Goal: Transaction & Acquisition: Purchase product/service

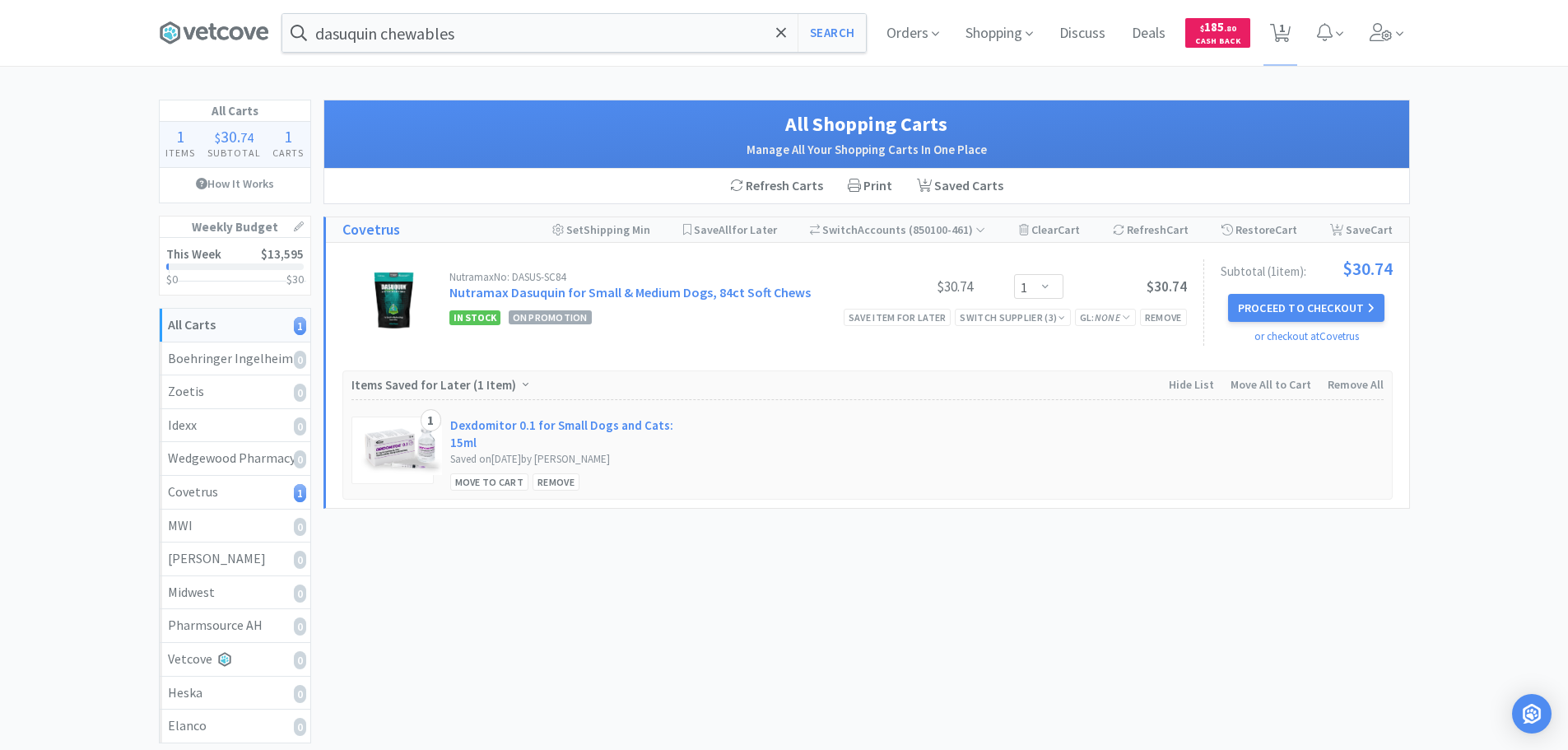
select select "1"
click at [491, 35] on input "dasuquin chewables" at bounding box center [574, 33] width 583 height 38
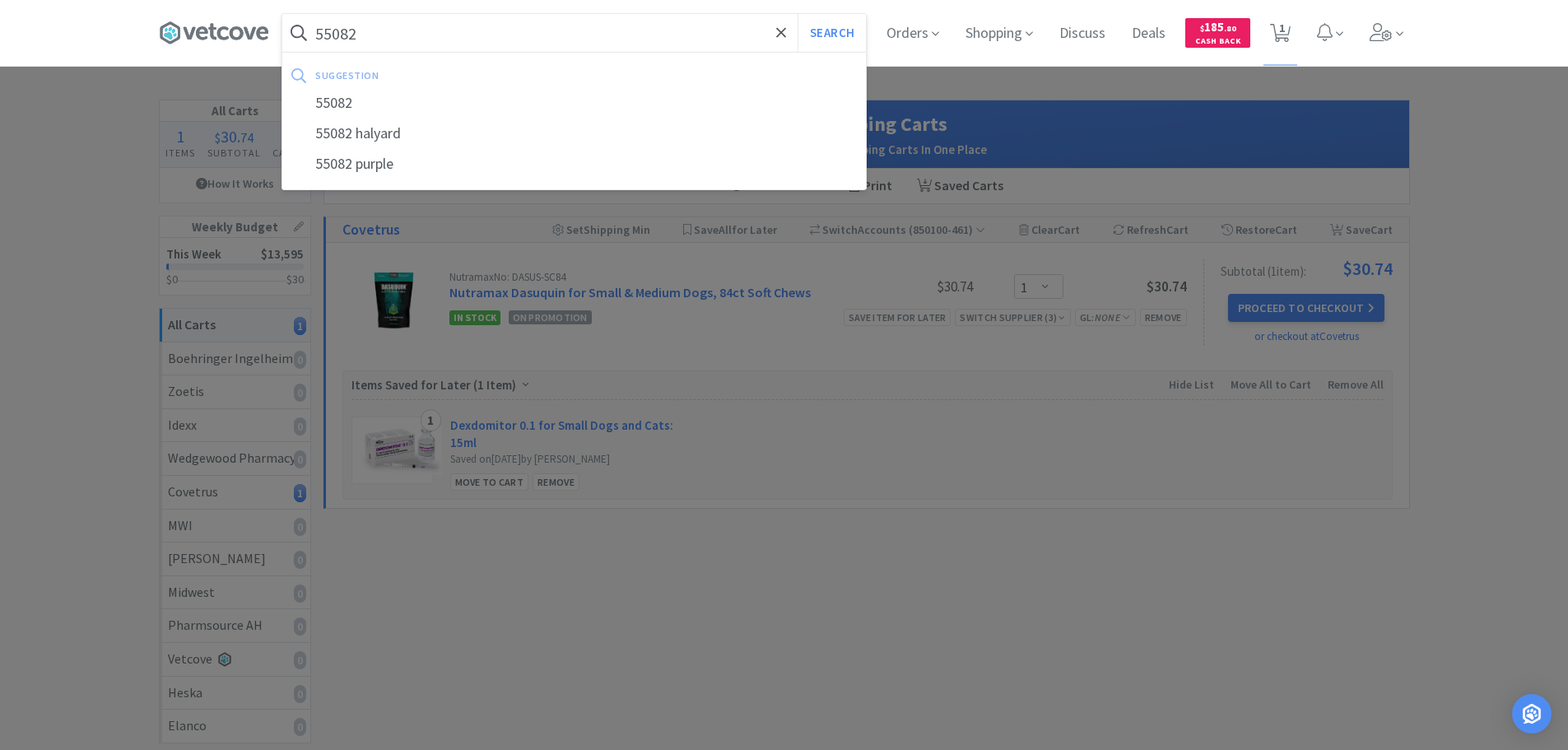
type input "55082"
click at [798, 14] on button "Search" at bounding box center [832, 33] width 68 height 38
select select "1"
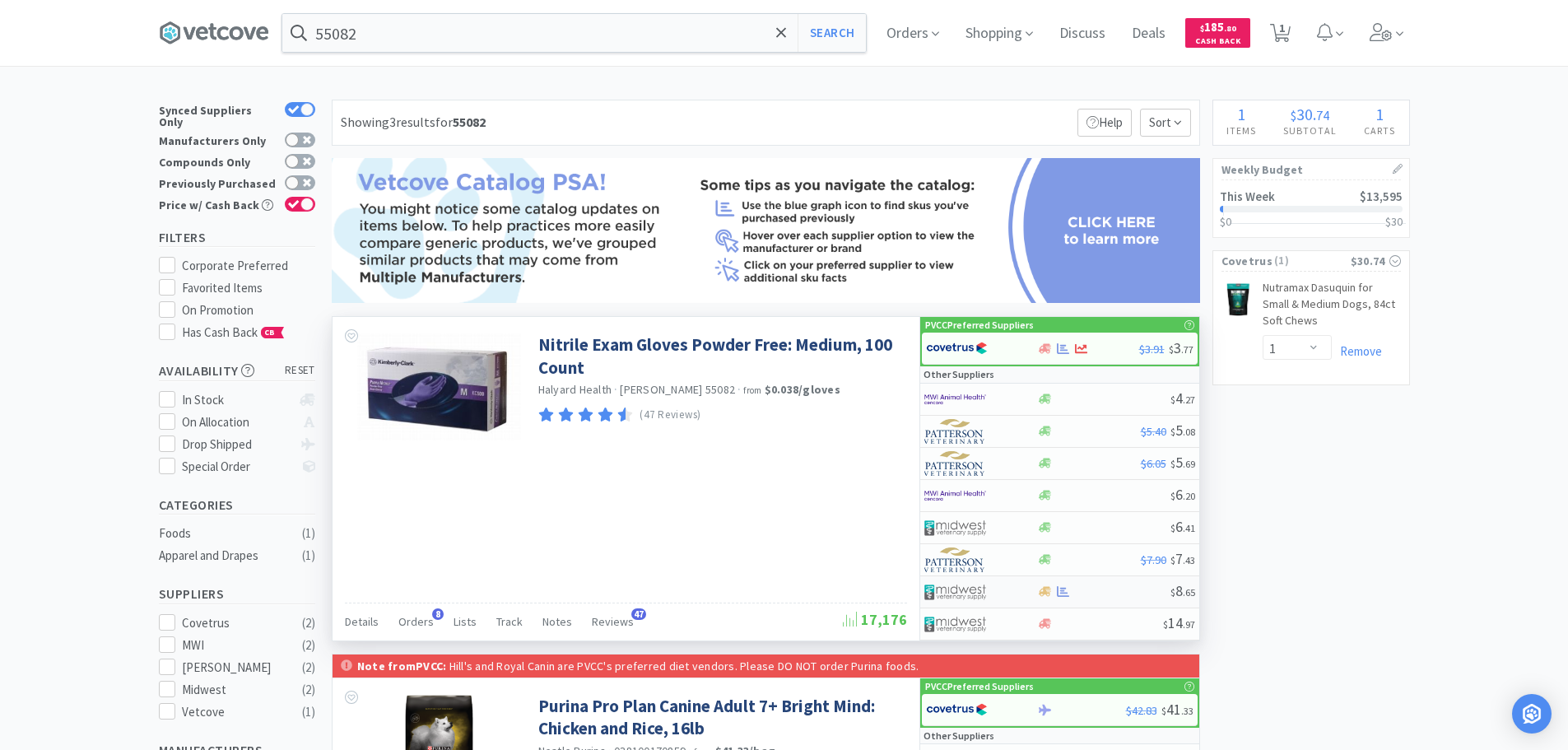
click at [1020, 587] on div at bounding box center [981, 592] width 113 height 28
select select "1"
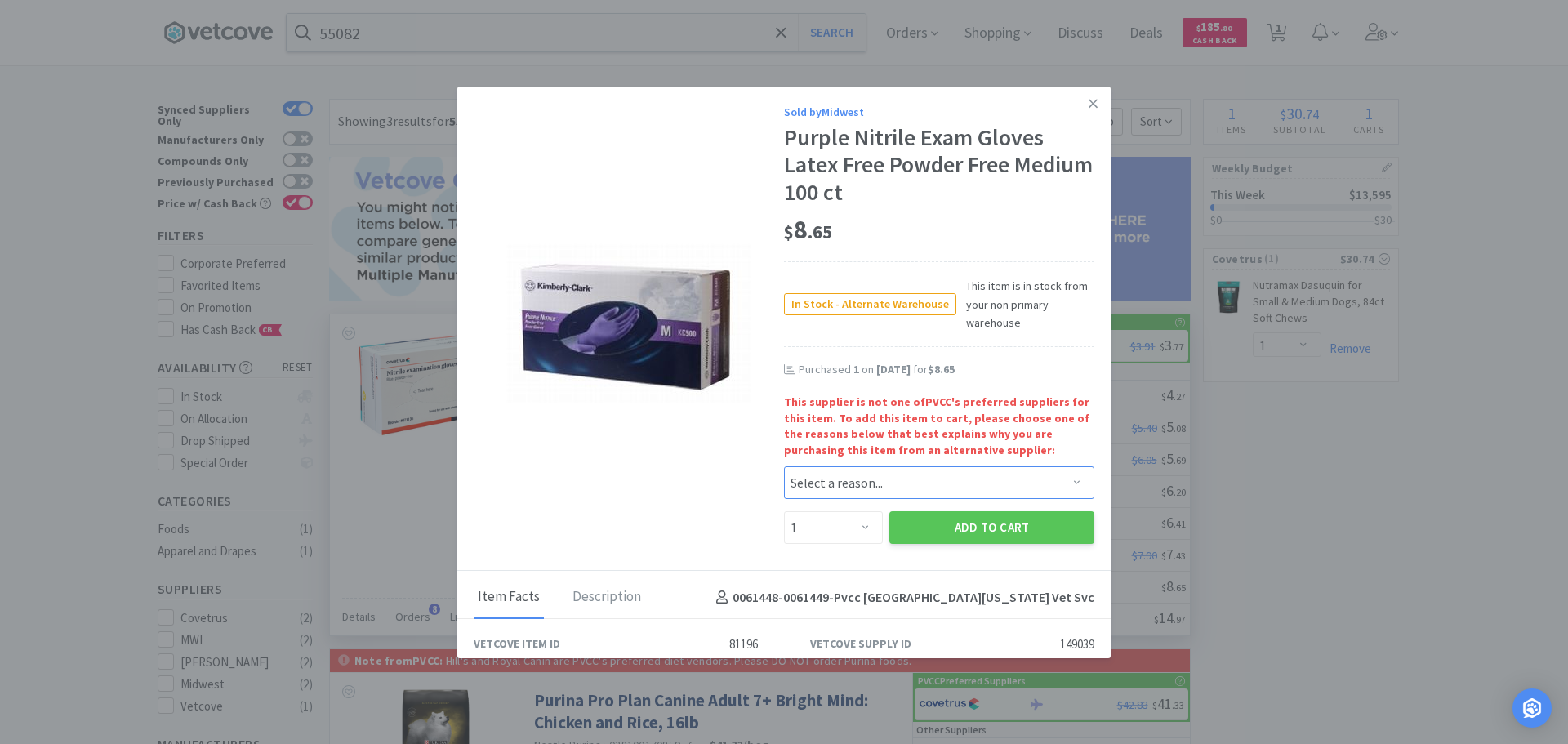
click at [903, 476] on select "Select a reason... Availability - This item is out of stock at the preferred su…" at bounding box center [939, 482] width 310 height 33
select select "availability"
click at [784, 467] on select "Select a reason... Availability - This item is out of stock at the preferred su…" at bounding box center [939, 482] width 310 height 33
click at [904, 526] on button "Add to Cart" at bounding box center [991, 527] width 205 height 33
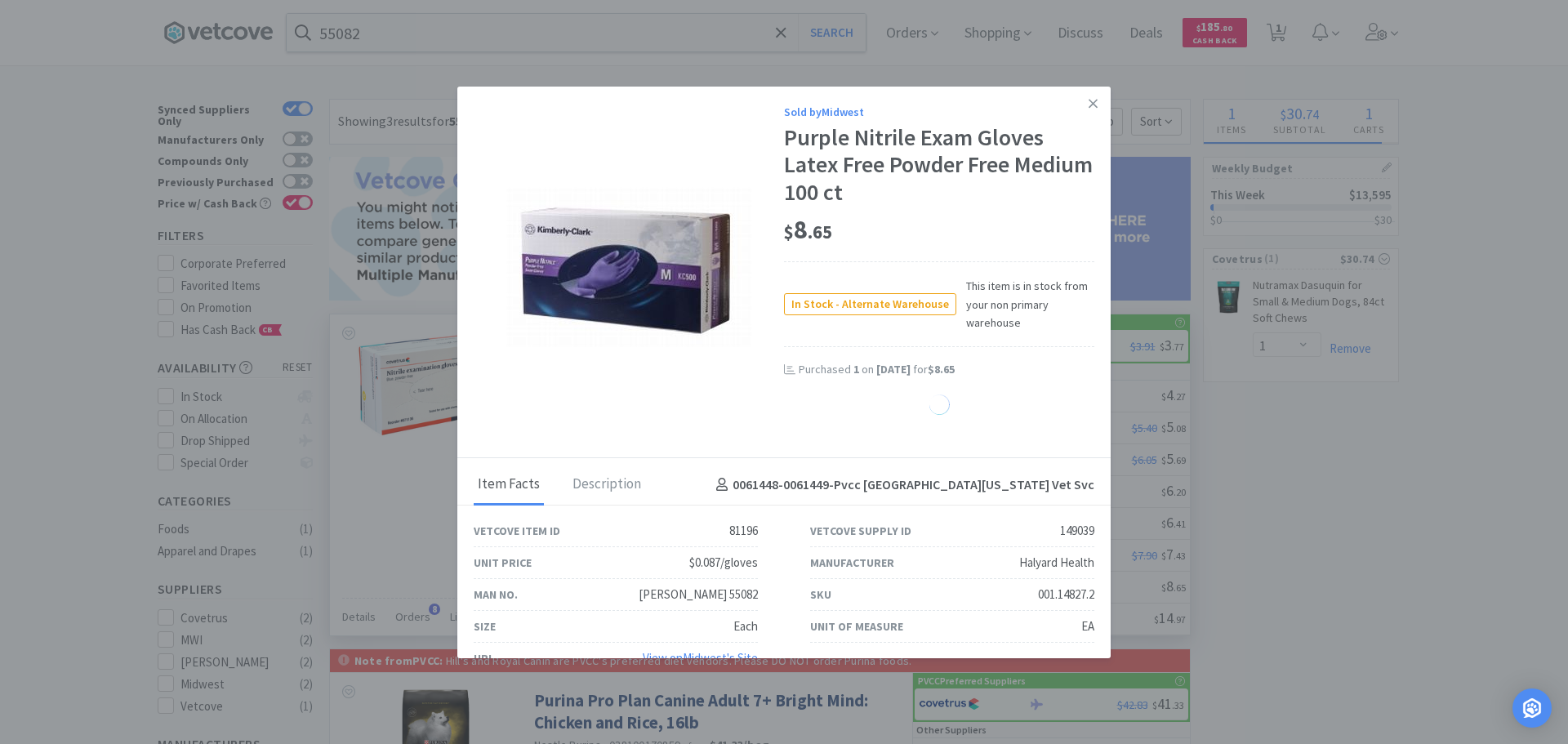
select select "1"
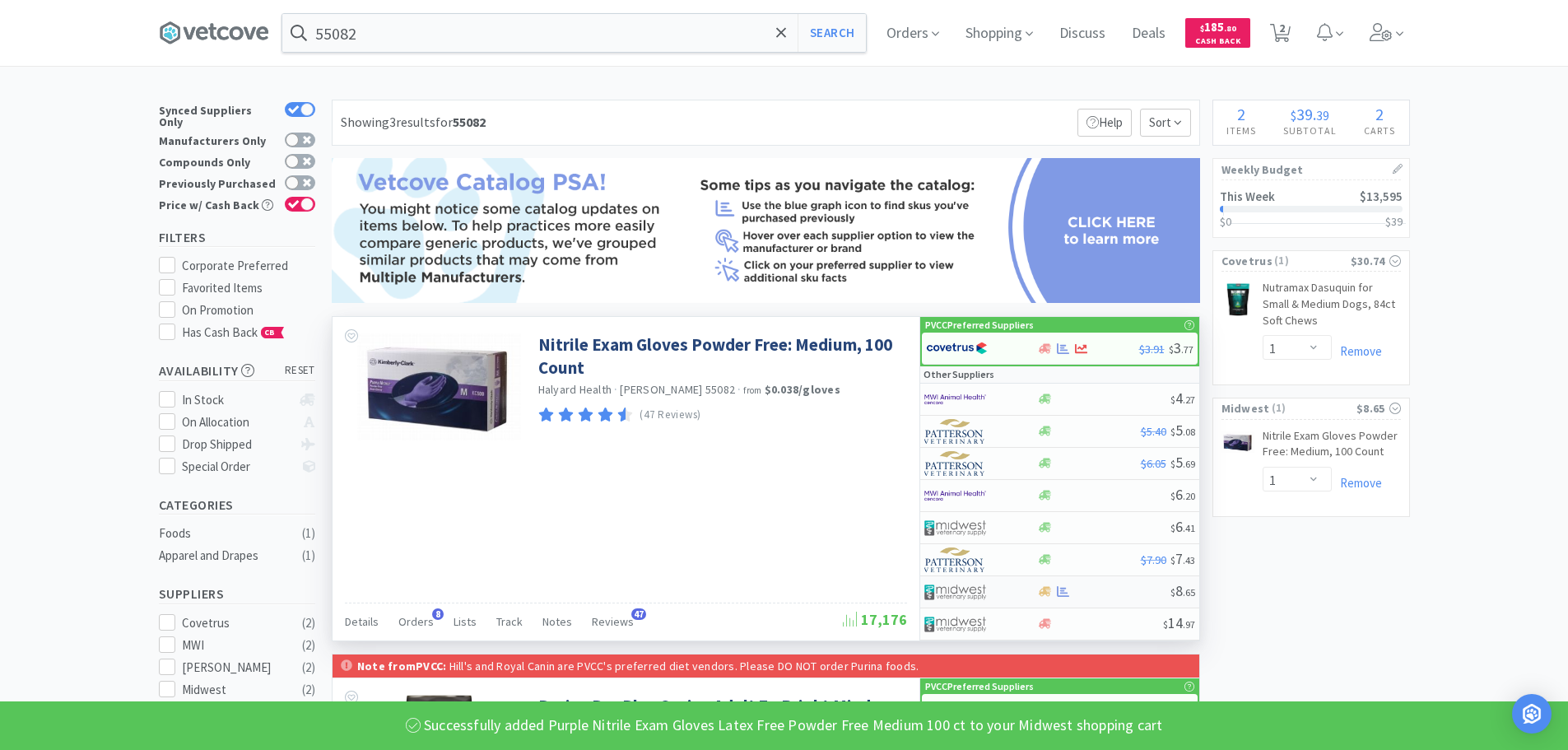
click at [961, 582] on img at bounding box center [956, 591] width 62 height 25
select select "1"
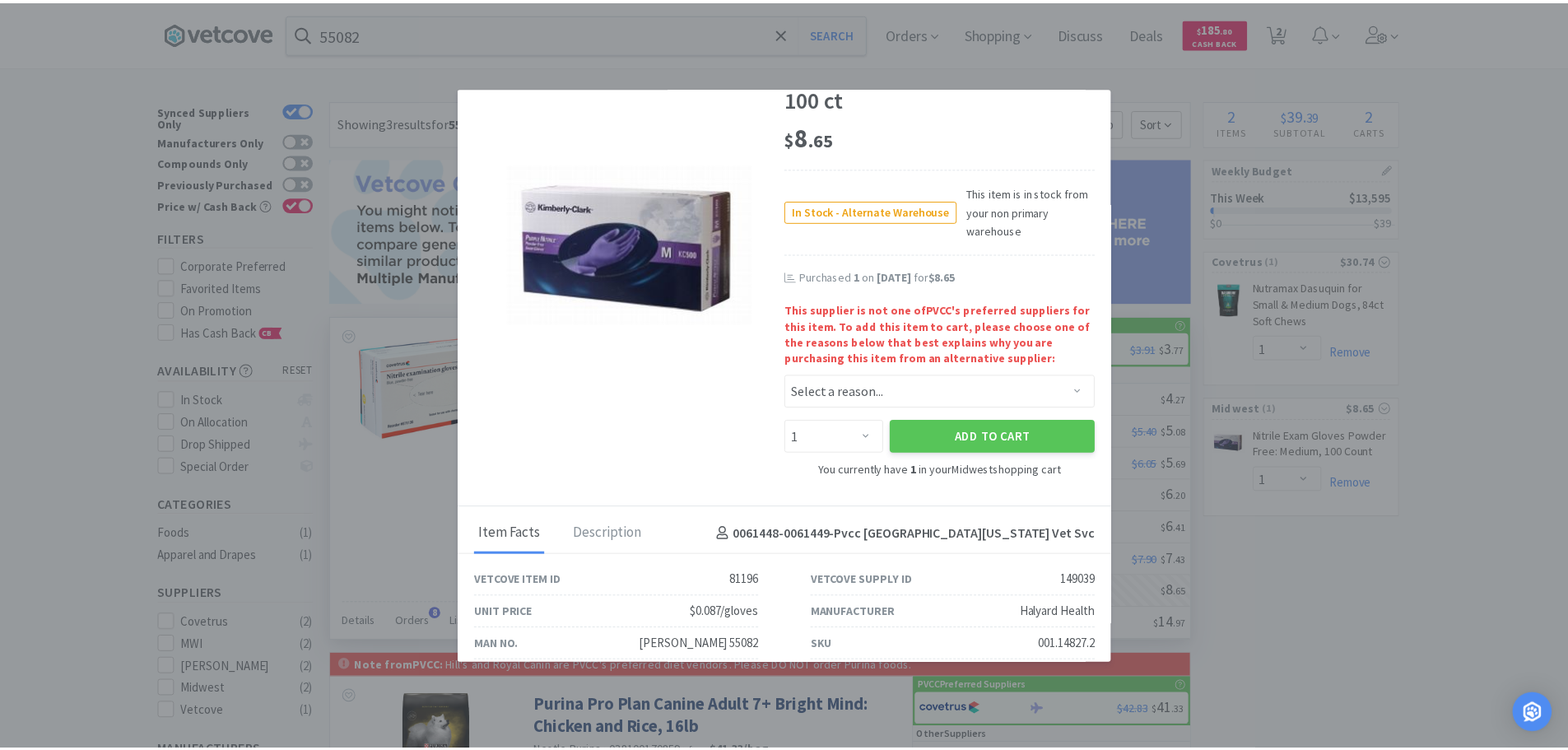
scroll to position [174, 0]
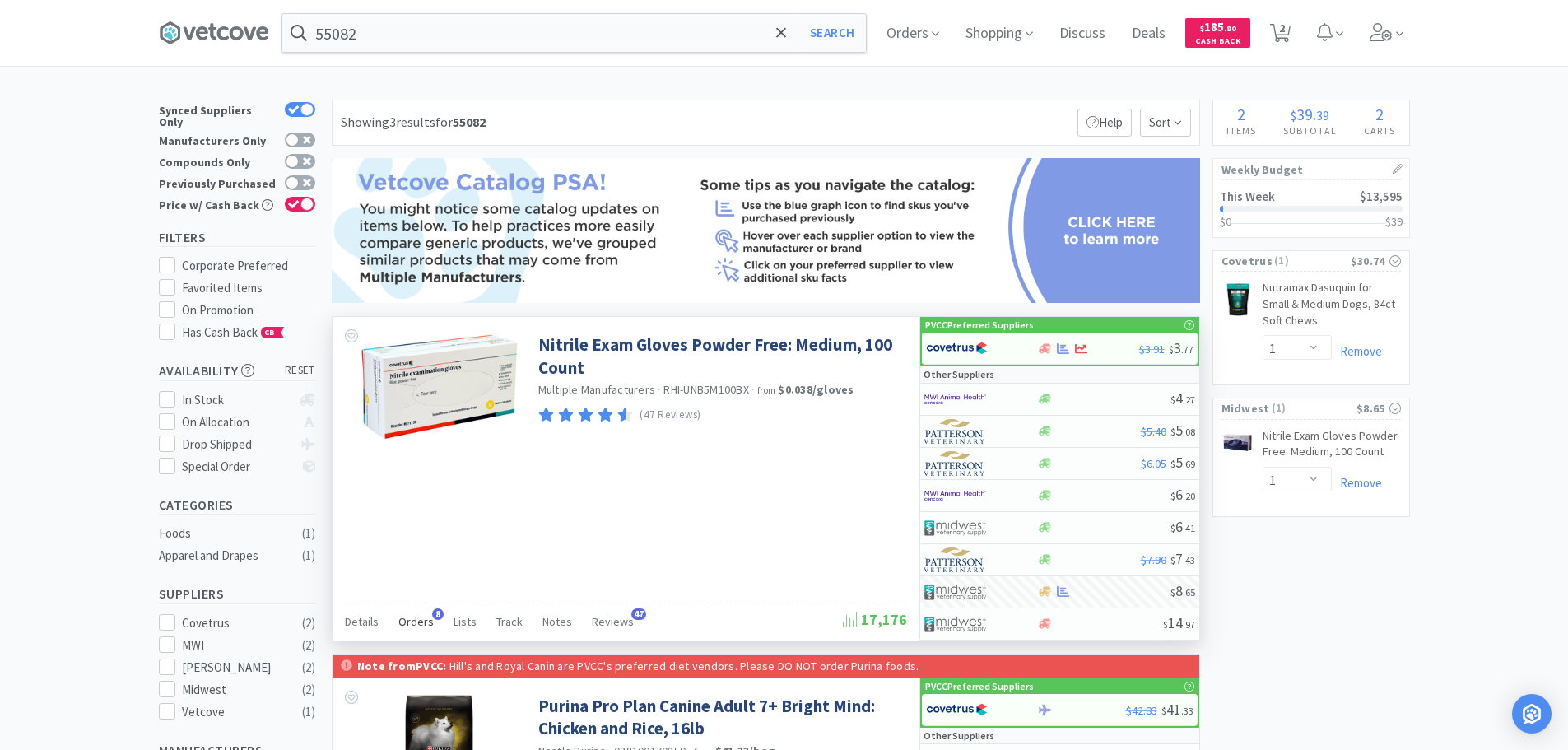
click at [418, 620] on span "Orders" at bounding box center [415, 621] width 35 height 15
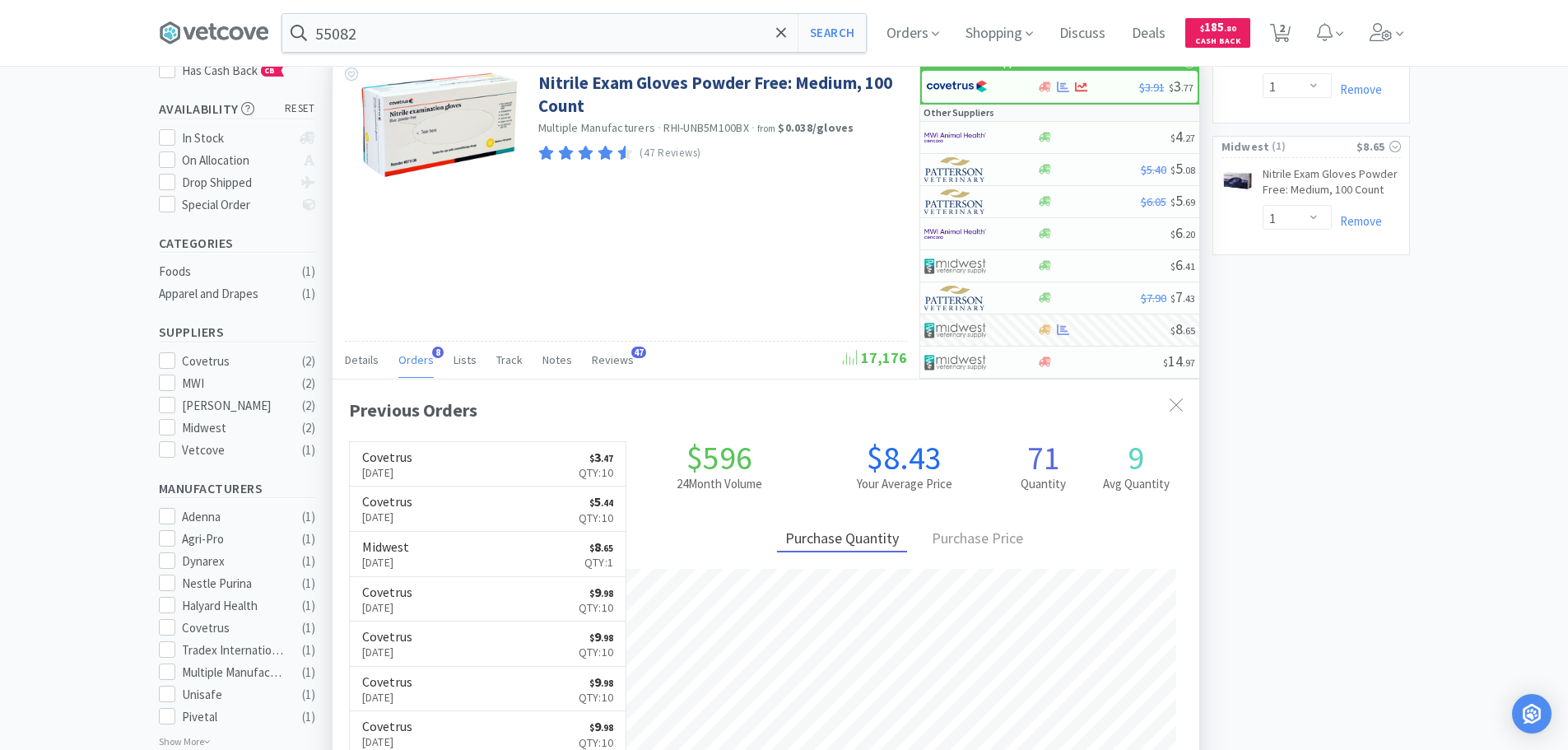
scroll to position [247, 0]
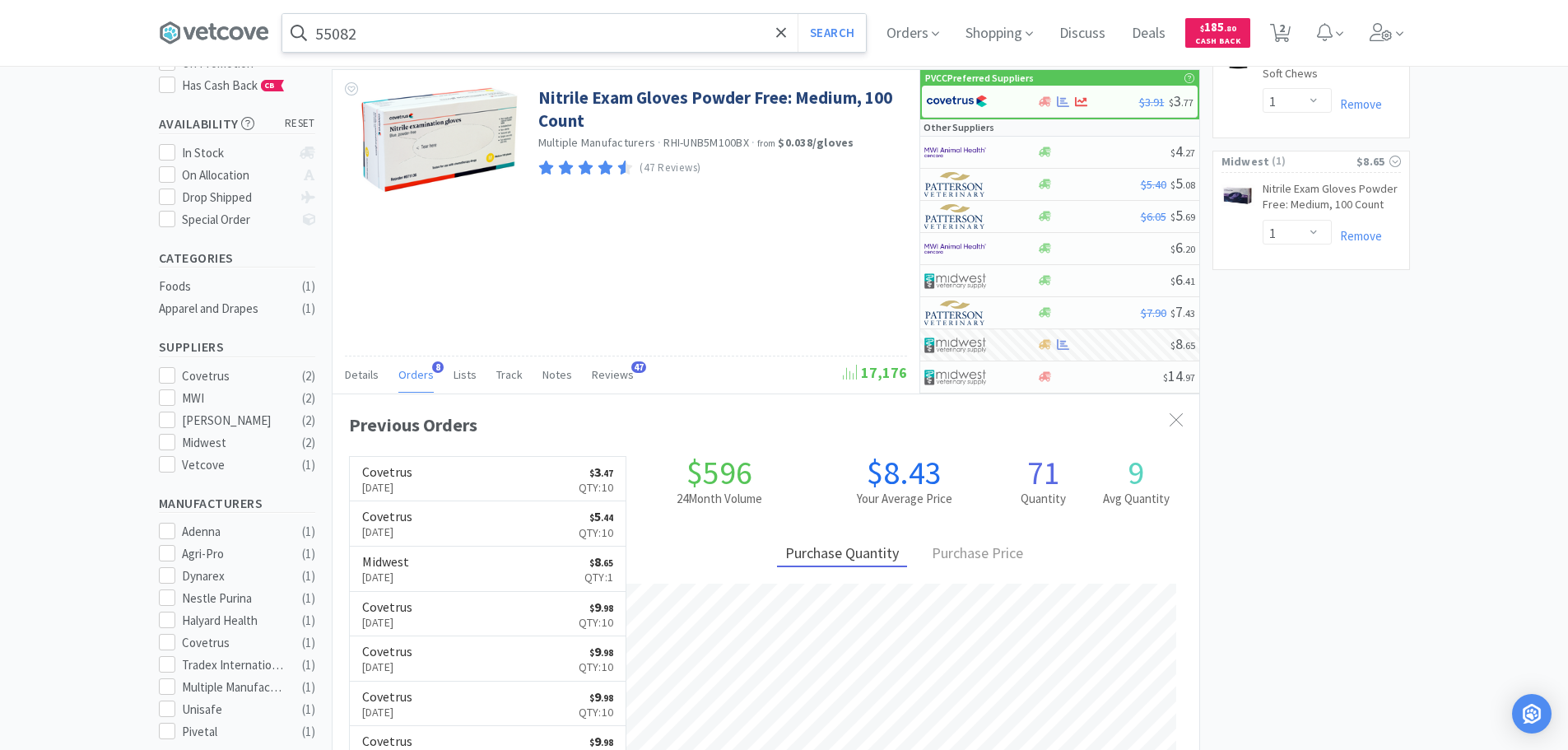
click at [417, 43] on input "55082" at bounding box center [574, 33] width 583 height 38
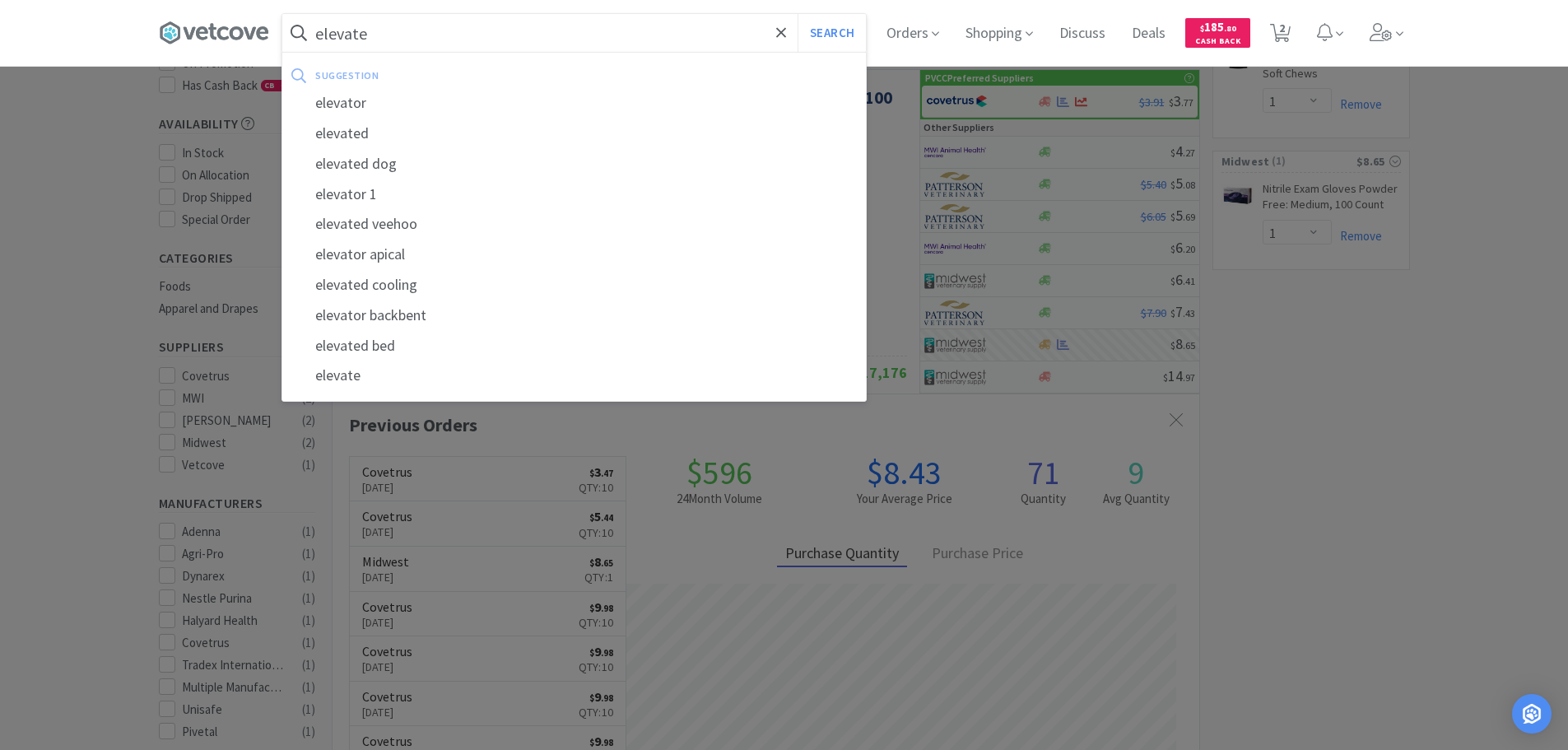
type input "elevate"
click at [798, 14] on button "Search" at bounding box center [832, 33] width 68 height 38
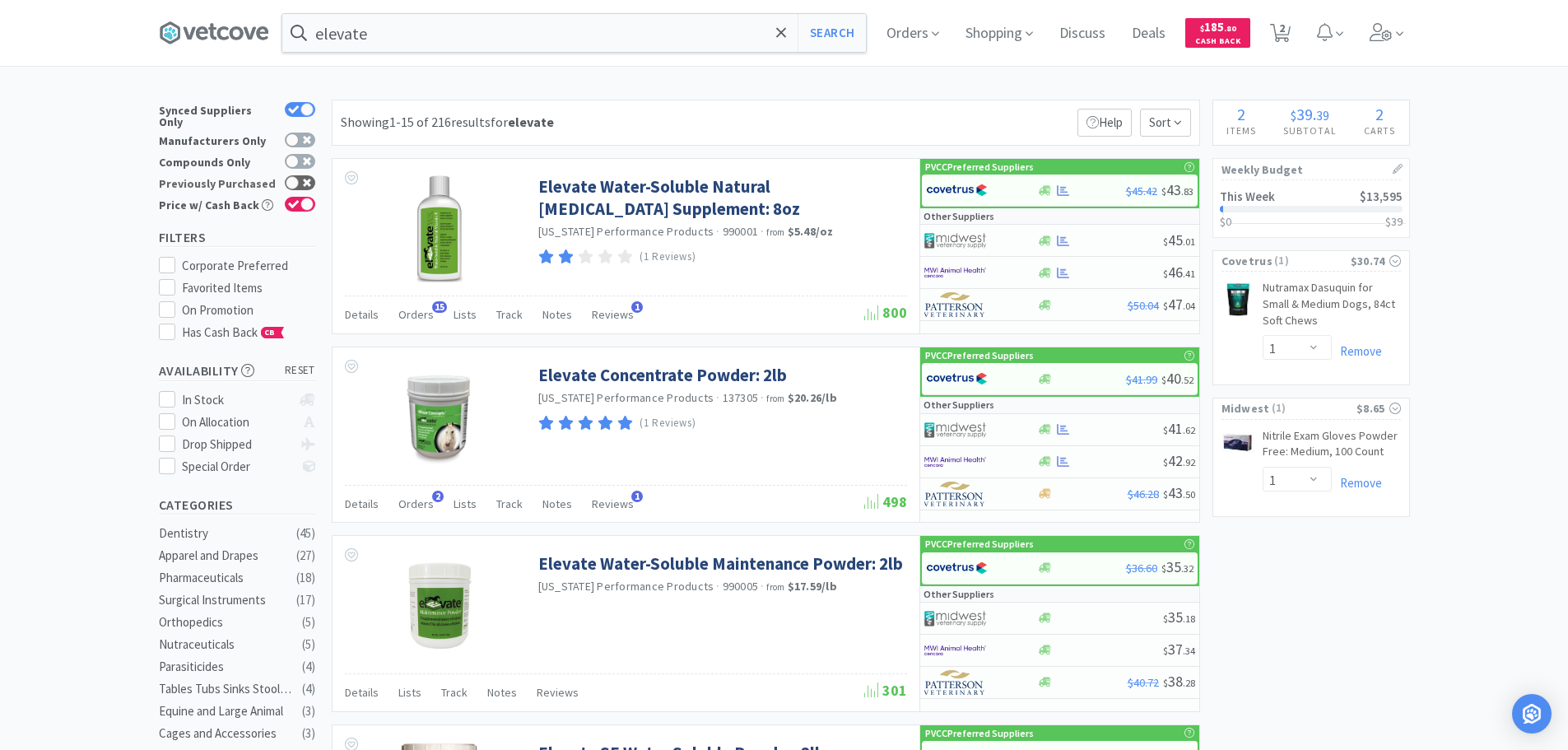
click at [297, 176] on div at bounding box center [292, 182] width 13 height 13
checkbox input "true"
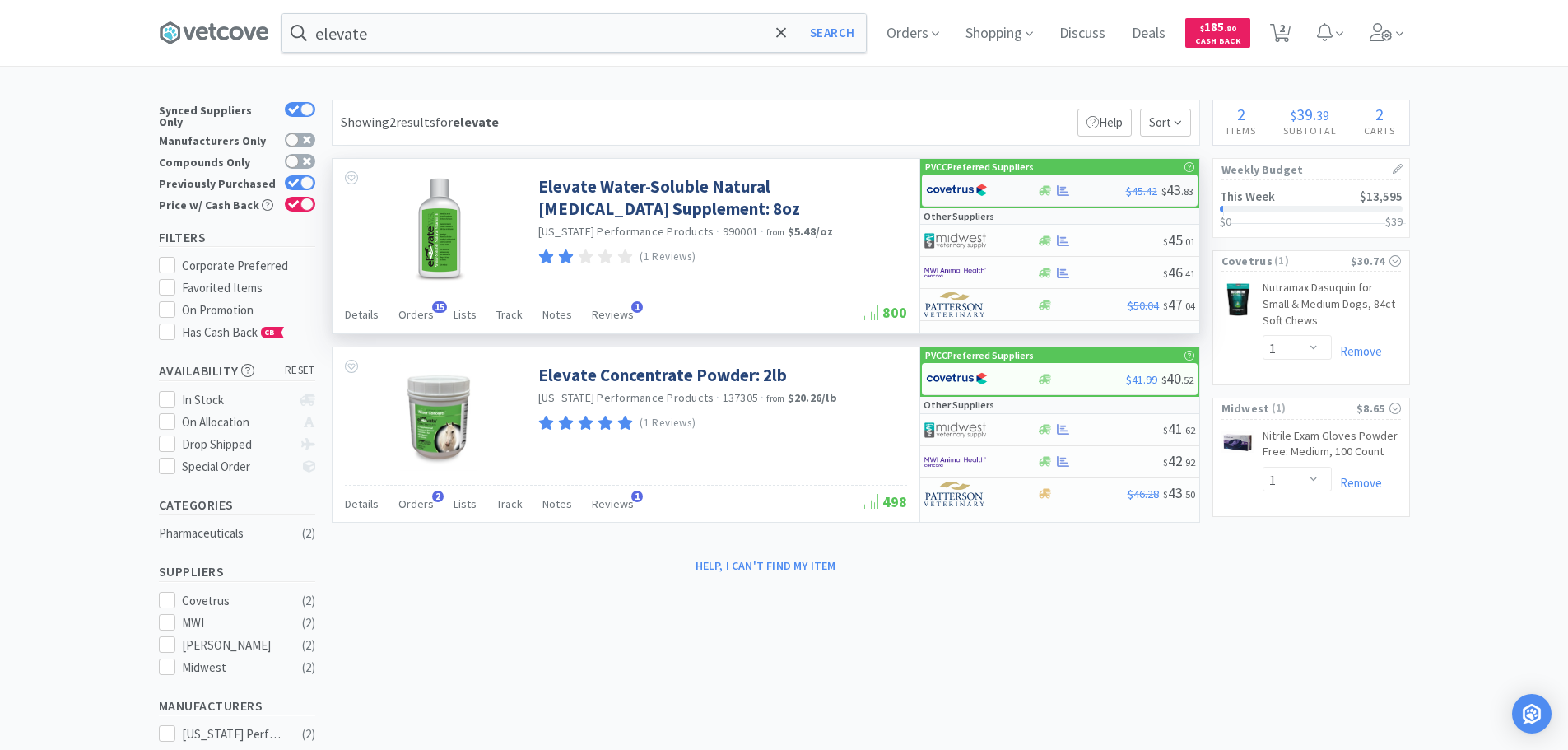
click at [1000, 187] on div at bounding box center [971, 190] width 91 height 28
select select "1"
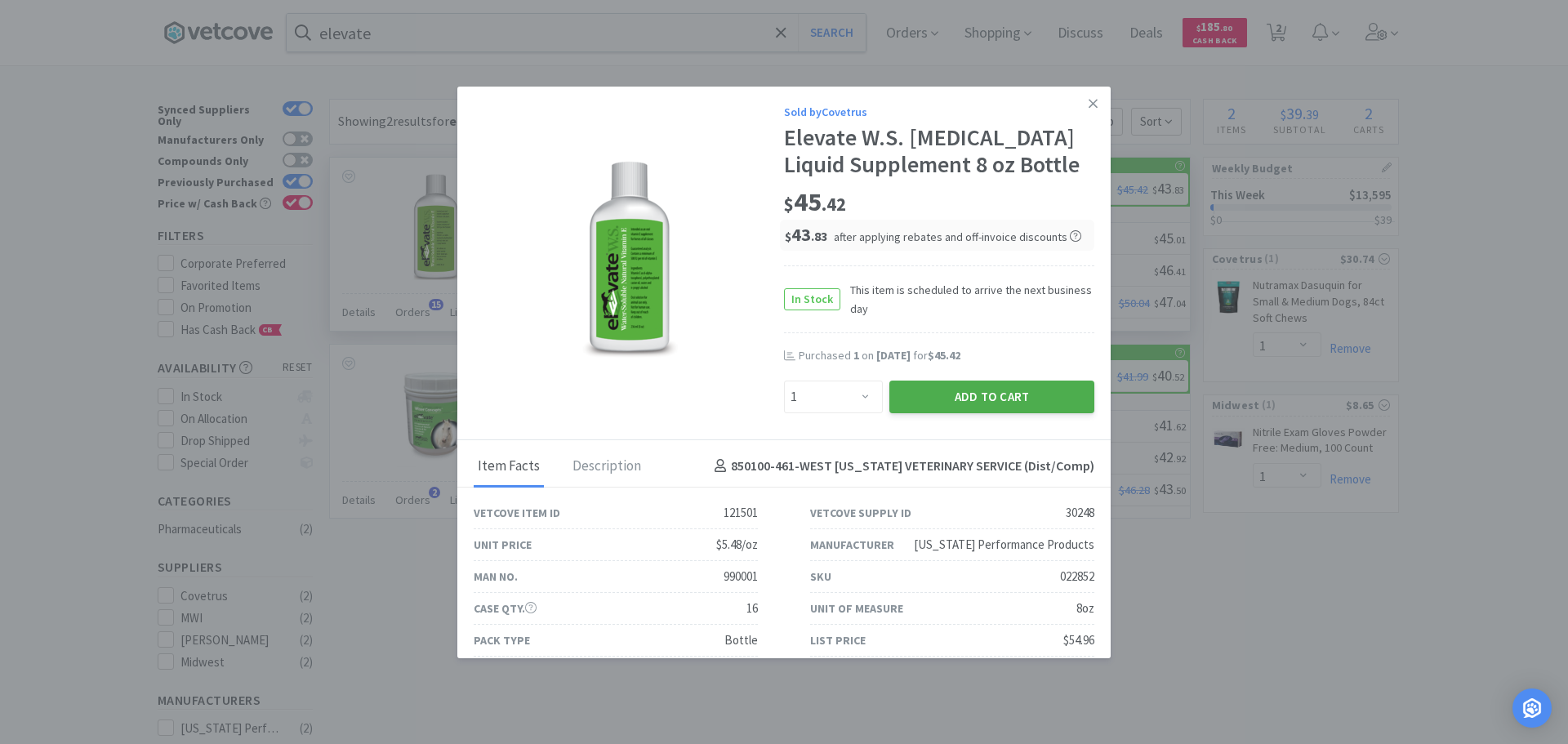
click at [960, 401] on button "Add to Cart" at bounding box center [991, 396] width 205 height 33
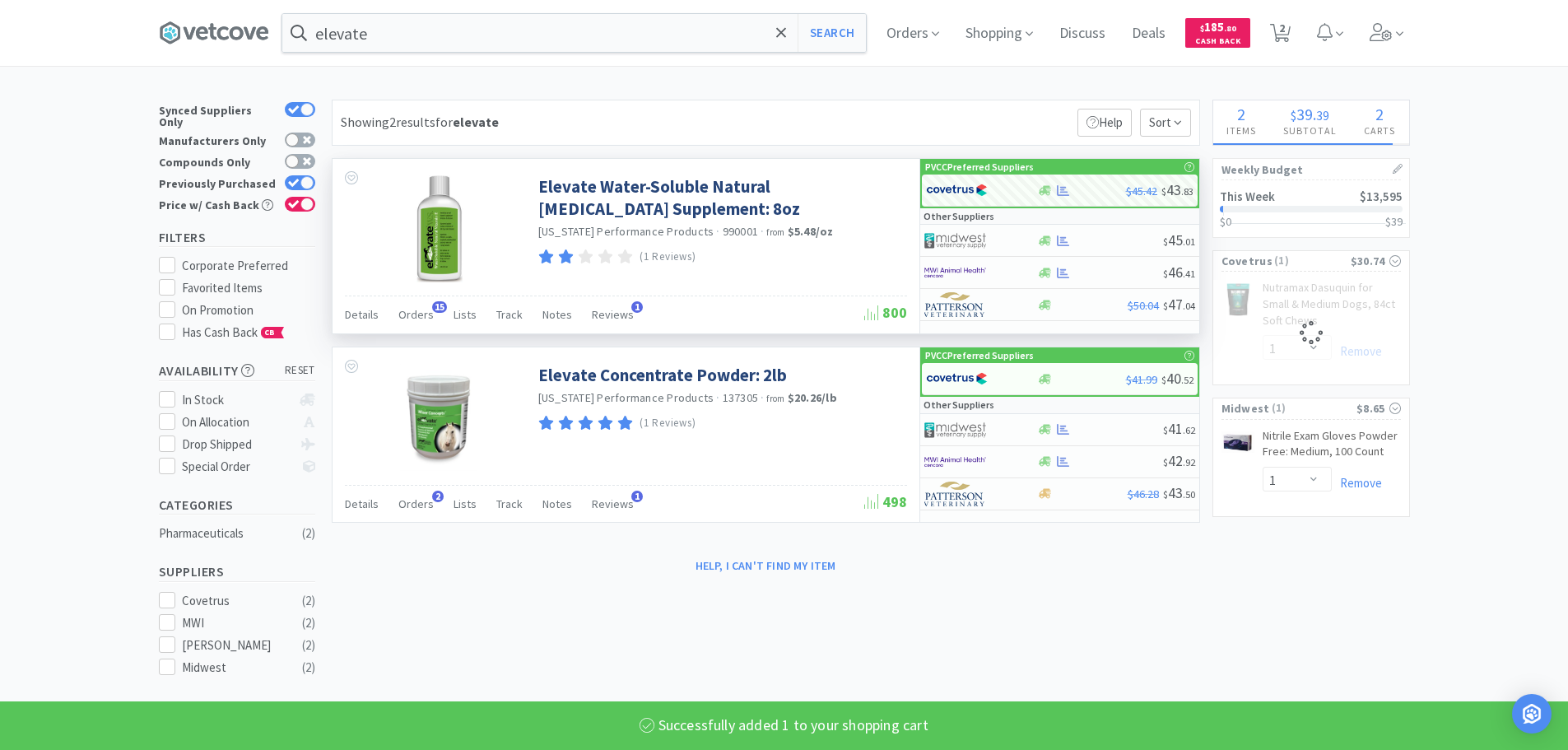
select select "1"
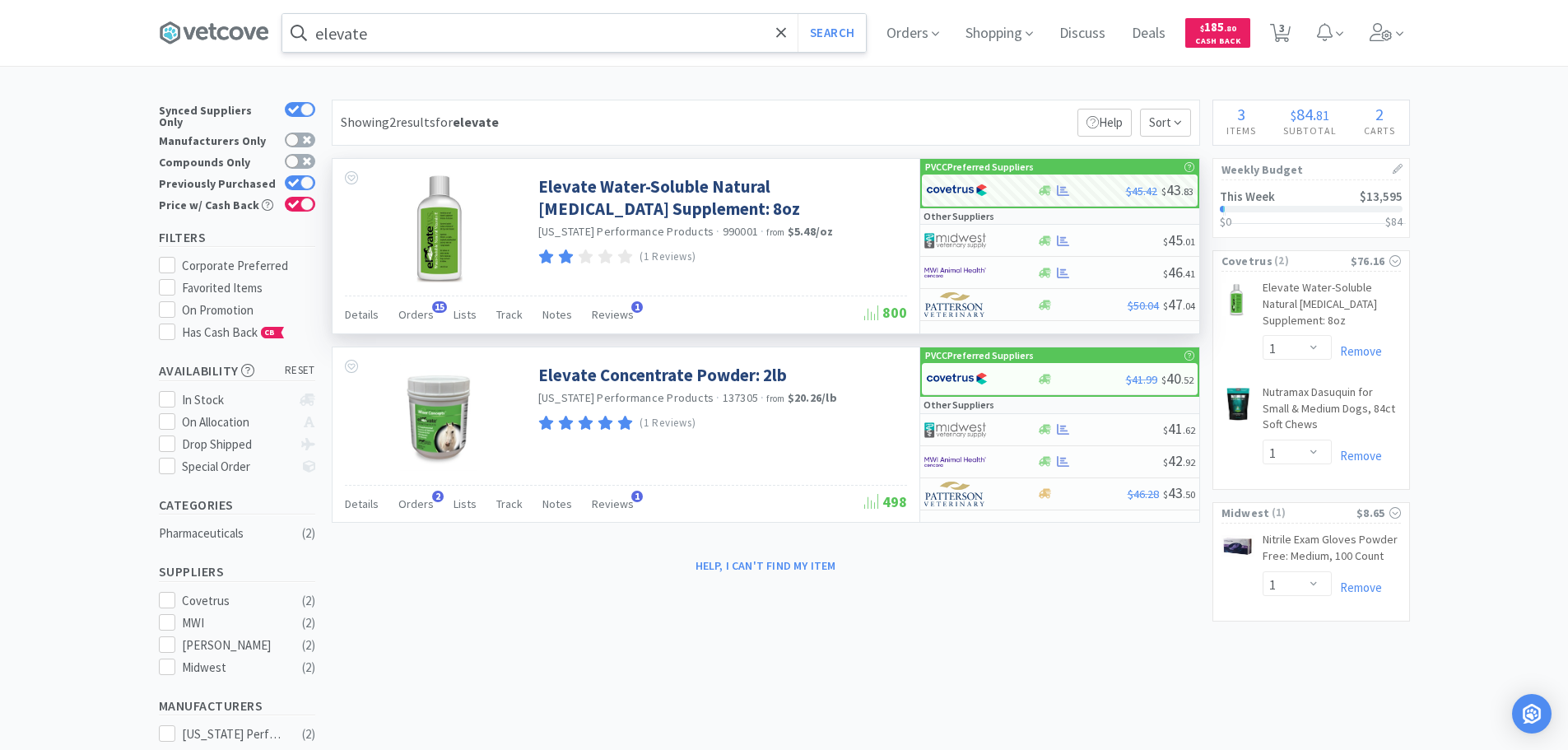
click at [709, 40] on input "elevate" at bounding box center [574, 33] width 583 height 38
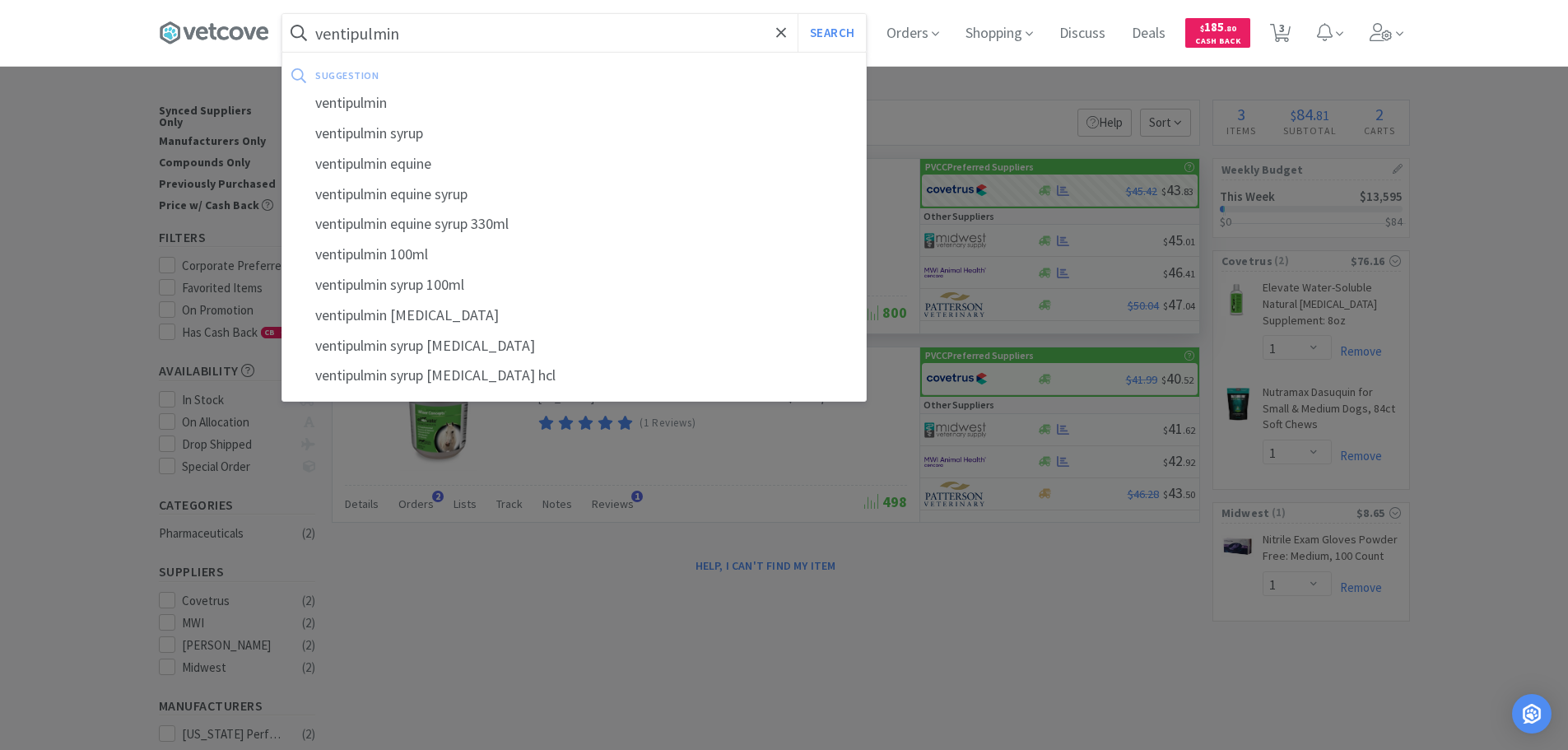
type input "ventipulmin"
click at [798, 14] on button "Search" at bounding box center [832, 33] width 68 height 38
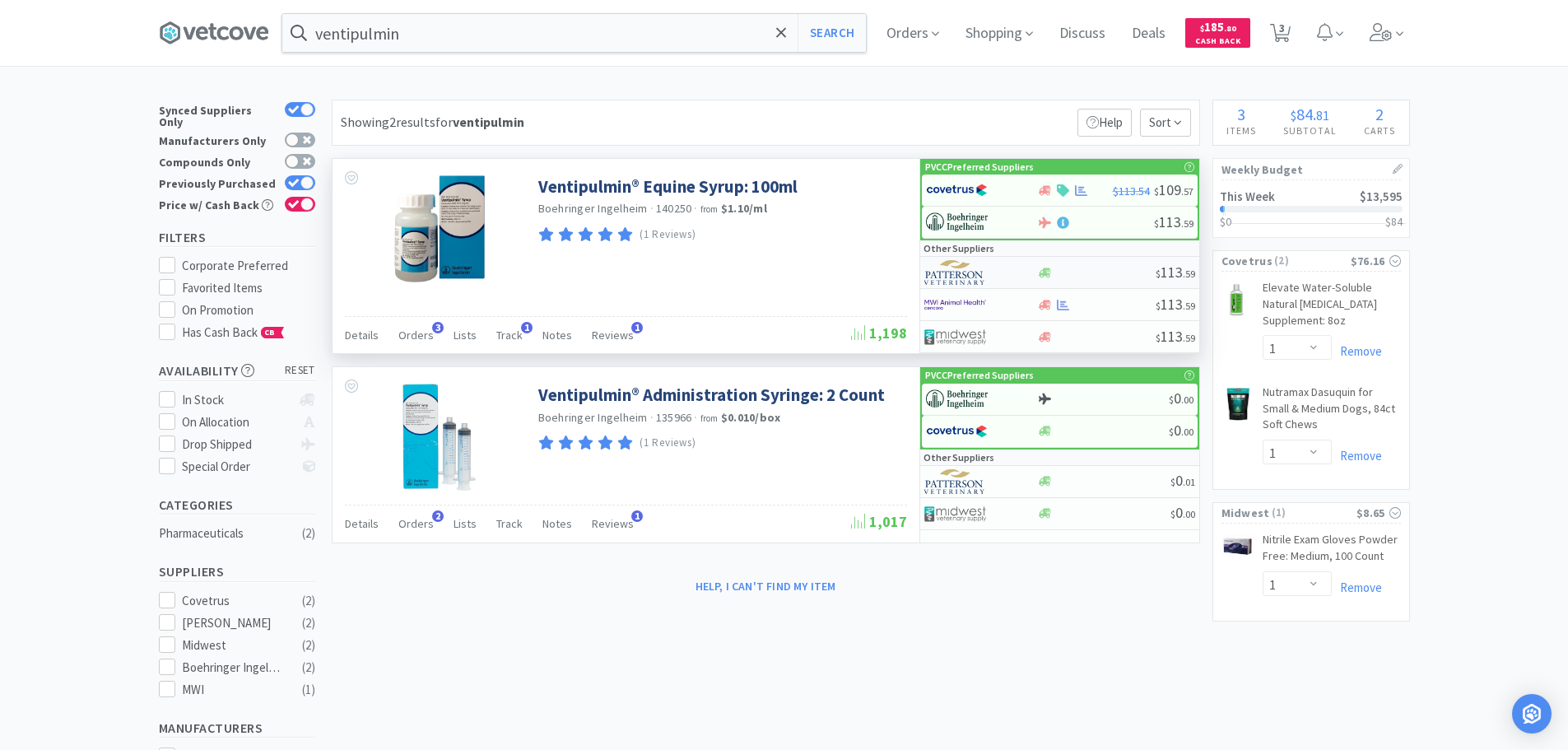
click at [993, 267] on div at bounding box center [970, 273] width 91 height 28
select select "1"
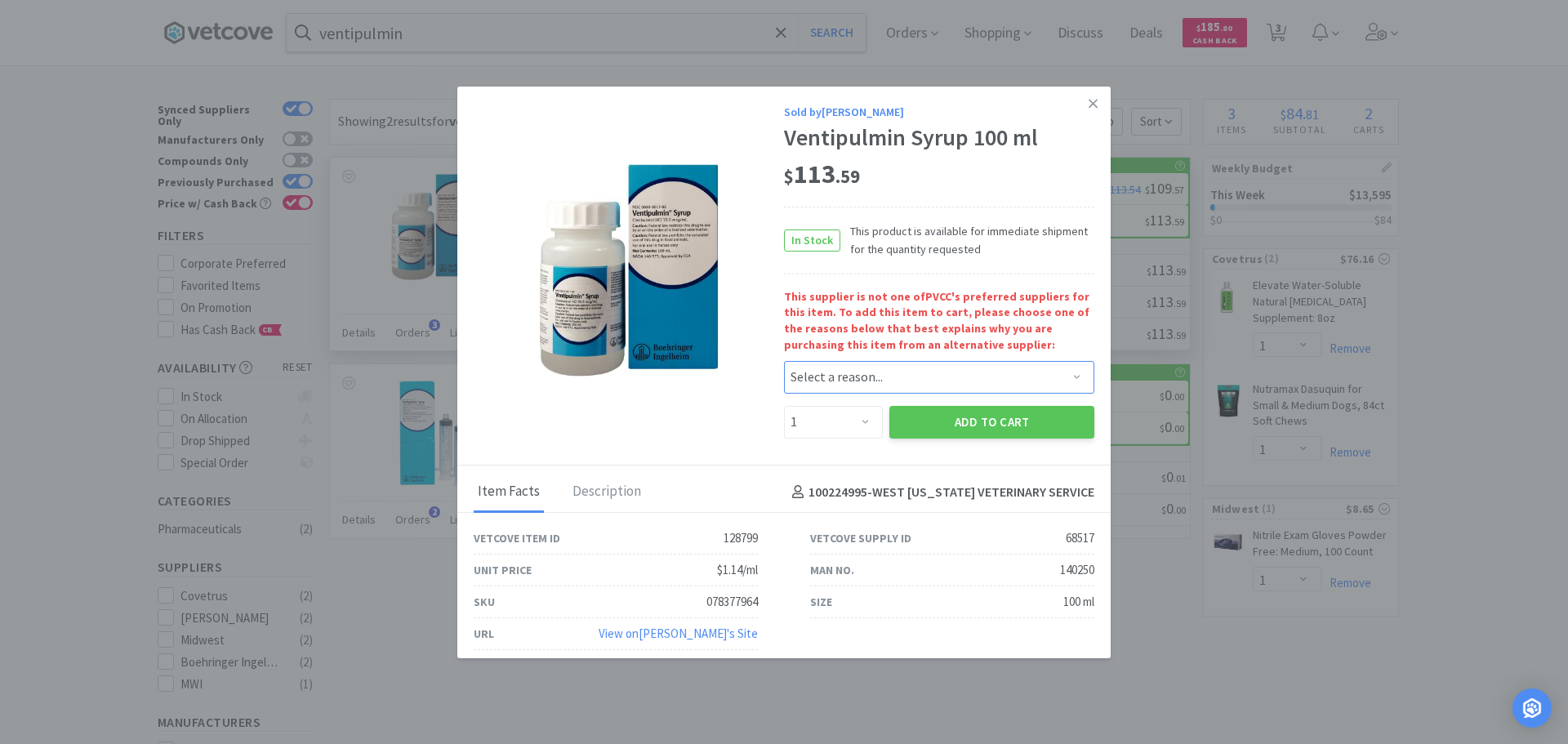
click at [843, 373] on select "Select a reason... Availability - This item is out of stock at the preferred su…" at bounding box center [939, 376] width 310 height 33
select select "availability"
click at [784, 361] on select "Select a reason... Availability - This item is out of stock at the preferred su…" at bounding box center [939, 376] width 310 height 33
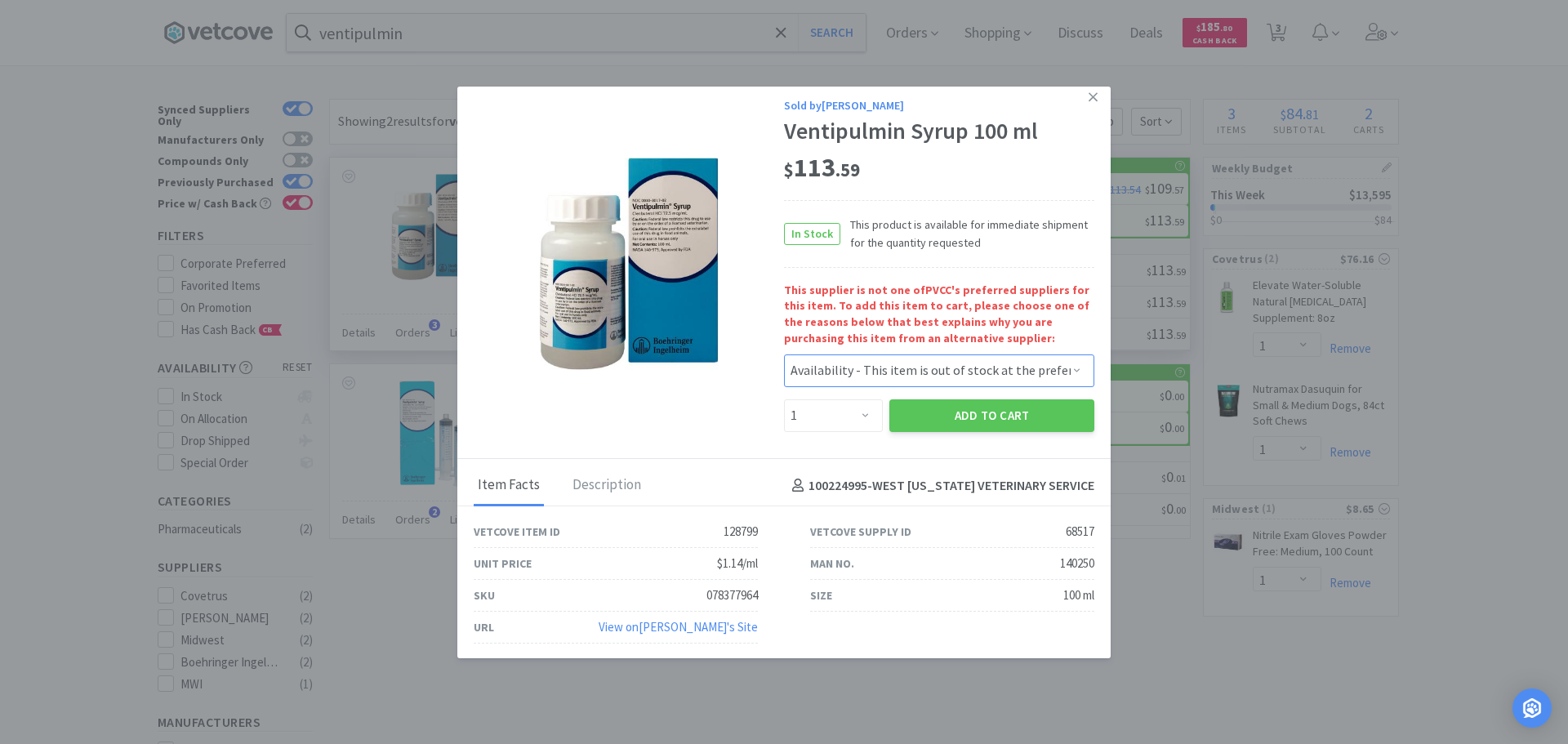
scroll to position [8, 0]
click at [615, 492] on div "Description" at bounding box center [607, 483] width 76 height 41
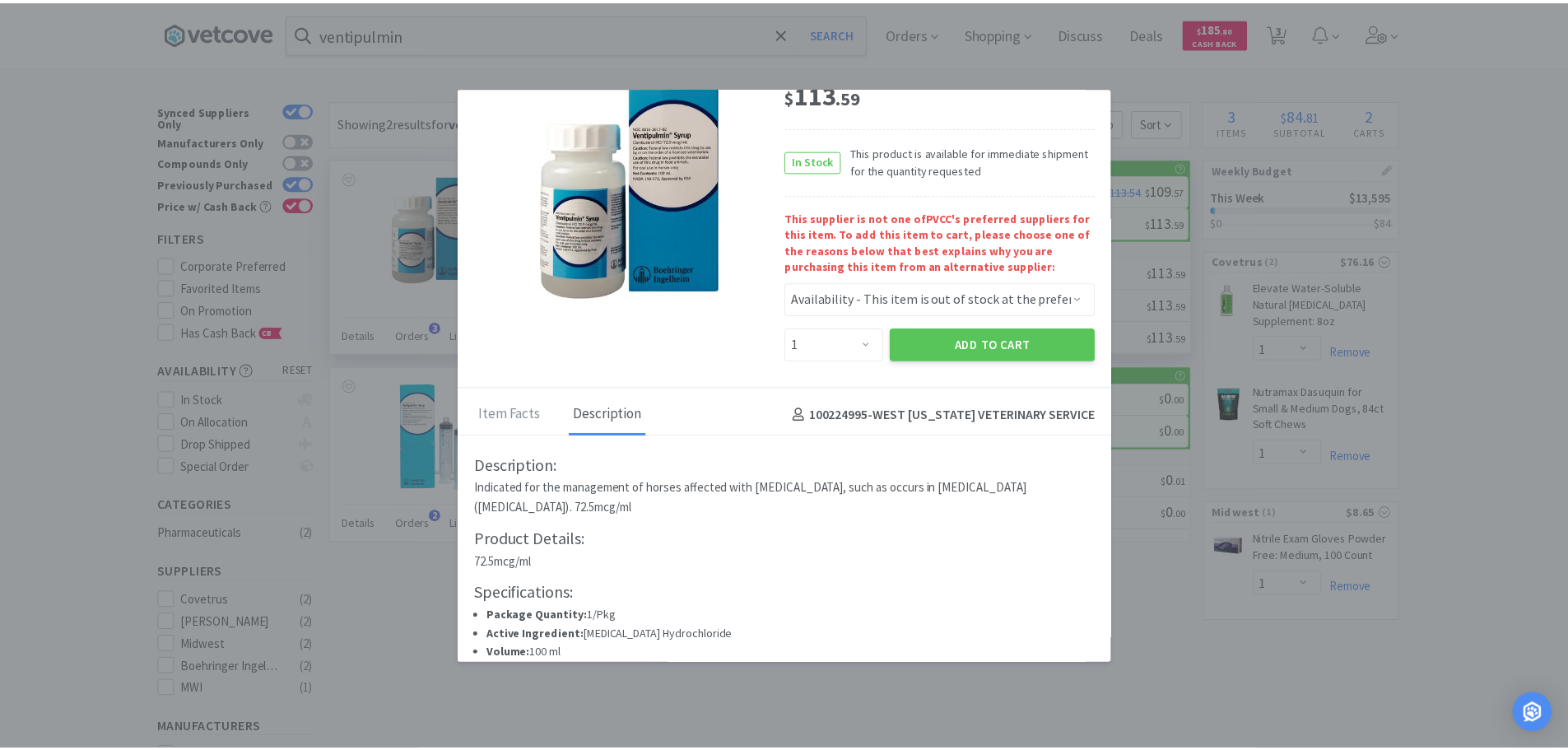
scroll to position [0, 0]
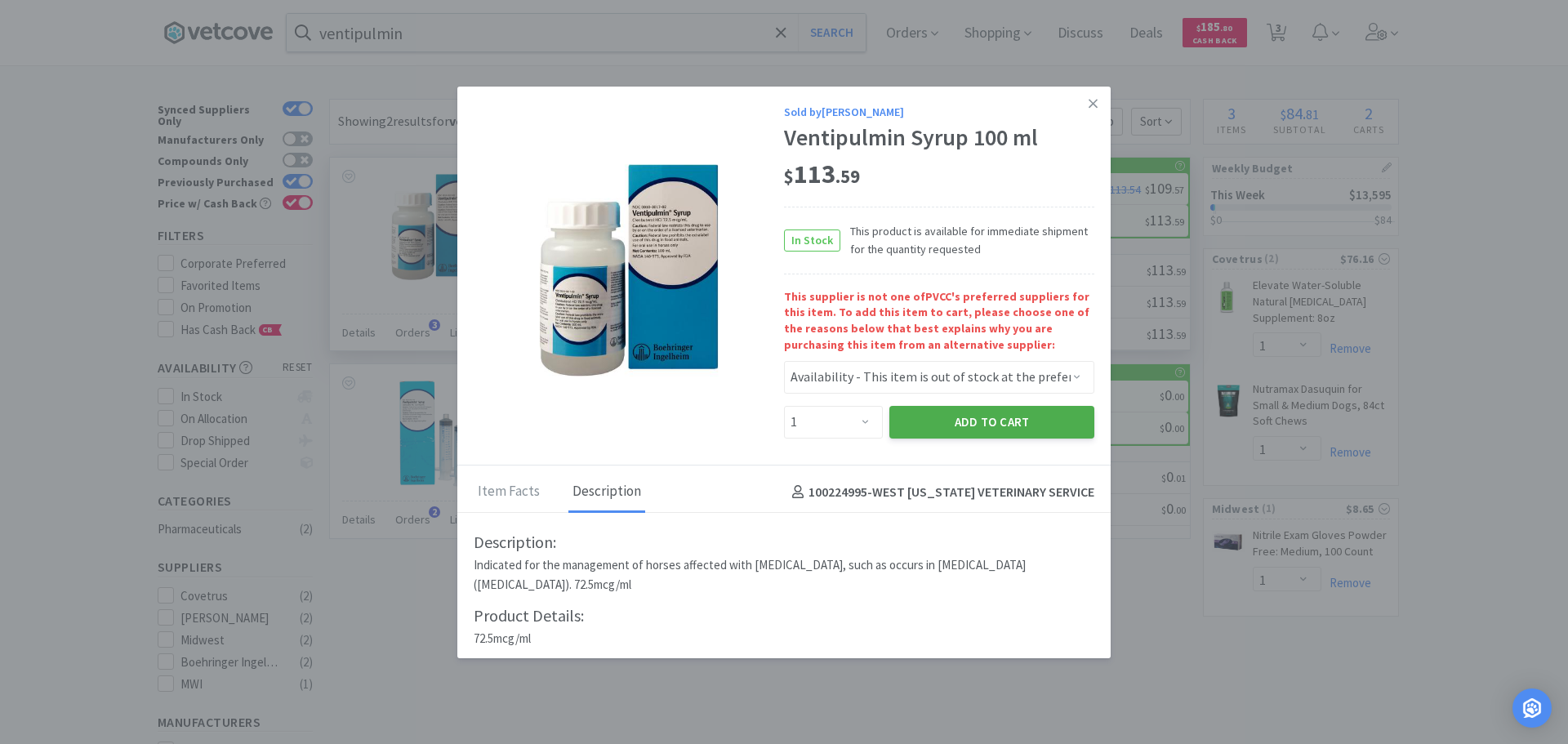
click at [1028, 429] on button "Add to Cart" at bounding box center [991, 422] width 205 height 33
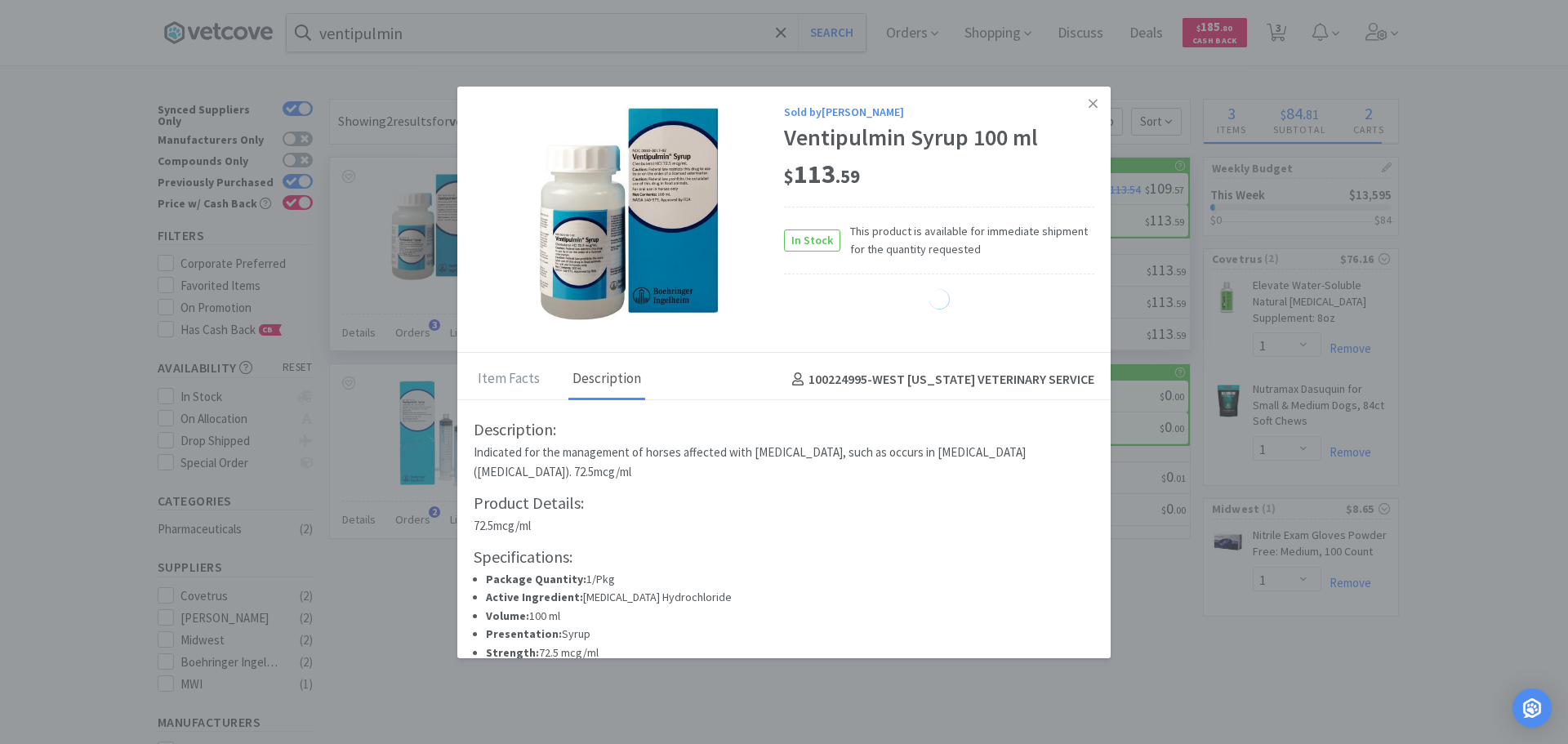
select select "1"
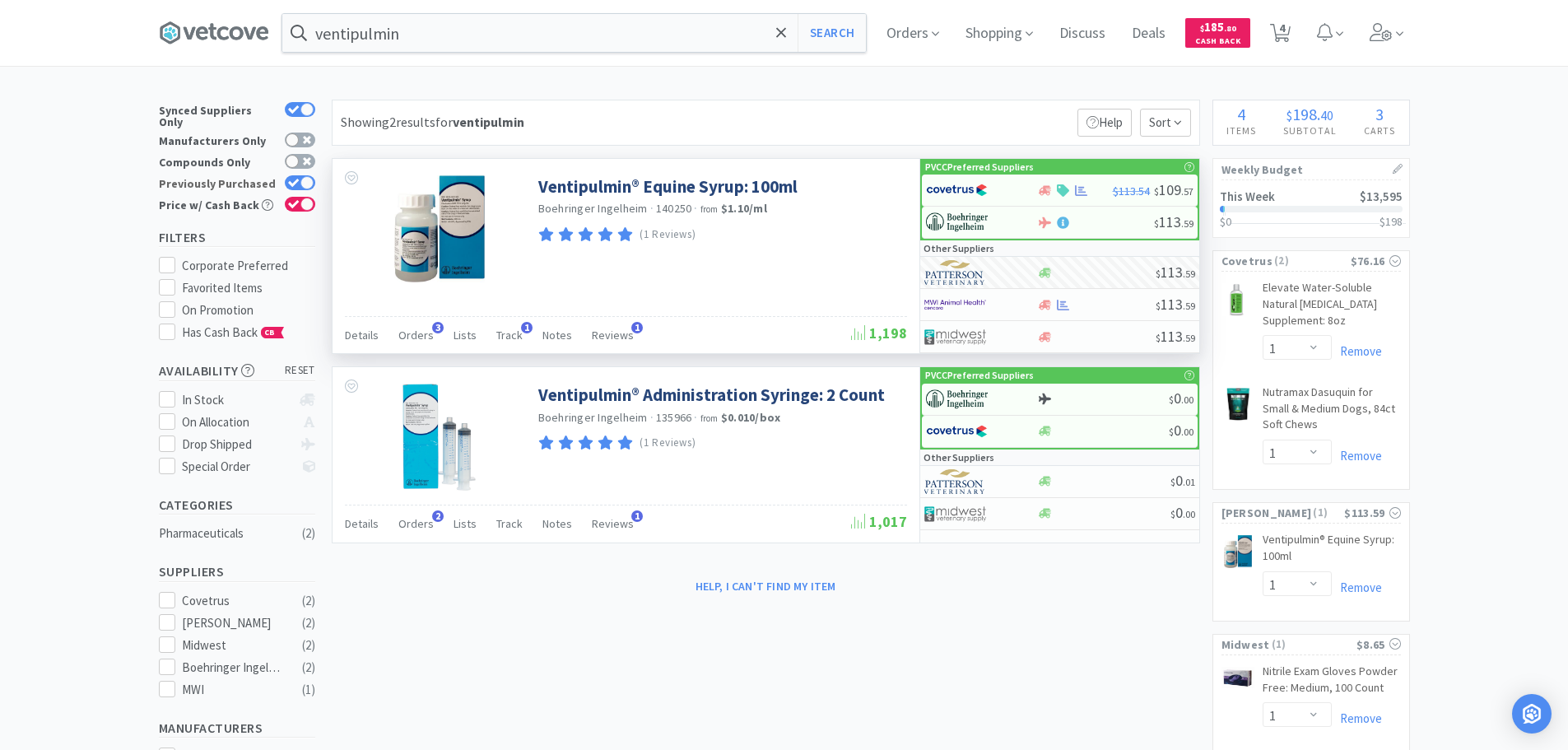
click at [312, 176] on div at bounding box center [307, 182] width 13 height 13
checkbox input "false"
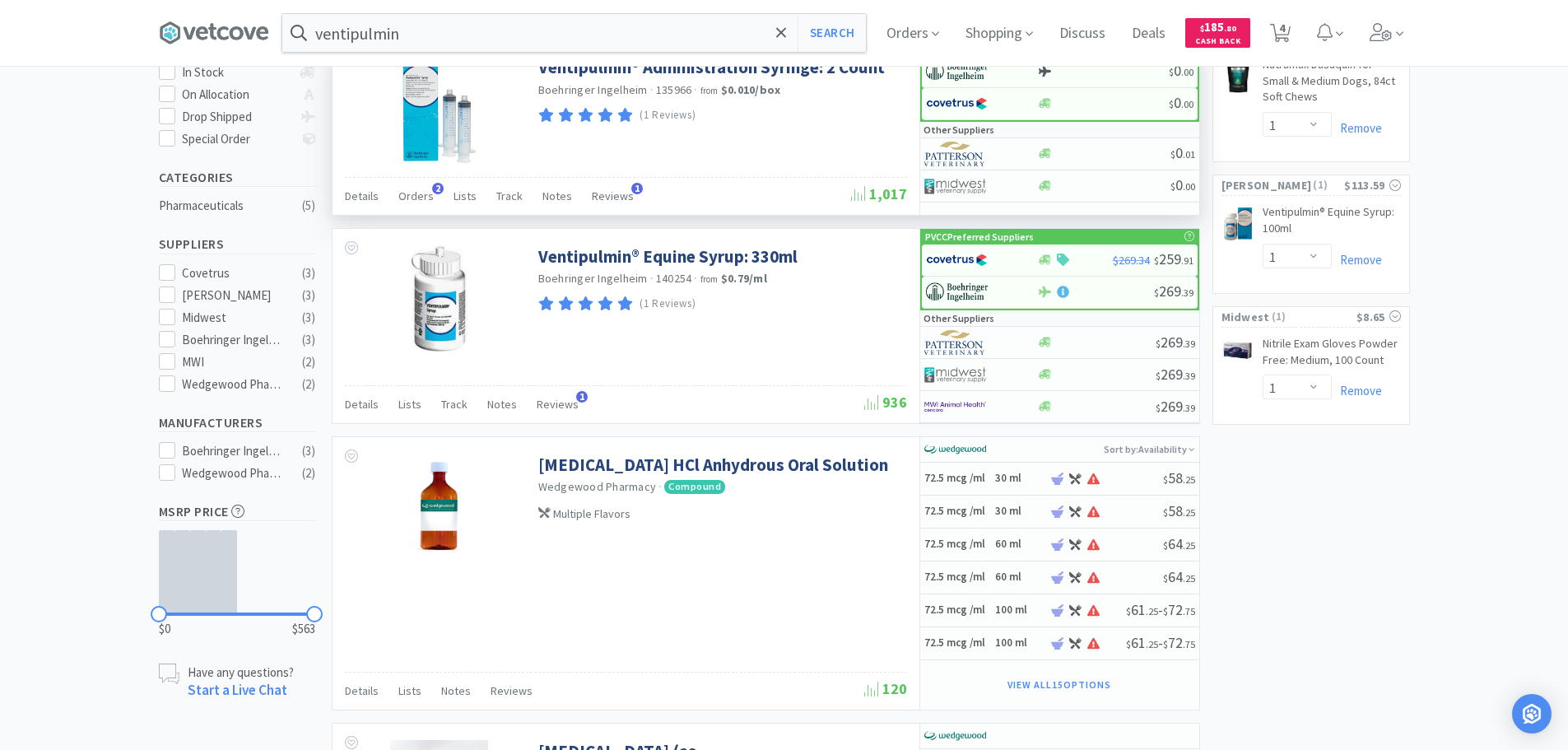
scroll to position [247, 0]
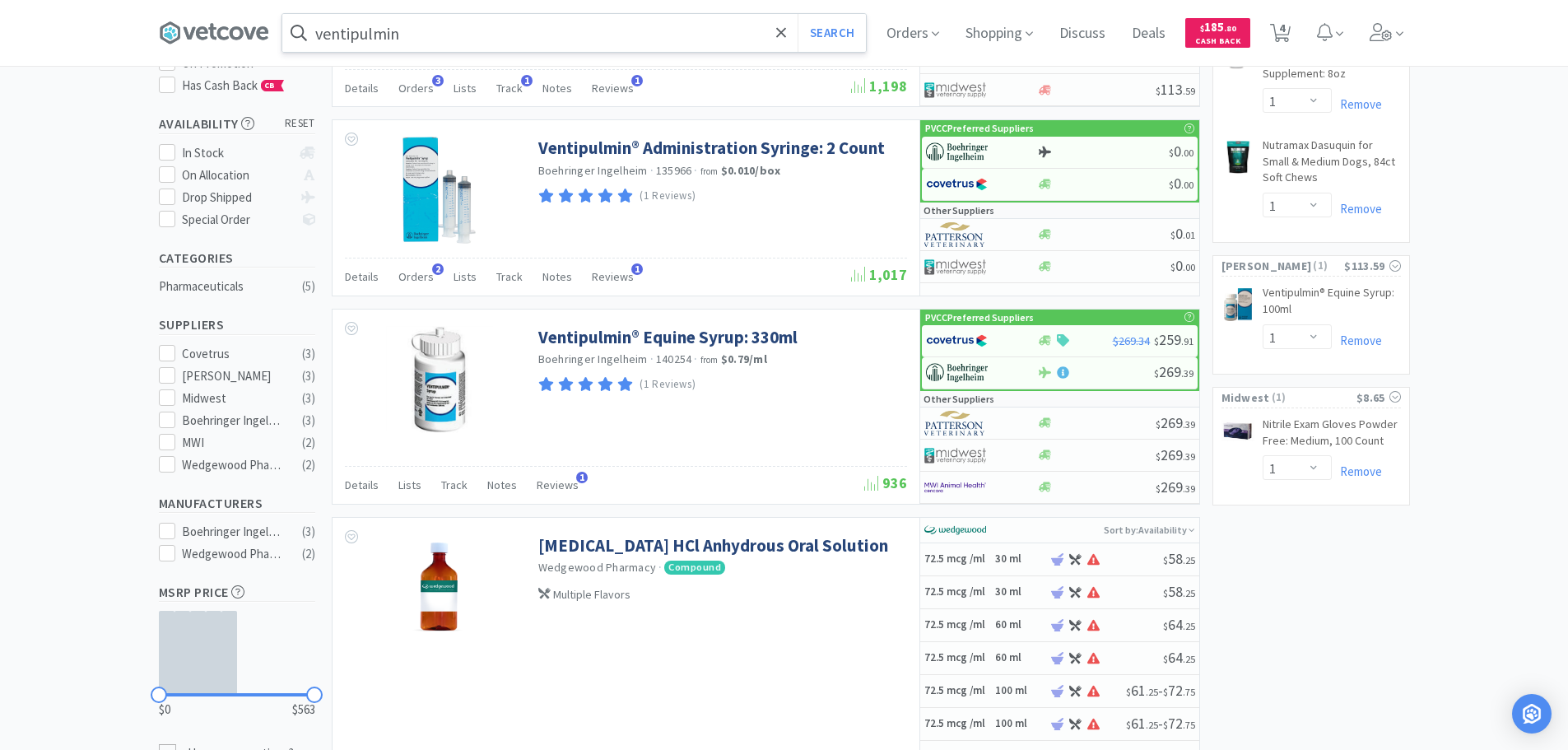
click at [529, 46] on input "ventipulmin" at bounding box center [574, 33] width 583 height 38
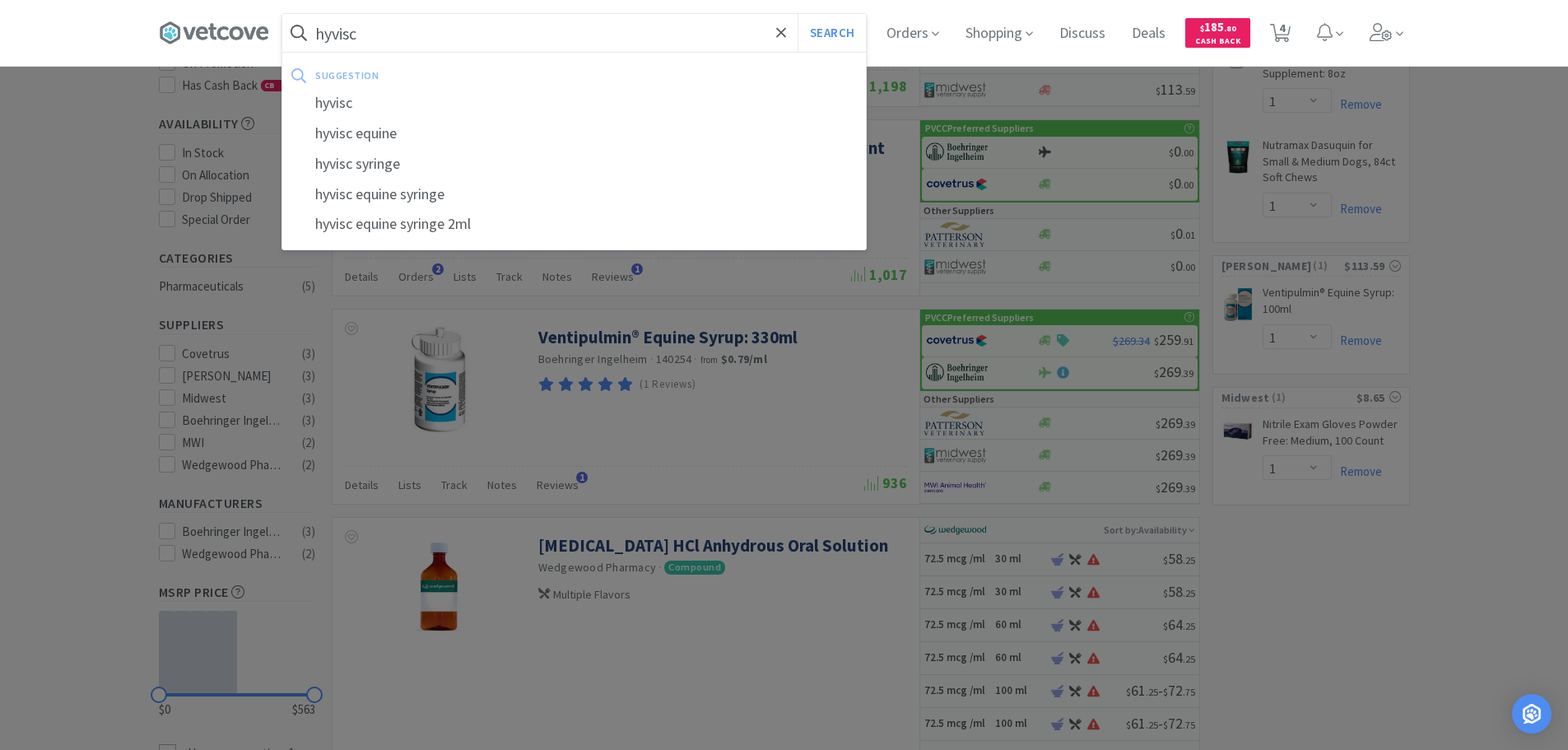
type input "hyvisc"
click at [798, 14] on button "Search" at bounding box center [832, 33] width 68 height 38
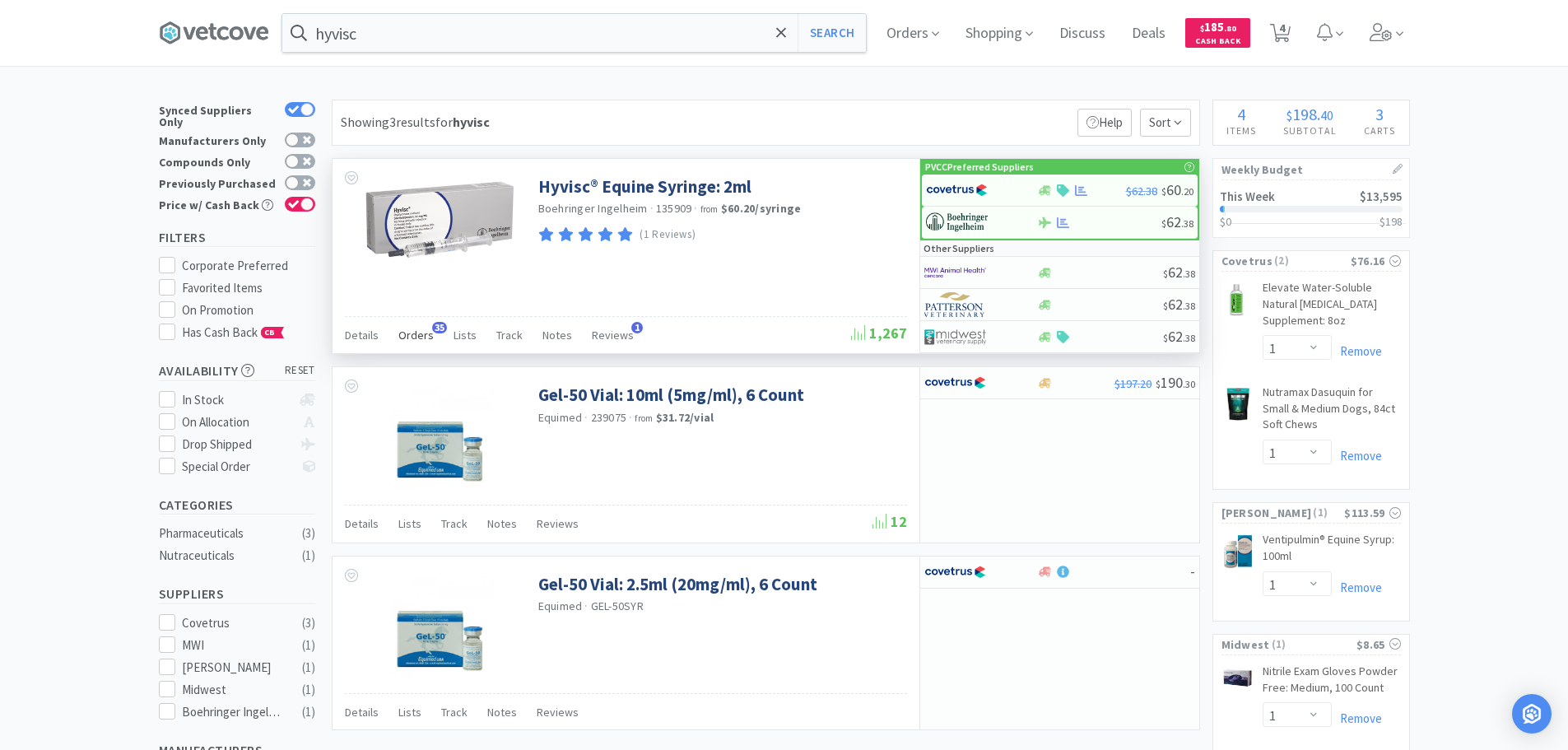
click at [415, 335] on span "Orders" at bounding box center [415, 335] width 35 height 15
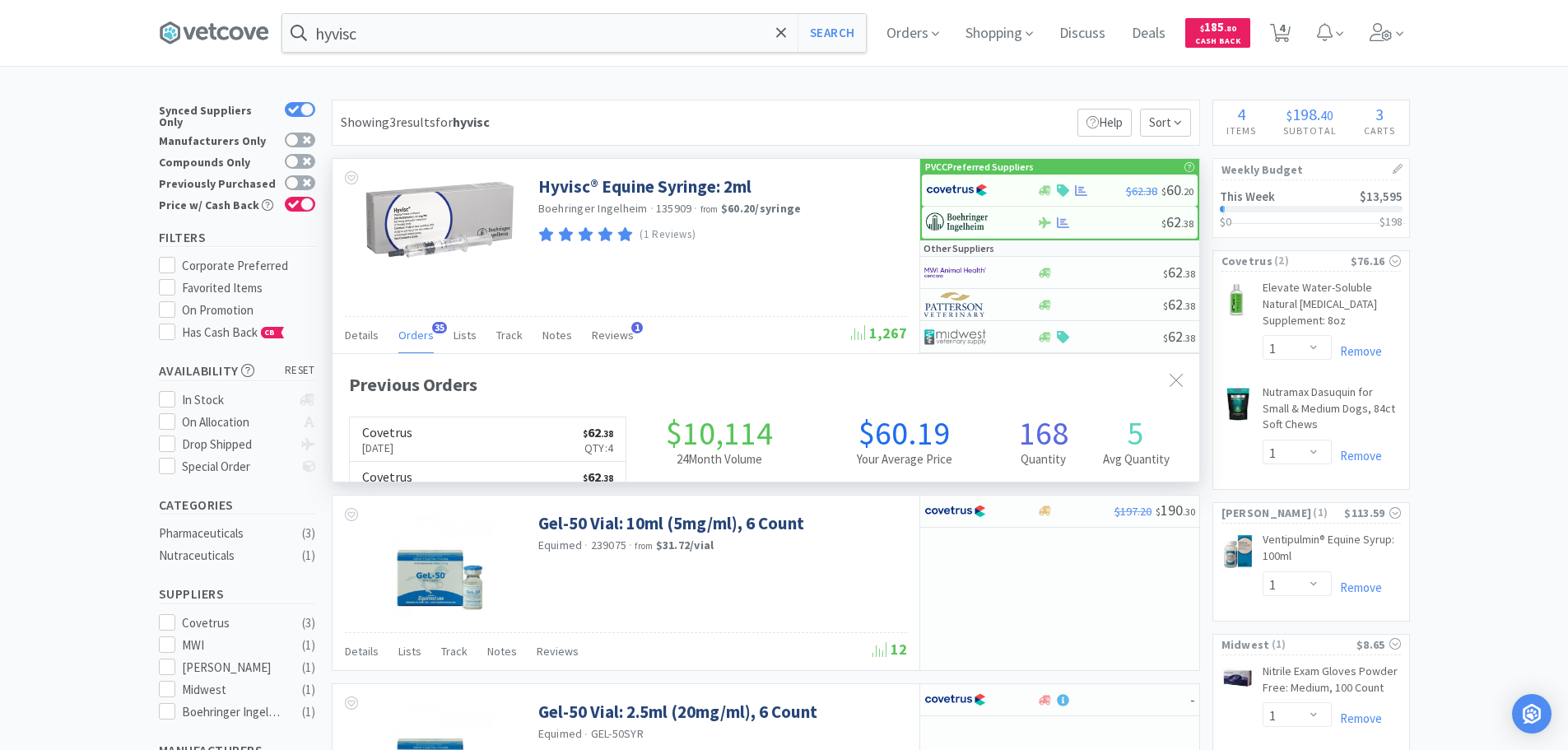
scroll to position [441, 867]
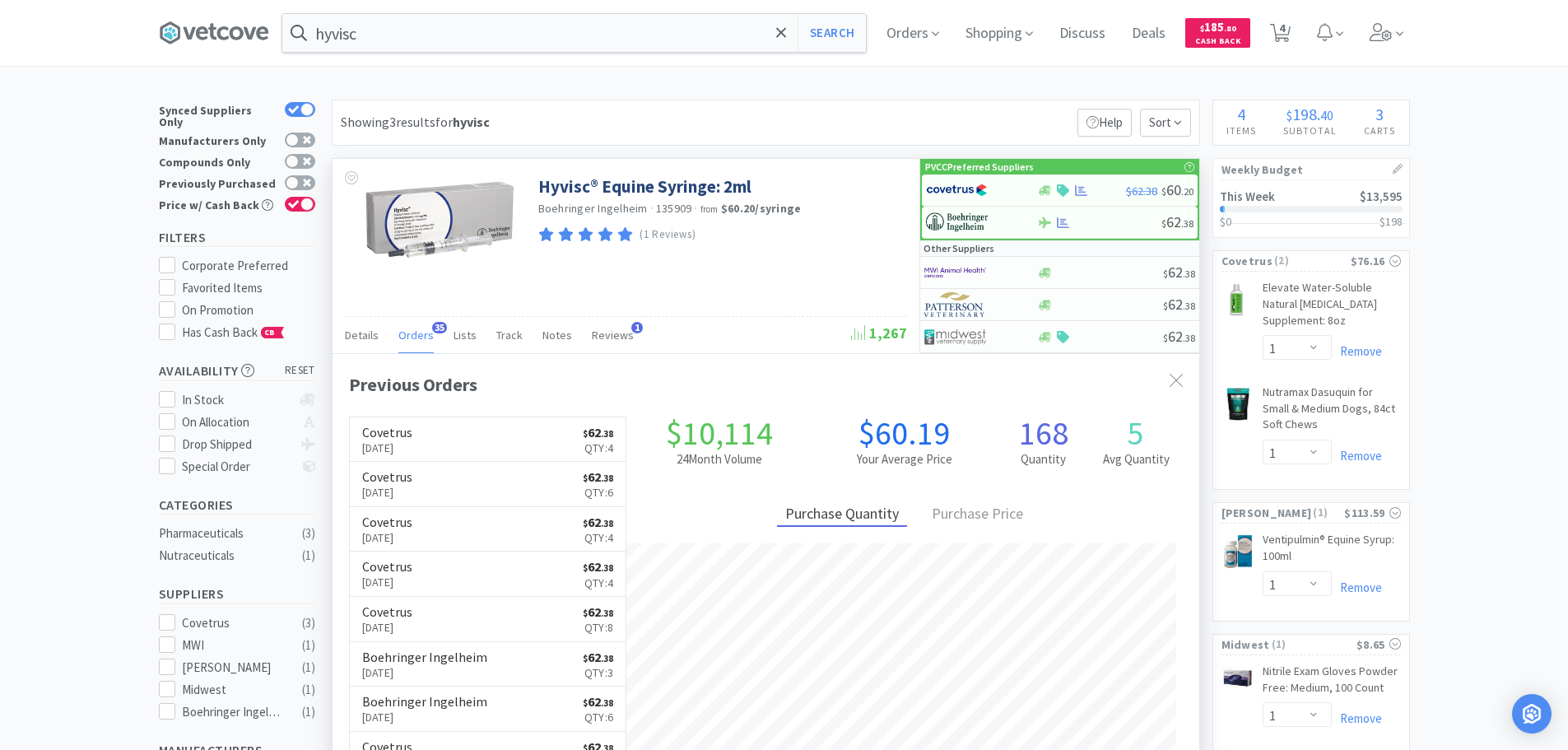
click at [415, 335] on span "Orders" at bounding box center [415, 335] width 35 height 15
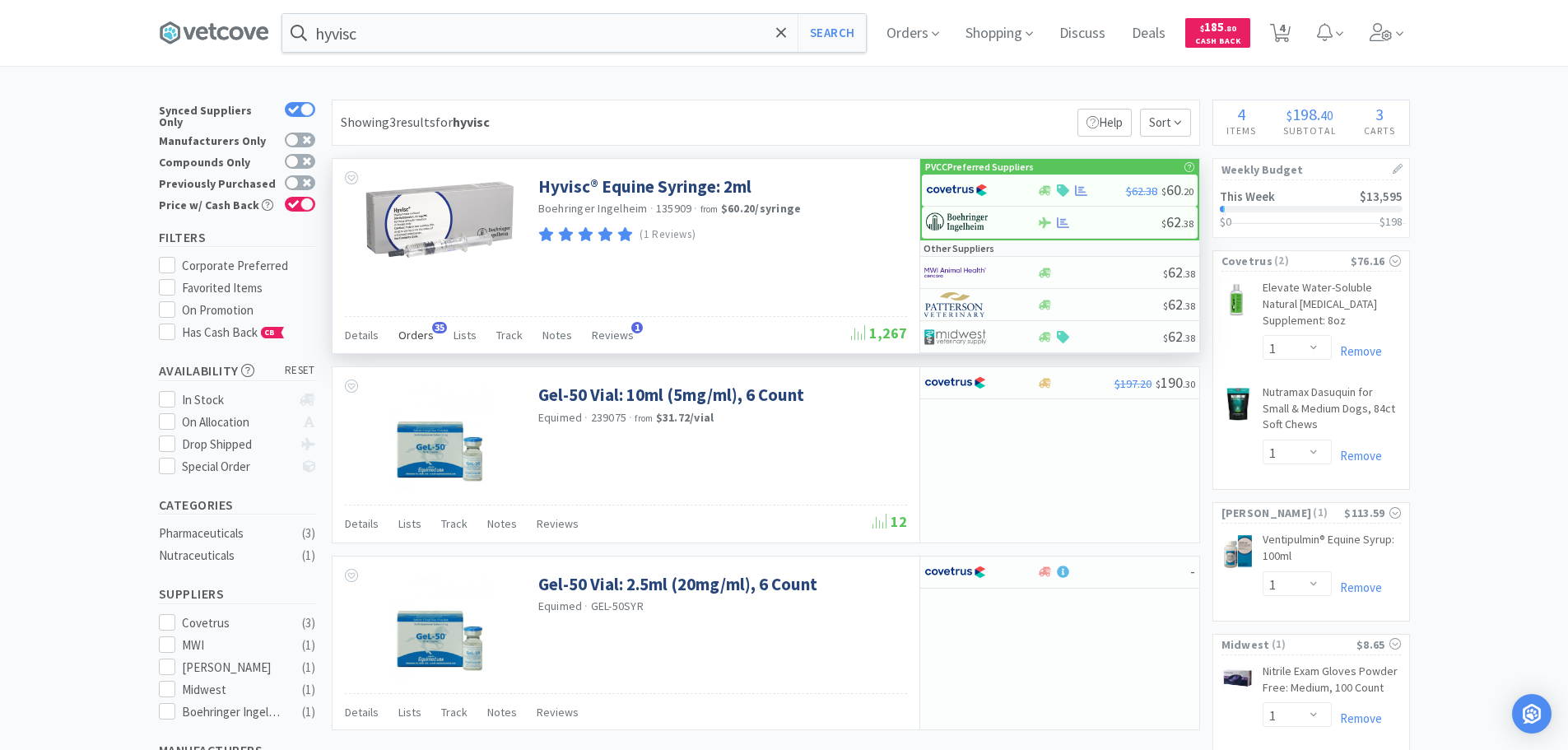
click at [419, 335] on span "Orders" at bounding box center [415, 335] width 35 height 15
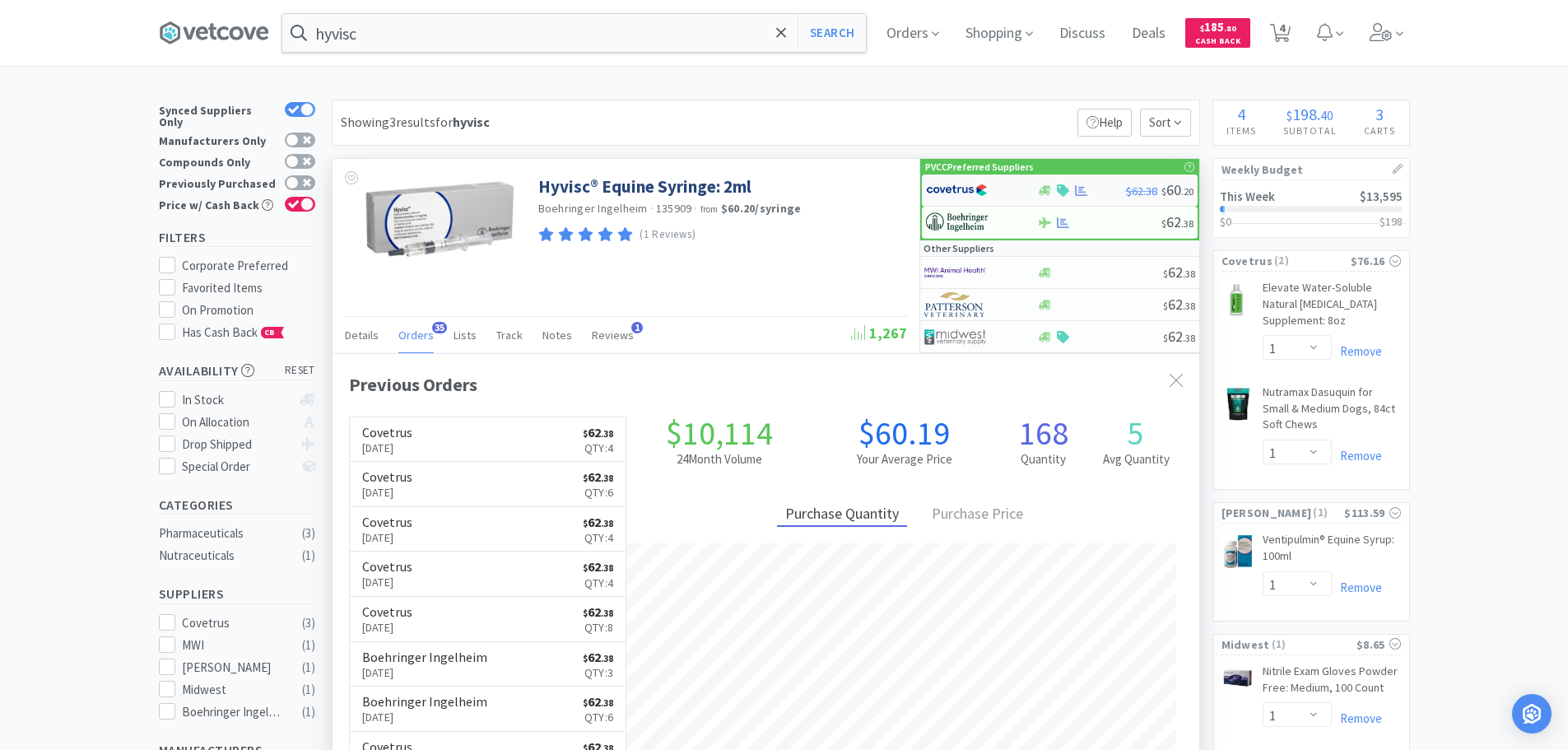
click at [978, 187] on img at bounding box center [957, 190] width 62 height 25
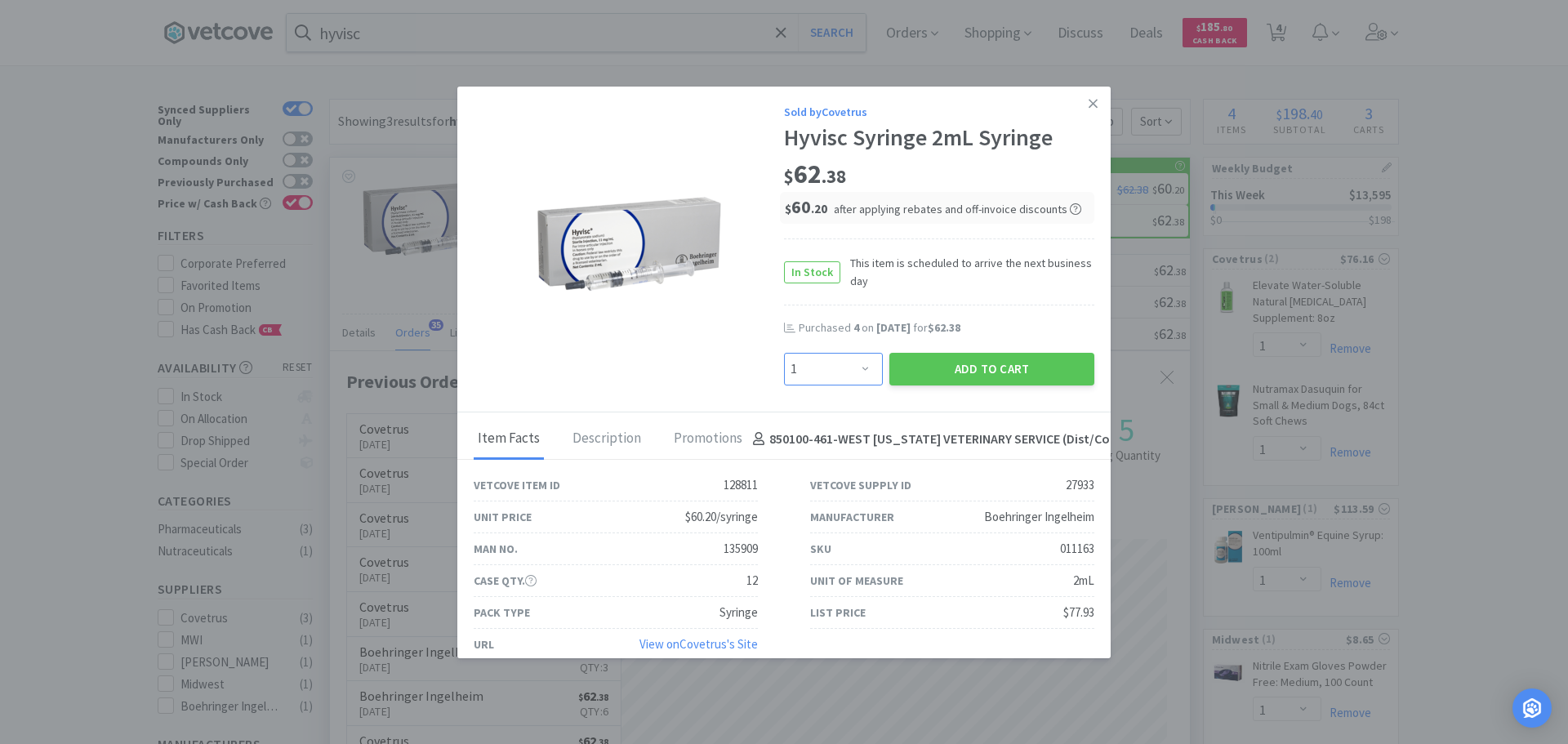
drag, startPoint x: 862, startPoint y: 372, endPoint x: 861, endPoint y: 360, distance: 12.0
click at [862, 372] on select "Enter Quantity 1 2 3 4 5 6 7 8 9 10 11 12 13 14 15 16 17 18 19 20 Enter Quantity" at bounding box center [834, 369] width 99 height 33
select select "4"
click at [784, 353] on select "Enter Quantity 1 2 3 4 5 6 7 8 9 10 11 12 13 14 15 16 17 18 19 20 Enter Quantity" at bounding box center [834, 369] width 99 height 33
click at [952, 372] on button "Add to Cart" at bounding box center [991, 369] width 205 height 33
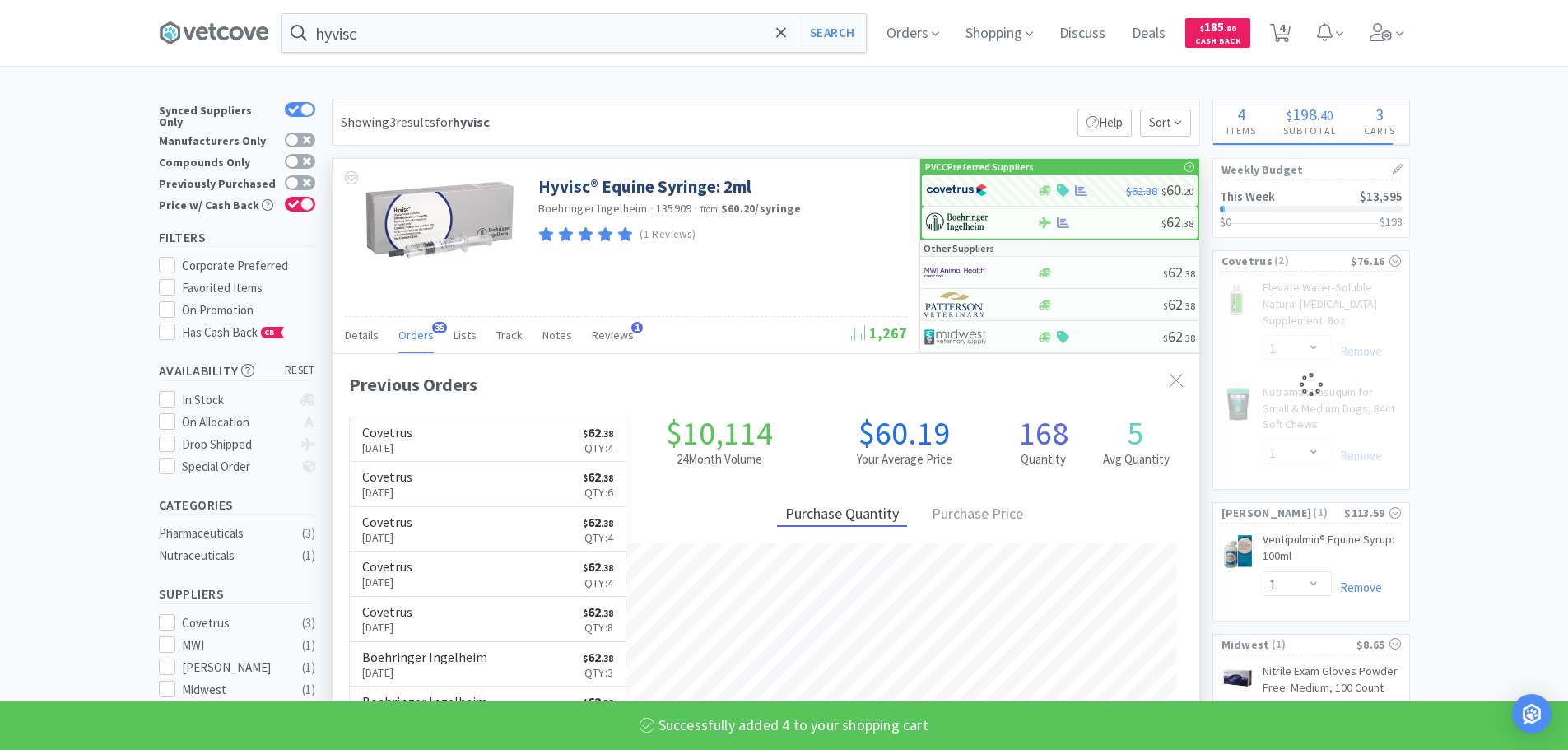
select select "4"
select select "1"
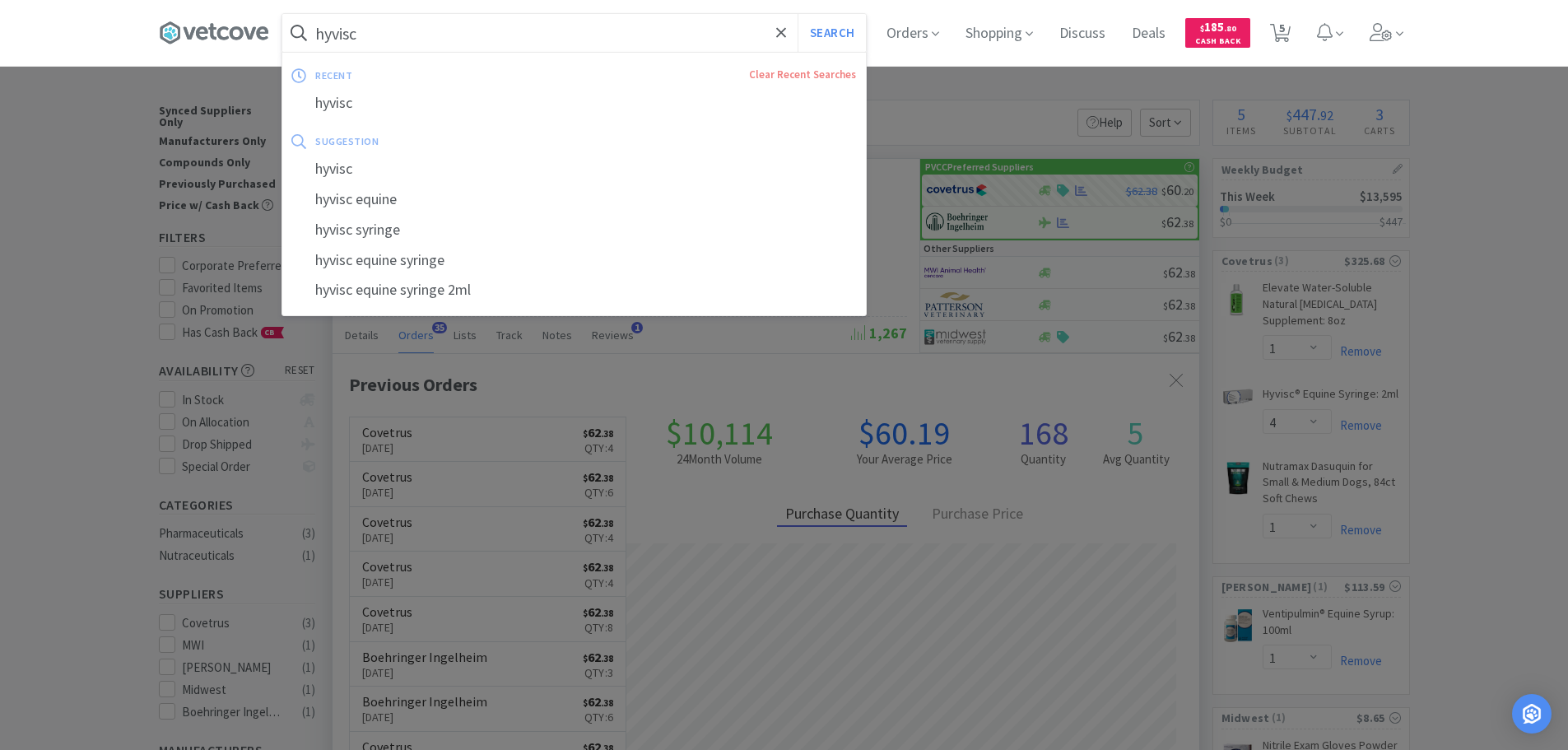
click at [513, 35] on input "hyvisc" at bounding box center [574, 33] width 583 height 38
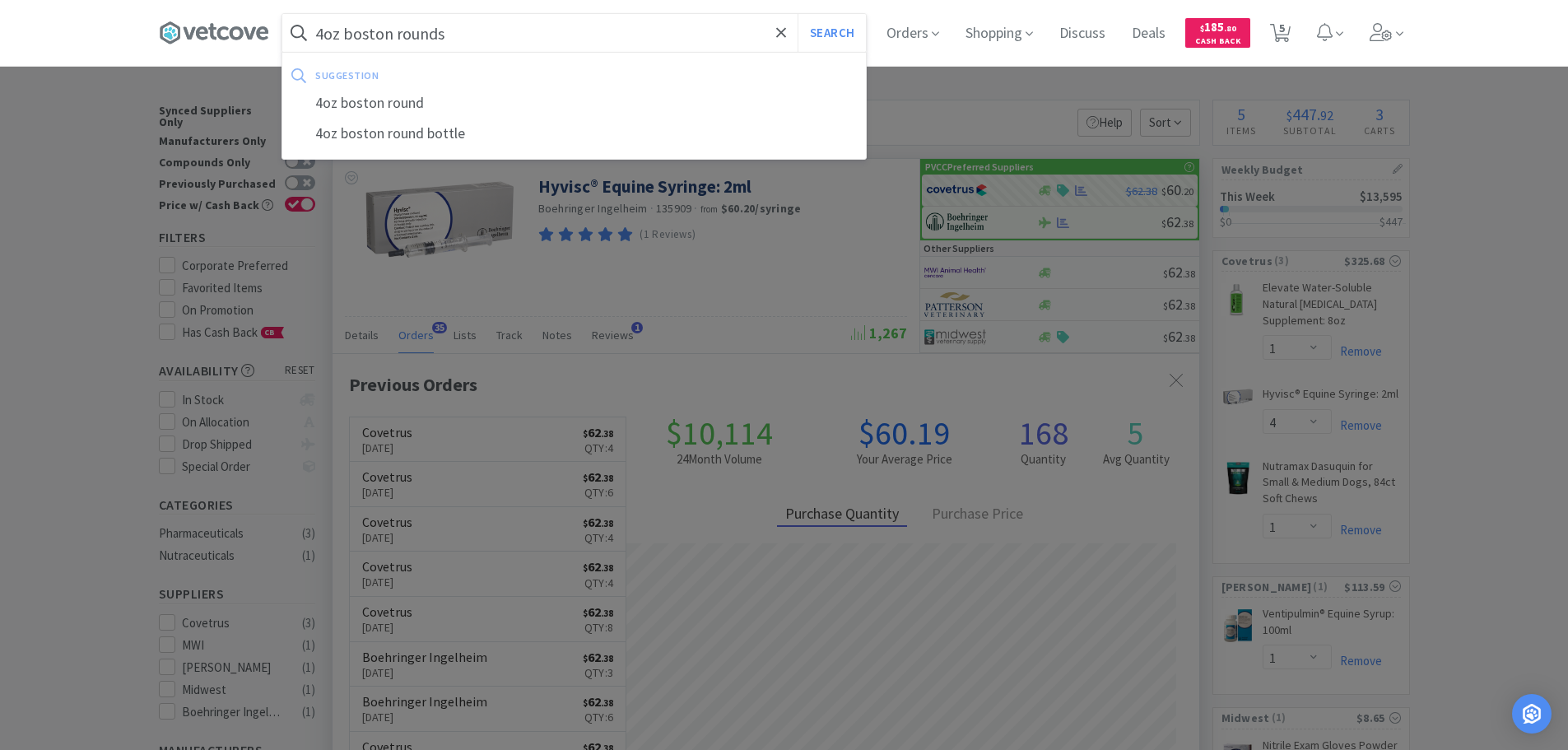
type input "4oz boston rounds"
click at [798, 14] on button "Search" at bounding box center [832, 33] width 68 height 38
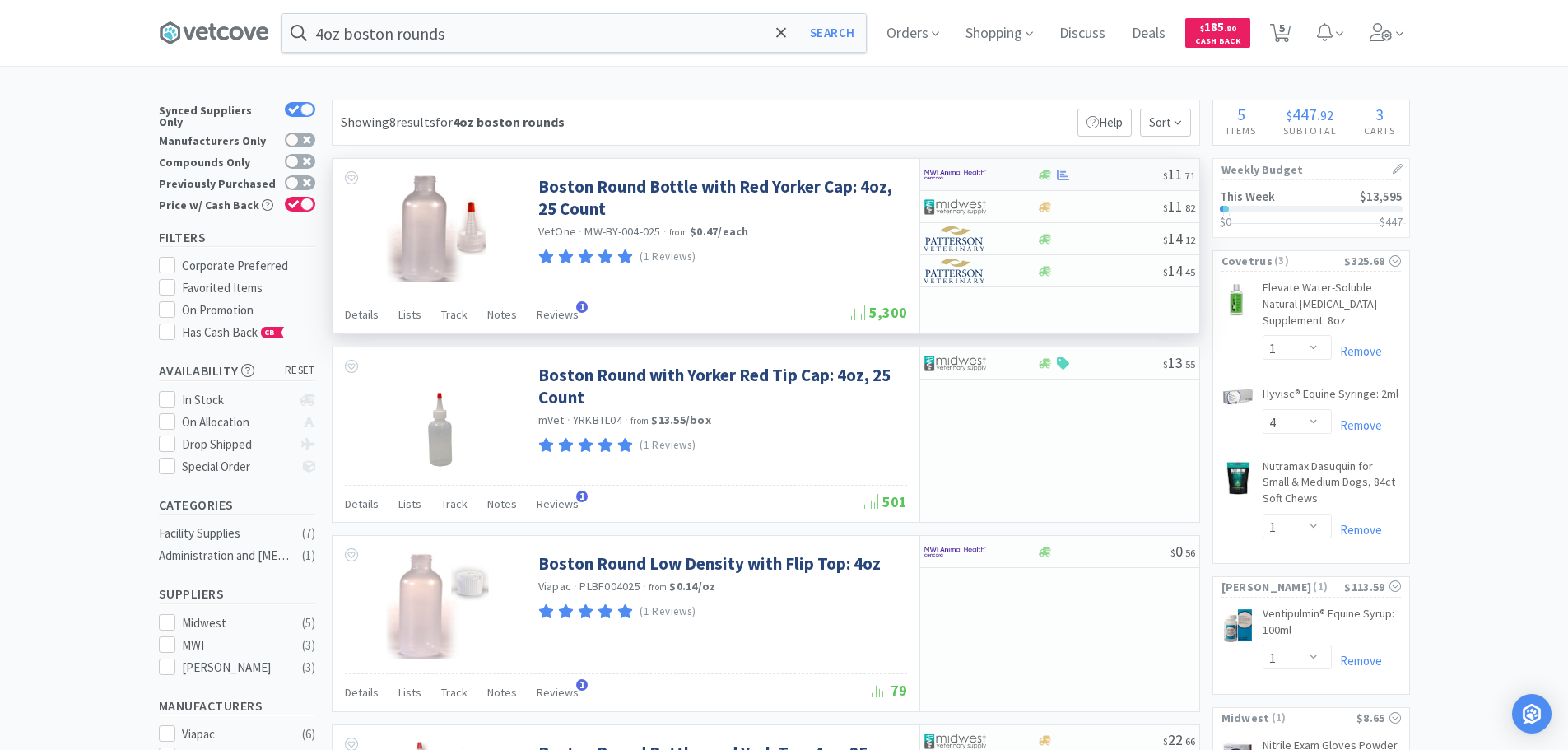
click at [984, 175] on img at bounding box center [956, 174] width 62 height 25
select select "1"
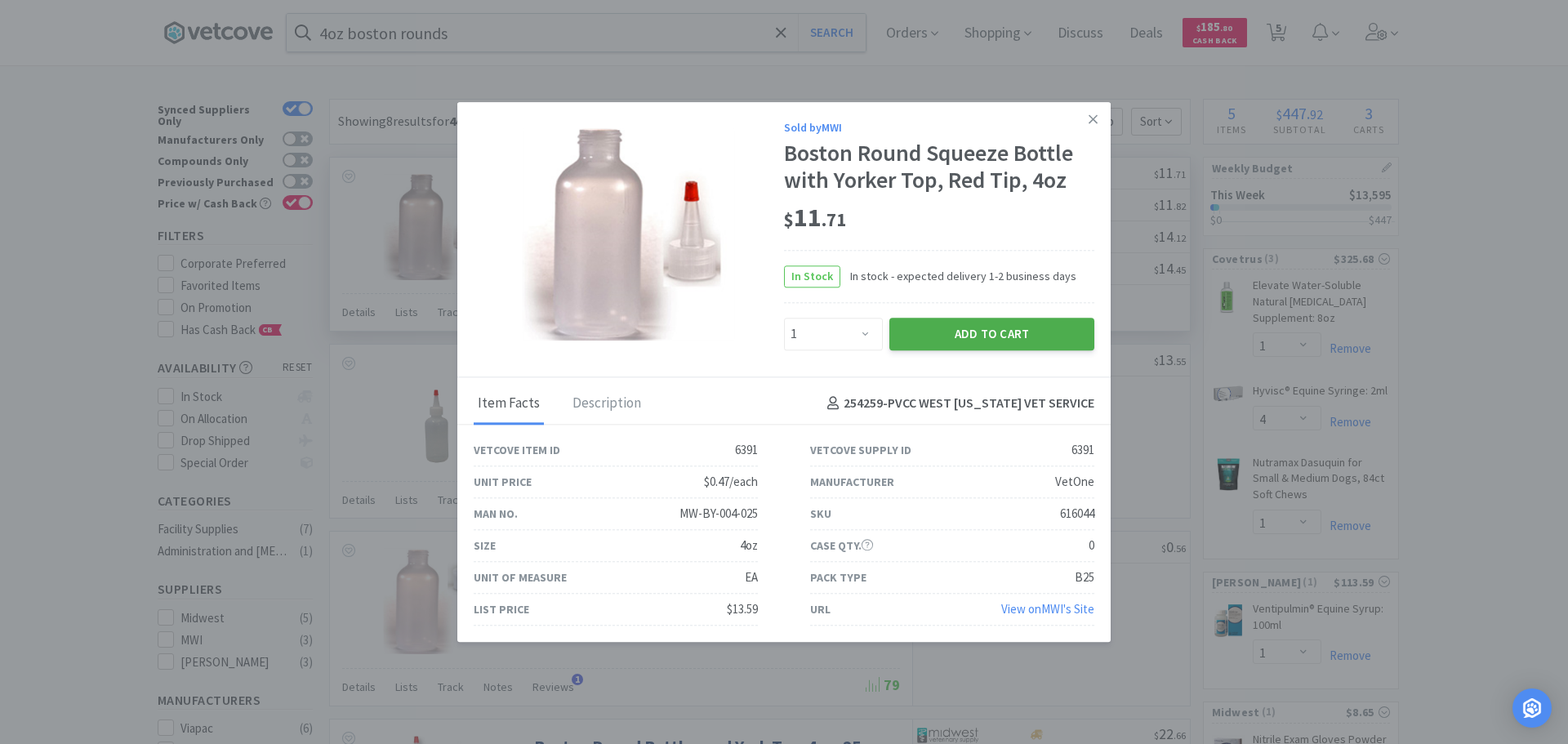
click at [983, 335] on button "Add to Cart" at bounding box center [991, 334] width 205 height 33
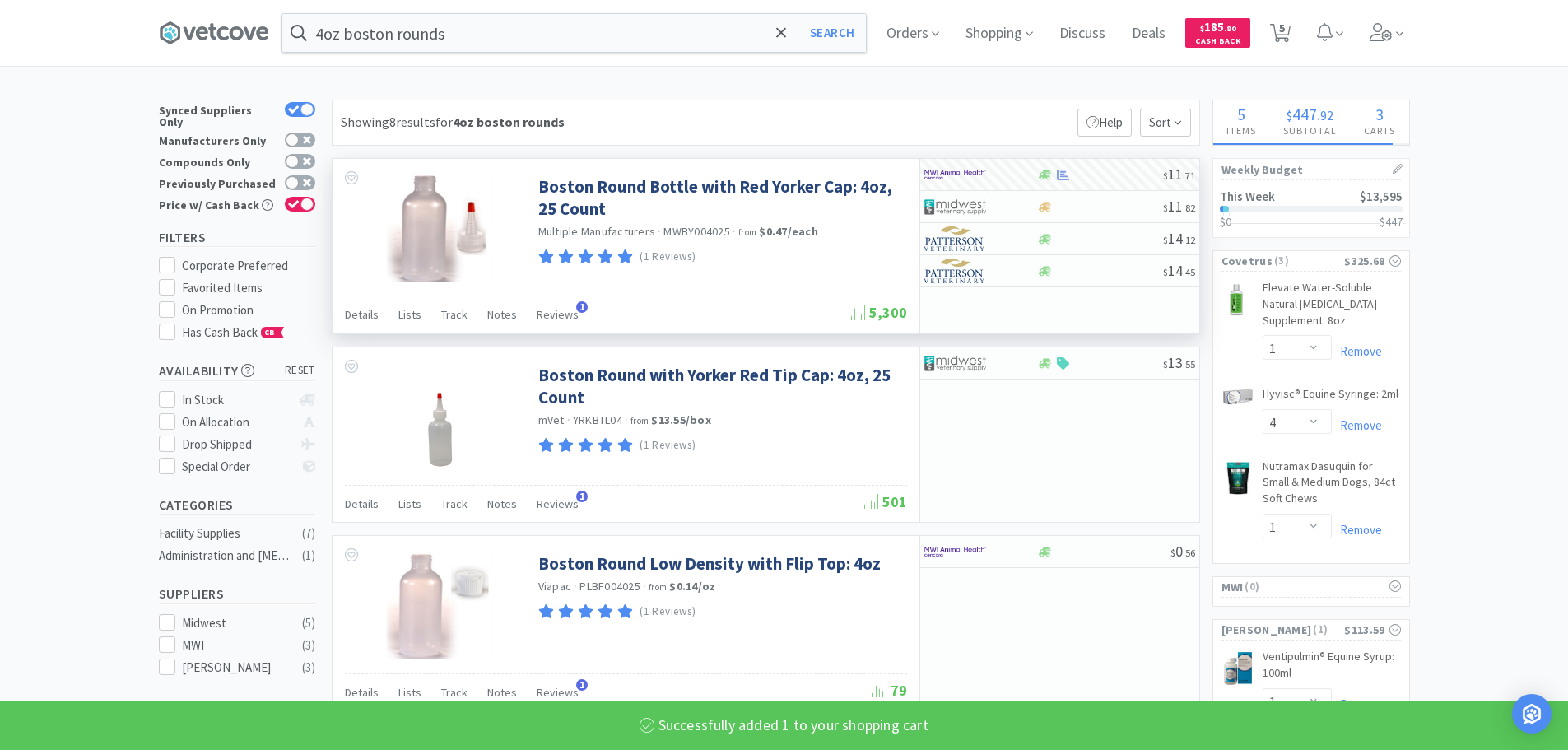
select select "1"
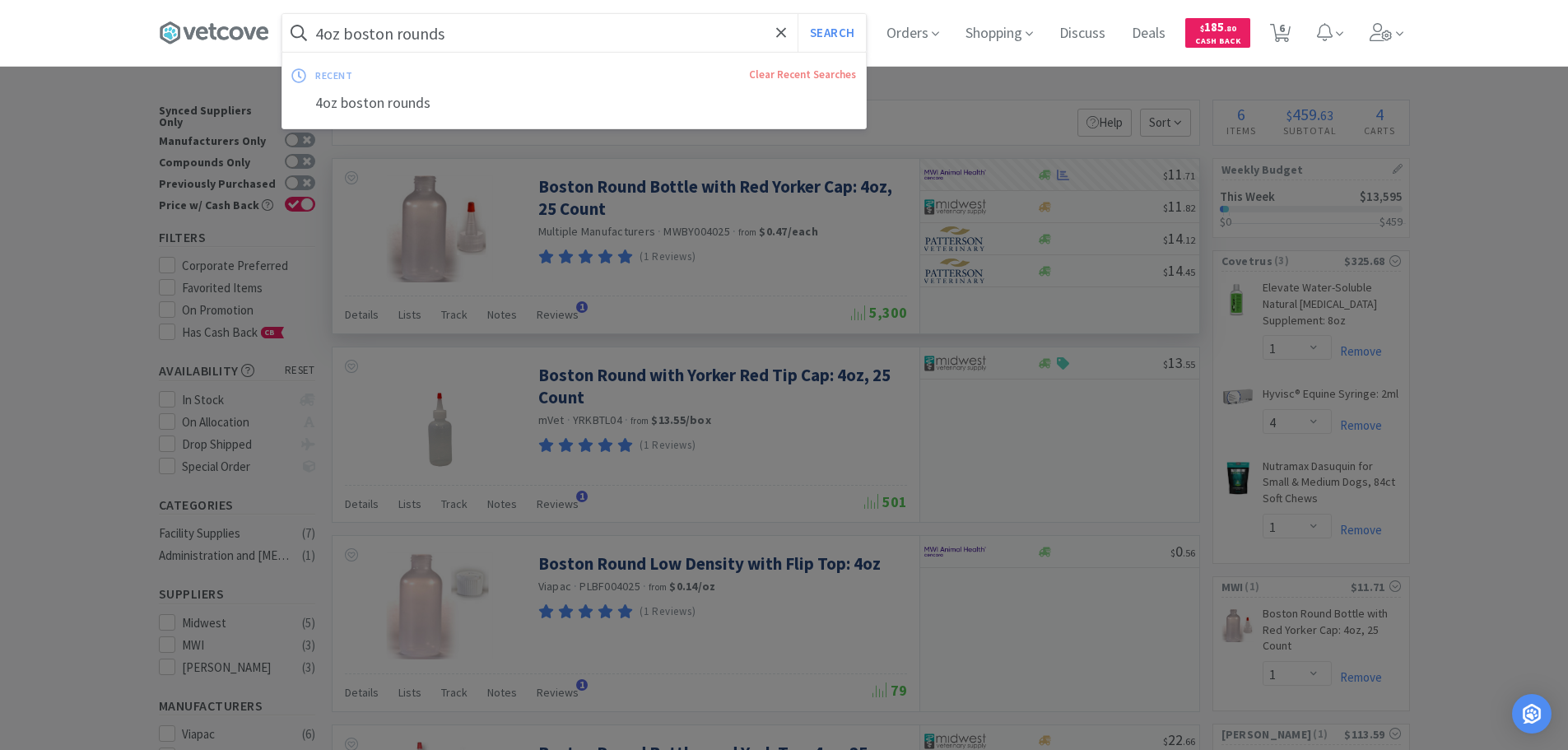
click at [489, 18] on input "4oz boston rounds" at bounding box center [574, 33] width 583 height 38
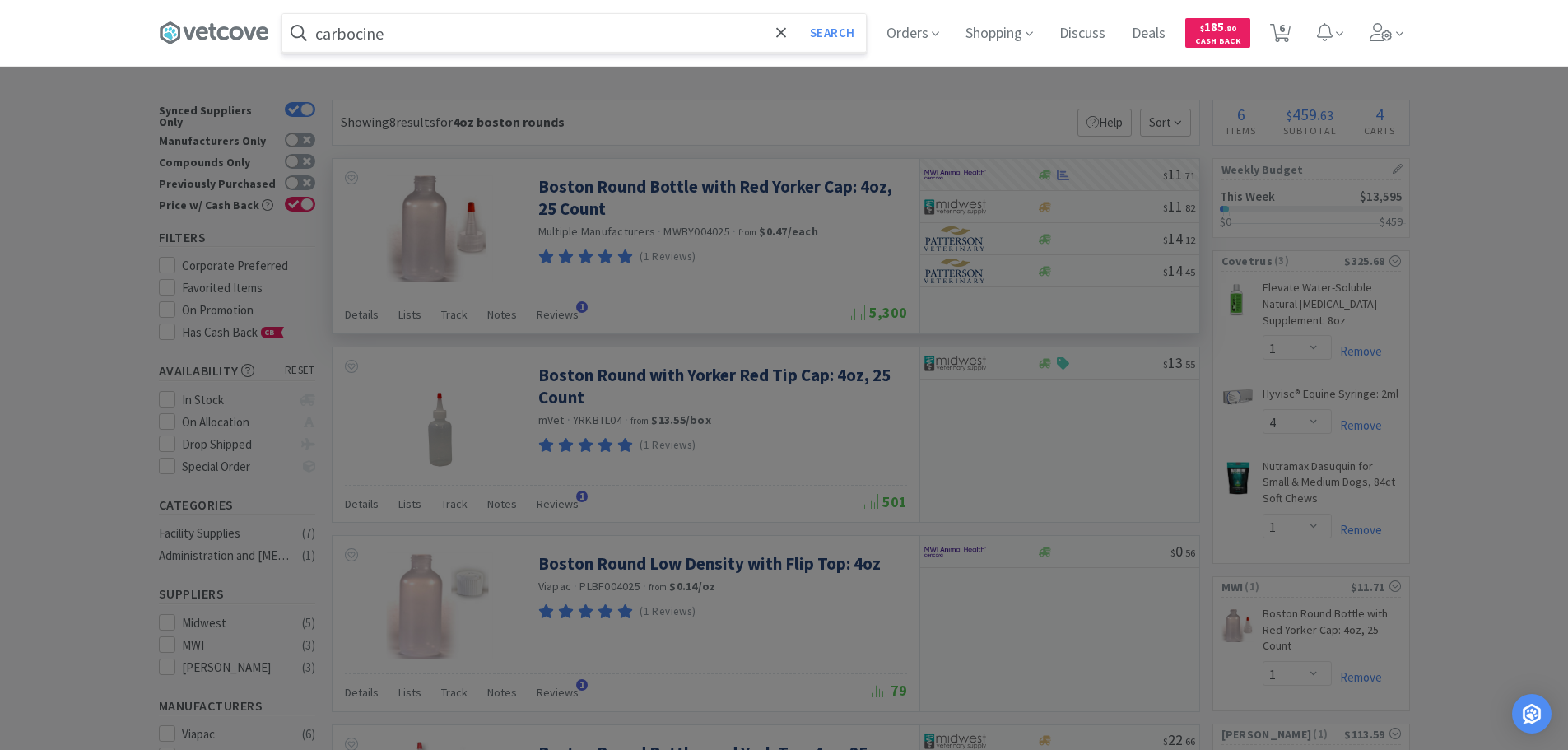
type input "carbocine"
click at [798, 14] on button "Search" at bounding box center [832, 33] width 68 height 38
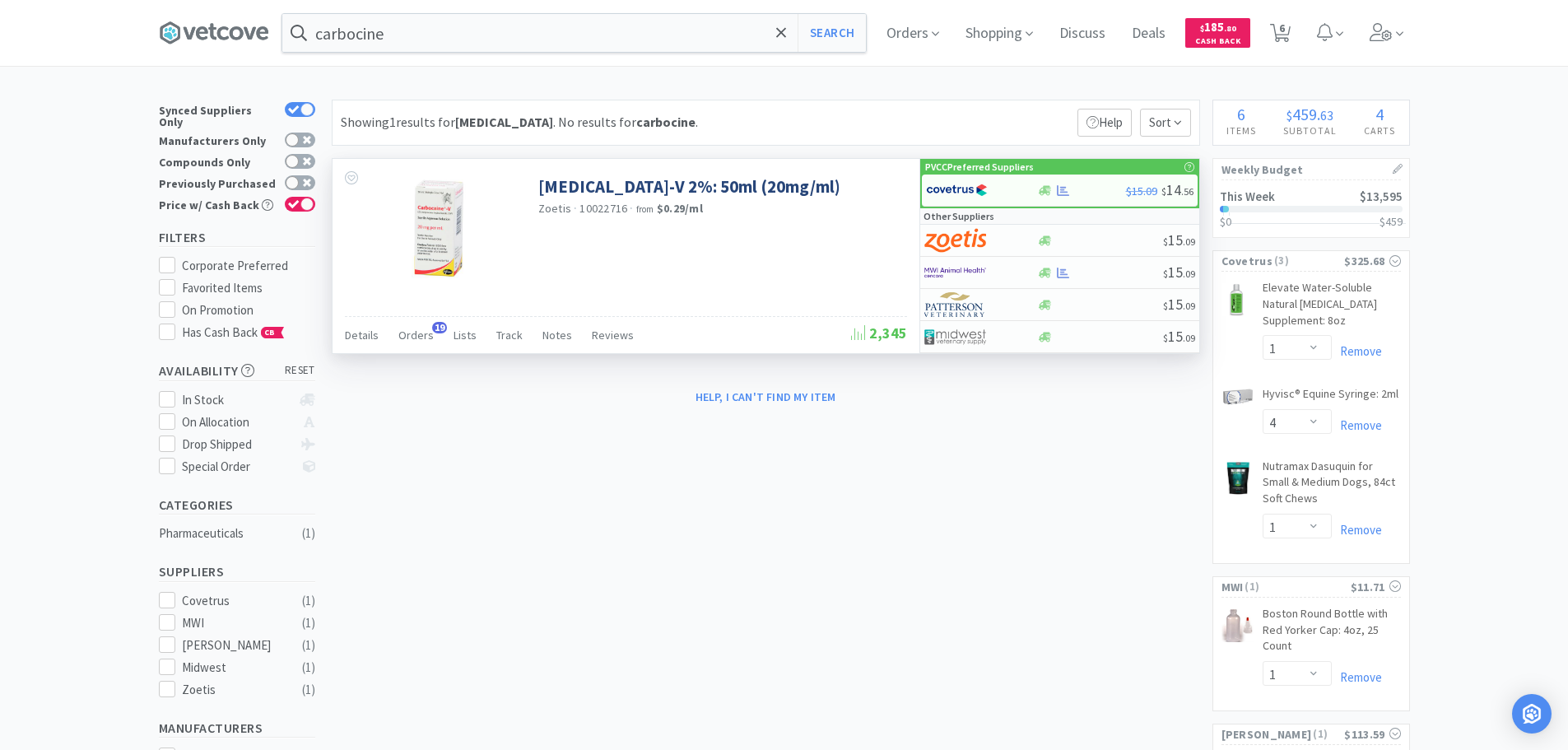
click at [959, 173] on p "PVCC Preferred Suppliers" at bounding box center [979, 167] width 109 height 16
click at [979, 194] on img at bounding box center [957, 190] width 62 height 25
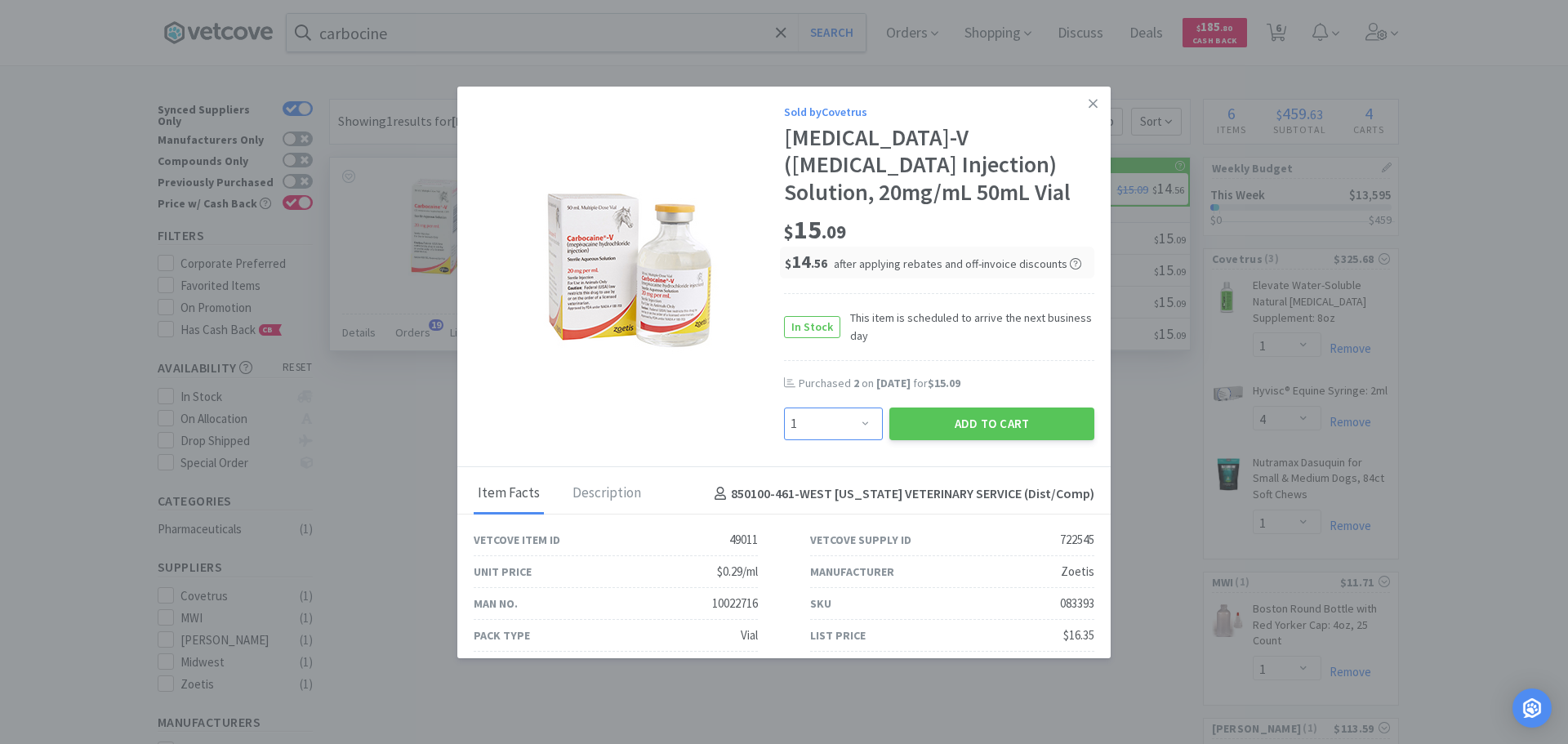
click at [852, 422] on select "Enter Quantity 1 2 3 4 5 6 7 8 9 10 11 12 13 14 15 16 17 18 19 20 Enter Quantity" at bounding box center [834, 423] width 99 height 33
select select "3"
click at [784, 407] on select "Enter Quantity 1 2 3 4 5 6 7 8 9 10 11 12 13 14 15 16 17 18 19 20 Enter Quantity" at bounding box center [834, 423] width 99 height 33
click at [1033, 419] on button "Add to Cart" at bounding box center [991, 423] width 205 height 33
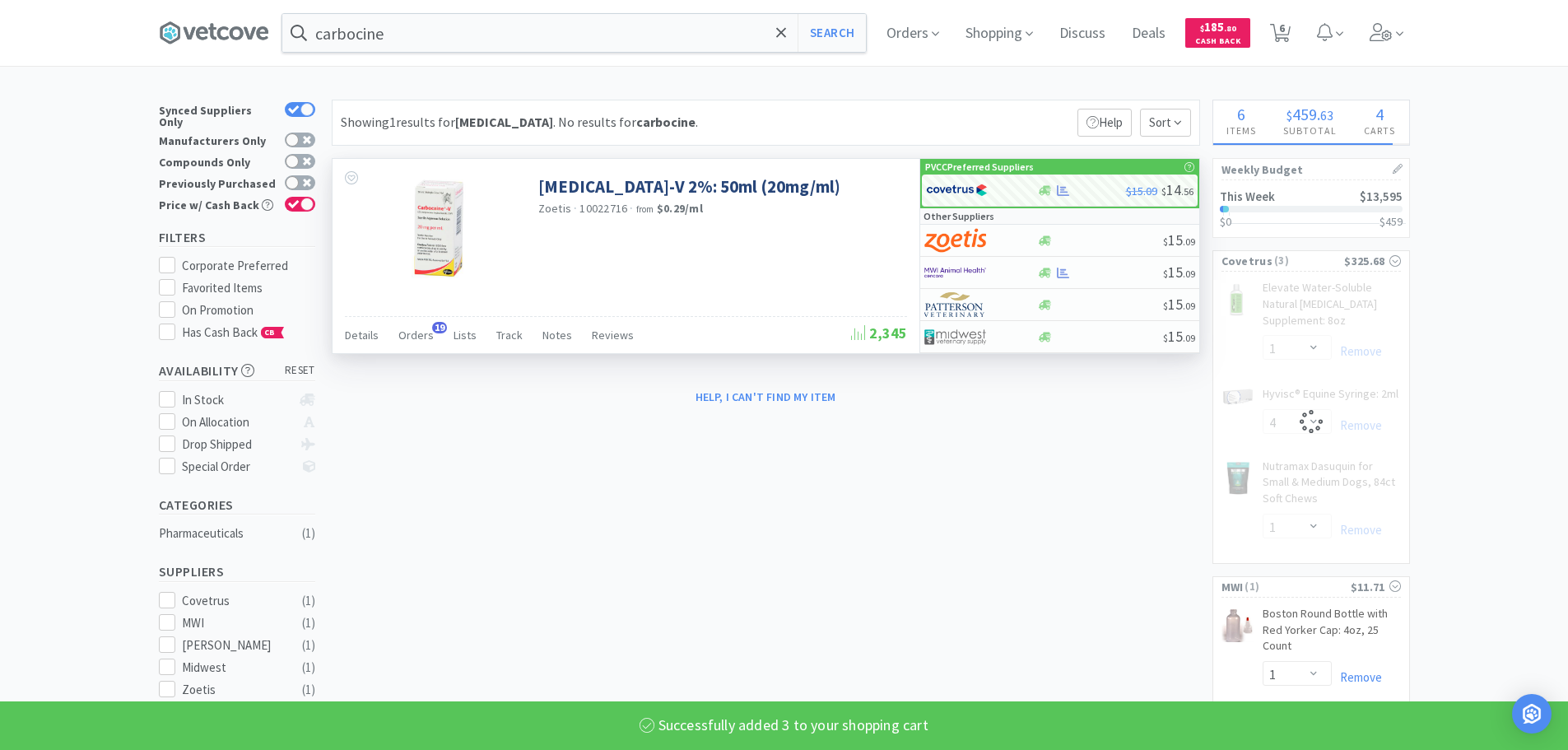
select select "3"
select select "1"
select select "4"
select select "1"
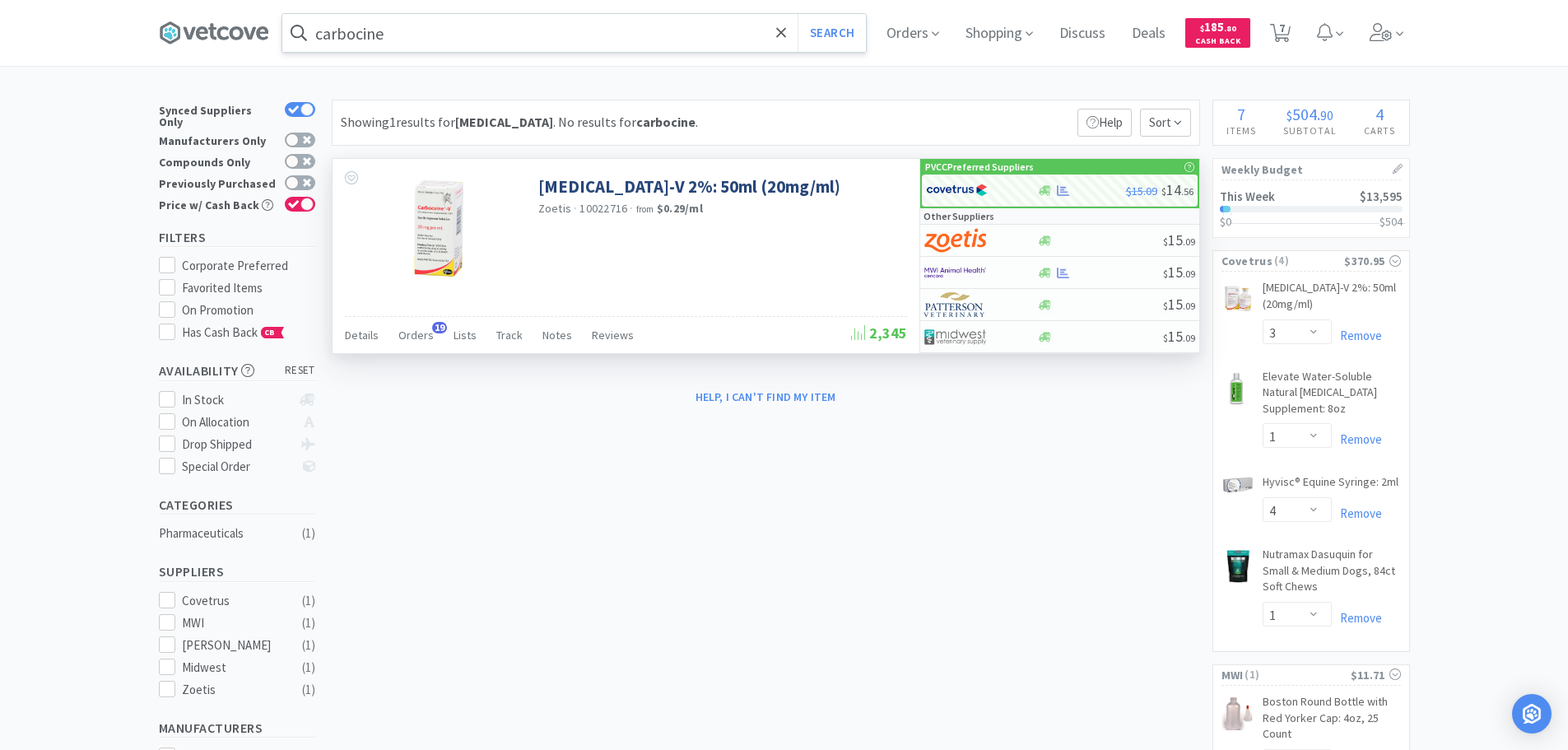
click at [493, 36] on input "carbocine" at bounding box center [574, 33] width 583 height 38
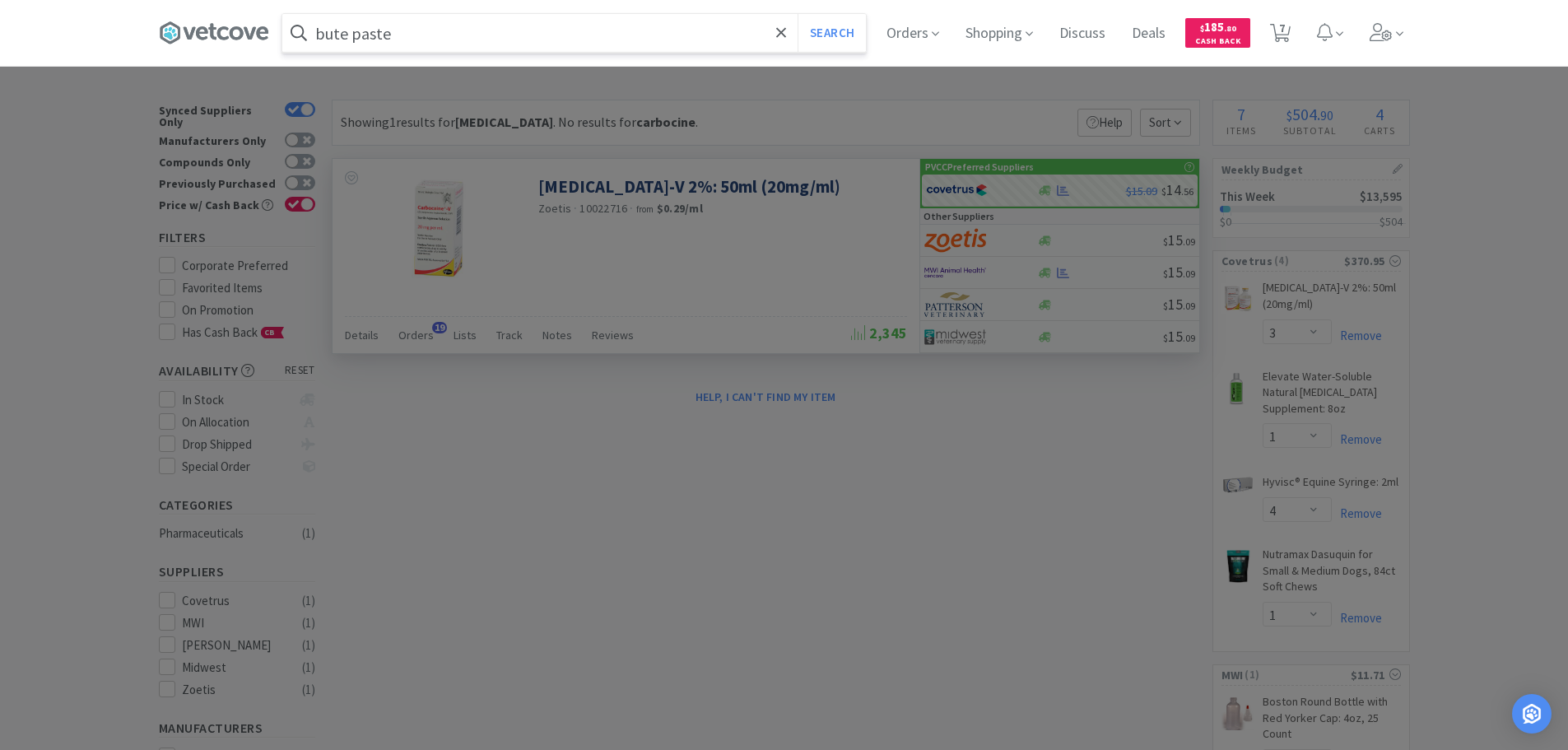
type input "bute paste"
click at [798, 14] on button "Search" at bounding box center [832, 33] width 68 height 38
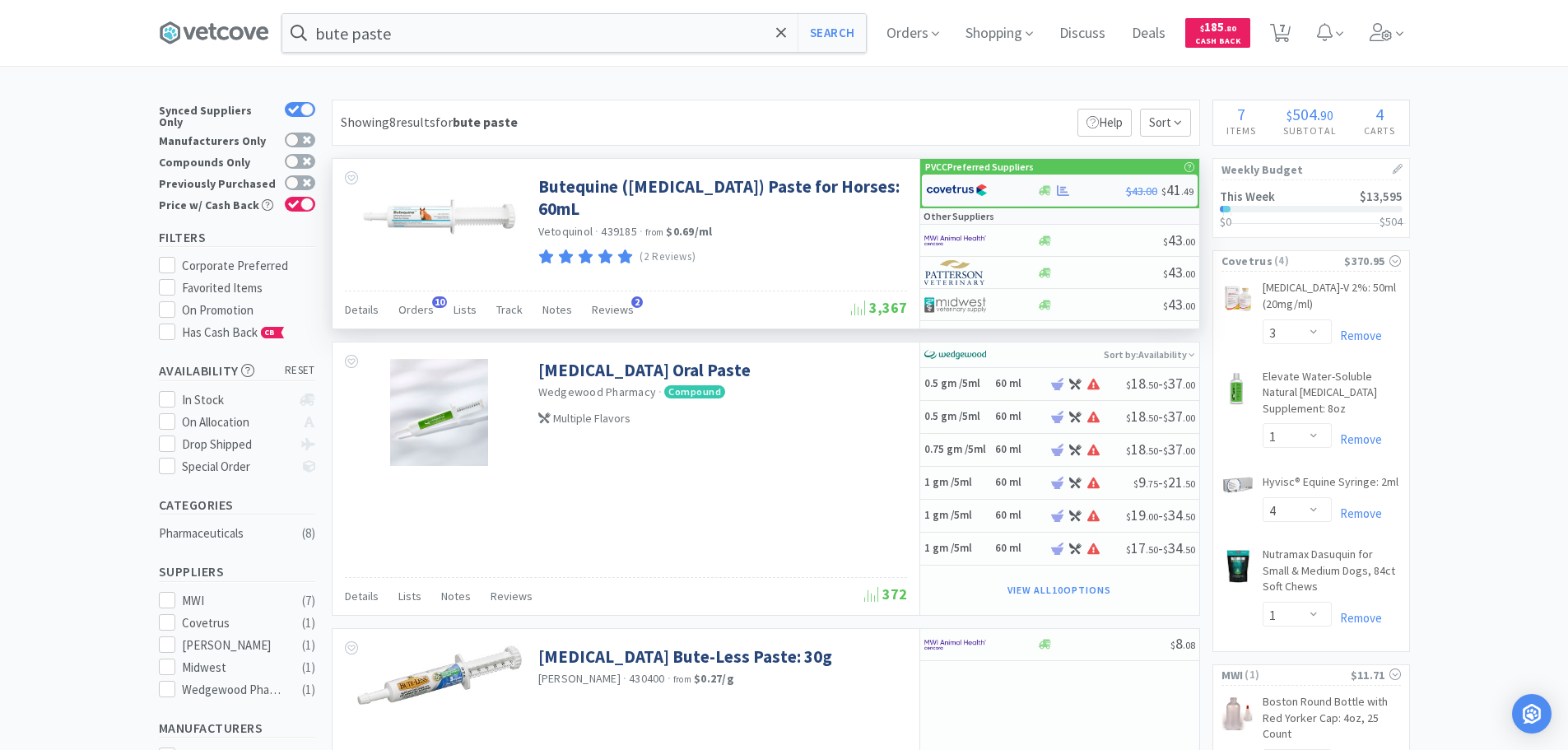
click at [990, 192] on div at bounding box center [971, 190] width 91 height 28
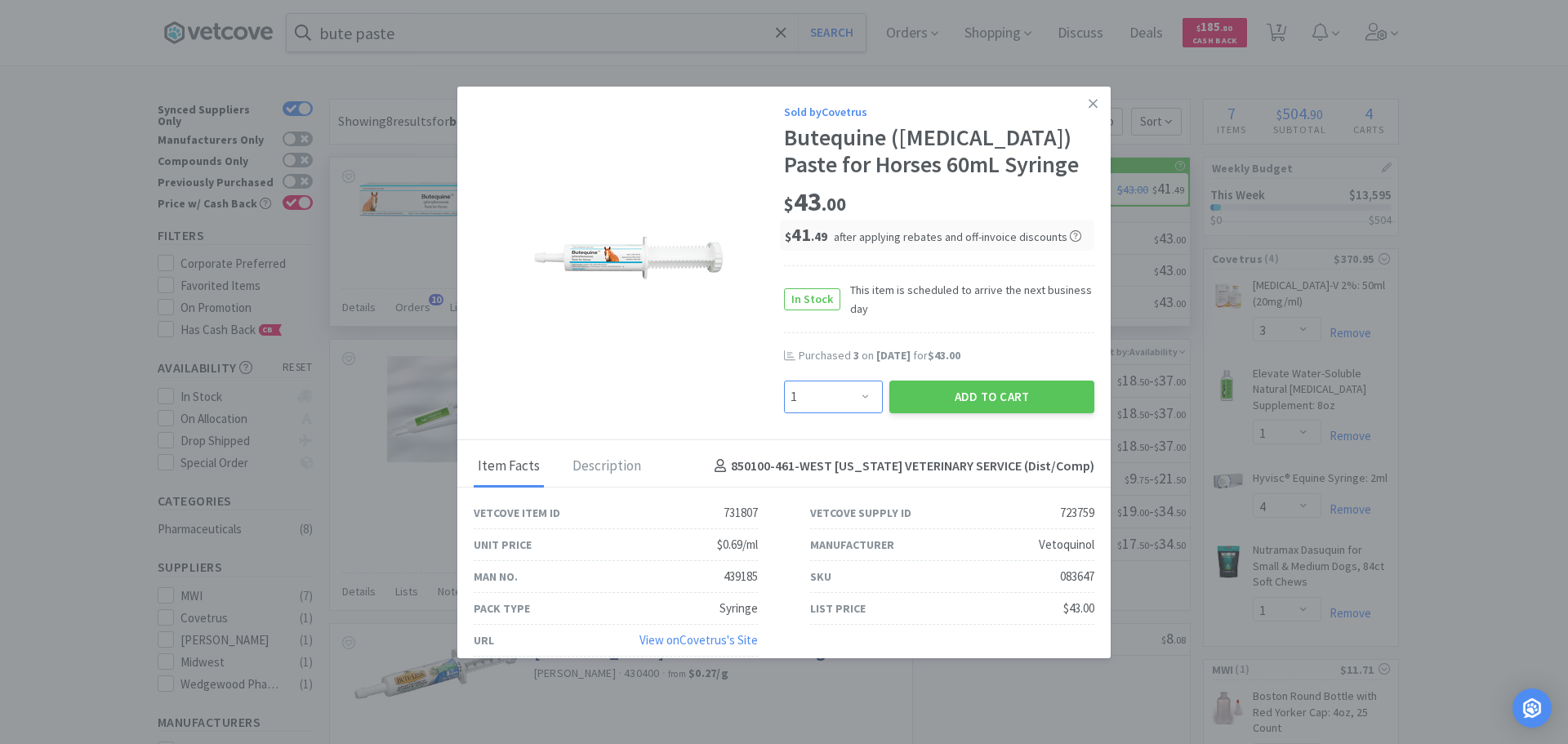
click at [836, 392] on select "Enter Quantity 1 2 3 4 5 6 7 8 9 10 11 12 13 14 15 16 17 18 19 20 Enter Quantity" at bounding box center [834, 396] width 99 height 33
select select "3"
click at [784, 380] on select "Enter Quantity 1 2 3 4 5 6 7 8 9 10 11 12 13 14 15 16 17 18 19 20 Enter Quantity" at bounding box center [834, 396] width 99 height 33
click at [944, 405] on button "Add to Cart" at bounding box center [991, 396] width 205 height 33
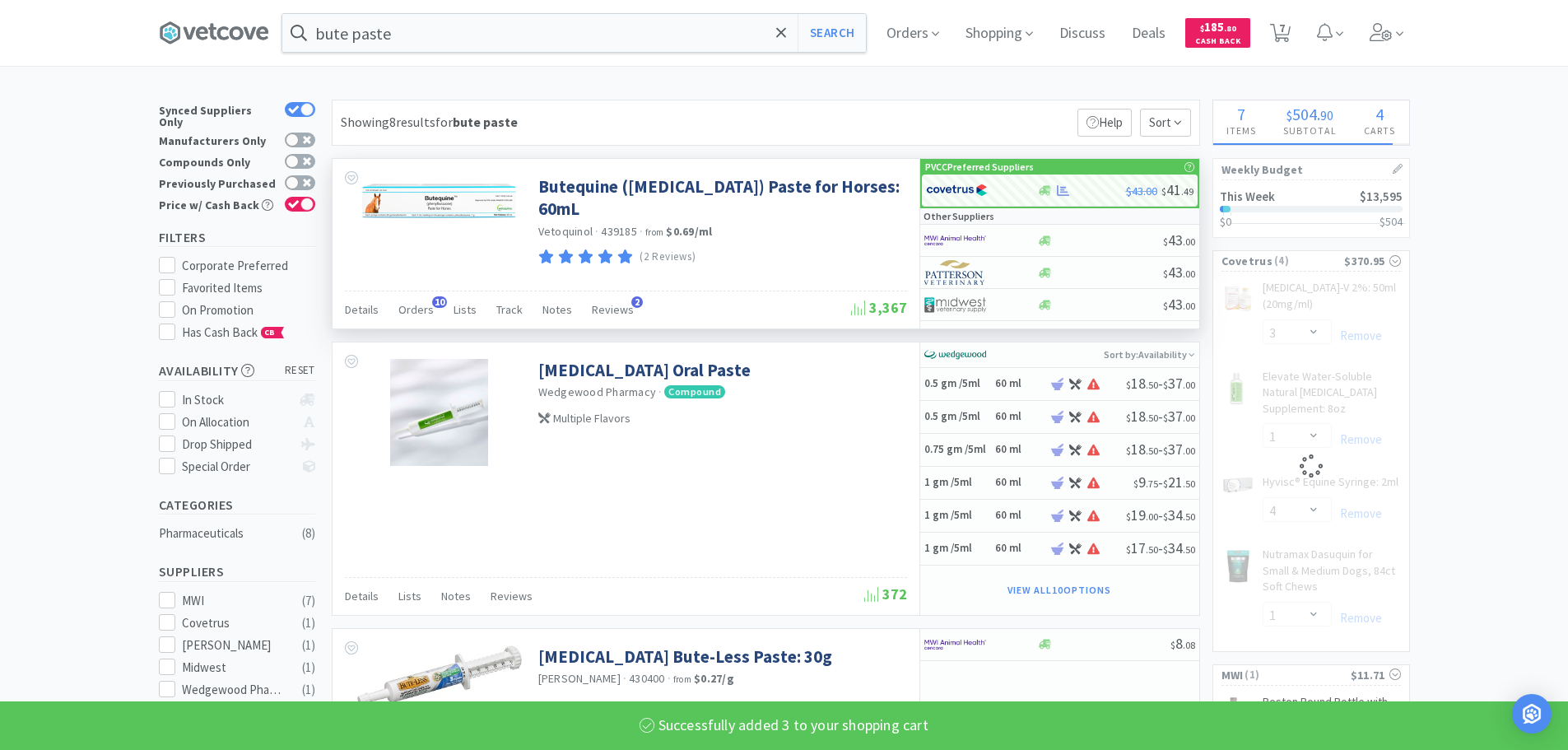
select select "3"
select select "1"
select select "4"
select select "1"
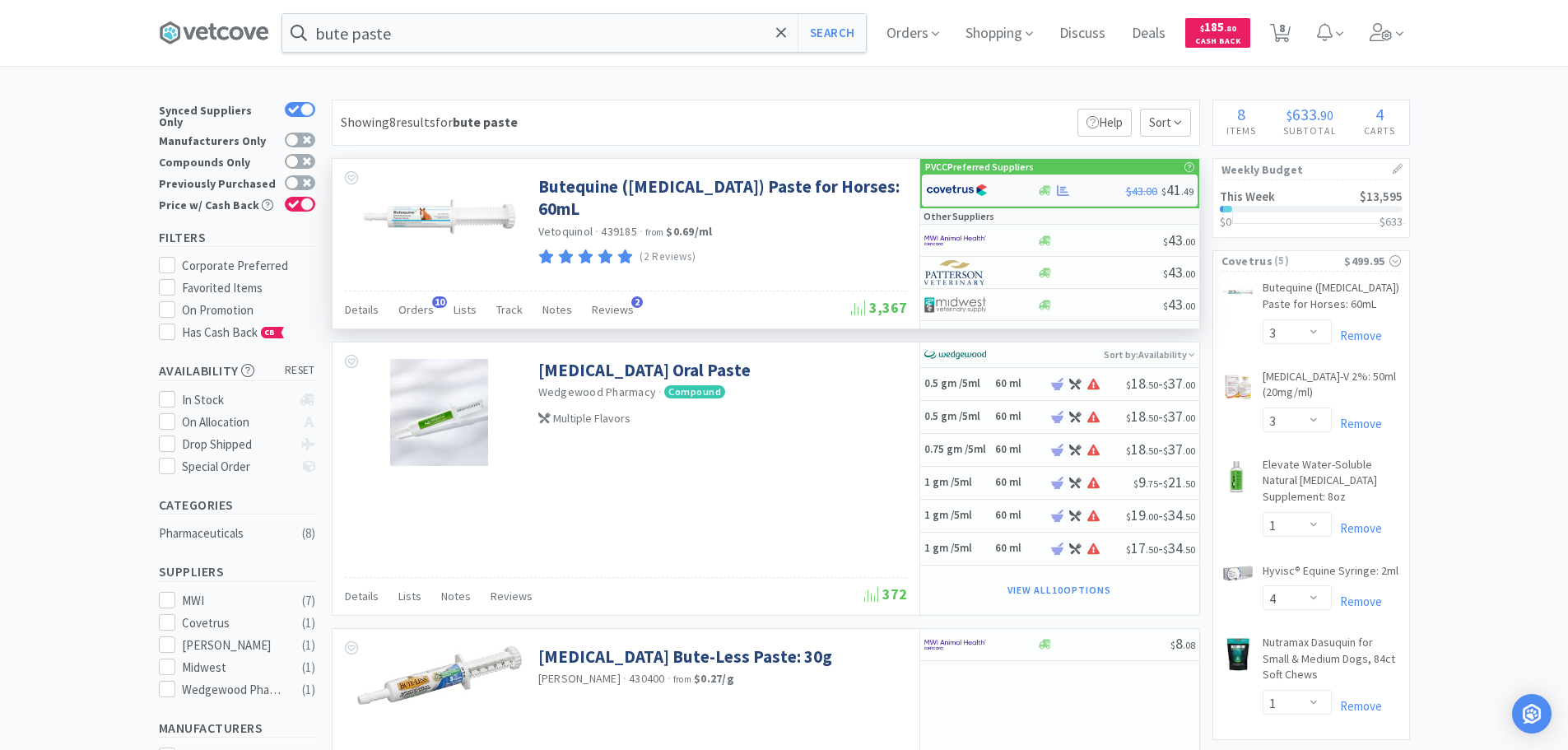
click at [976, 190] on img at bounding box center [957, 190] width 62 height 25
select select "1"
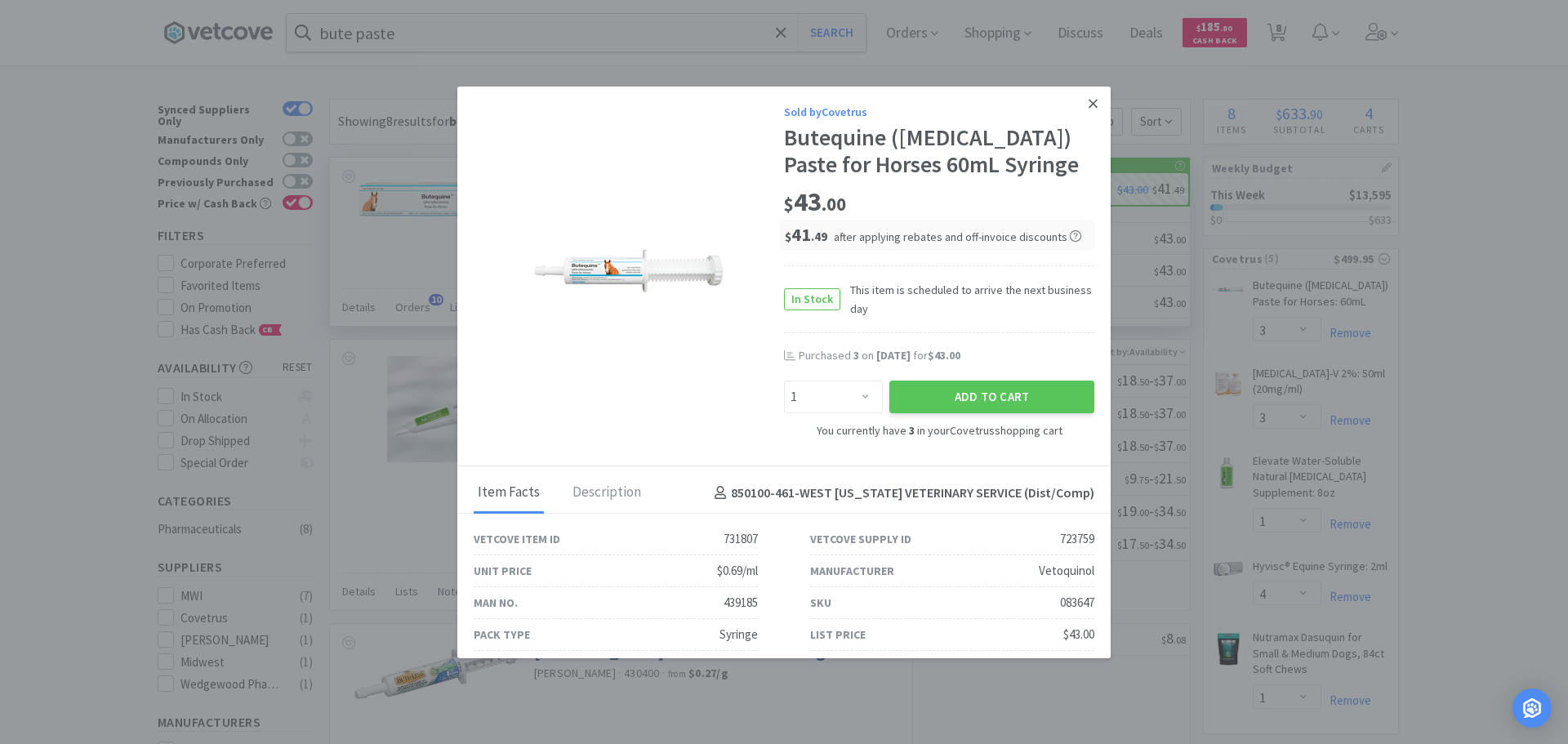
click at [1079, 104] on link at bounding box center [1093, 103] width 29 height 35
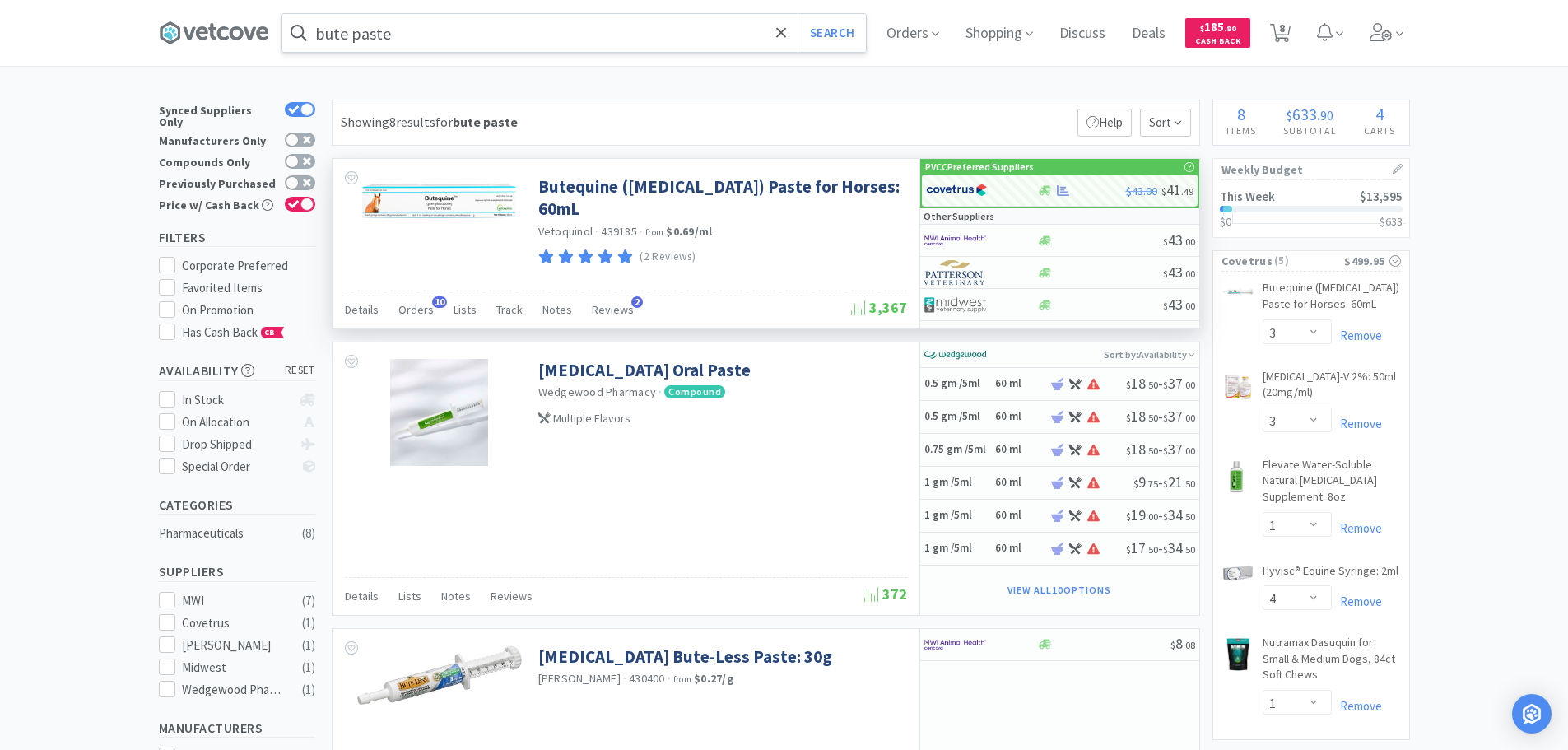
click at [494, 40] on input "bute paste" at bounding box center [574, 33] width 583 height 38
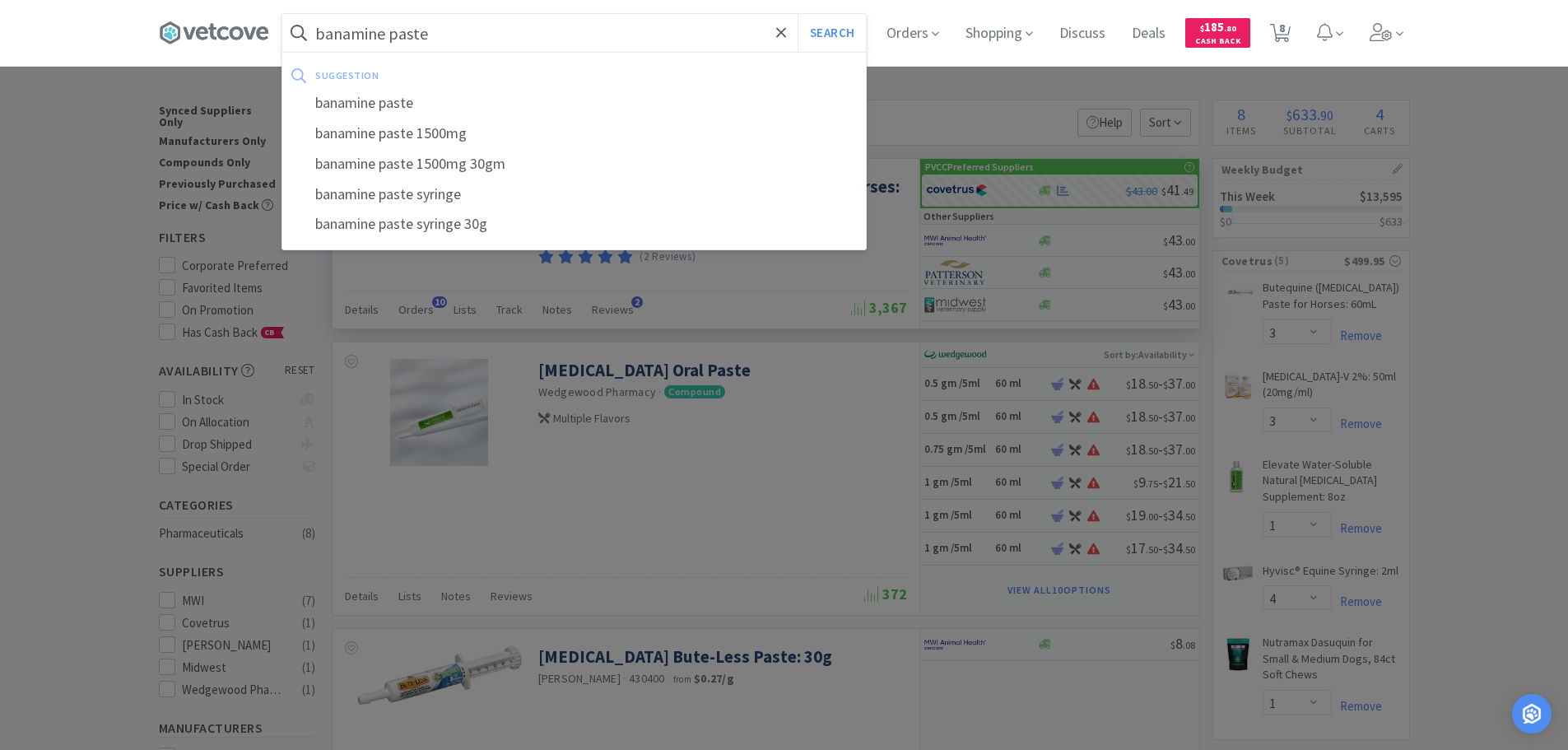
type input "banamine paste"
click at [798, 14] on button "Search" at bounding box center [832, 33] width 68 height 38
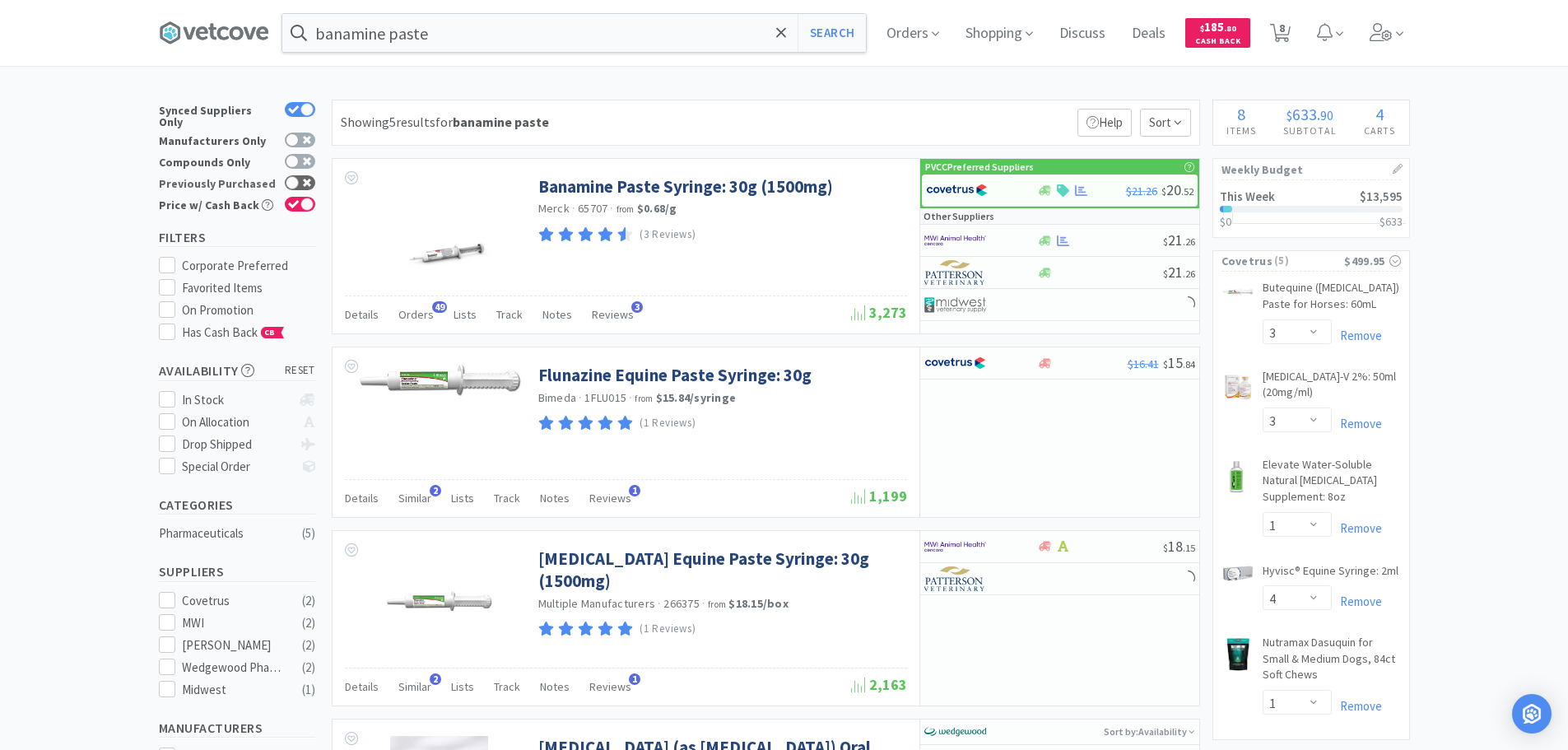
click at [313, 176] on div at bounding box center [300, 183] width 30 height 15
checkbox input "true"
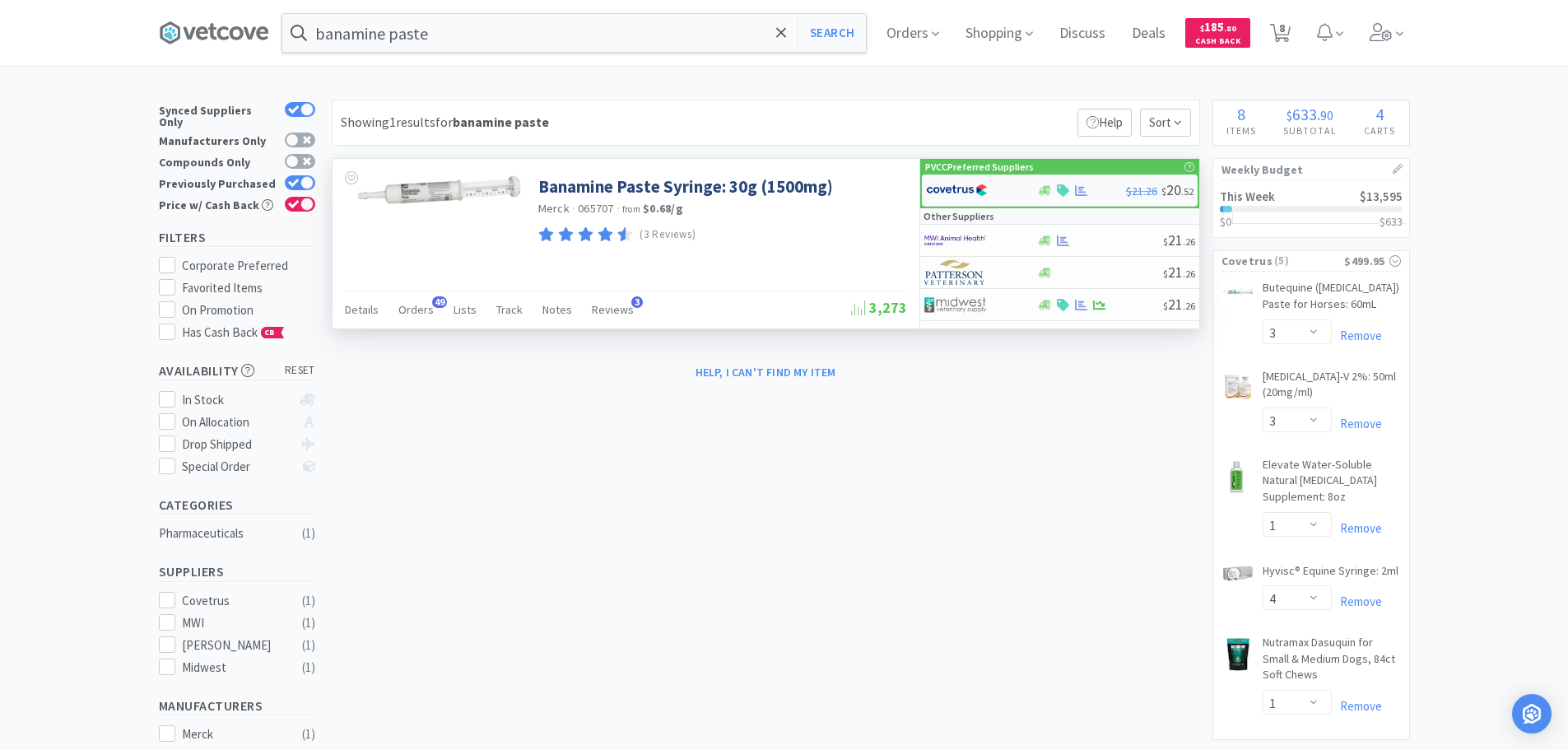
click at [976, 188] on img at bounding box center [957, 190] width 62 height 25
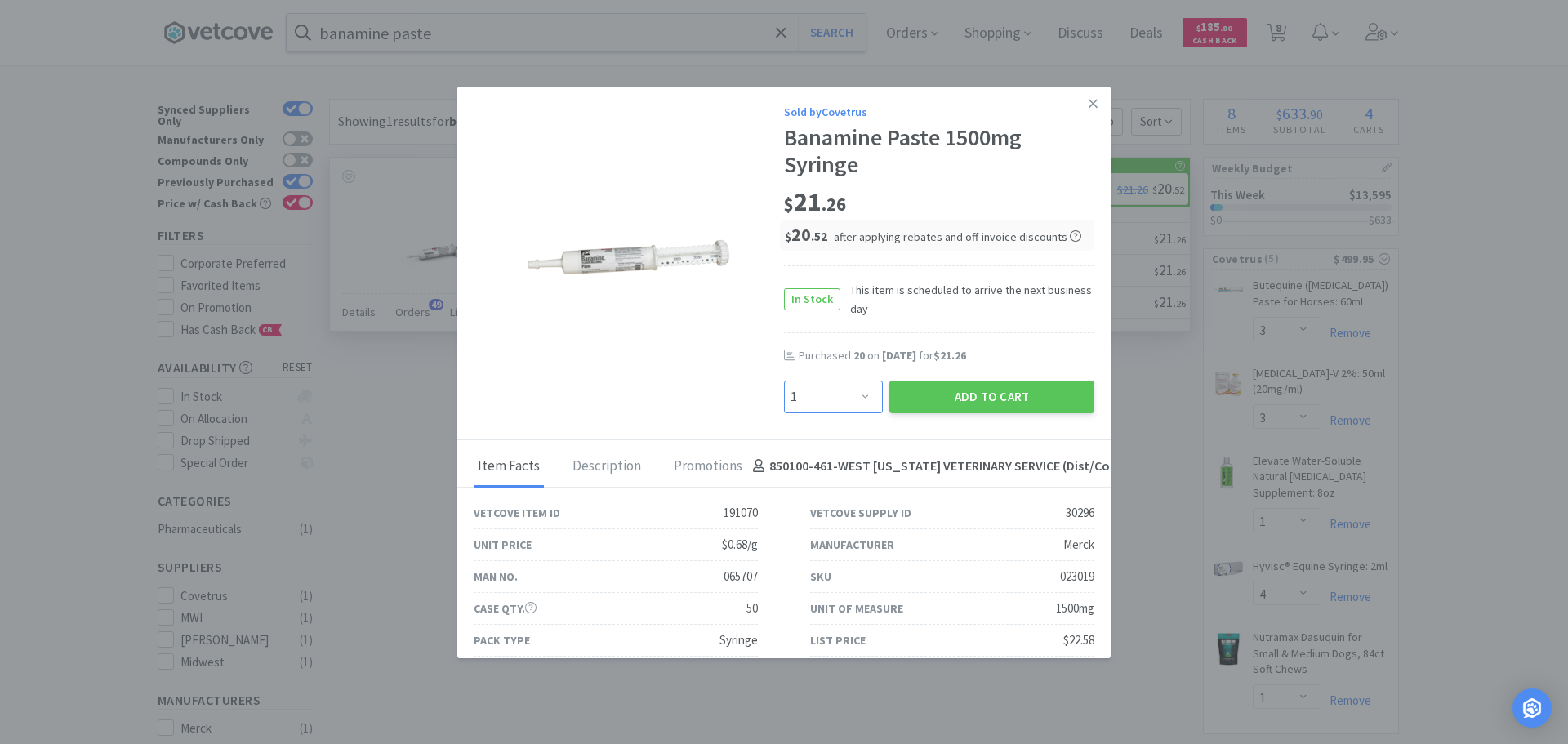
click at [840, 406] on select "Enter Quantity 1 2 3 4 5 6 7 8 9 10 11 12 13 14 15 16 17 18 19 20 Enter Quantity" at bounding box center [834, 396] width 99 height 33
select select "20"
click at [784, 380] on select "Enter Quantity 1 2 3 4 5 6 7 8 9 10 11 12 13 14 15 16 17 18 19 20 Enter Quantity" at bounding box center [834, 396] width 99 height 33
click at [945, 404] on button "Add to Cart" at bounding box center [991, 396] width 205 height 33
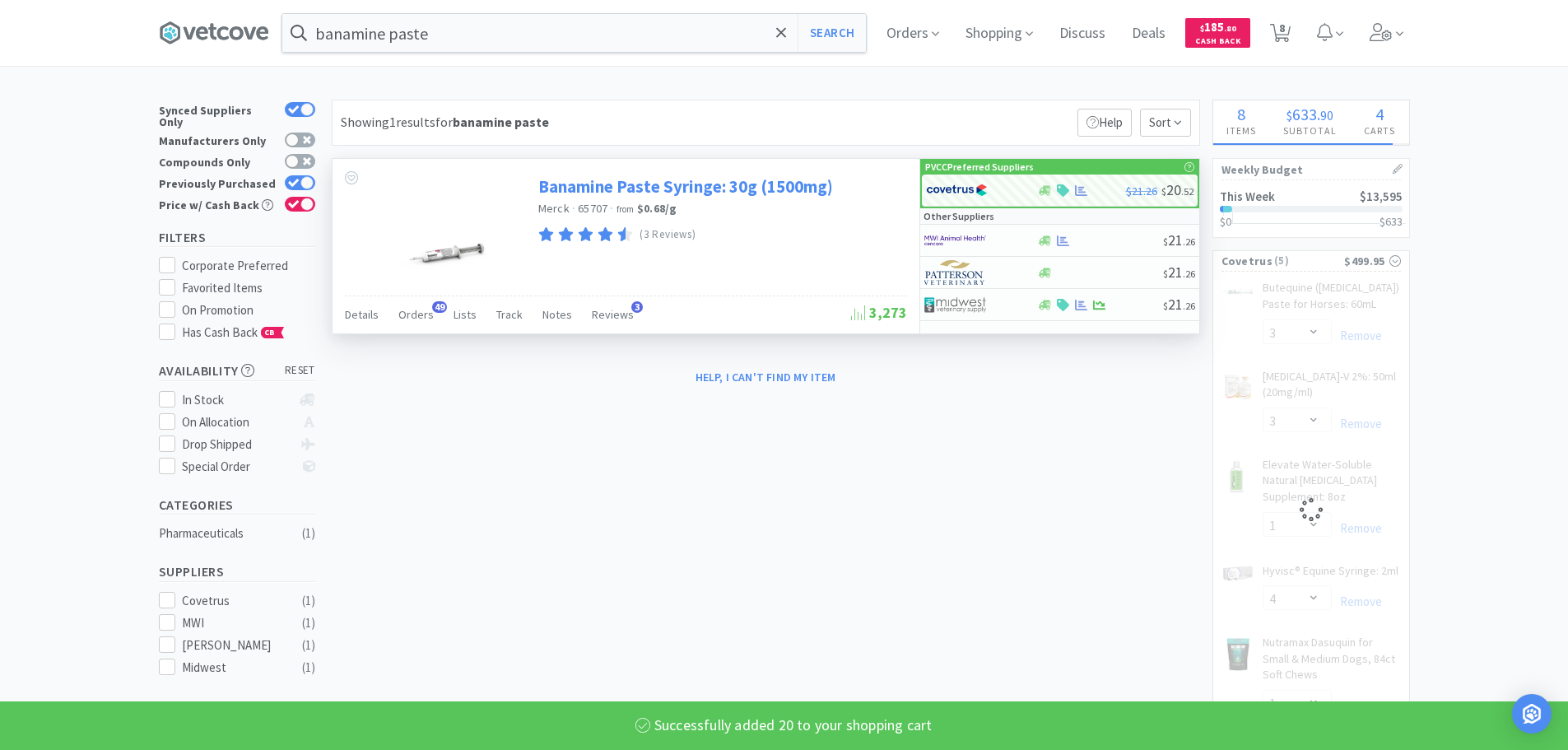
select select "20"
select select "3"
select select "1"
select select "4"
select select "1"
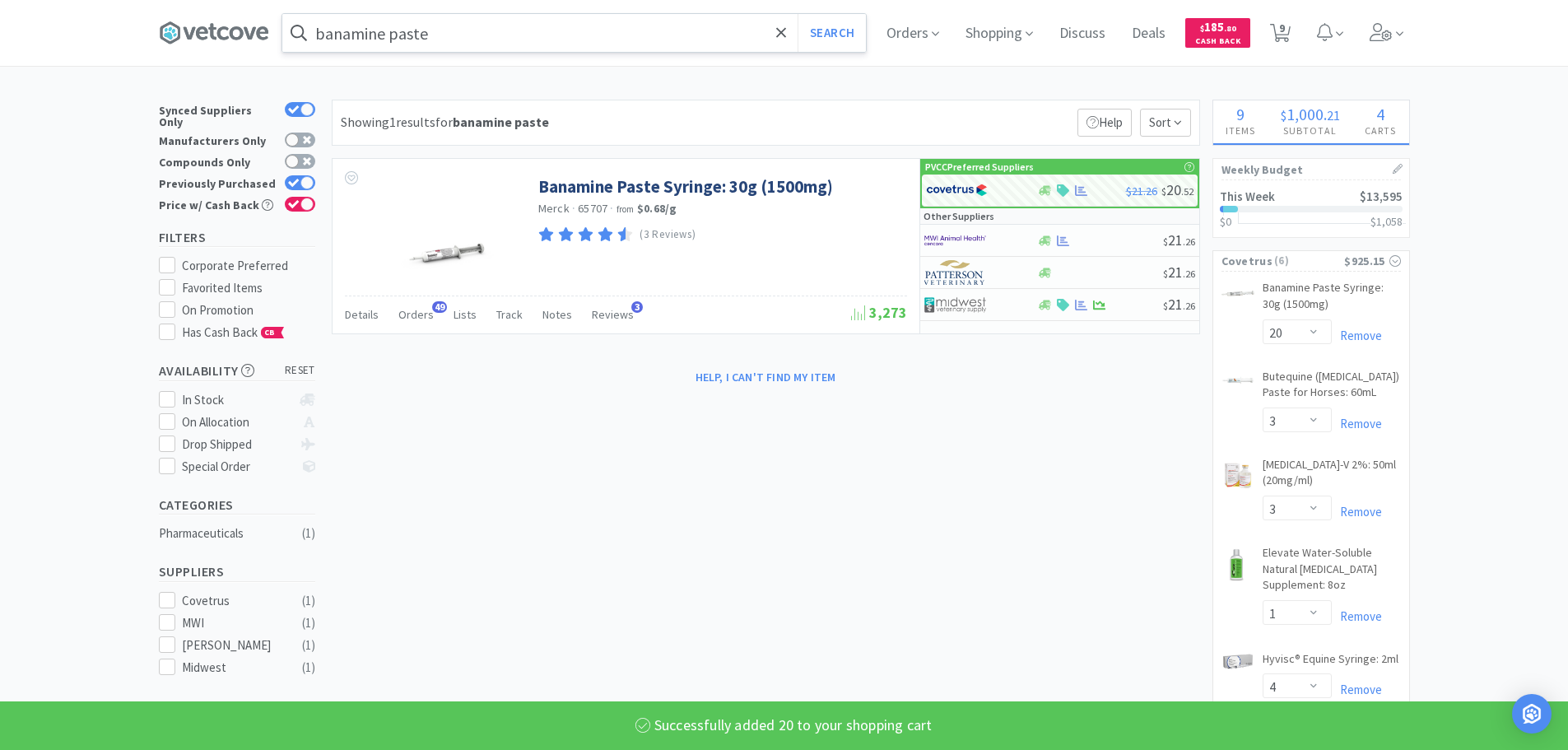
click at [503, 44] on input "banamine paste" at bounding box center [574, 33] width 583 height 38
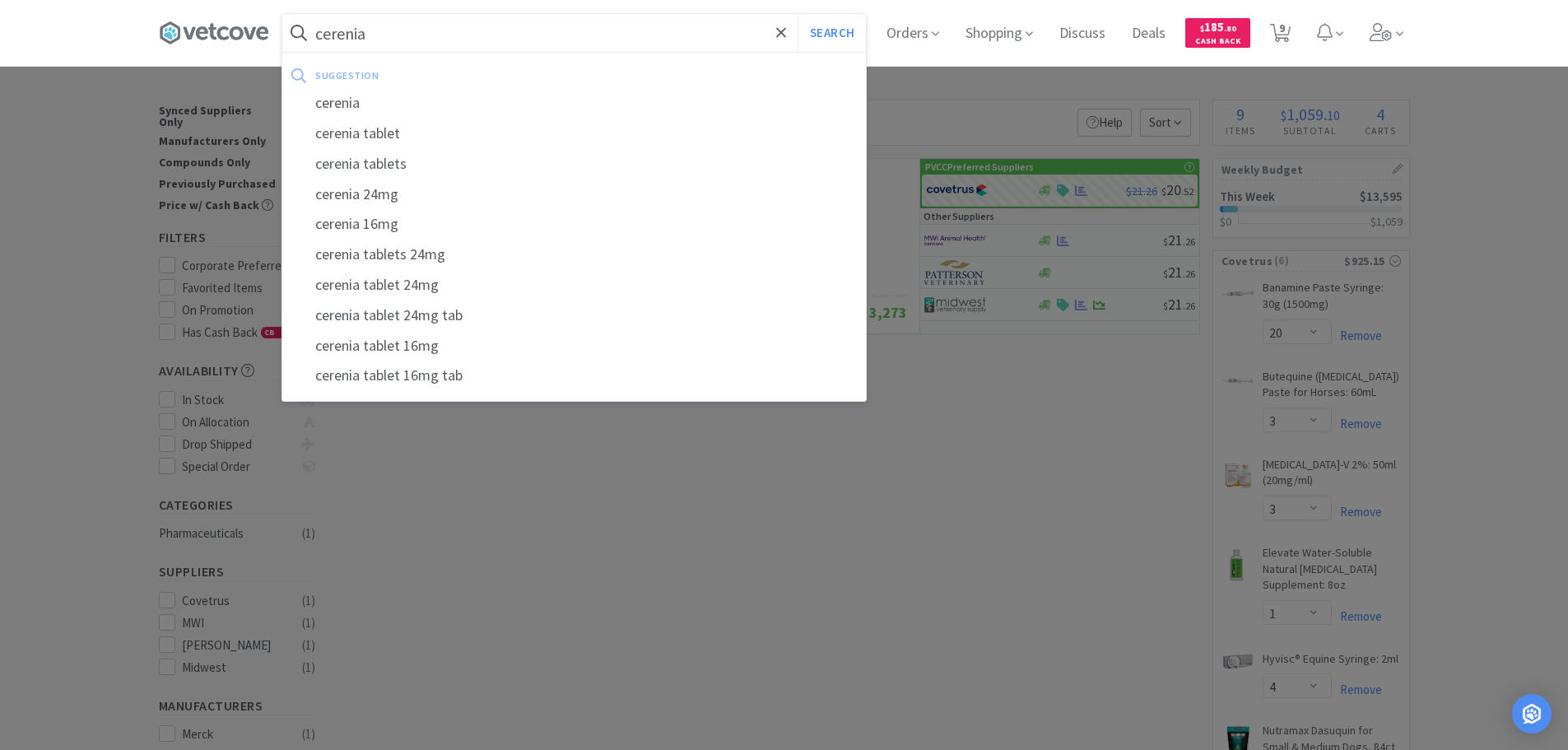
type input "cerenia"
click at [798, 14] on button "Search" at bounding box center [832, 33] width 68 height 38
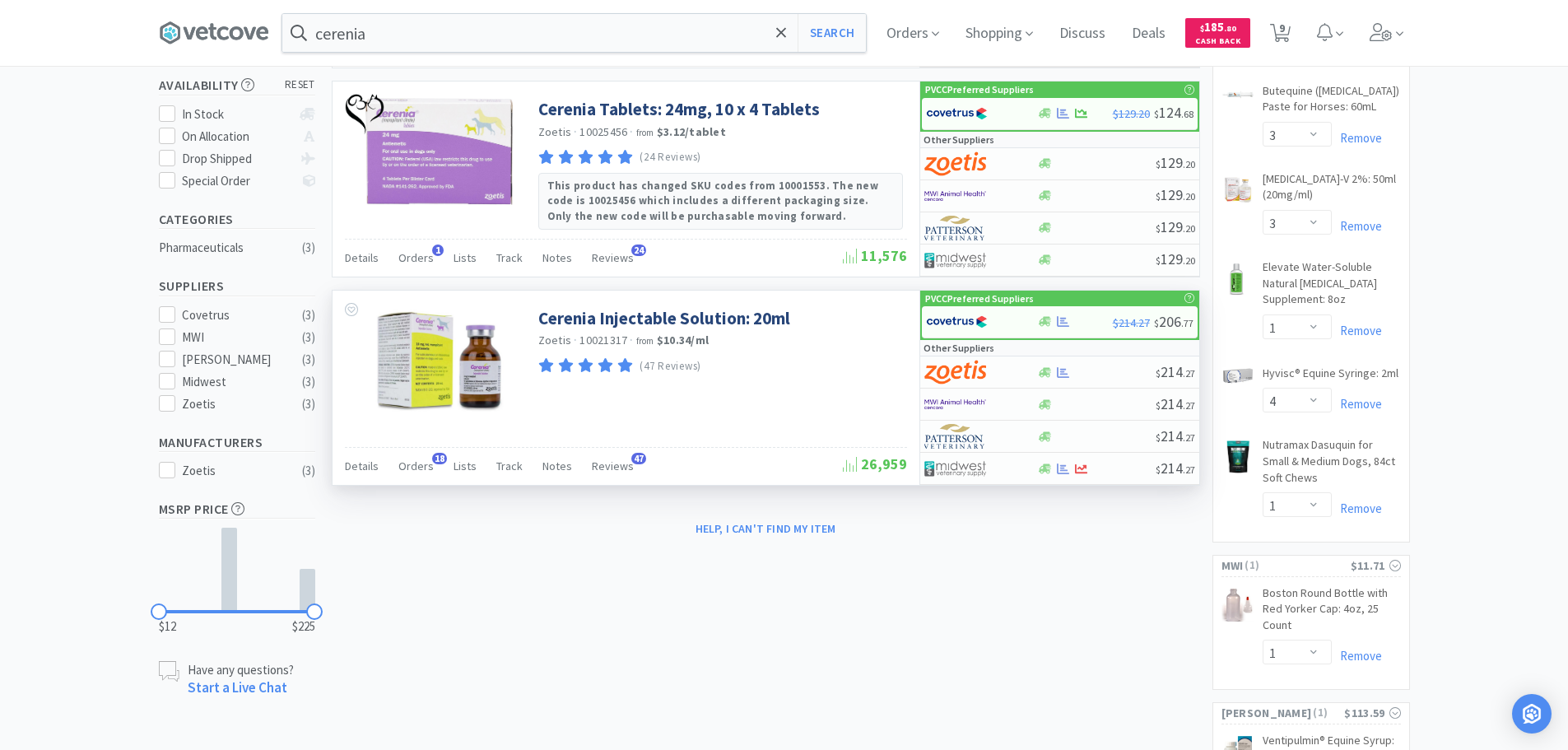
scroll to position [330, 0]
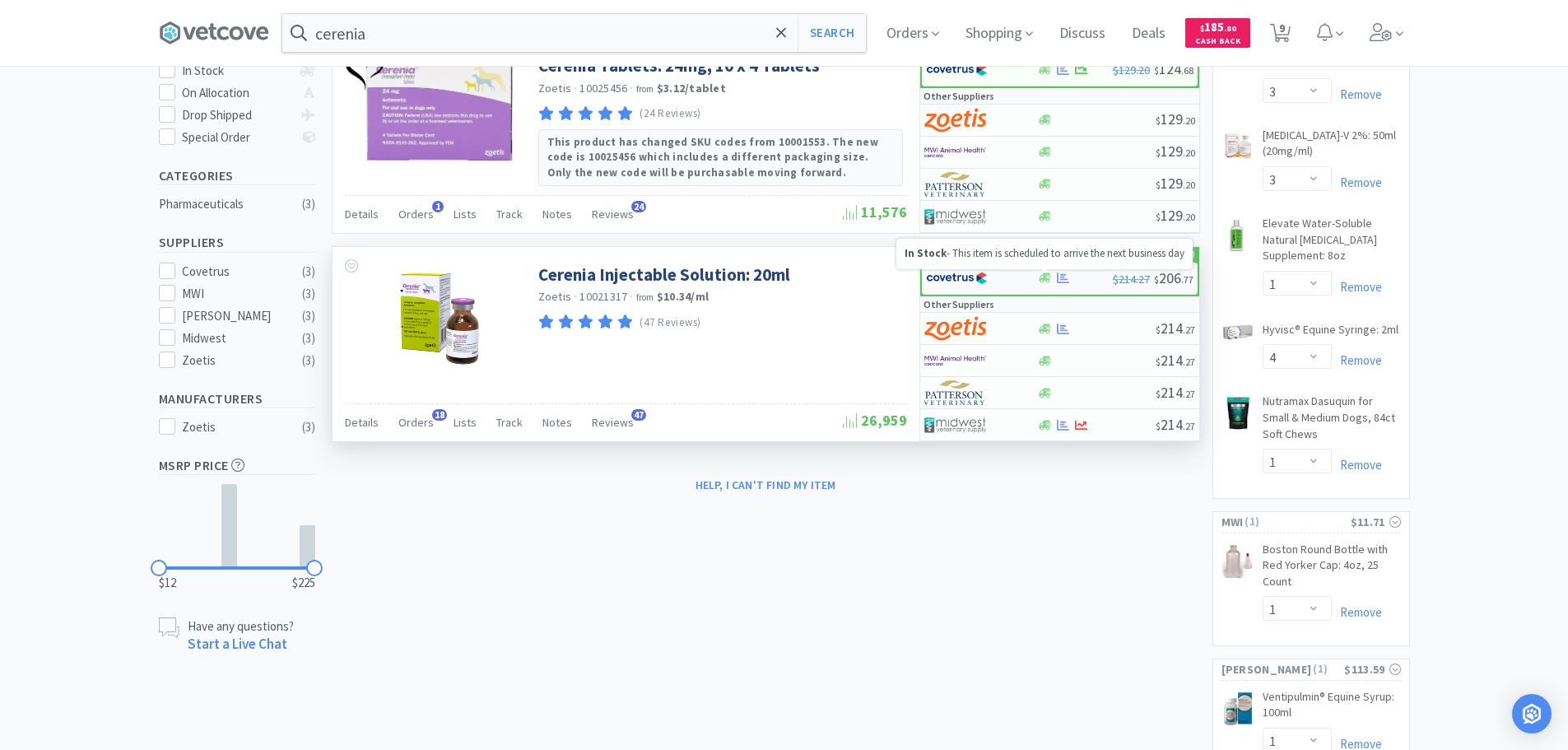
click at [1046, 275] on icon at bounding box center [1045, 279] width 12 height 10
select select "1"
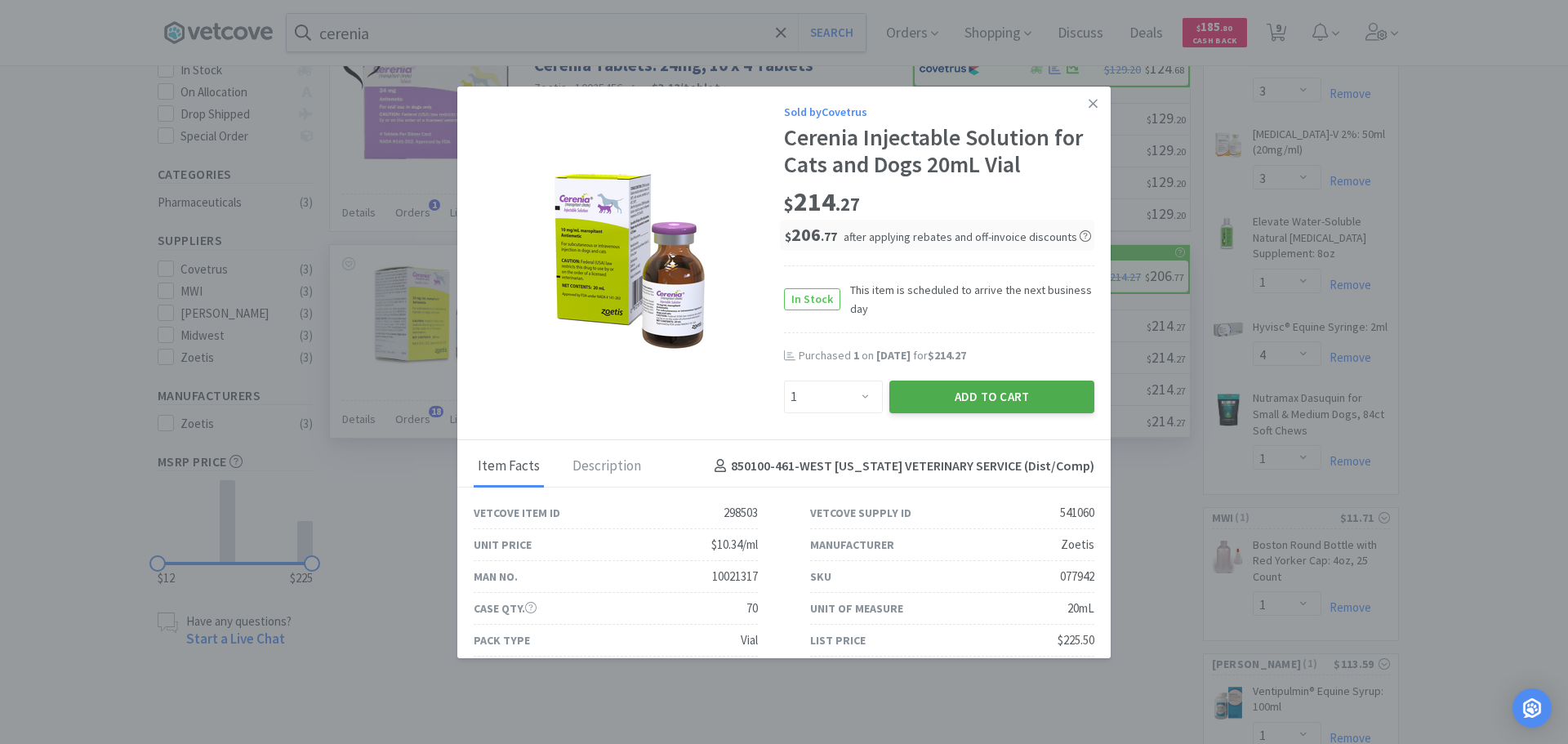
click at [958, 392] on button "Add to Cart" at bounding box center [991, 396] width 205 height 33
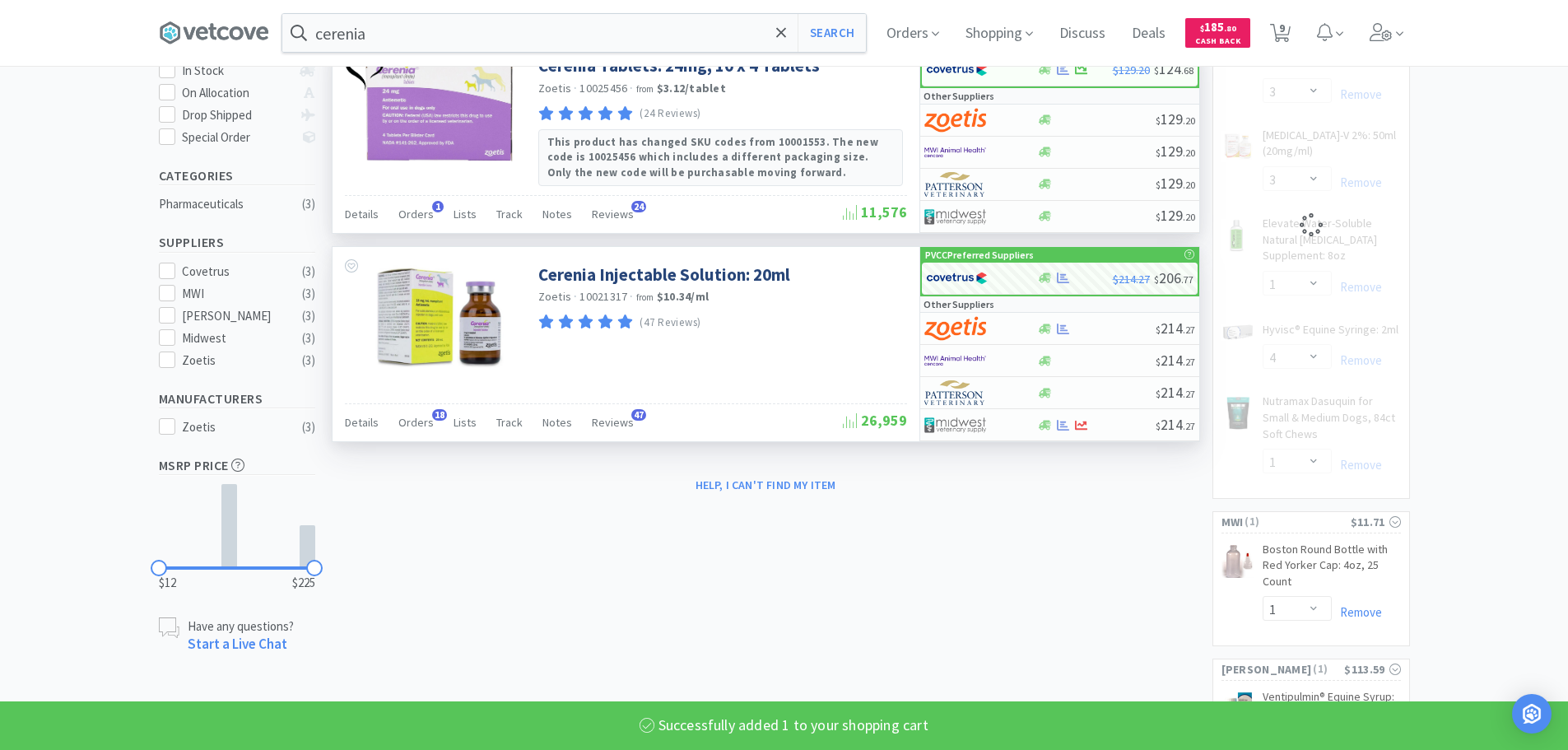
select select "1"
select select "4"
select select "1"
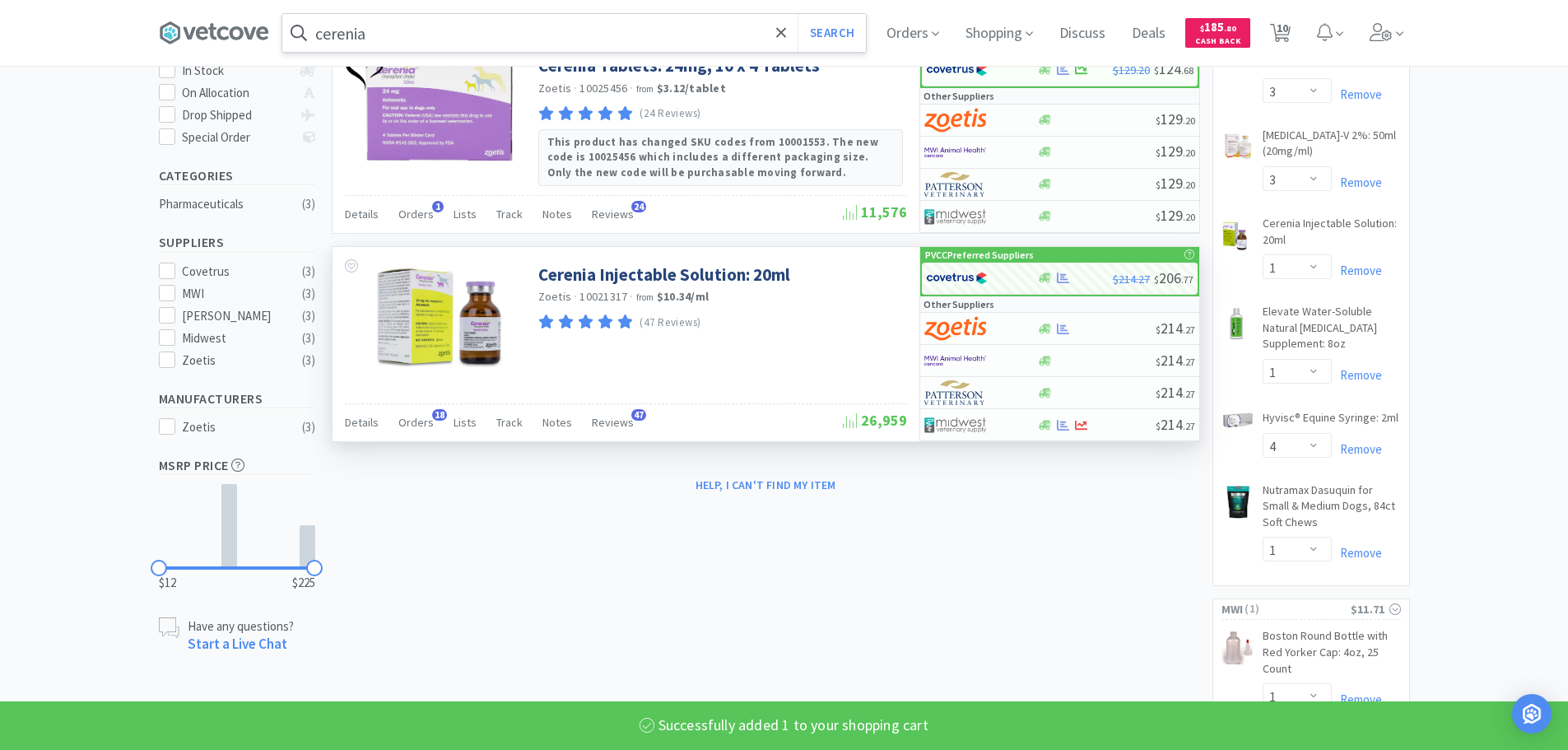
click at [671, 39] on input "cerenia" at bounding box center [574, 33] width 583 height 38
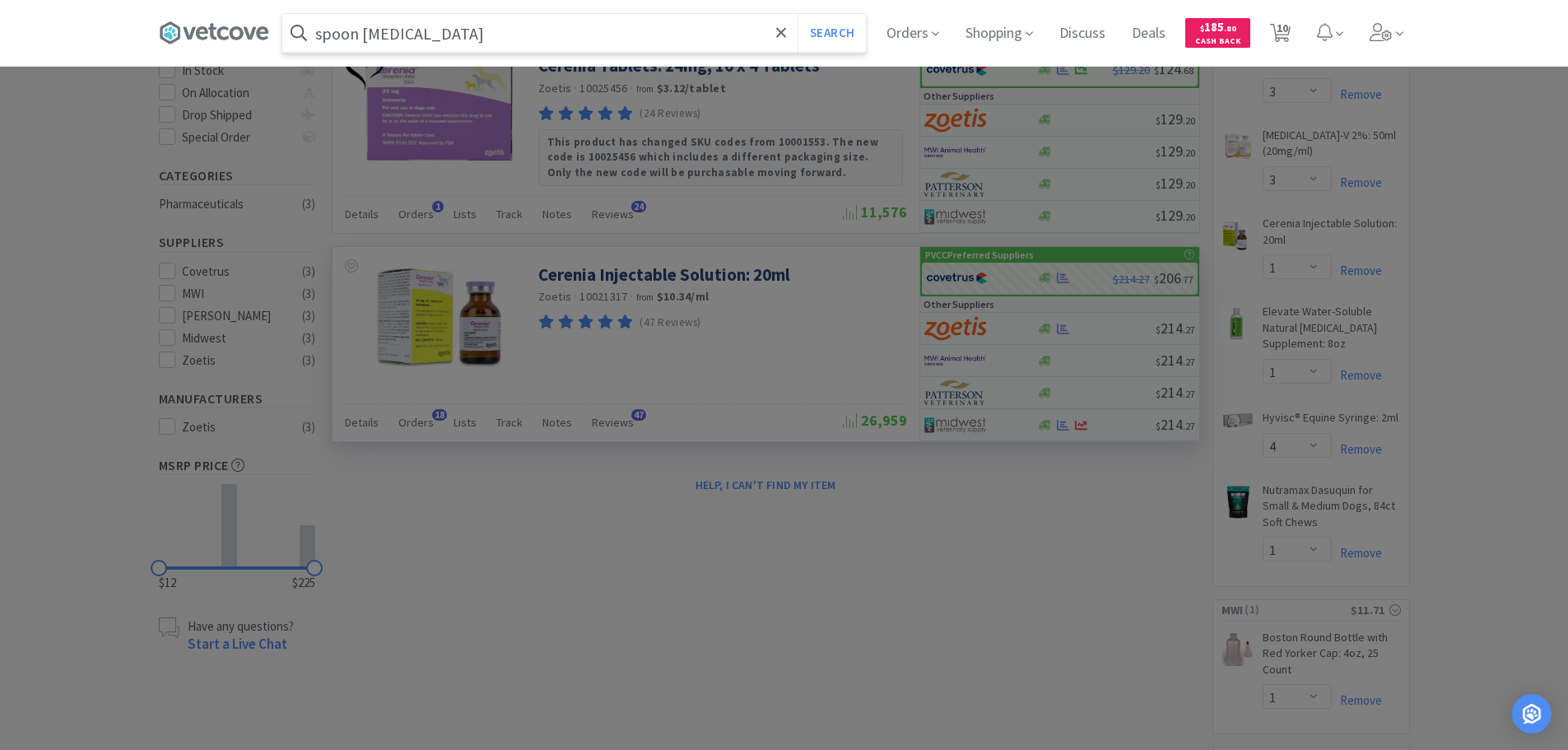
type input "spoon [MEDICAL_DATA]"
click at [798, 14] on button "Search" at bounding box center [832, 33] width 68 height 38
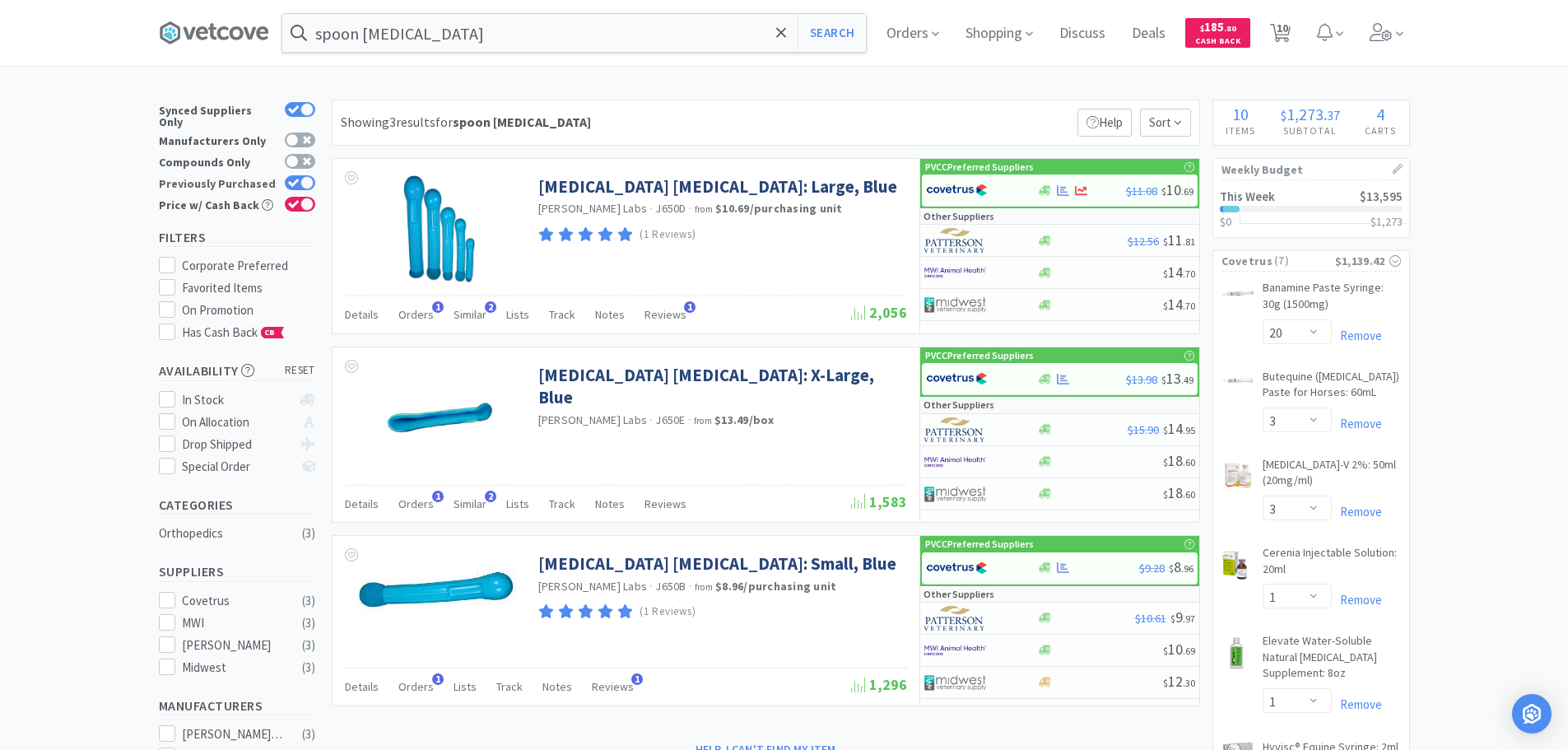
click at [304, 176] on div at bounding box center [307, 182] width 13 height 13
checkbox input "false"
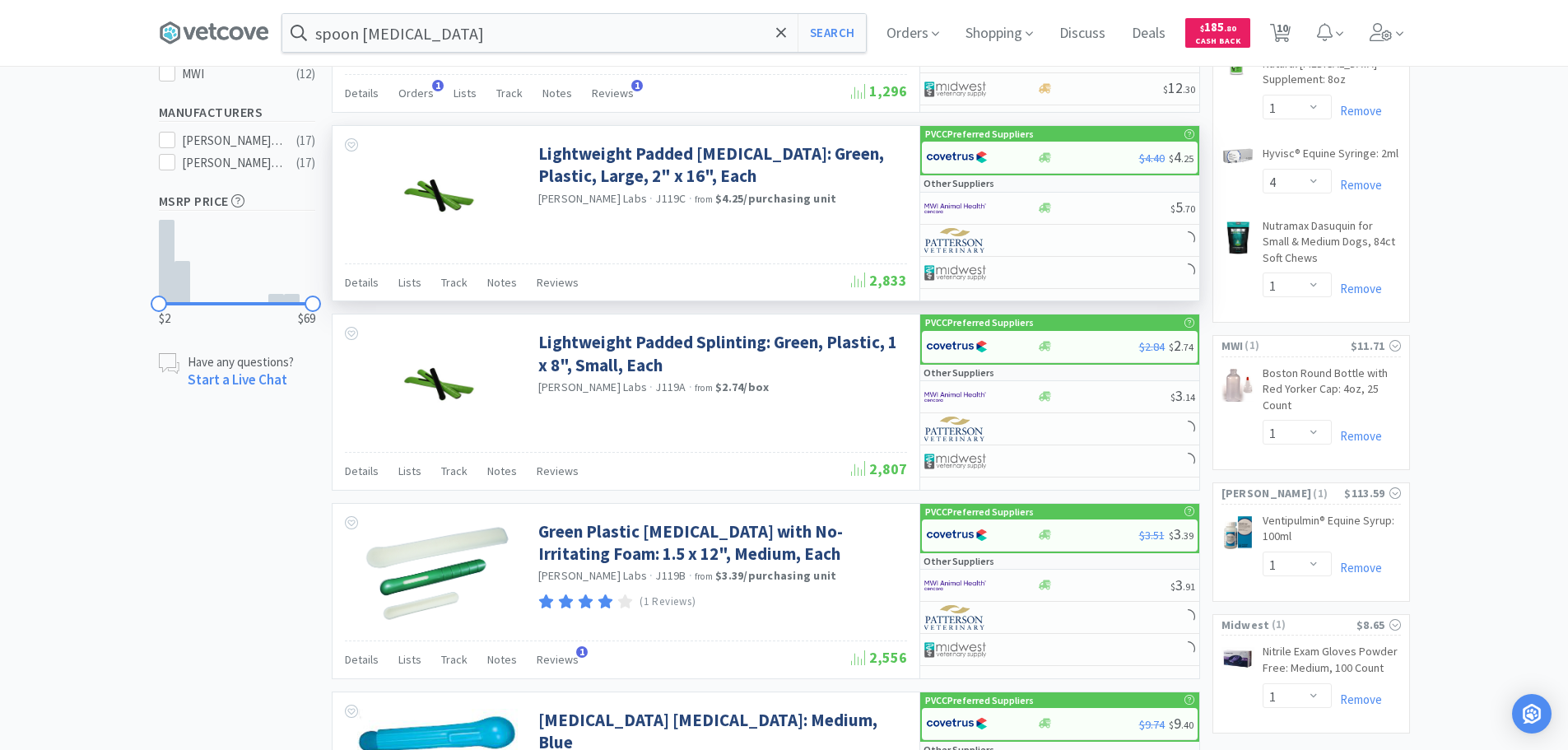
scroll to position [741, 0]
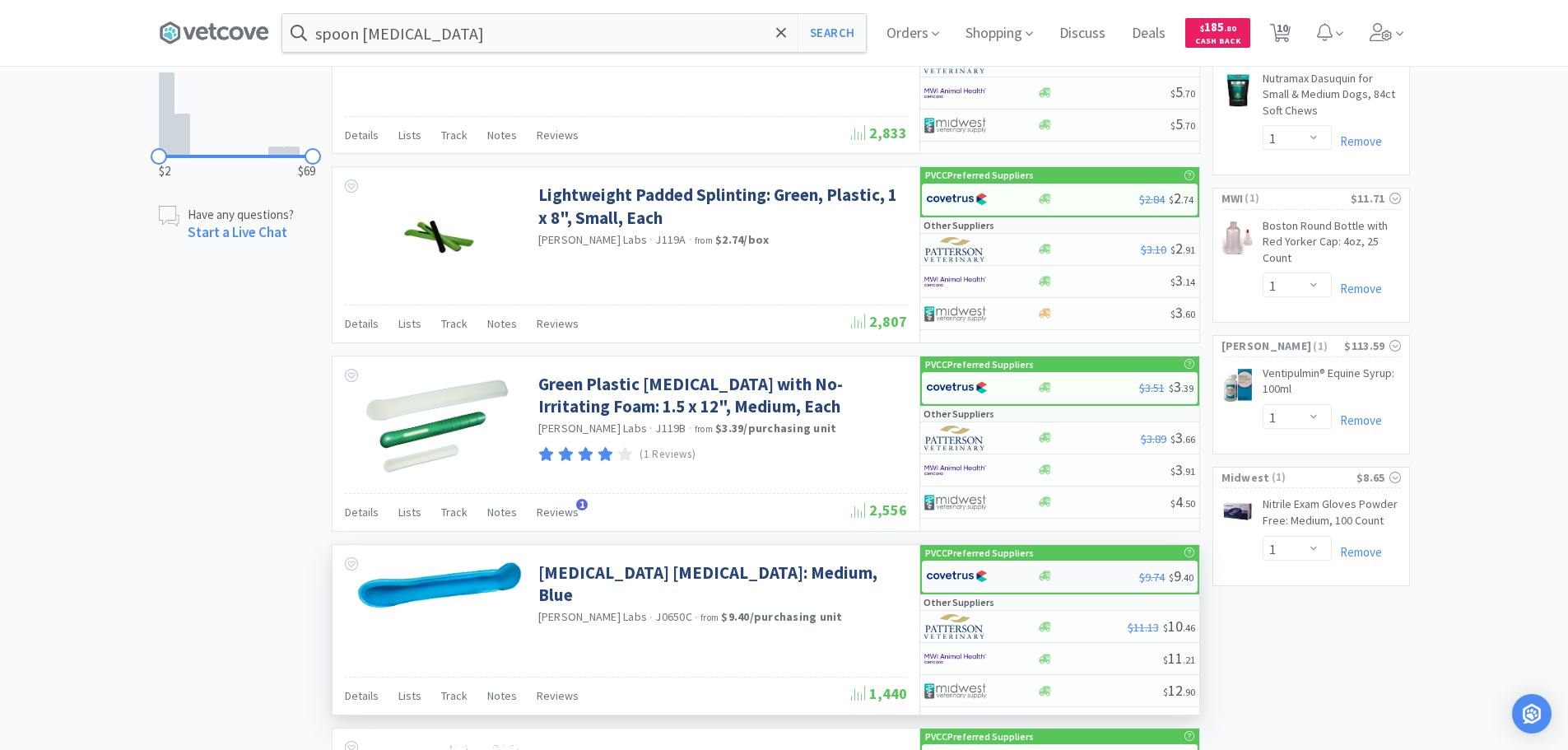
click at [1023, 573] on div at bounding box center [981, 576] width 111 height 28
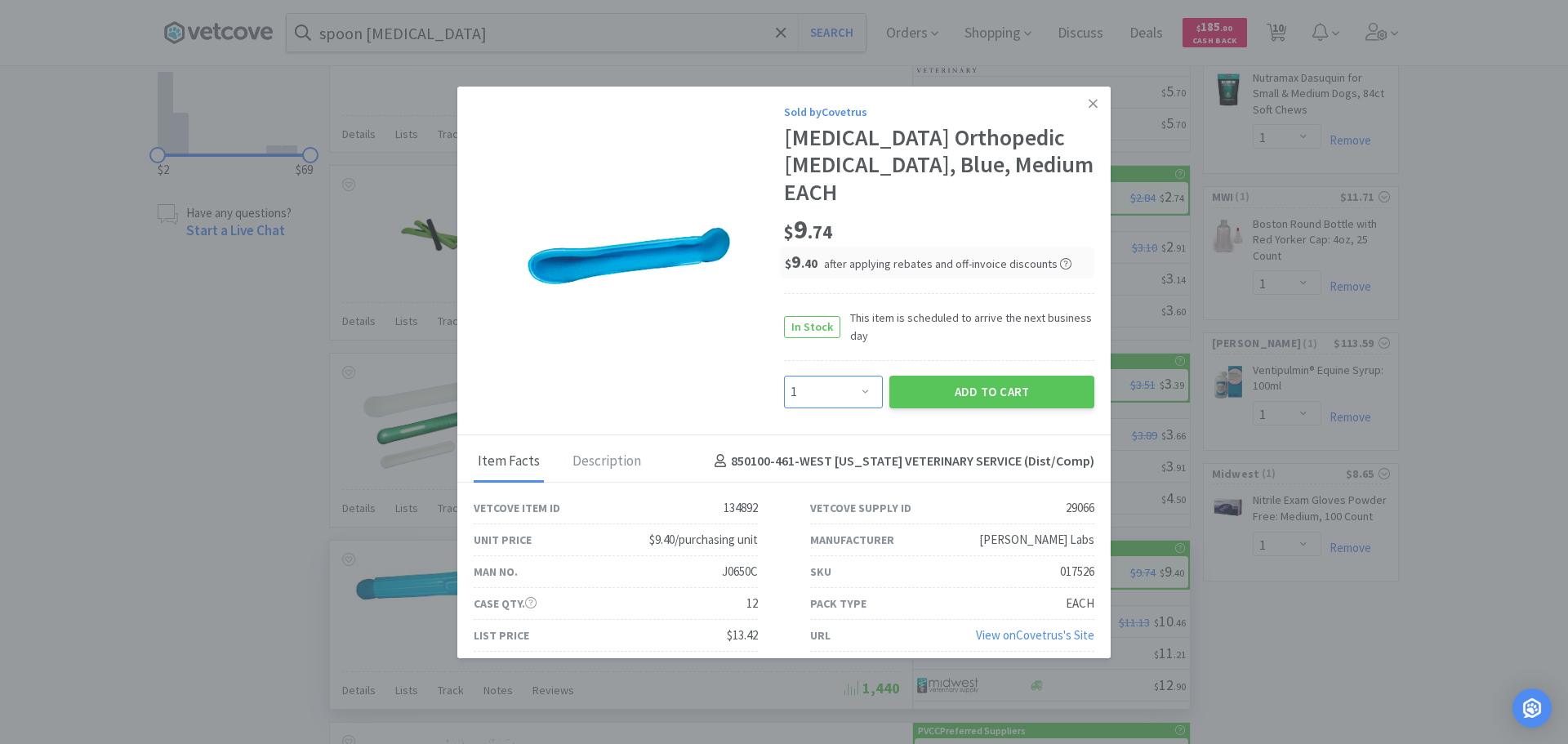
click at [840, 375] on select "Enter Quantity 1 2 3 4 5 6 7 8 9 10 11 12 13 14 15 16 17 18 19 20 Enter Quantity" at bounding box center [834, 391] width 99 height 33
select select "2"
click at [784, 375] on select "Enter Quantity 1 2 3 4 5 6 7 8 9 10 11 12 13 14 15 16 17 18 19 20 Enter Quantity" at bounding box center [834, 391] width 99 height 33
click at [946, 377] on button "Add to Cart" at bounding box center [991, 391] width 205 height 33
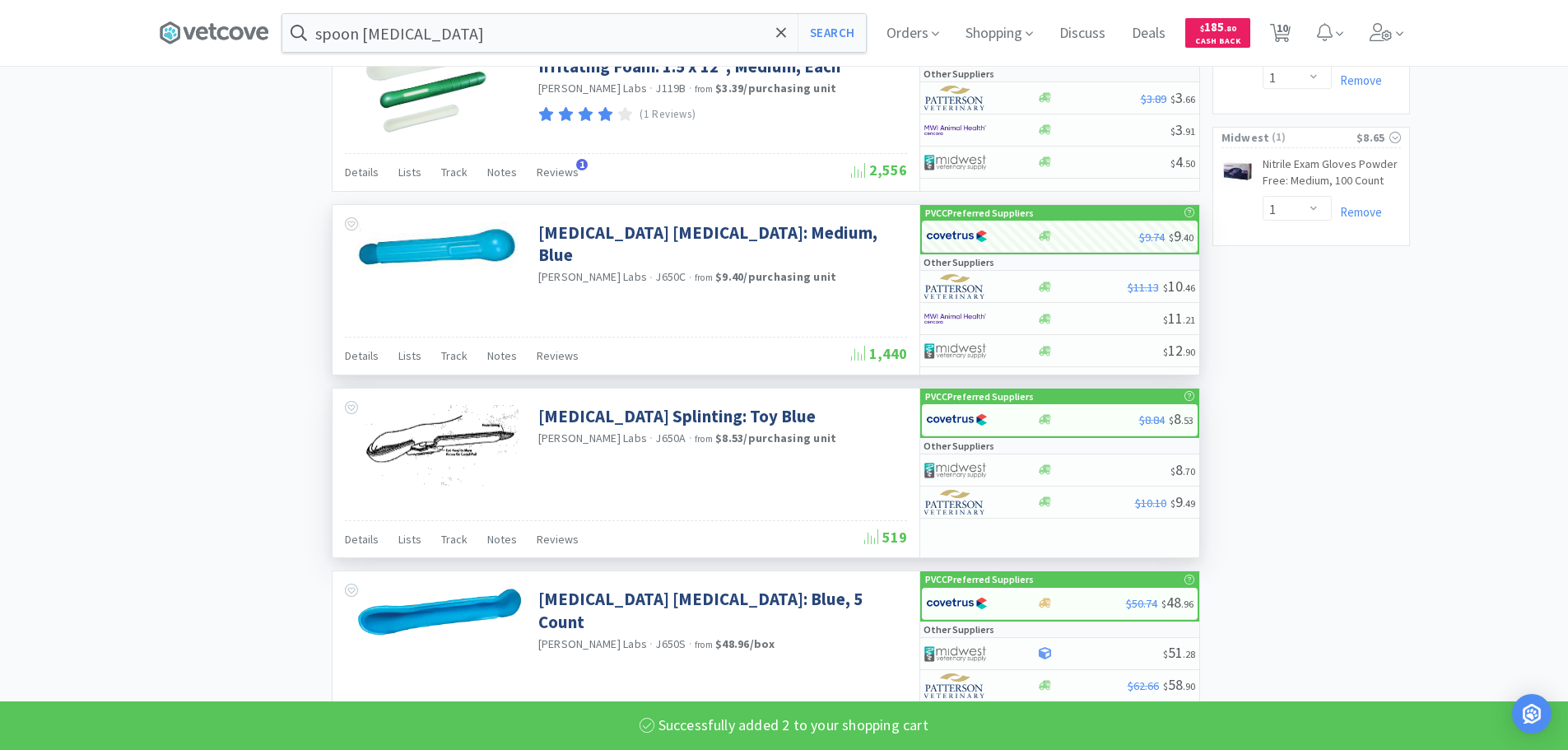
scroll to position [1152, 0]
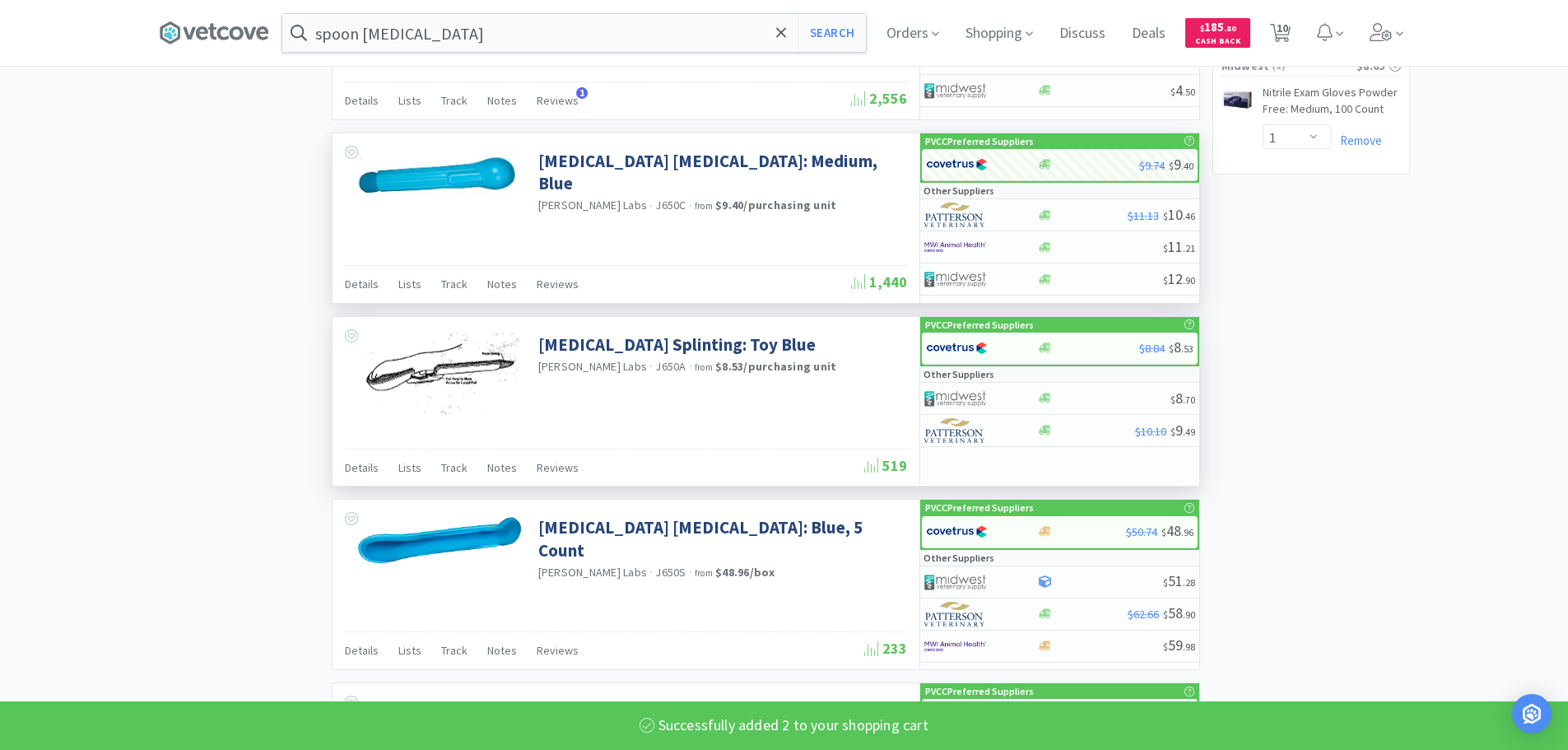
select select "2"
select select "1"
select select "4"
select select "1"
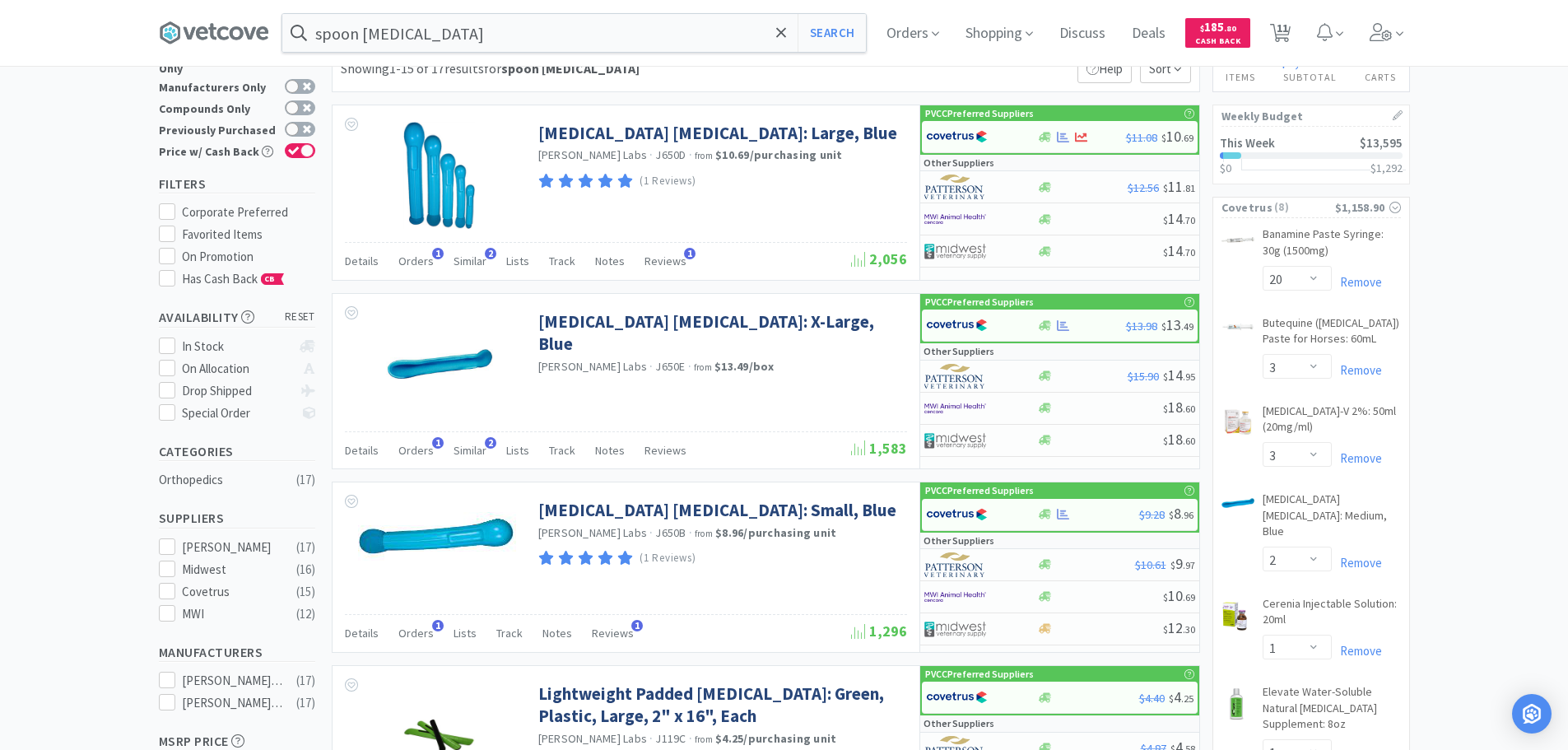
scroll to position [0, 0]
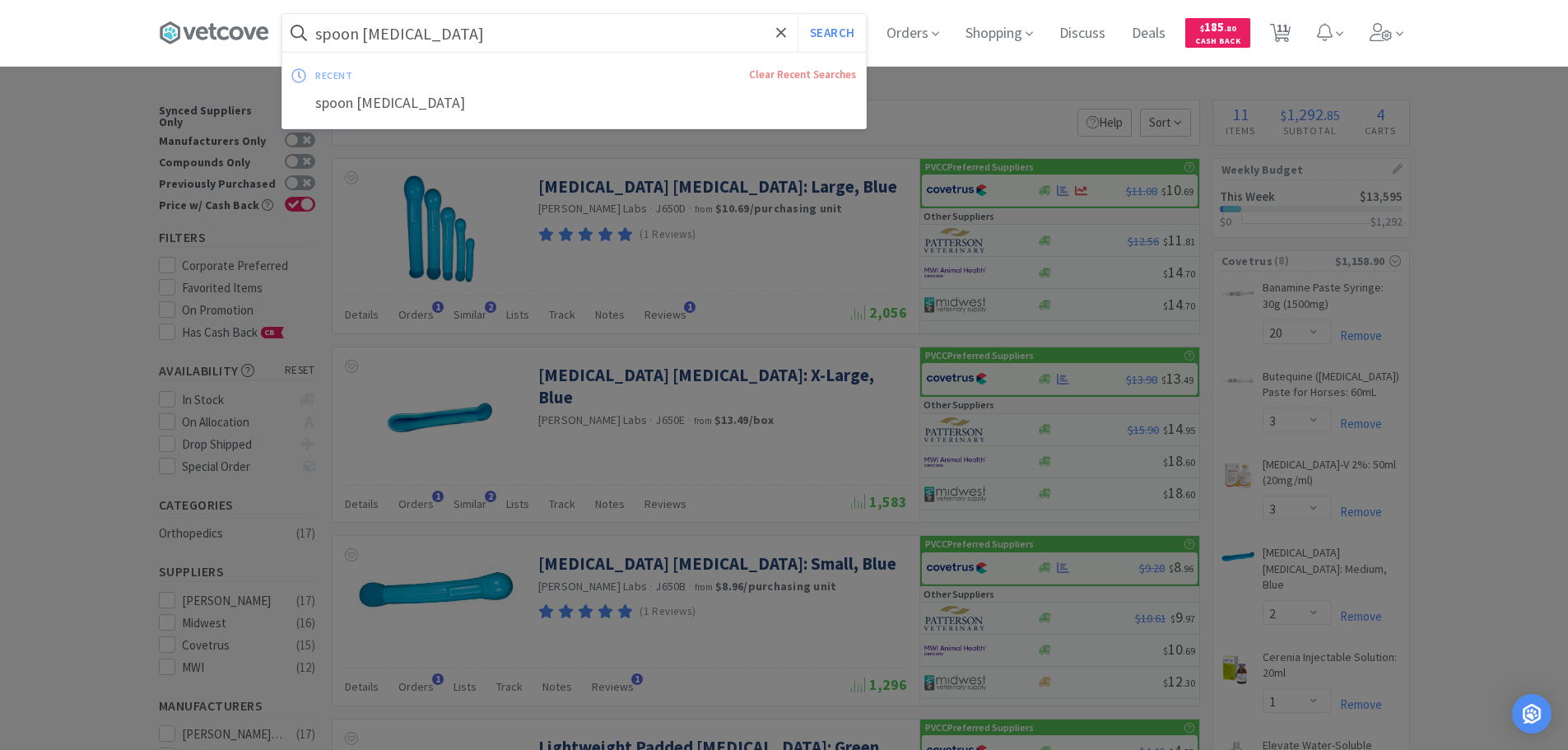
click at [465, 24] on input "spoon [MEDICAL_DATA]" at bounding box center [574, 33] width 583 height 38
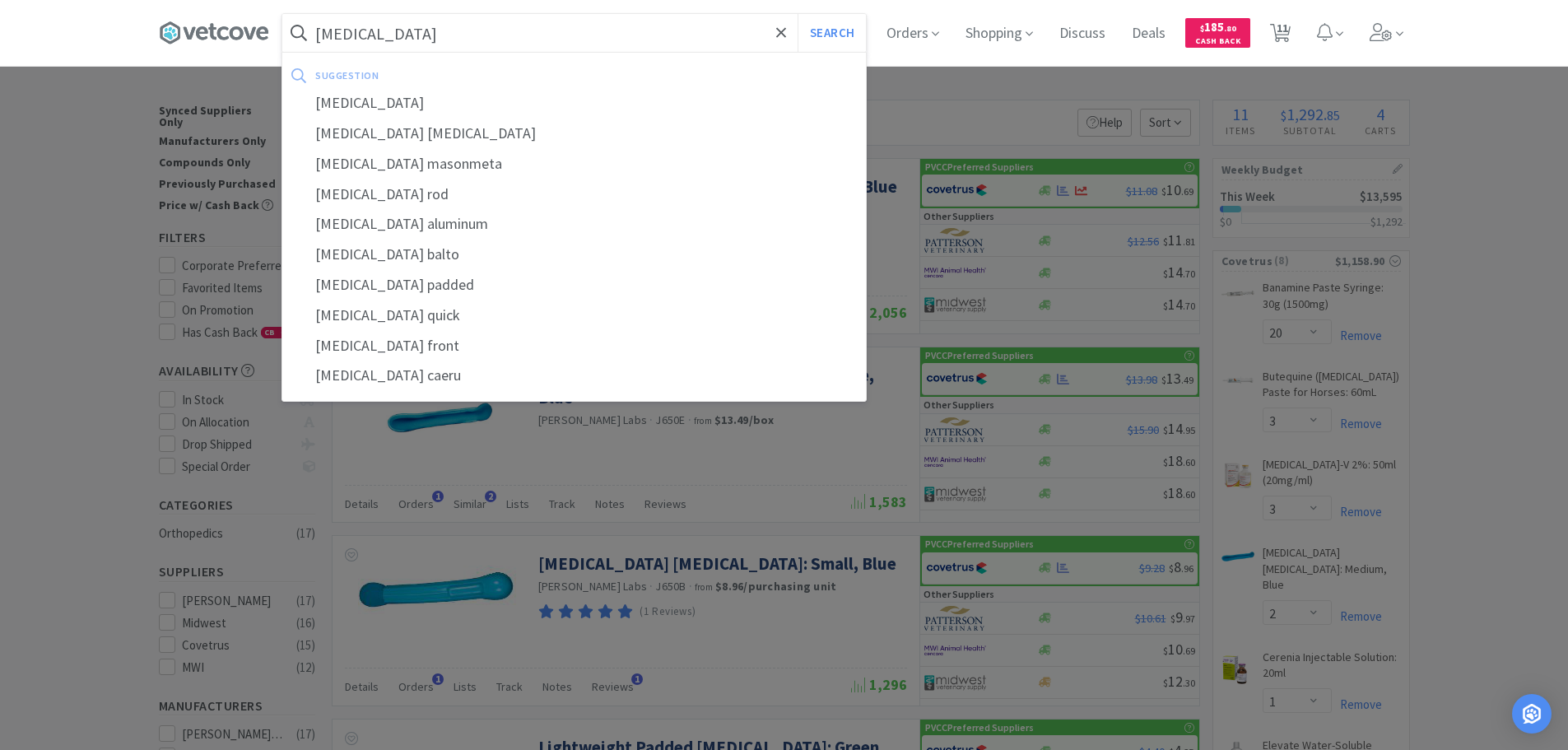
type input "[MEDICAL_DATA]"
click at [798, 14] on button "Search" at bounding box center [832, 33] width 68 height 38
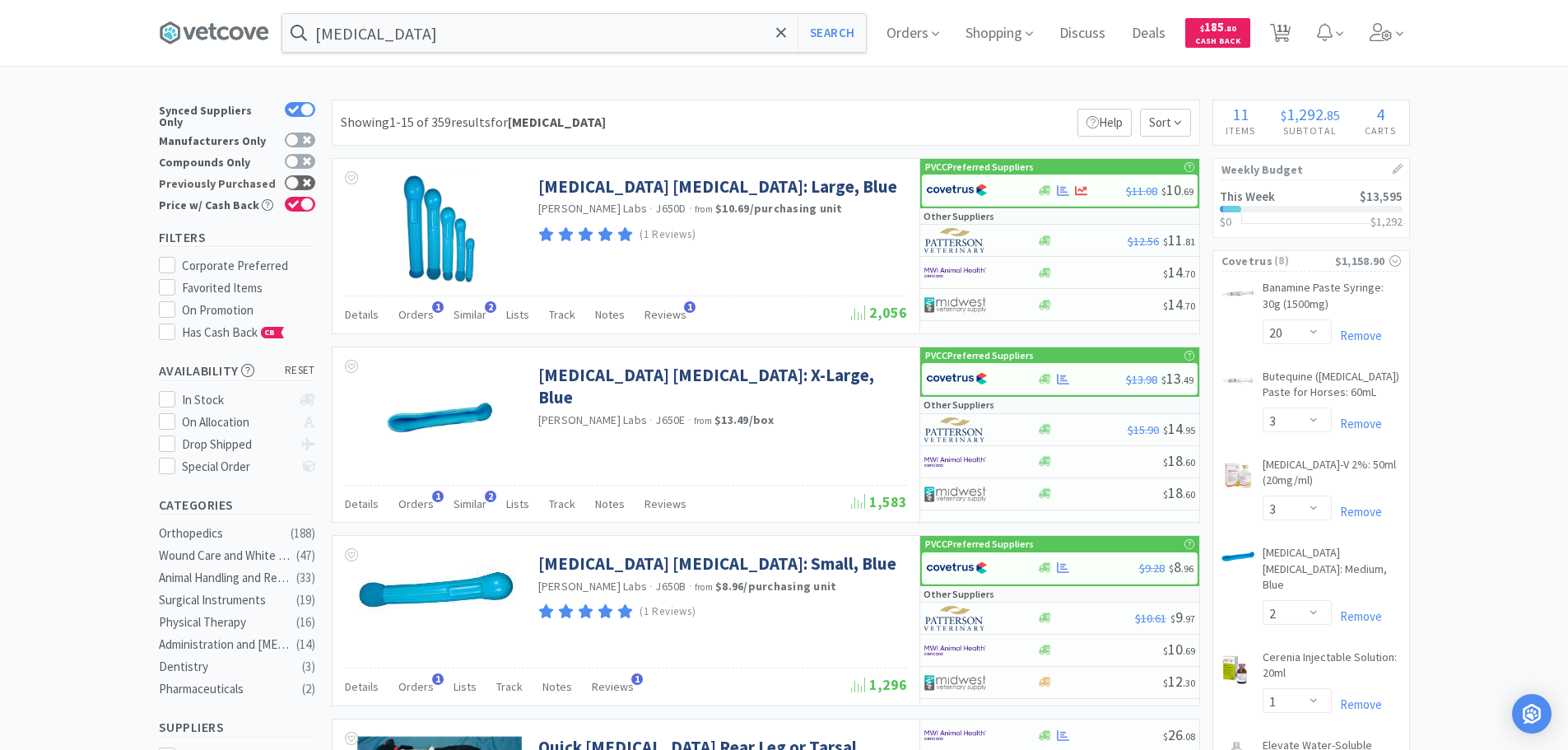
click at [312, 176] on div at bounding box center [300, 183] width 30 height 15
checkbox input "true"
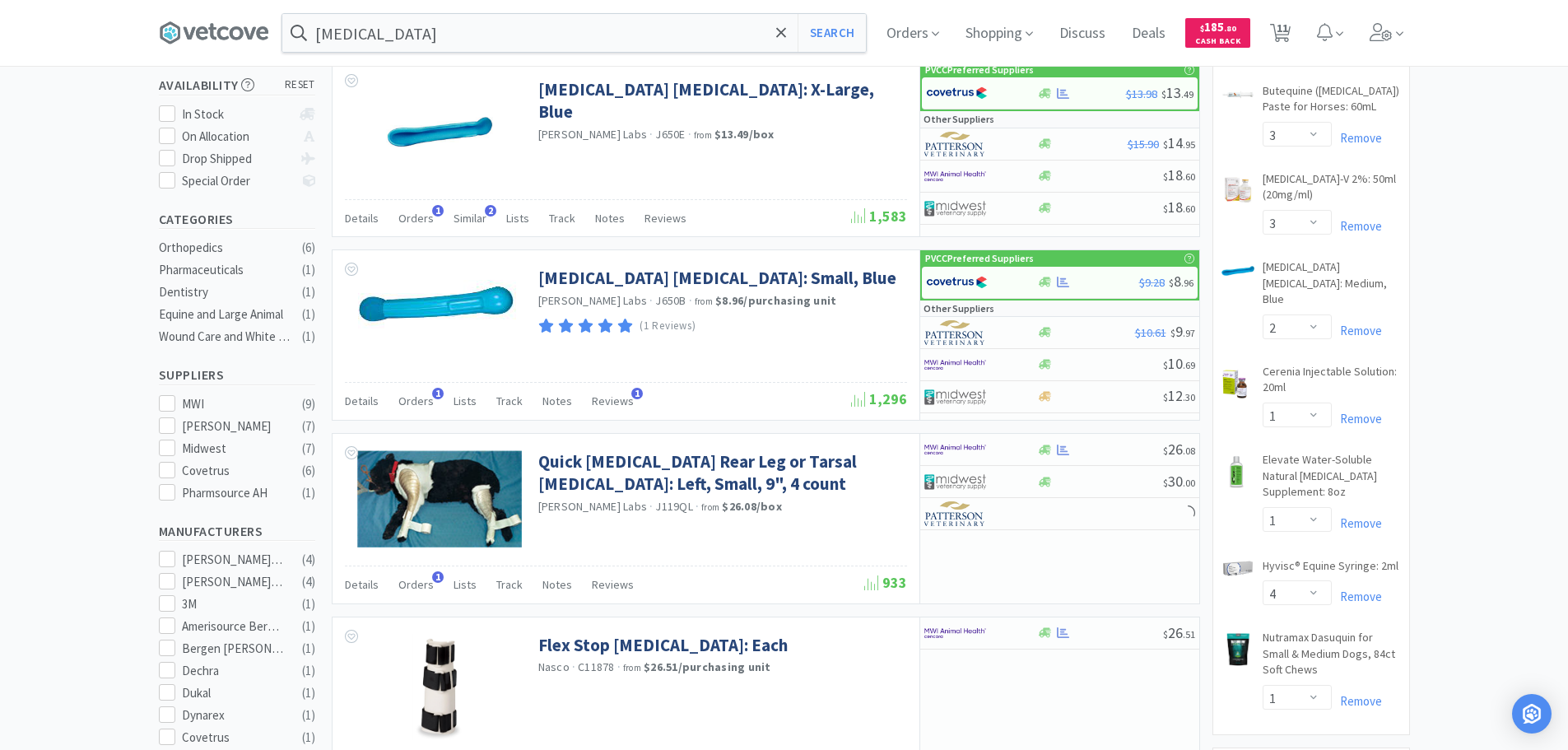
scroll to position [247, 0]
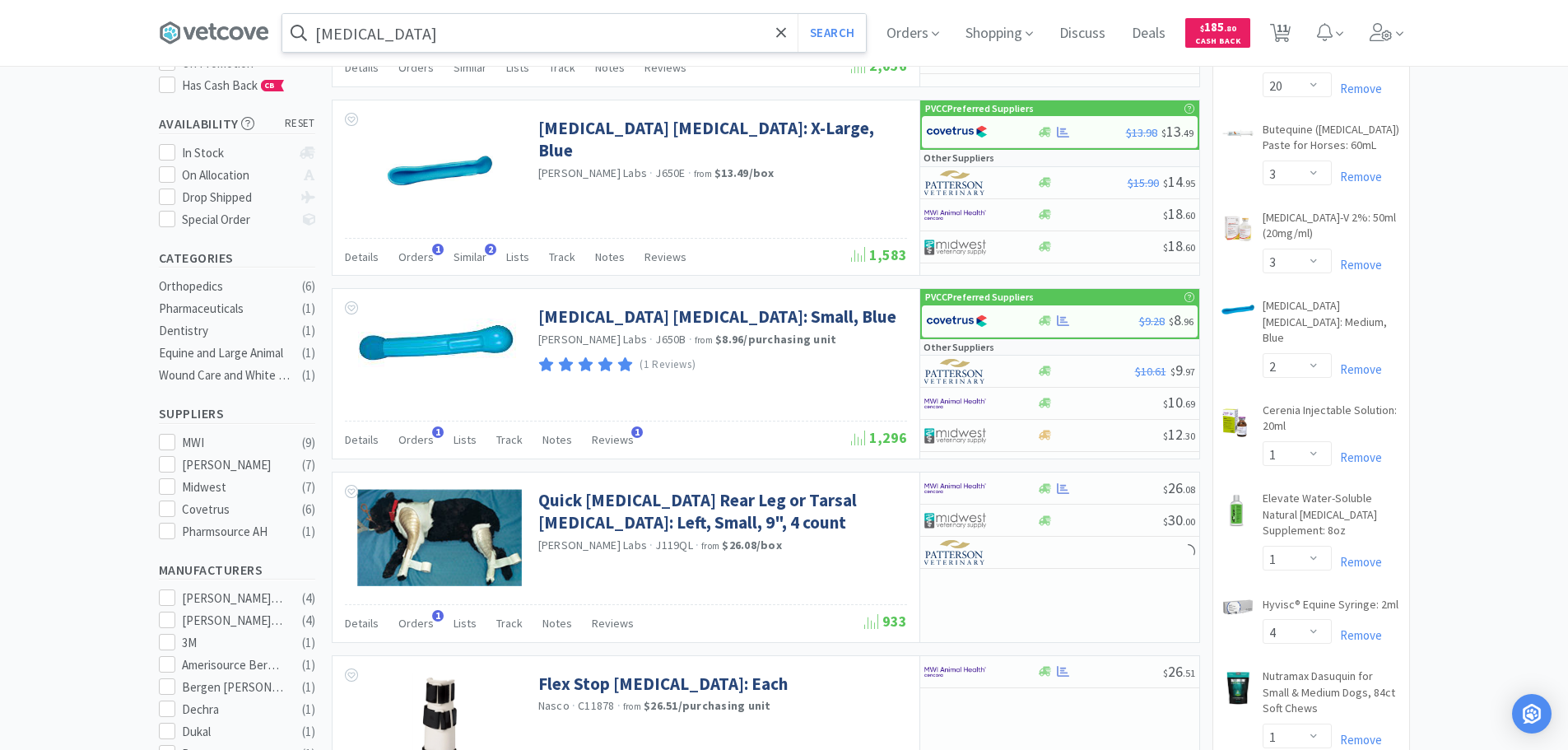
click at [659, 21] on input "[MEDICAL_DATA]" at bounding box center [574, 33] width 583 height 38
click at [1455, 536] on div at bounding box center [784, 375] width 1568 height 750
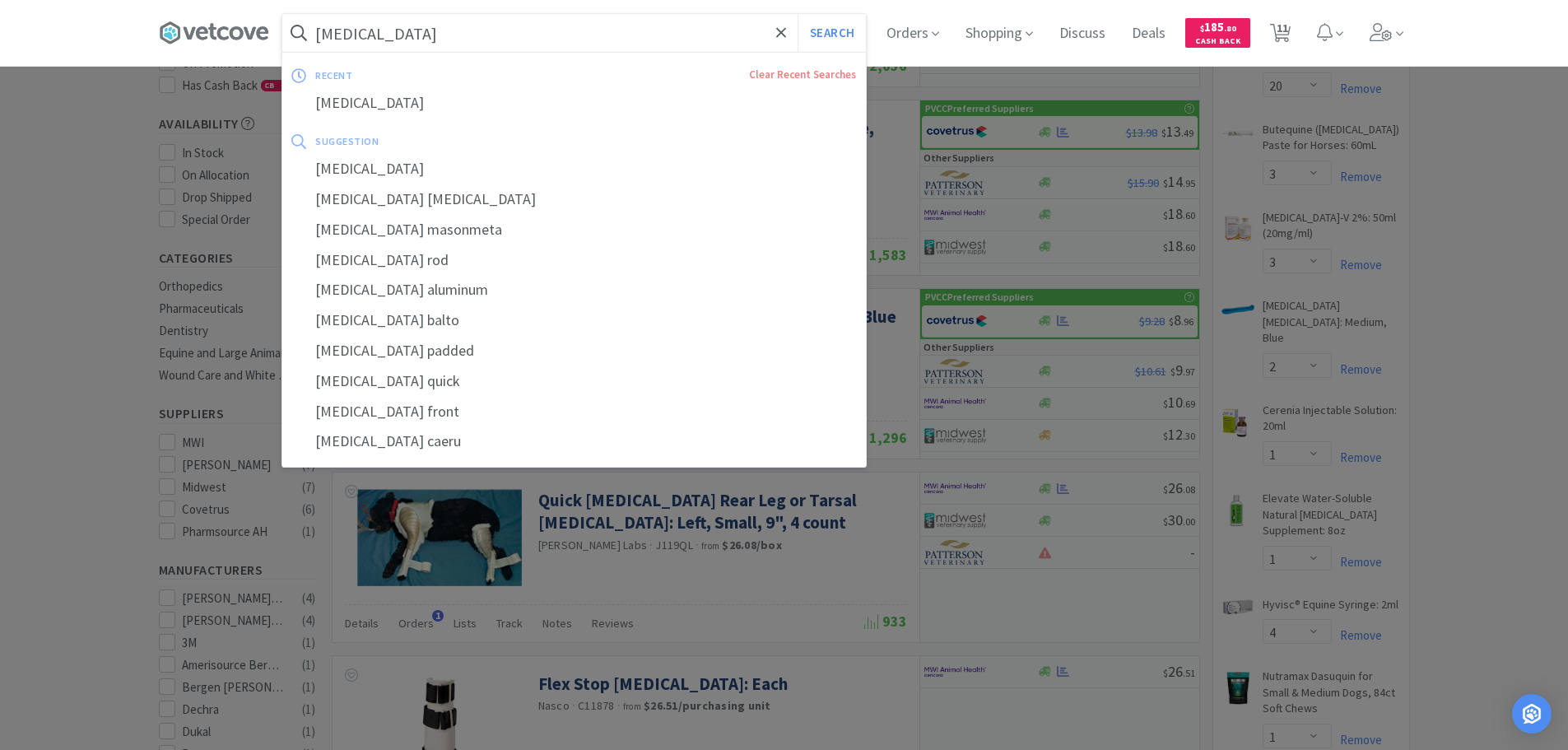
click at [426, 49] on input "[MEDICAL_DATA]" at bounding box center [574, 33] width 583 height 38
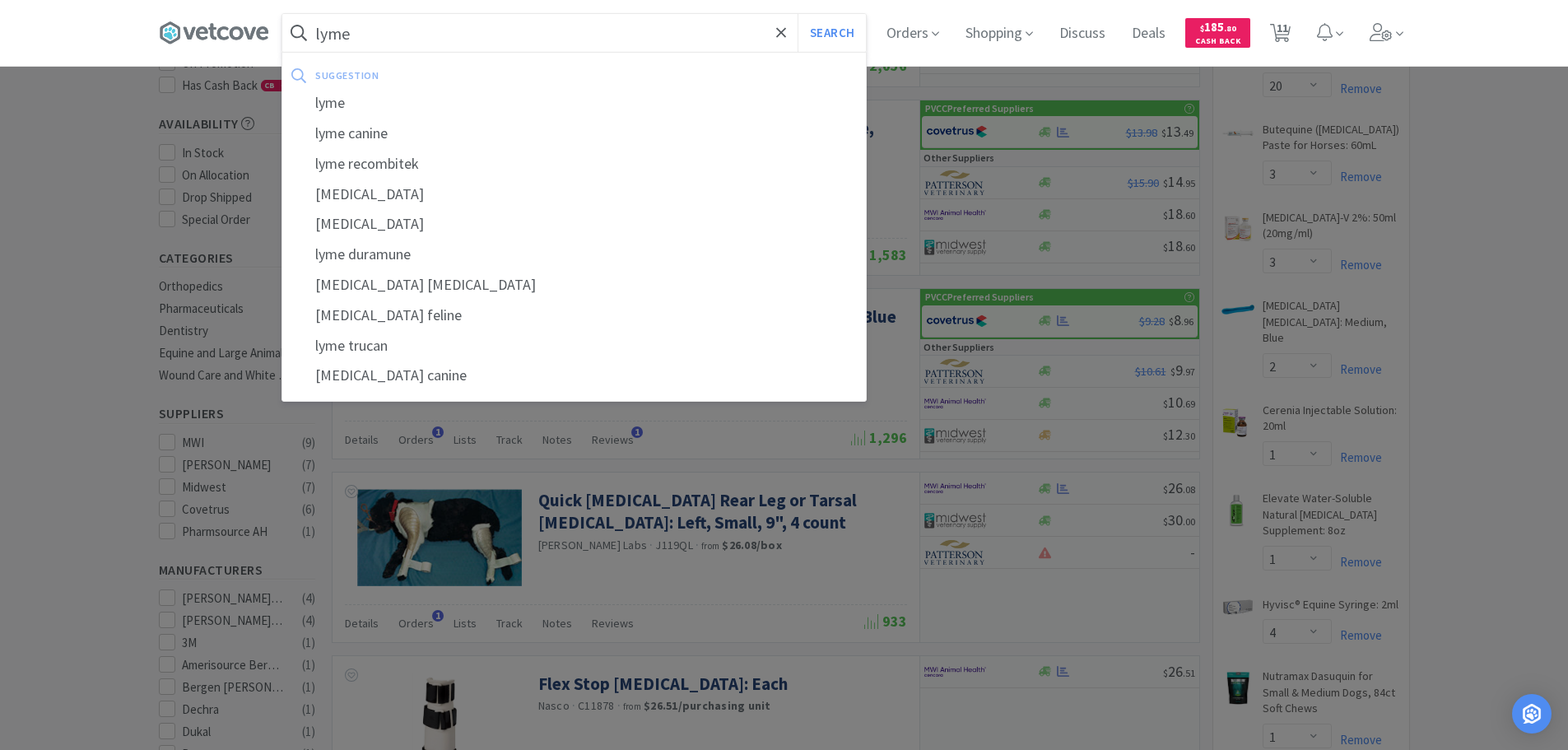
type input "lyme"
click at [798, 14] on button "Search" at bounding box center [832, 33] width 68 height 38
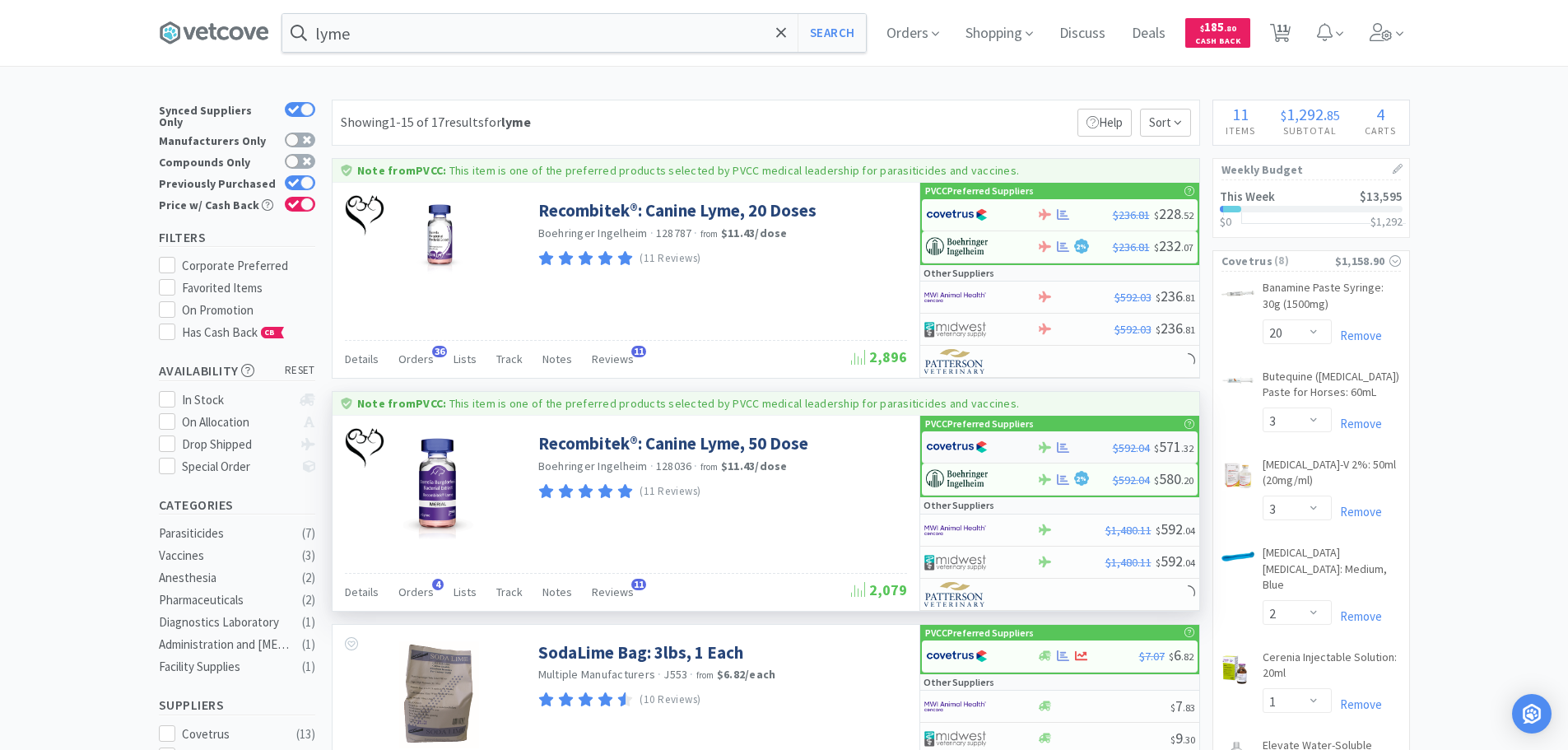
click at [967, 444] on img at bounding box center [957, 446] width 62 height 25
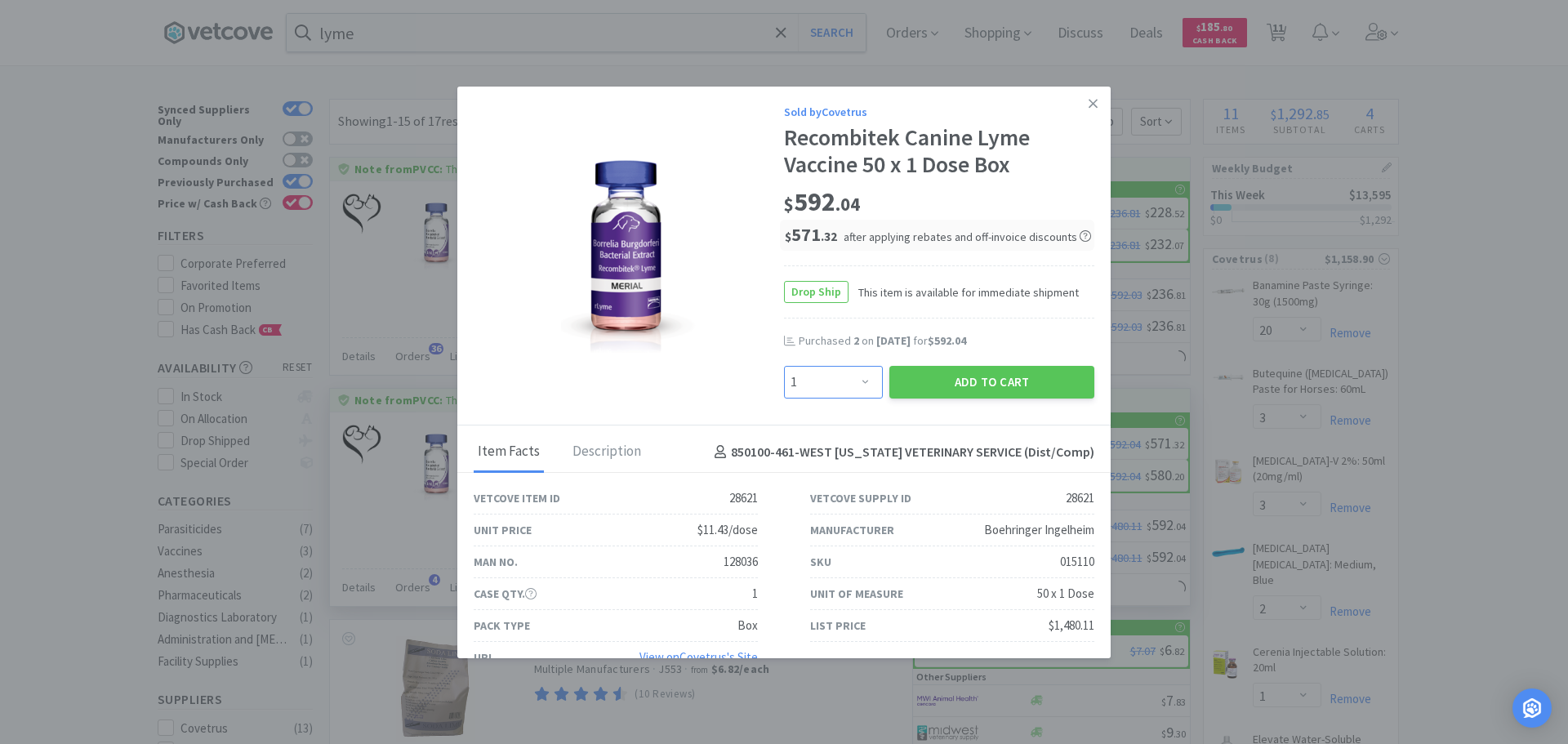
click at [826, 386] on select "Enter Quantity 1 2 3 4 5 6 7 8 9 10 11 12 13 14 15 16 17 18 19 20 Enter Quantity" at bounding box center [834, 381] width 99 height 33
select select "2"
click at [784, 366] on select "Enter Quantity 1 2 3 4 5 6 7 8 9 10 11 12 13 14 15 16 17 18 19 20 Enter Quantity" at bounding box center [834, 381] width 99 height 33
click at [974, 383] on button "Add to Cart" at bounding box center [991, 381] width 205 height 33
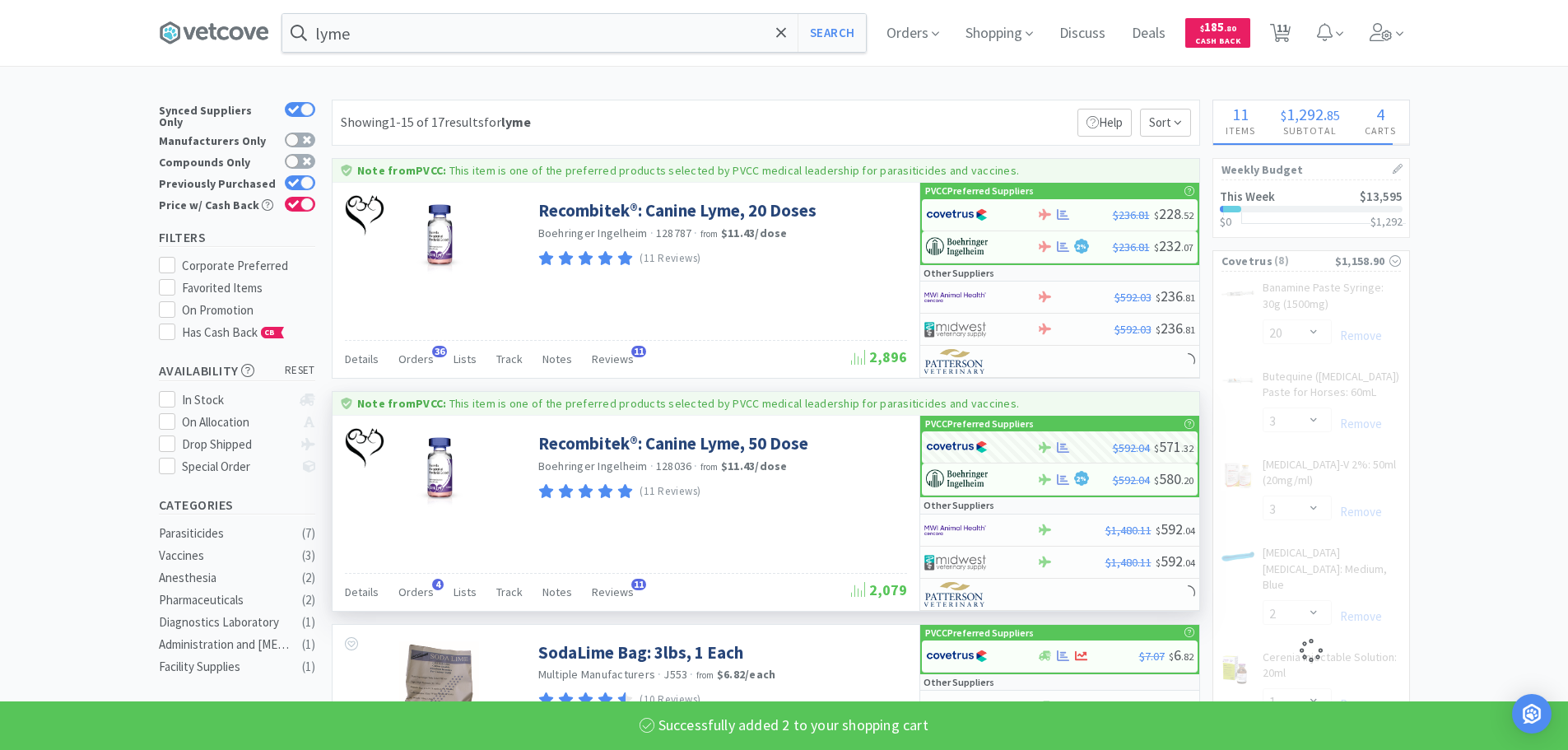
select select "2"
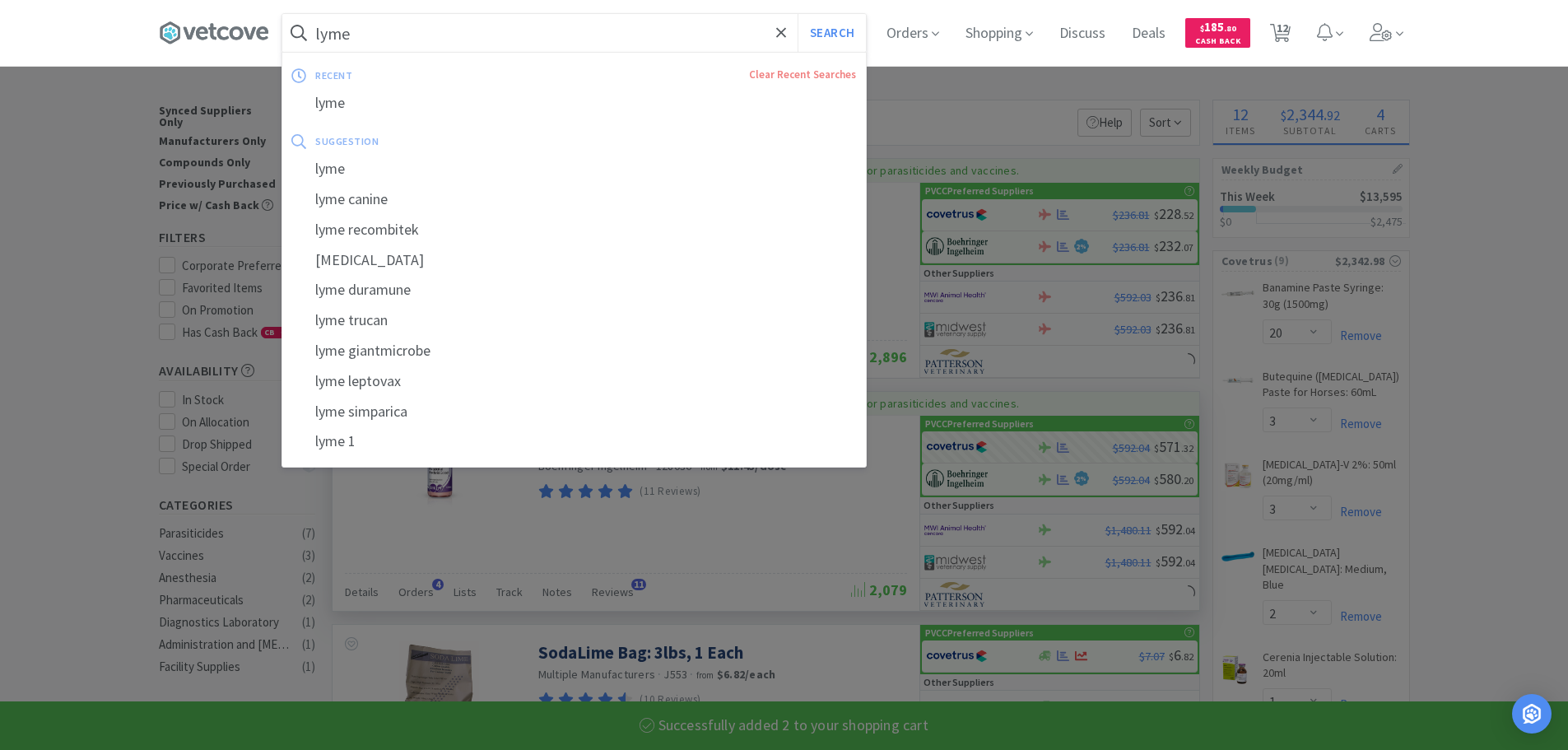
click at [587, 38] on input "lyme" at bounding box center [574, 33] width 583 height 38
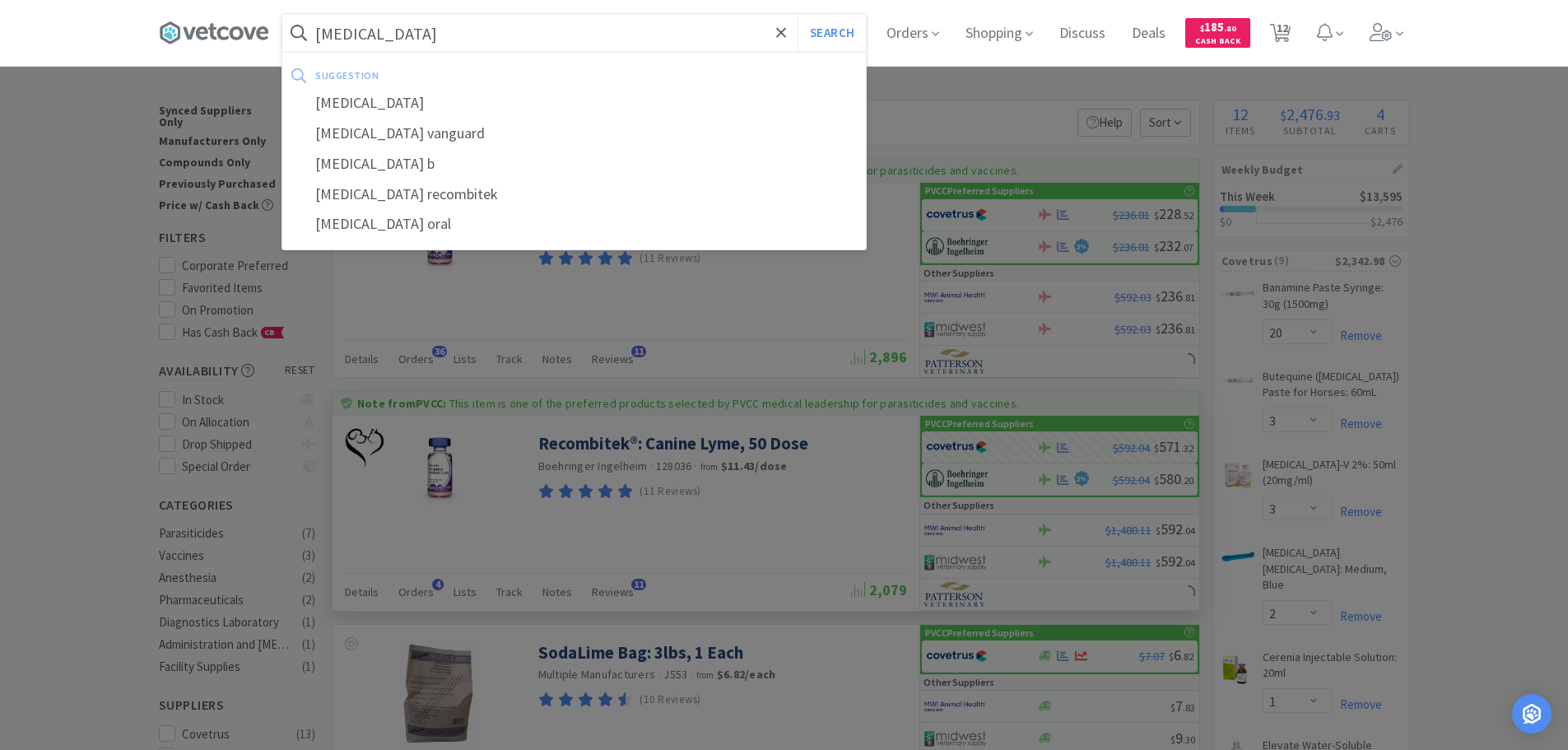
type input "[MEDICAL_DATA]"
click at [798, 14] on button "Search" at bounding box center [832, 33] width 68 height 38
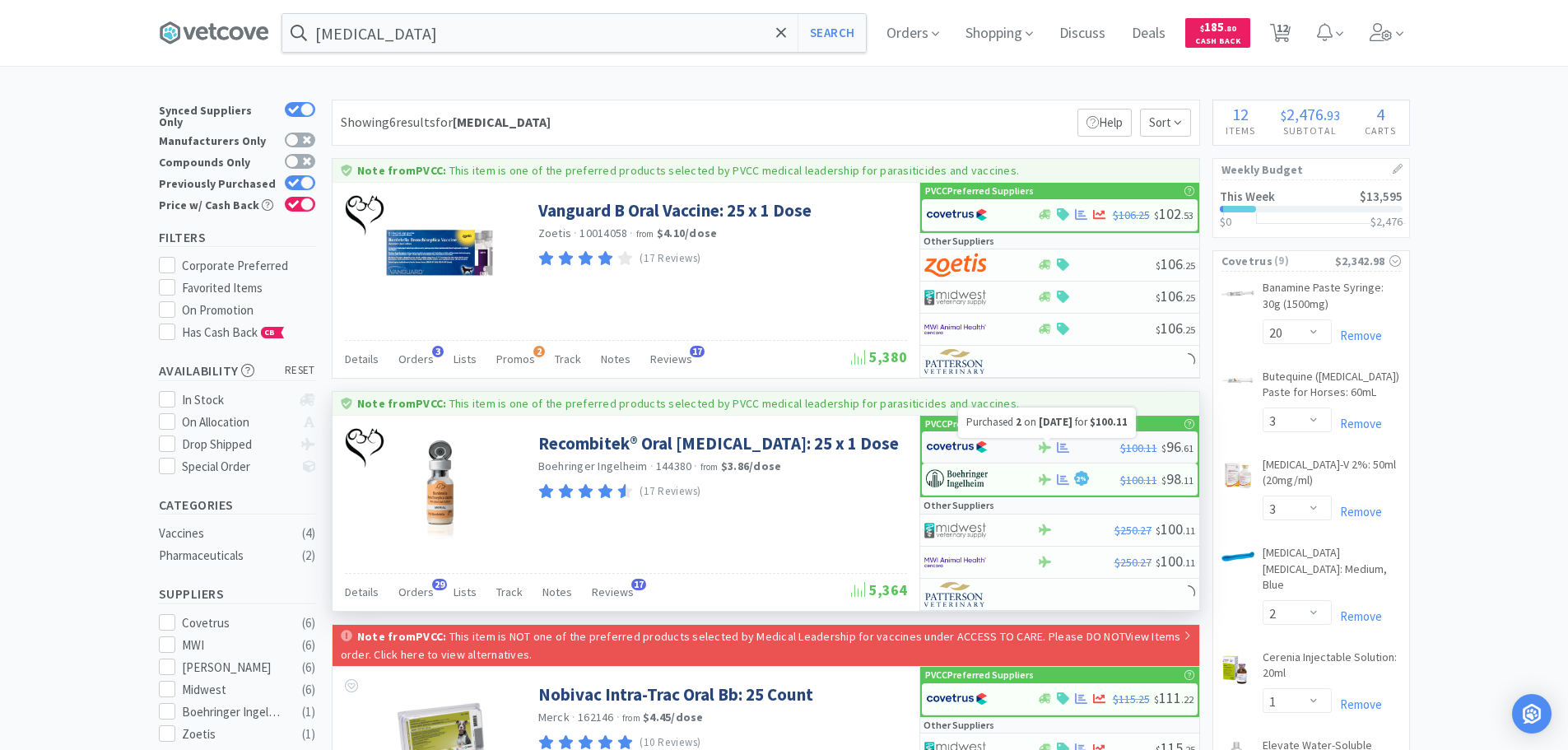
click at [1062, 447] on icon at bounding box center [1063, 447] width 12 height 12
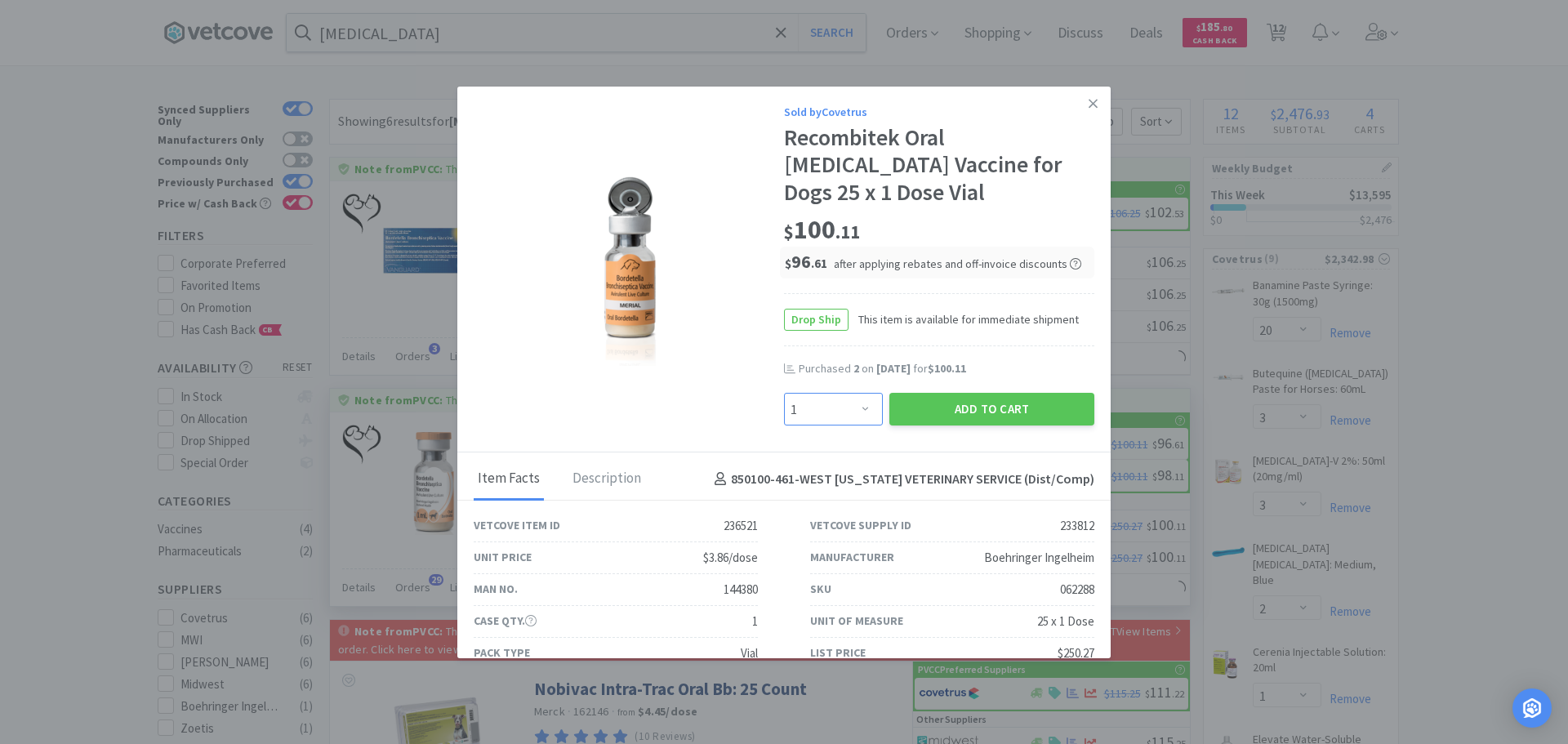
click at [827, 408] on select "Enter Quantity 1 2 3 4 5 6 7 8 9 10 11 12 13 14 15 16 17 18 19 20 Enter Quantity" at bounding box center [834, 408] width 99 height 33
select select "2"
click at [784, 392] on select "Enter Quantity 1 2 3 4 5 6 7 8 9 10 11 12 13 14 15 16 17 18 19 20 Enter Quantity" at bounding box center [834, 408] width 99 height 33
click at [976, 411] on button "Add to Cart" at bounding box center [991, 408] width 205 height 33
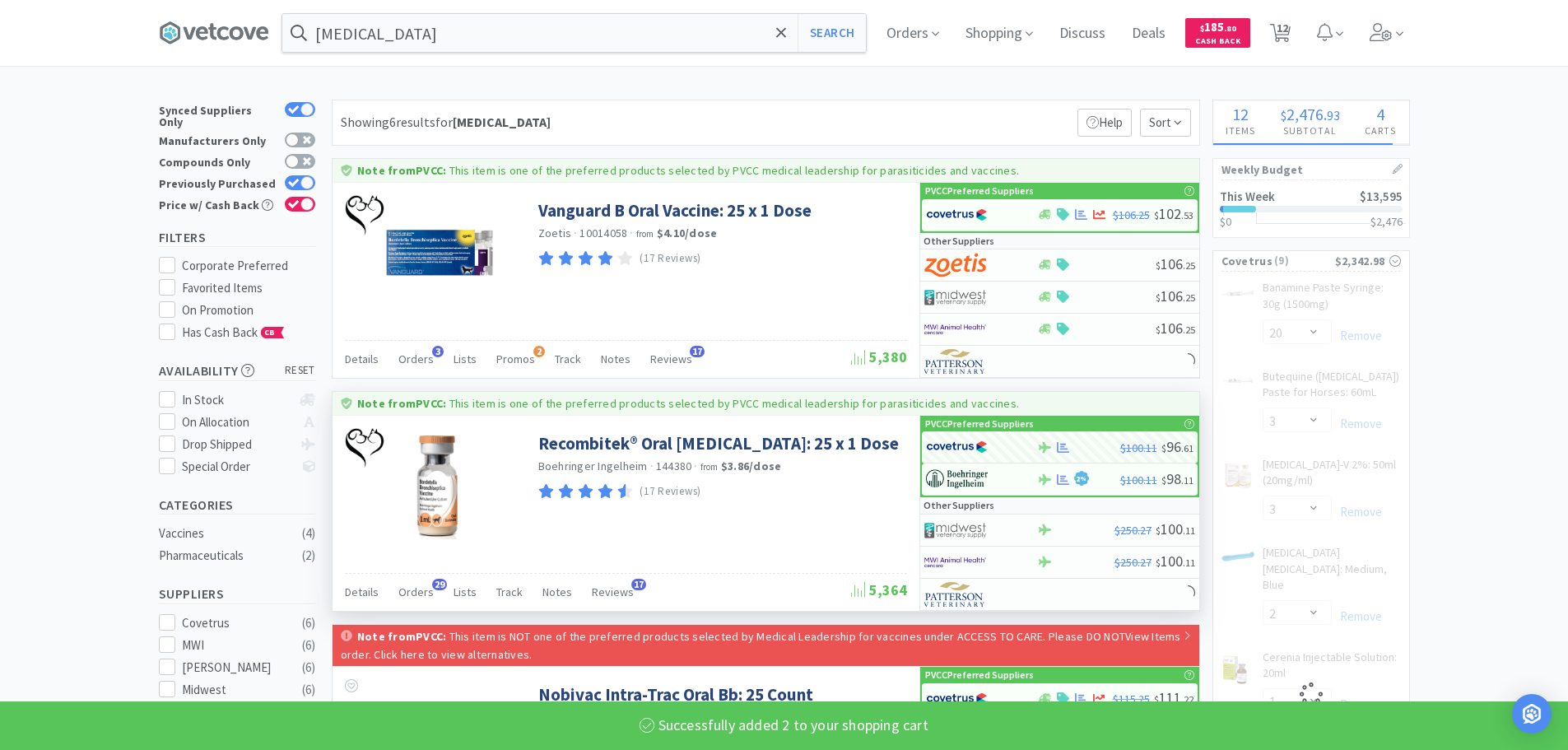
select select "2"
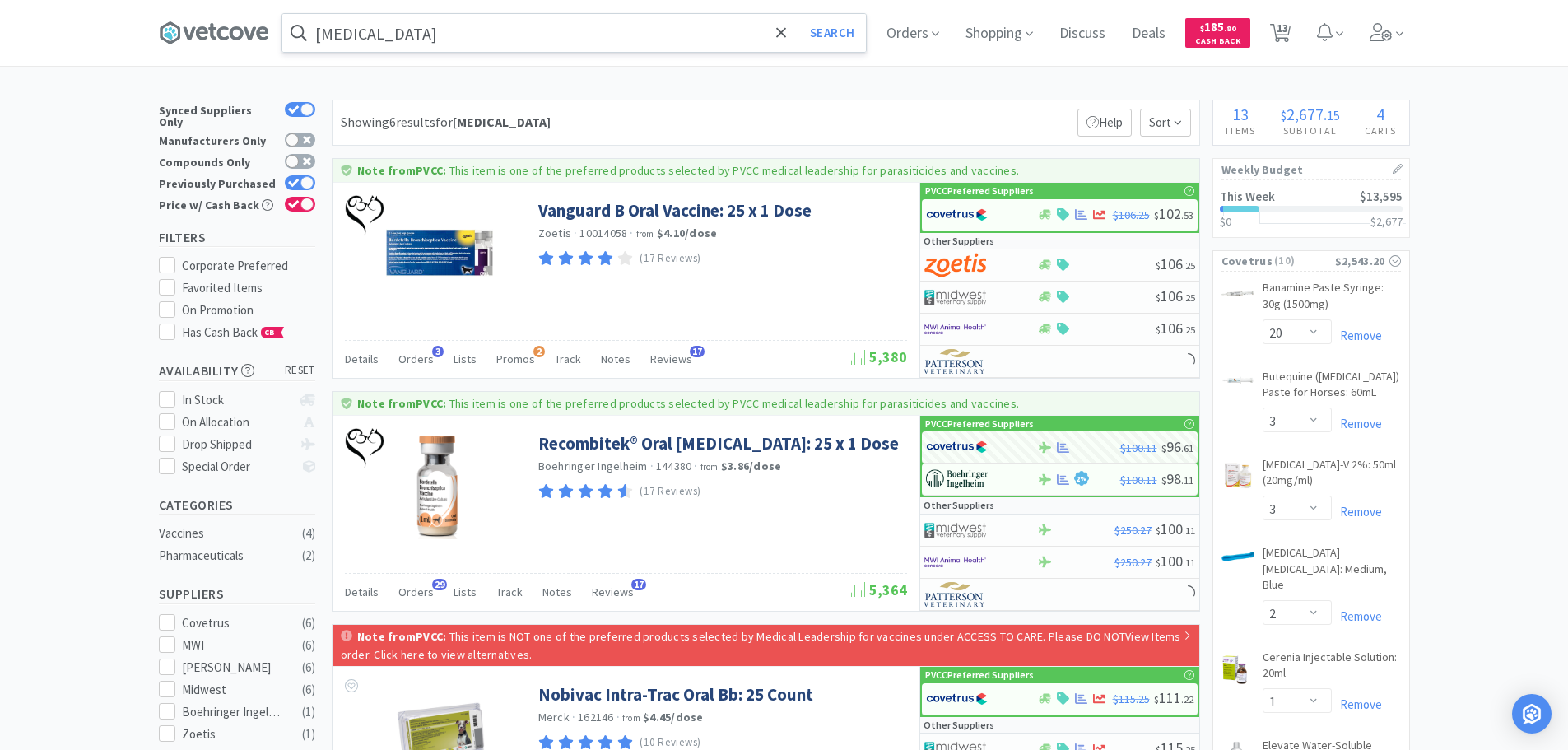
click at [534, 35] on input "[MEDICAL_DATA]" at bounding box center [574, 33] width 583 height 38
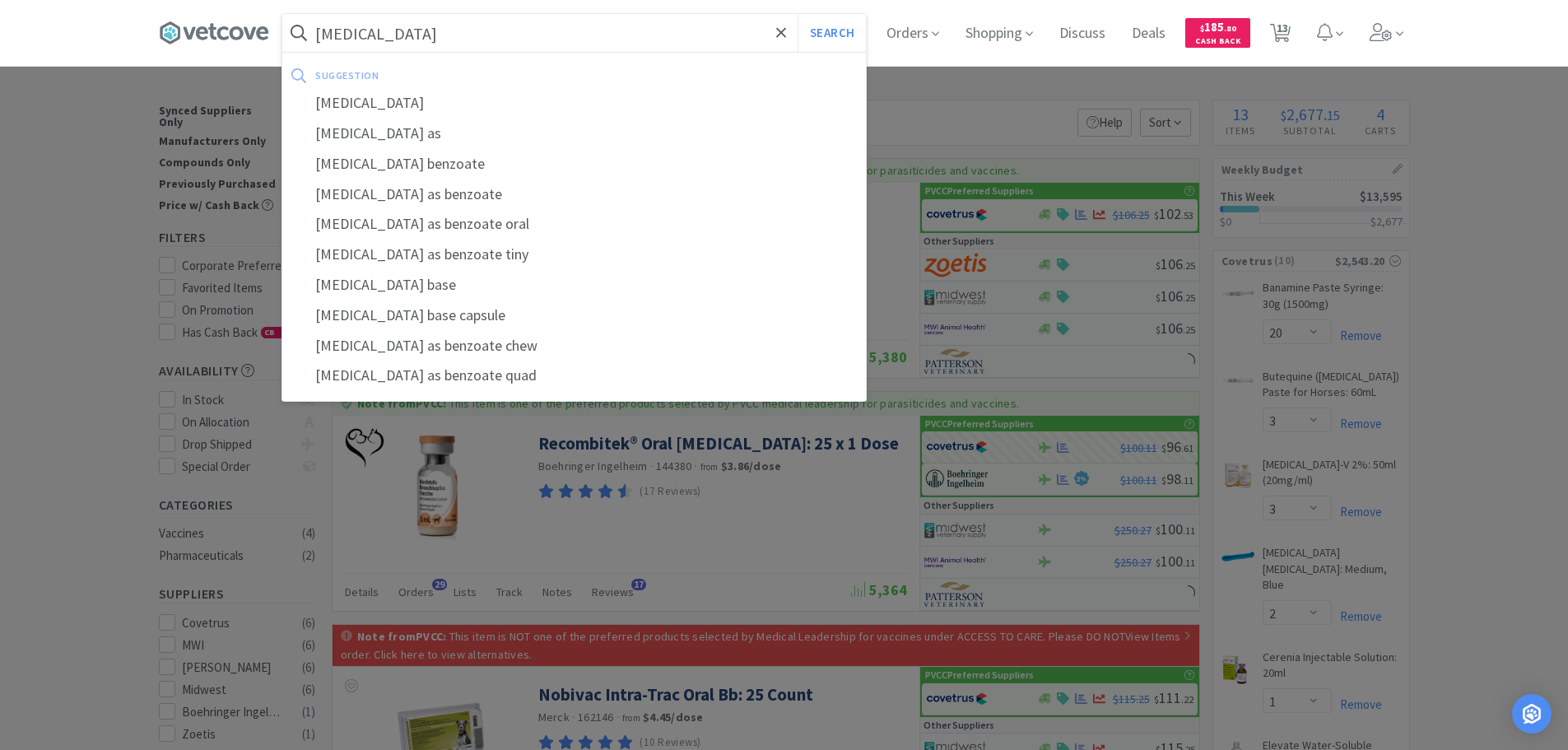
type input "[MEDICAL_DATA]"
click at [798, 14] on button "Search" at bounding box center [832, 33] width 68 height 38
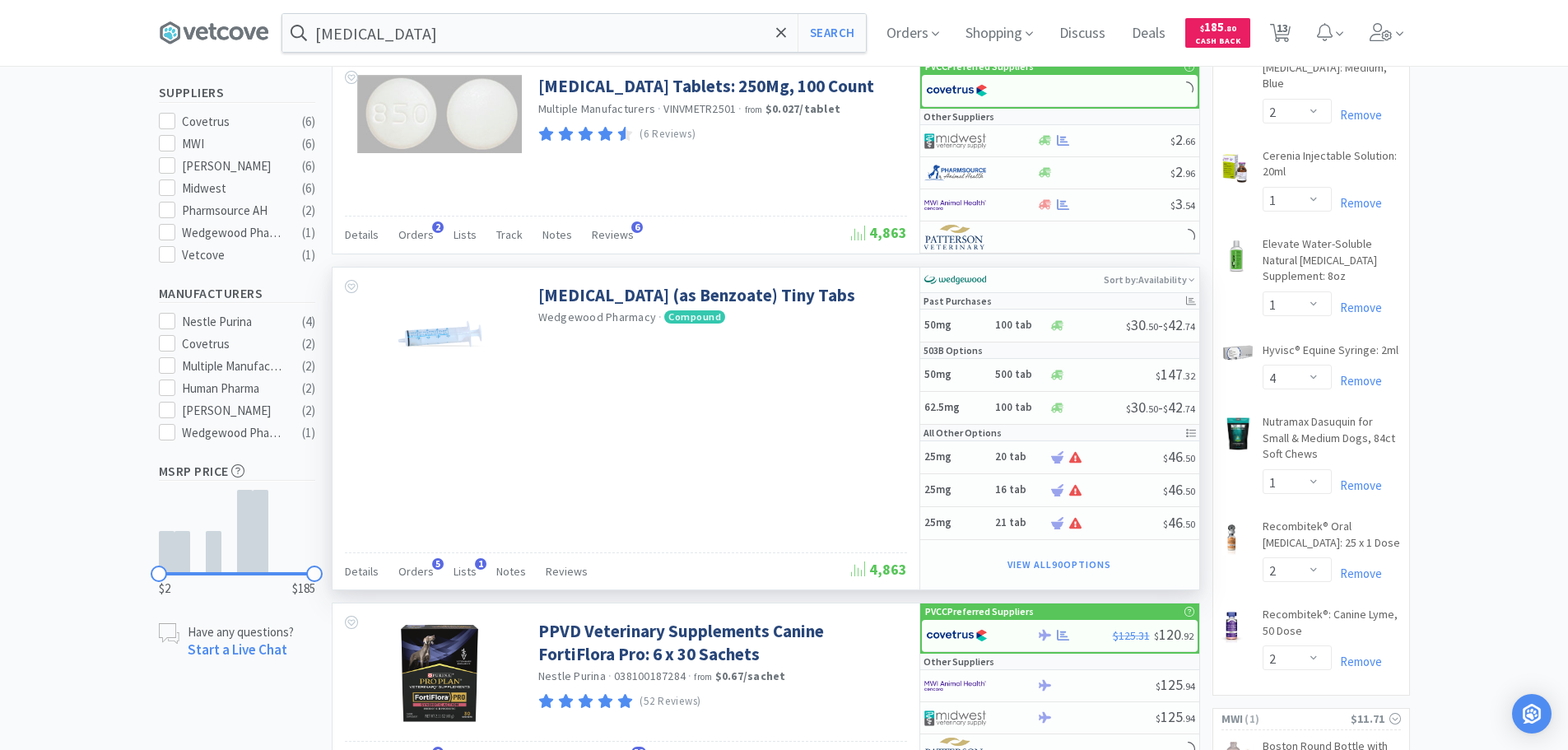
scroll to position [576, 0]
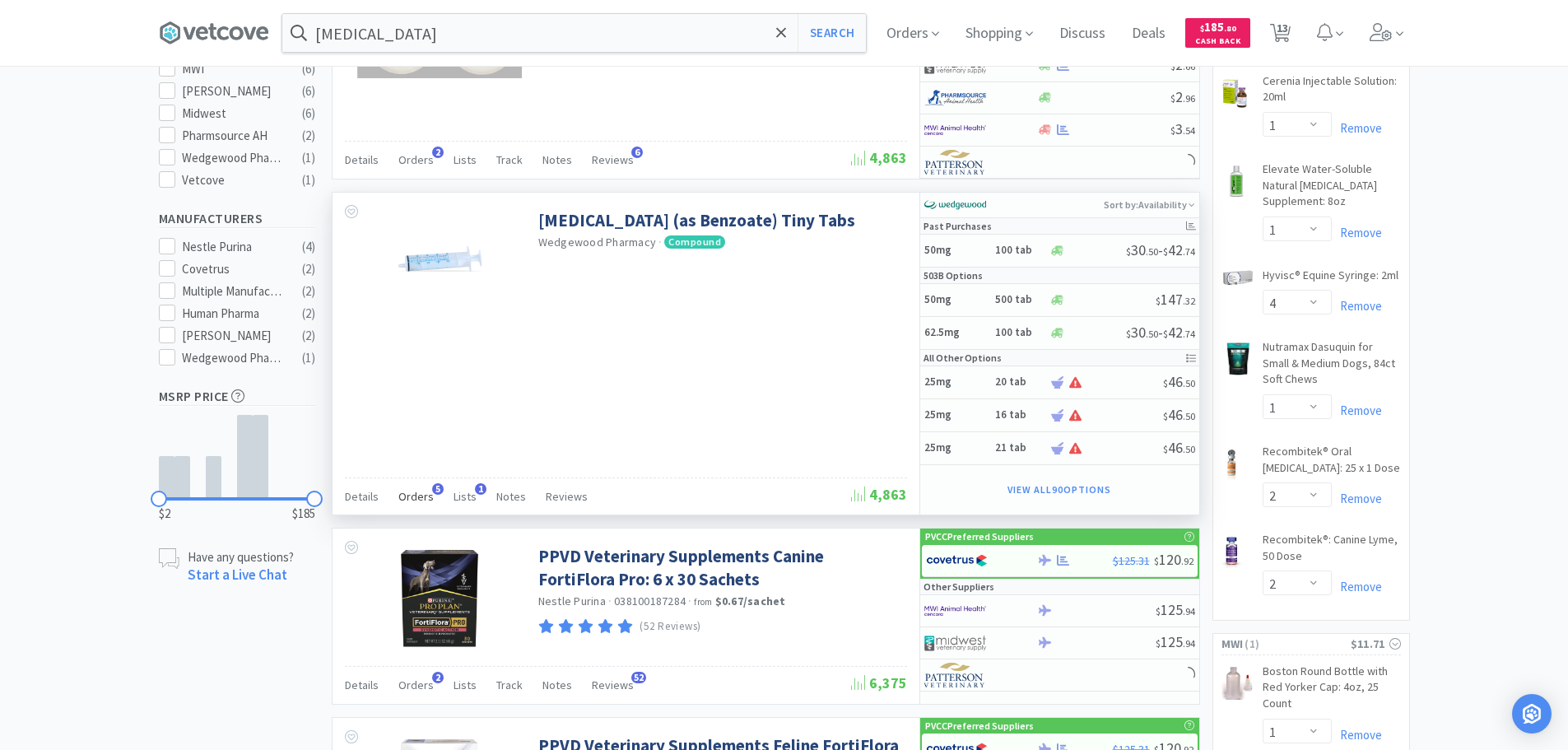
click at [414, 493] on span "Orders" at bounding box center [415, 496] width 35 height 15
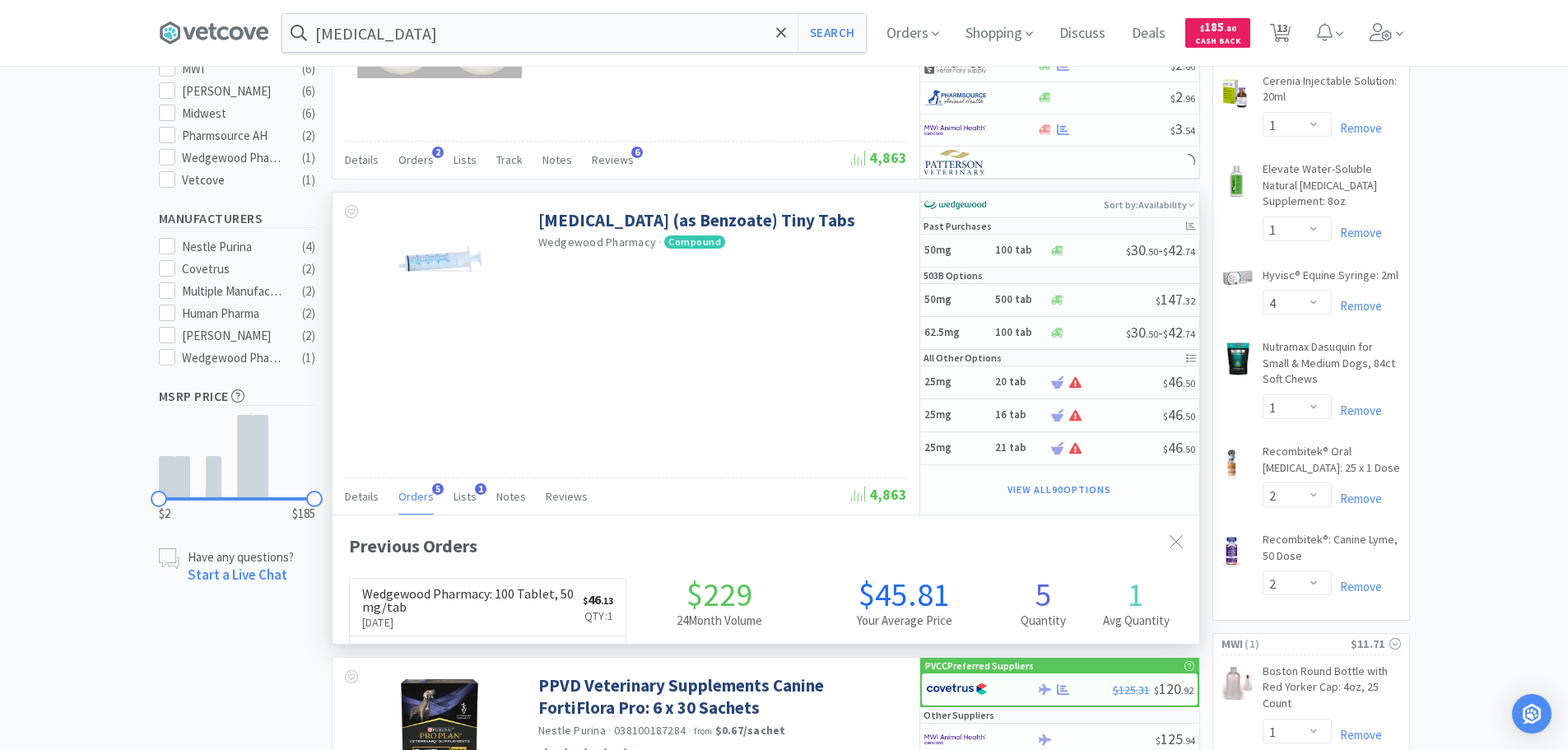
scroll to position [426, 867]
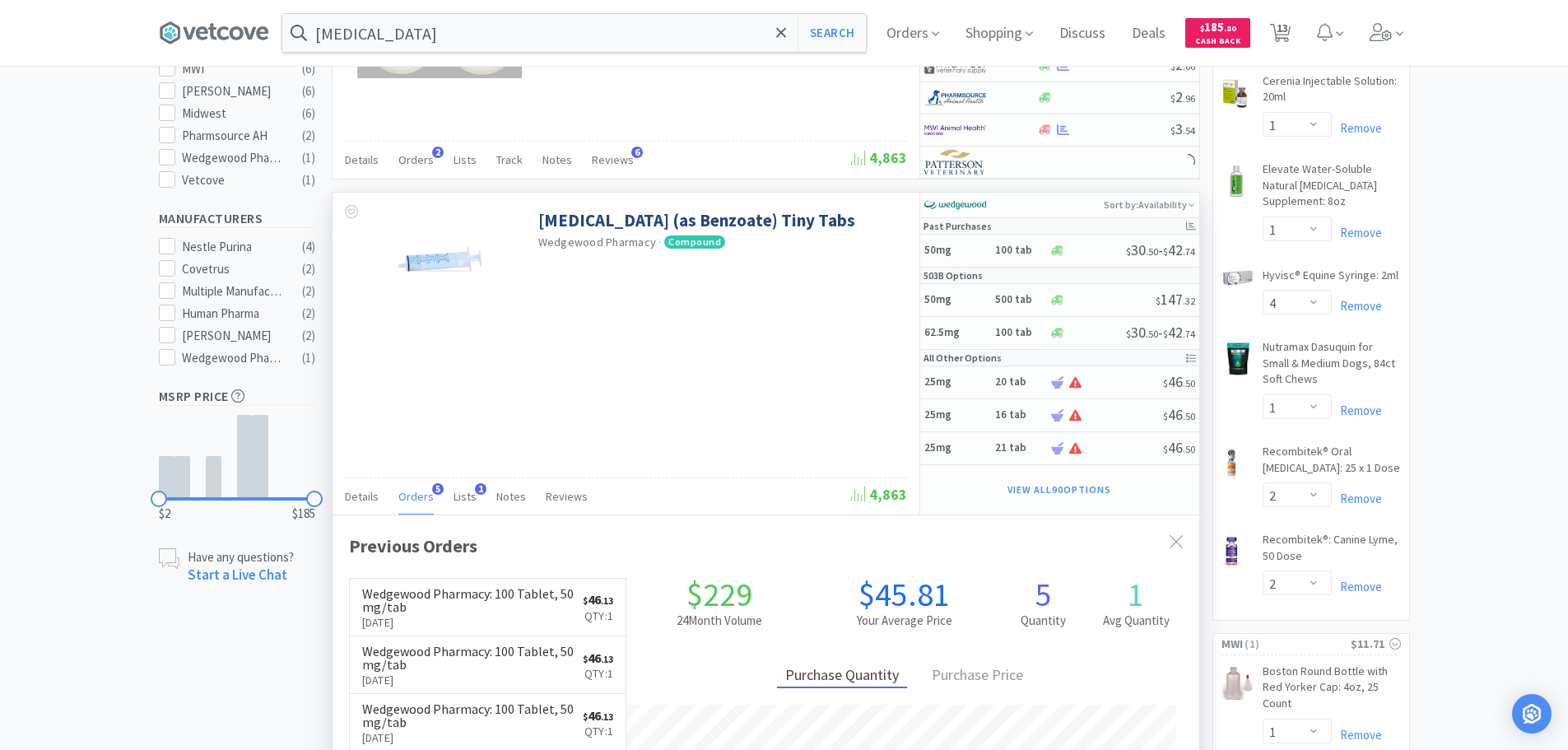
click at [414, 493] on span "Orders" at bounding box center [415, 496] width 35 height 15
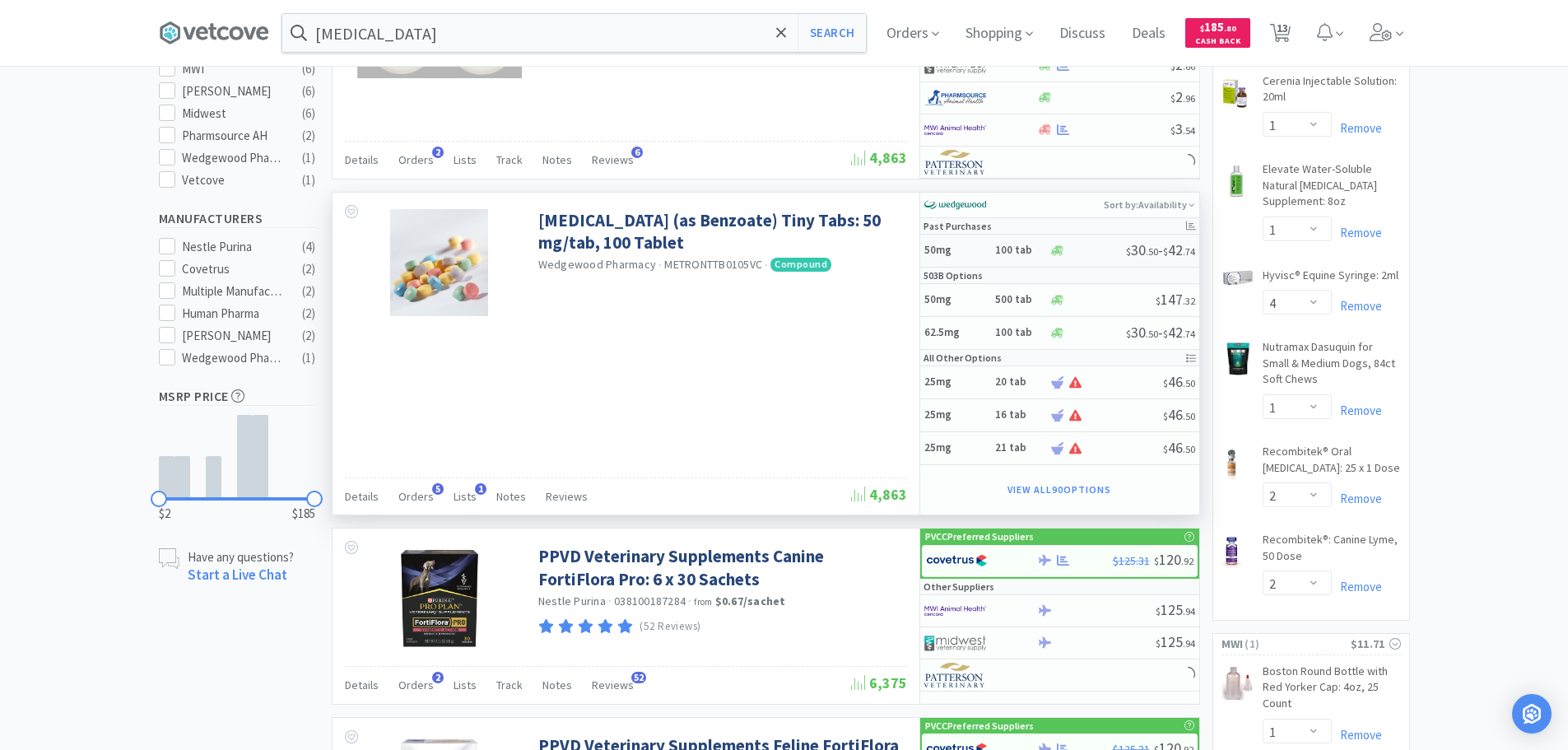
click at [969, 247] on h5 "50mg" at bounding box center [958, 251] width 66 height 14
select select "1"
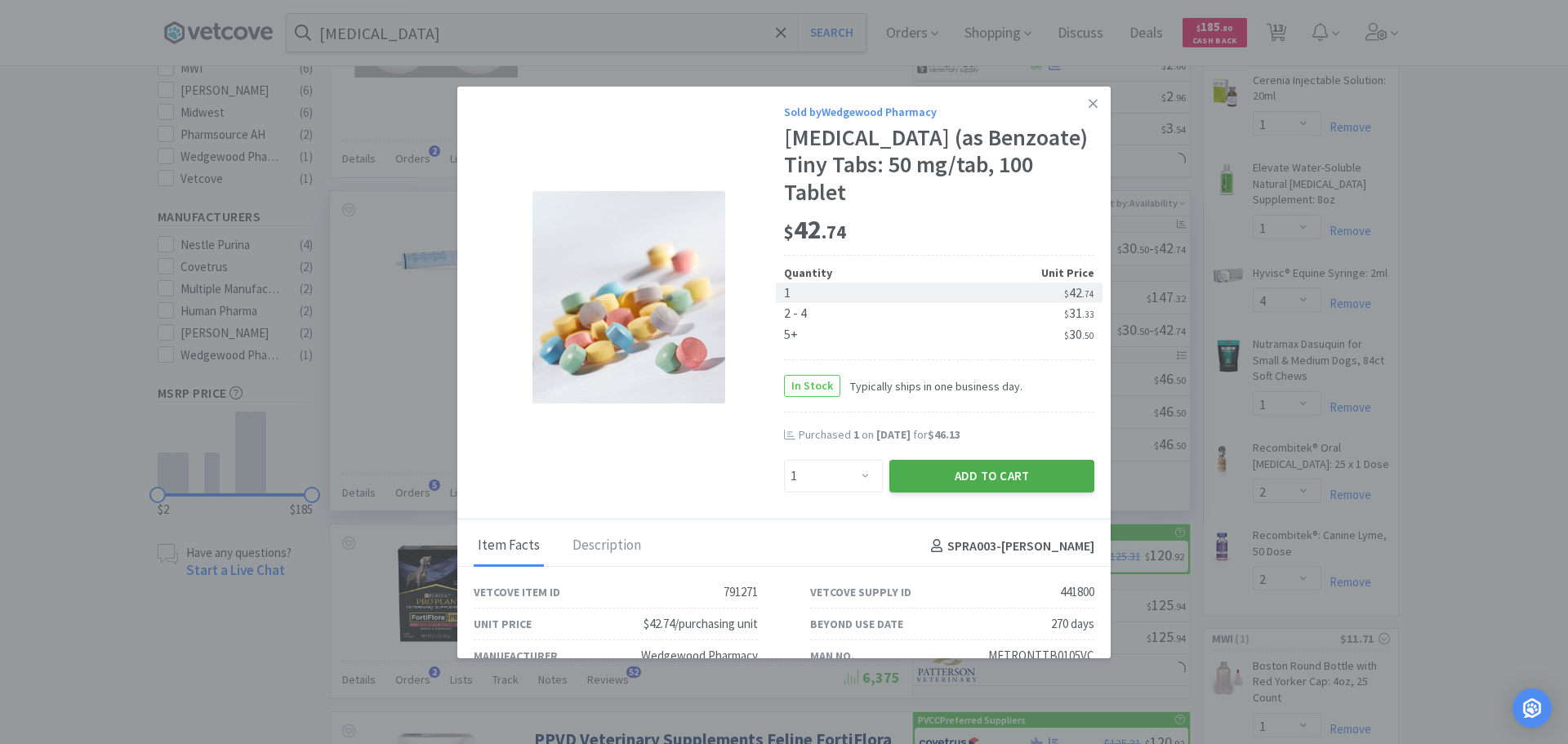
click at [988, 481] on button "Add to Cart" at bounding box center [991, 476] width 205 height 33
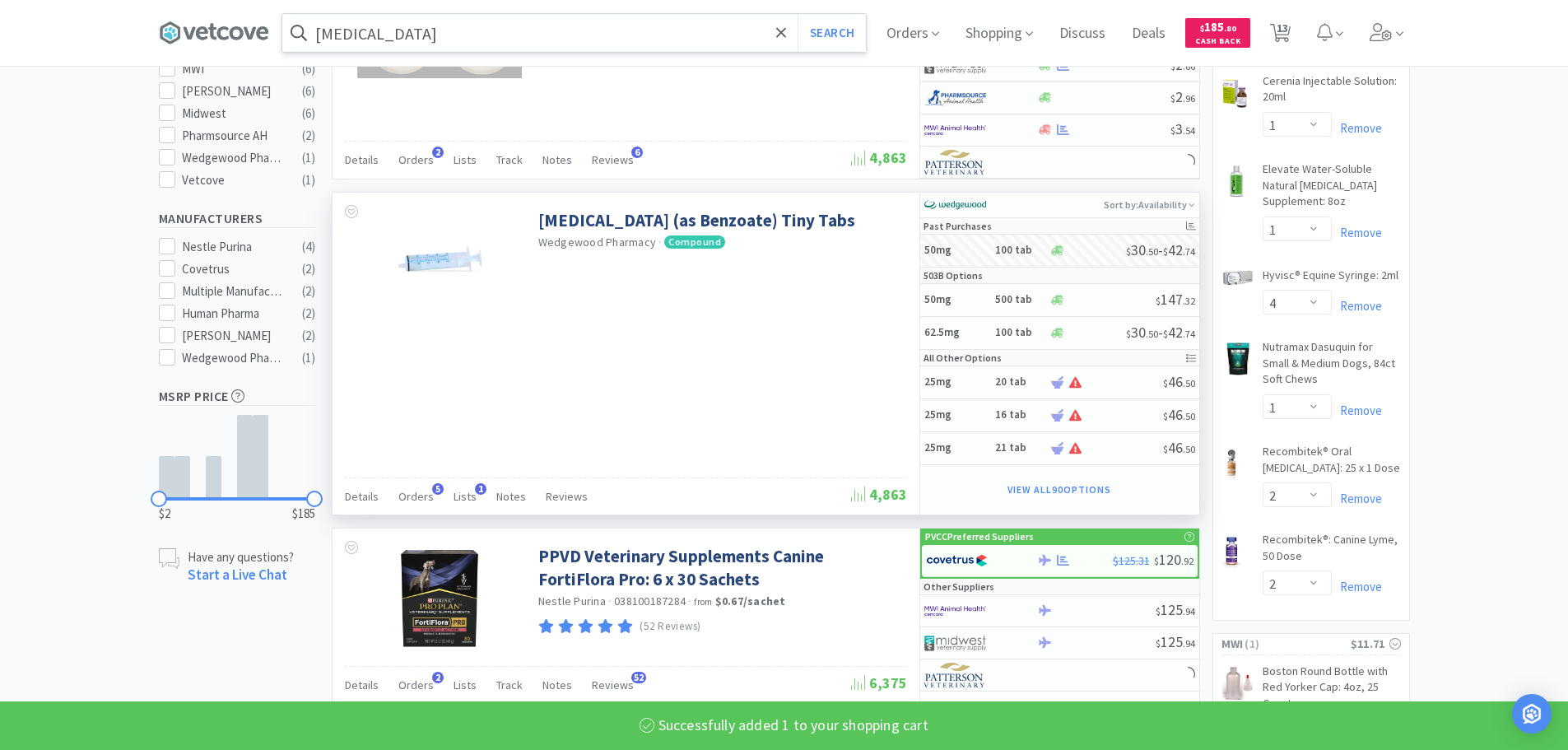
click at [425, 31] on input "[MEDICAL_DATA]" at bounding box center [574, 33] width 583 height 38
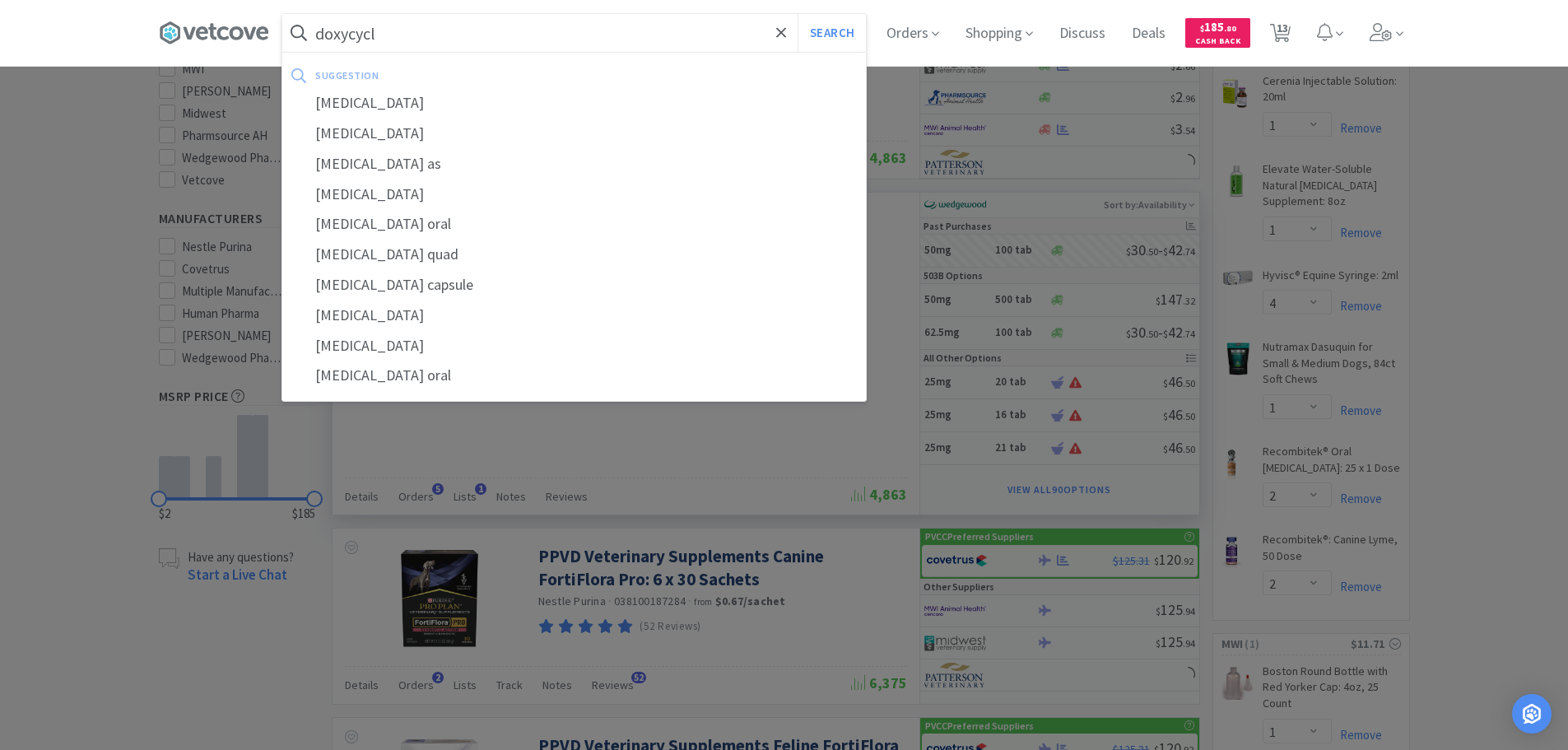
type input "doxycycli"
select select "1"
type input "[MEDICAL_DATA]"
click at [798, 14] on button "Search" at bounding box center [832, 33] width 68 height 38
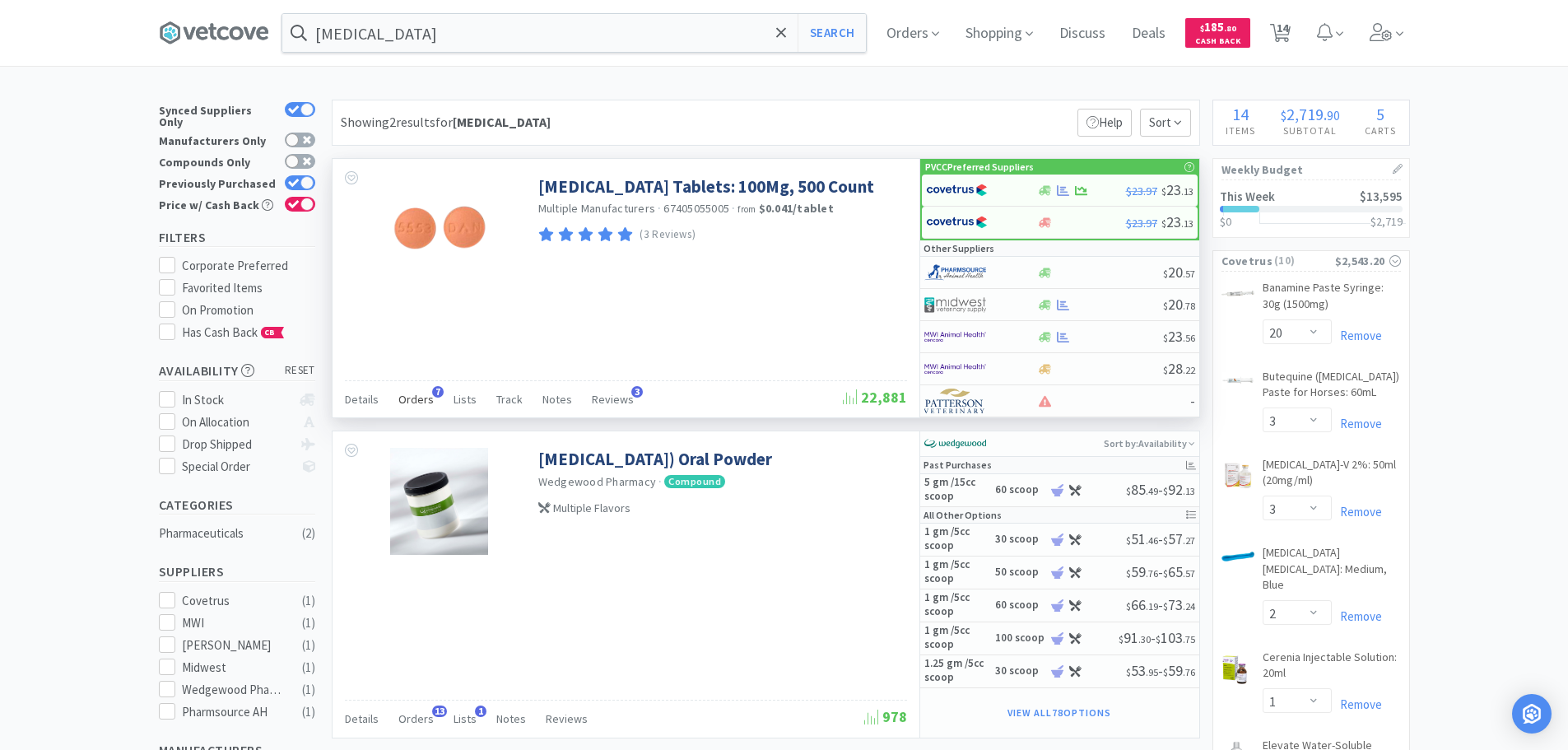
click at [403, 397] on span "Orders" at bounding box center [415, 398] width 35 height 15
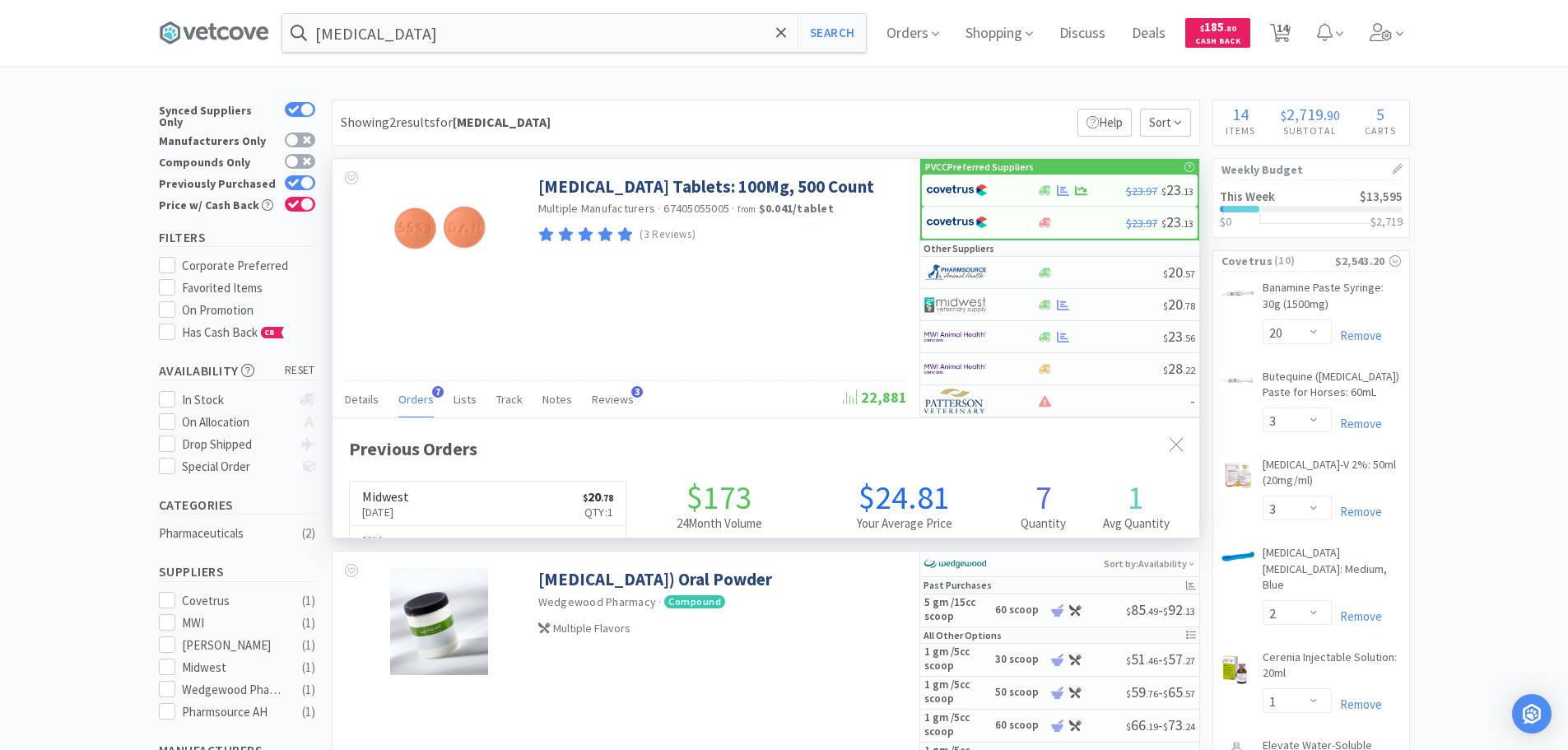
scroll to position [426, 867]
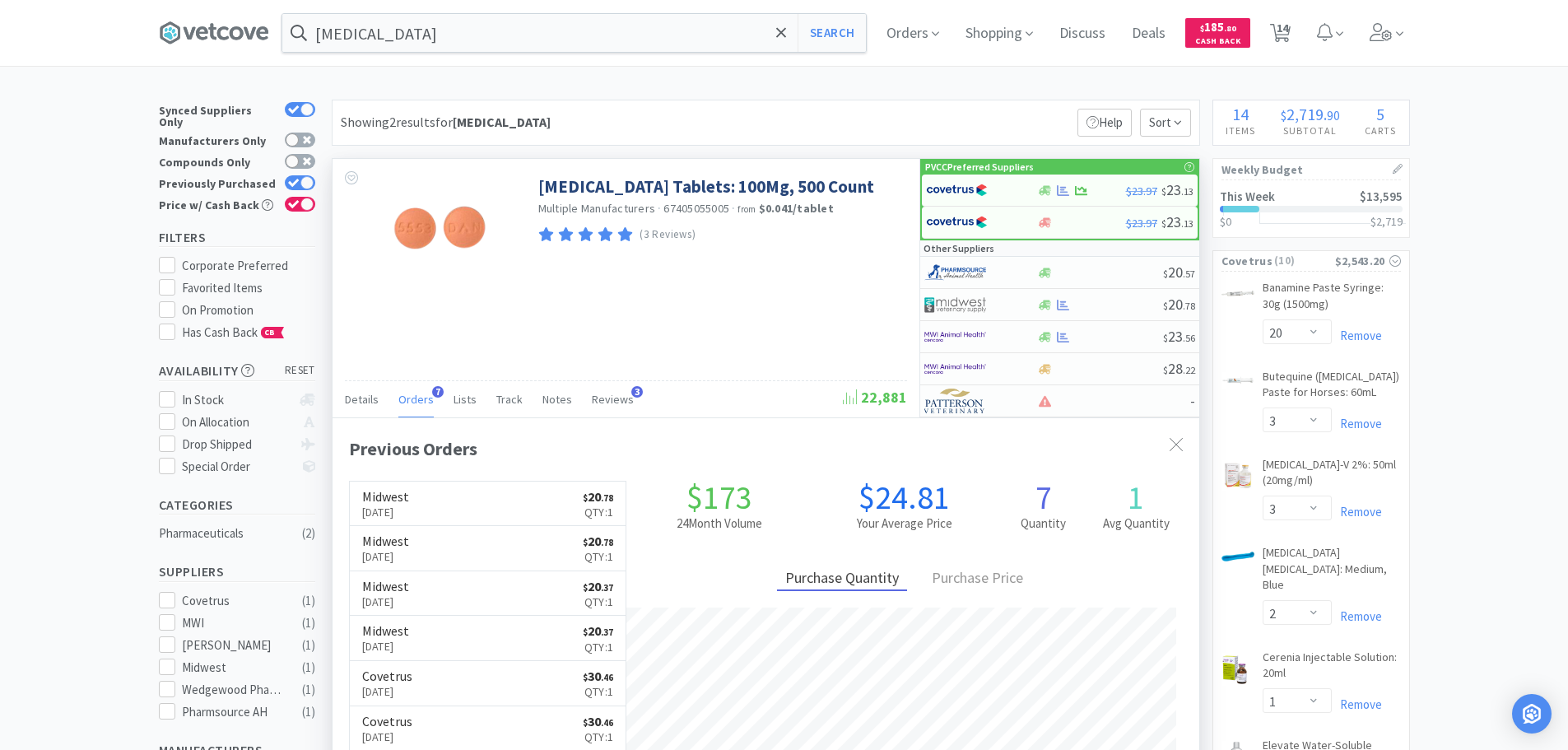
click at [403, 397] on span "Orders" at bounding box center [415, 398] width 35 height 15
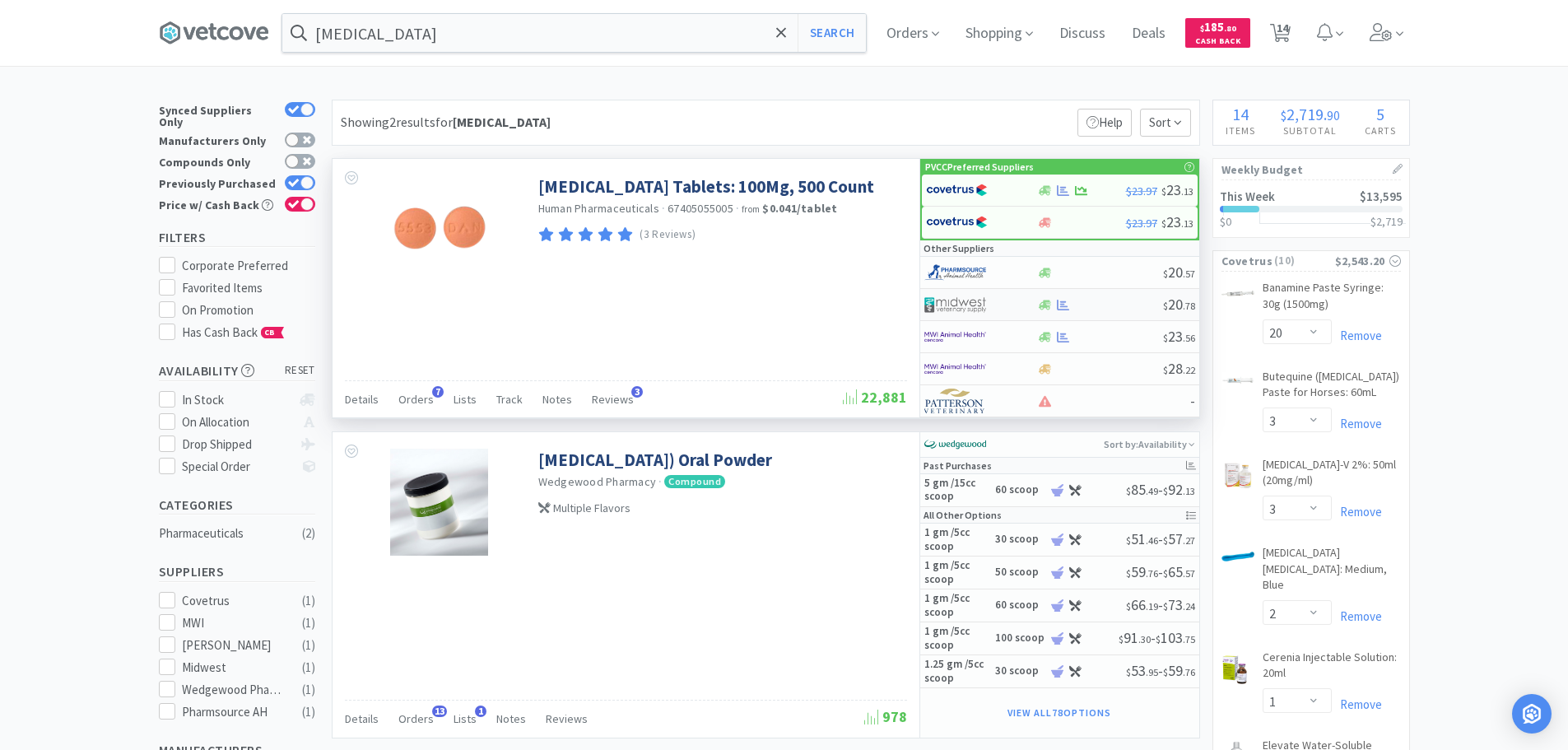
click at [979, 309] on img at bounding box center [956, 305] width 62 height 25
select select "1"
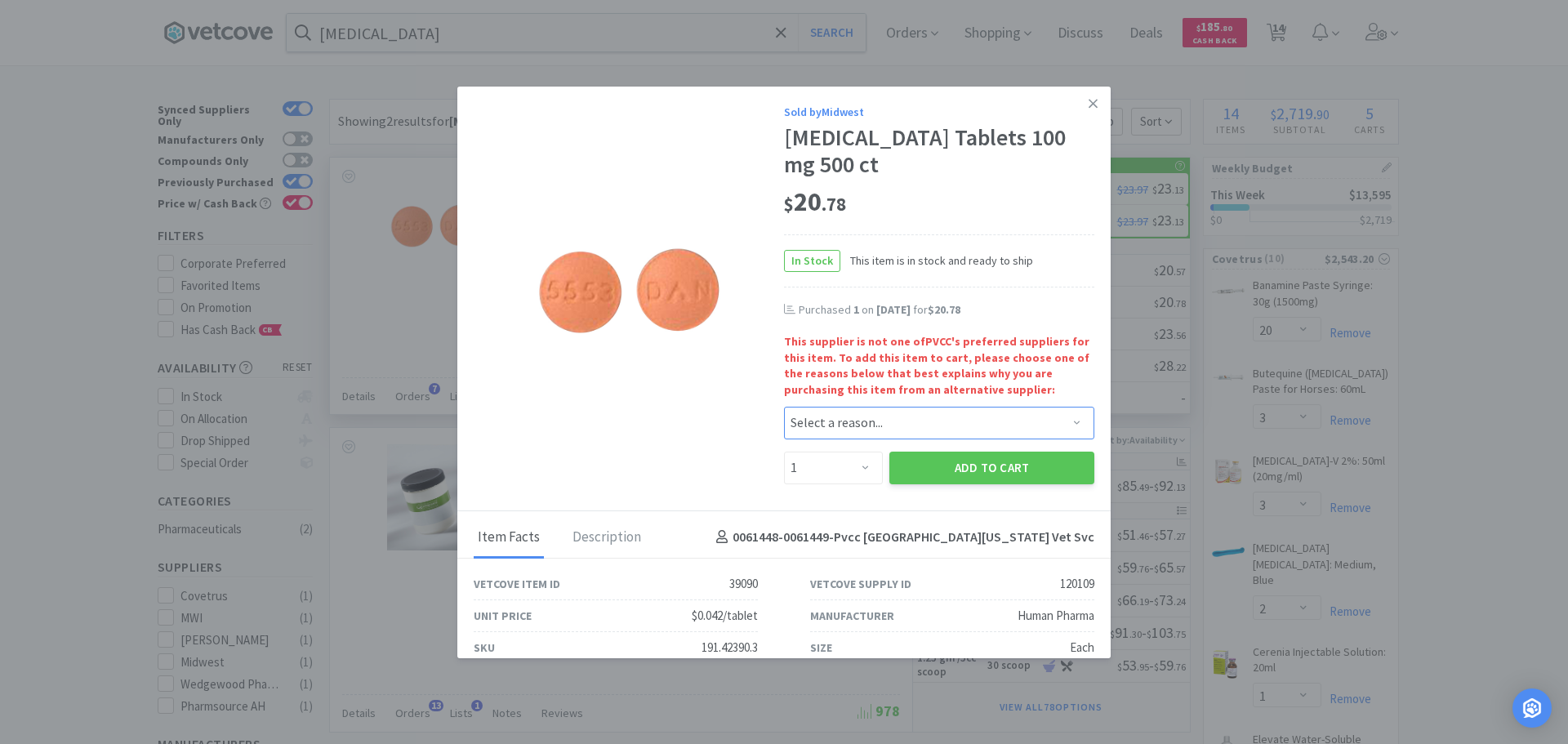
click at [1004, 428] on select "Select a reason... Availability - This item is out of stock at the preferred su…" at bounding box center [939, 422] width 310 height 33
select select "pricing"
click at [784, 406] on select "Select a reason... Availability - This item is out of stock at the preferred su…" at bounding box center [939, 422] width 310 height 33
click at [988, 466] on button "Add to Cart" at bounding box center [991, 468] width 205 height 33
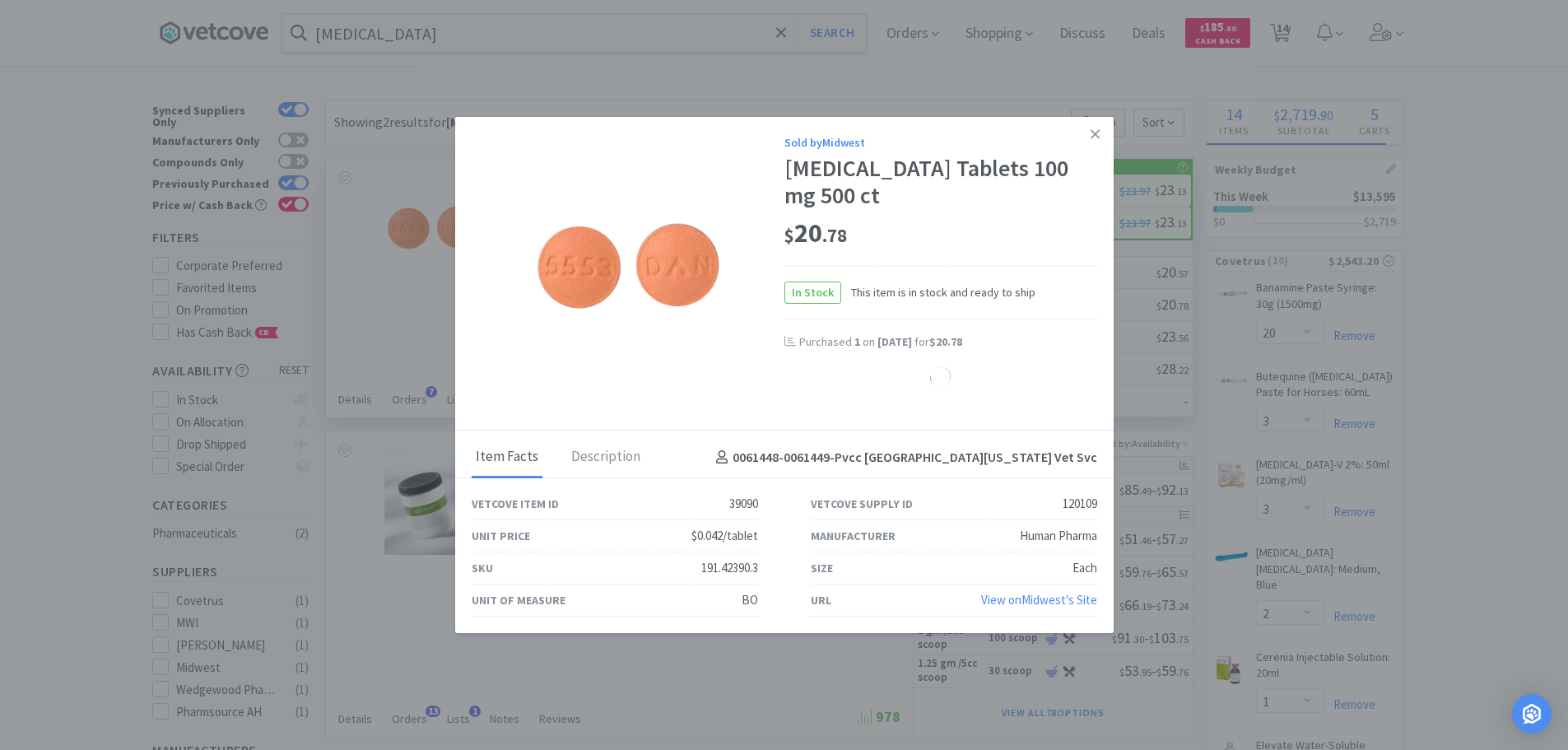
select select "1"
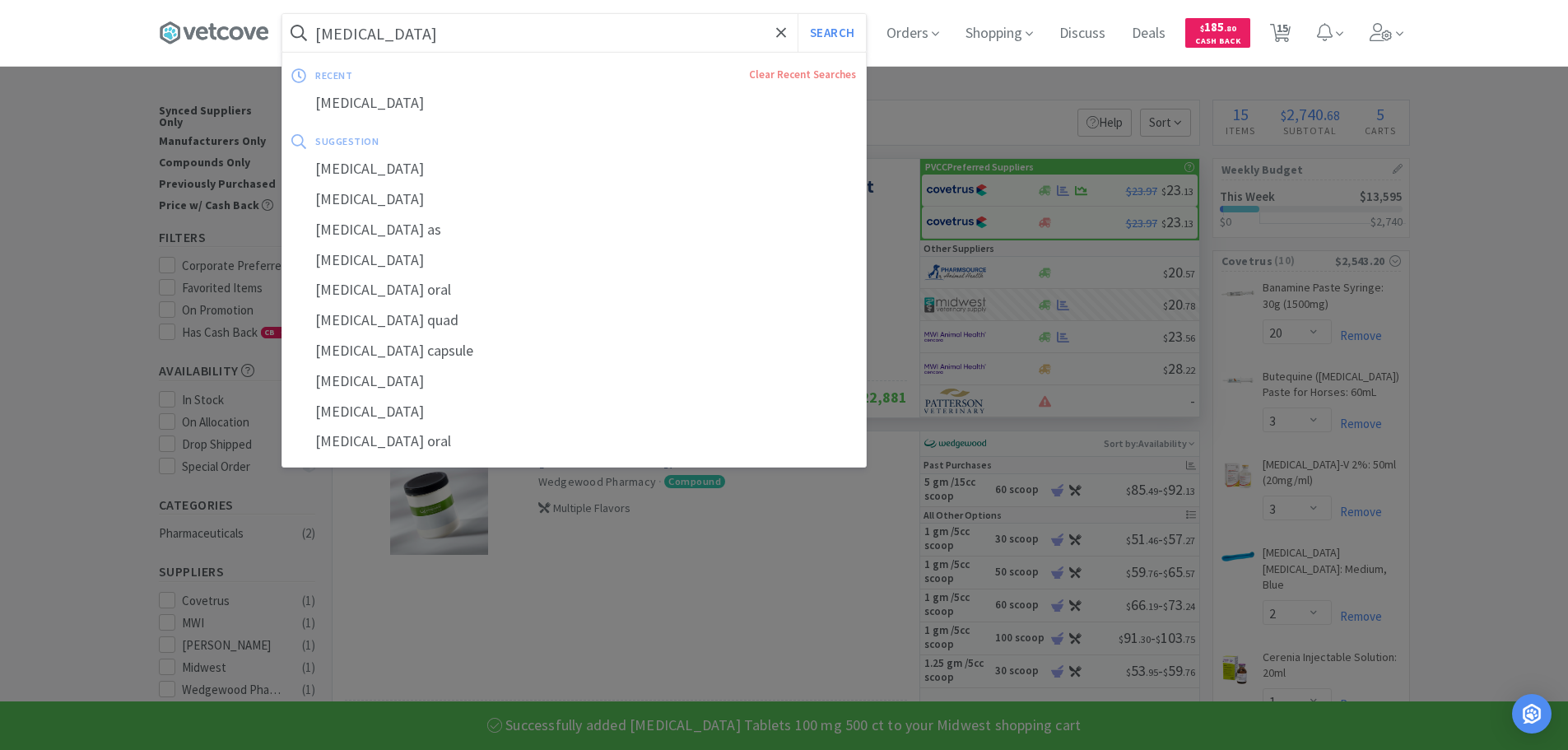
click at [737, 39] on input "[MEDICAL_DATA]" at bounding box center [574, 33] width 583 height 38
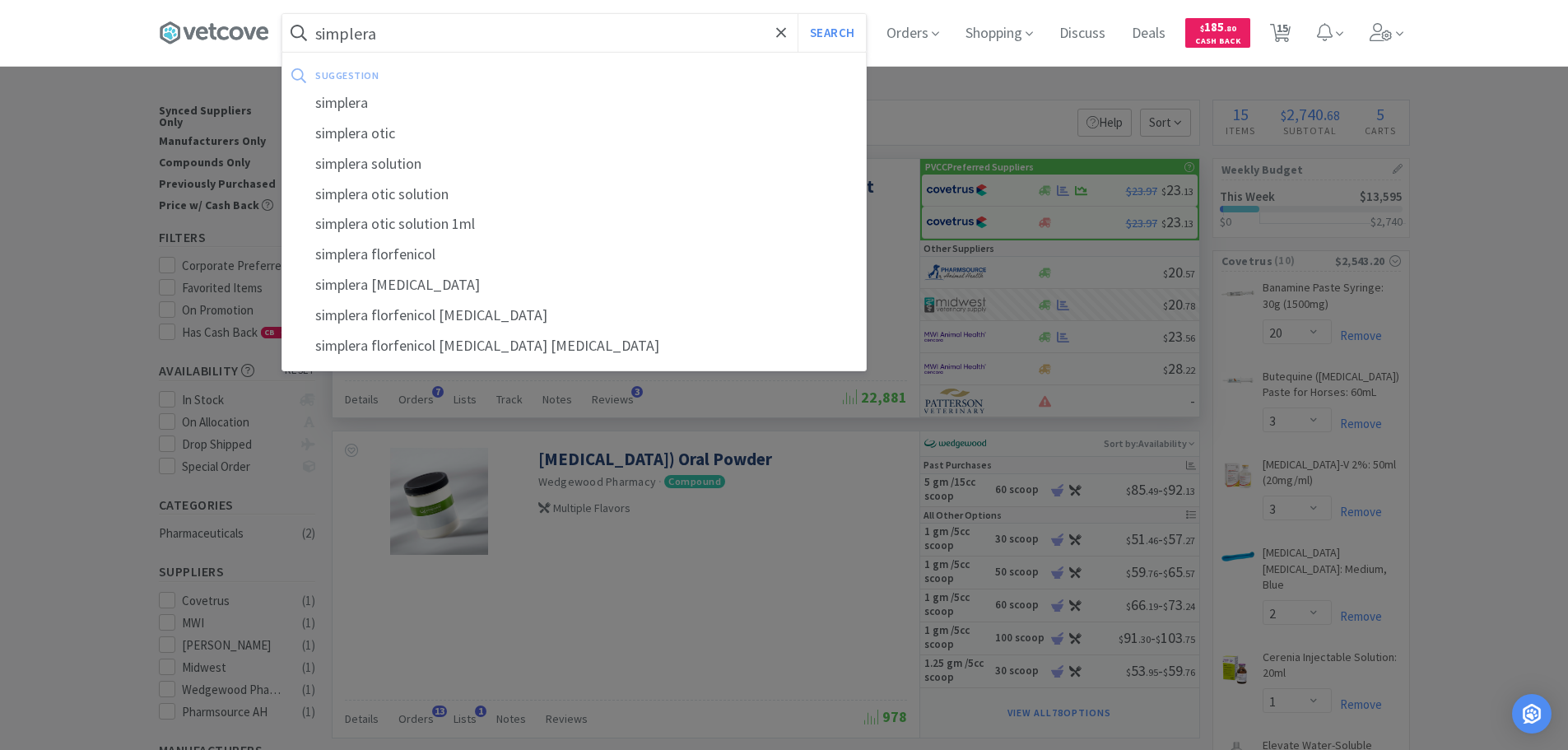
type input "simplera"
click at [798, 14] on button "Search" at bounding box center [832, 33] width 68 height 38
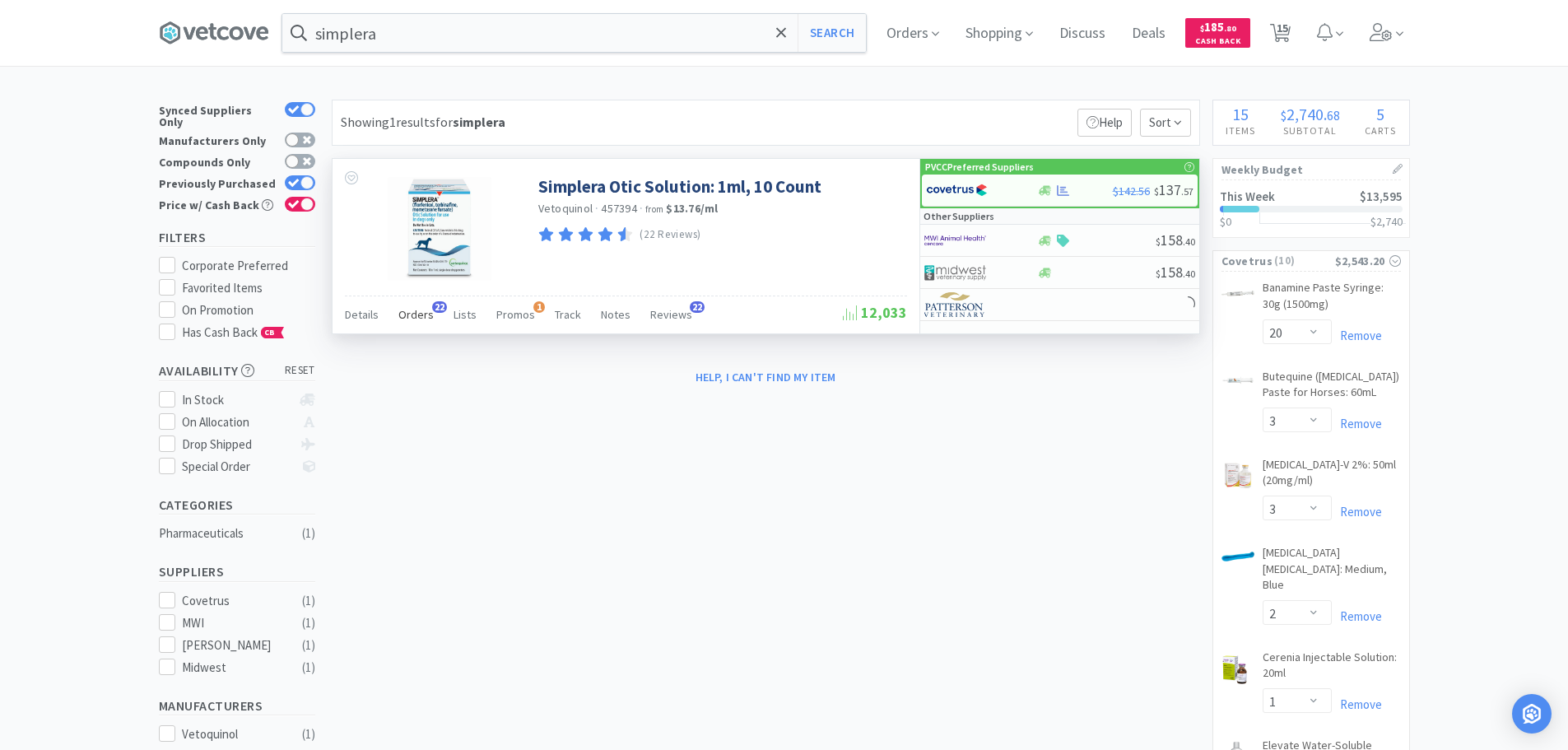
click at [413, 316] on span "Orders" at bounding box center [415, 314] width 35 height 15
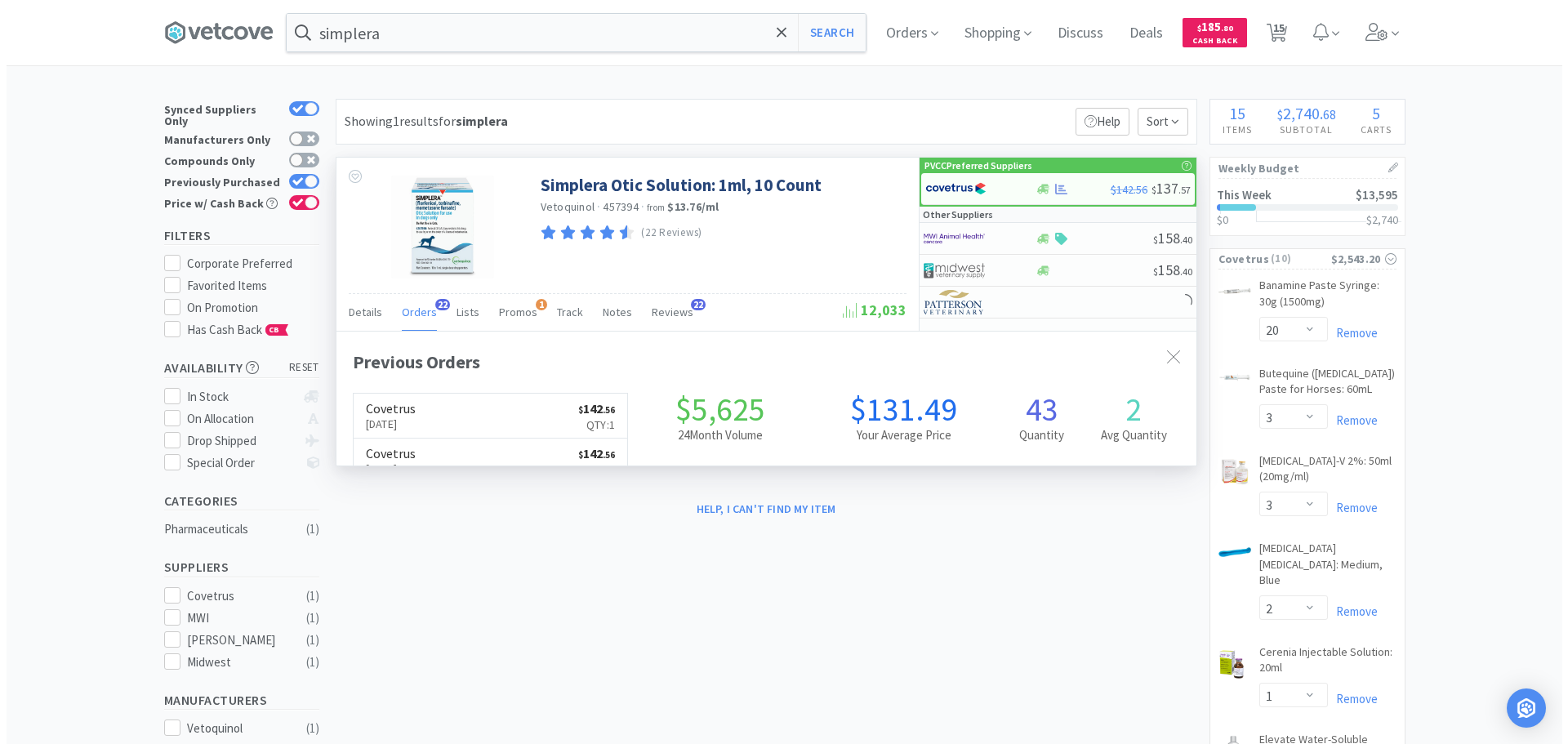
scroll to position [438, 860]
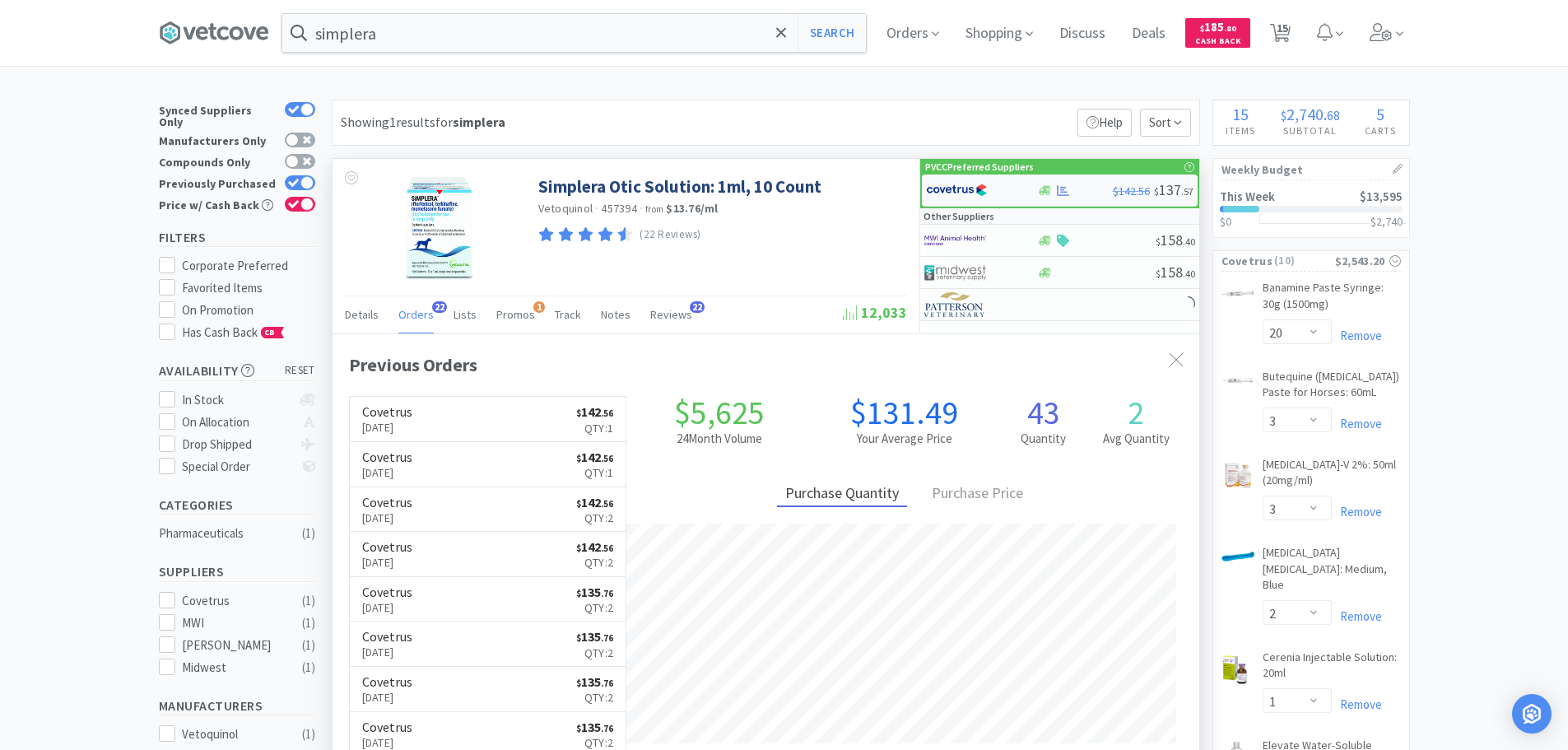
click at [999, 186] on div at bounding box center [971, 190] width 91 height 28
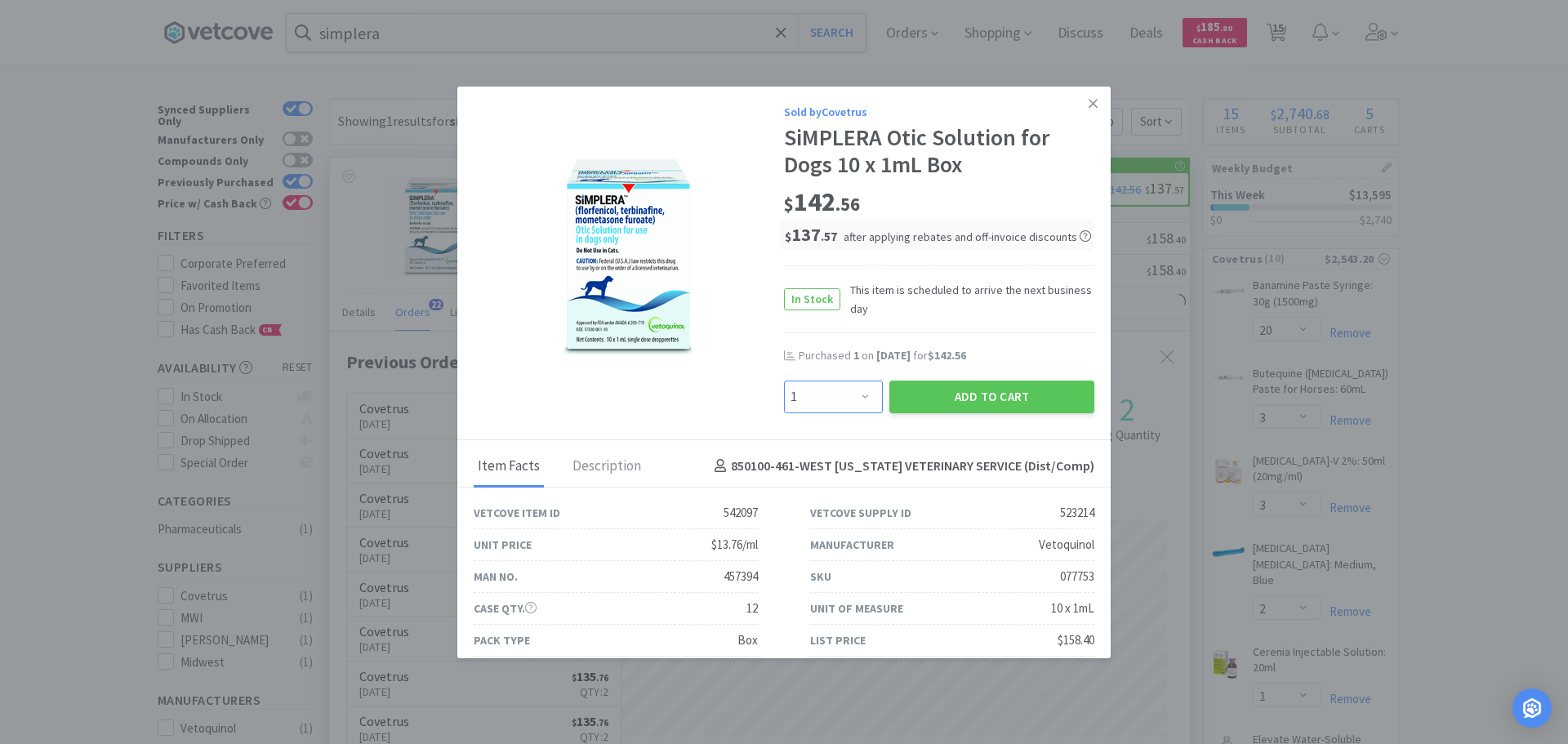
drag, startPoint x: 836, startPoint y: 390, endPoint x: 834, endPoint y: 380, distance: 10.2
click at [836, 390] on select "Enter Quantity 1 2 3 4 5 6 7 8 9 10 11 12 13 14 15 16 17 18 19 20 Enter Quantity" at bounding box center [834, 396] width 99 height 33
select select "2"
click at [784, 380] on select "Enter Quantity 1 2 3 4 5 6 7 8 9 10 11 12 13 14 15 16 17 18 19 20 Enter Quantity" at bounding box center [834, 396] width 99 height 33
click at [920, 392] on button "Add to Cart" at bounding box center [991, 396] width 205 height 33
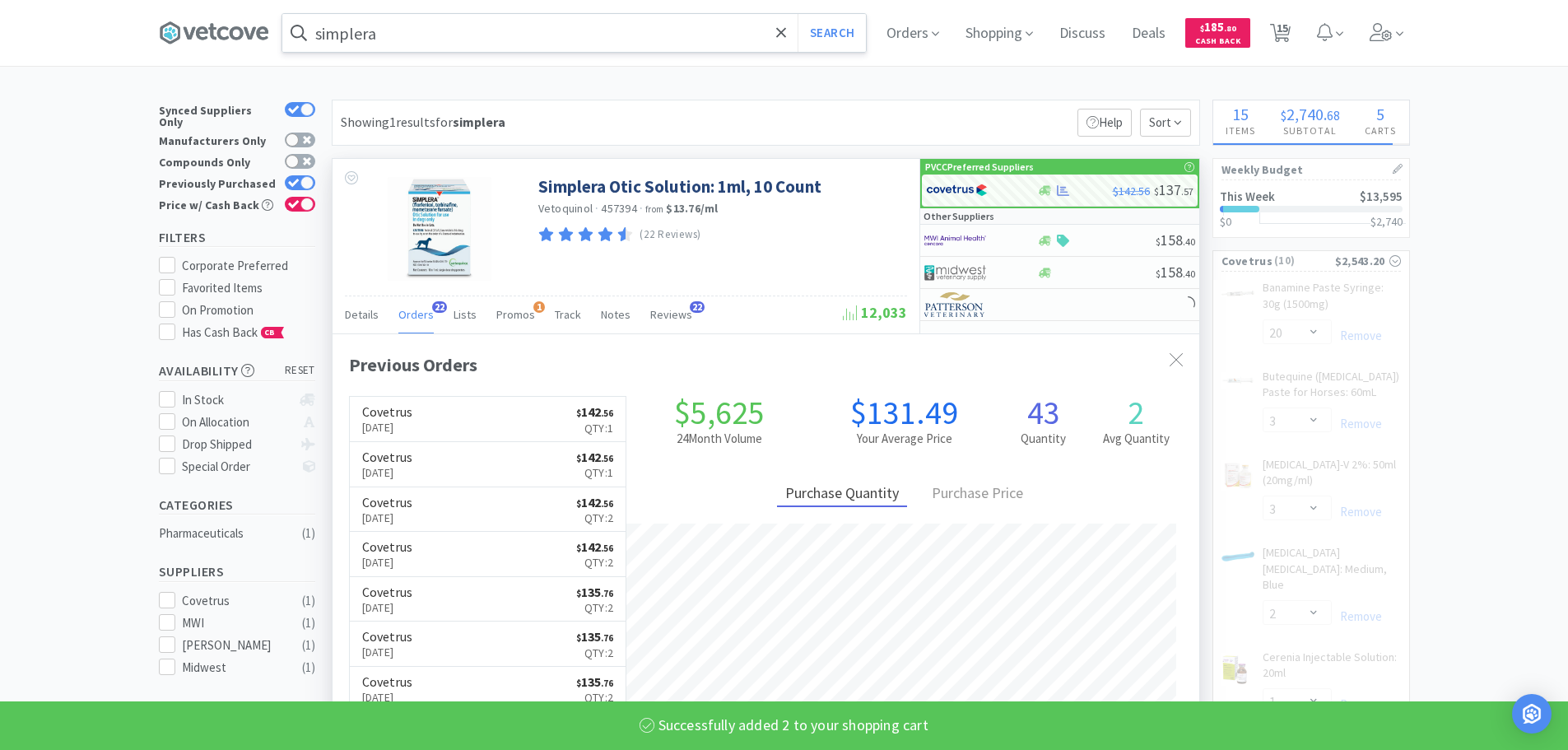
click at [625, 23] on input "simplera" at bounding box center [574, 33] width 583 height 38
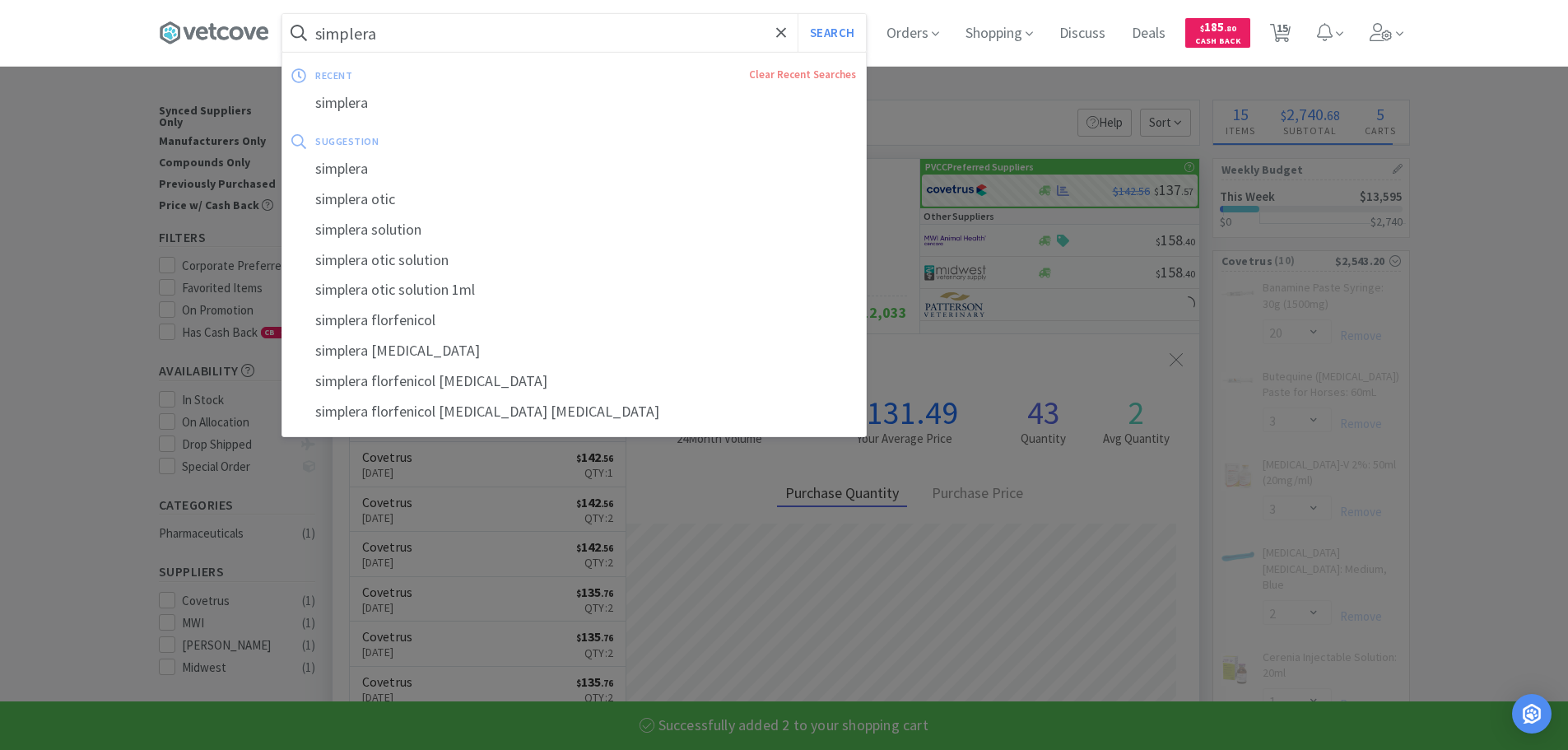
select select "2"
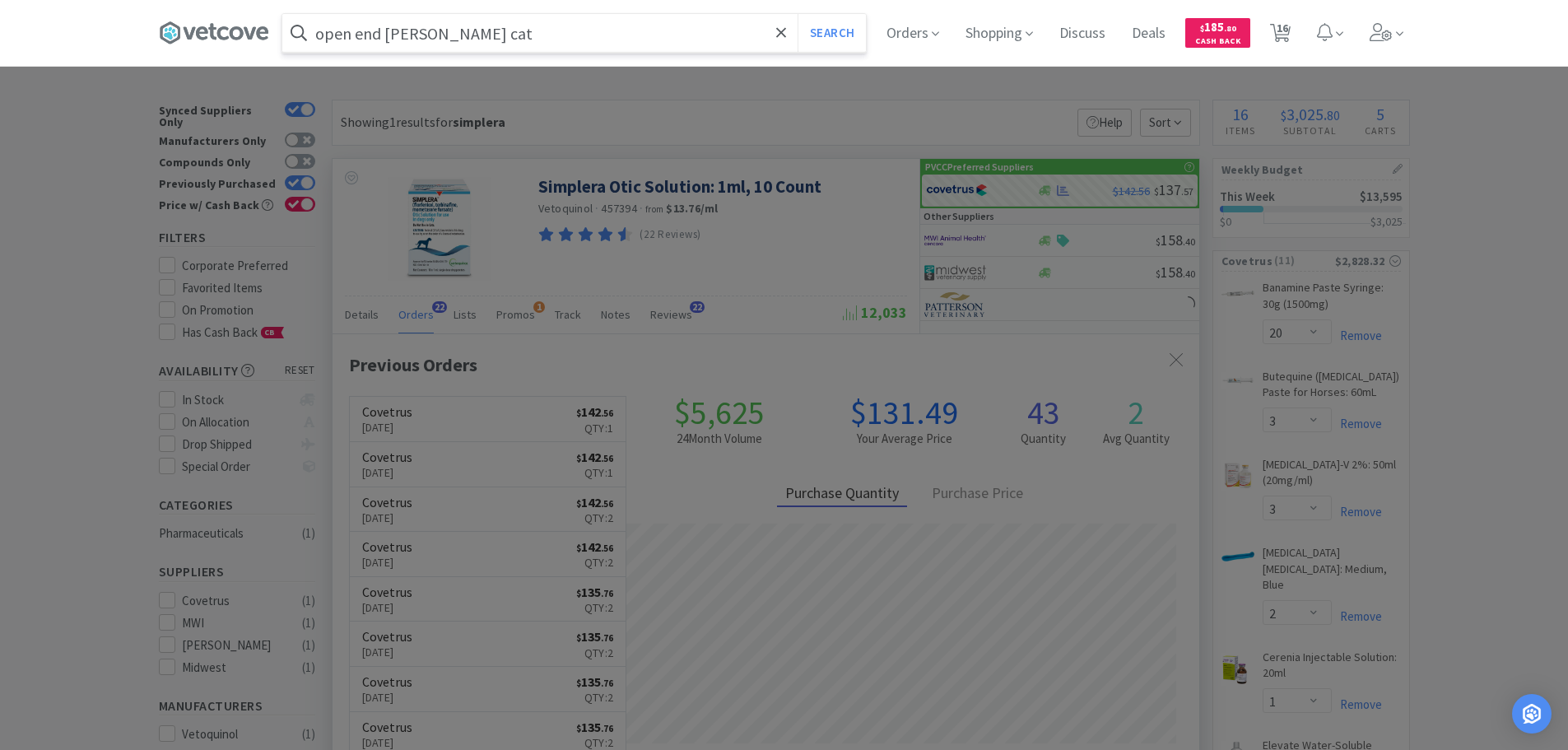
type input "open end [PERSON_NAME] cat"
click at [798, 14] on button "Search" at bounding box center [832, 33] width 68 height 38
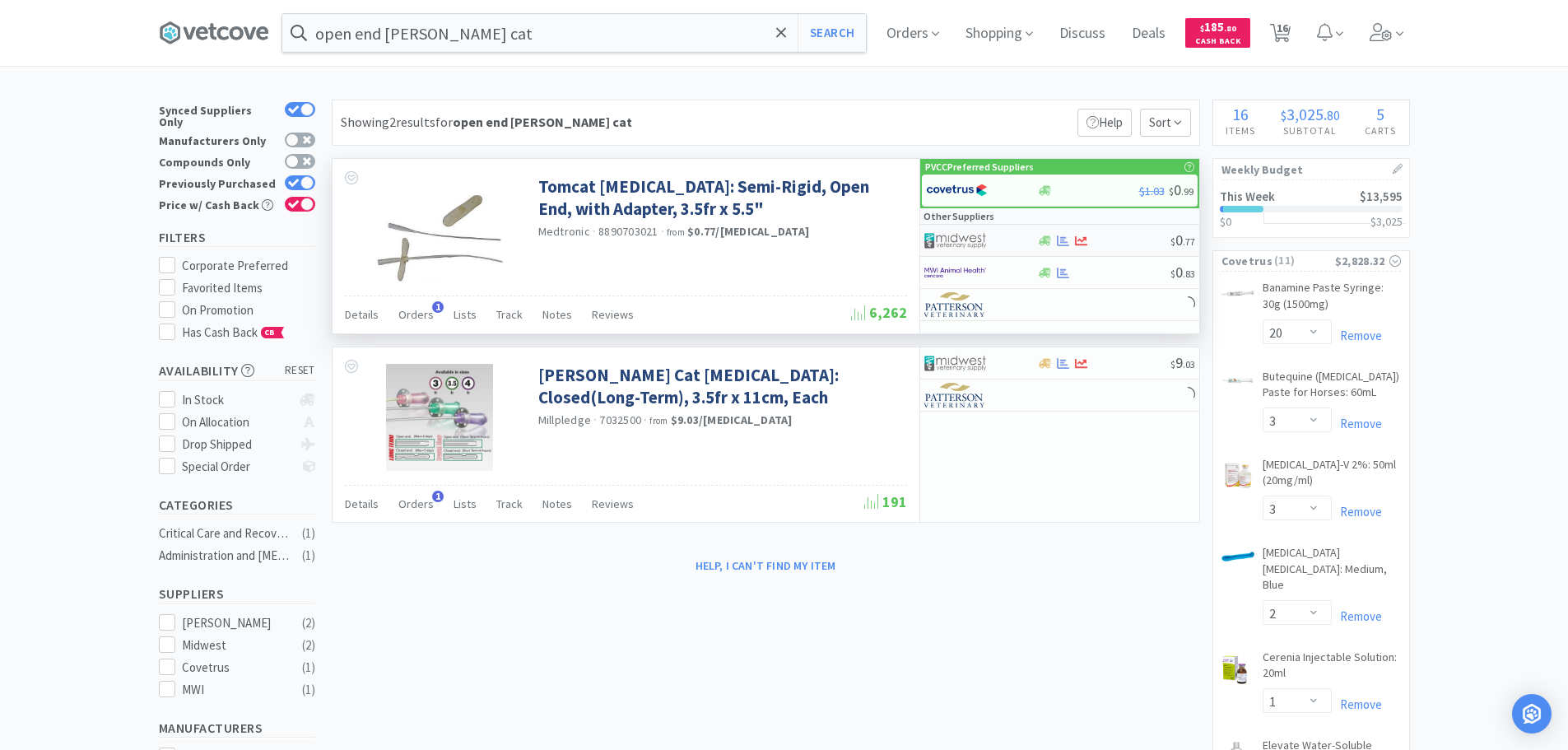
click at [995, 242] on div at bounding box center [970, 241] width 91 height 28
select select "1"
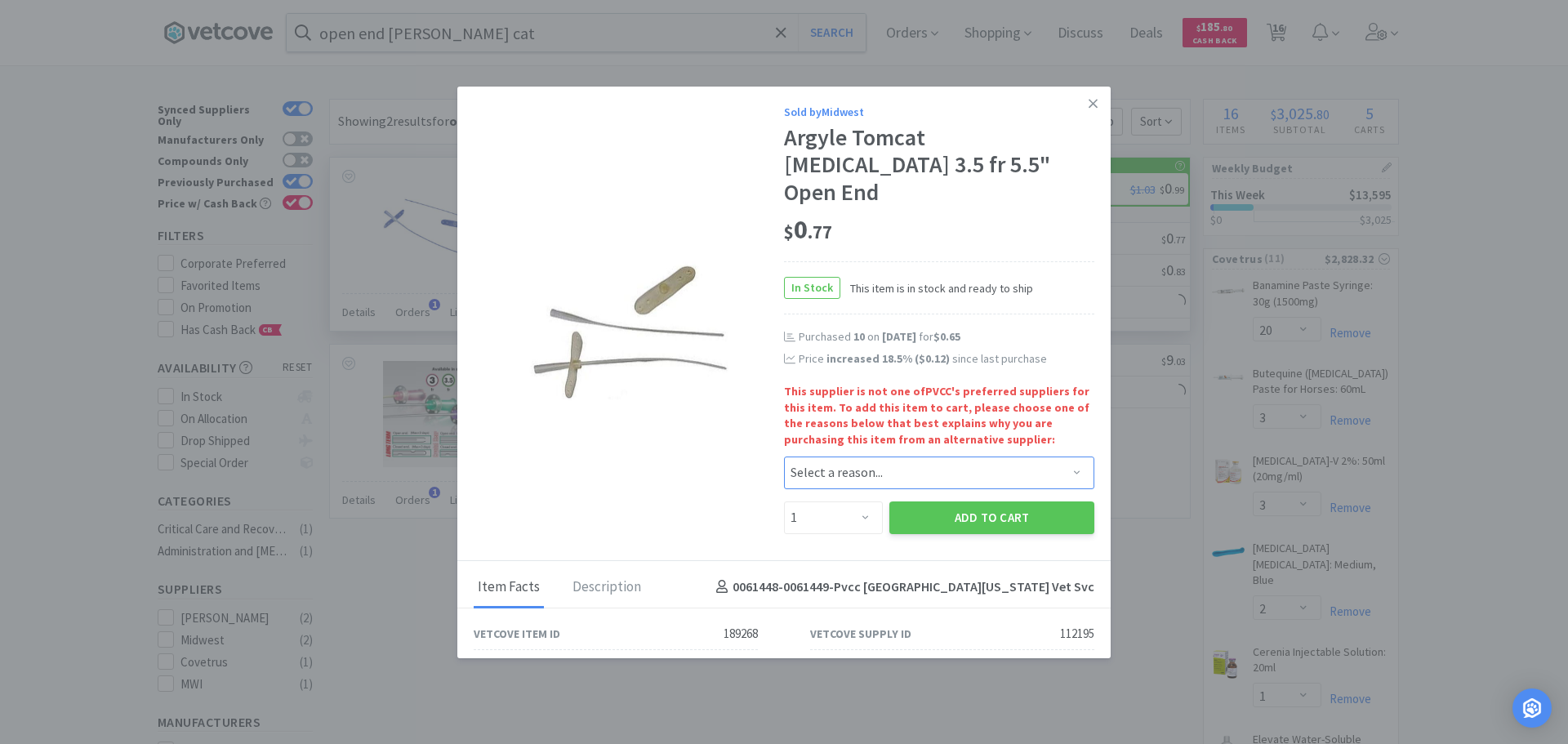
click at [896, 457] on select "Select a reason... Availability - This item is out of stock at the preferred su…" at bounding box center [939, 473] width 310 height 33
select select "pricing"
click at [784, 457] on select "Select a reason... Availability - This item is out of stock at the preferred su…" at bounding box center [939, 473] width 310 height 33
click at [829, 501] on select "Enter Quantity 1 2 3 4 5 6 7 8 9 10 11 12 13 14 15 16 17 18 19 20 Enter Quantity" at bounding box center [834, 517] width 99 height 33
select select "10"
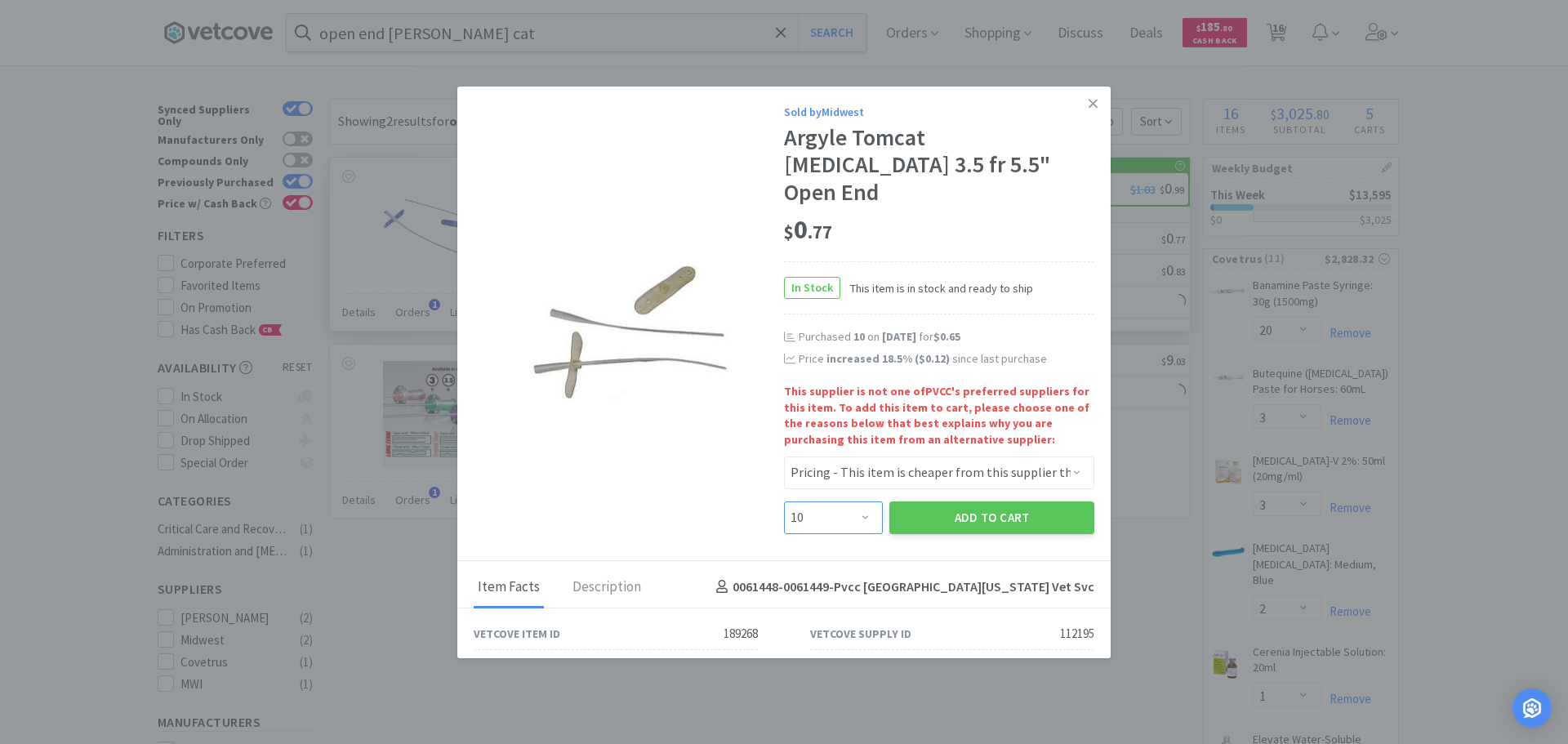
click at [784, 501] on select "Enter Quantity 1 2 3 4 5 6 7 8 9 10 11 12 13 14 15 16 17 18 19 20 Enter Quantity" at bounding box center [834, 517] width 99 height 33
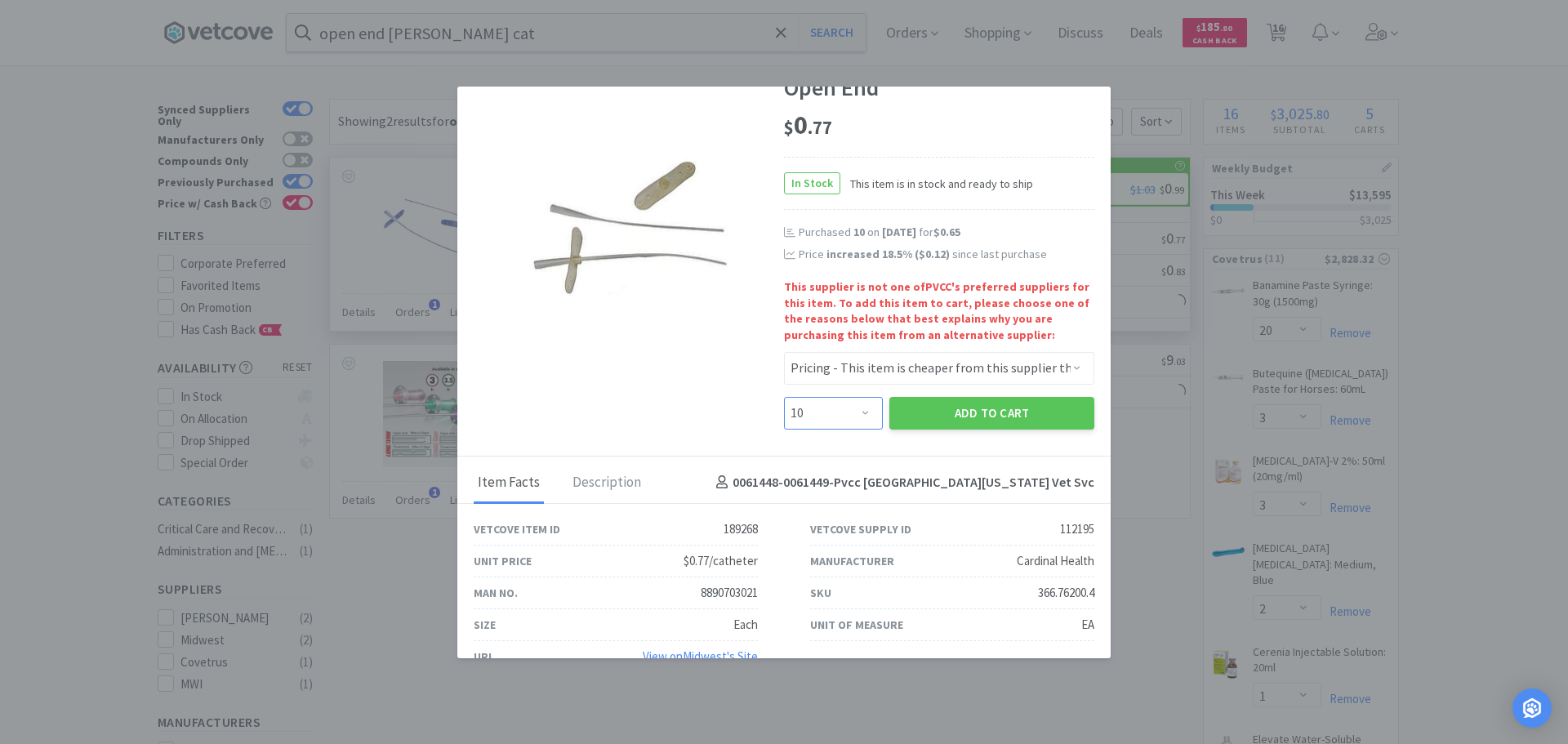
scroll to position [108, 0]
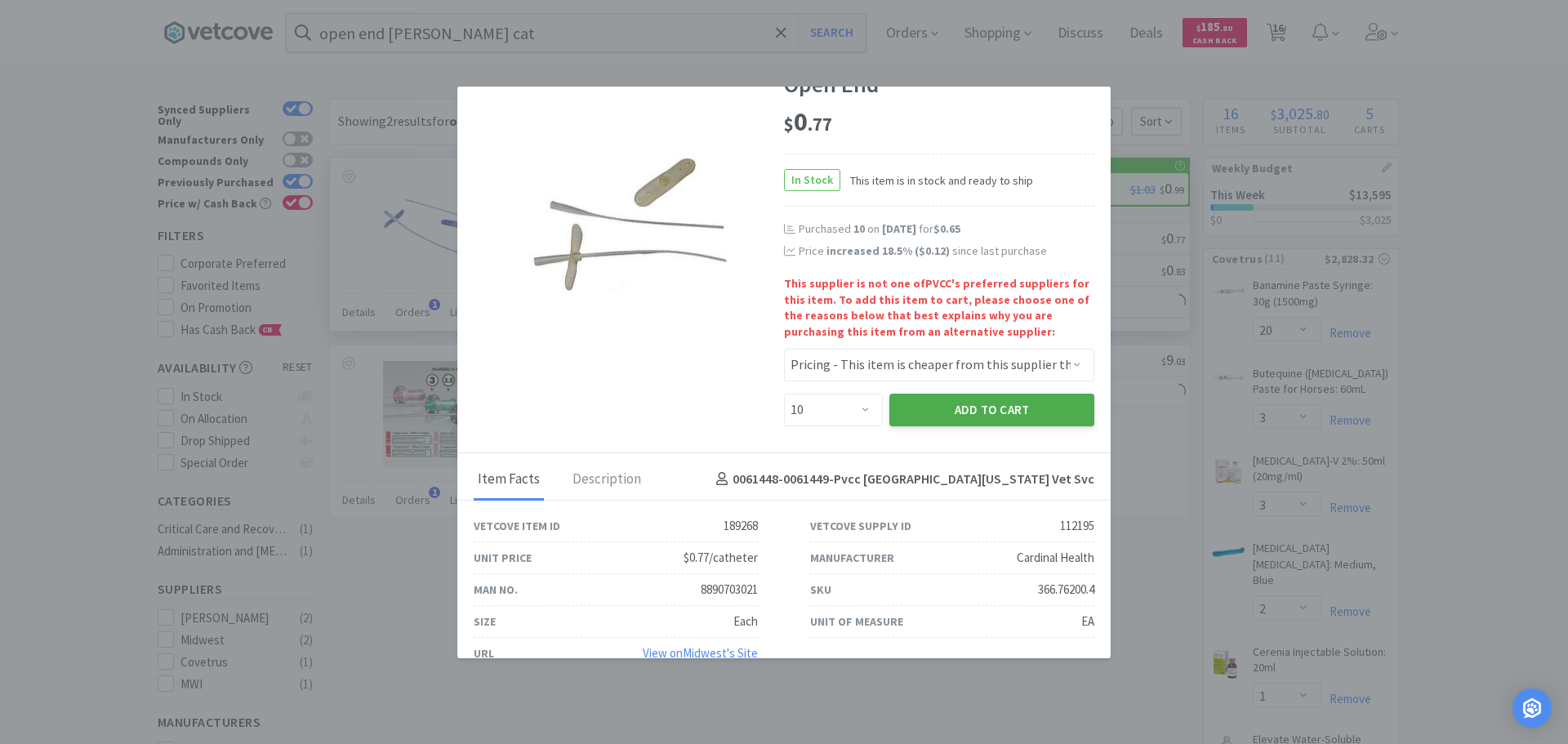
click at [1017, 393] on button "Add to Cart" at bounding box center [991, 409] width 205 height 33
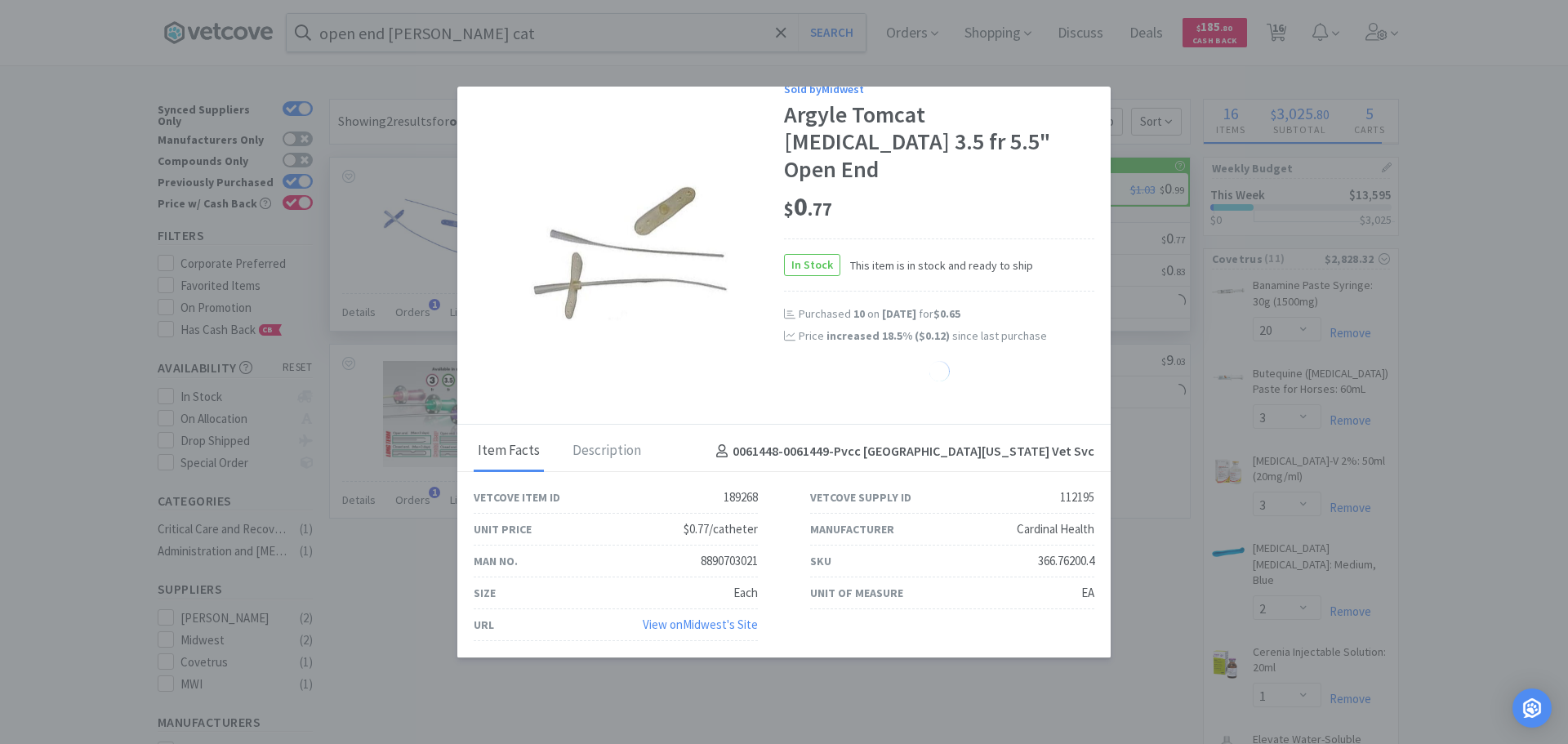
scroll to position [0, 0]
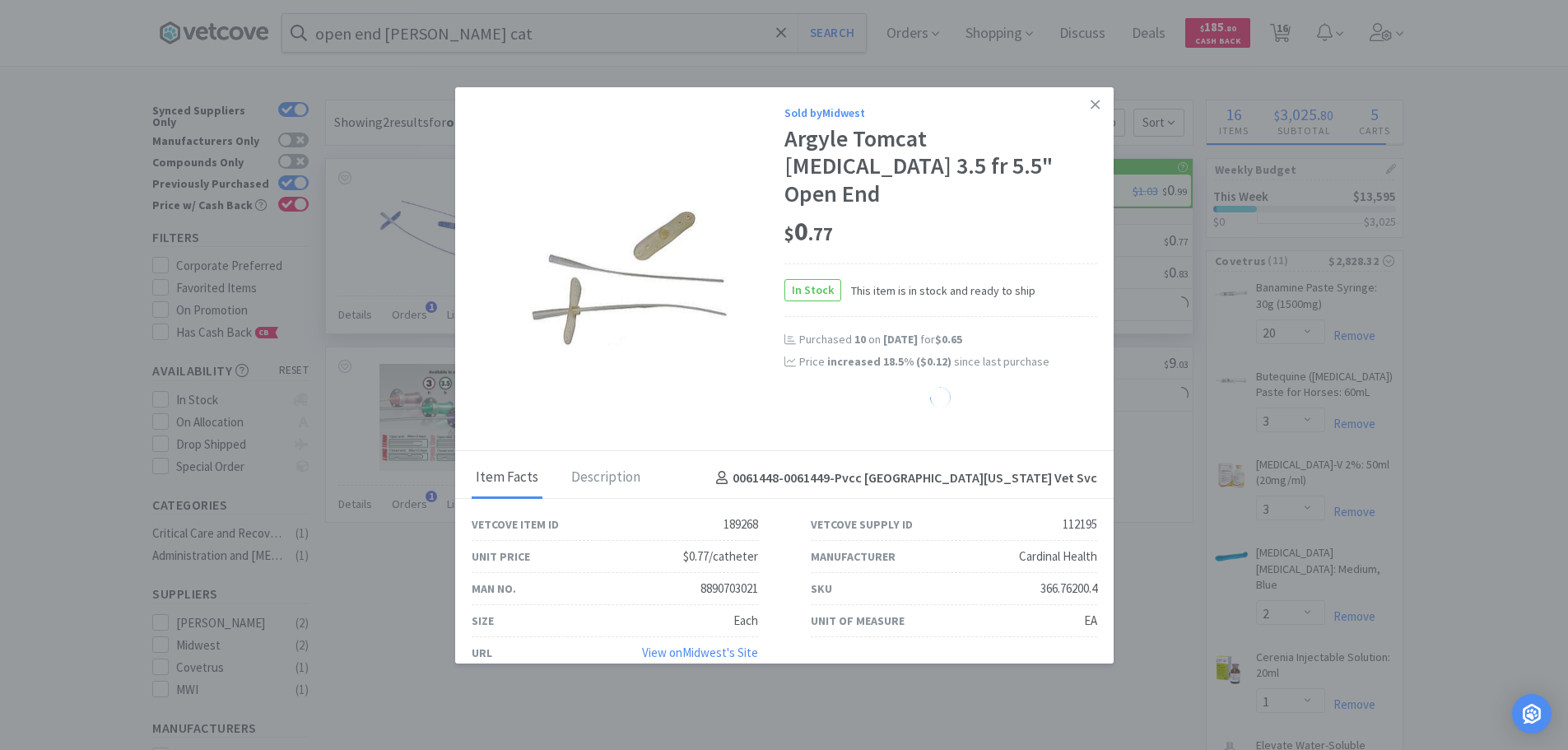
select select "10"
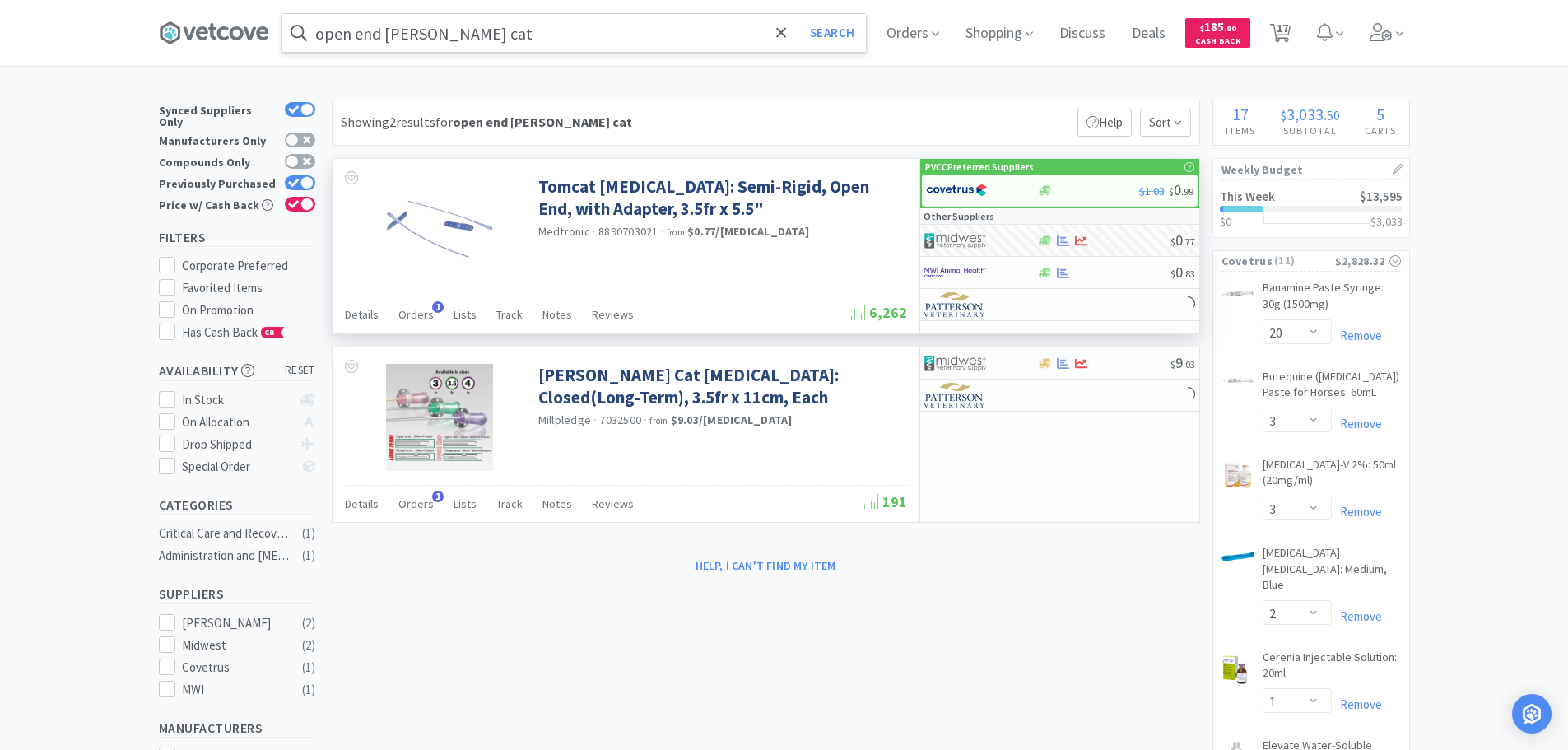
click at [443, 40] on input "open end [PERSON_NAME] cat" at bounding box center [574, 33] width 583 height 38
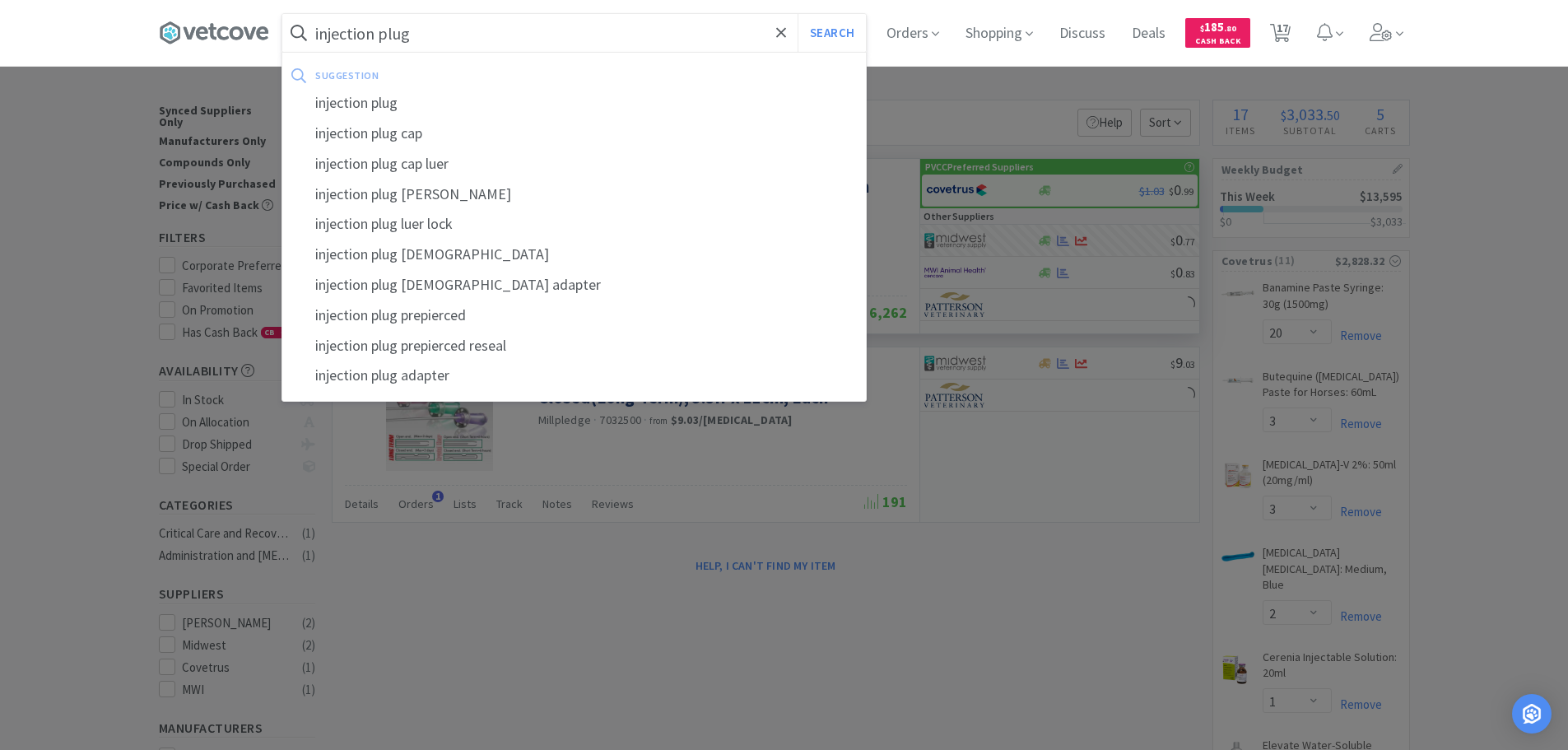
type input "injection plug"
click at [798, 14] on button "Search" at bounding box center [832, 33] width 68 height 38
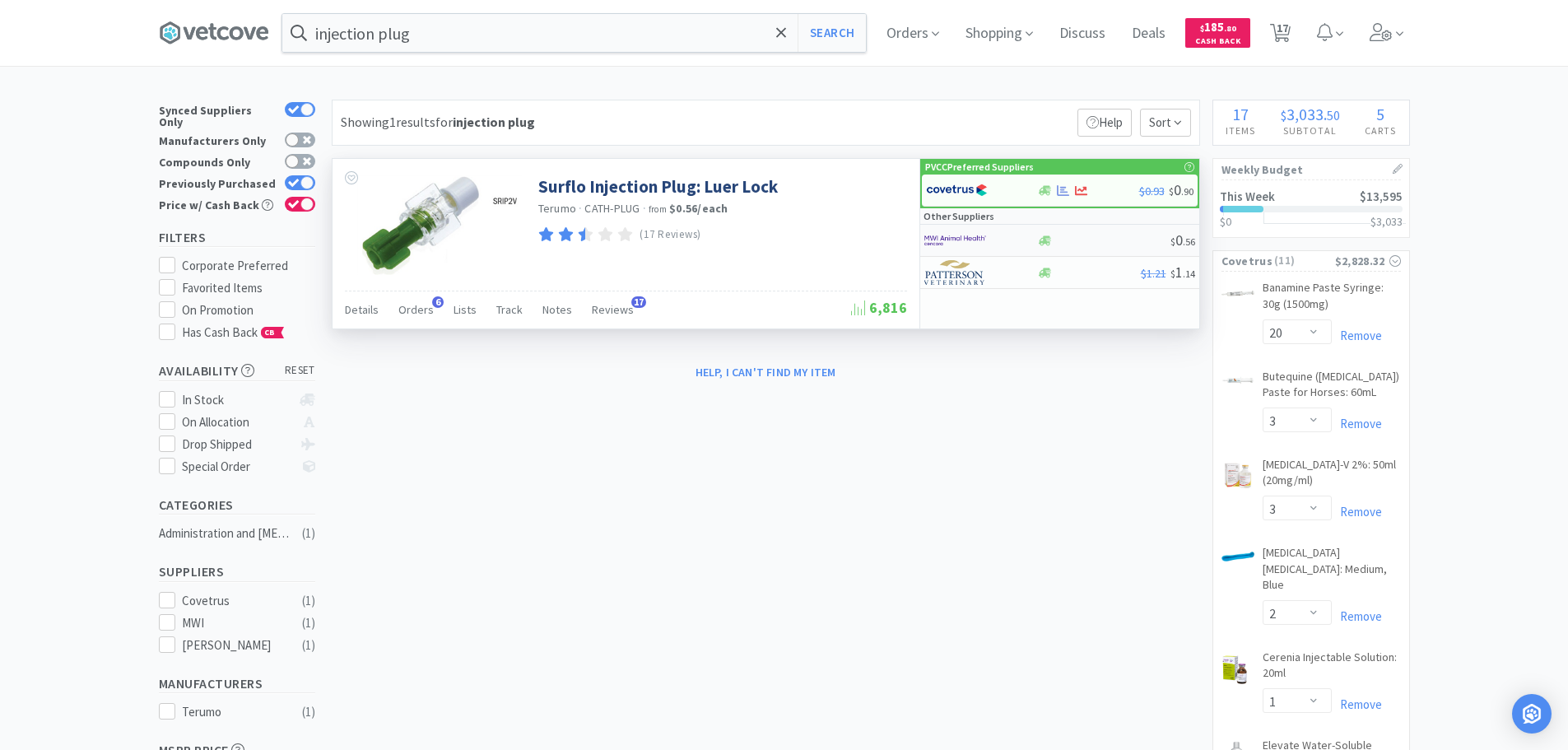
click at [1049, 233] on div "$ 0 . 56" at bounding box center [1059, 241] width 279 height 32
select select "50"
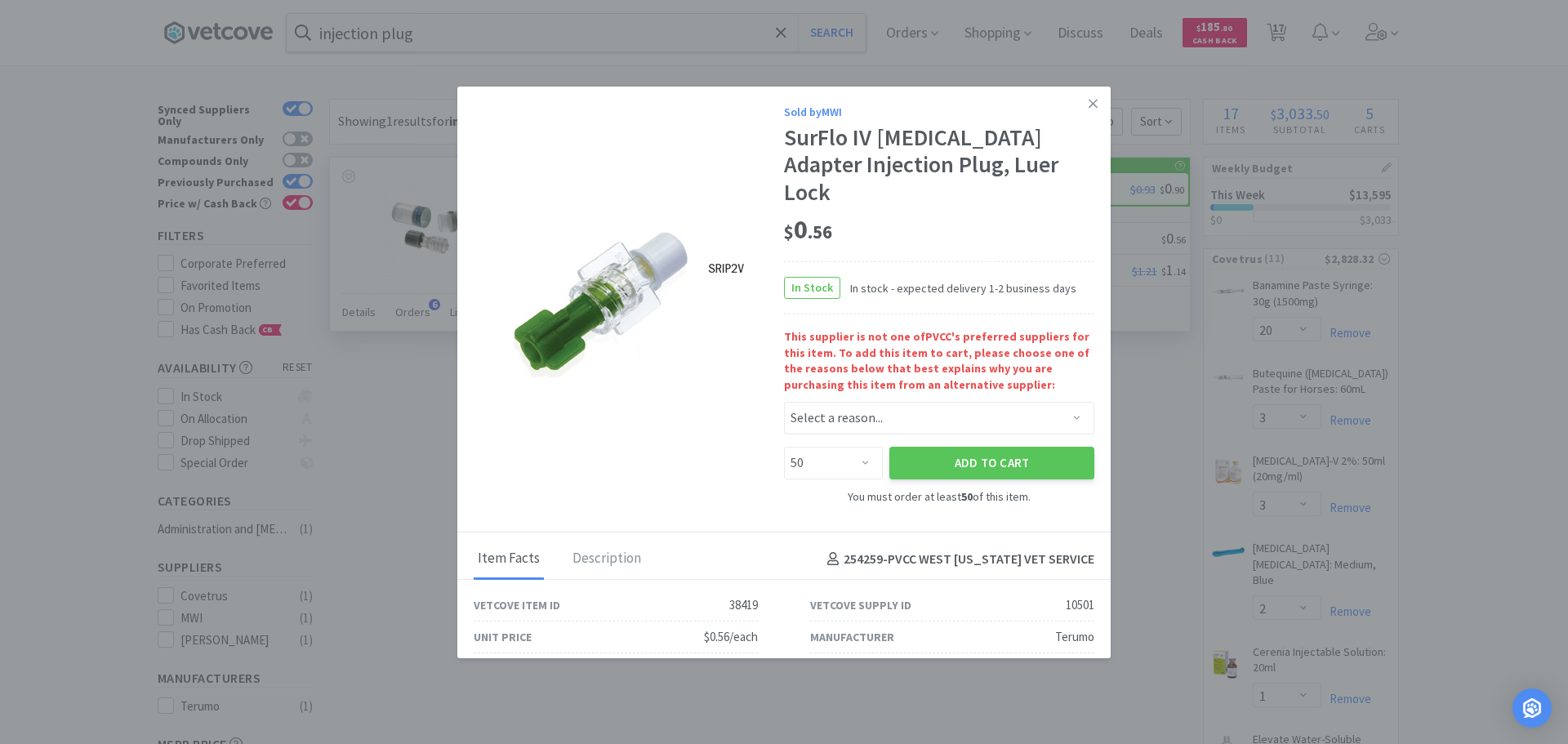
scroll to position [81, 0]
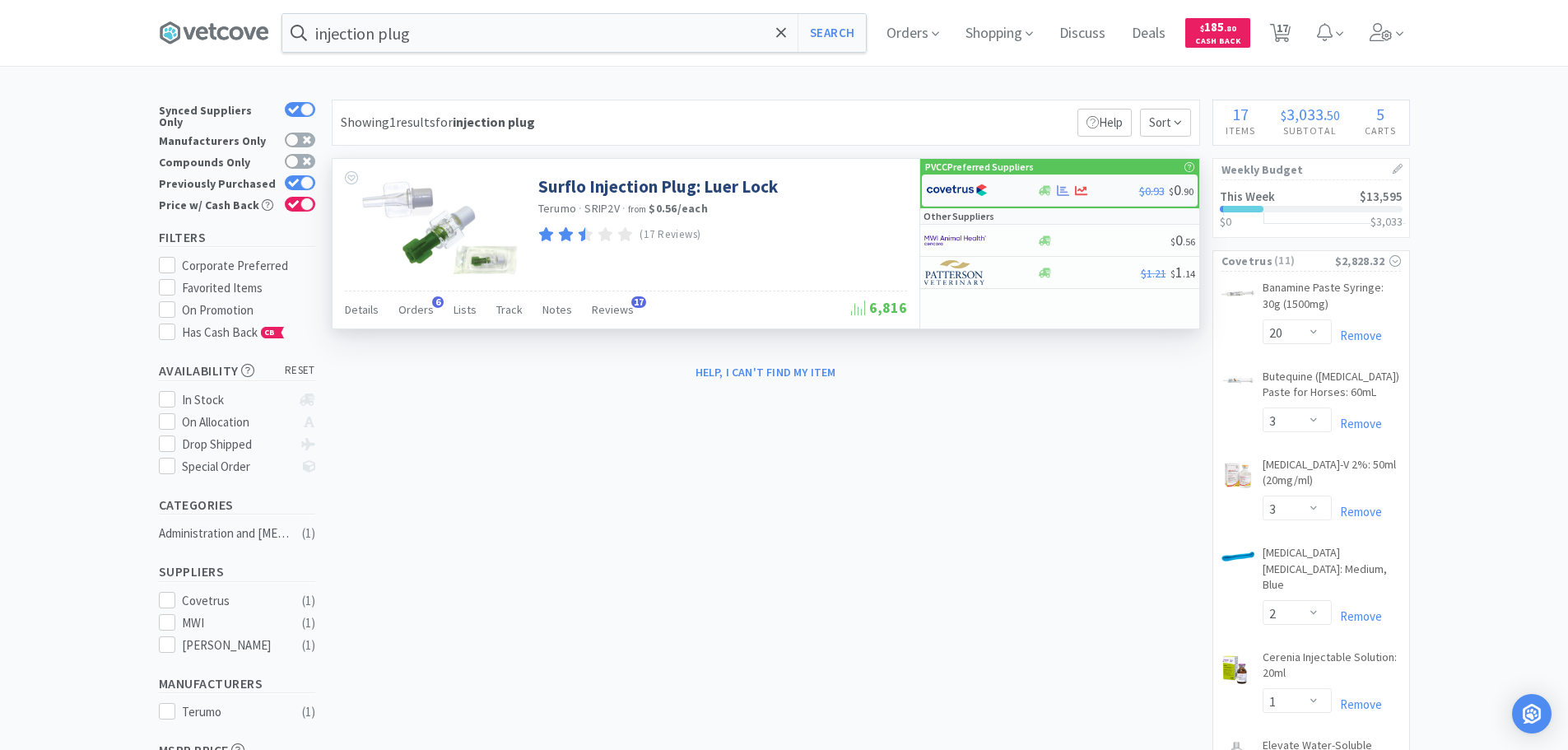
click at [953, 201] on img at bounding box center [957, 190] width 62 height 25
select select "1"
click at [1061, 189] on icon at bounding box center [1063, 191] width 12 height 12
select select "1"
click at [935, 235] on img at bounding box center [956, 240] width 62 height 25
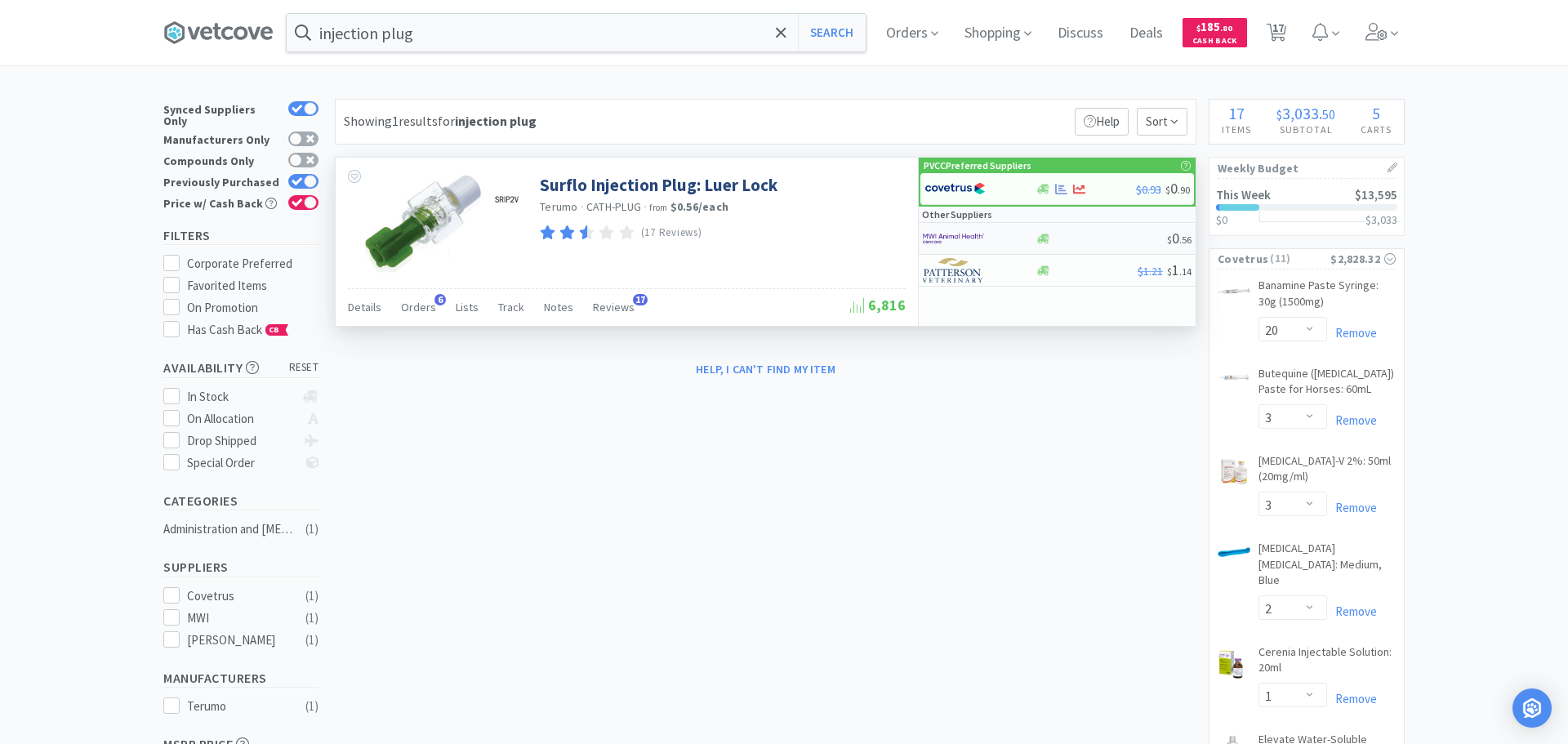
select select "50"
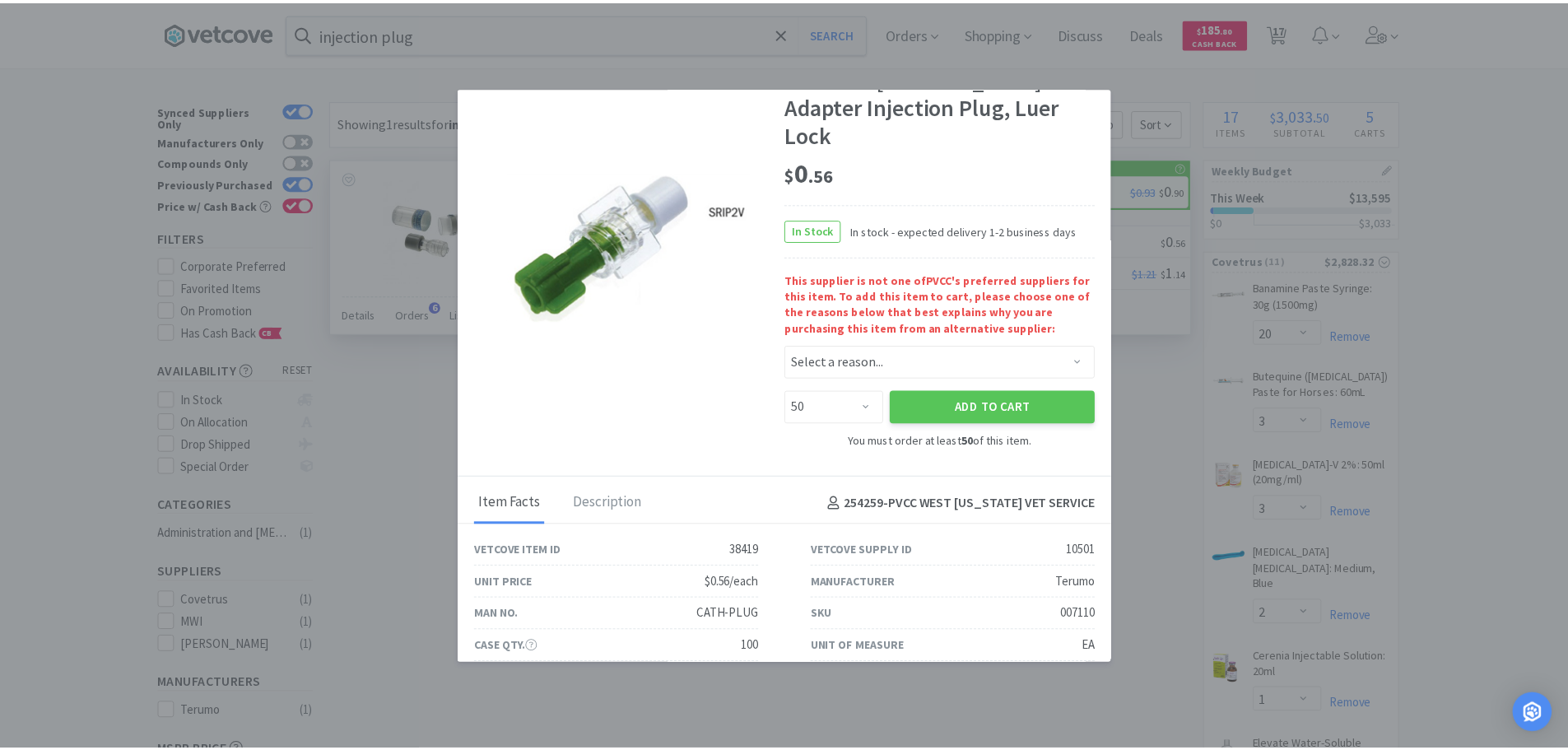
scroll to position [113, 0]
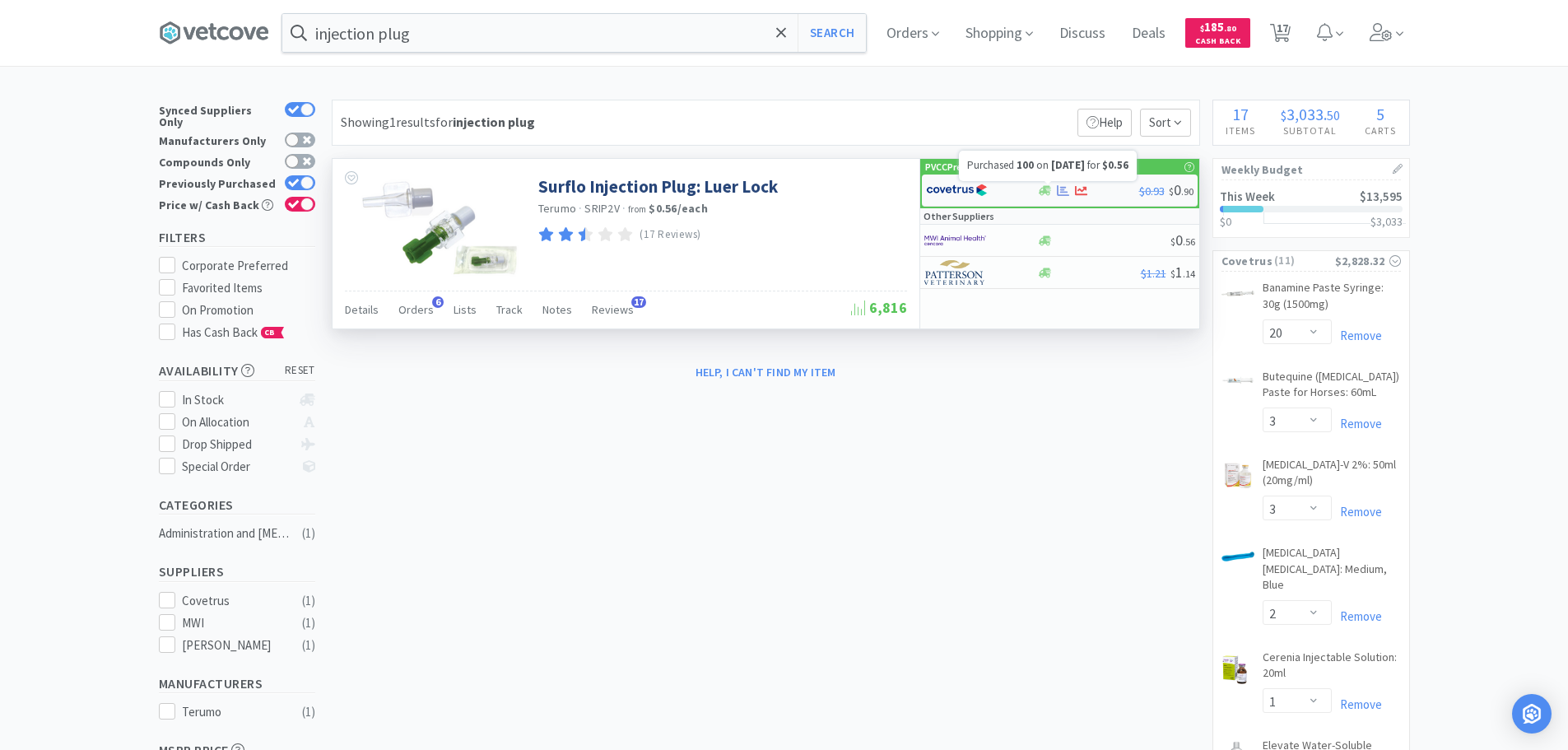
click at [1058, 191] on icon at bounding box center [1063, 190] width 12 height 11
select select "1"
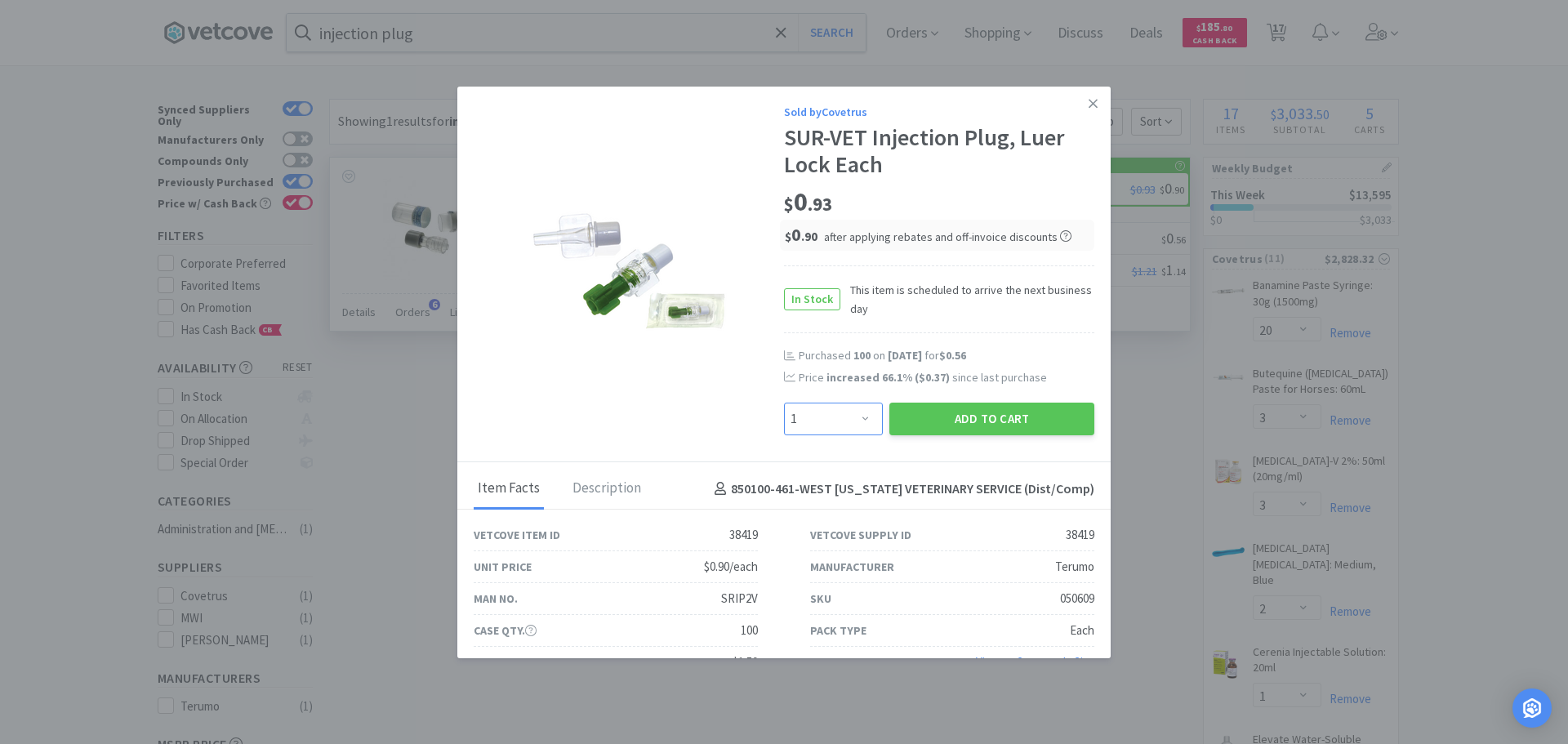
click at [847, 430] on select "Enter Quantity 1 2 3 4 5 6 7 8 9 10 11 12 13 14 15 16 17 18 19 20 Enter Quantity" at bounding box center [834, 418] width 99 height 33
type input "100"
click at [962, 422] on button "Add to Cart" at bounding box center [991, 418] width 205 height 33
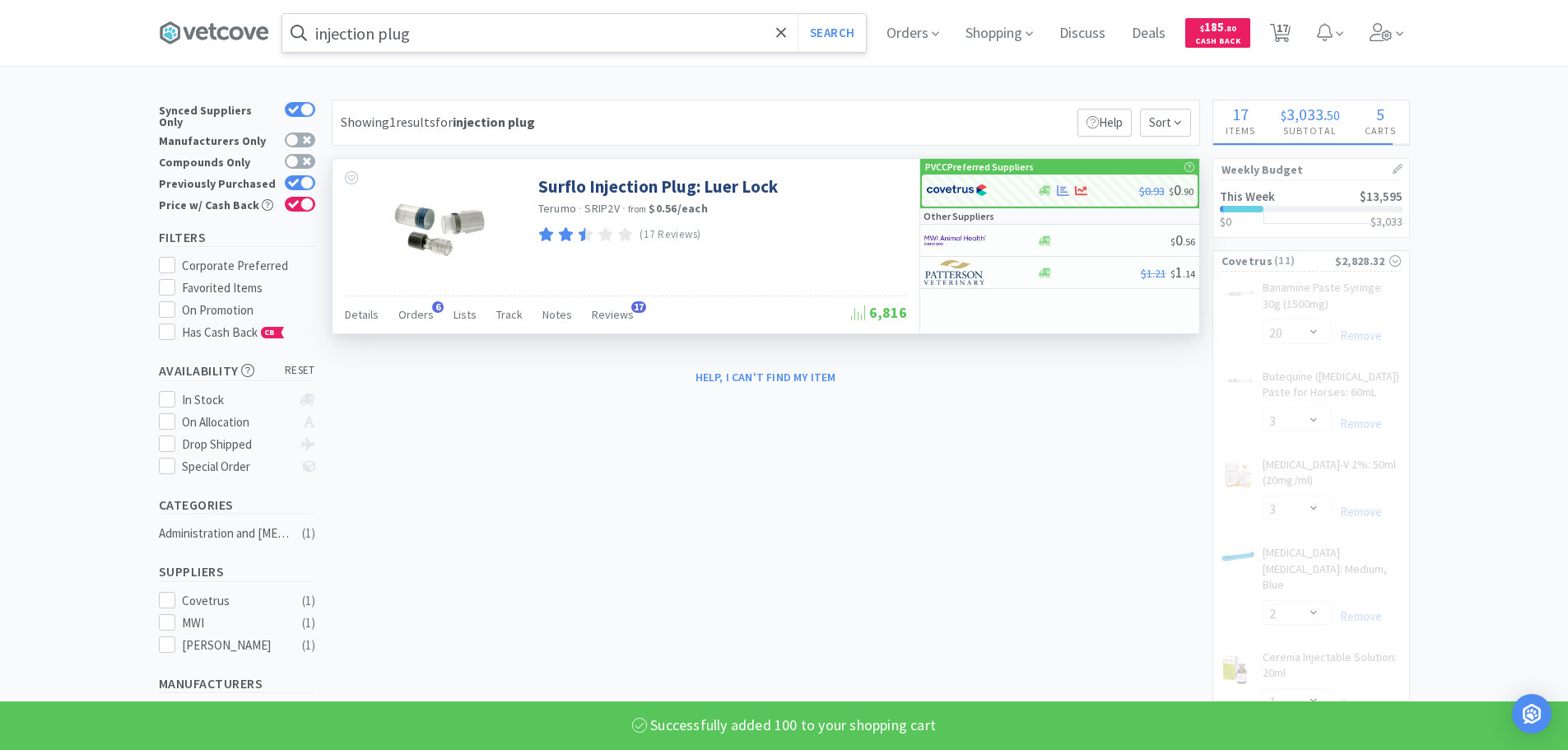
click at [615, 47] on input "injection plug" at bounding box center [574, 33] width 583 height 38
select select "100"
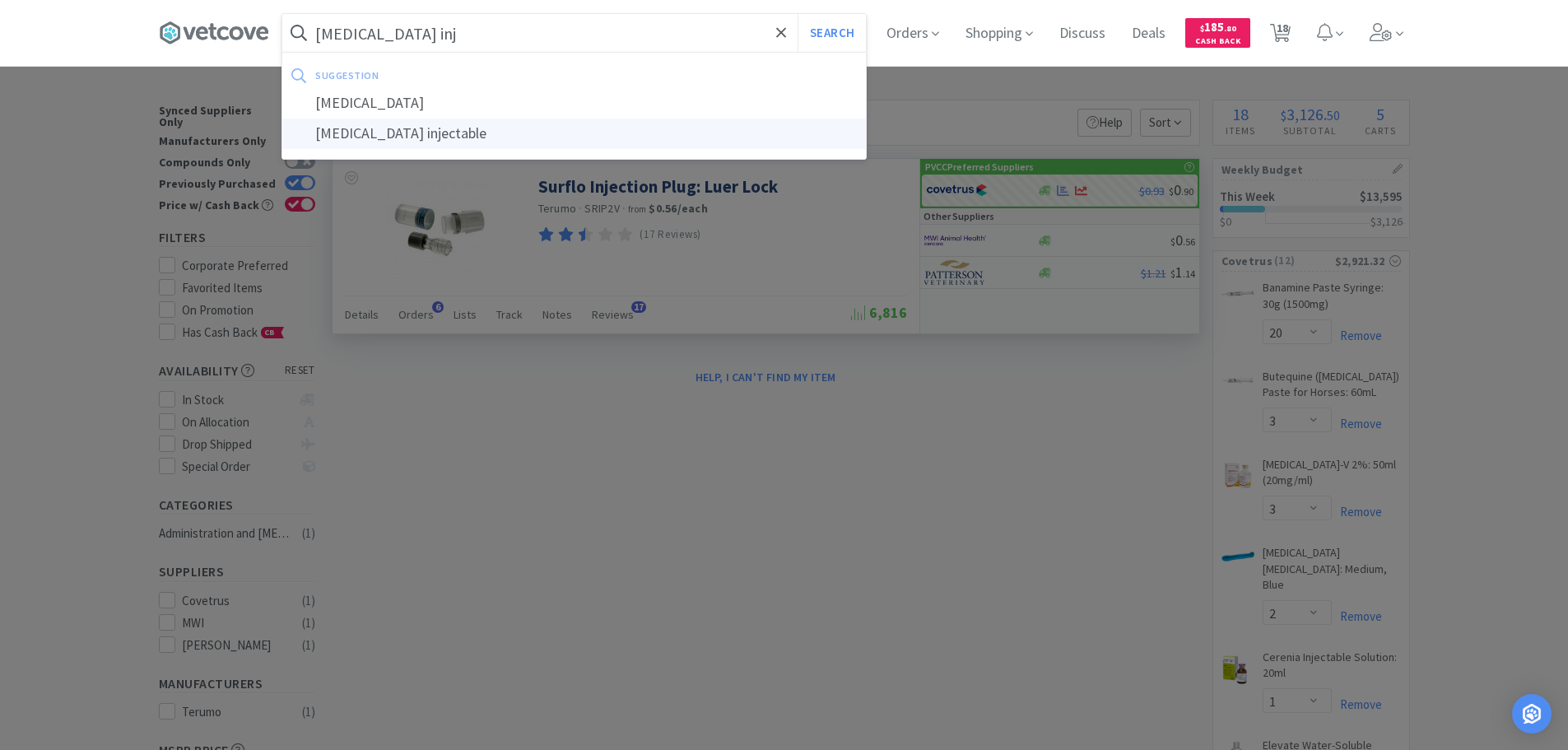
click at [582, 139] on div "[MEDICAL_DATA] injectable" at bounding box center [574, 134] width 583 height 30
type input "[MEDICAL_DATA] injectable"
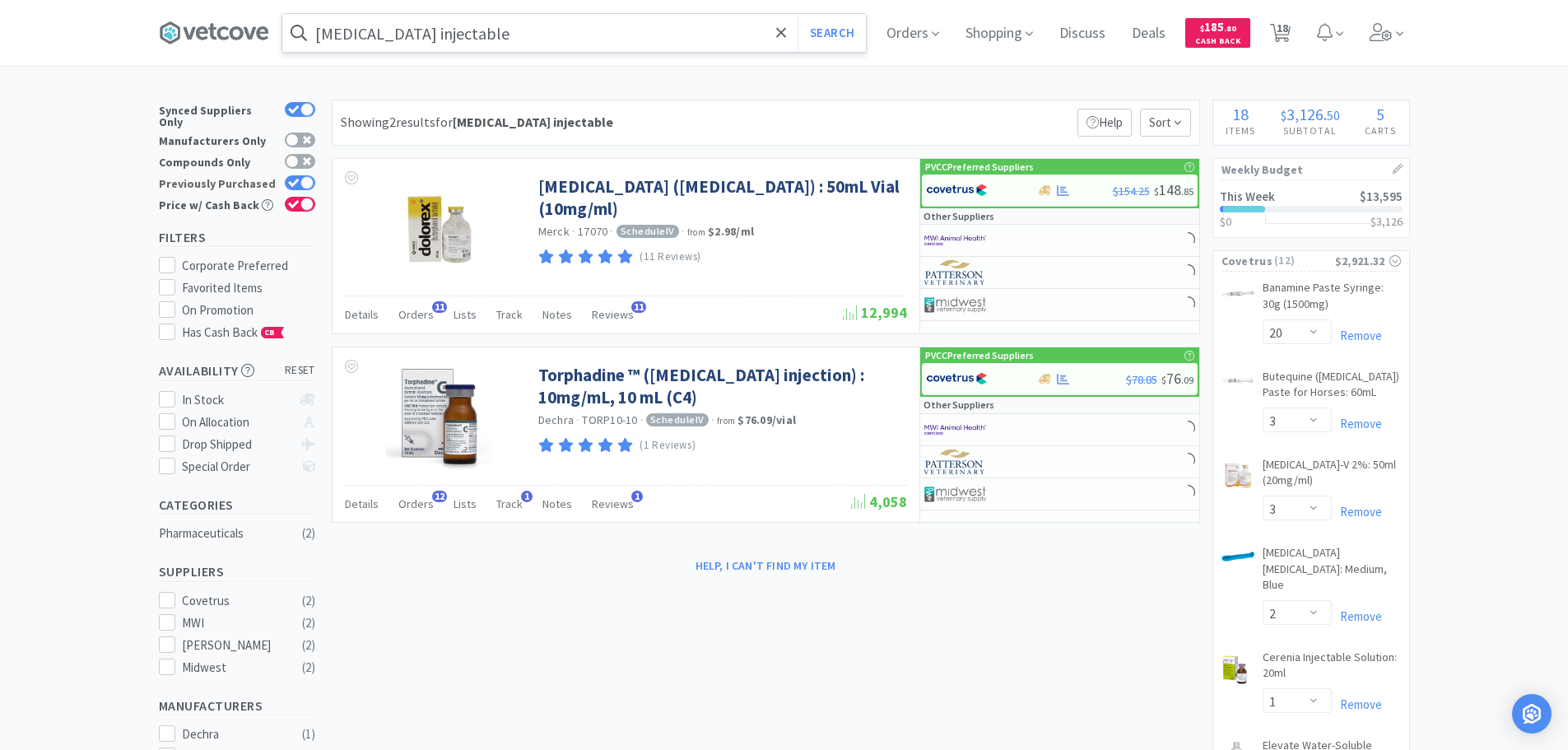
click at [305, 176] on div at bounding box center [307, 182] width 13 height 13
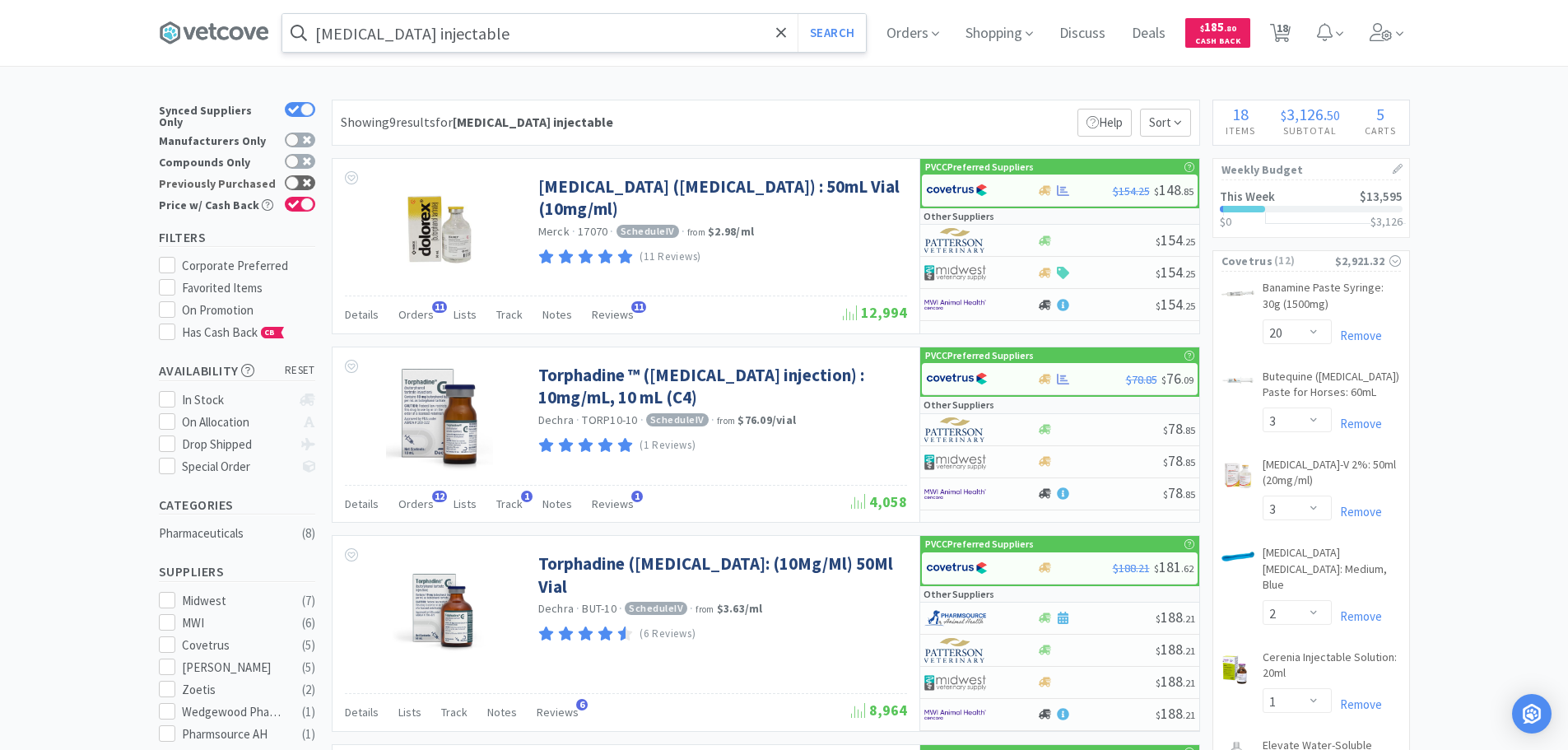
click at [301, 176] on div at bounding box center [300, 183] width 30 height 15
checkbox input "true"
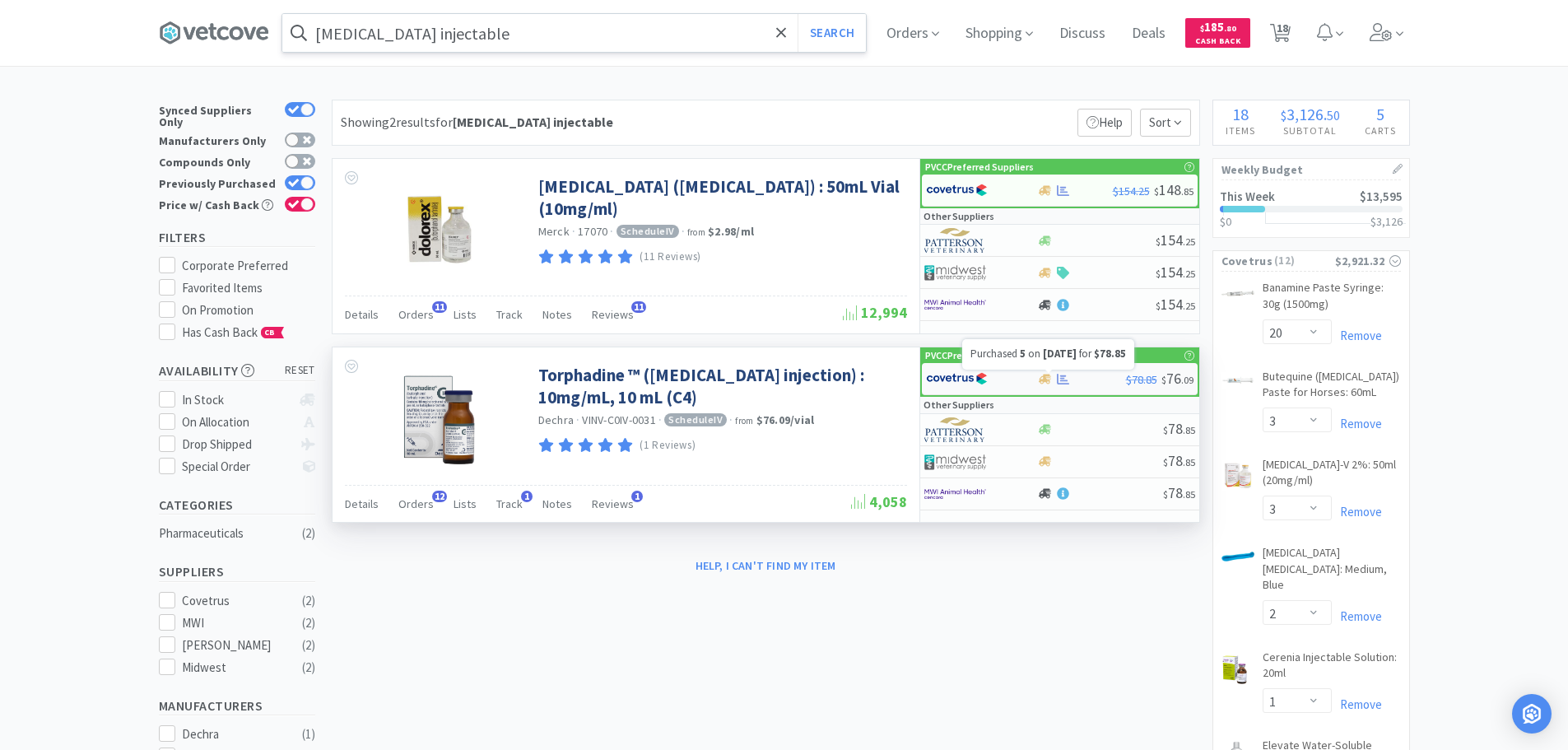
click at [1065, 378] on icon at bounding box center [1063, 378] width 12 height 12
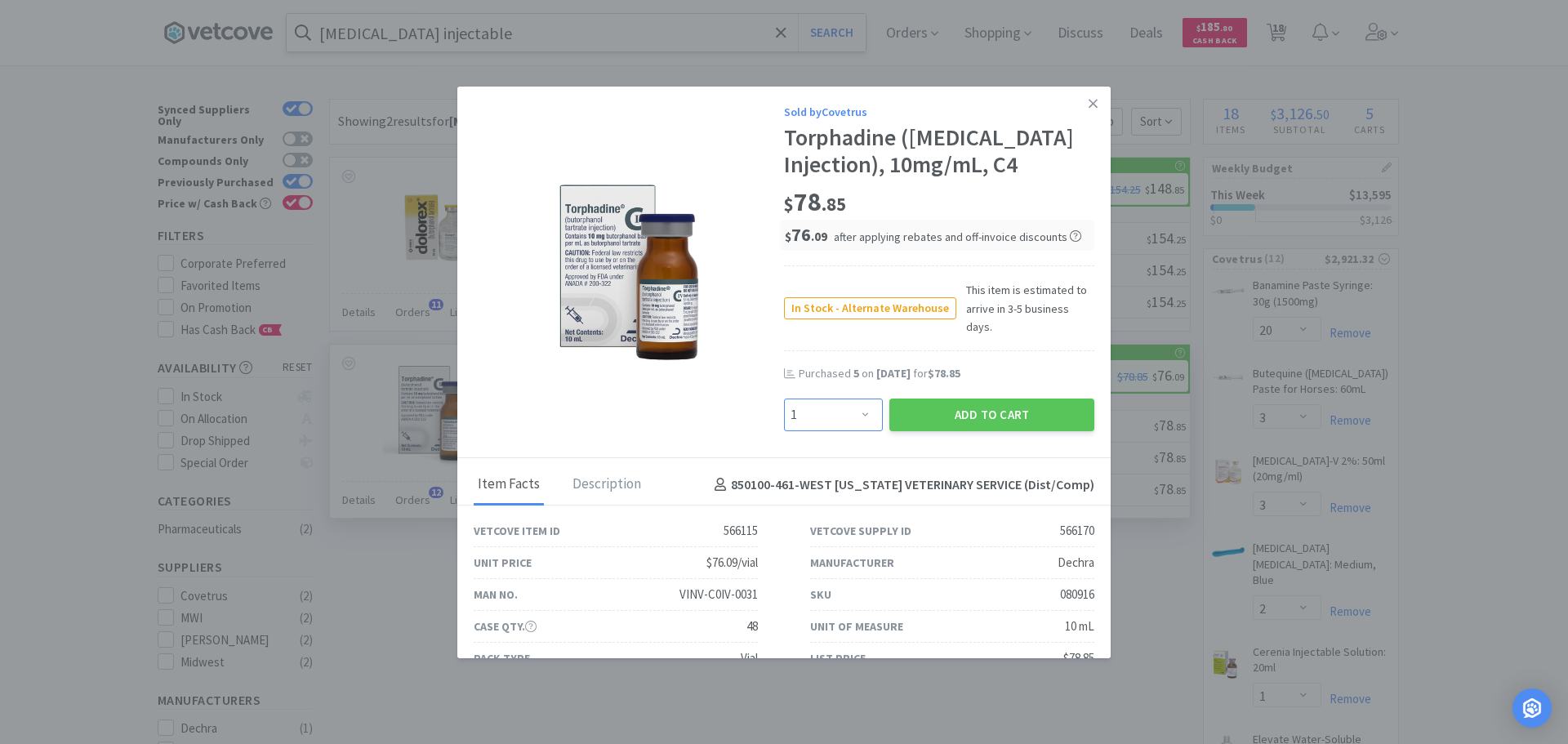
click at [848, 417] on select "Enter Quantity 1 2 3 4 5 6 7 8 9 10 11 12 13 14 15 16 17 18 19 20 Enter Quantity" at bounding box center [834, 414] width 99 height 33
select select "5"
click at [784, 407] on select "Enter Quantity 1 2 3 4 5 6 7 8 9 10 11 12 13 14 15 16 17 18 19 20 Enter Quantity" at bounding box center [834, 414] width 99 height 33
click at [1002, 426] on button "Add to Cart" at bounding box center [991, 414] width 205 height 33
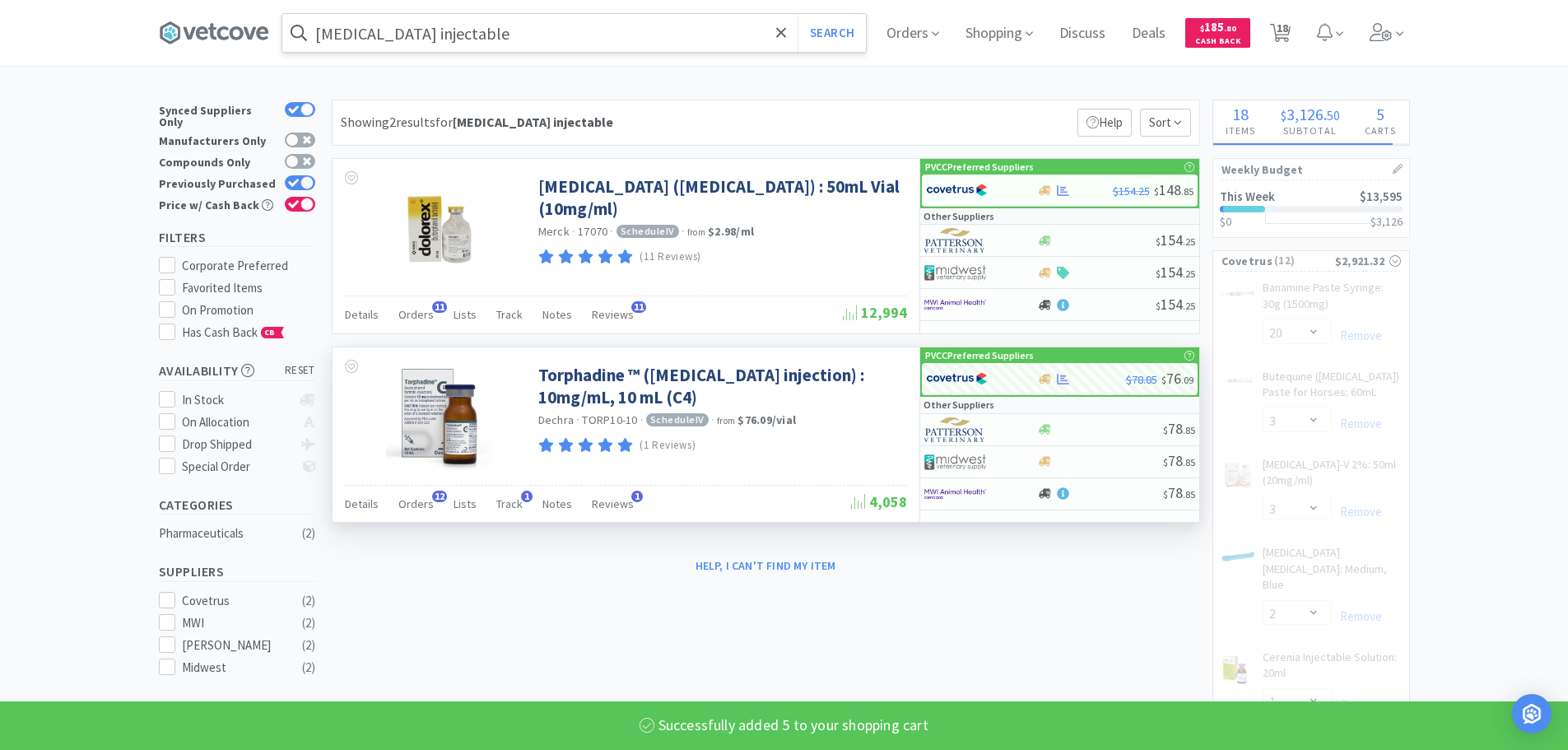
select select "5"
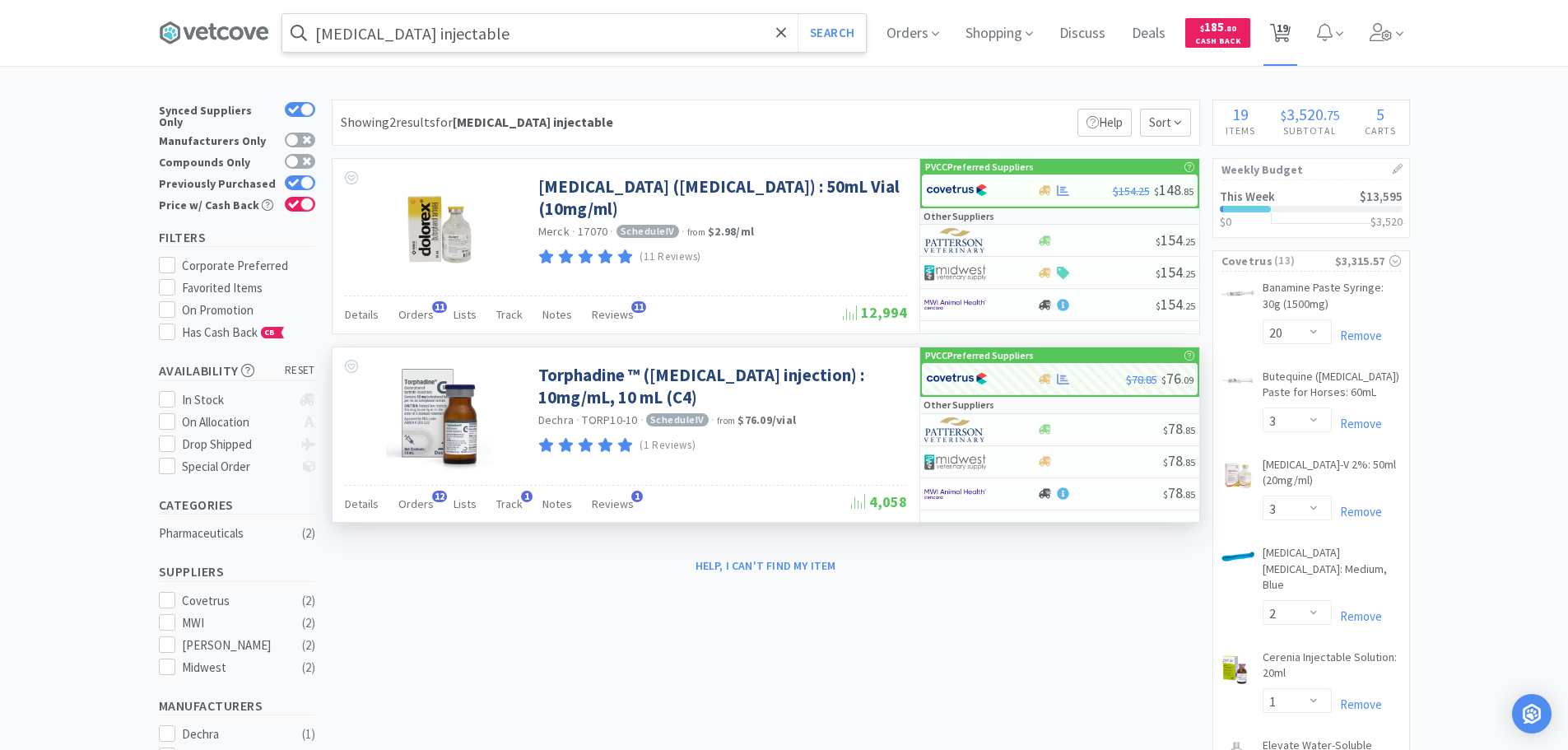
click at [1288, 30] on span "19" at bounding box center [1282, 28] width 12 height 66
select select "1"
select select "20"
select select "3"
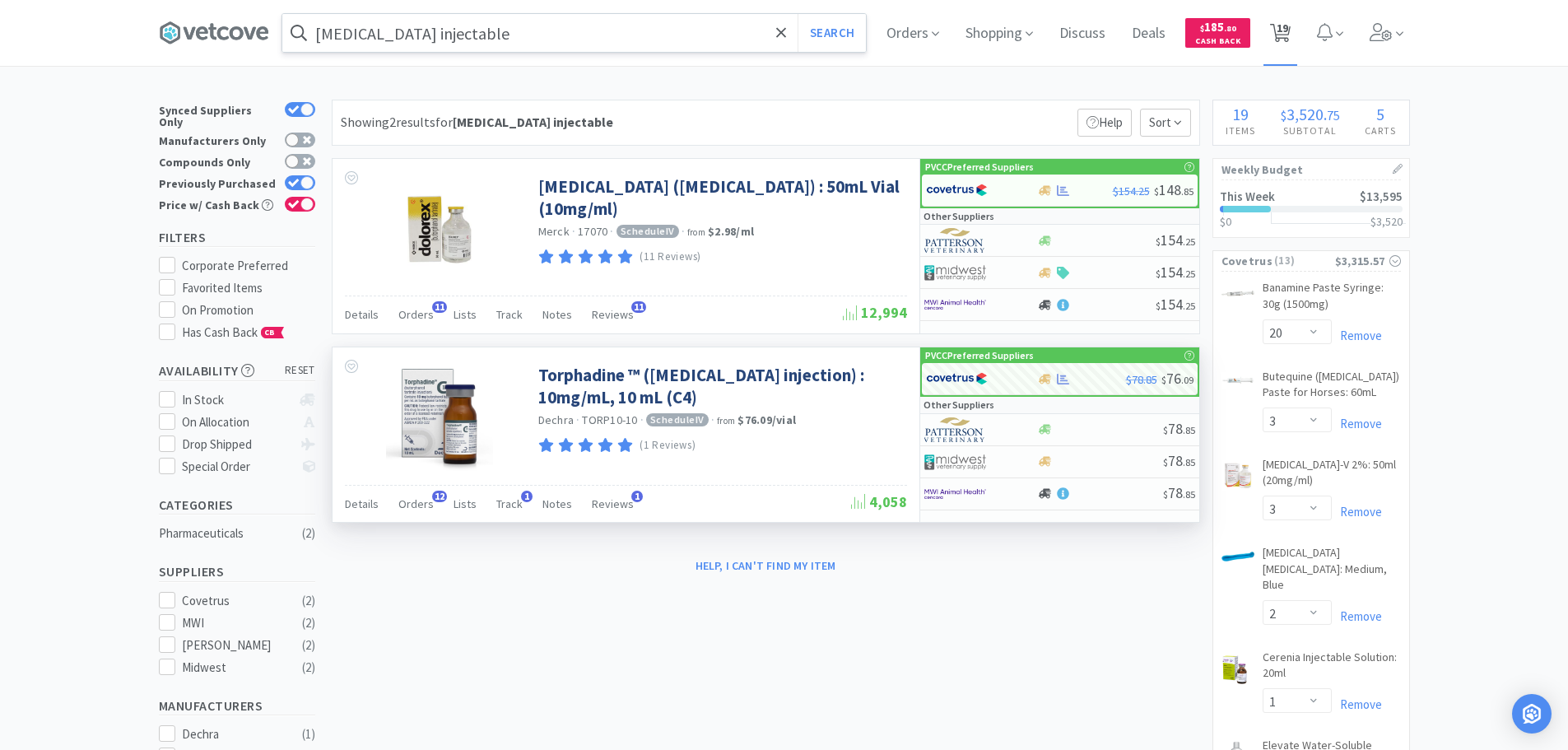
select select "2"
select select "1"
select select "4"
select select "1"
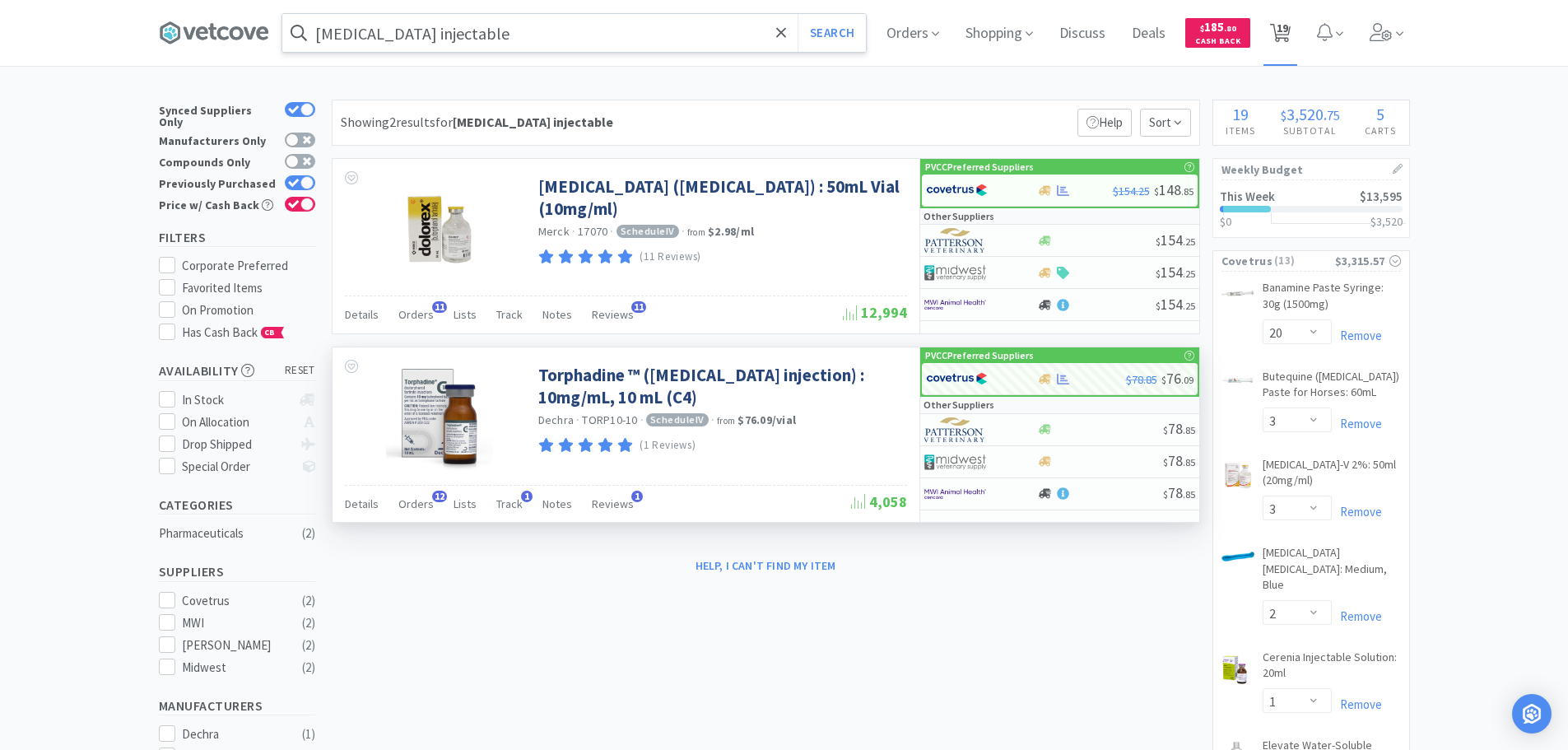
select select "2"
select select "100"
select select "5"
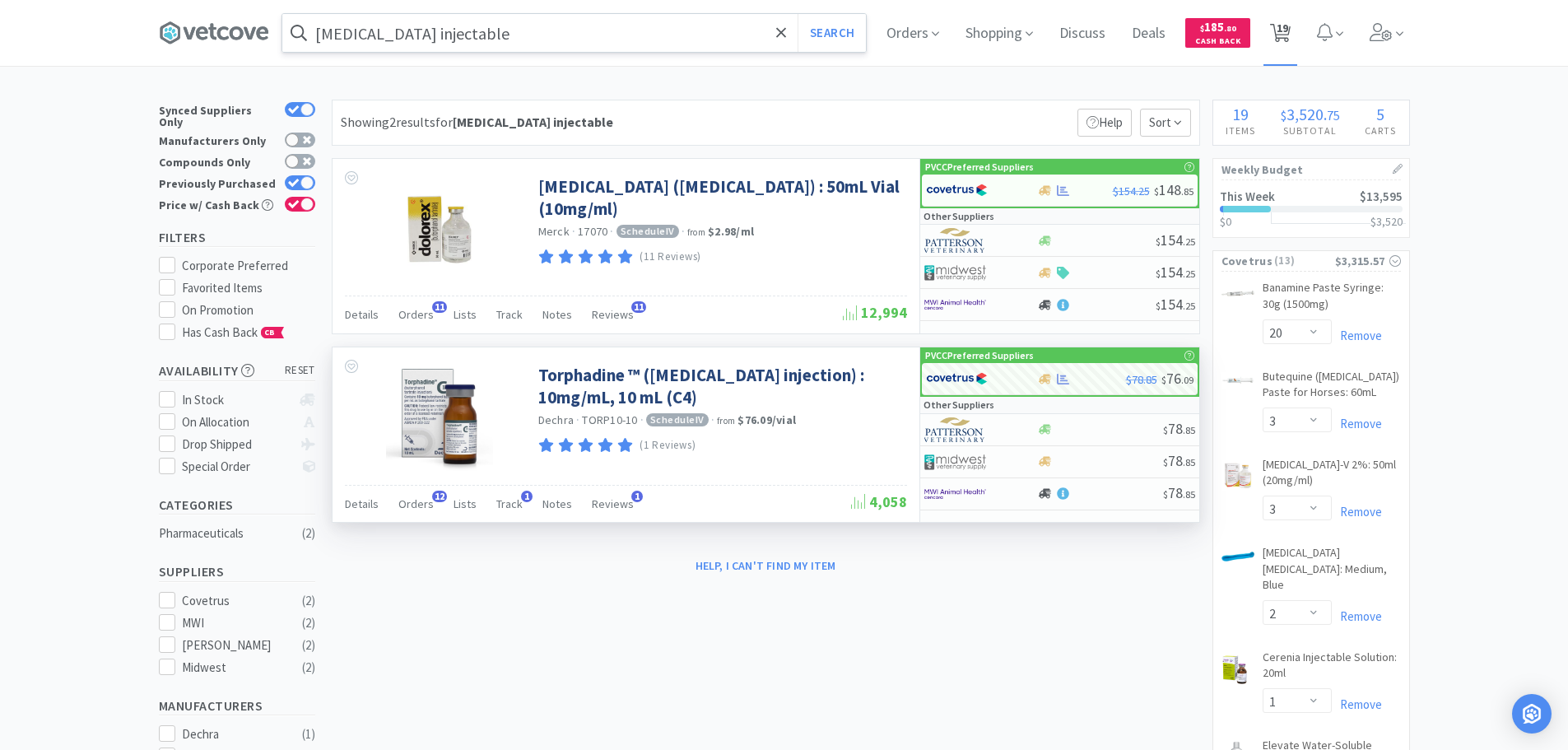
select select "1"
select select "10"
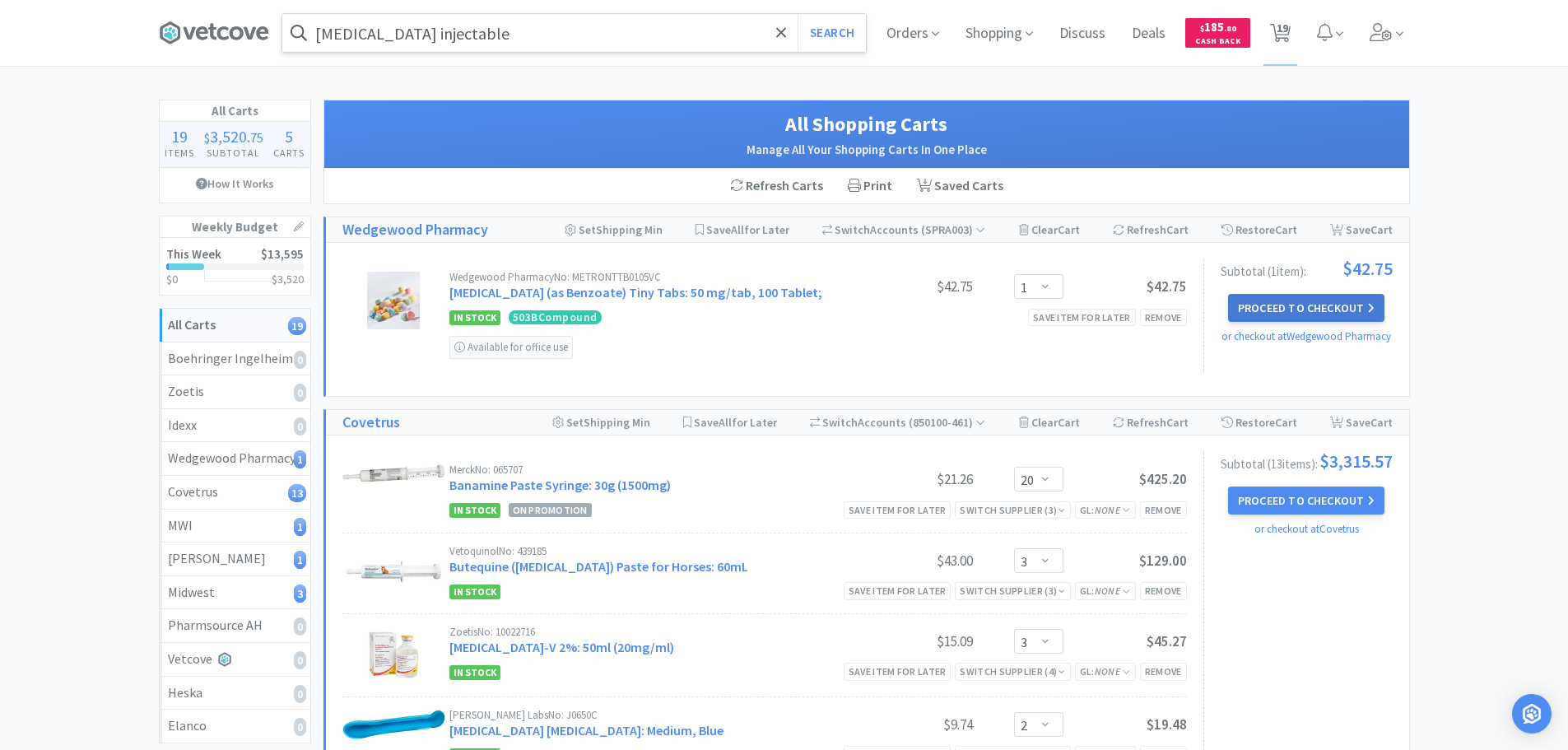
click at [1266, 319] on button "Proceed to Checkout" at bounding box center [1306, 308] width 157 height 28
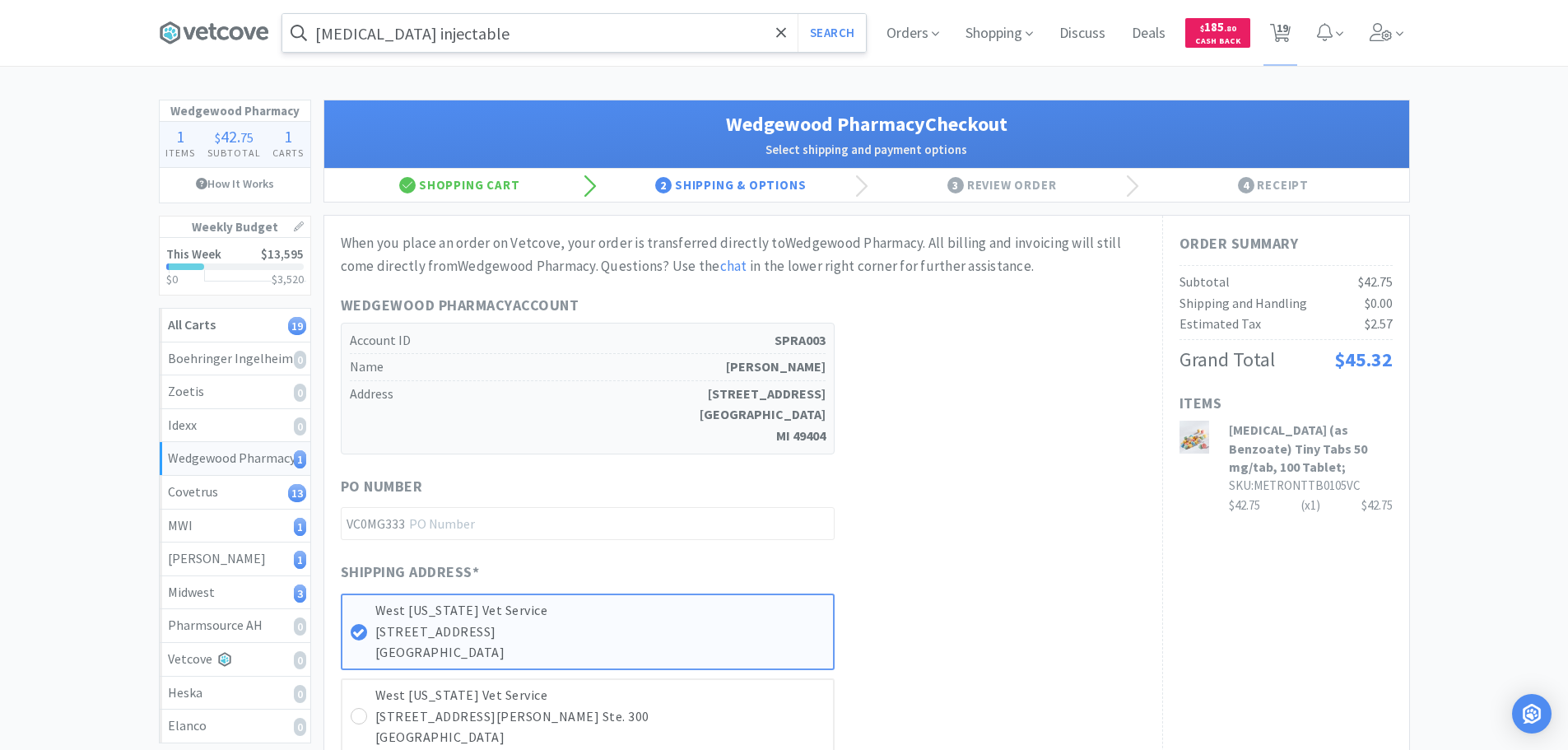
scroll to position [493, 0]
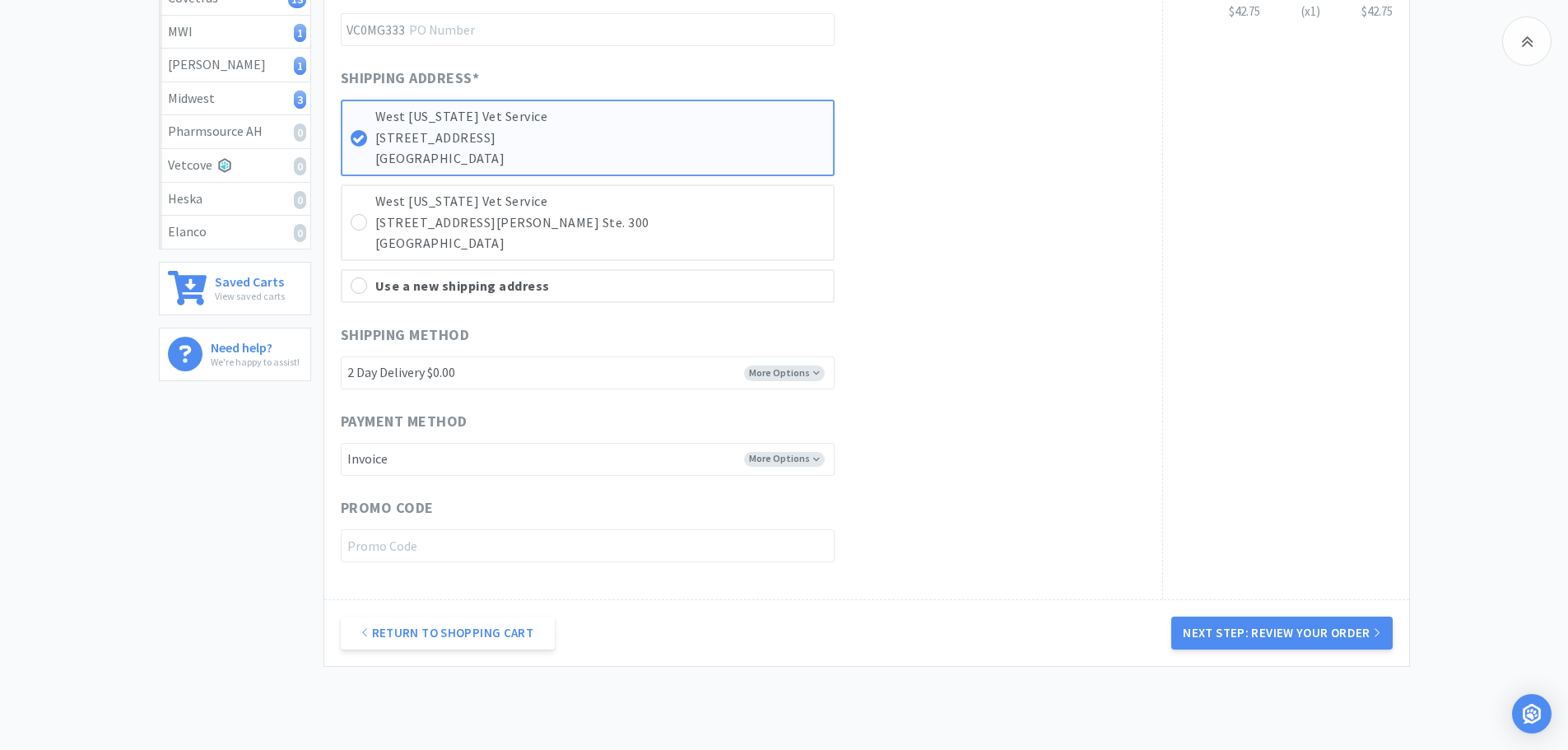
click at [1209, 629] on button "Next Step: Review Your Order" at bounding box center [1281, 632] width 221 height 33
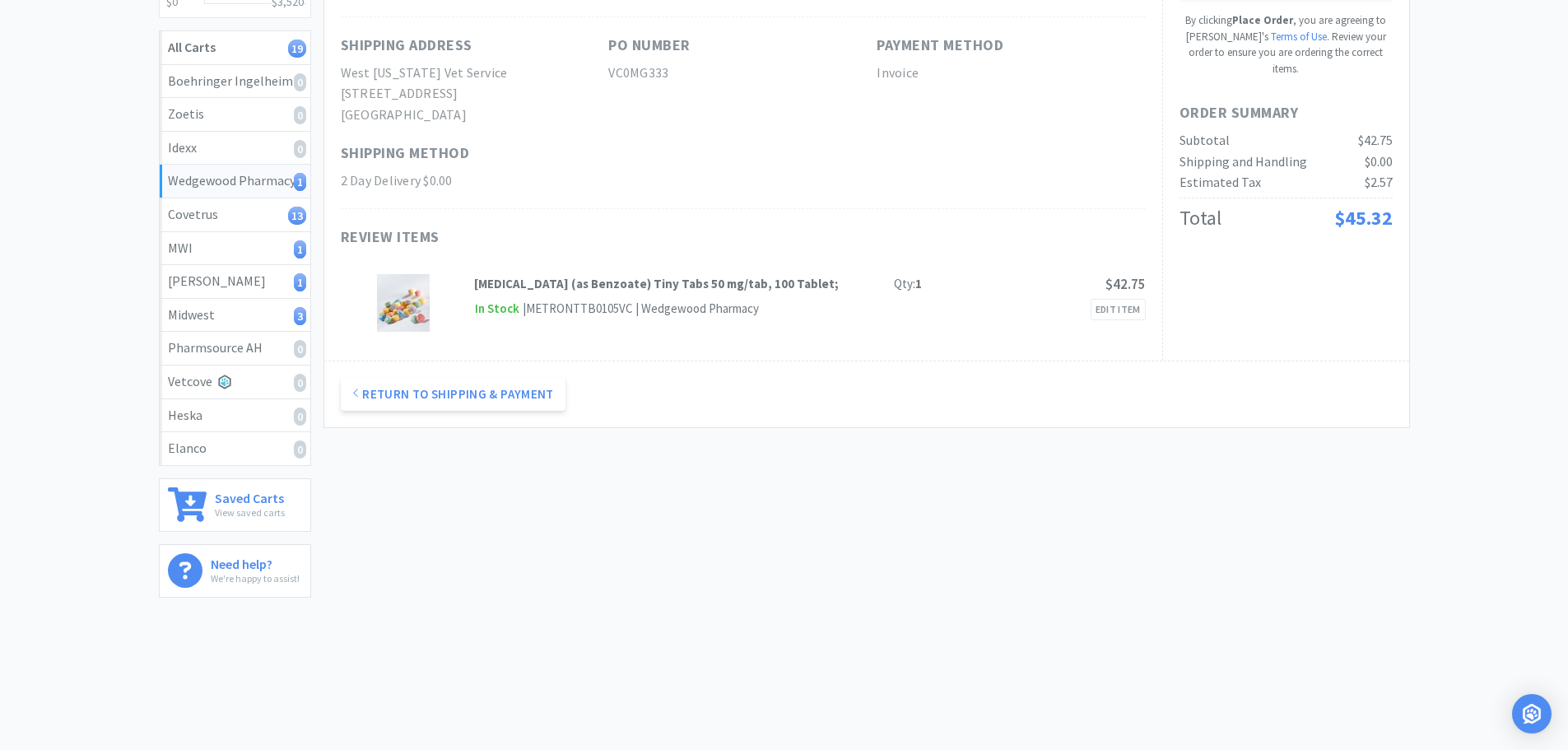
scroll to position [0, 0]
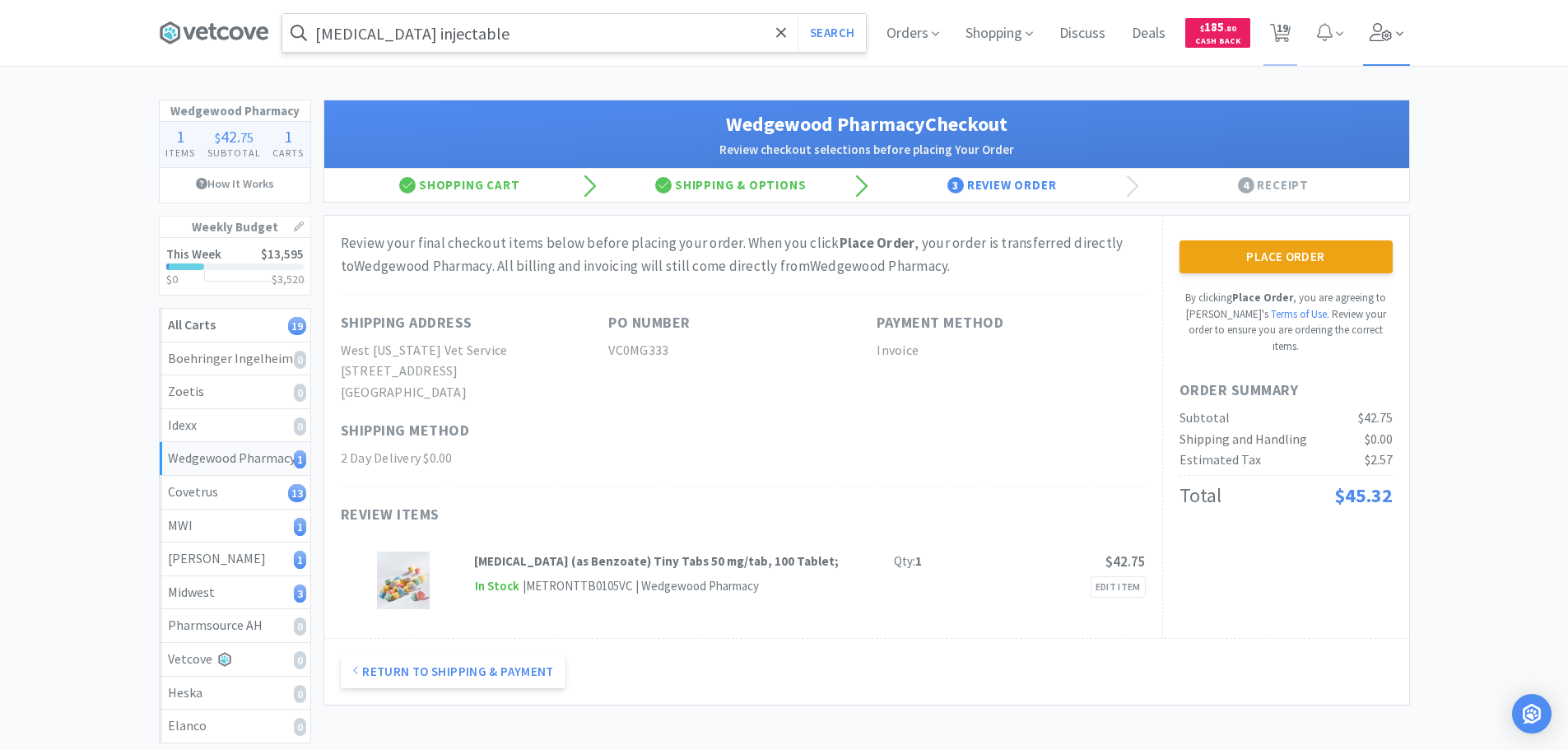
click at [1379, 37] on icon at bounding box center [1380, 32] width 23 height 18
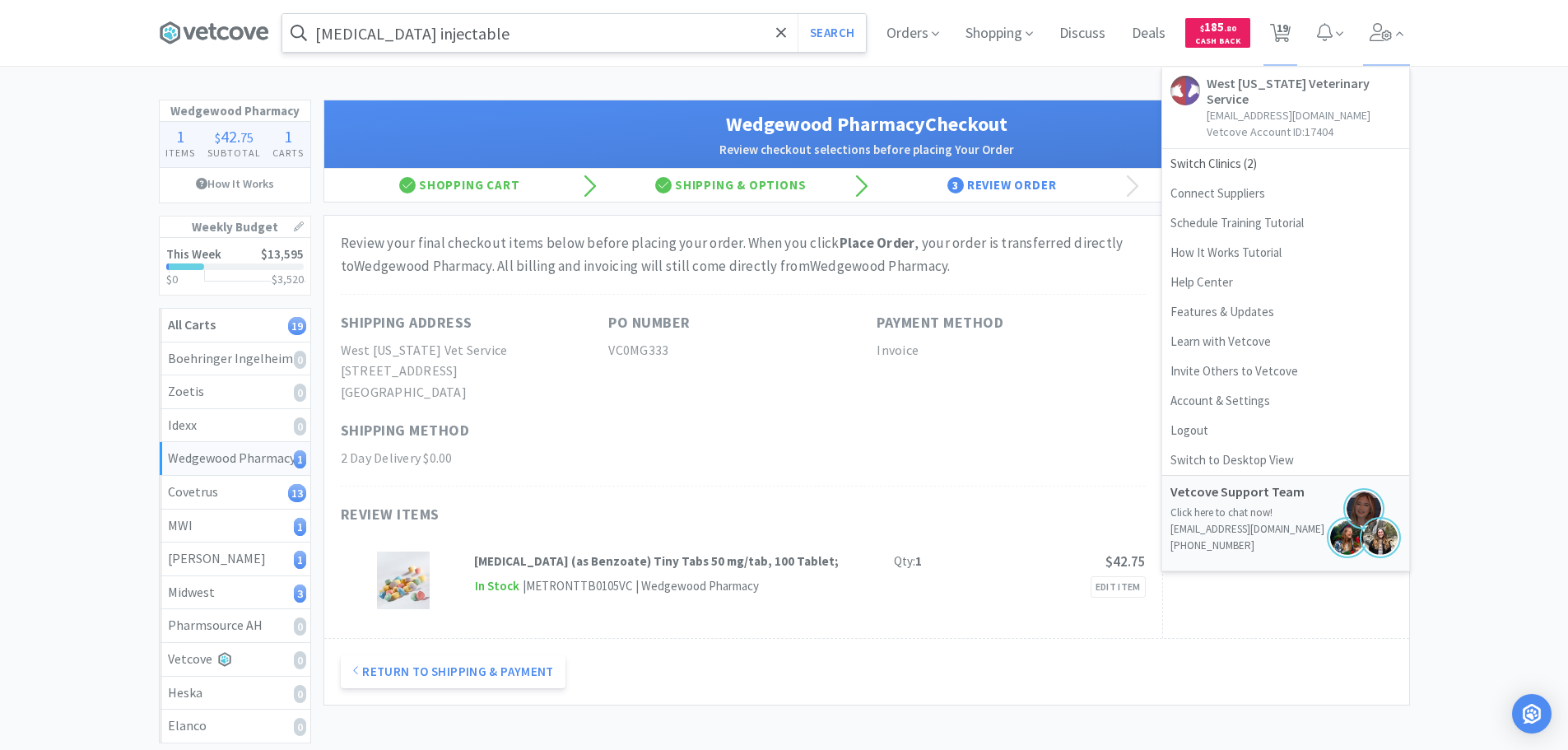
click at [1452, 194] on div "Wedgewood Pharmacy 1 Items $ 42 . 75 Subtotal 1 Carts How It Works Weekly Budge…" at bounding box center [784, 493] width 1568 height 788
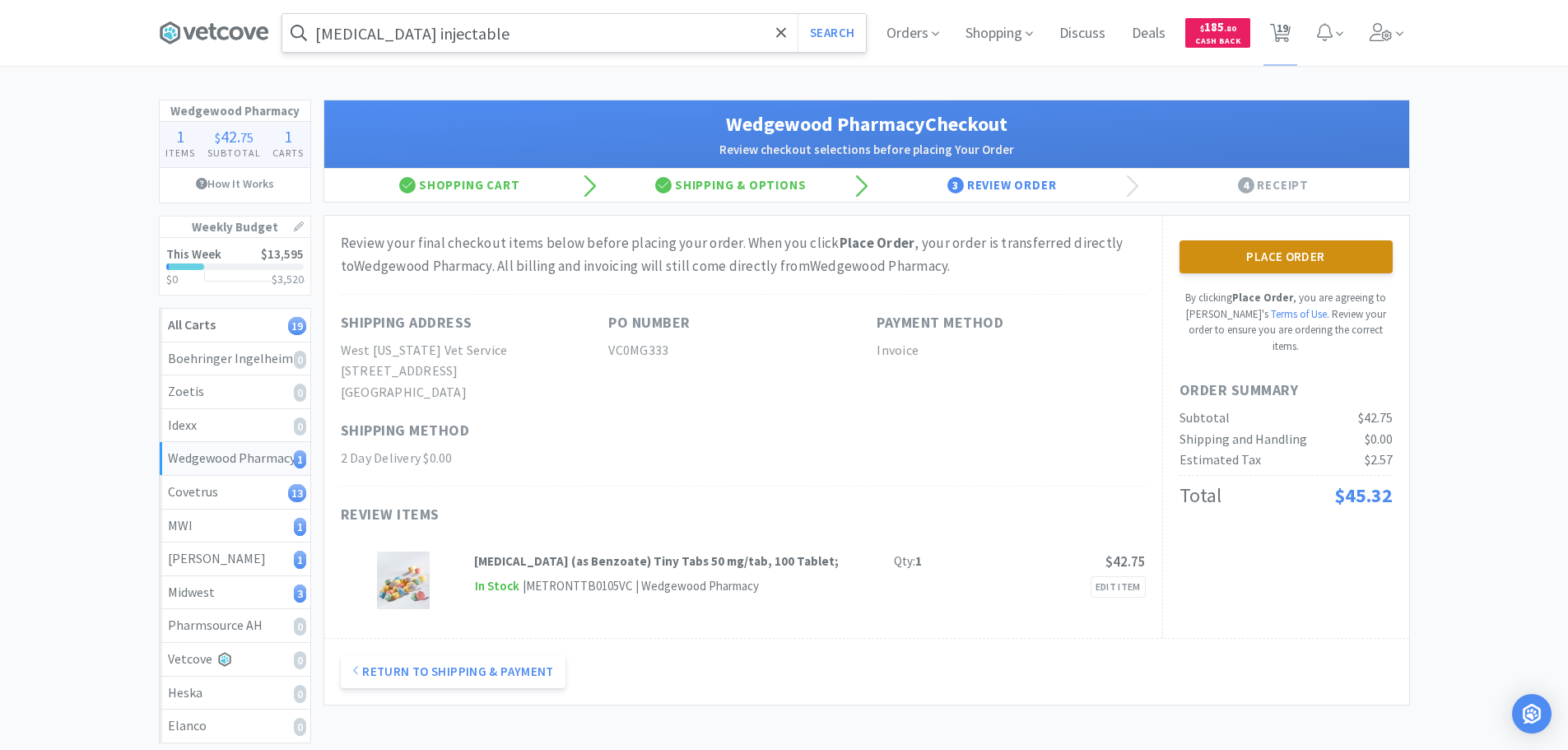
click at [1256, 250] on button "Place Order" at bounding box center [1285, 257] width 213 height 33
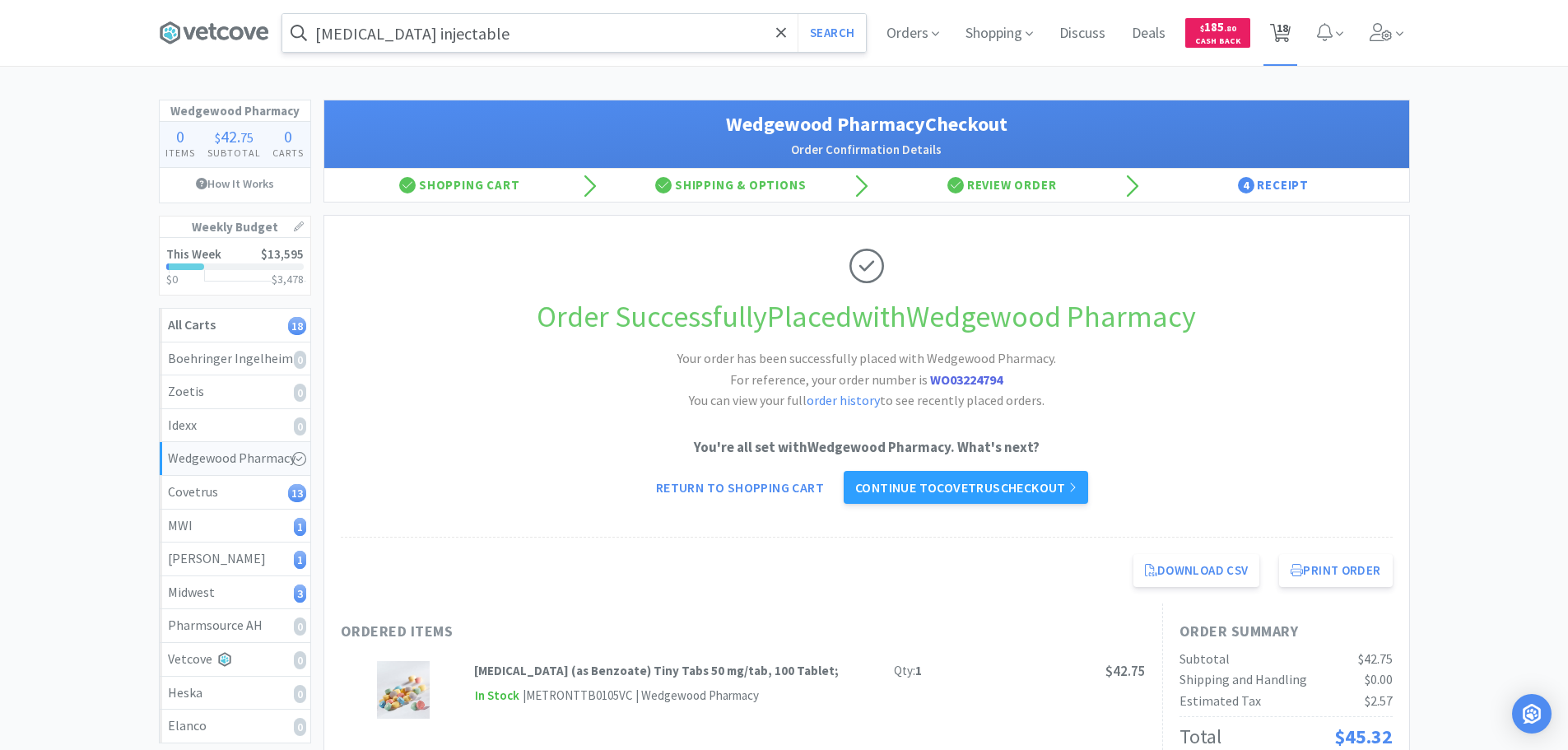
click at [1284, 42] on span "18" at bounding box center [1282, 28] width 12 height 66
select select "20"
select select "3"
select select "2"
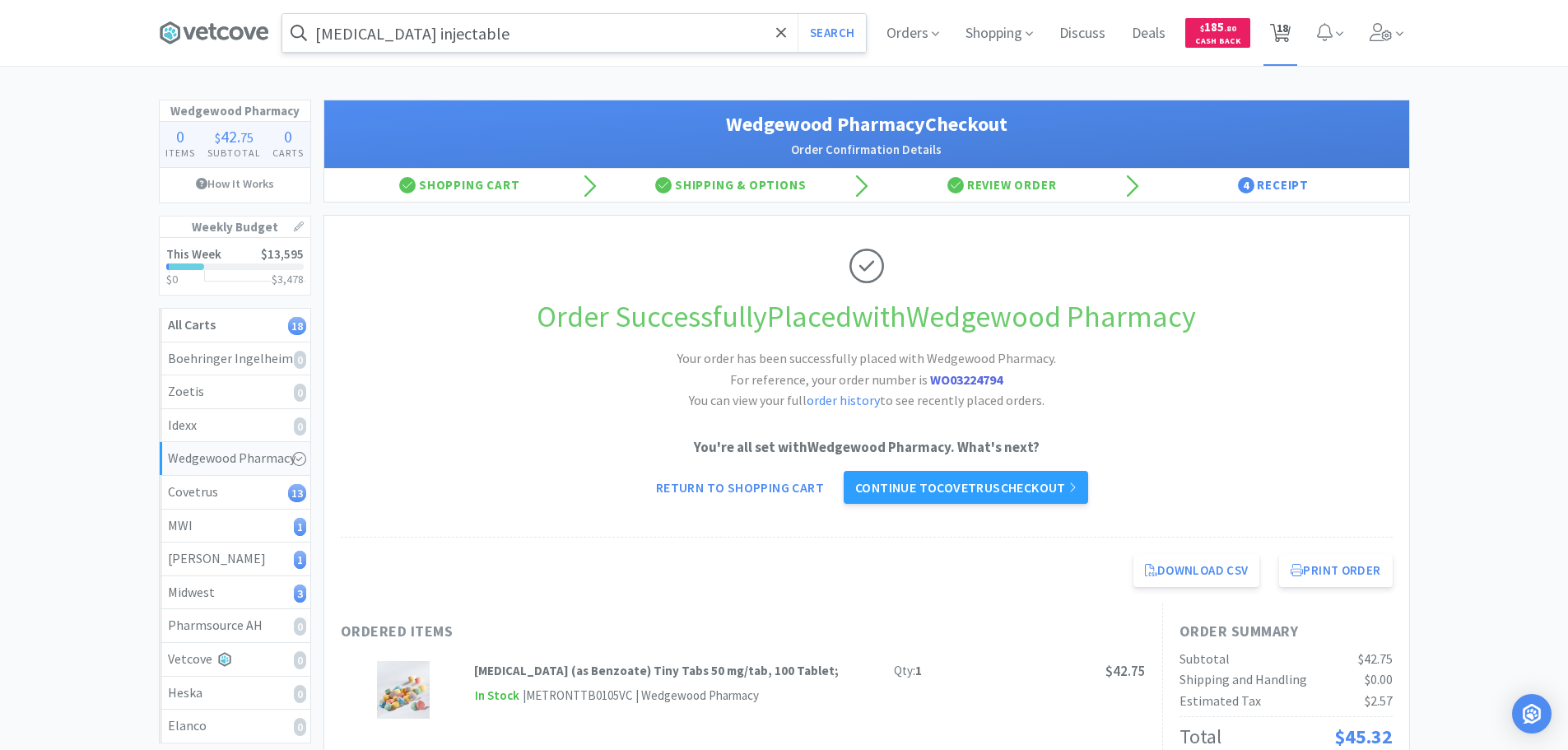
select select "1"
select select "4"
select select "1"
select select "2"
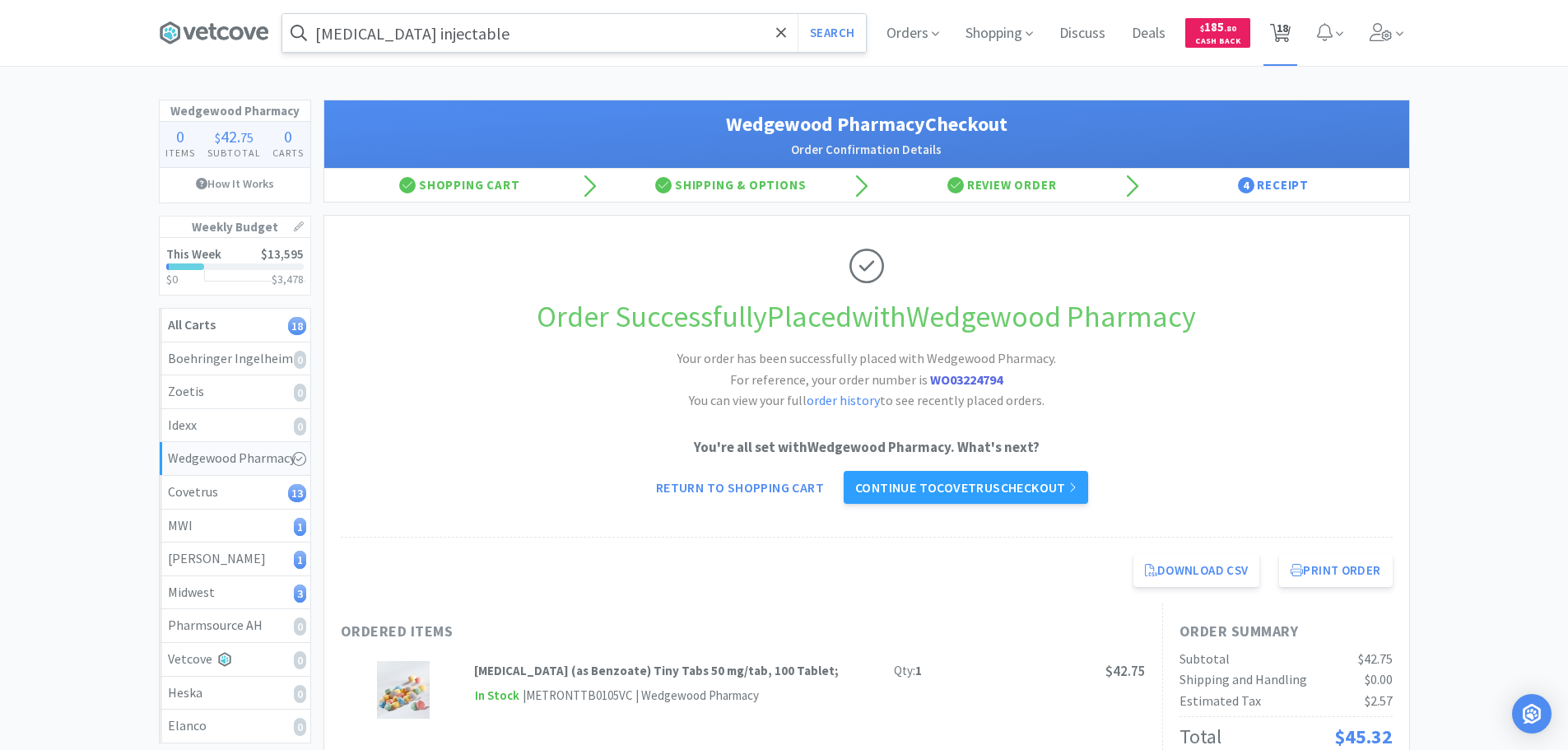
select select "2"
select select "100"
select select "5"
select select "1"
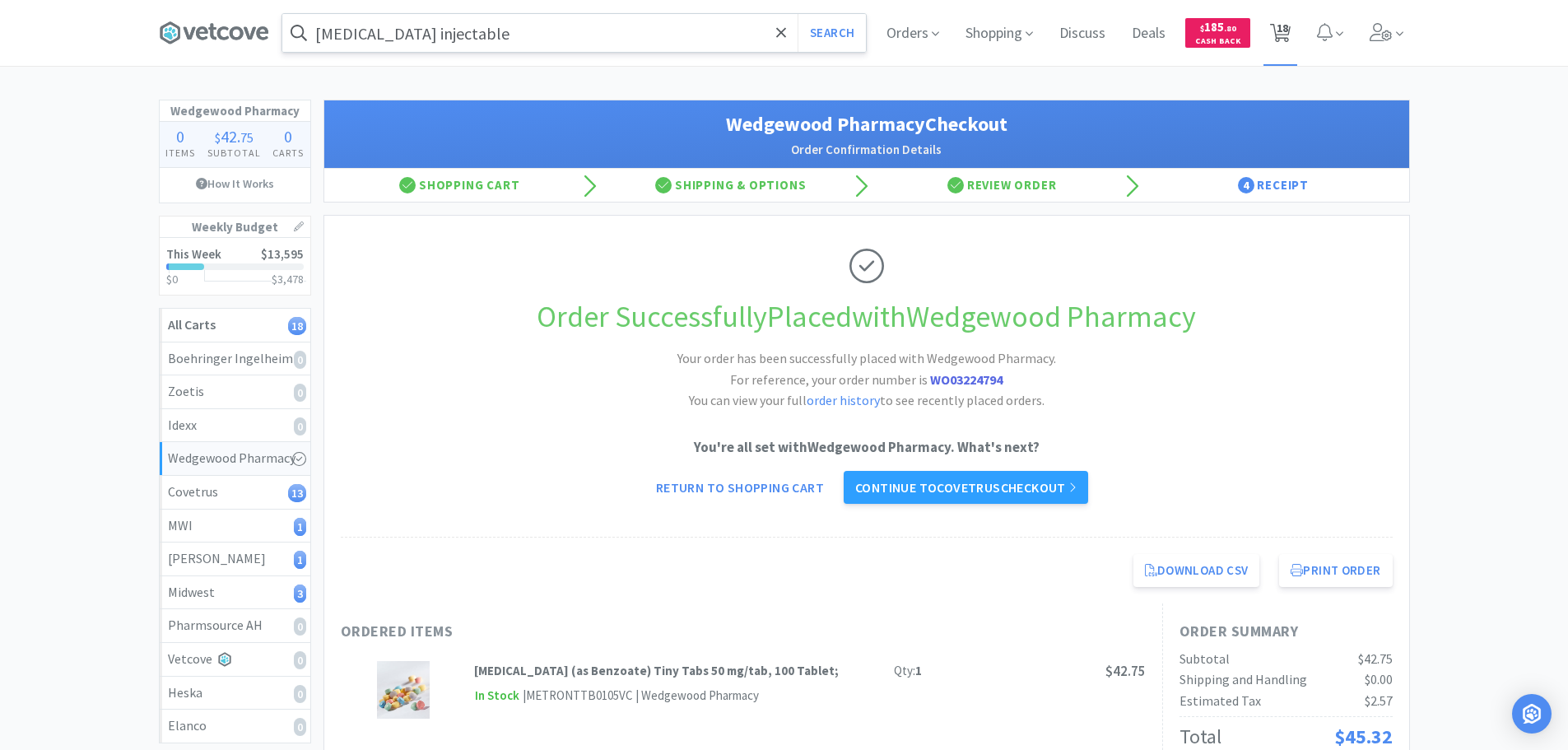
select select "1"
select select "10"
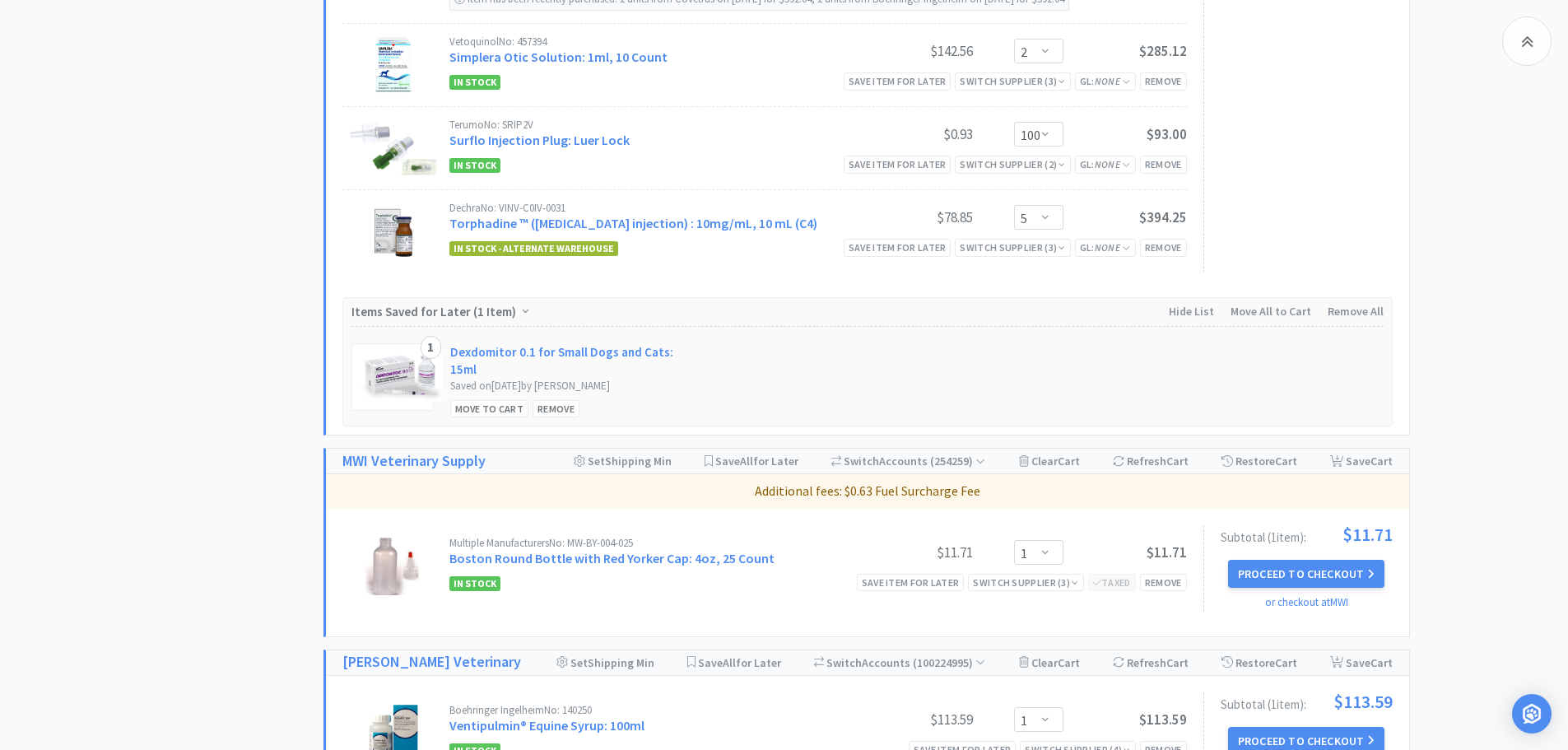
scroll to position [1673, 0]
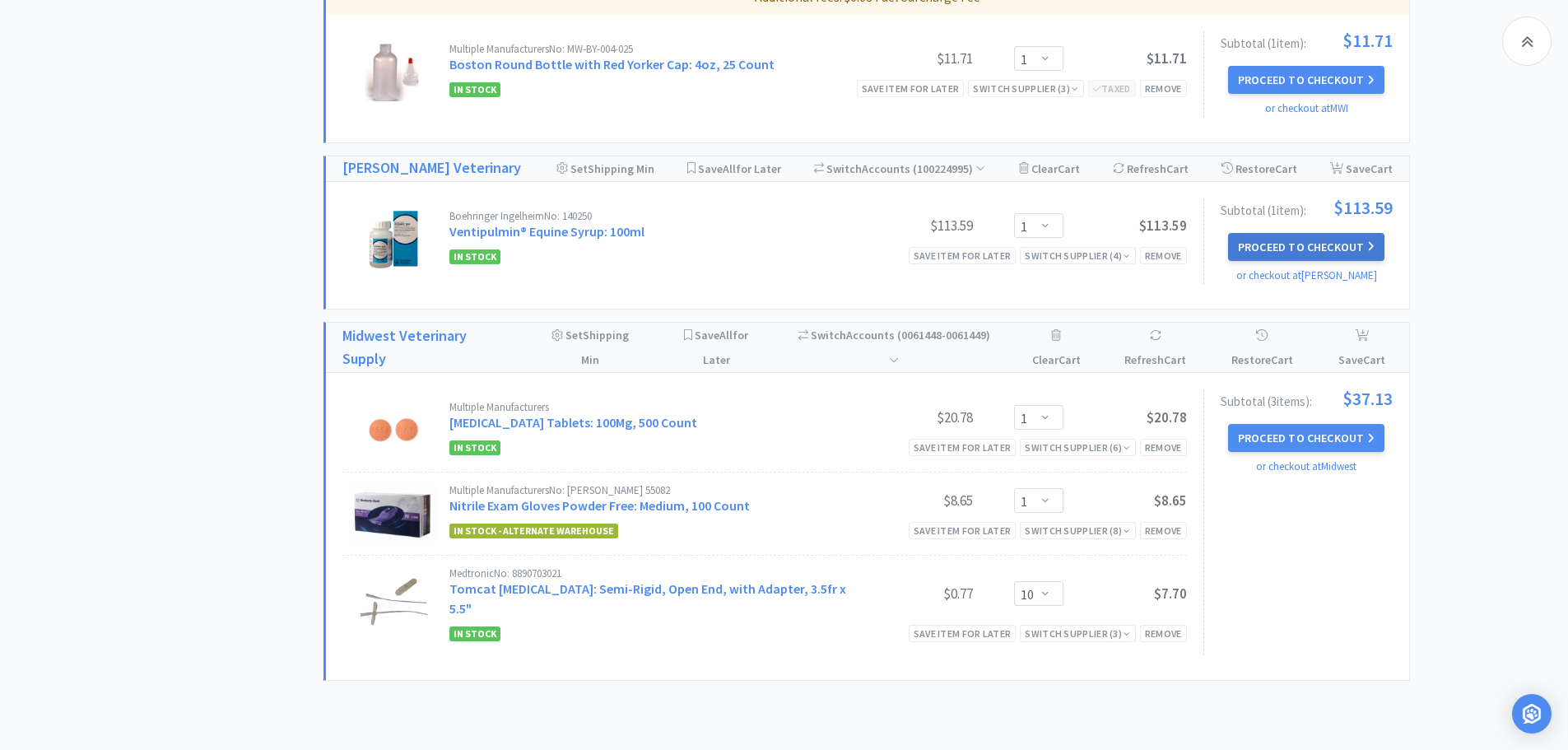
click at [1284, 247] on button "Proceed to Checkout" at bounding box center [1306, 247] width 157 height 28
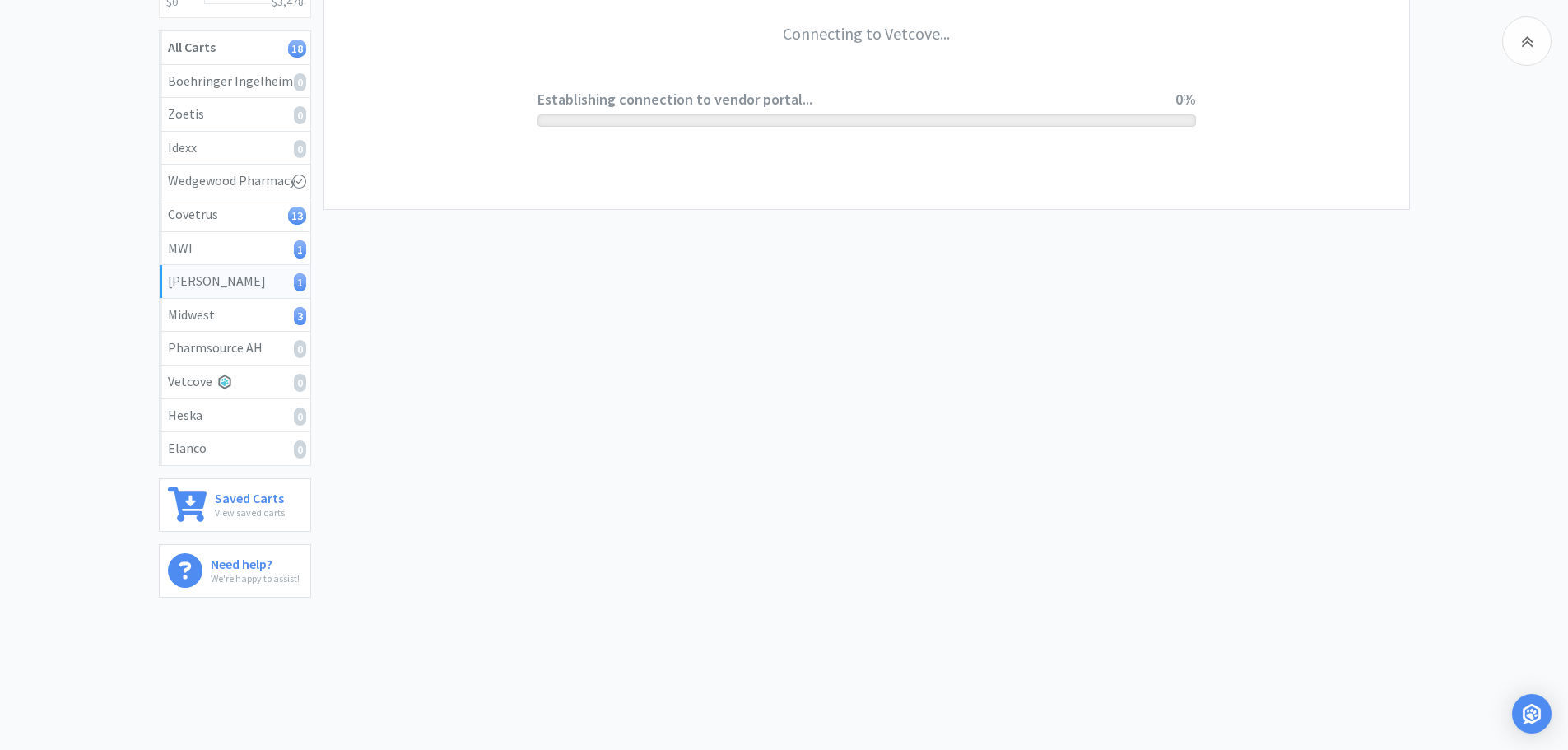
scroll to position [278, 0]
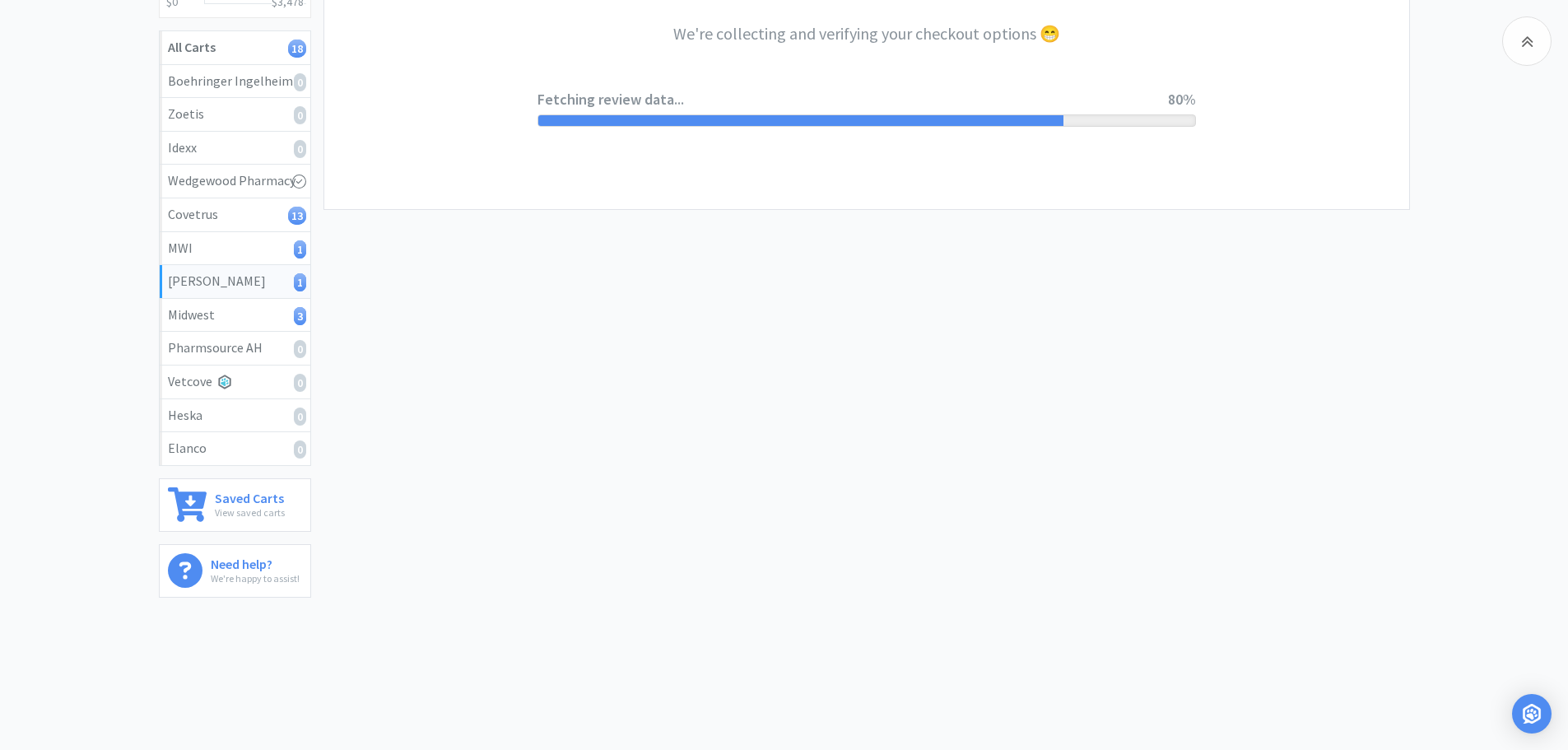
select select "1"
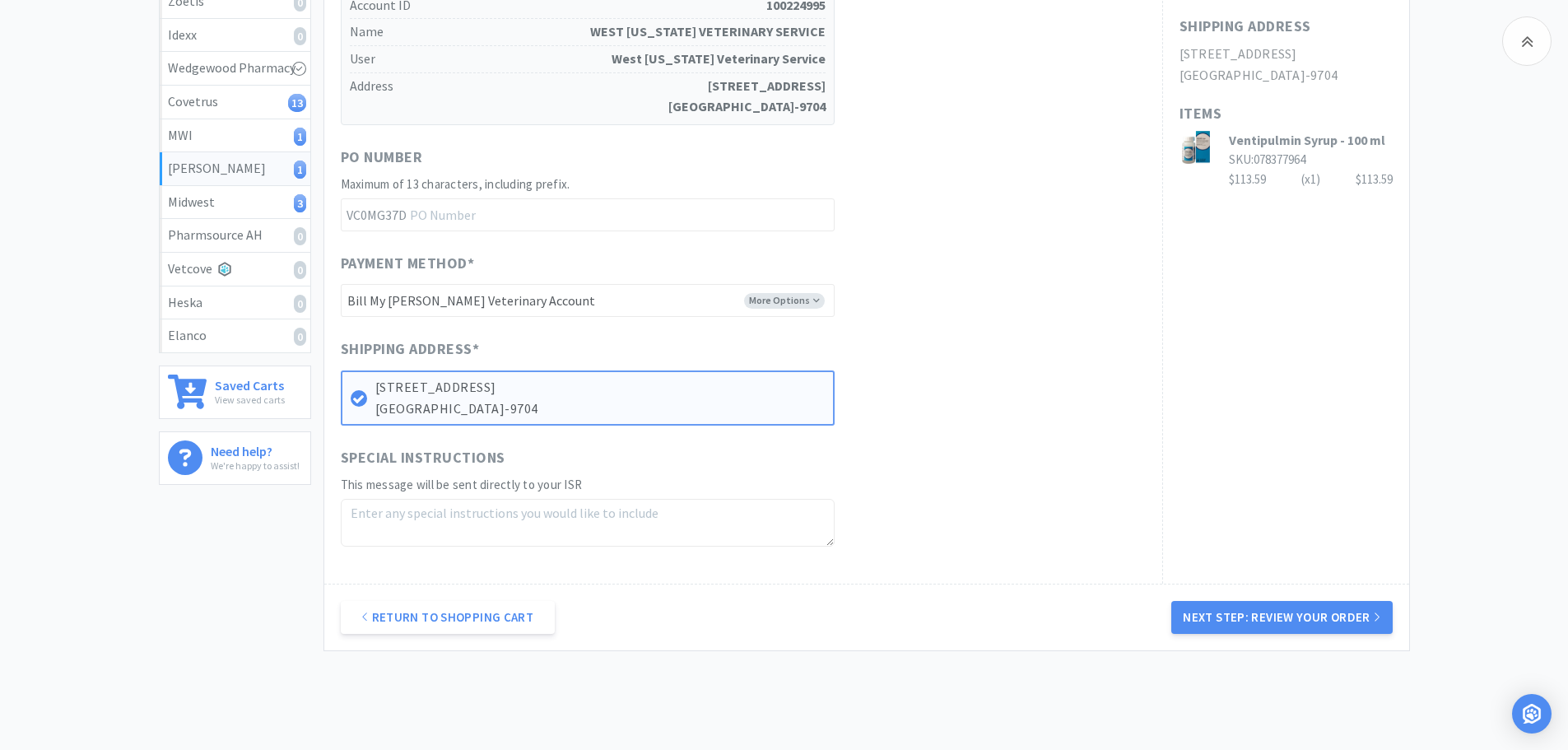
scroll to position [296, 0]
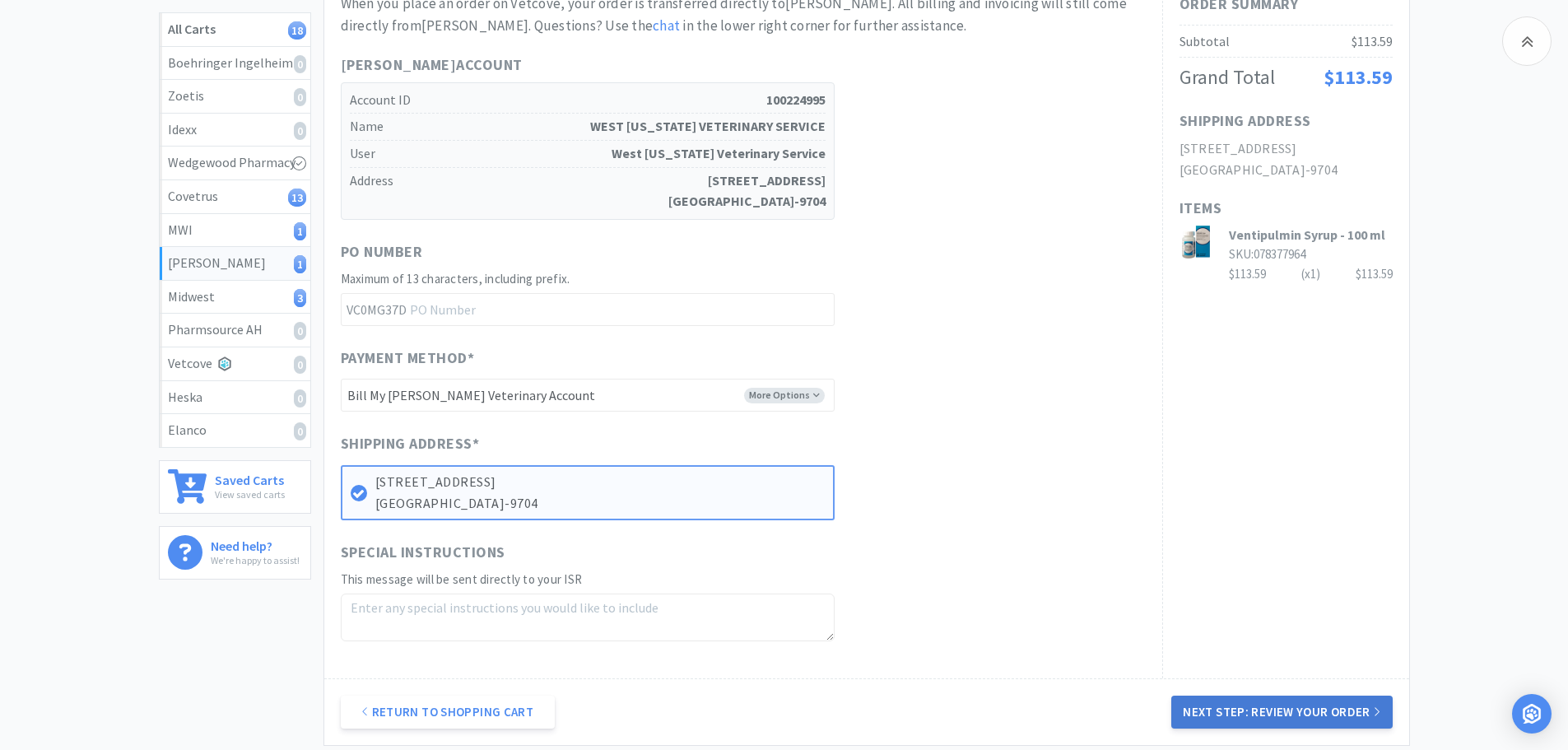
click at [1189, 714] on button "Next Step: Review Your Order" at bounding box center [1281, 711] width 221 height 33
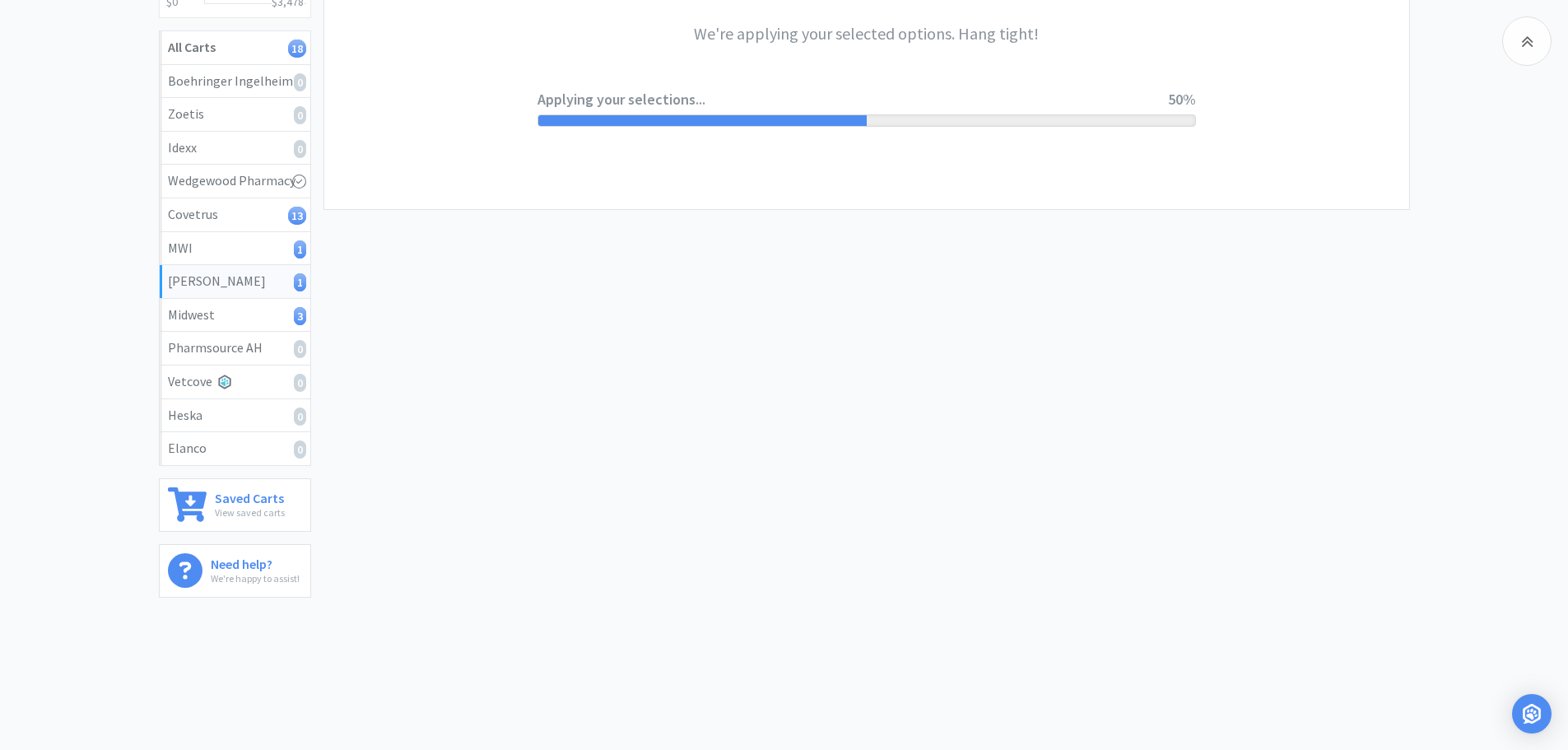
scroll to position [0, 0]
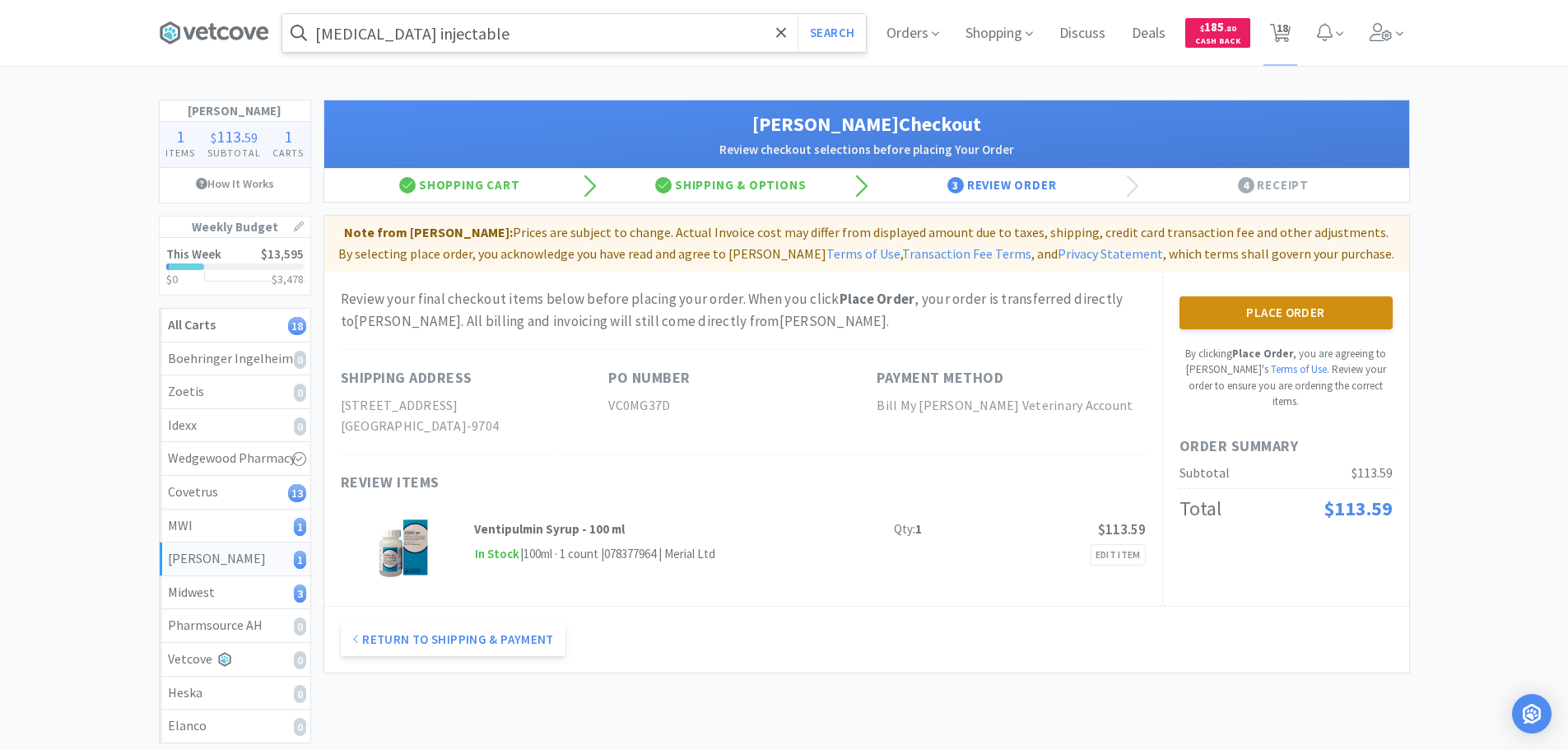
click at [1306, 309] on button "Place Order" at bounding box center [1285, 313] width 213 height 33
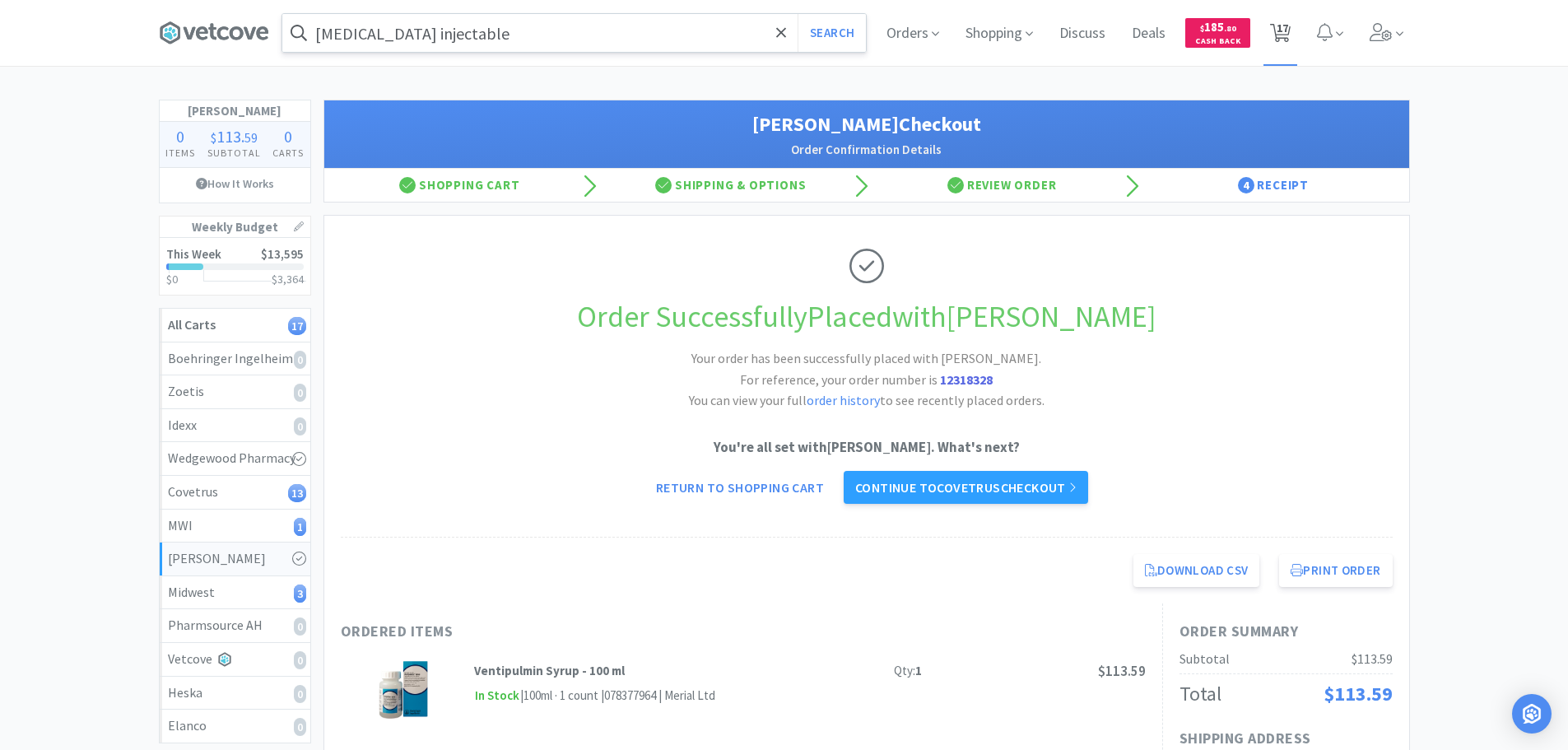
click at [1283, 26] on span "17" at bounding box center [1282, 28] width 12 height 66
select select "20"
select select "3"
select select "2"
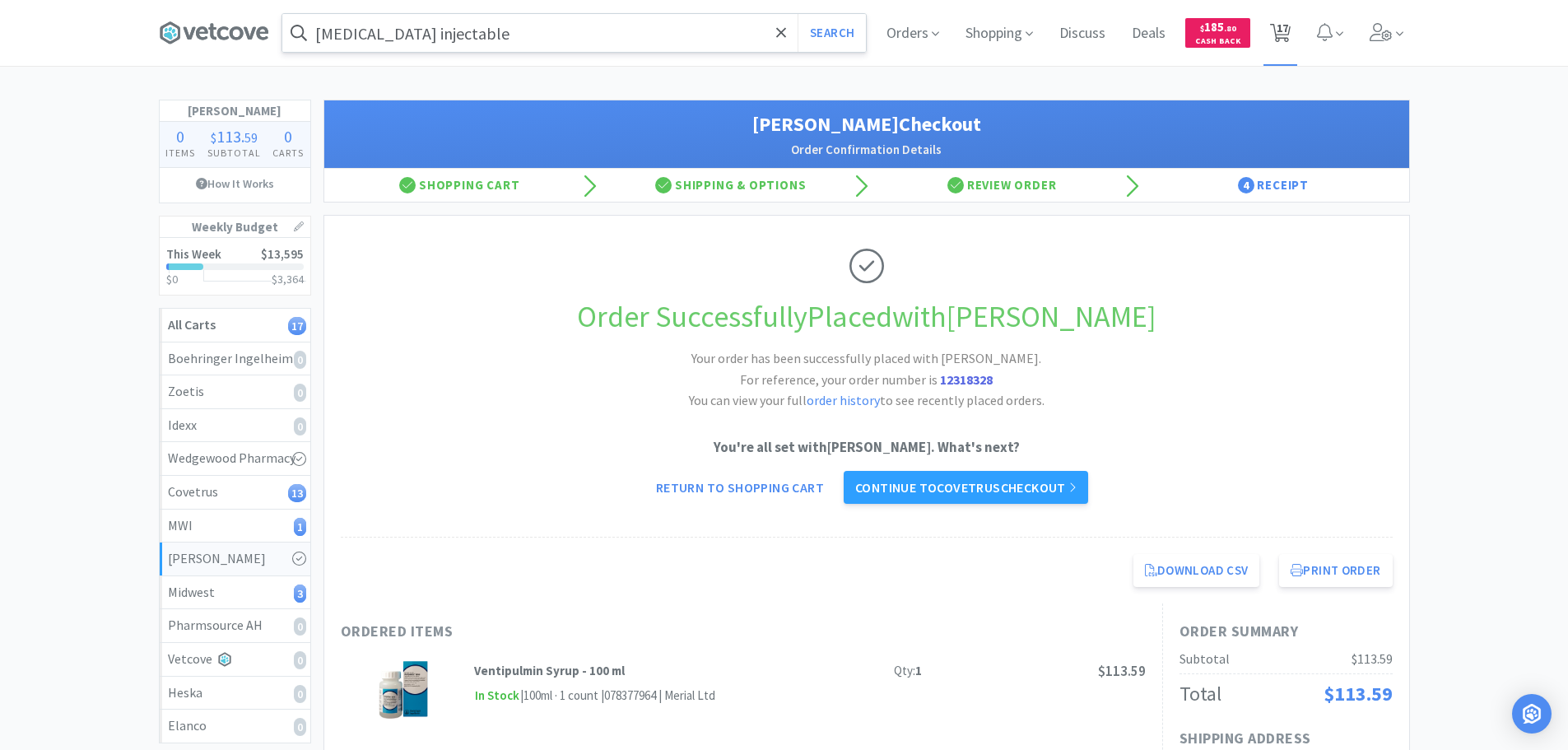
select select "1"
select select "4"
select select "1"
select select "2"
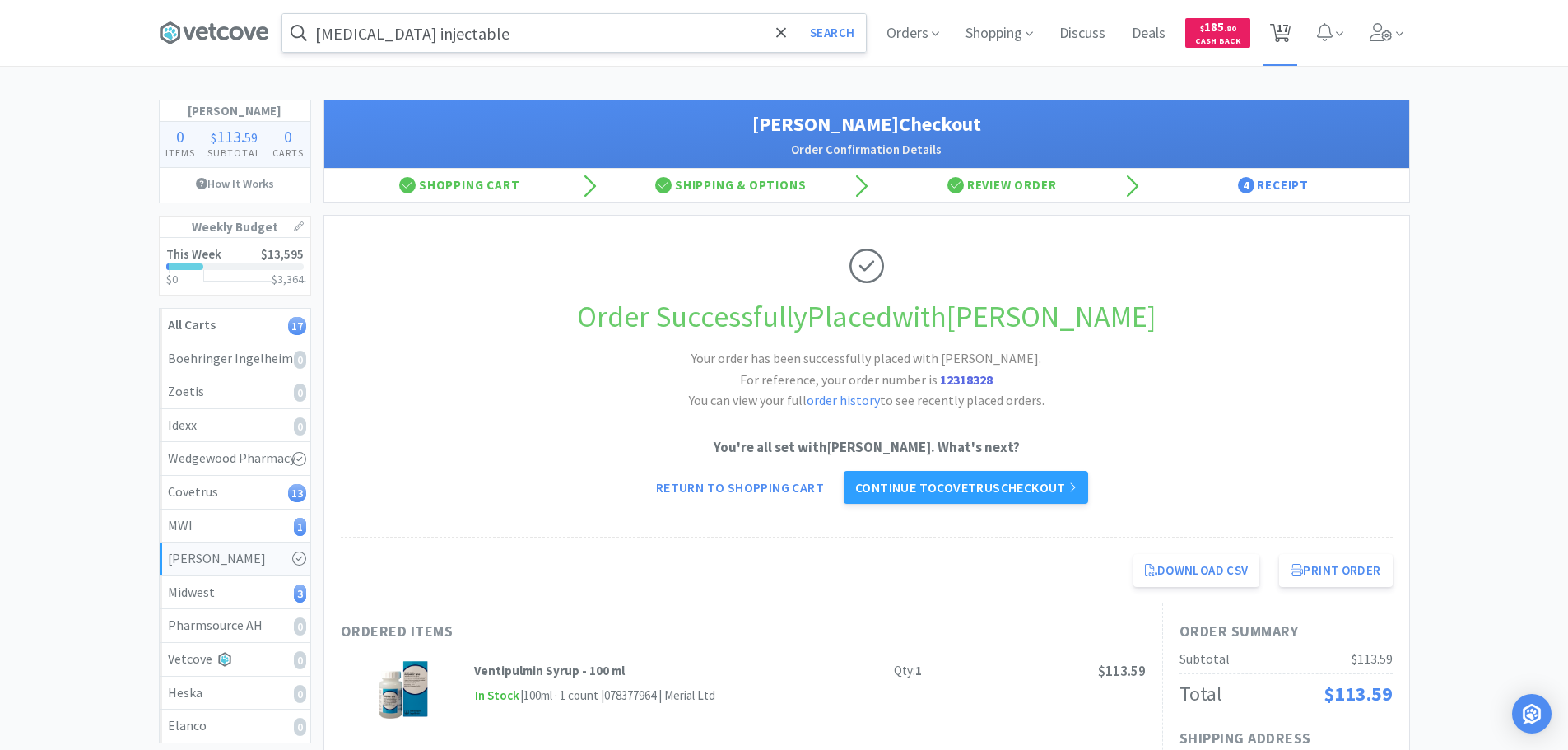
select select "2"
select select "100"
select select "5"
select select "1"
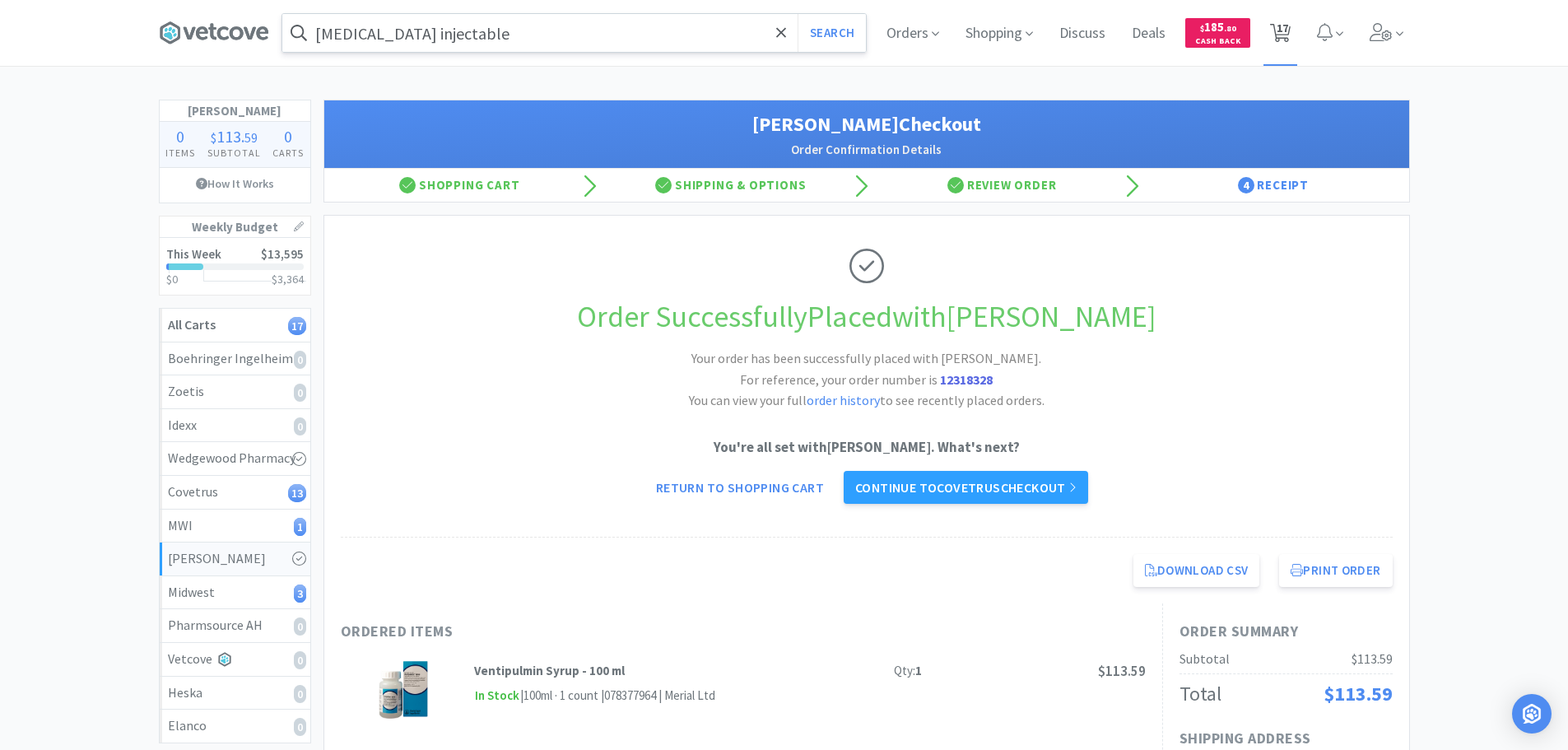
select select "1"
select select "10"
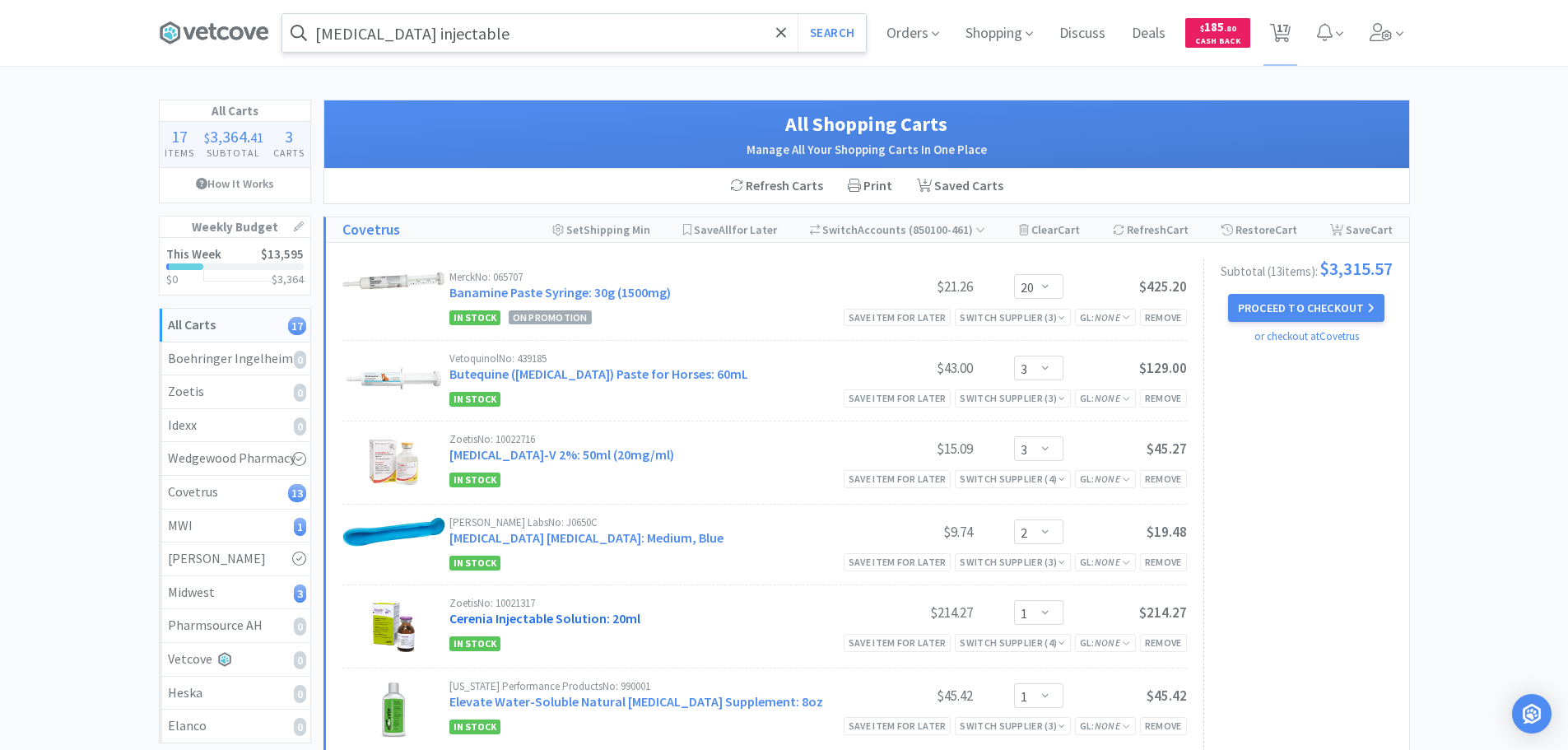
click at [578, 612] on link "Cerenia Injectable Solution: 20ml" at bounding box center [544, 618] width 191 height 16
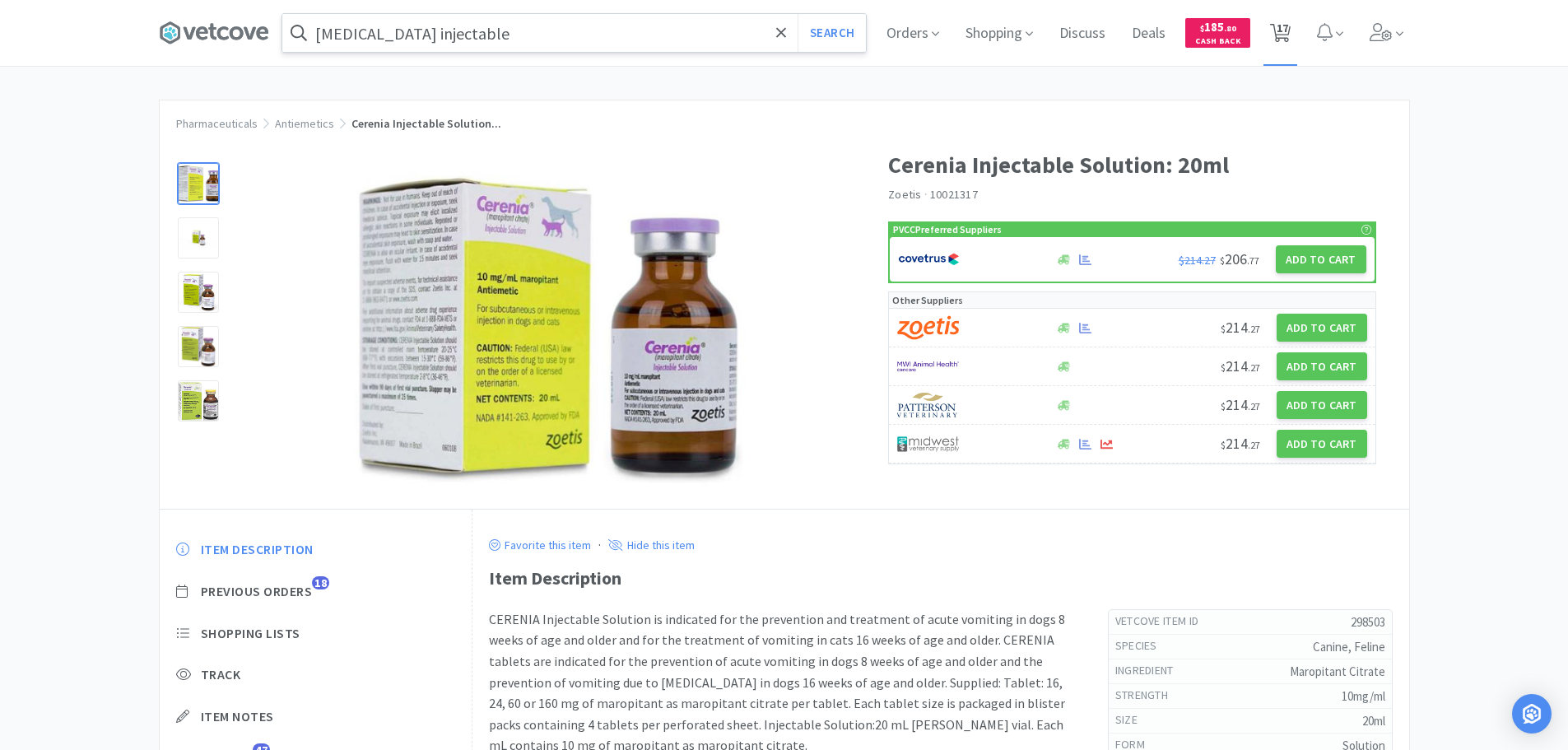
click at [1286, 29] on span "17" at bounding box center [1282, 28] width 12 height 66
select select "20"
select select "3"
select select "2"
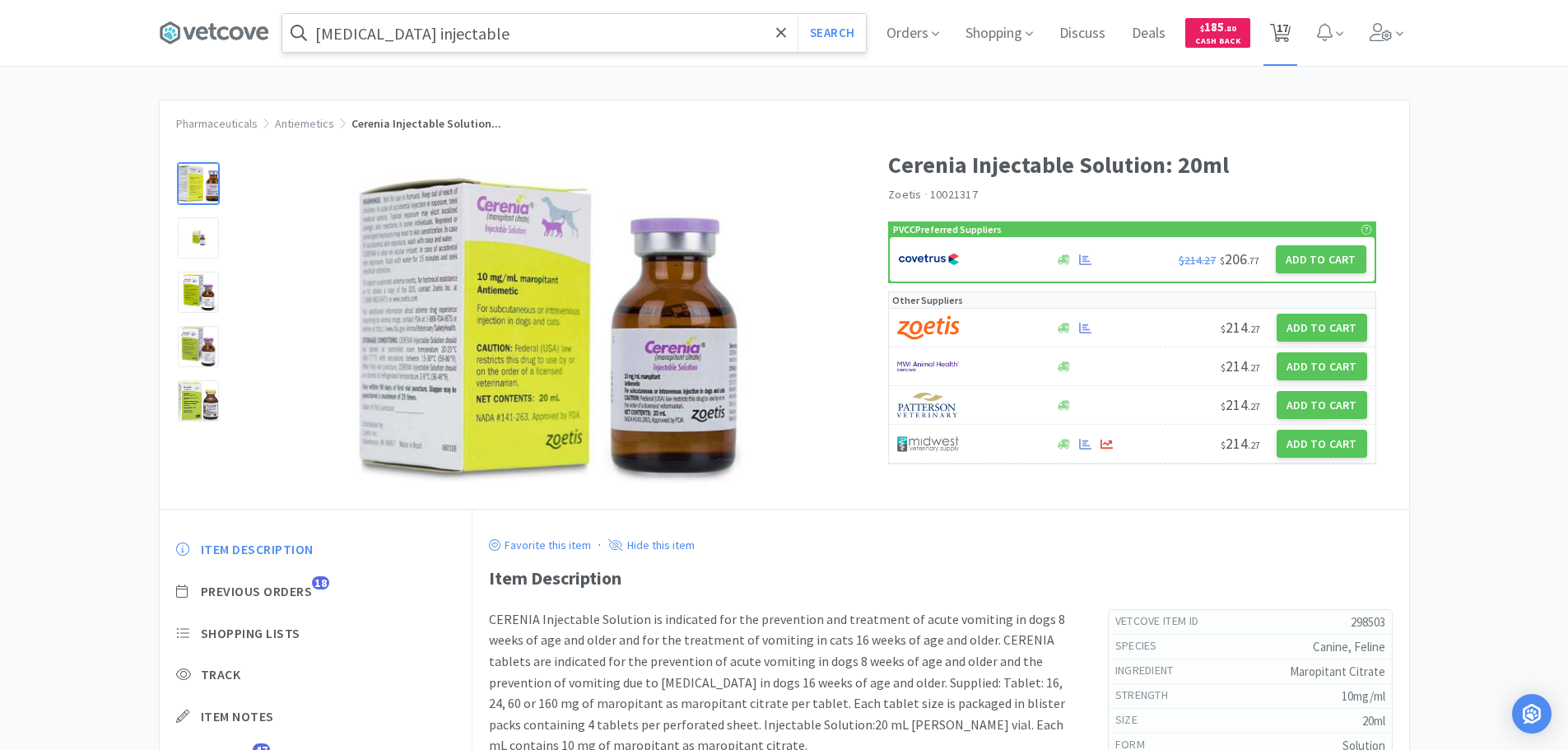
select select "1"
select select "4"
select select "1"
select select "2"
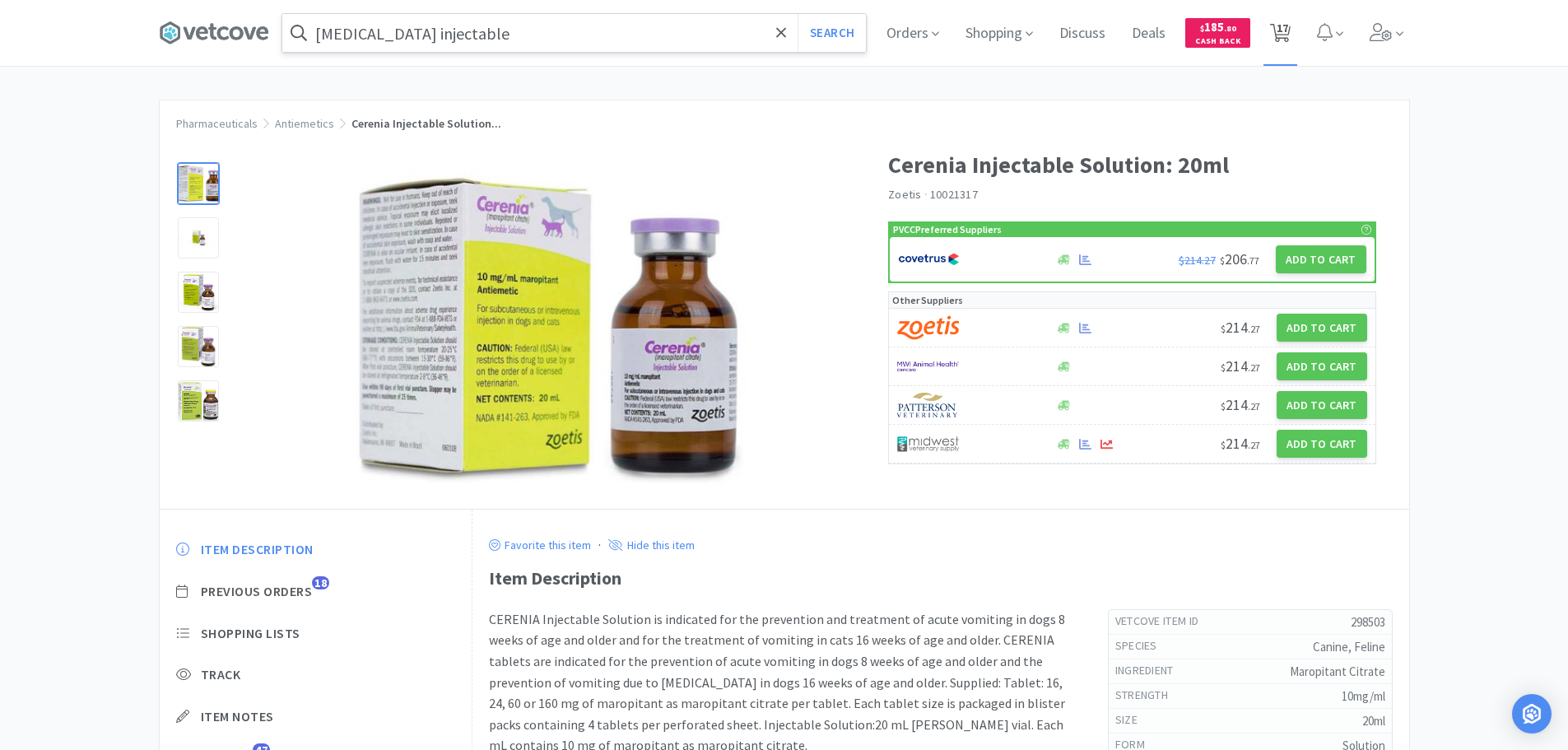
select select "2"
select select "100"
select select "5"
select select "1"
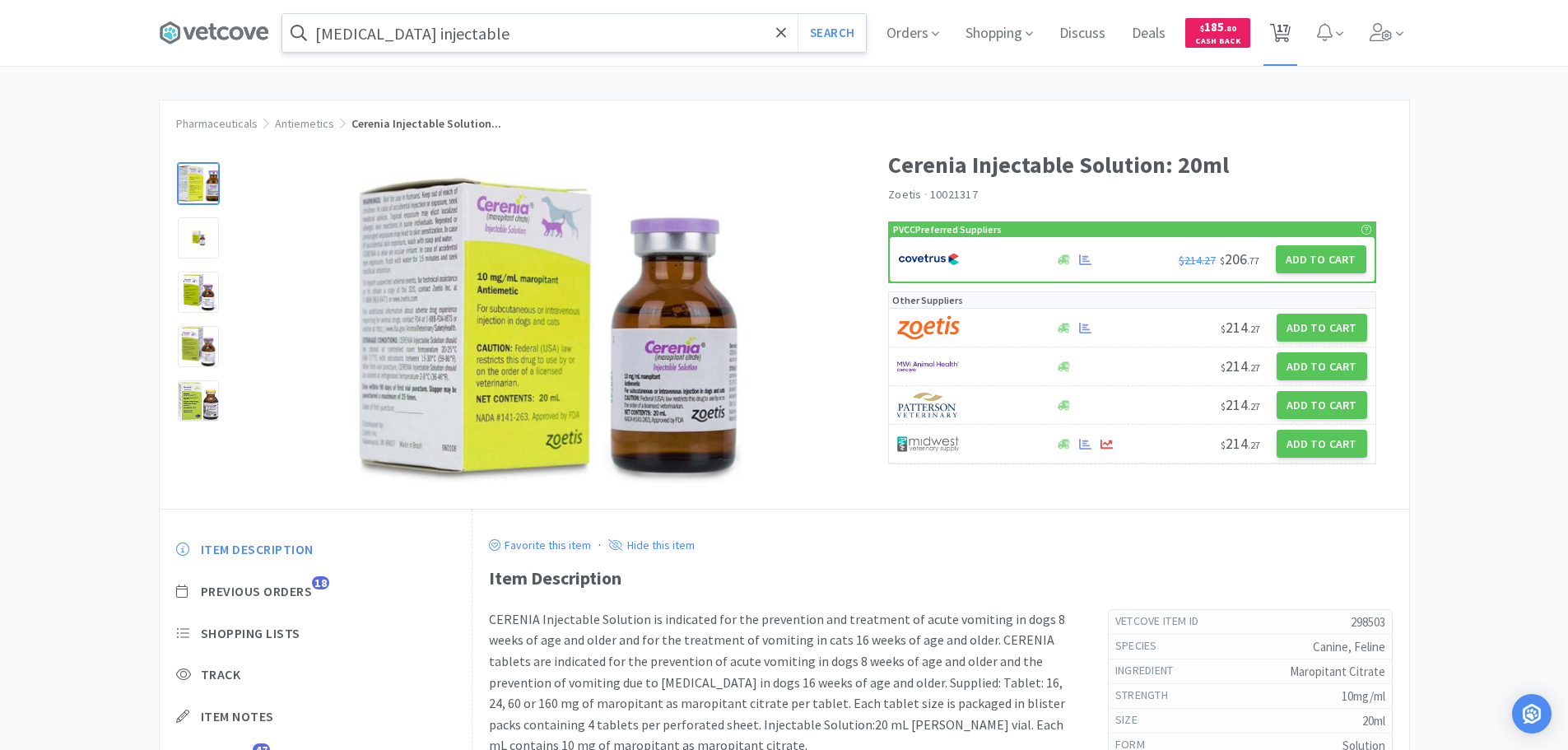
select select "1"
select select "10"
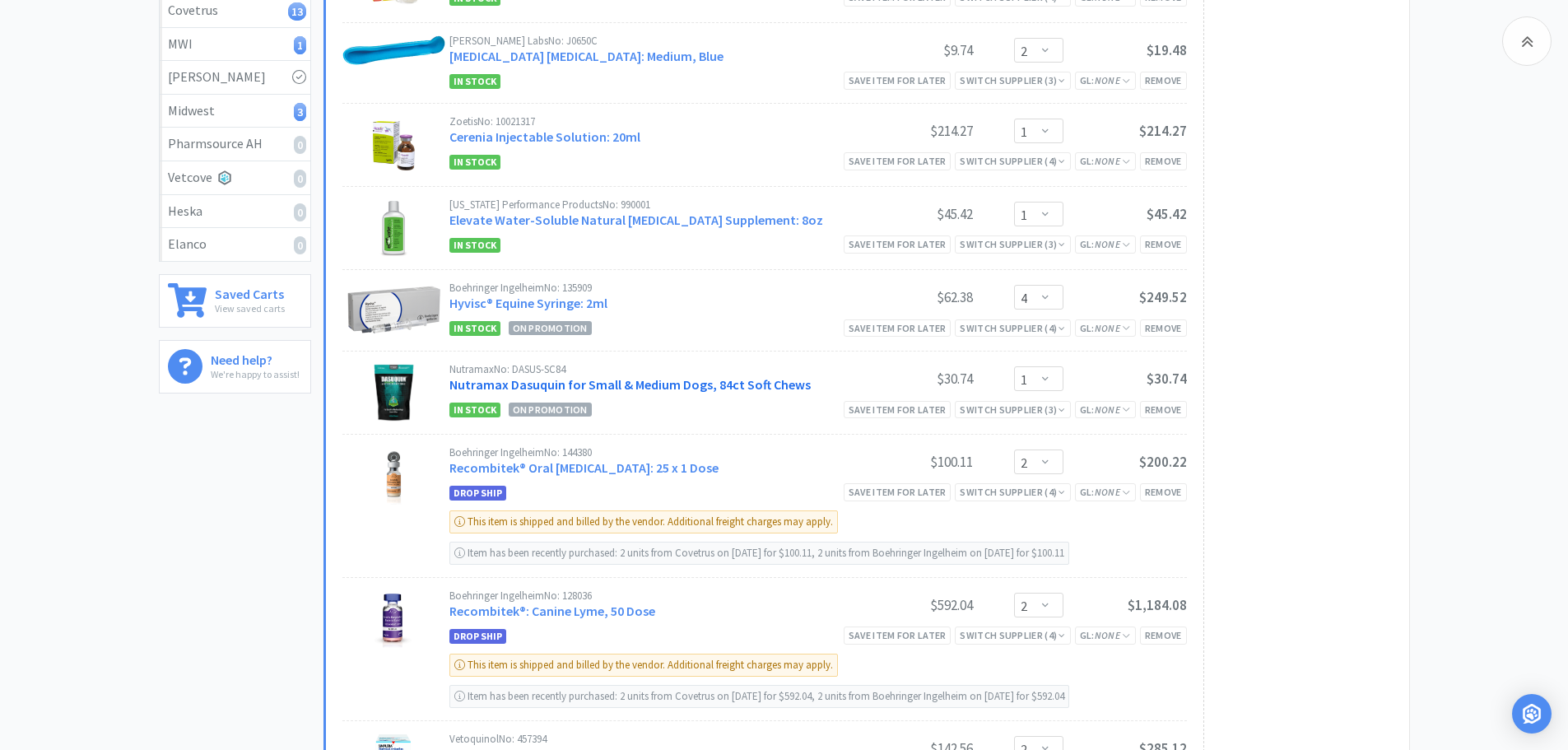
scroll to position [741, 0]
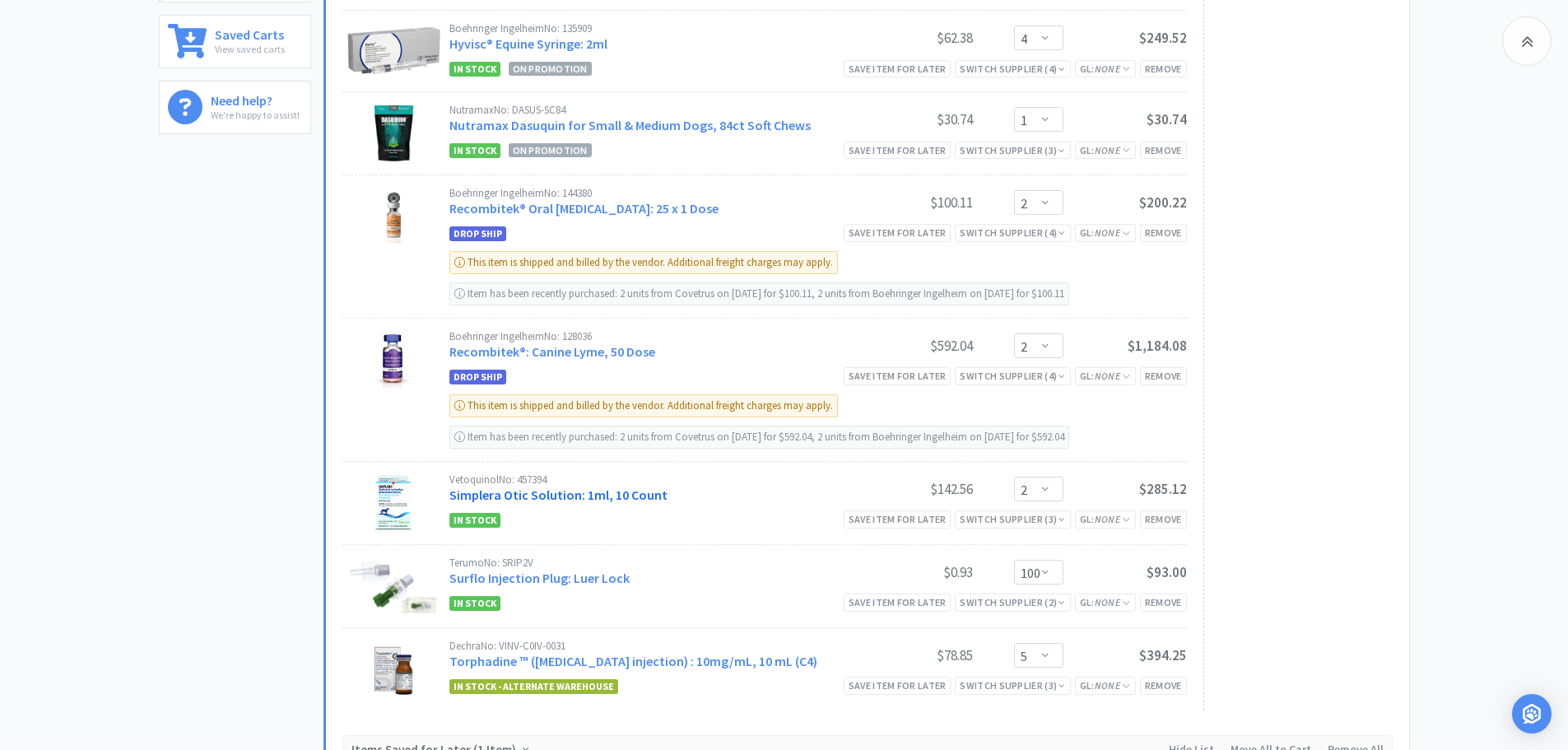
click at [632, 490] on link "Simplera Otic Solution: 1ml, 10 Count" at bounding box center [558, 494] width 218 height 16
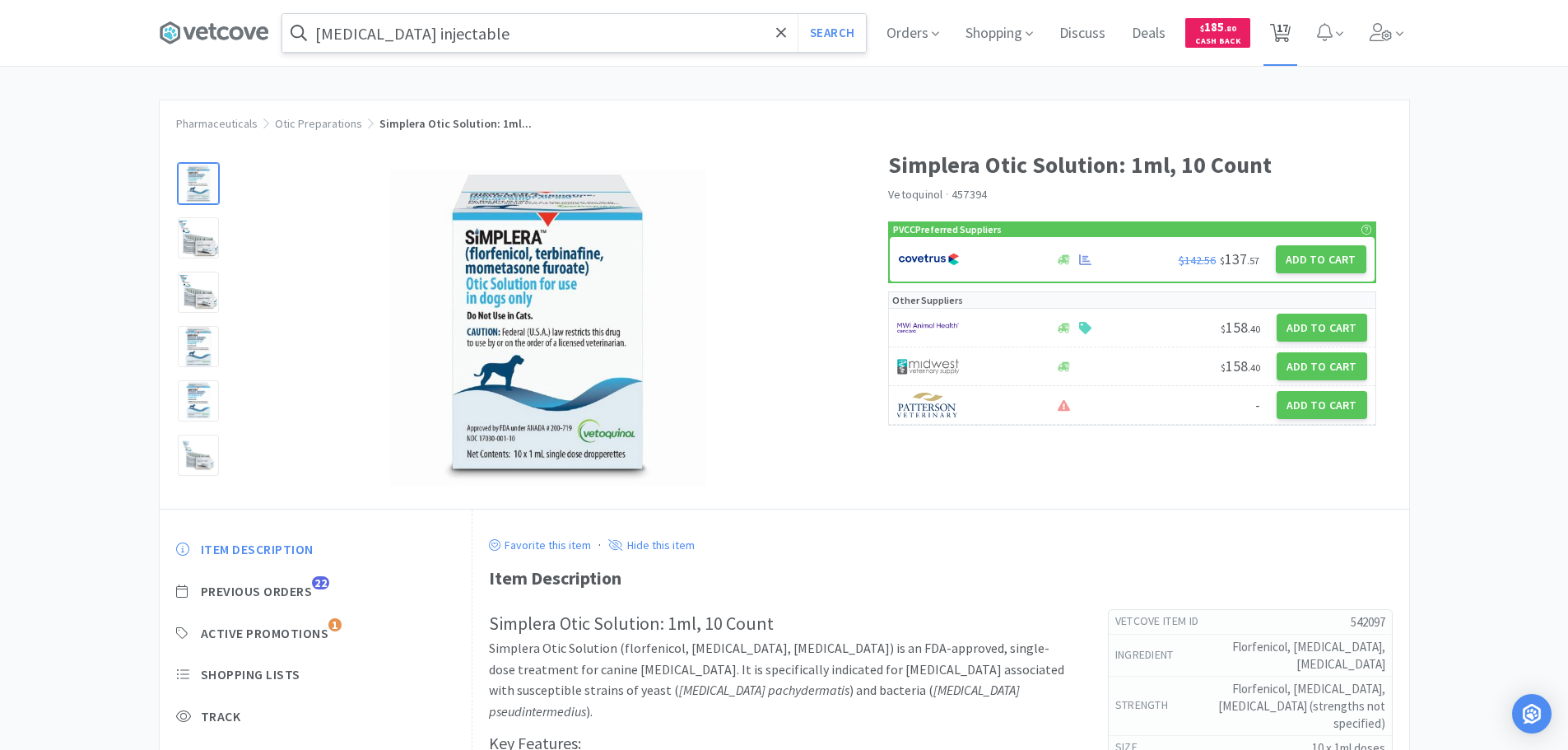
click at [1280, 35] on icon at bounding box center [1280, 33] width 21 height 18
select select "20"
select select "3"
select select "2"
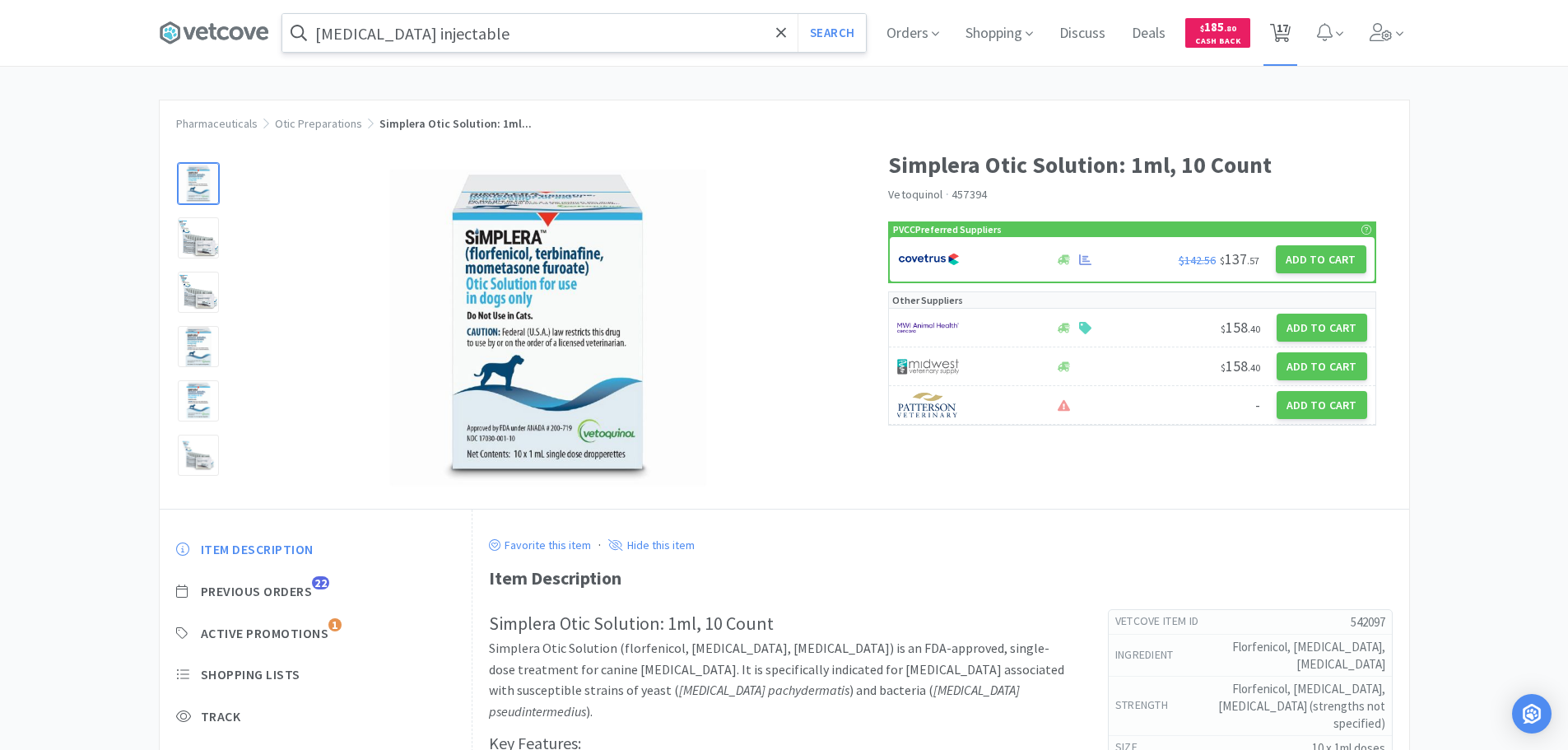
select select "1"
select select "4"
select select "1"
select select "2"
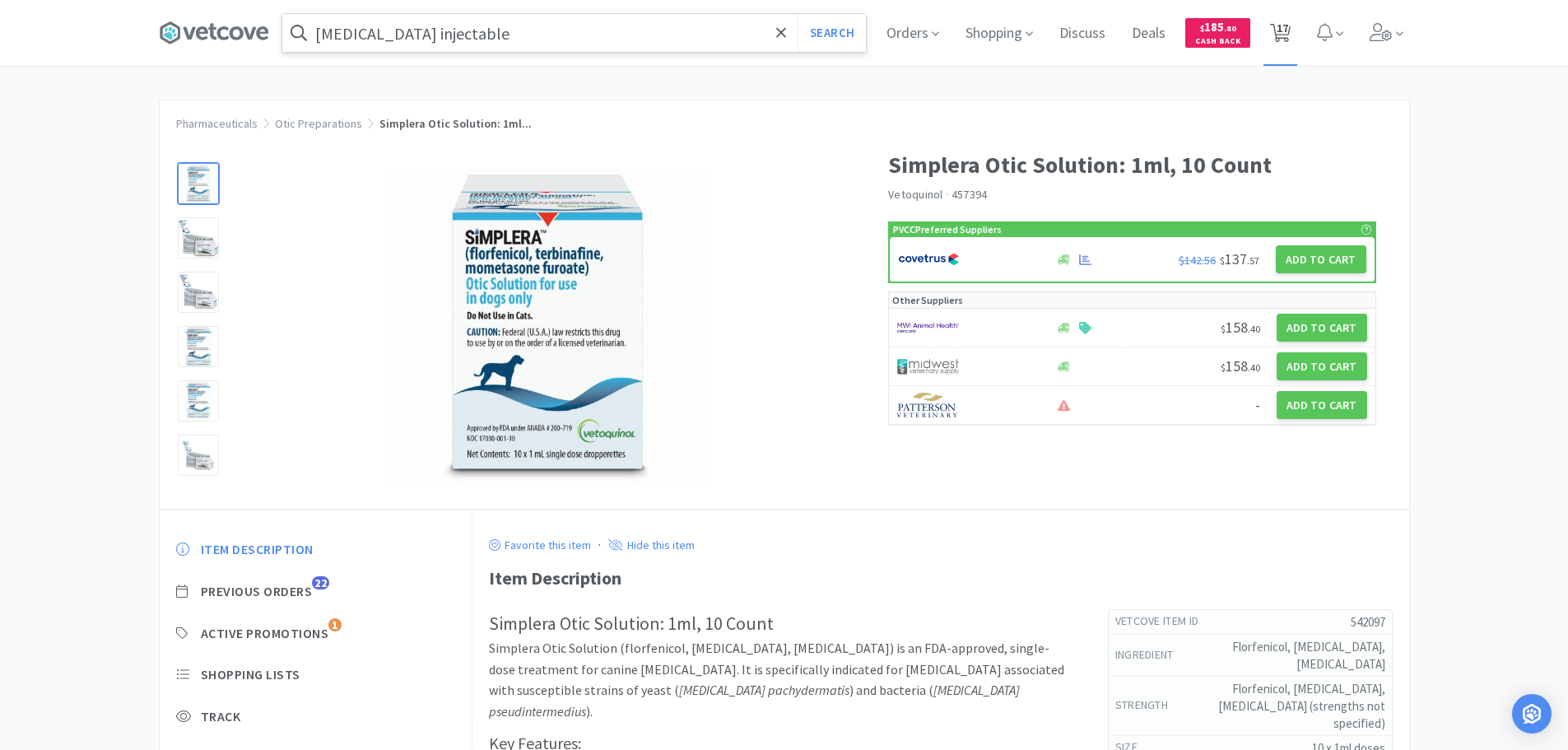
select select "2"
select select "100"
select select "5"
select select "1"
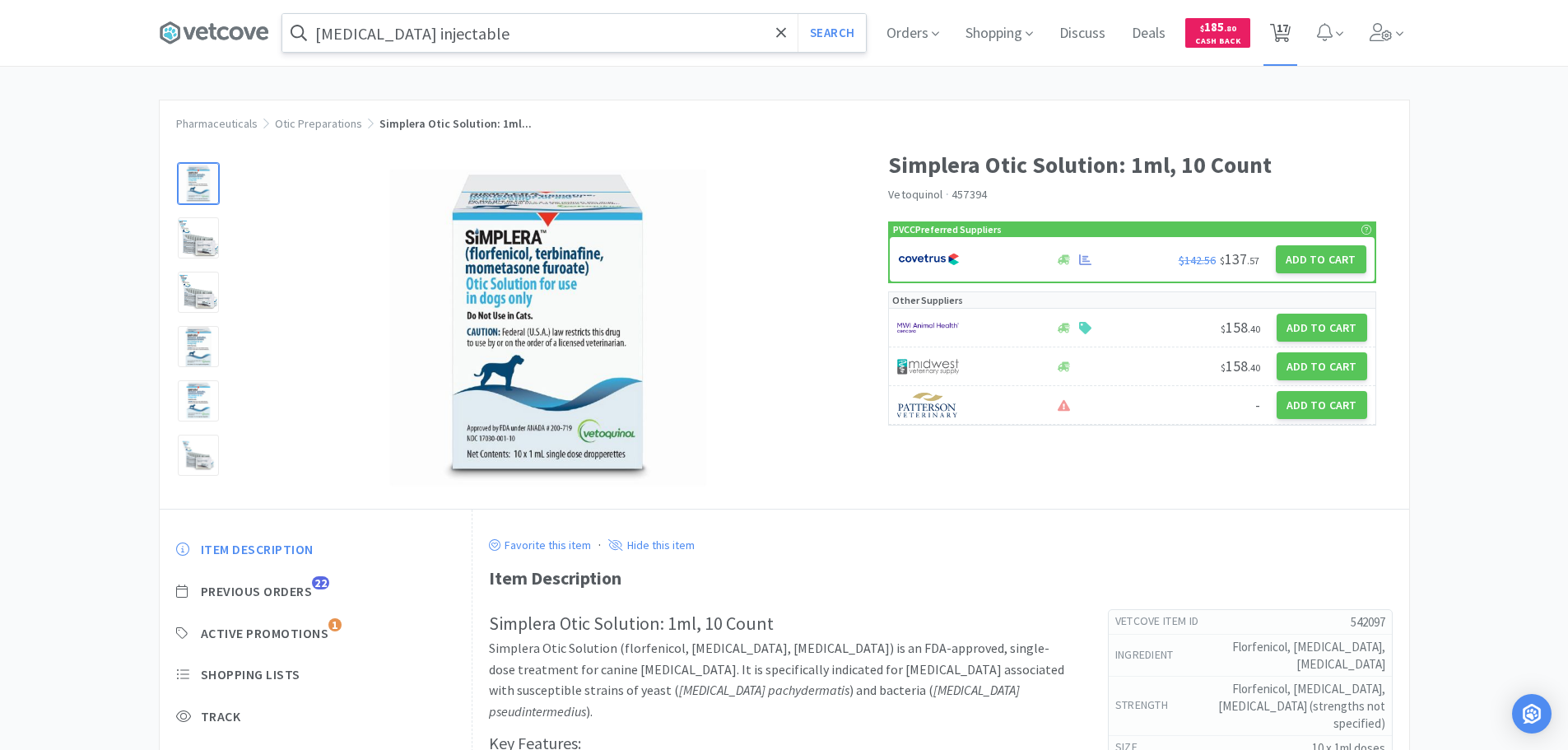
select select "1"
select select "10"
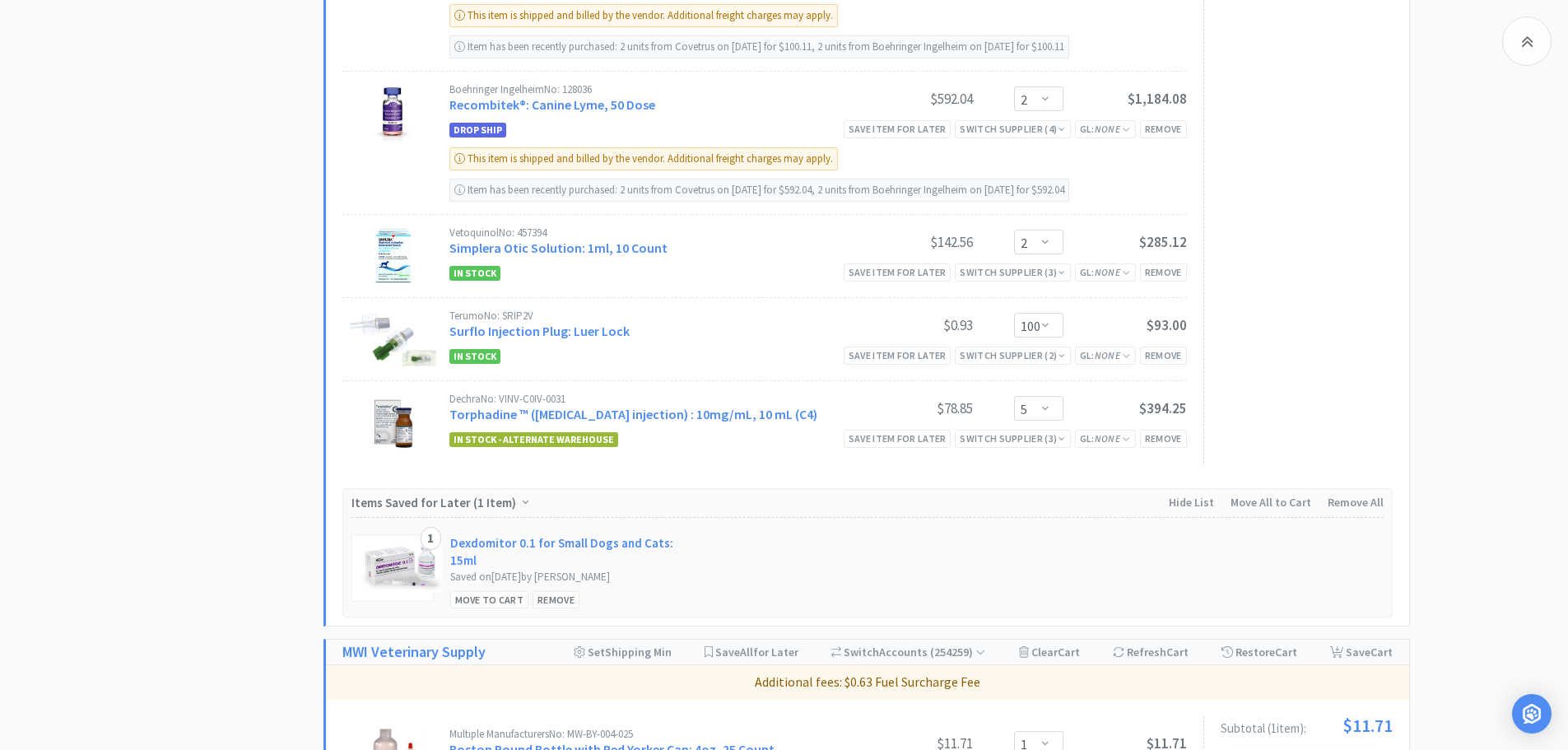
scroll to position [906, 0]
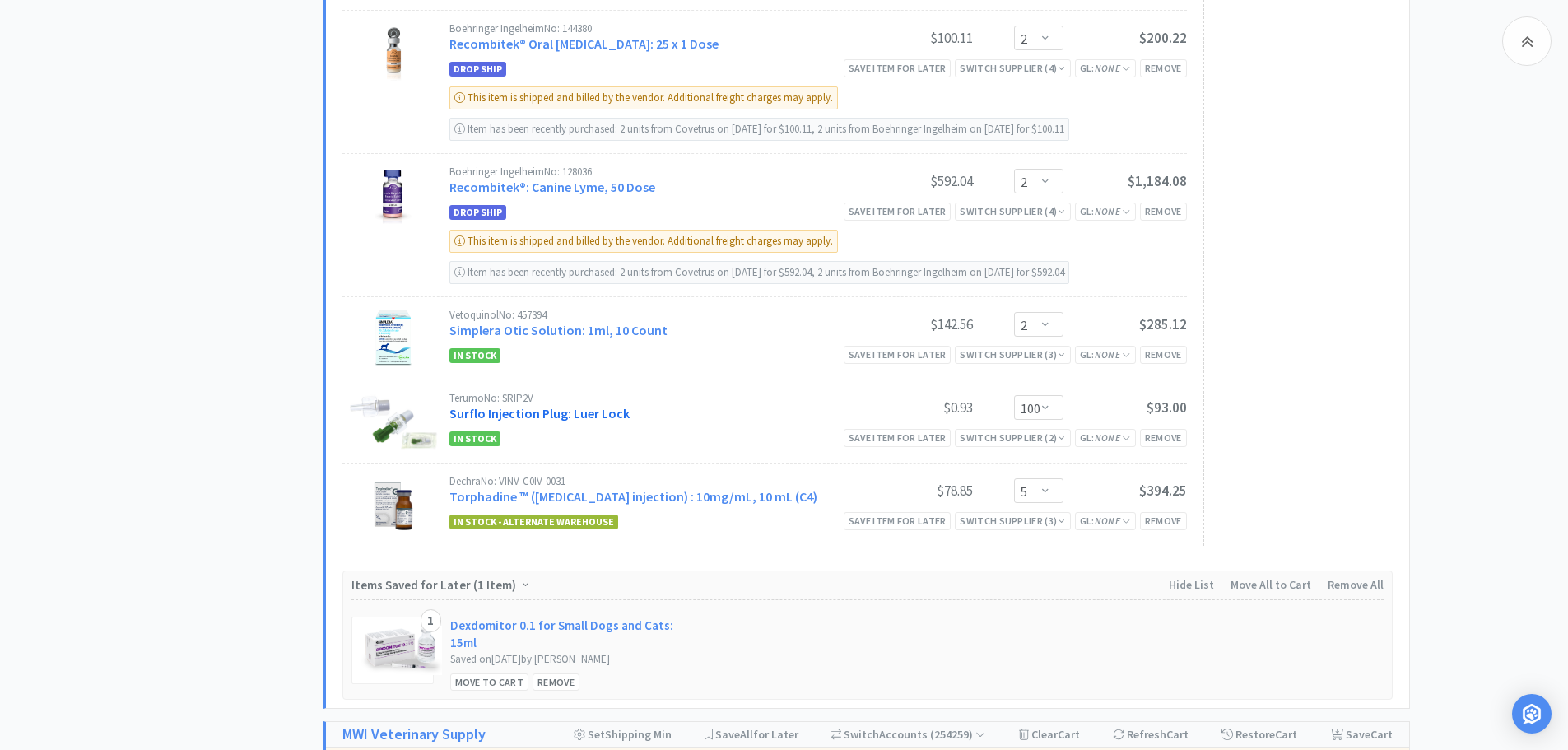
click at [588, 418] on link "Surflo Injection Plug: Luer Lock" at bounding box center [539, 412] width 180 height 16
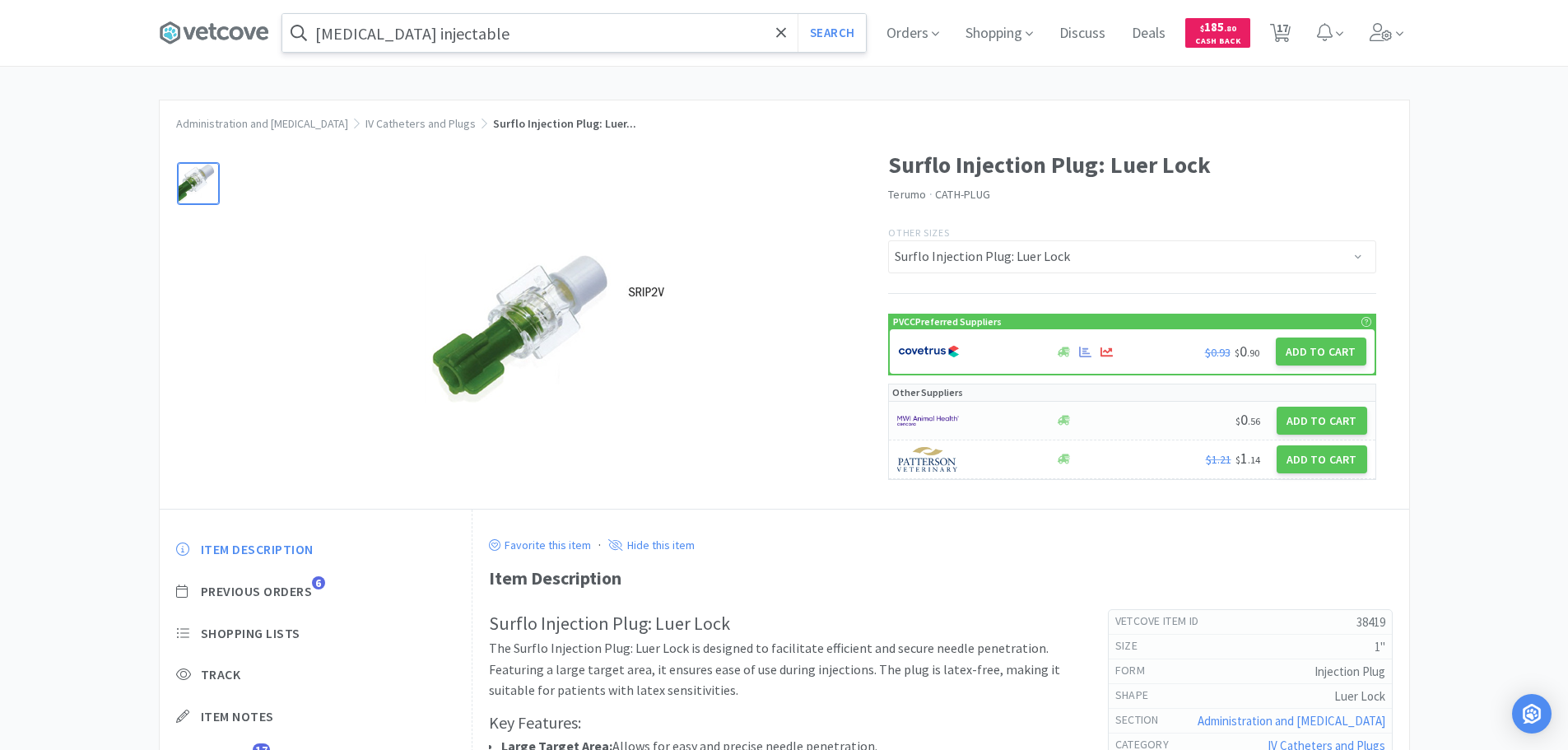
click at [1128, 418] on div at bounding box center [1116, 420] width 124 height 12
select select "50"
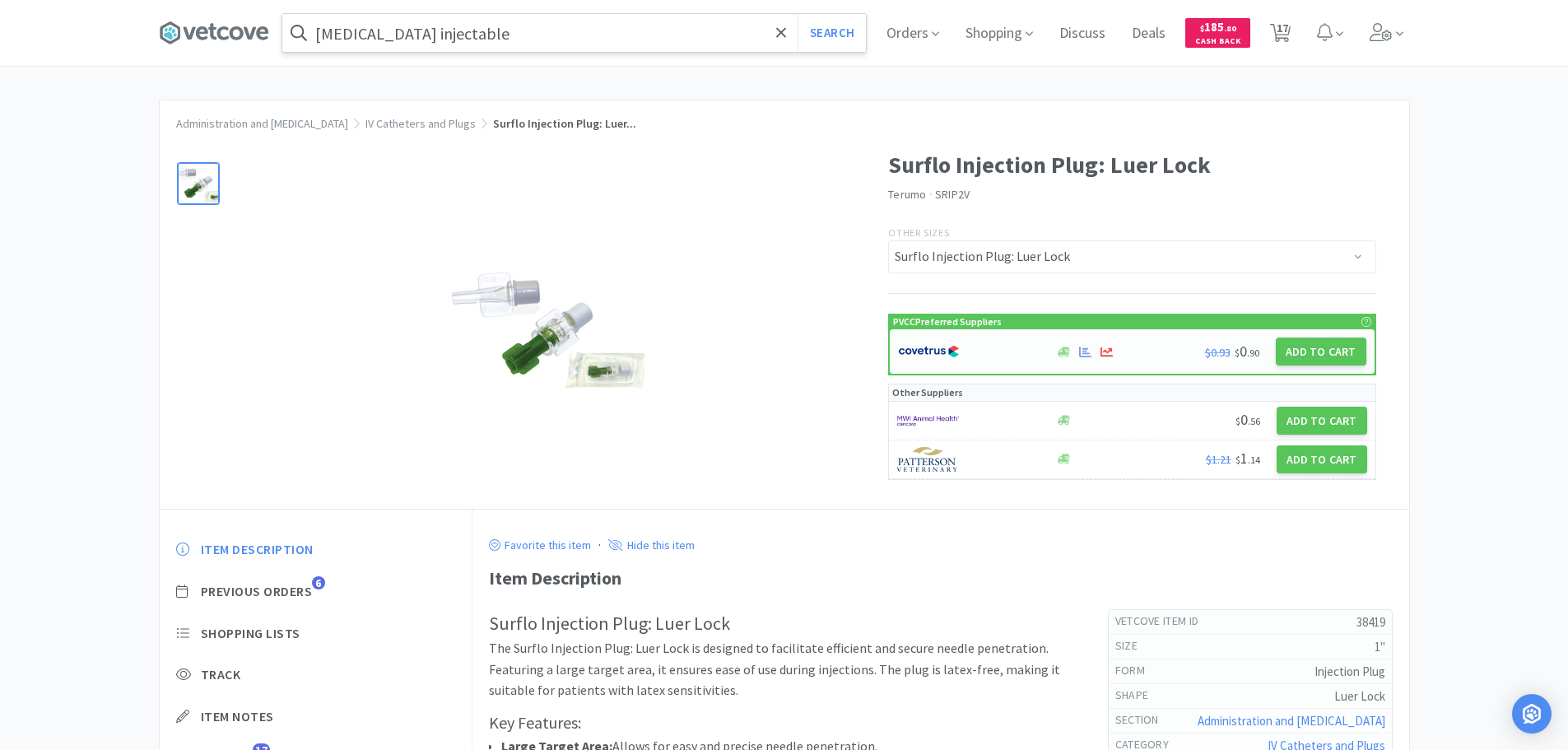
click at [942, 344] on img at bounding box center [929, 352] width 62 height 25
select select "1"
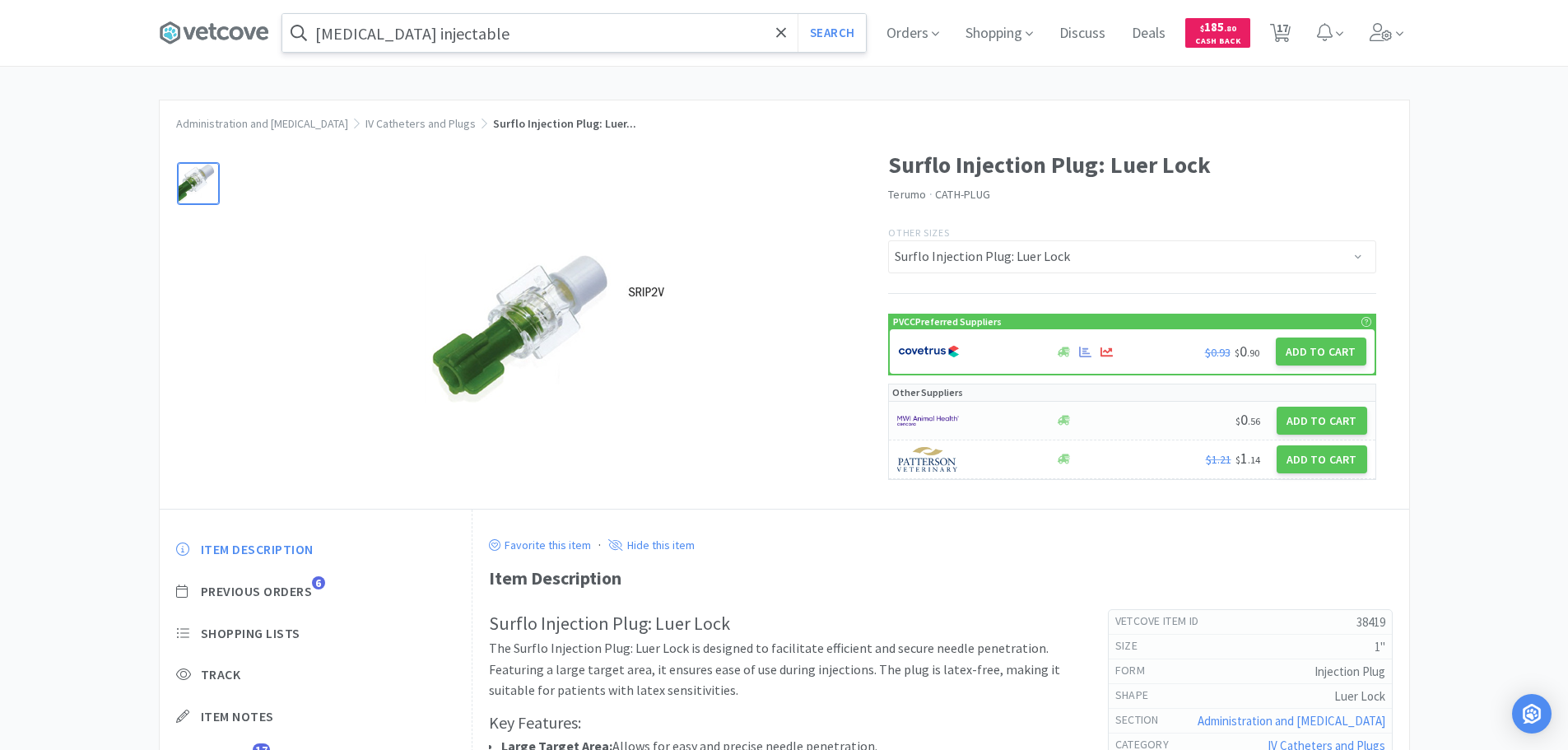
click at [981, 412] on div at bounding box center [967, 420] width 140 height 28
select select "50"
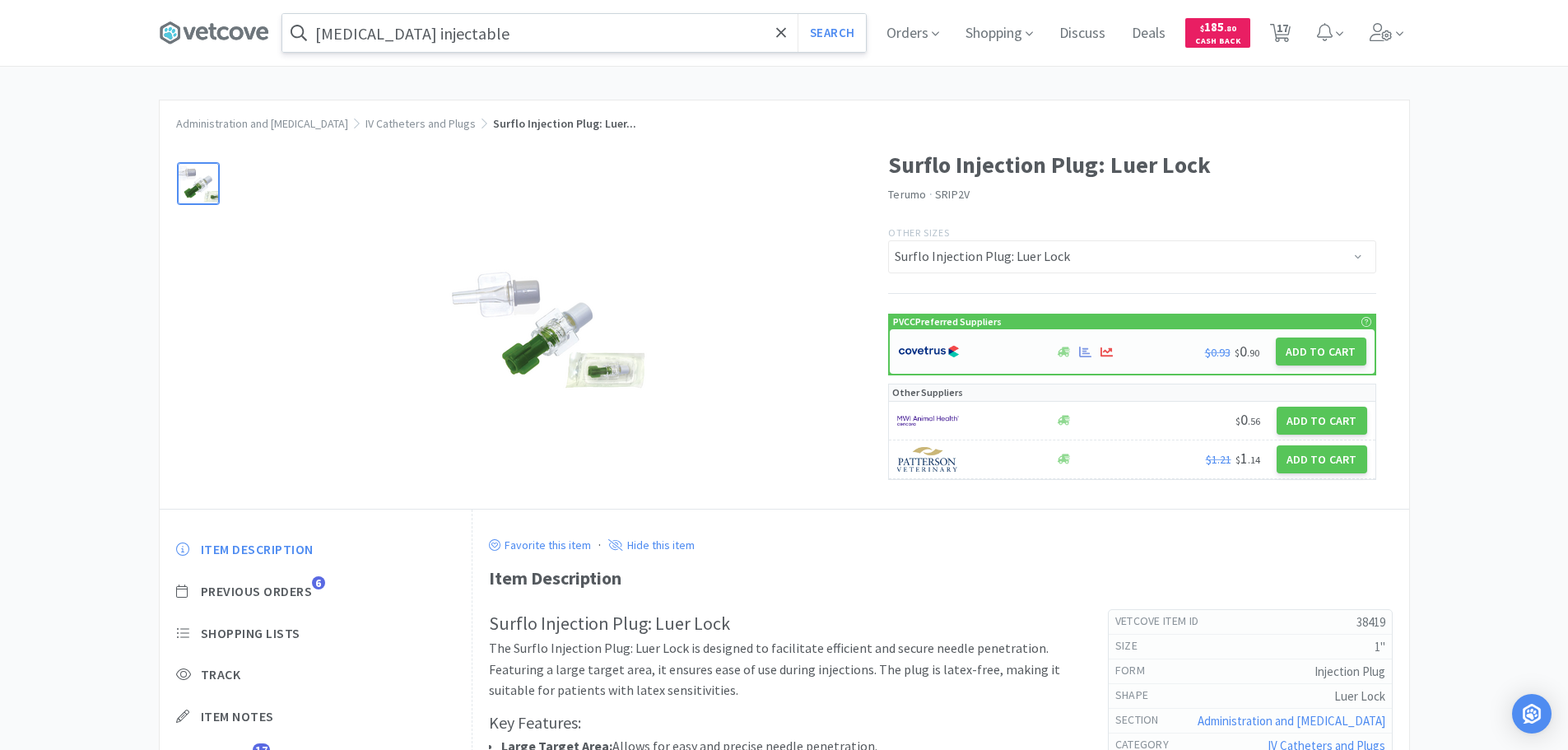
click at [914, 349] on img at bounding box center [929, 352] width 62 height 25
select select "1"
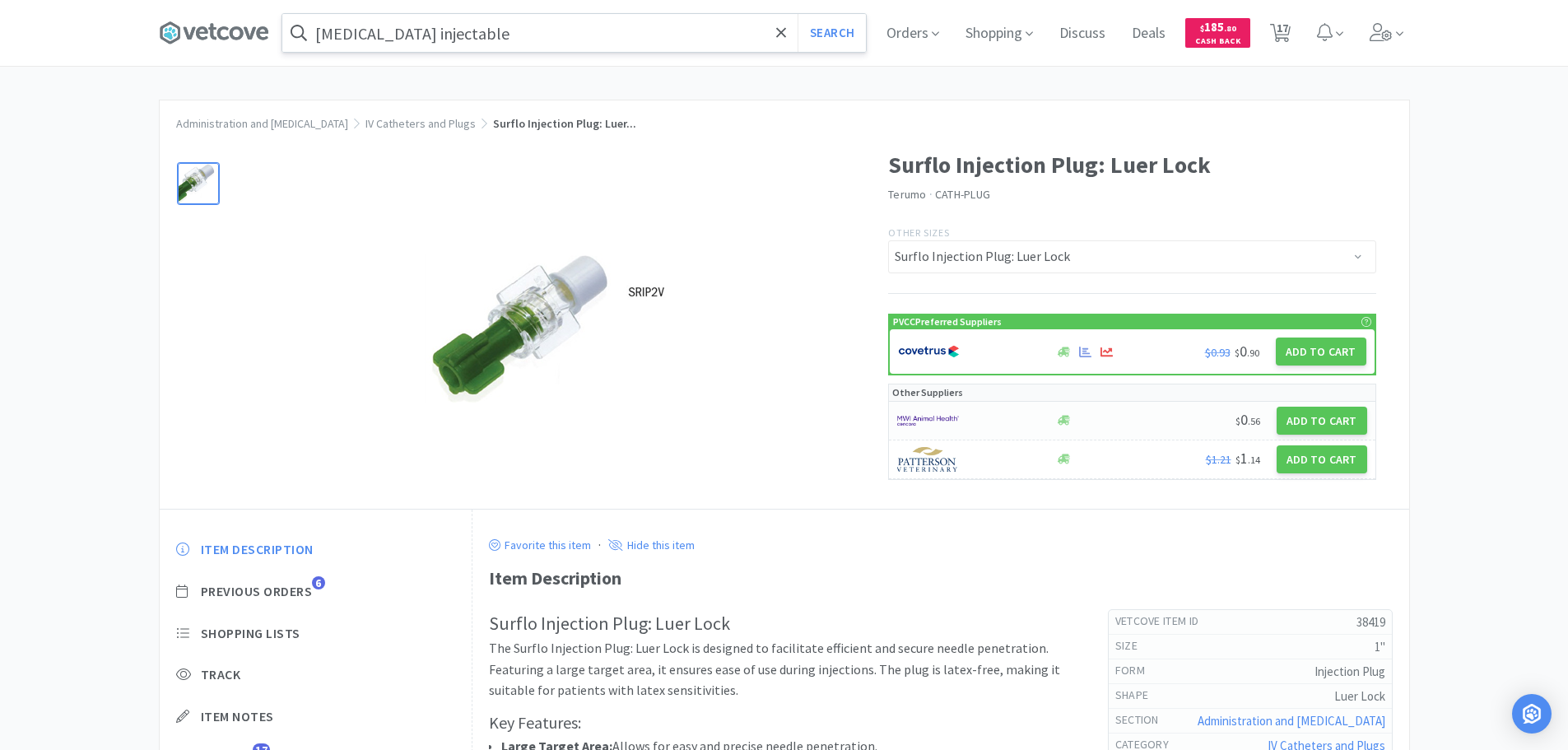
click at [1002, 418] on div at bounding box center [967, 420] width 140 height 28
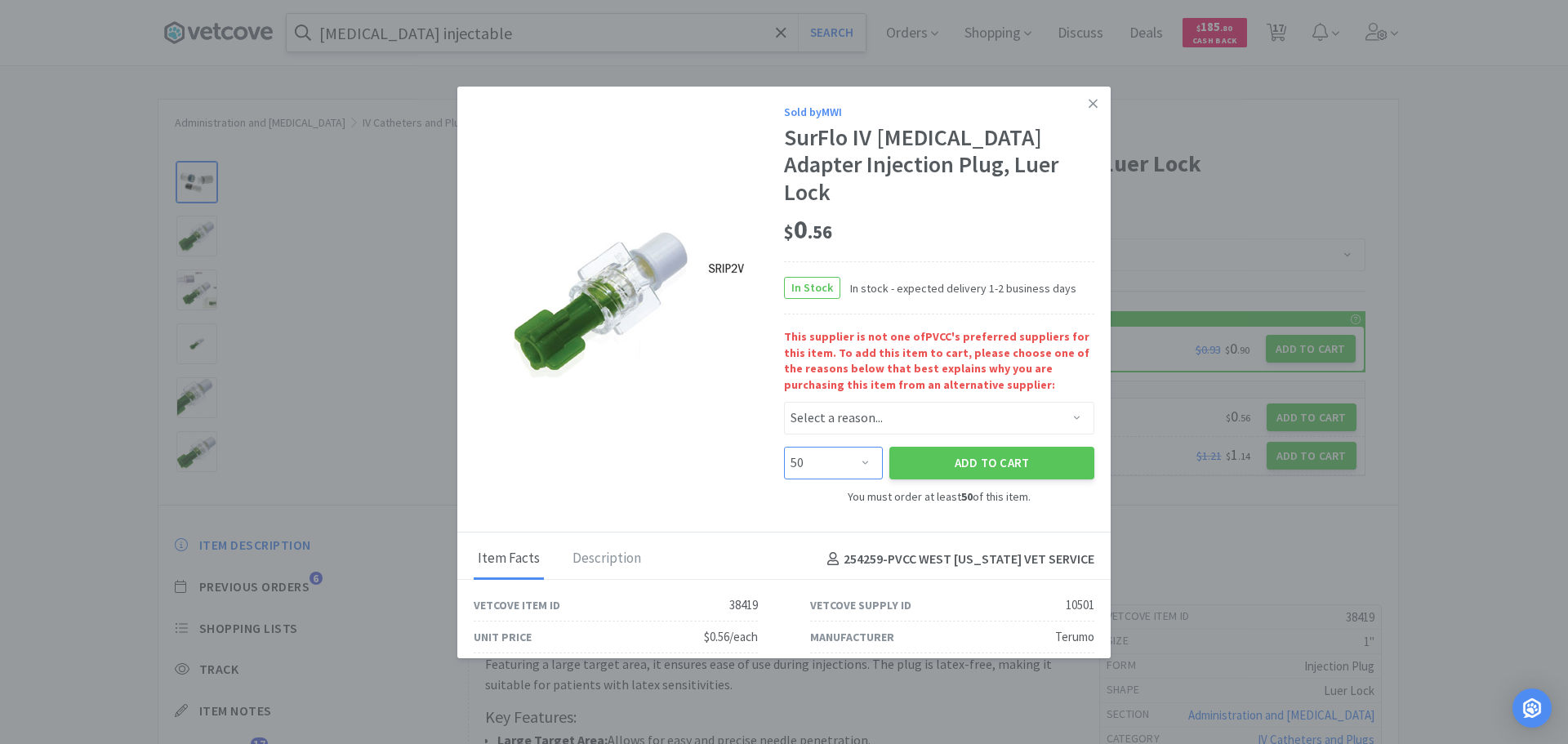
click at [839, 447] on select "Enter Quantity 50 100 150 200 250 300 350 400 450 500 550 600 650 700 750 800 8…" at bounding box center [834, 463] width 99 height 33
select select "100"
click at [784, 447] on select "Enter Quantity 50 100 150 200 250 300 350 400 450 500 550 600 650 700 750 800 8…" at bounding box center [834, 463] width 99 height 33
click at [1089, 102] on icon at bounding box center [1093, 103] width 9 height 9
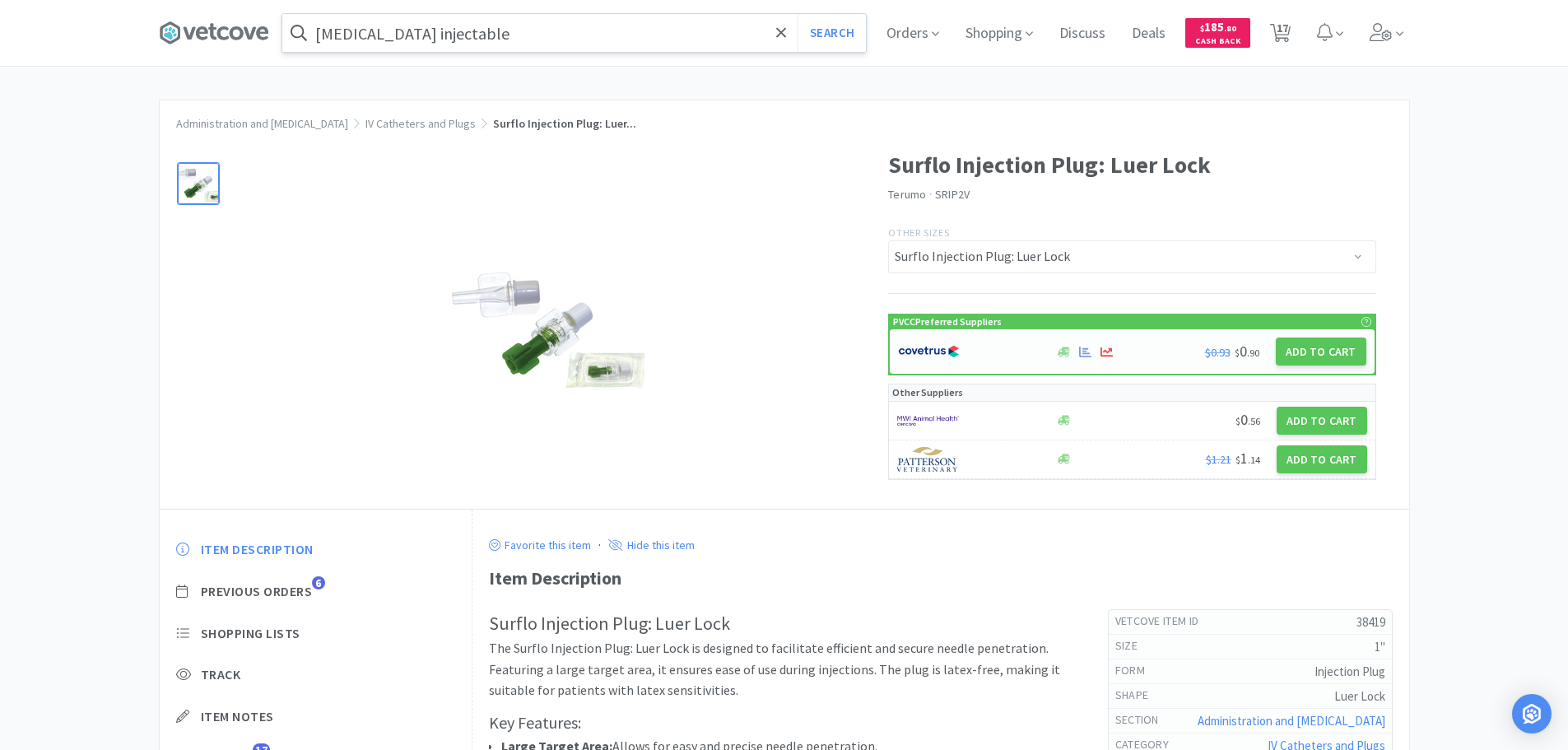
click at [997, 358] on div at bounding box center [968, 352] width 140 height 28
select select "1"
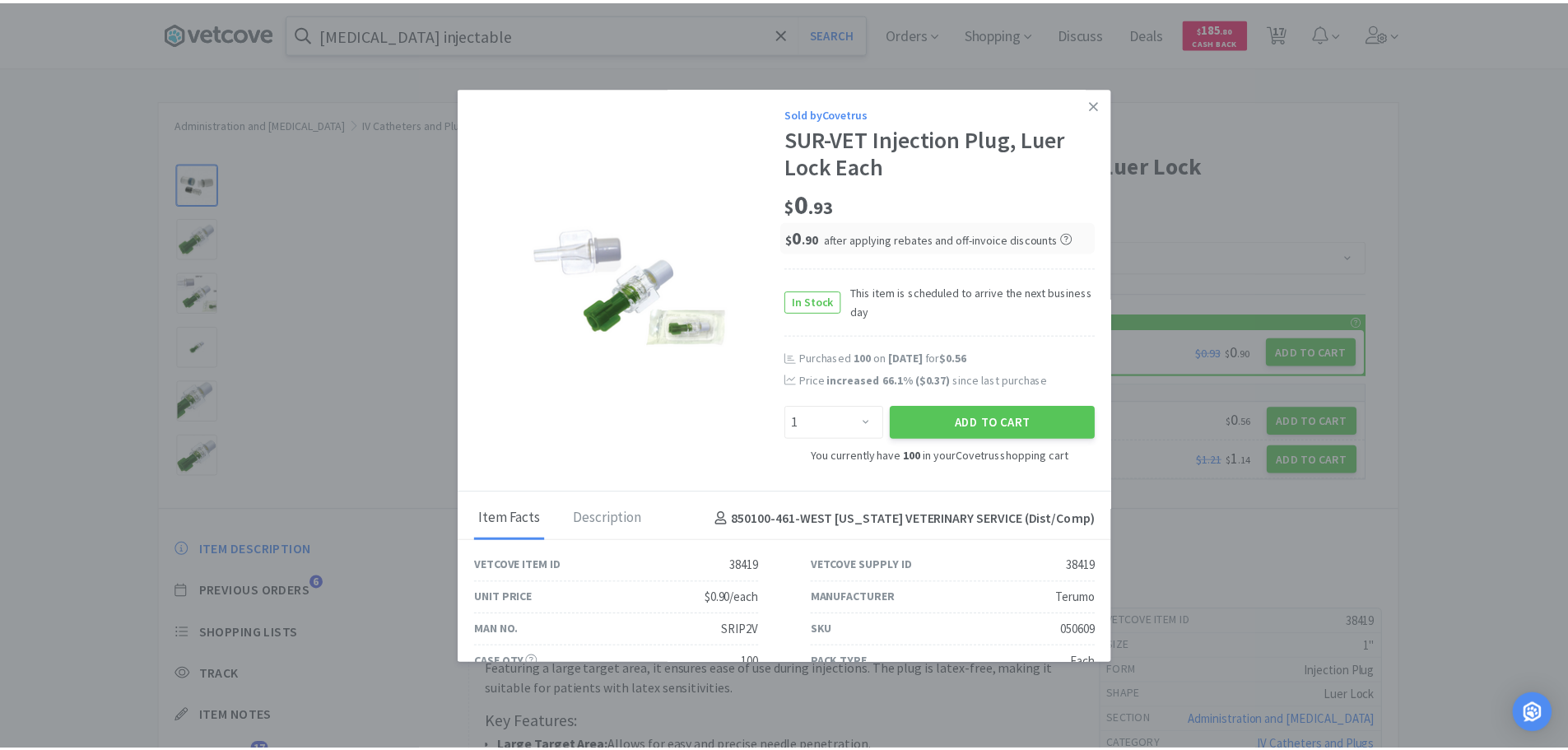
scroll to position [64, 0]
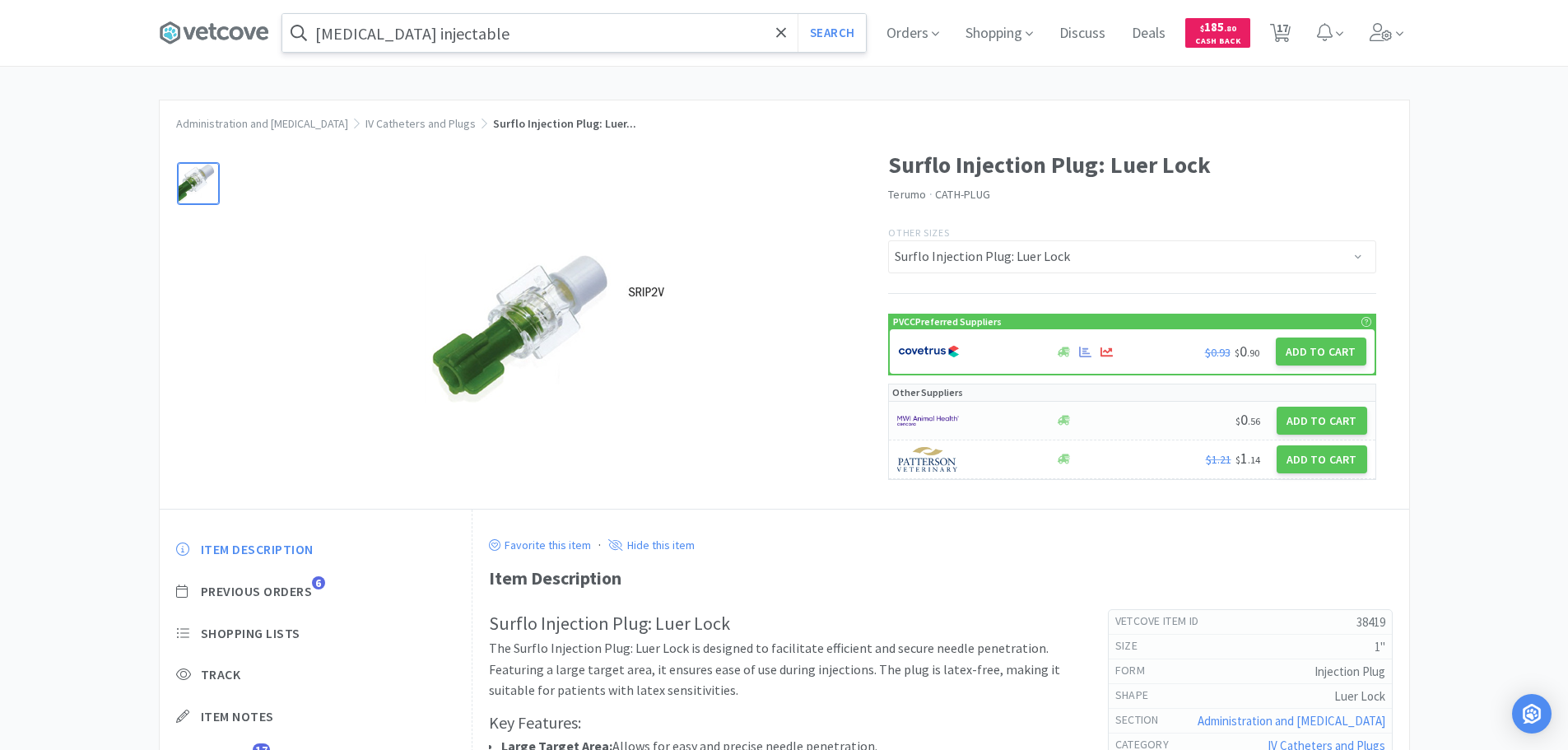
click at [987, 404] on div "$ 0 . 56 Add to Cart" at bounding box center [1132, 420] width 486 height 39
select select "50"
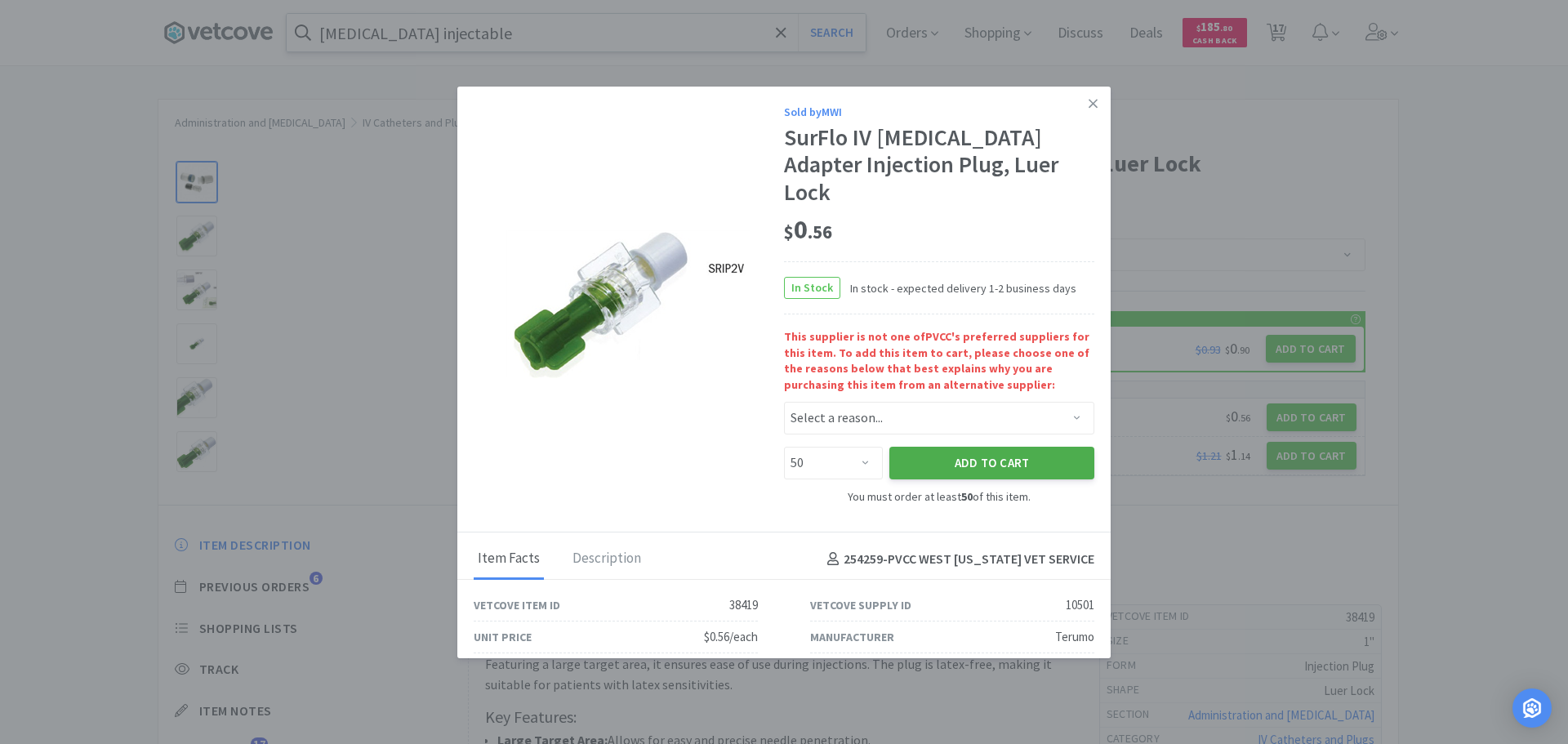
click at [987, 447] on button "Add to Cart" at bounding box center [991, 463] width 205 height 33
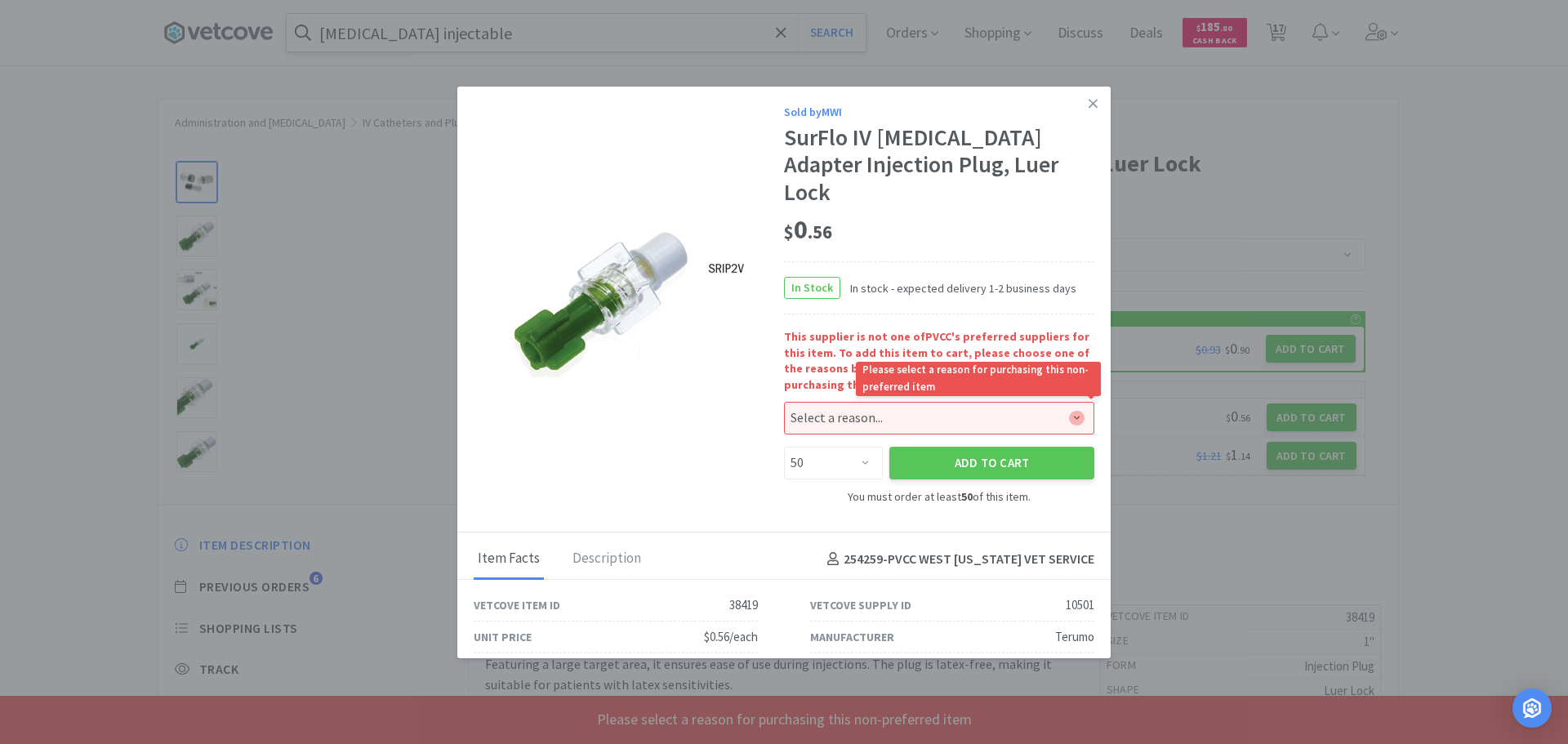
click at [999, 401] on select "Select a reason... Availability - This item is out of stock at the preferred su…" at bounding box center [939, 417] width 310 height 33
select select "pricing"
click at [784, 401] on select "Select a reason... Availability - This item is out of stock at the preferred su…" at bounding box center [939, 417] width 310 height 33
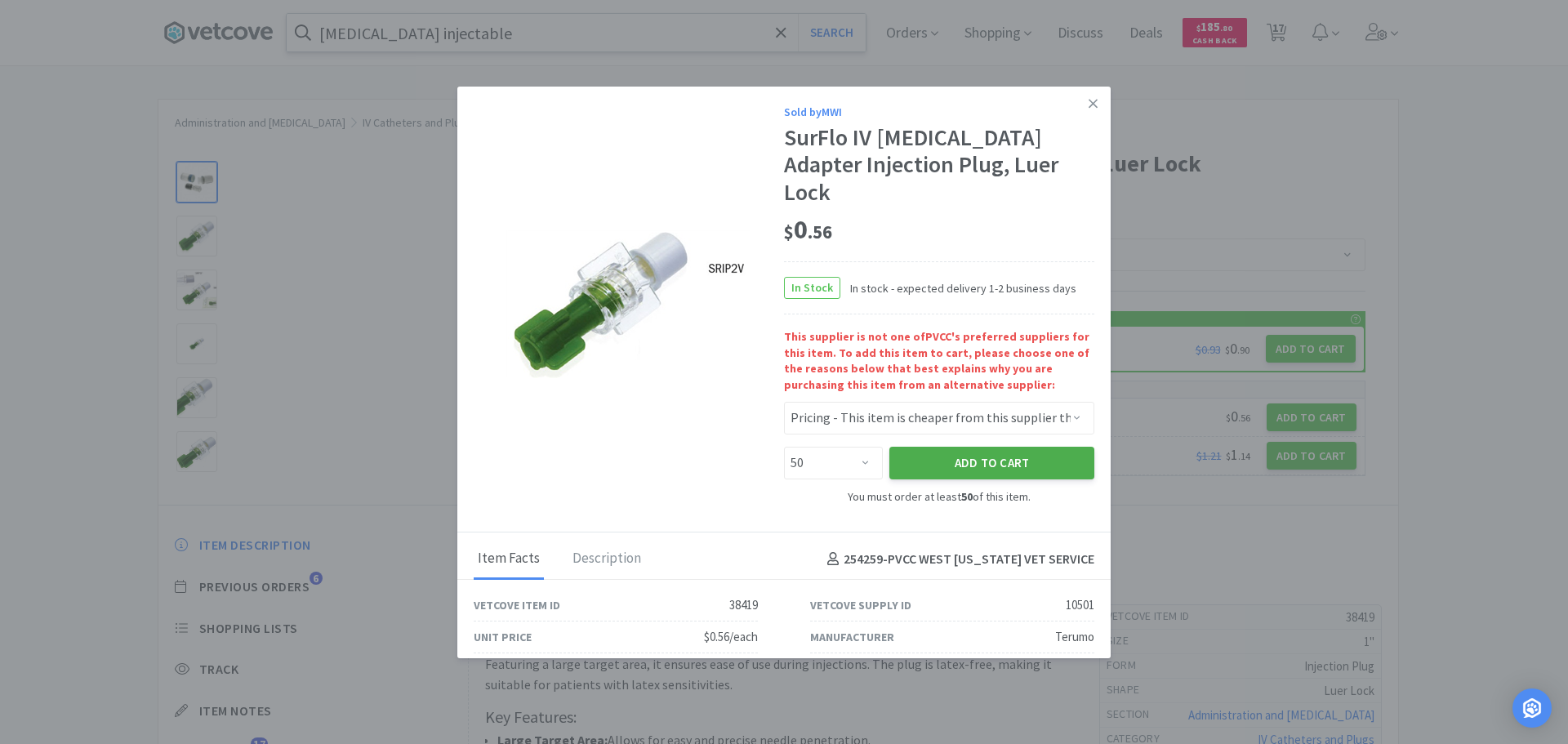
click at [996, 447] on button "Add to Cart" at bounding box center [991, 463] width 205 height 33
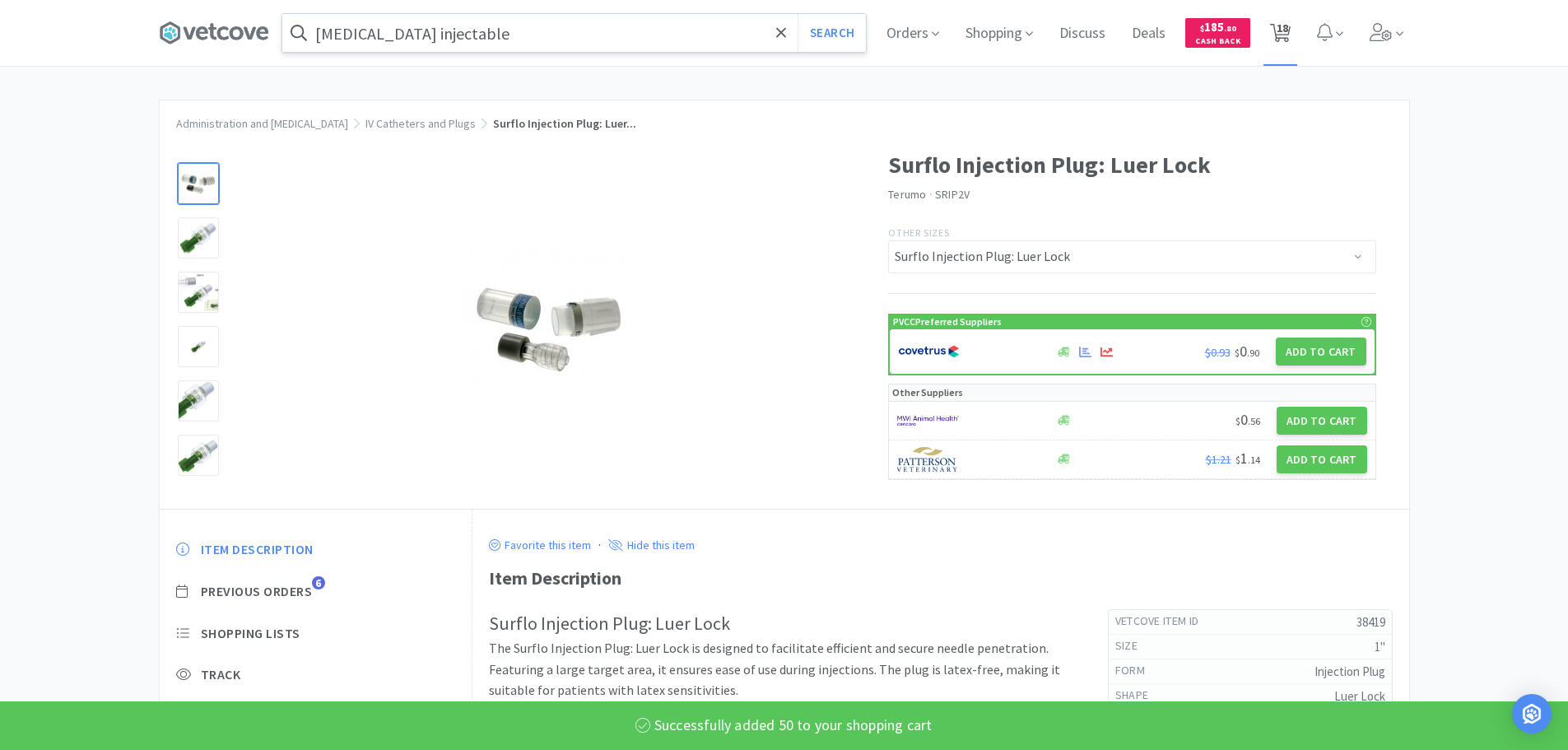
click at [1297, 26] on span "18" at bounding box center [1280, 33] width 34 height 66
select select "20"
select select "3"
select select "2"
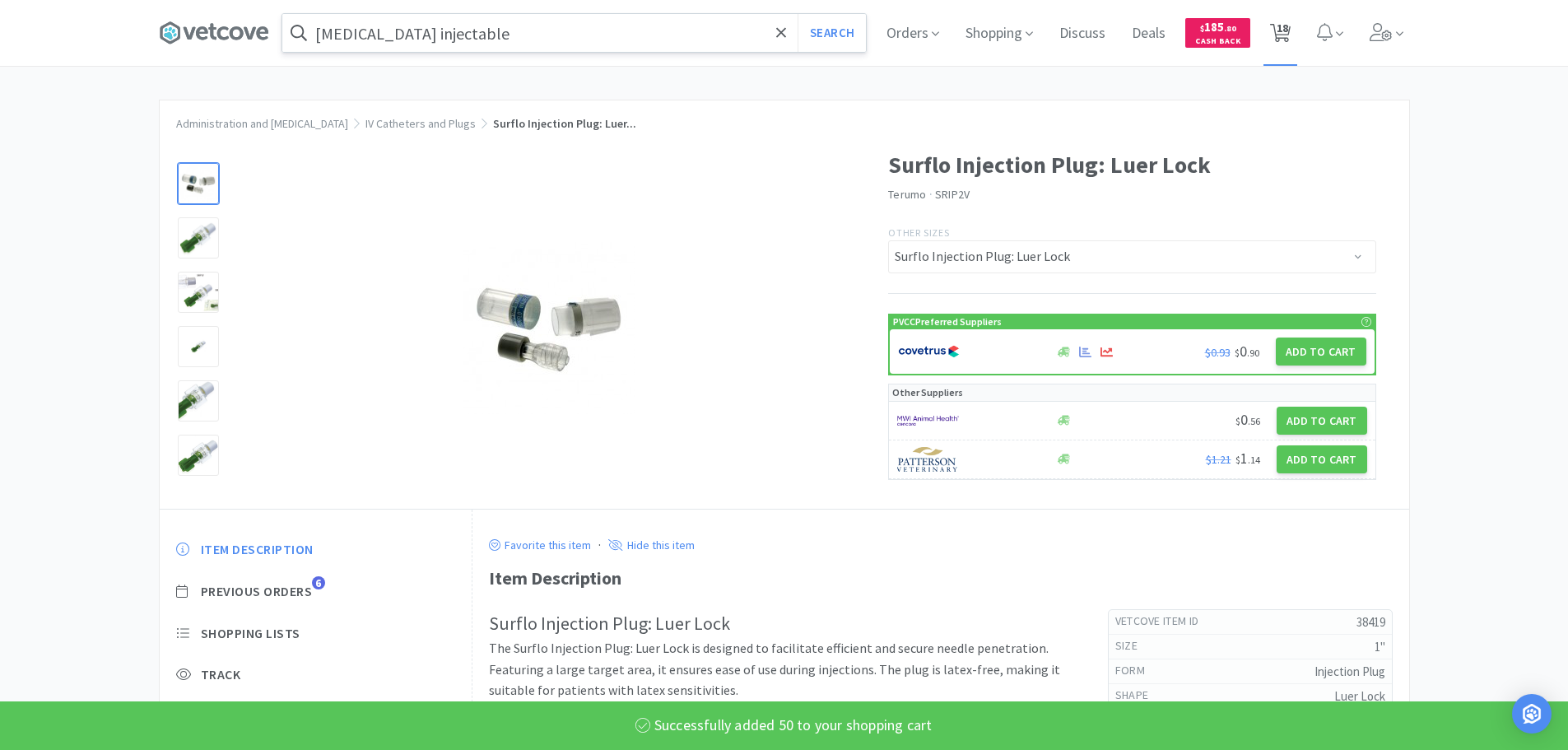
select select "1"
select select "4"
select select "1"
select select "2"
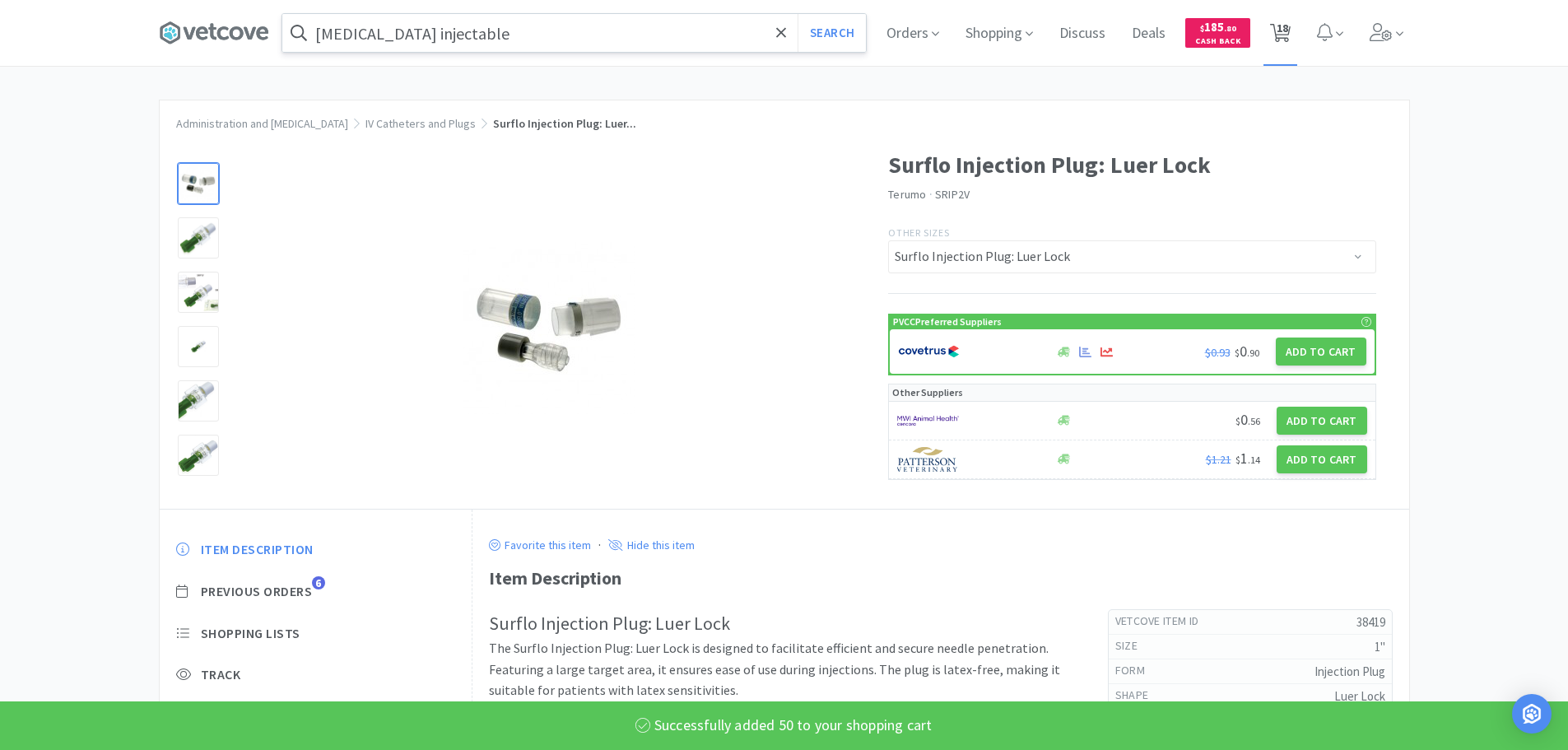
select select "2"
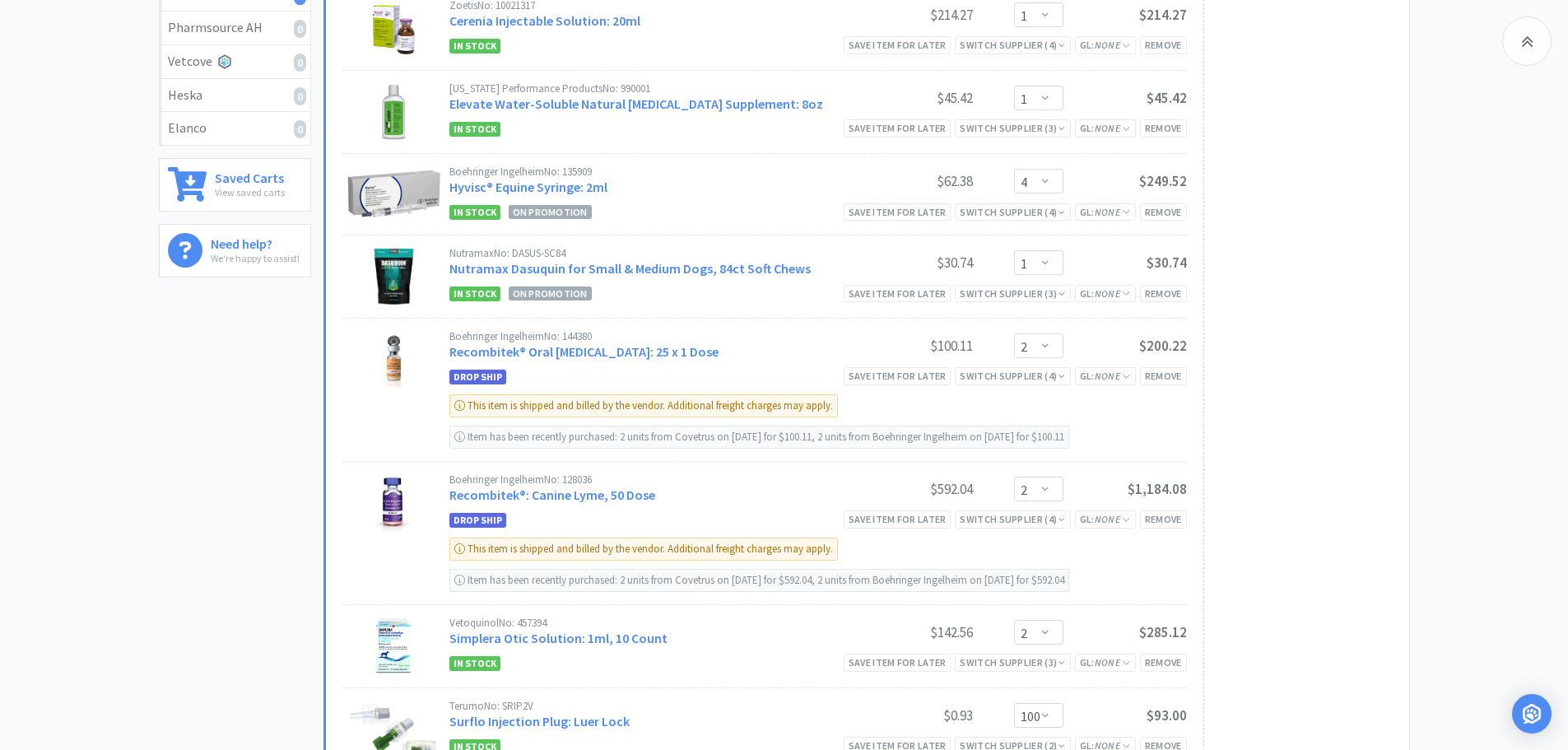
scroll to position [823, 0]
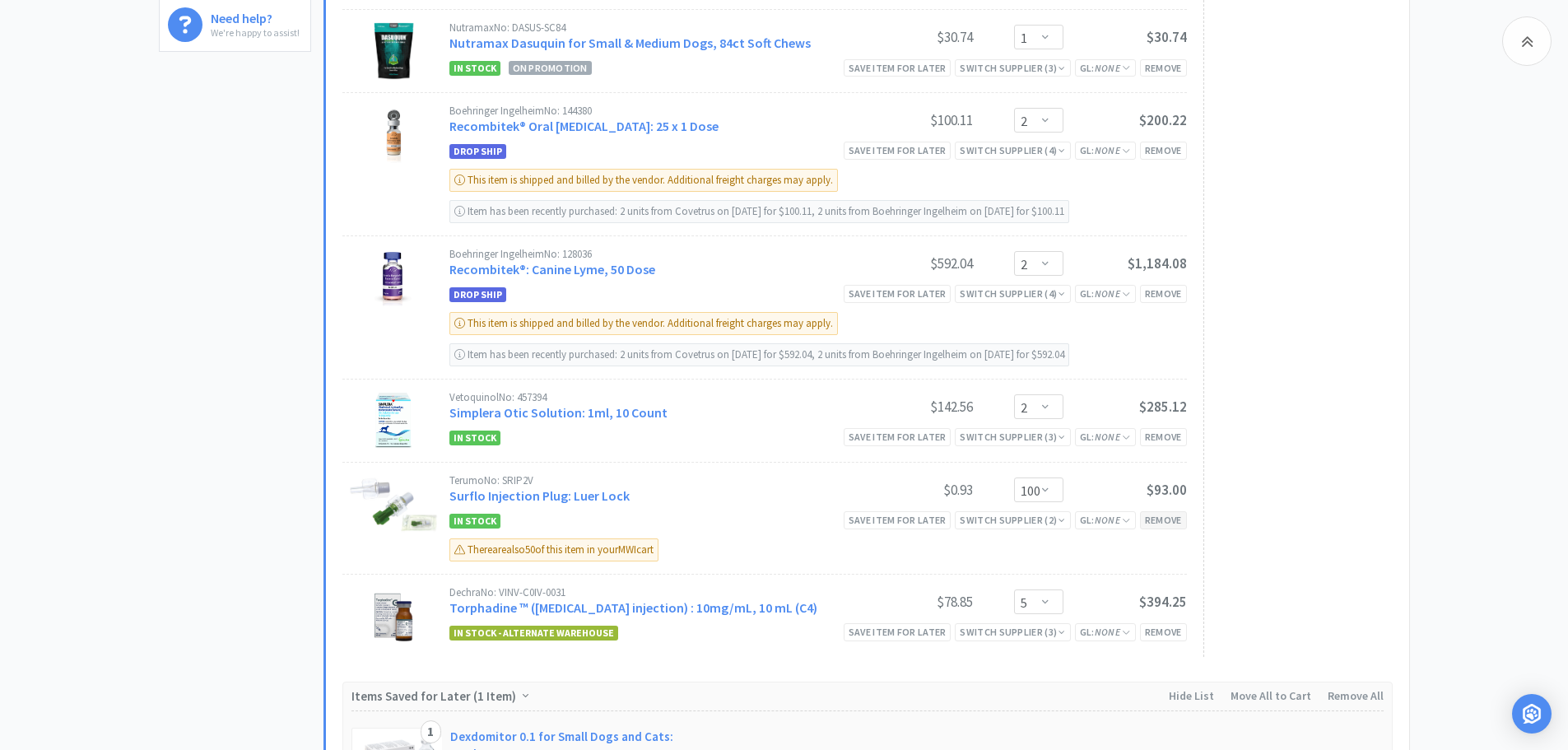
click at [1153, 512] on div "Remove" at bounding box center [1163, 519] width 47 height 17
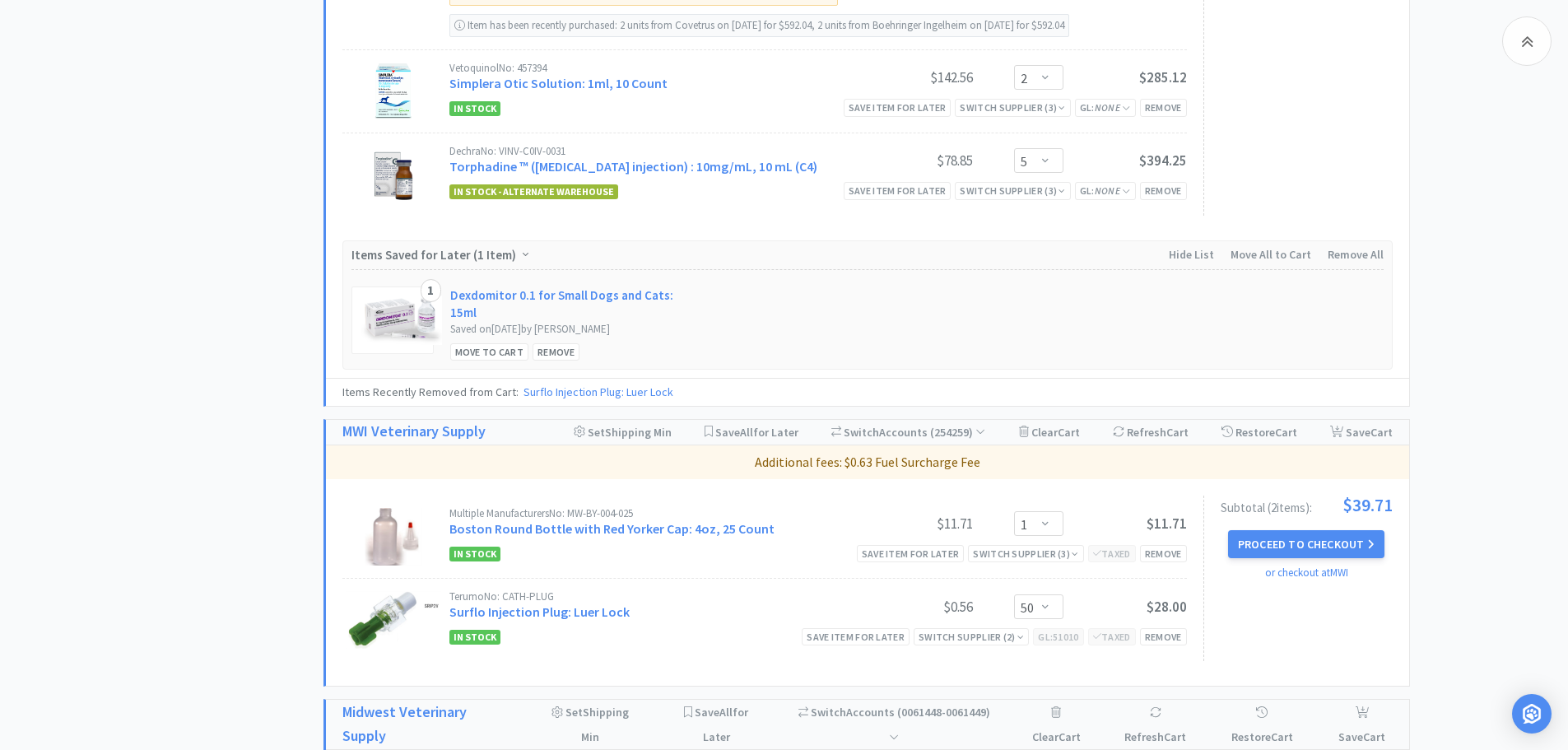
scroll to position [658, 0]
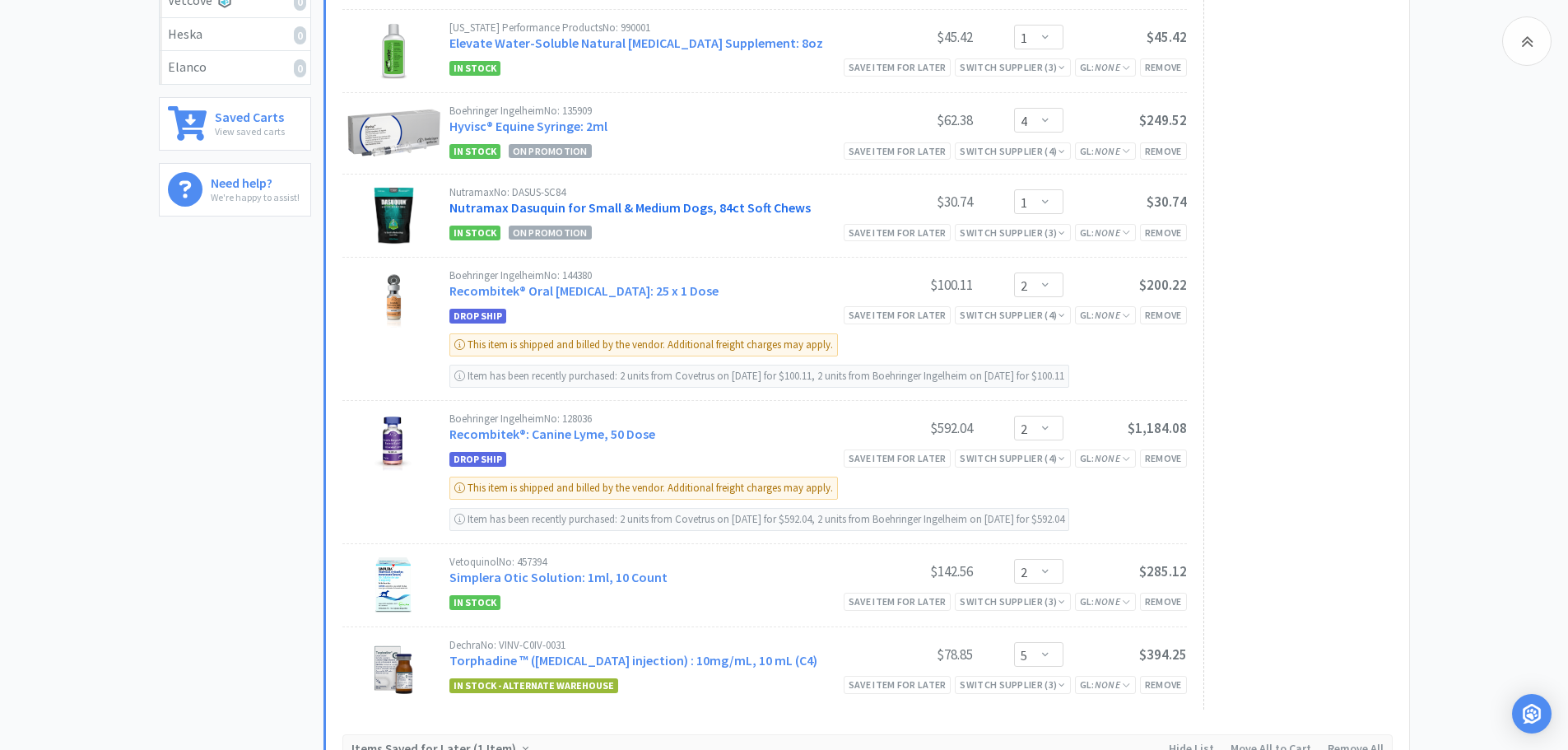
click at [790, 207] on link "Nutramax Dasuquin for Small & Medium Dogs, 84ct Soft Chews" at bounding box center [630, 207] width 362 height 16
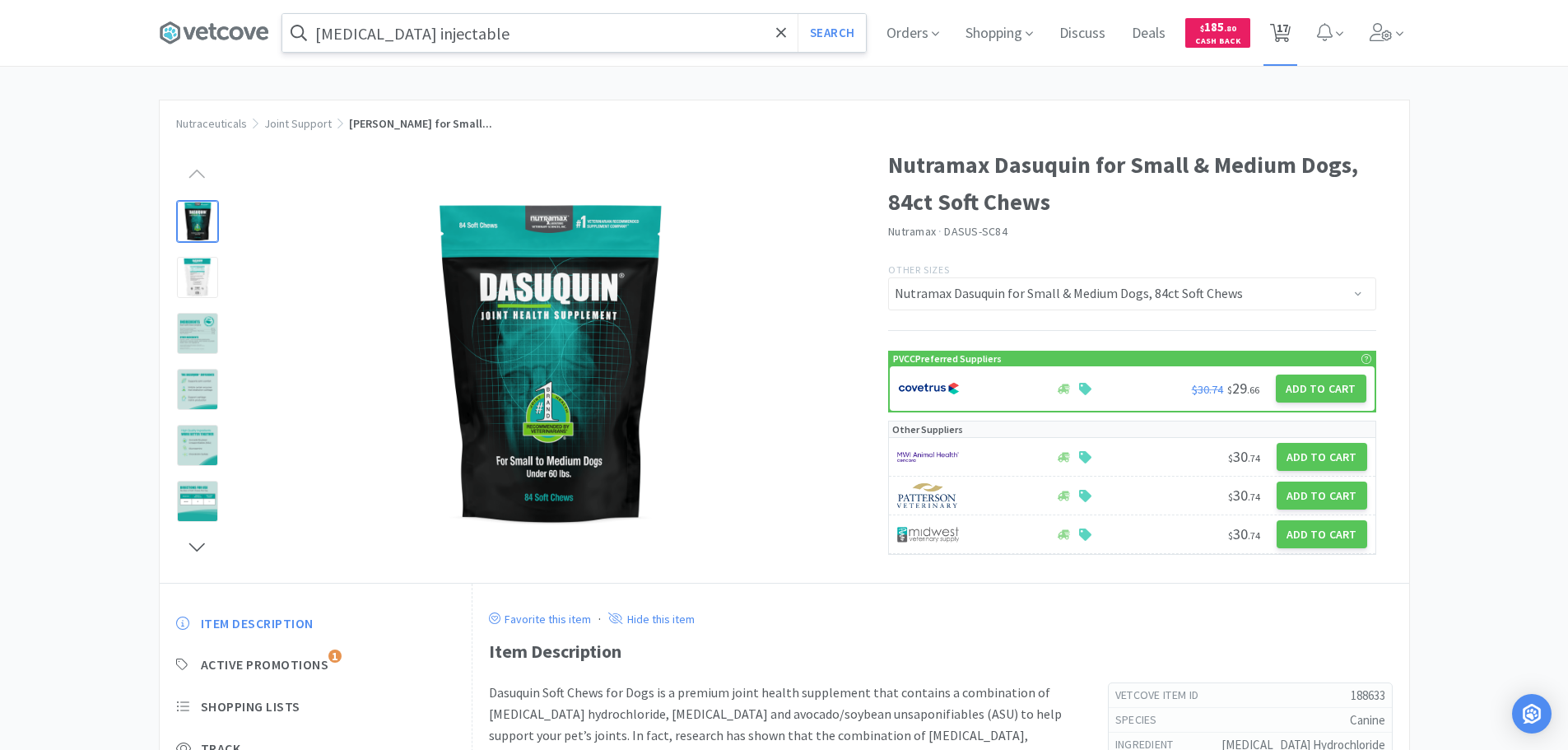
click at [1288, 40] on span "17" at bounding box center [1282, 28] width 12 height 66
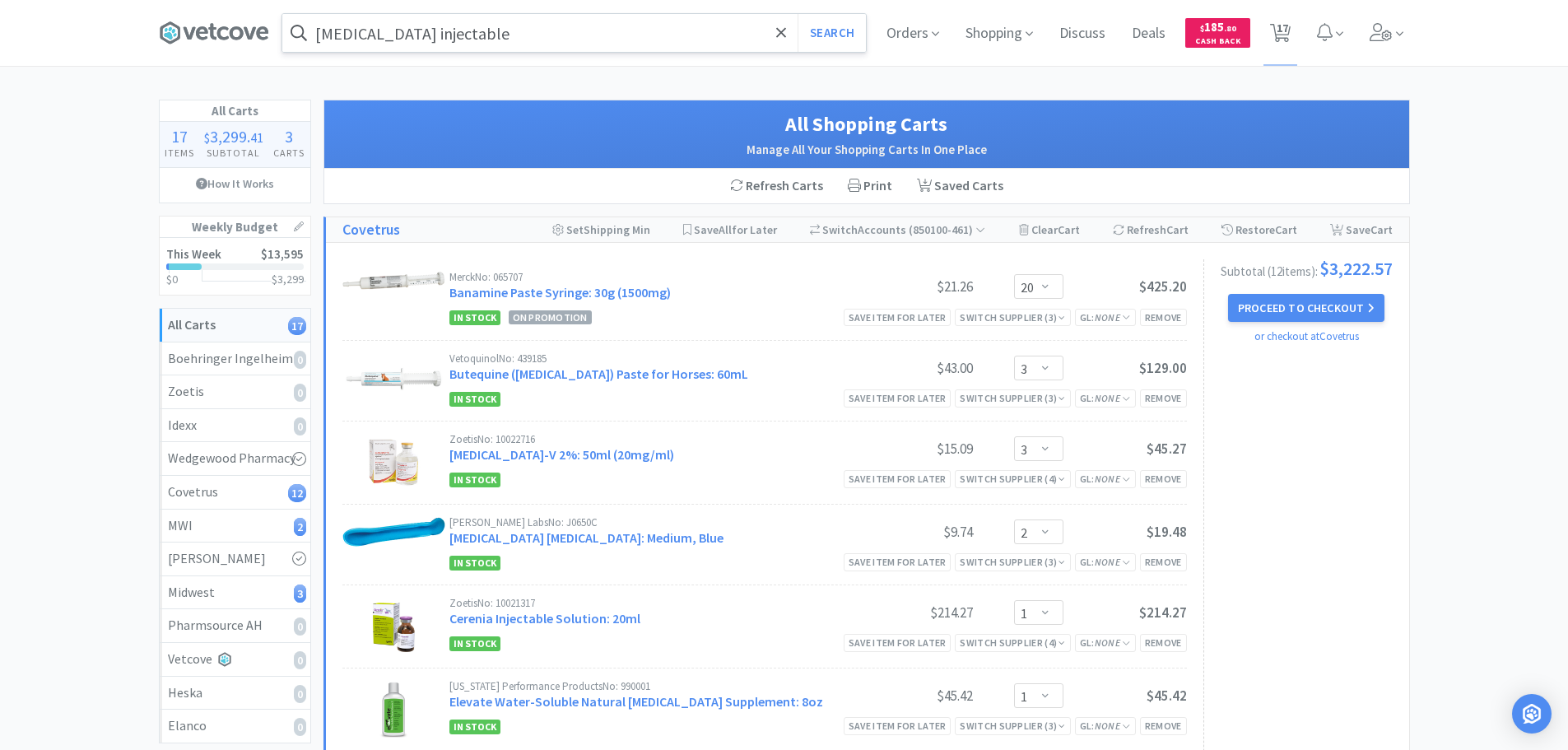
scroll to position [411, 0]
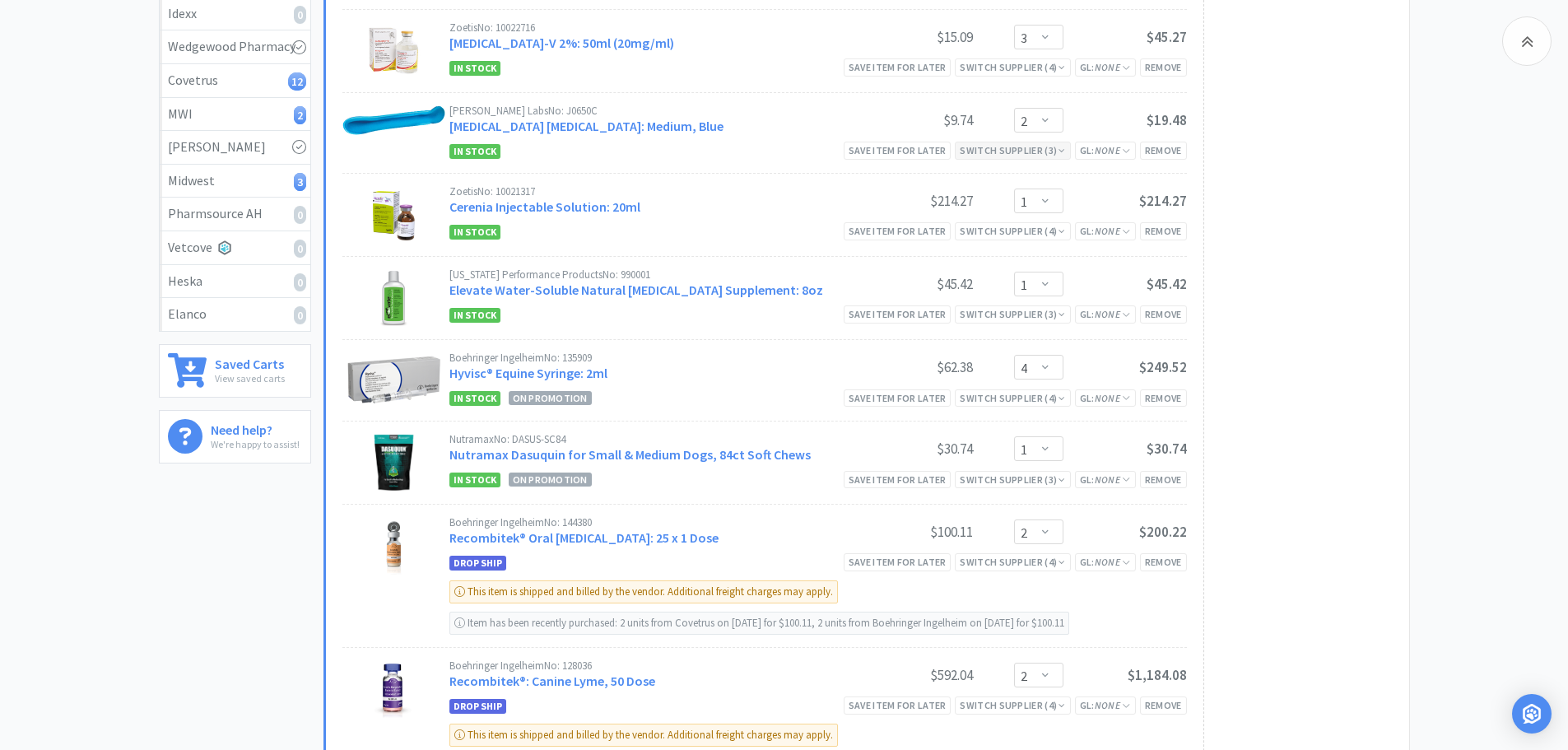
click at [985, 152] on div "Switch Supplier ( 3 )" at bounding box center [1012, 151] width 105 height 16
click at [770, 288] on link "Elevate Water-Soluble Natural [MEDICAL_DATA] Supplement: 8oz" at bounding box center [636, 290] width 374 height 16
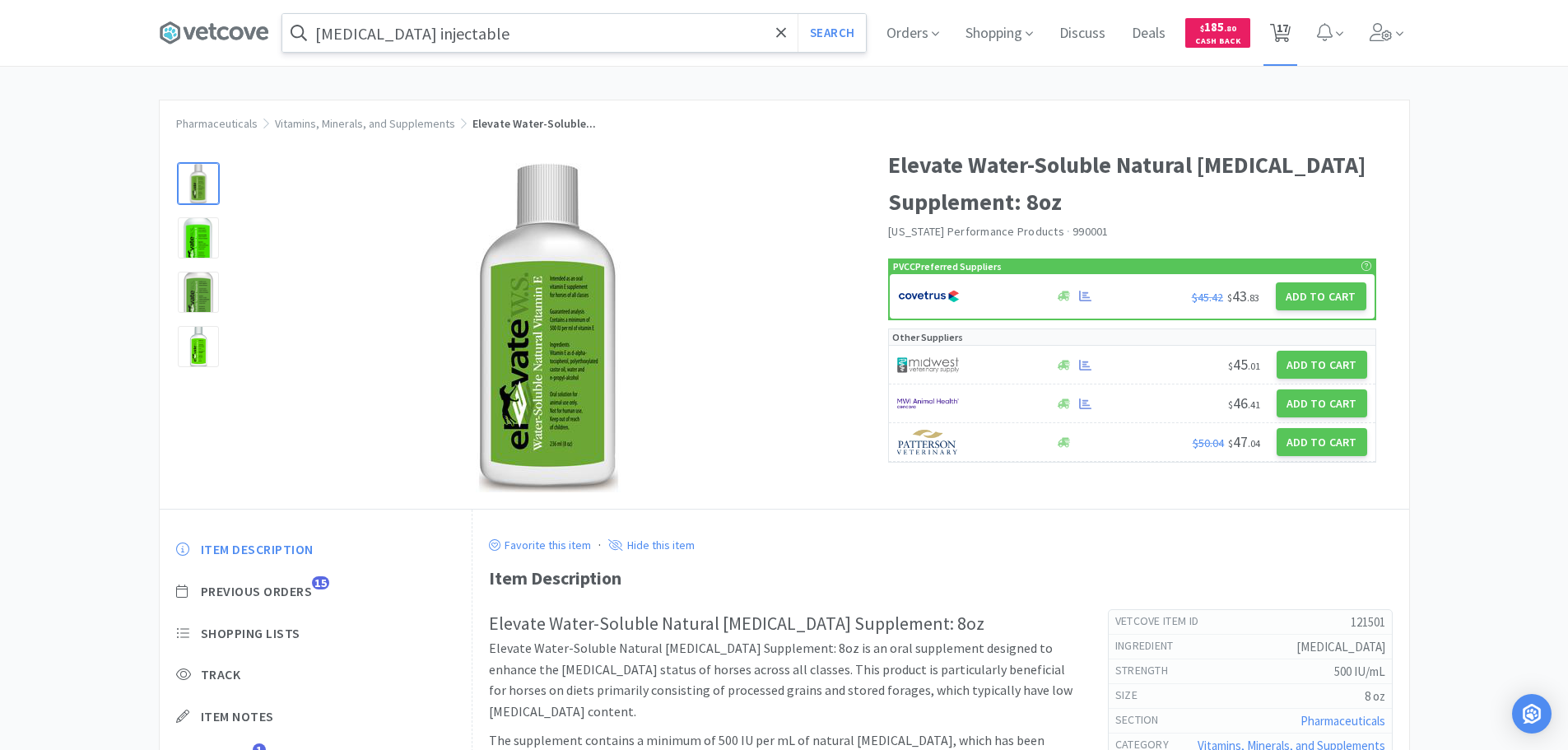
click at [1282, 30] on span "17" at bounding box center [1282, 28] width 12 height 66
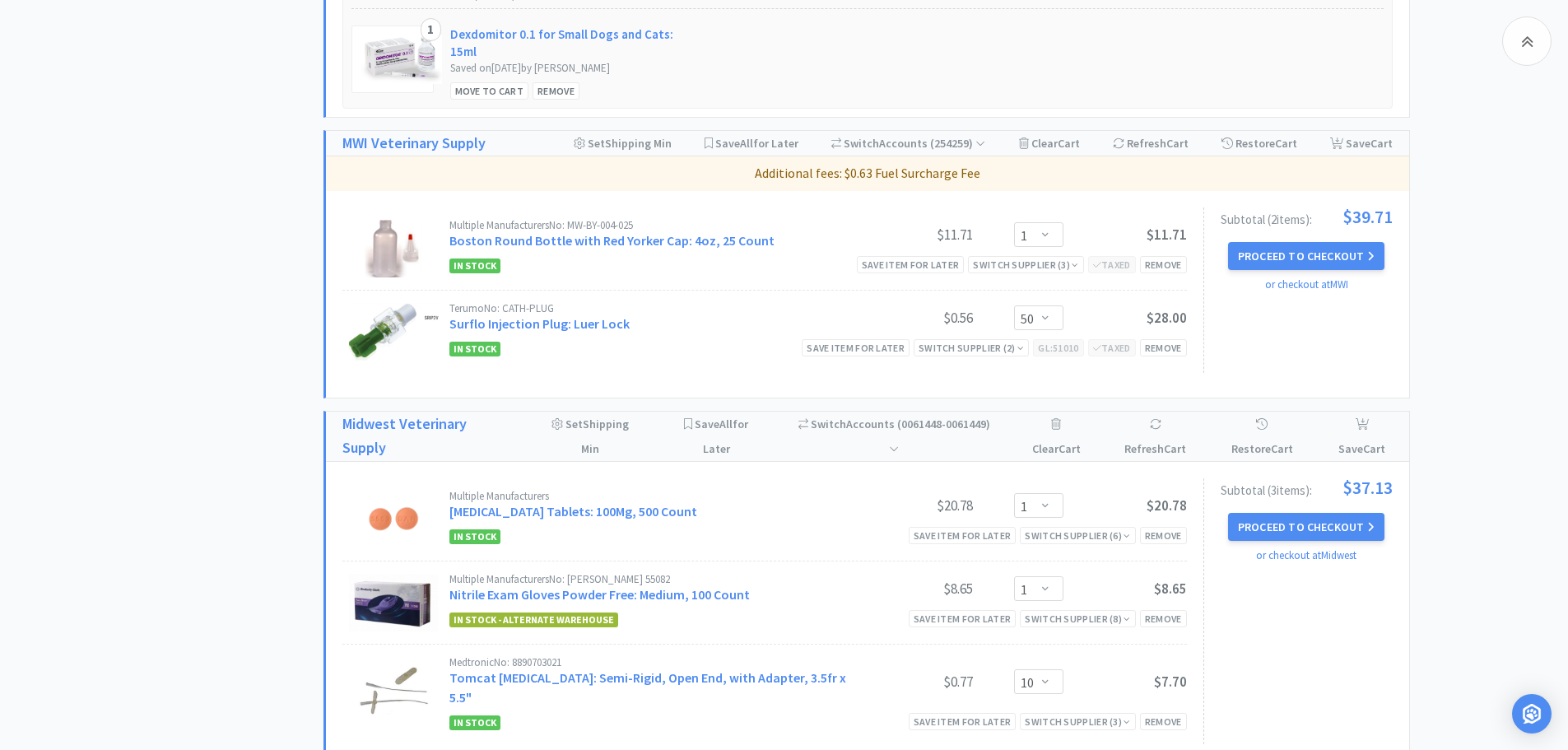
scroll to position [1481, 0]
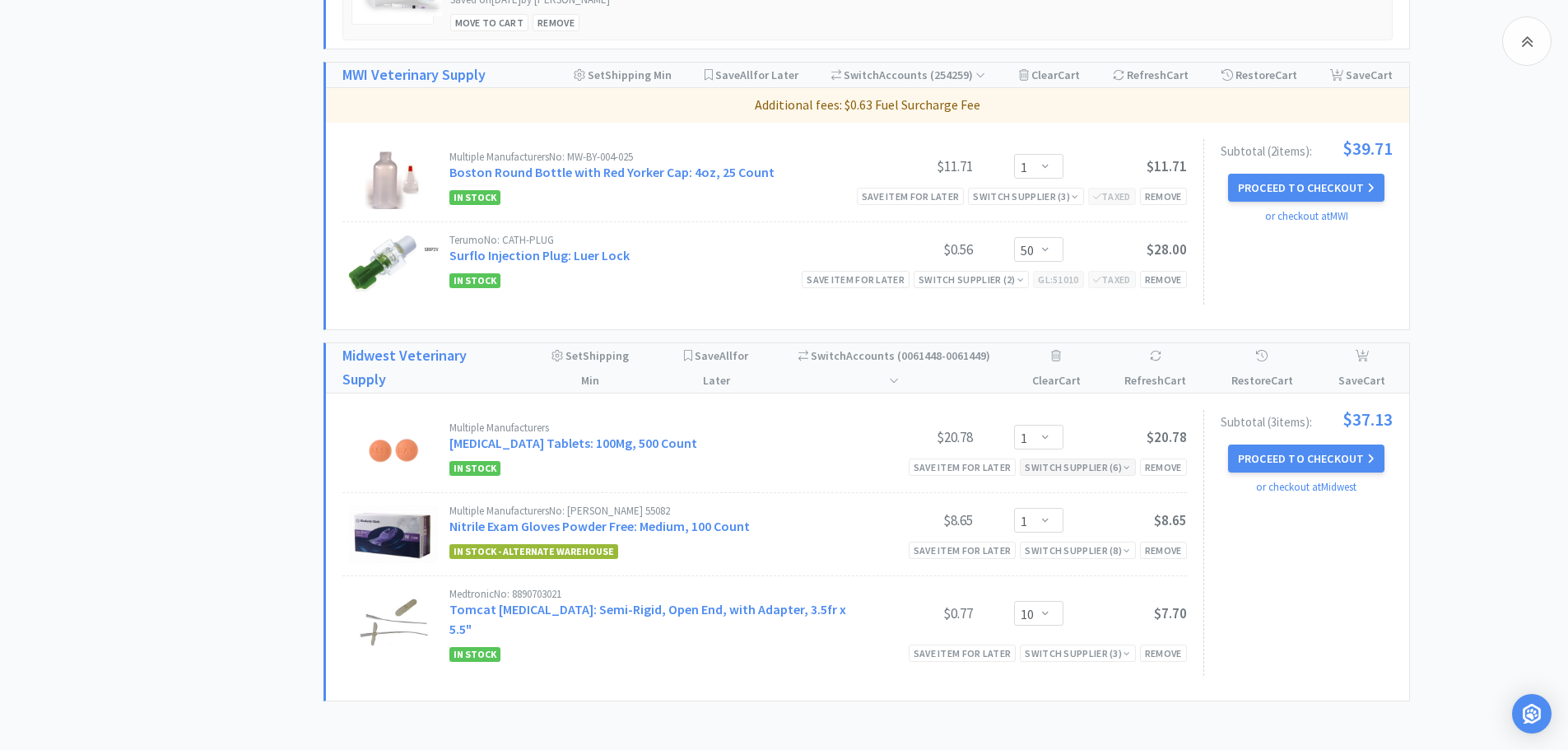
click at [1090, 470] on div "Switch Supplier ( 6 )" at bounding box center [1077, 467] width 105 height 16
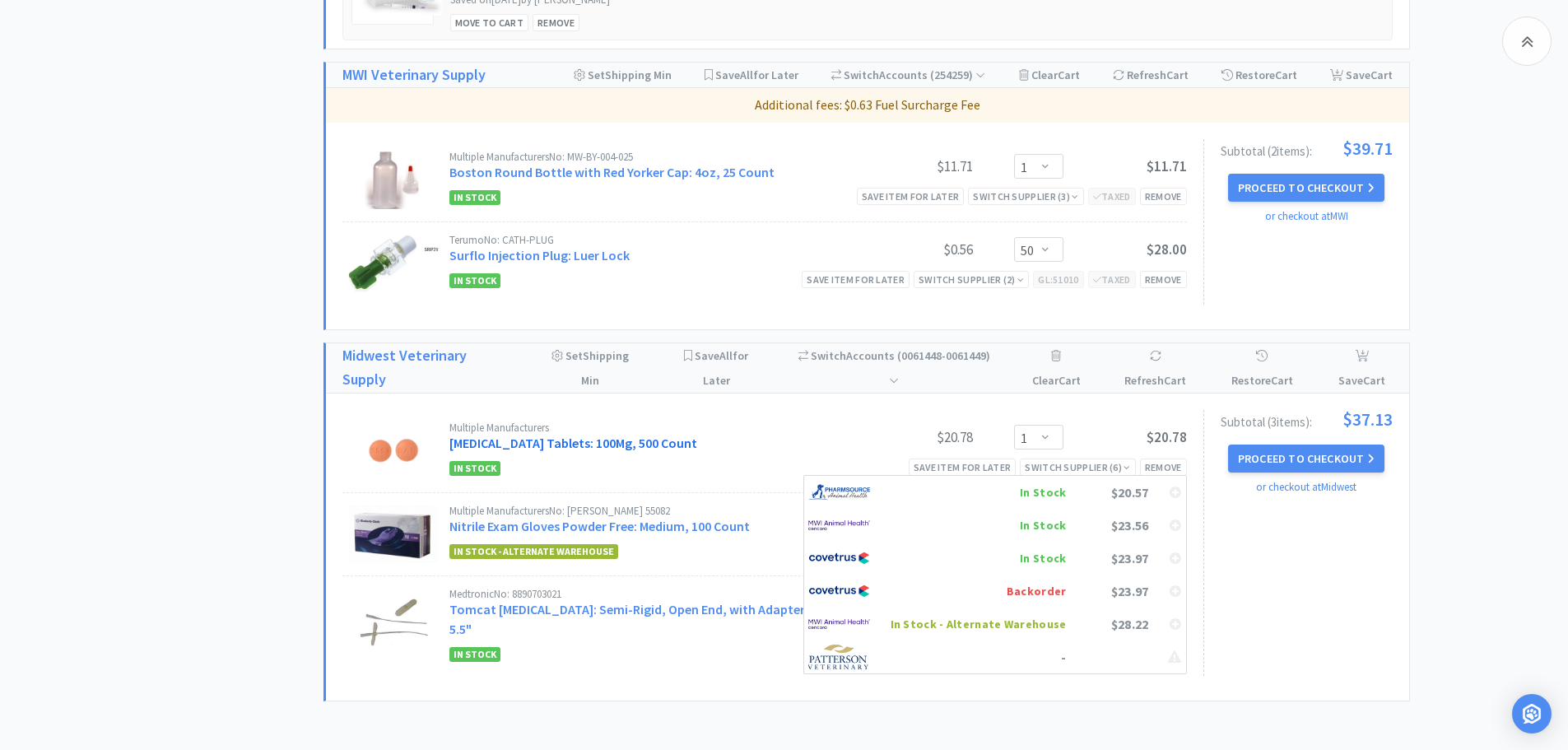
click at [697, 442] on link "[MEDICAL_DATA] Tablets: 100Mg, 500 Count" at bounding box center [573, 442] width 248 height 16
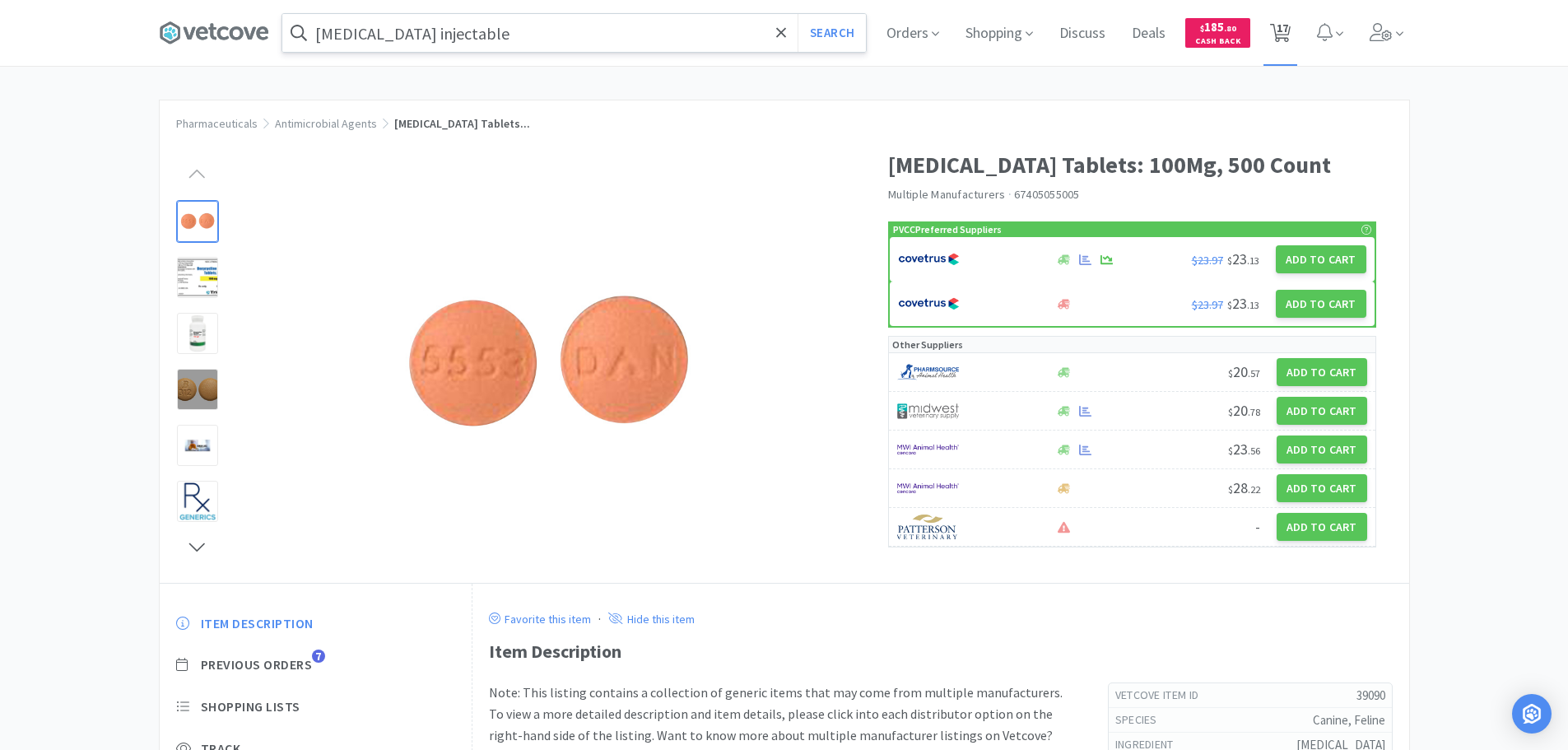
click at [1288, 25] on span "17" at bounding box center [1282, 28] width 12 height 66
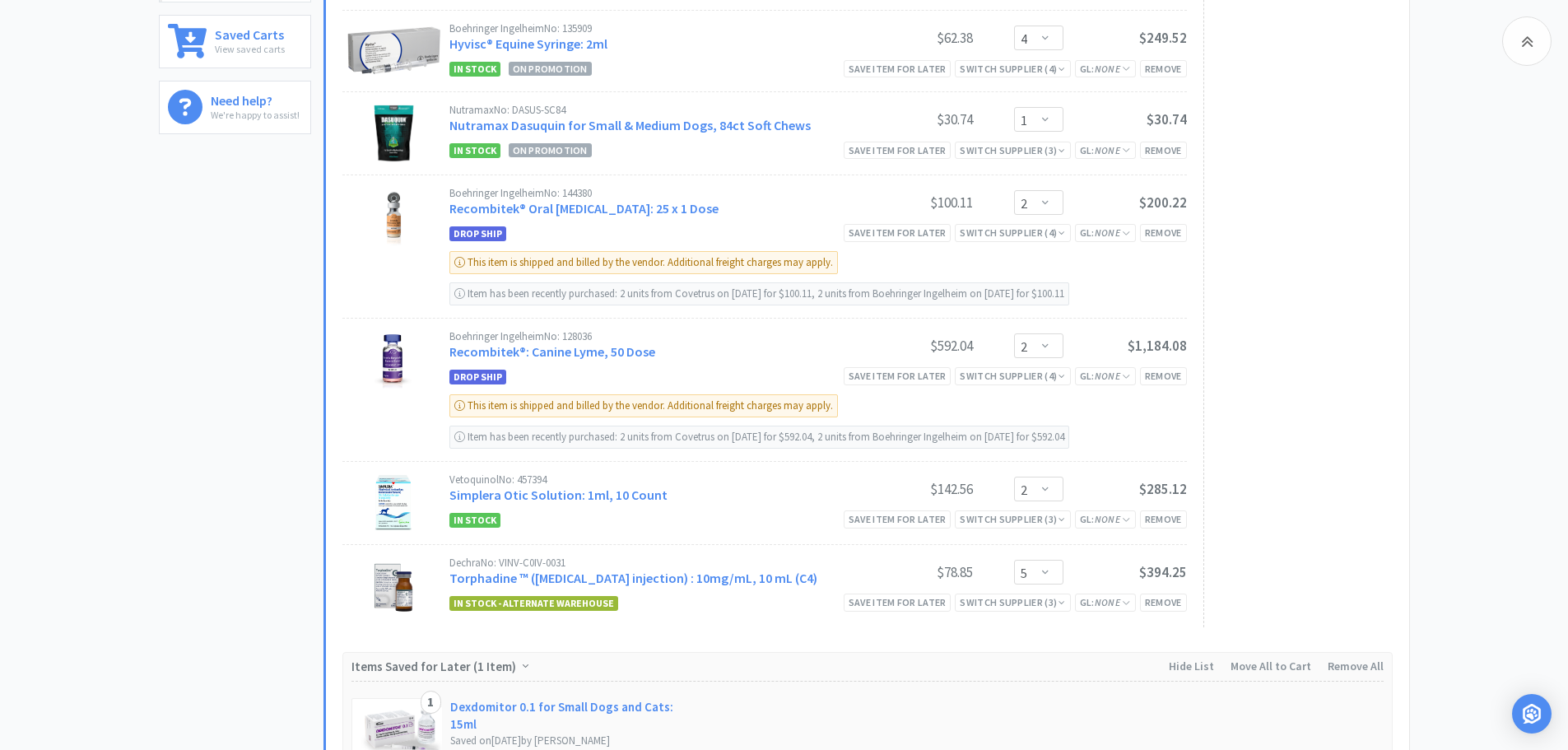
scroll to position [1234, 0]
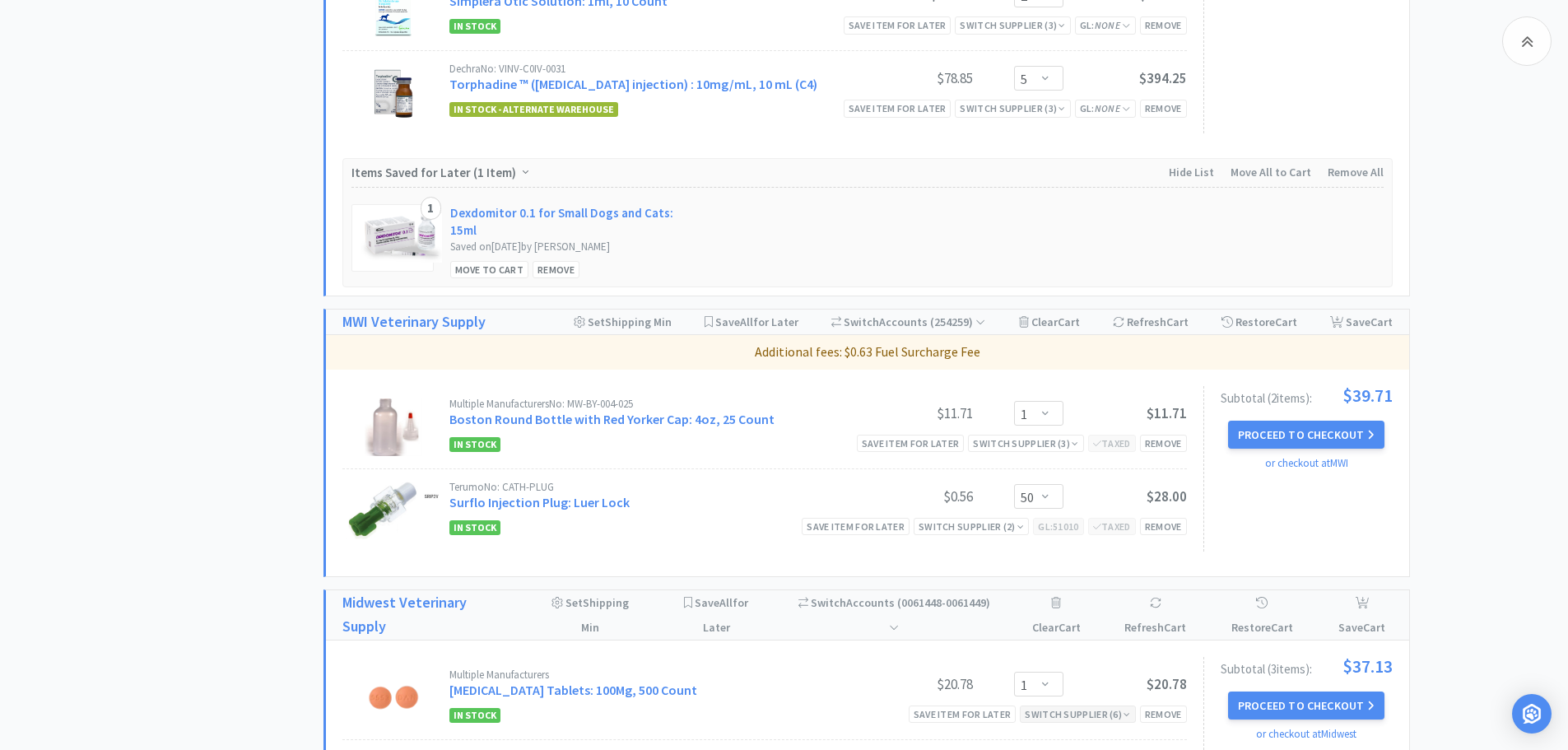
click at [1071, 707] on div "Switch Supplier ( 6 )" at bounding box center [1077, 714] width 105 height 16
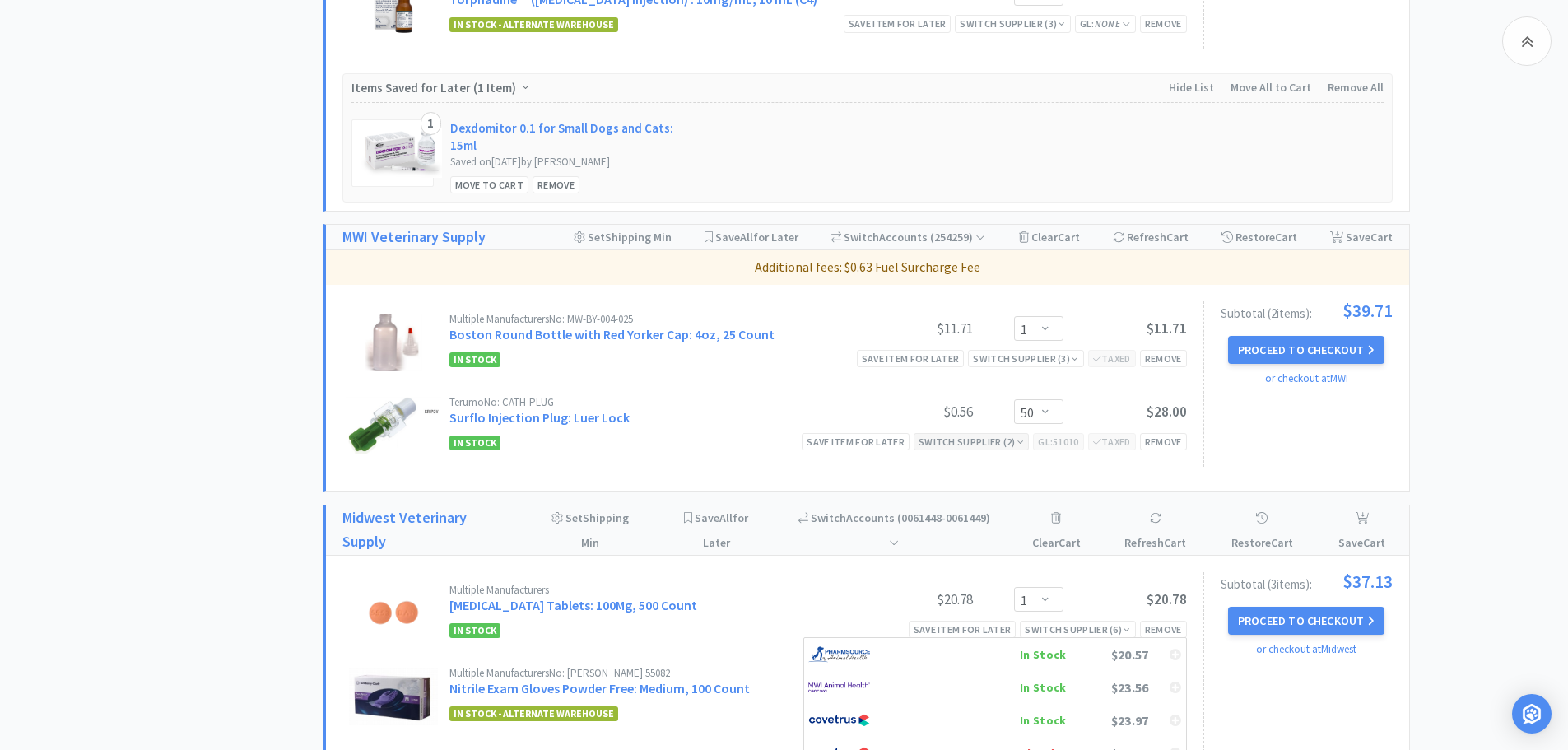
scroll to position [1584, 0]
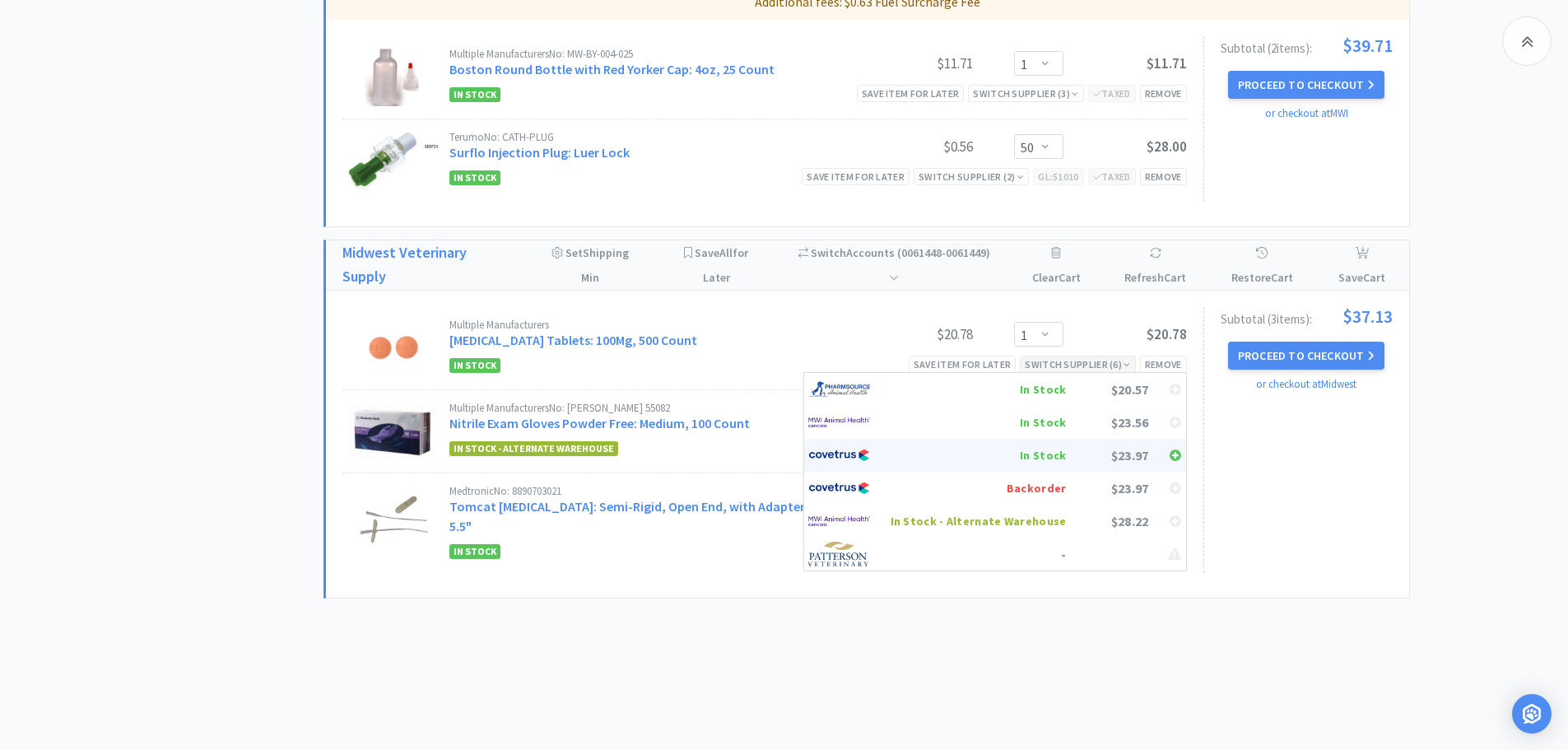
click at [1036, 456] on div "In Stock" at bounding box center [979, 454] width 176 height 25
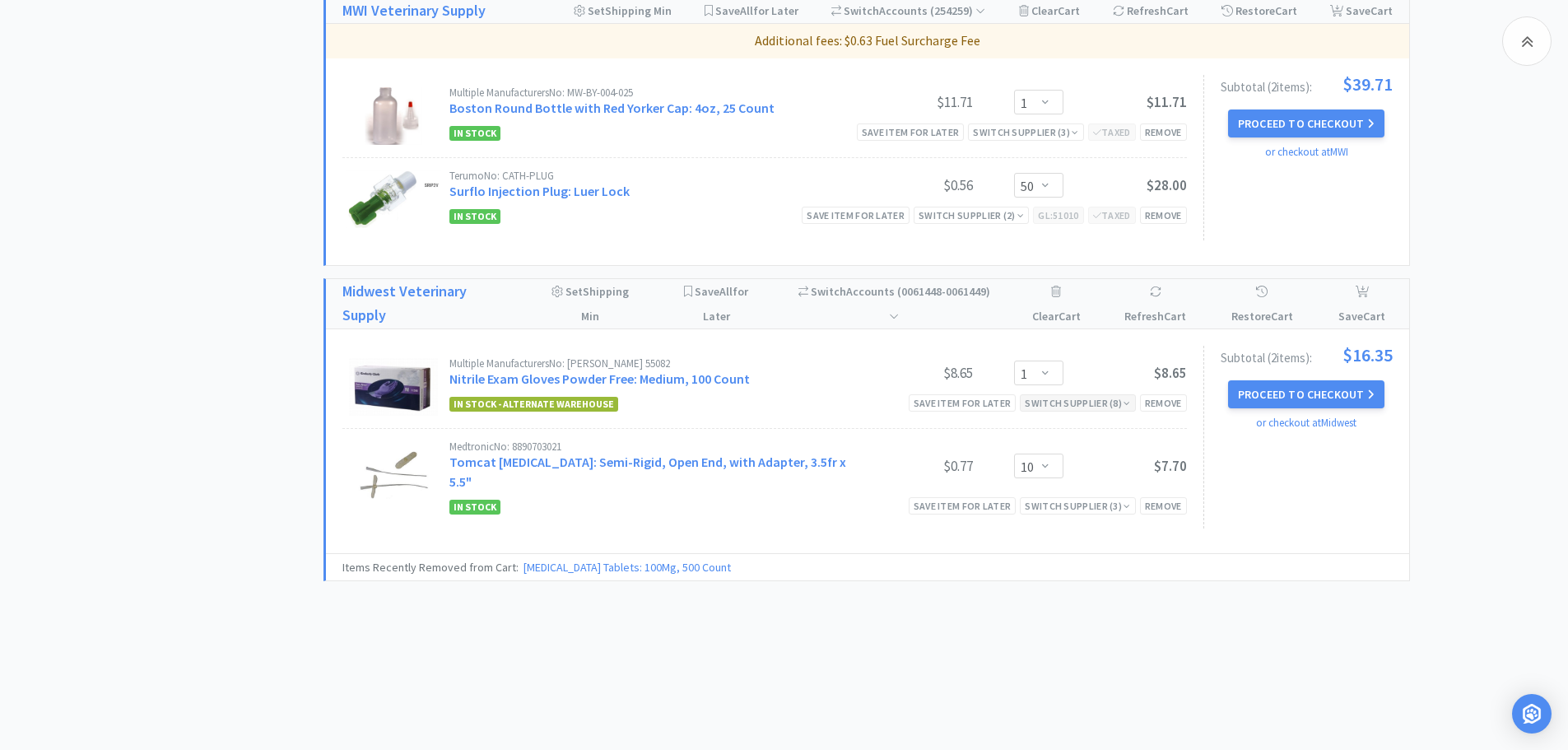
scroll to position [1528, 0]
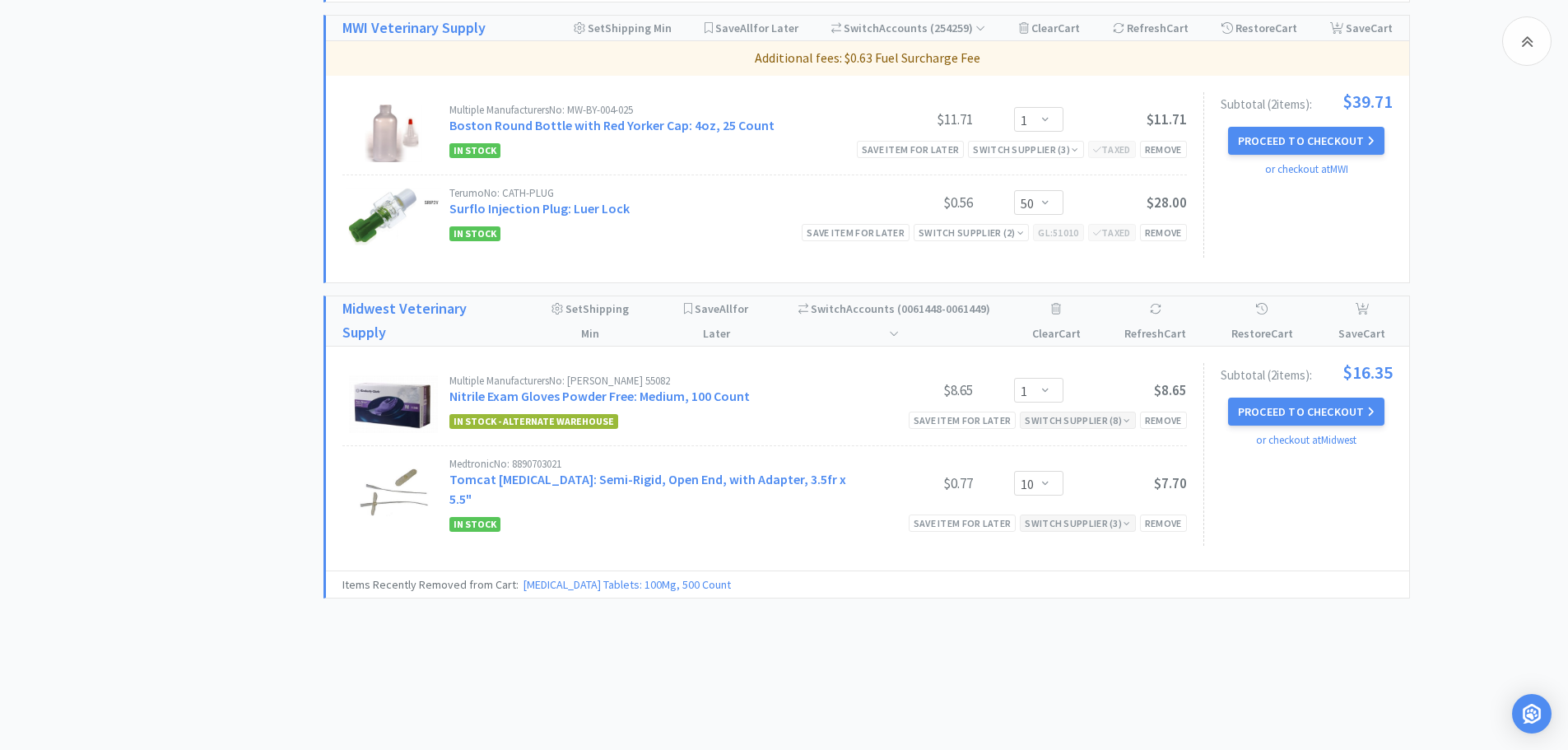
click at [1074, 515] on div "Switch Supplier ( 3 )" at bounding box center [1077, 523] width 105 height 16
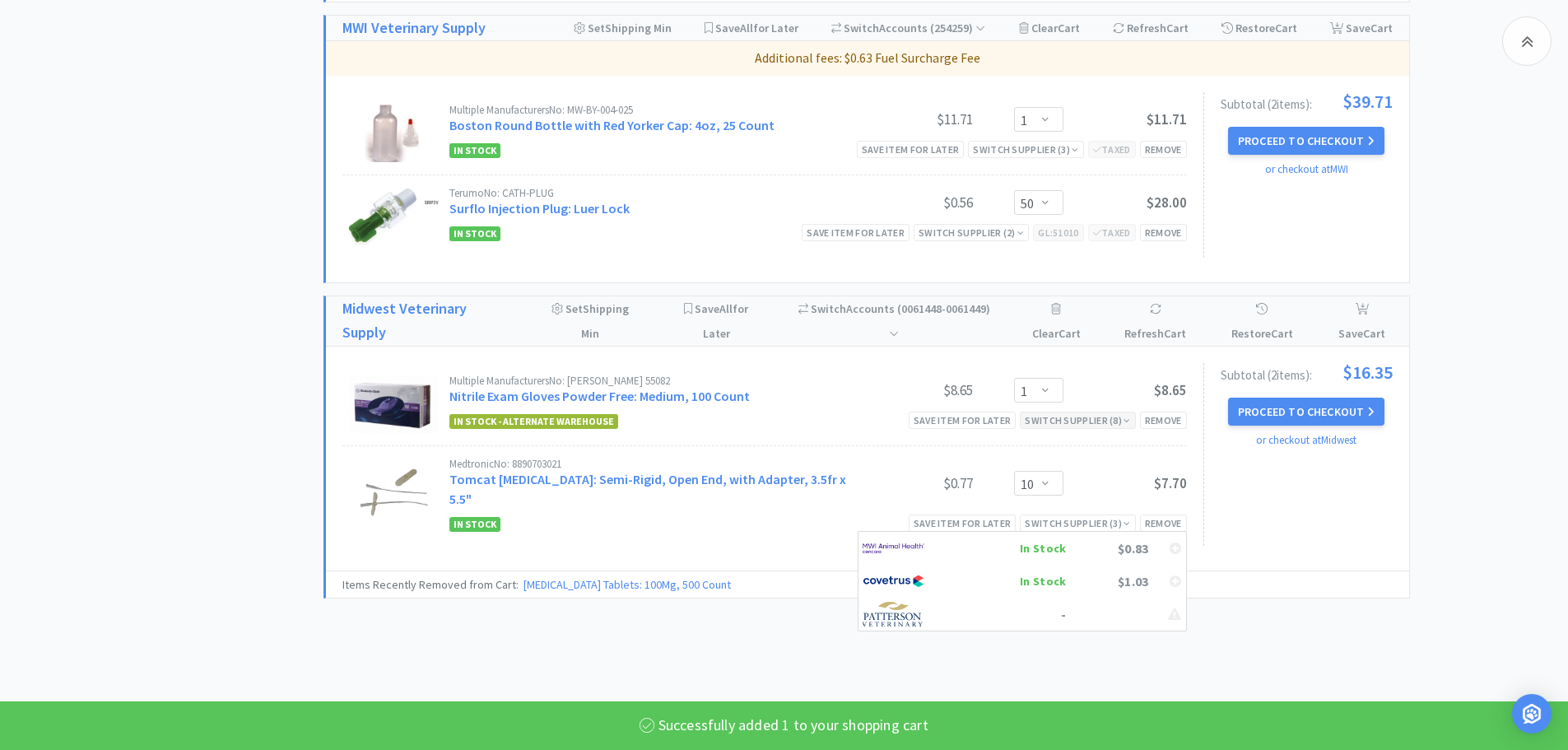
scroll to position [1584, 0]
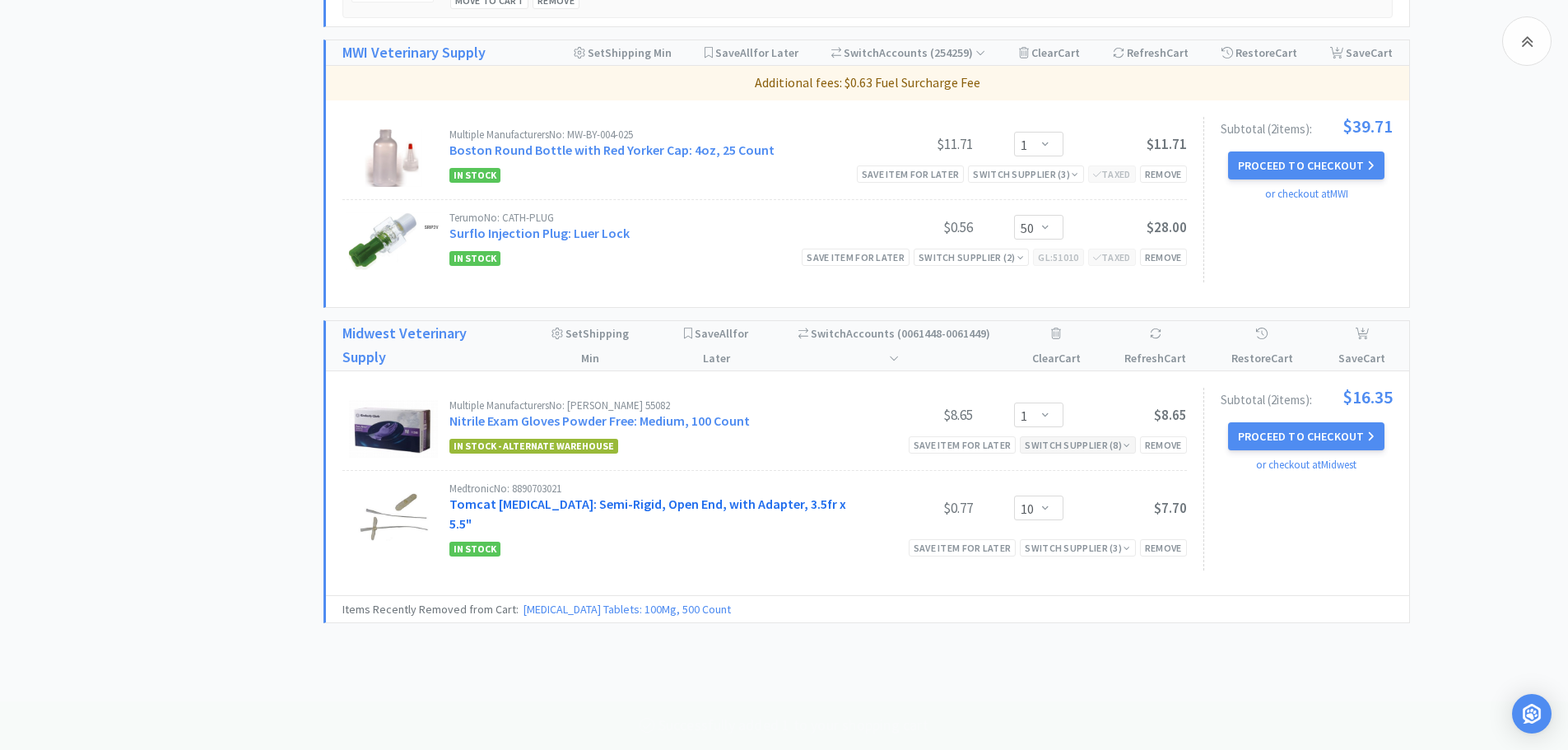
click at [796, 498] on link "Tomcat [MEDICAL_DATA]: Semi-Rigid, Open End, with Adapter, 3.5fr x 5.5"" at bounding box center [647, 513] width 396 height 36
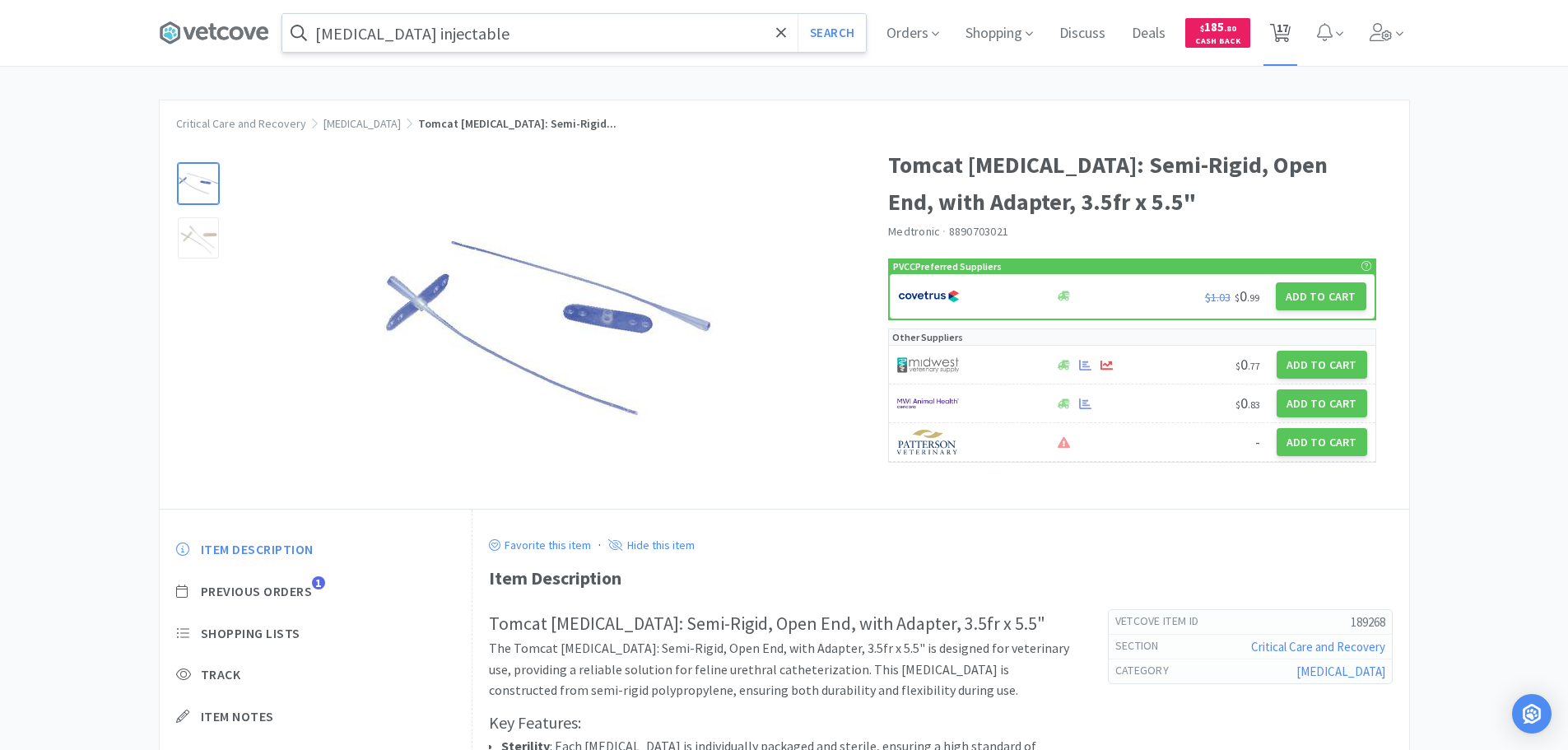
click at [1280, 31] on icon at bounding box center [1280, 33] width 21 height 18
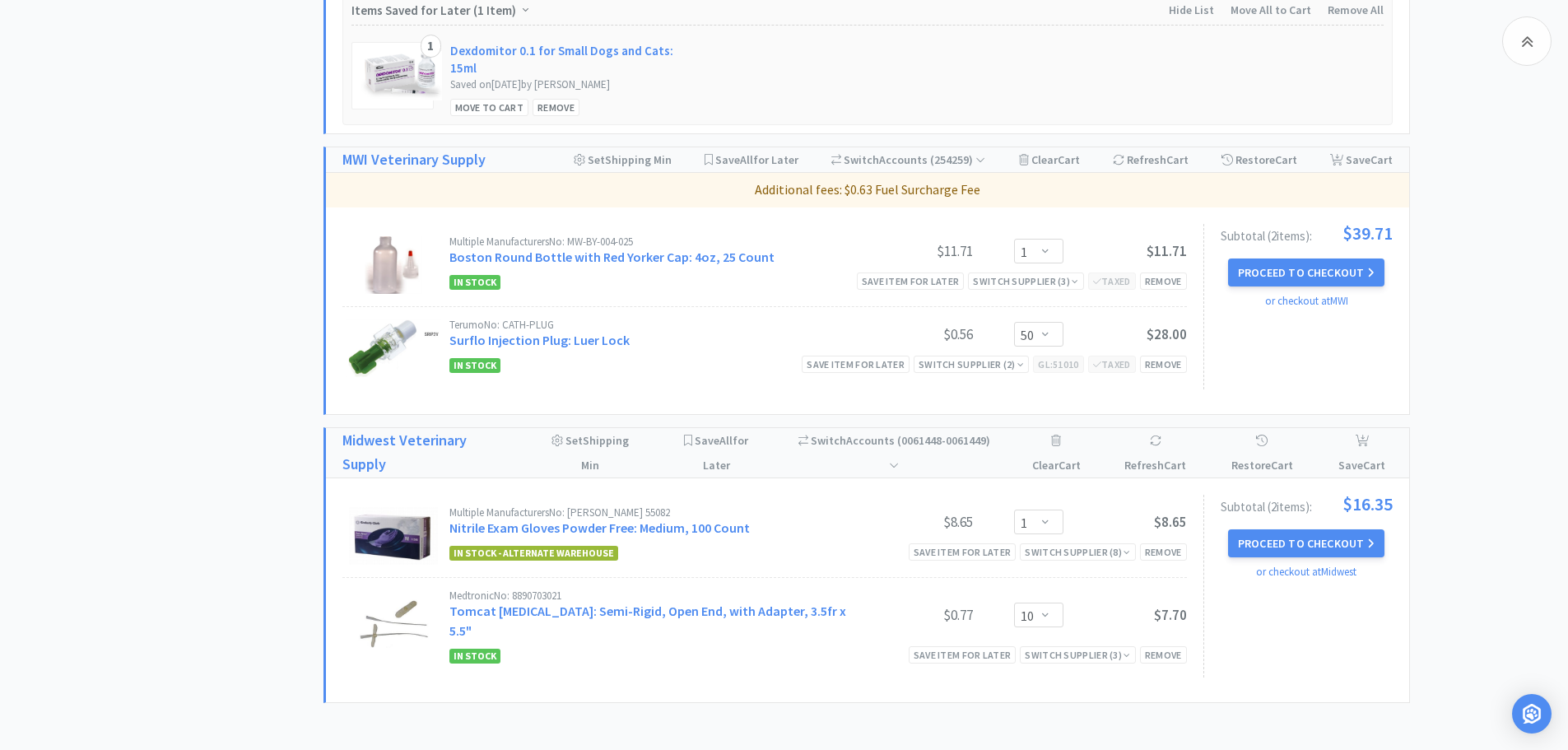
scroll to position [1582, 0]
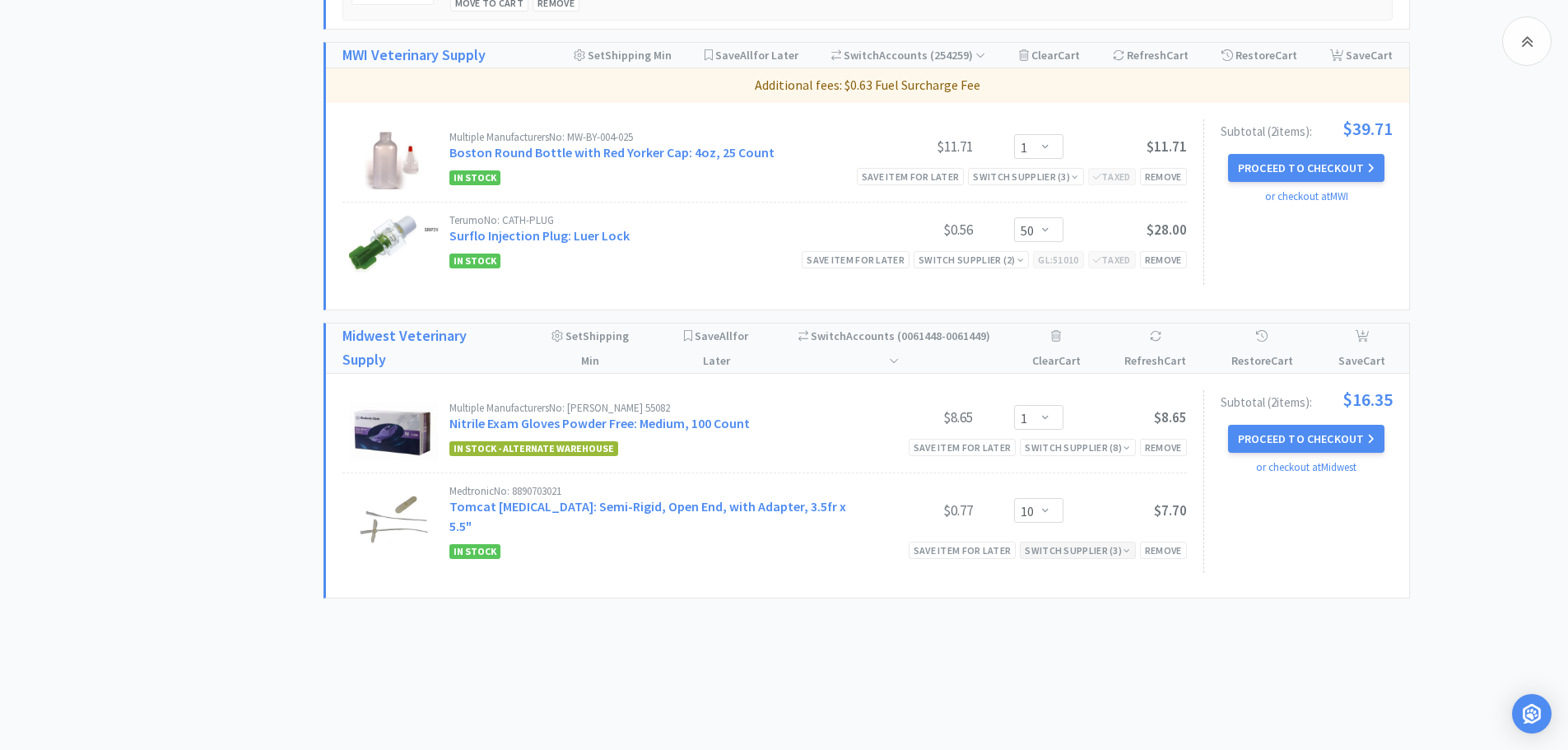
click at [1059, 542] on div "Switch Supplier ( 3 )" at bounding box center [1077, 550] width 105 height 16
click at [1068, 563] on div "$0.83" at bounding box center [1108, 575] width 82 height 25
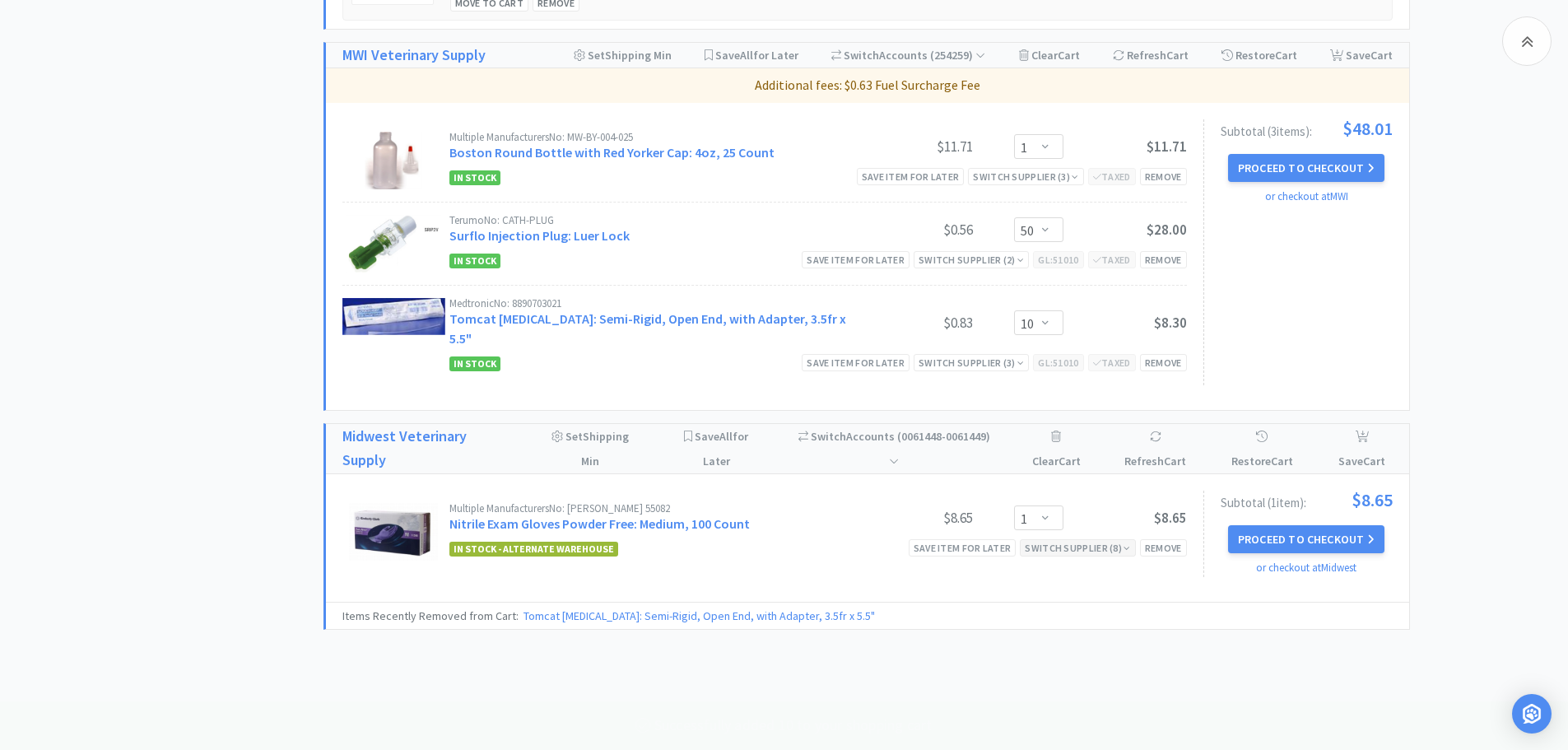
click at [1074, 540] on div "Switch Supplier ( 8 )" at bounding box center [1077, 548] width 105 height 16
click at [716, 515] on link "Nitrile Exam Gloves Powder Free: Medium, 100 Count" at bounding box center [599, 523] width 301 height 16
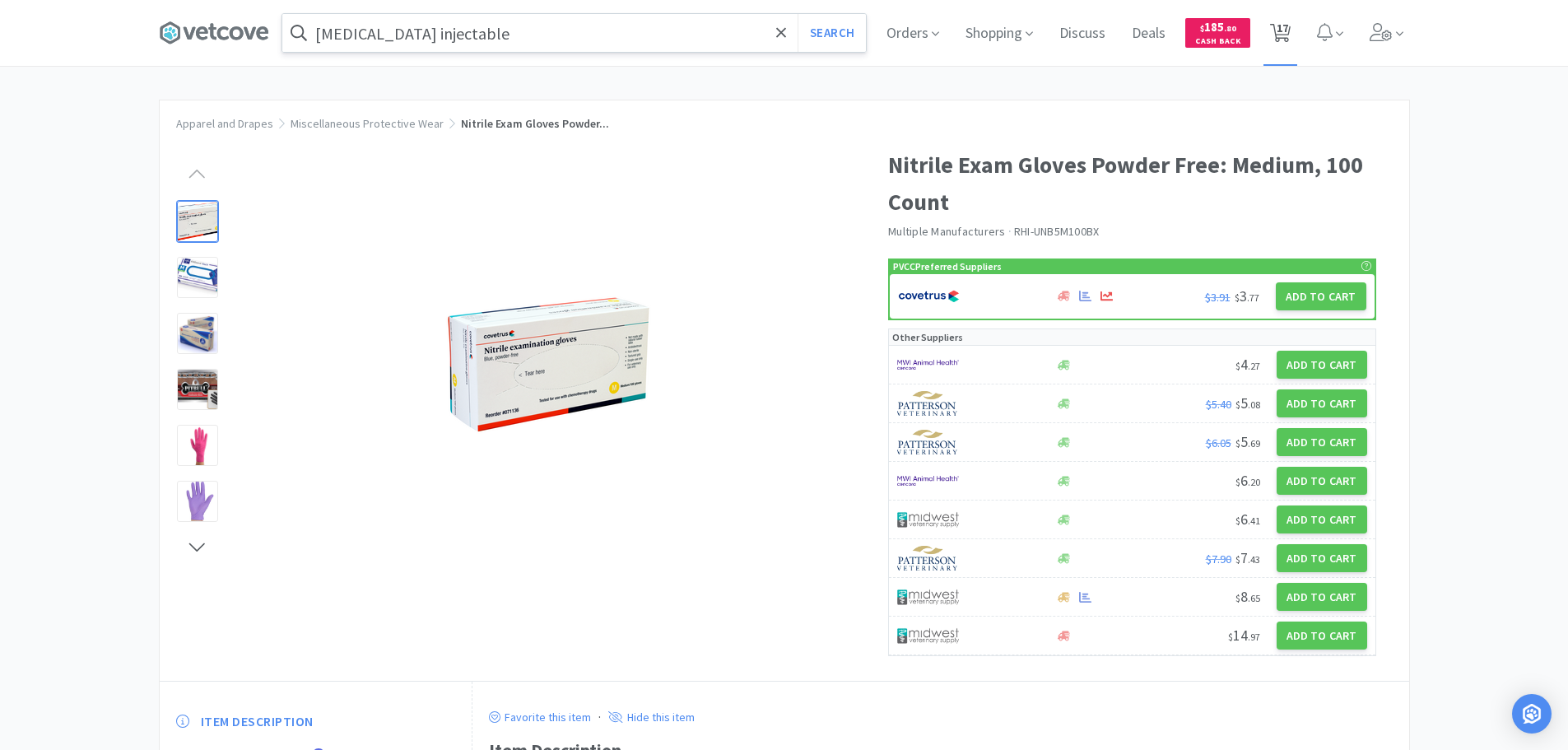
click at [1290, 27] on icon at bounding box center [1280, 33] width 21 height 18
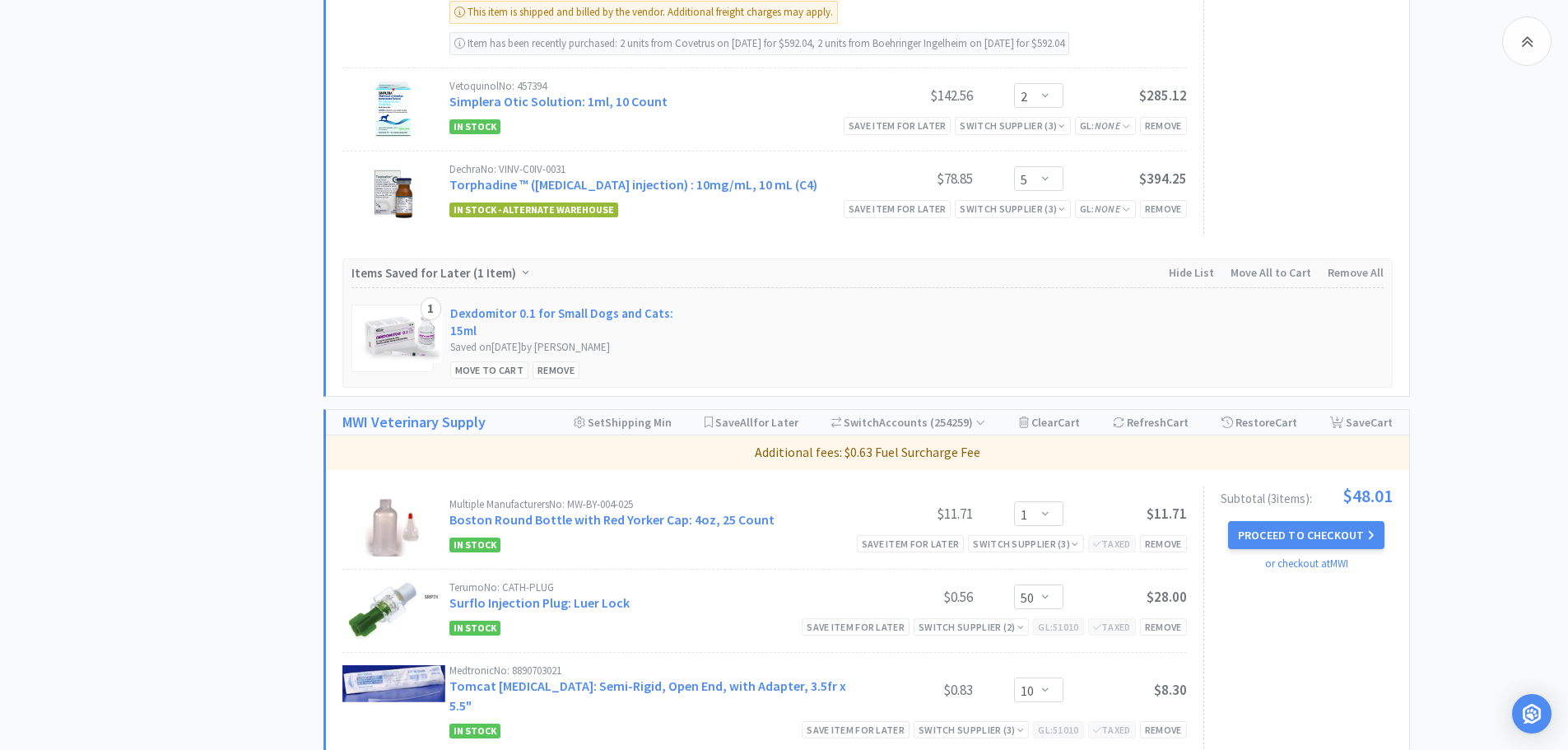
scroll to position [1317, 0]
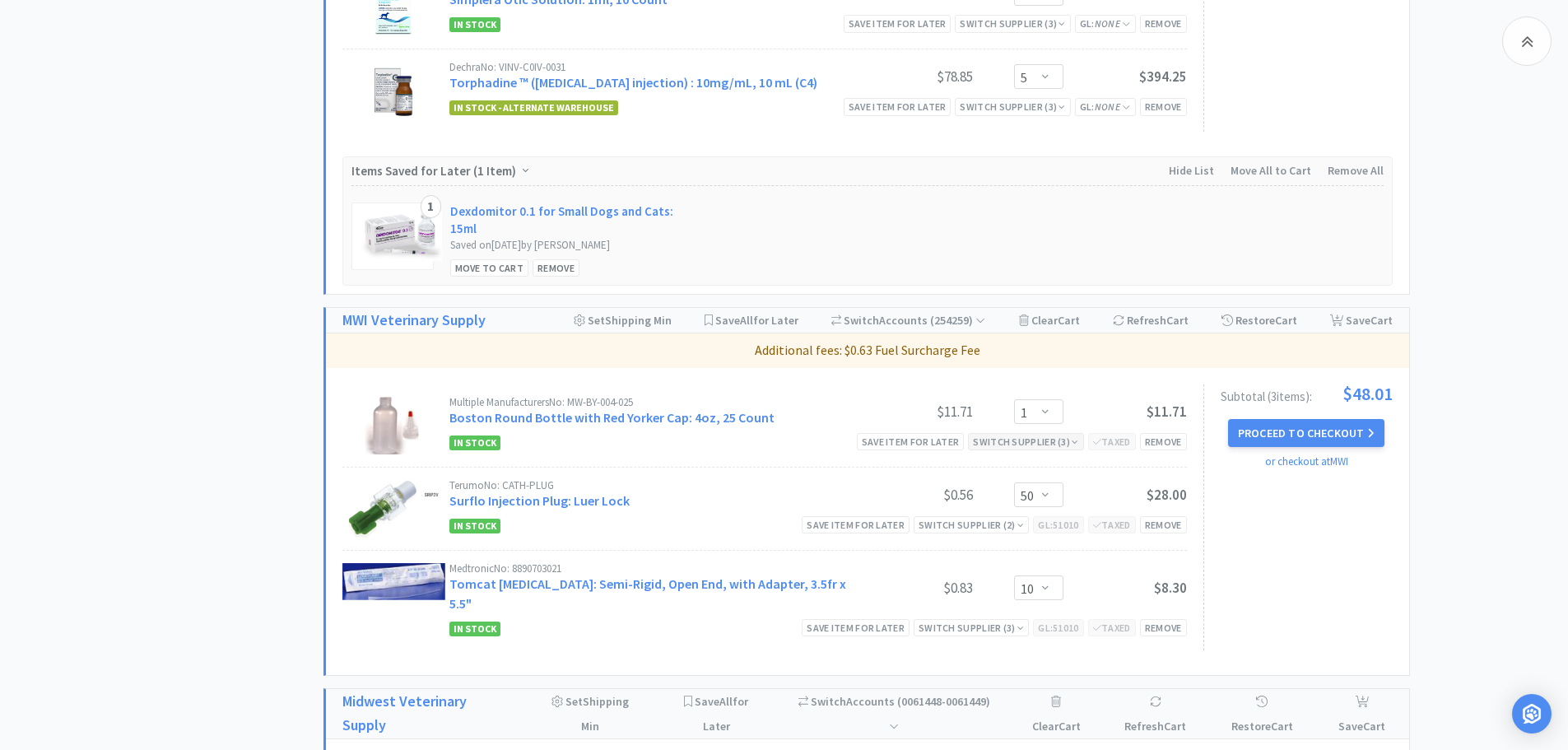
click at [995, 439] on div "Switch Supplier ( 3 )" at bounding box center [1025, 441] width 105 height 16
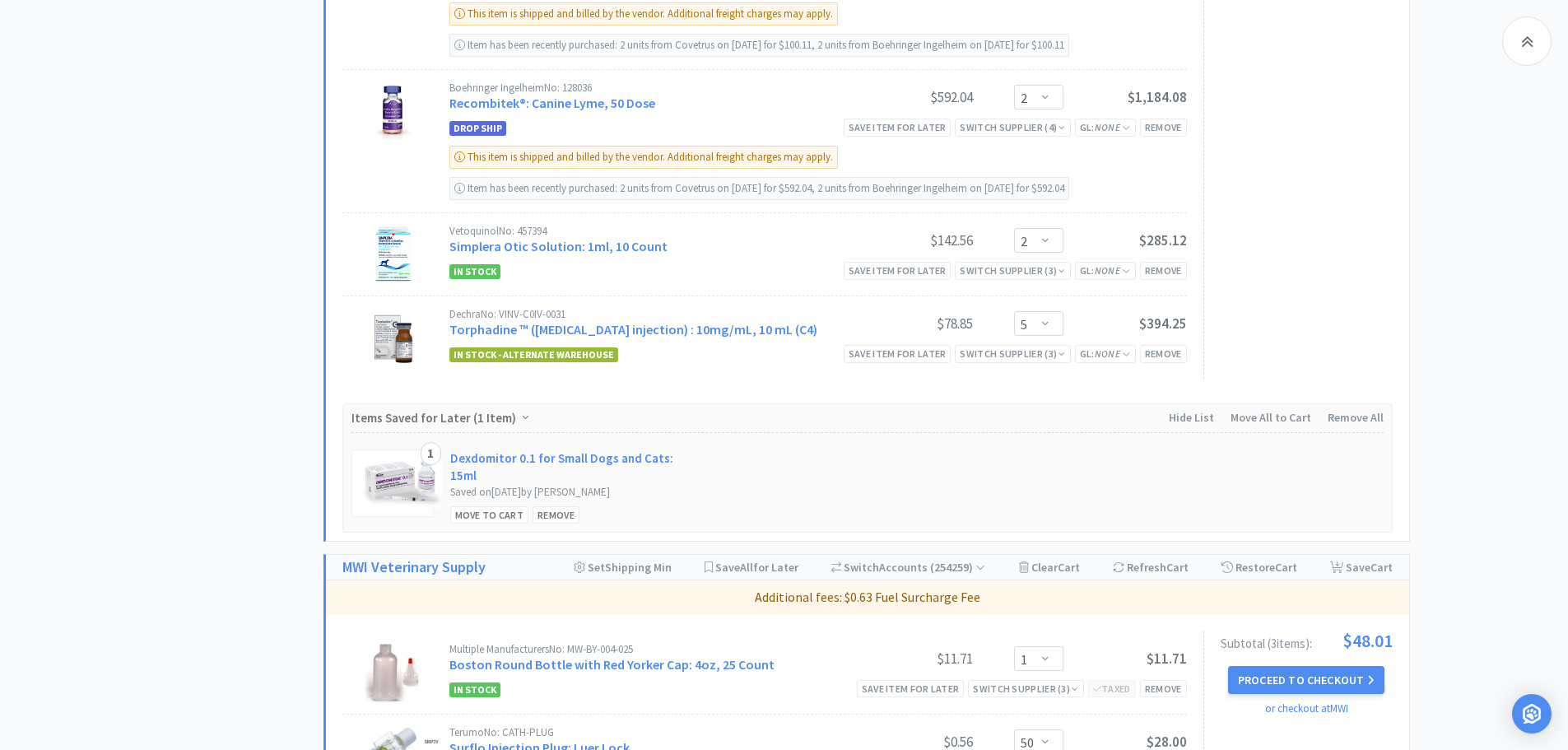
scroll to position [988, 0]
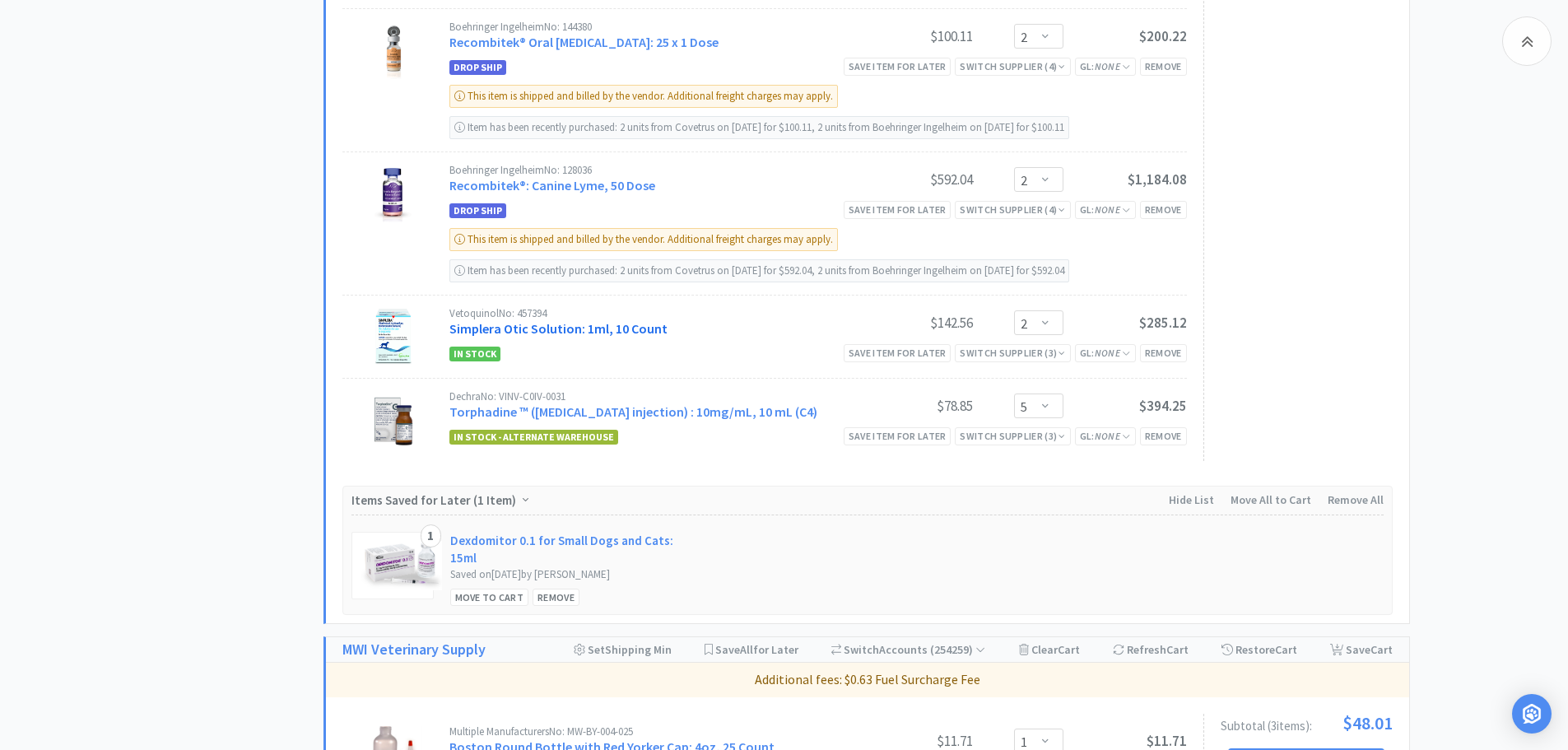
click at [630, 326] on link "Simplera Otic Solution: 1ml, 10 Count" at bounding box center [558, 329] width 218 height 16
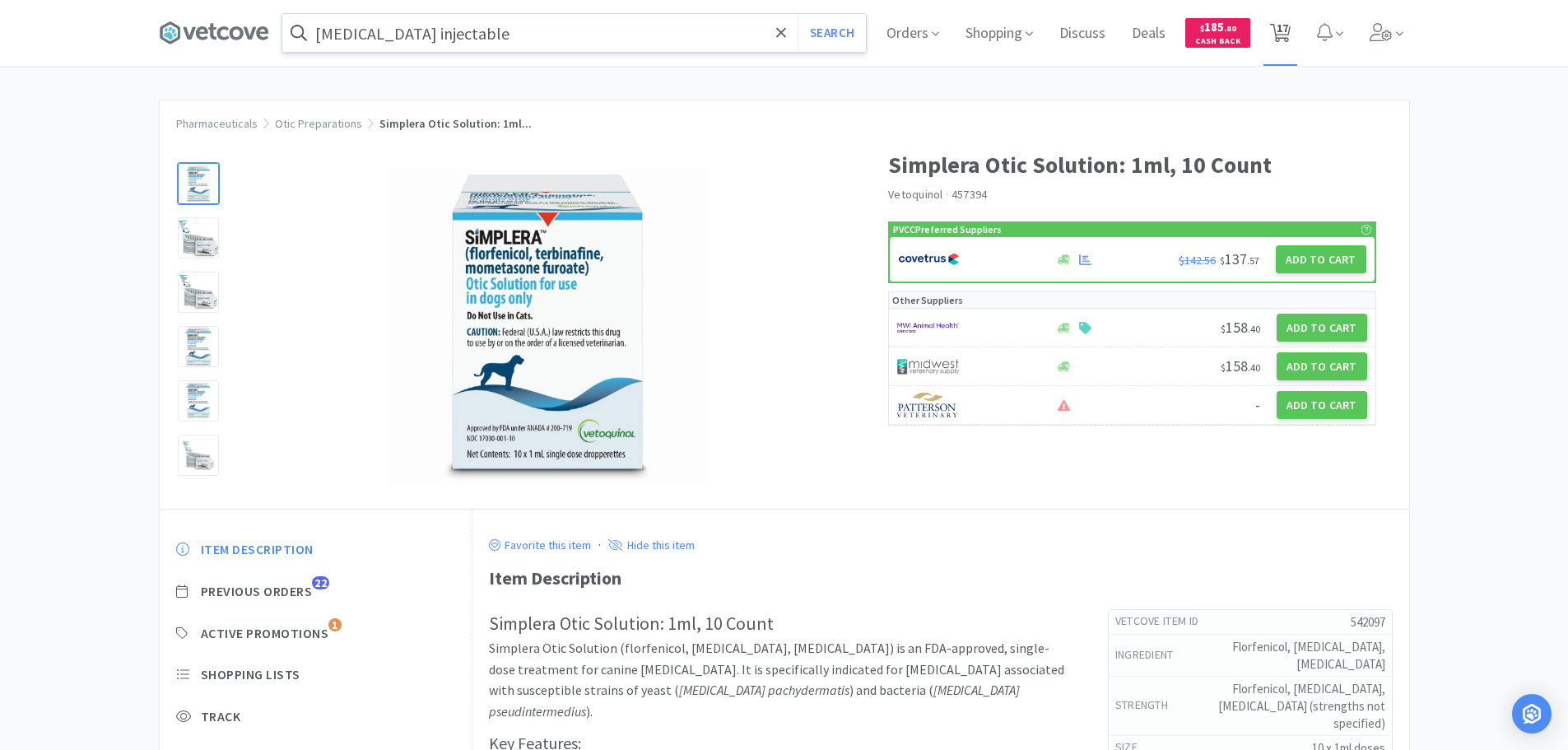
click at [1275, 27] on icon at bounding box center [1280, 33] width 21 height 18
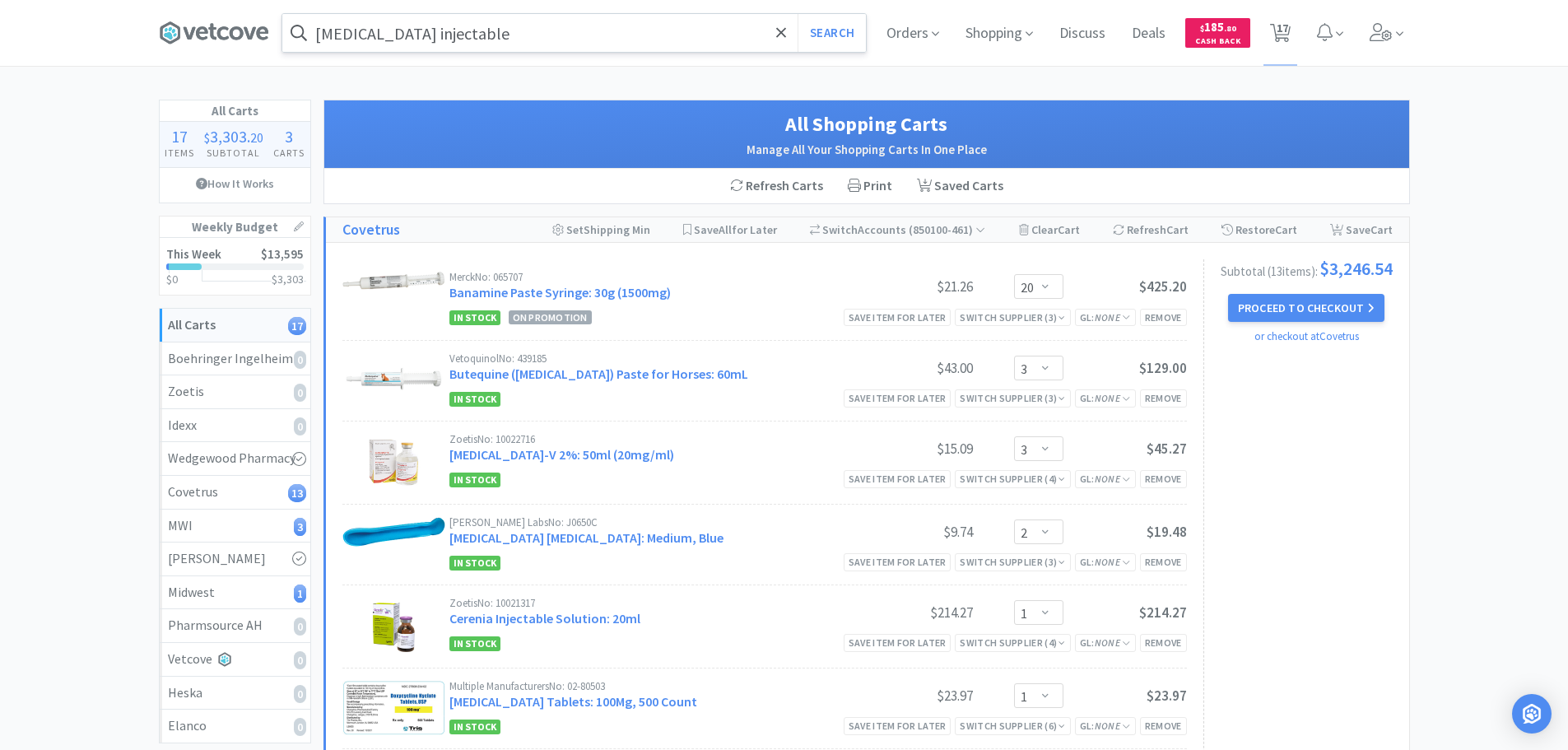
click at [610, 283] on div "Merck No: 065707 Banamine Paste Syringe: 30g (1500mg)" at bounding box center [649, 287] width 400 height 30
click at [634, 294] on link "Banamine Paste Syringe: 30g (1500mg)" at bounding box center [560, 292] width 222 height 16
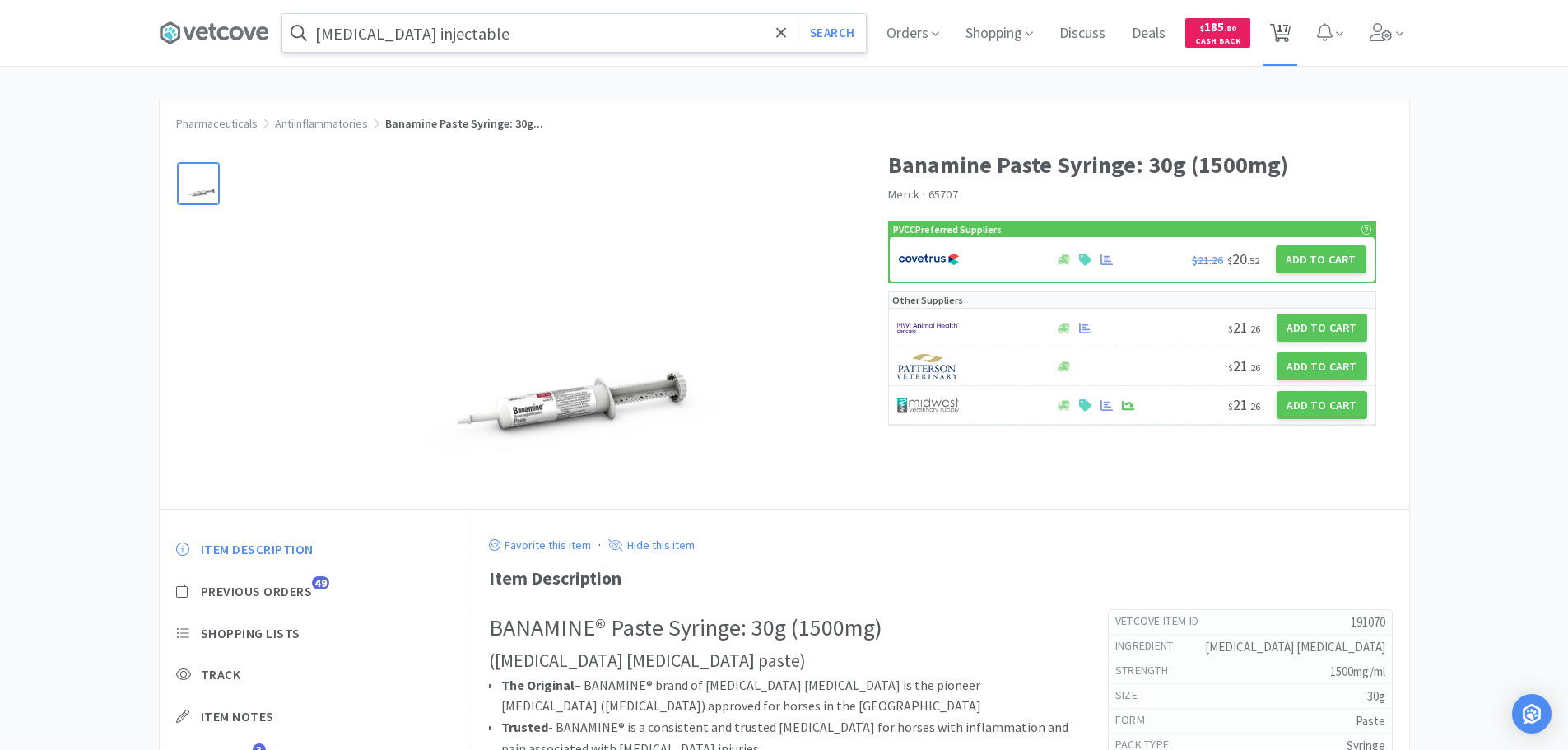
click at [1297, 30] on span "17" at bounding box center [1280, 33] width 34 height 66
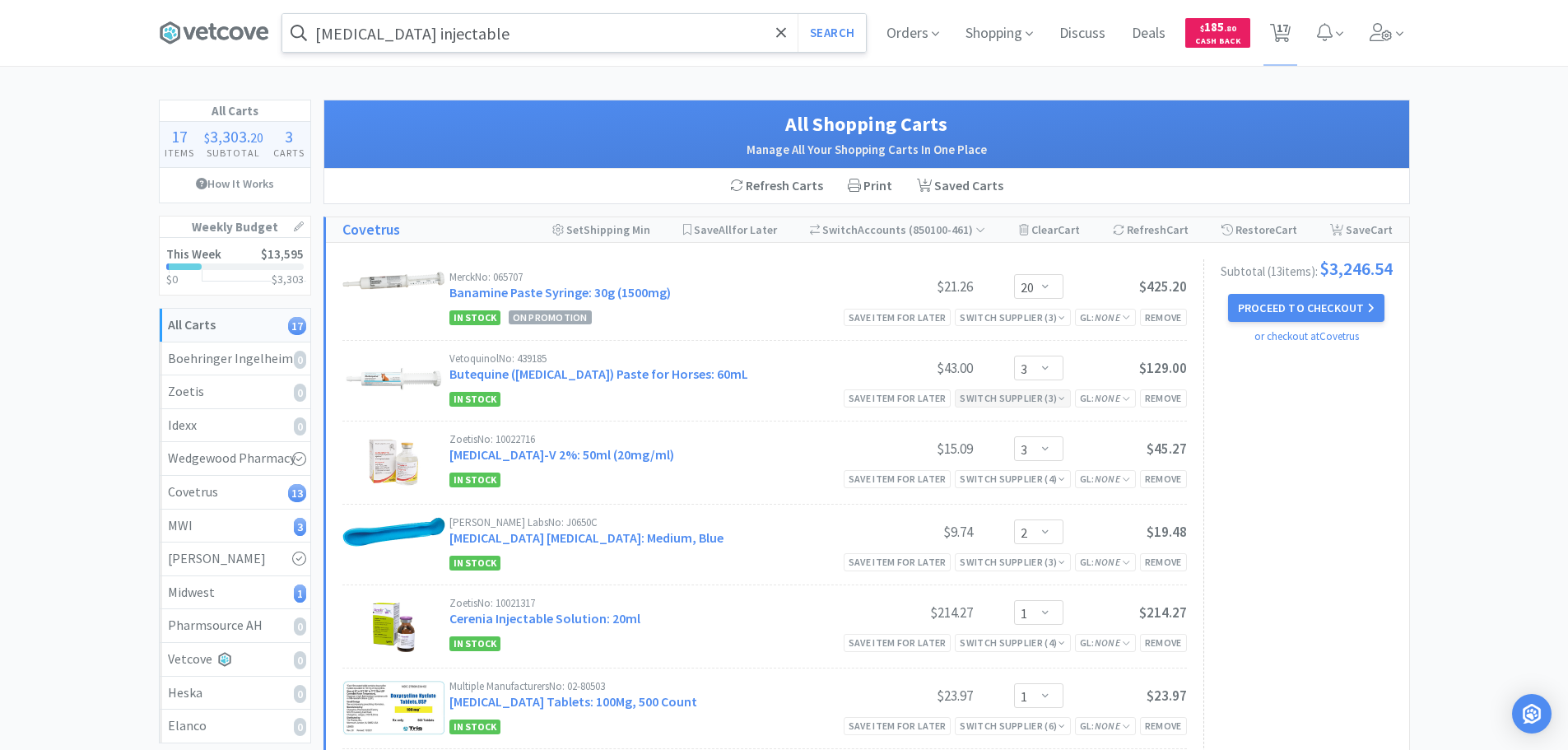
click at [1014, 401] on div "Switch Supplier ( 3 )" at bounding box center [1012, 398] width 105 height 16
click at [676, 370] on link "Butequine ([MEDICAL_DATA]) Paste for Horses: 60mL" at bounding box center [598, 374] width 299 height 16
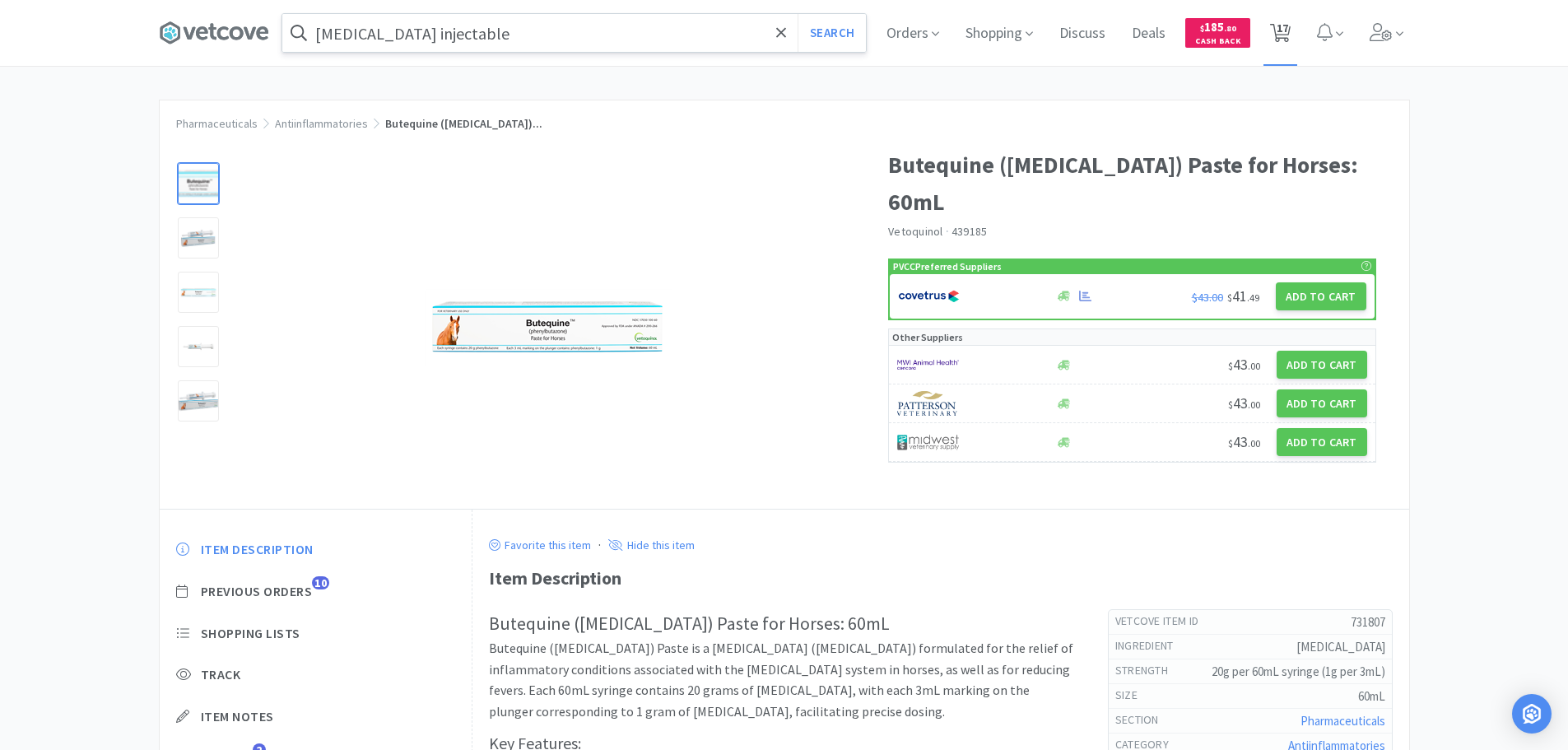
click at [1297, 31] on span "17" at bounding box center [1280, 33] width 34 height 66
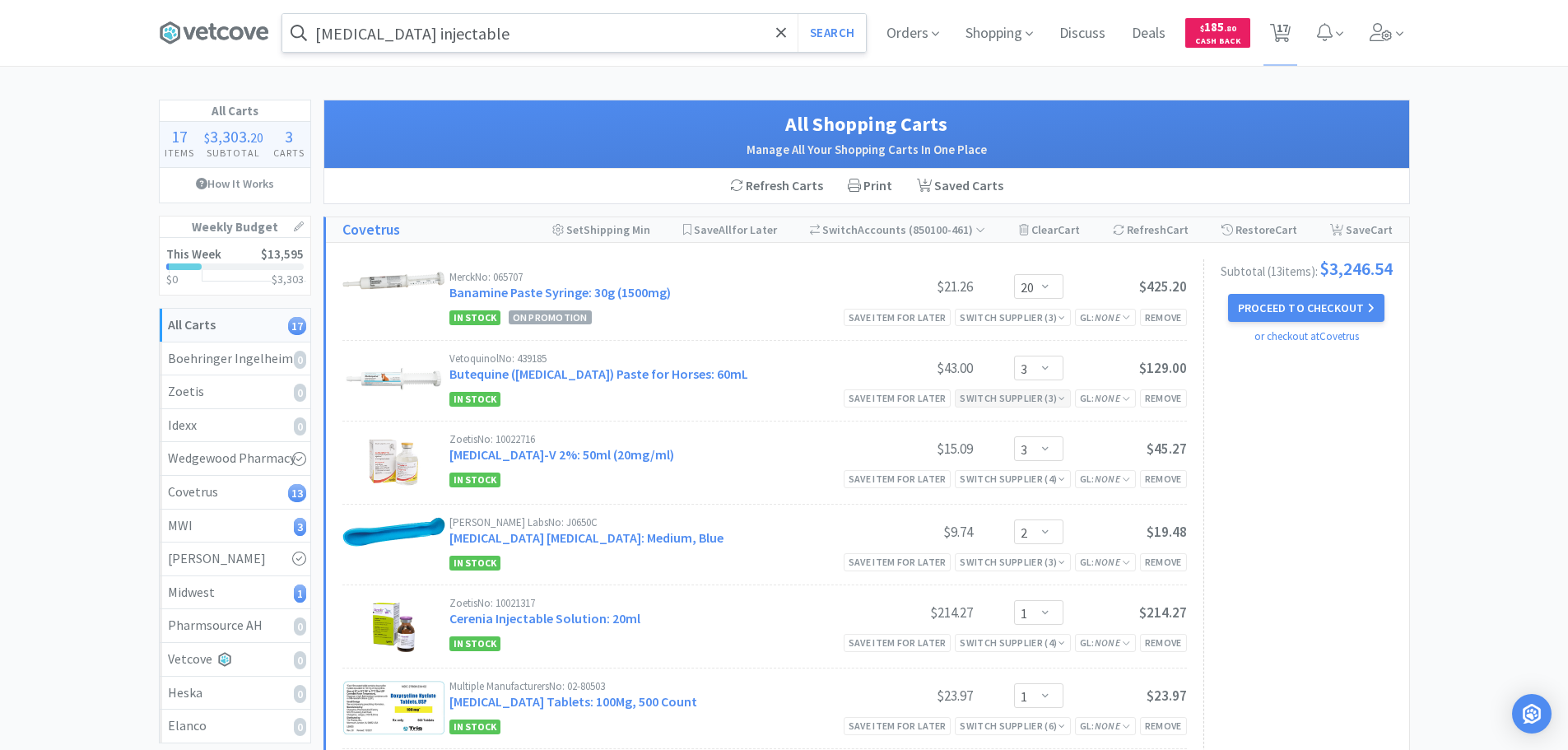
click at [971, 398] on div "Switch Supplier ( 3 )" at bounding box center [1012, 398] width 105 height 16
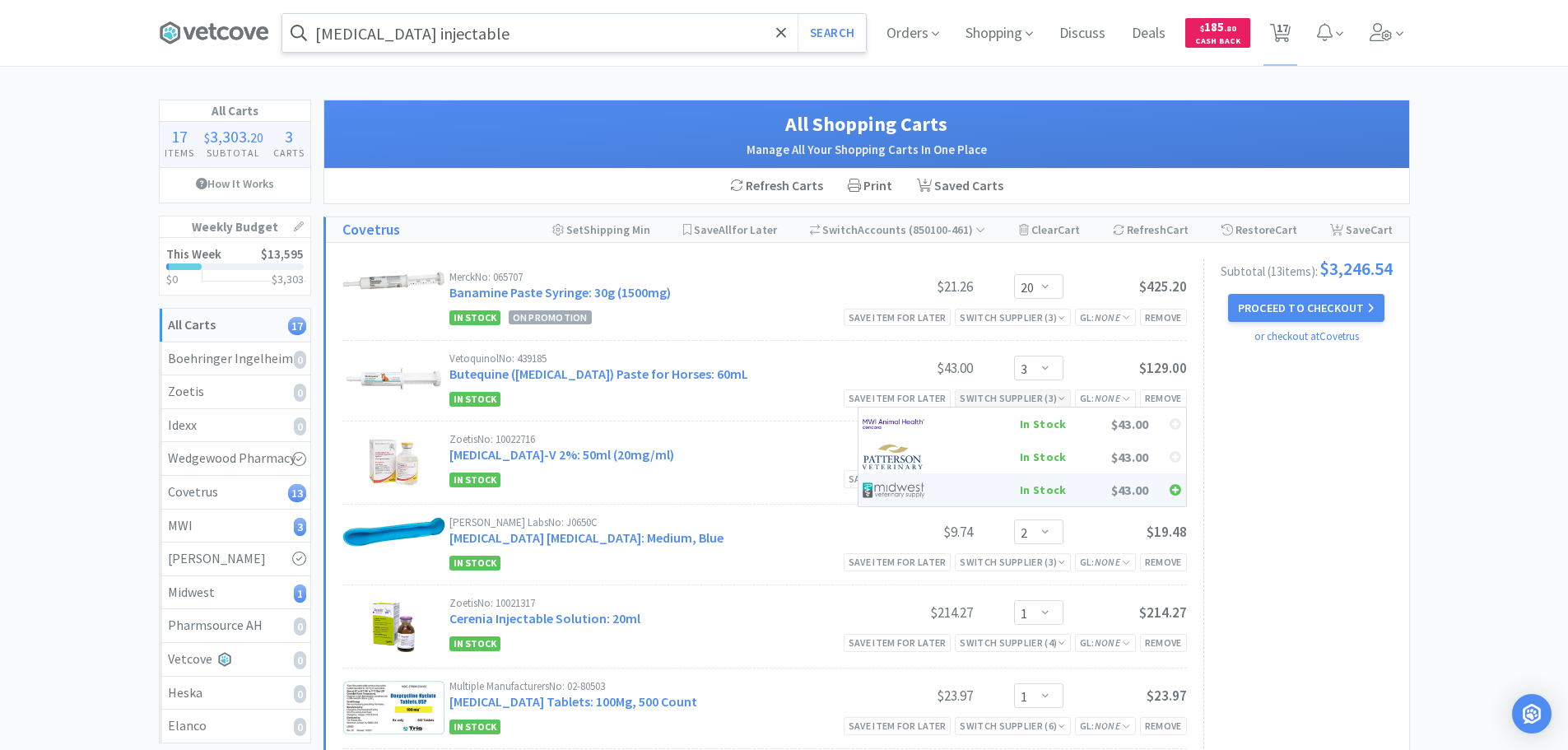
click at [986, 481] on div "In Stock" at bounding box center [1006, 489] width 122 height 25
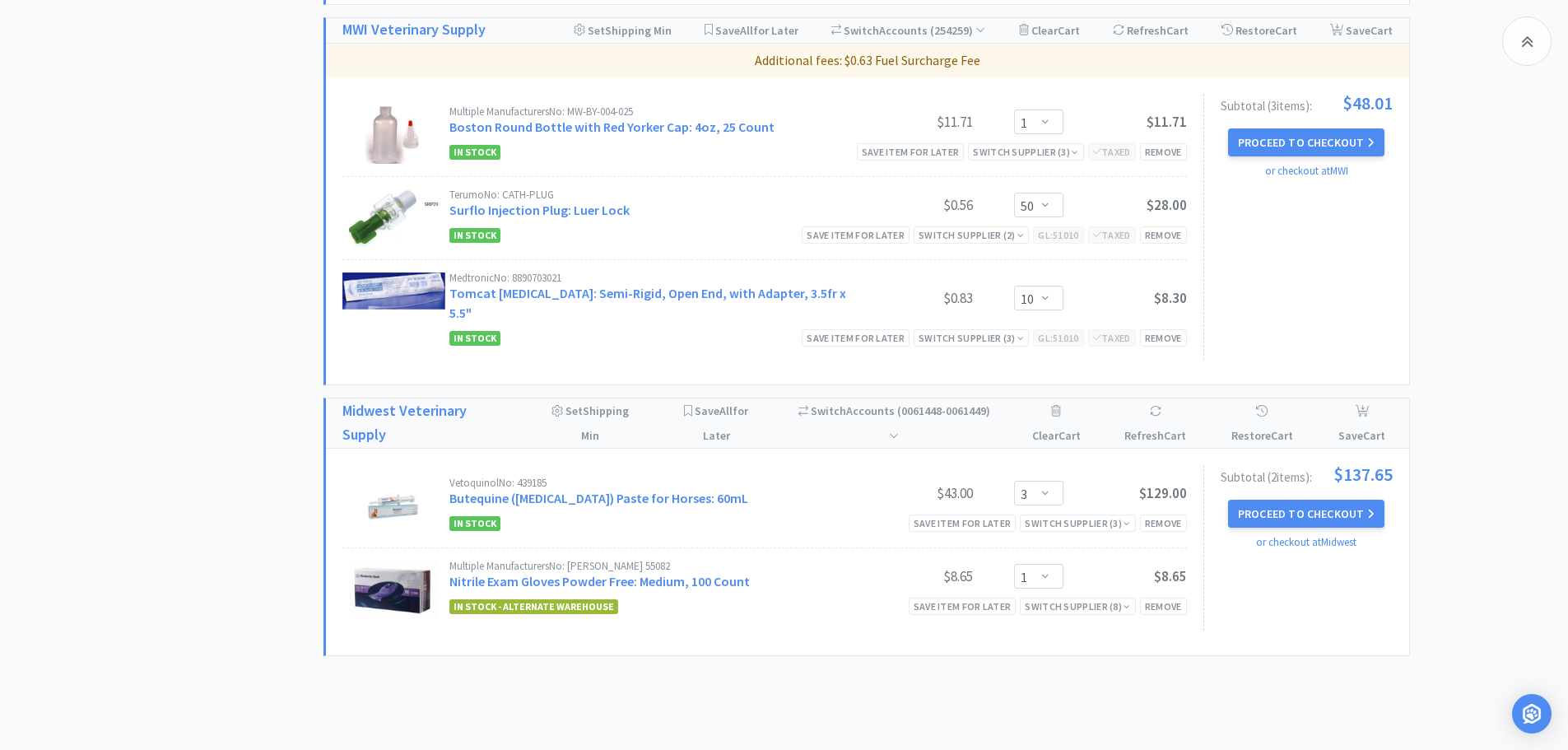
scroll to position [1527, 0]
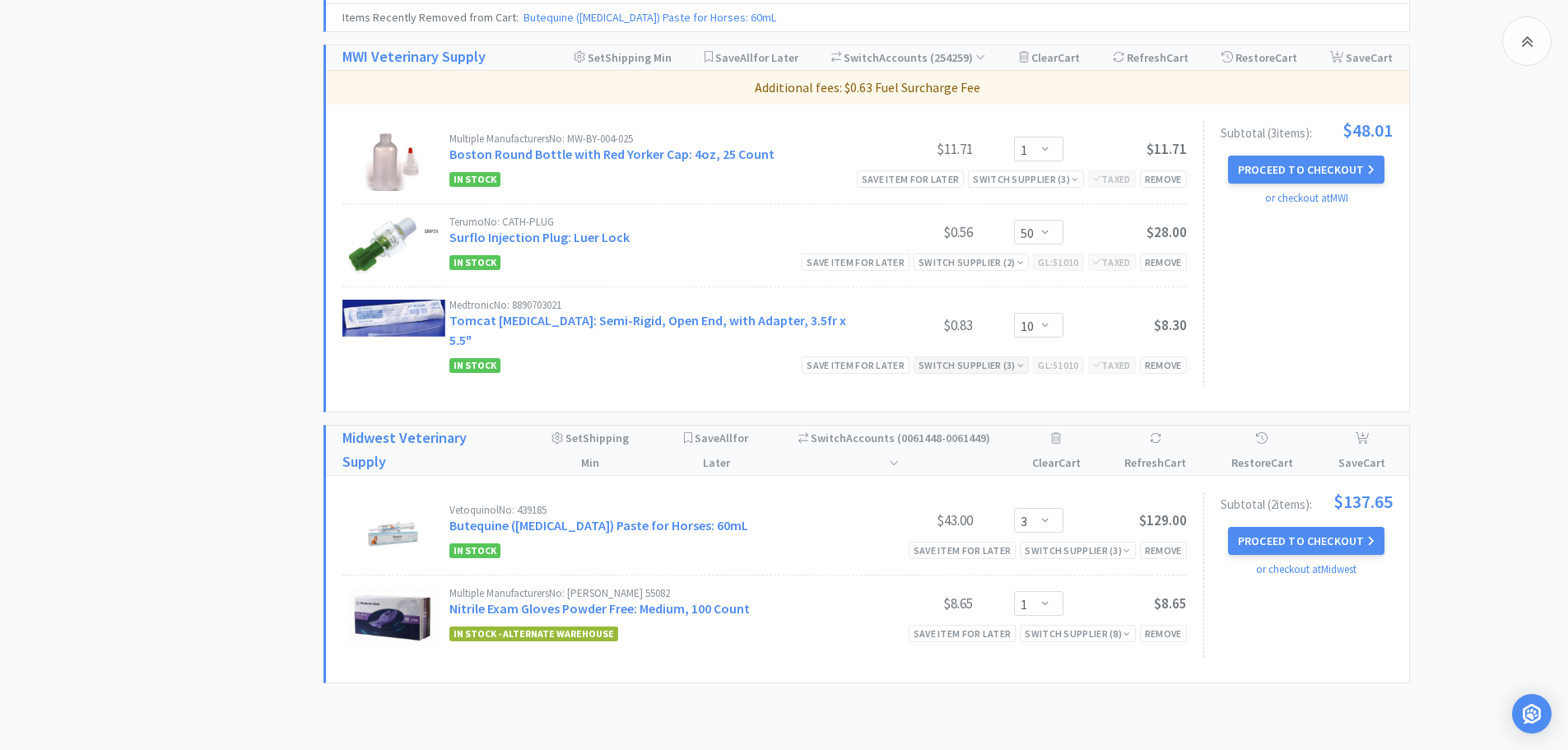
click at [954, 358] on div "Switch Supplier ( 3 )" at bounding box center [971, 366] width 105 height 16
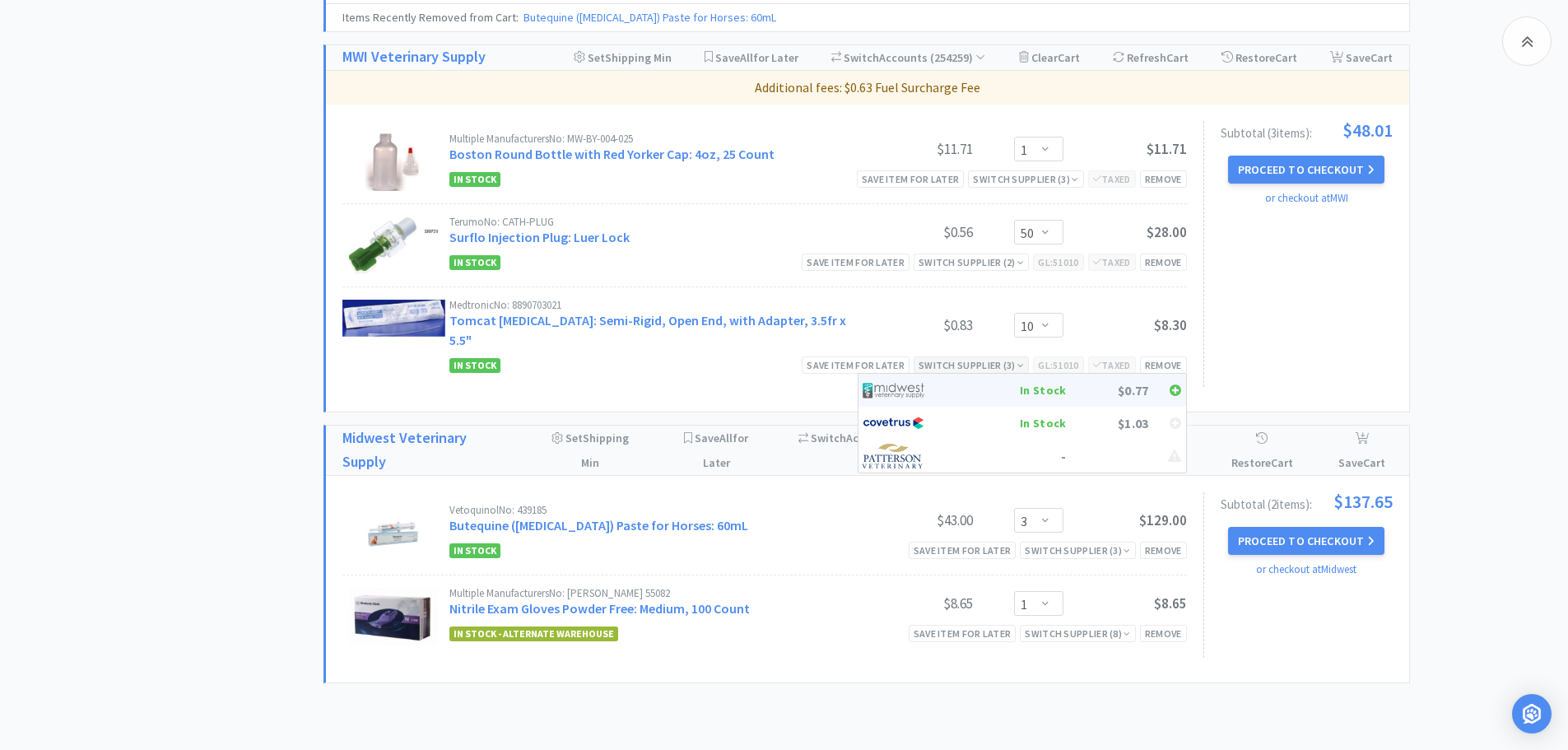
click at [934, 377] on div at bounding box center [904, 389] width 82 height 25
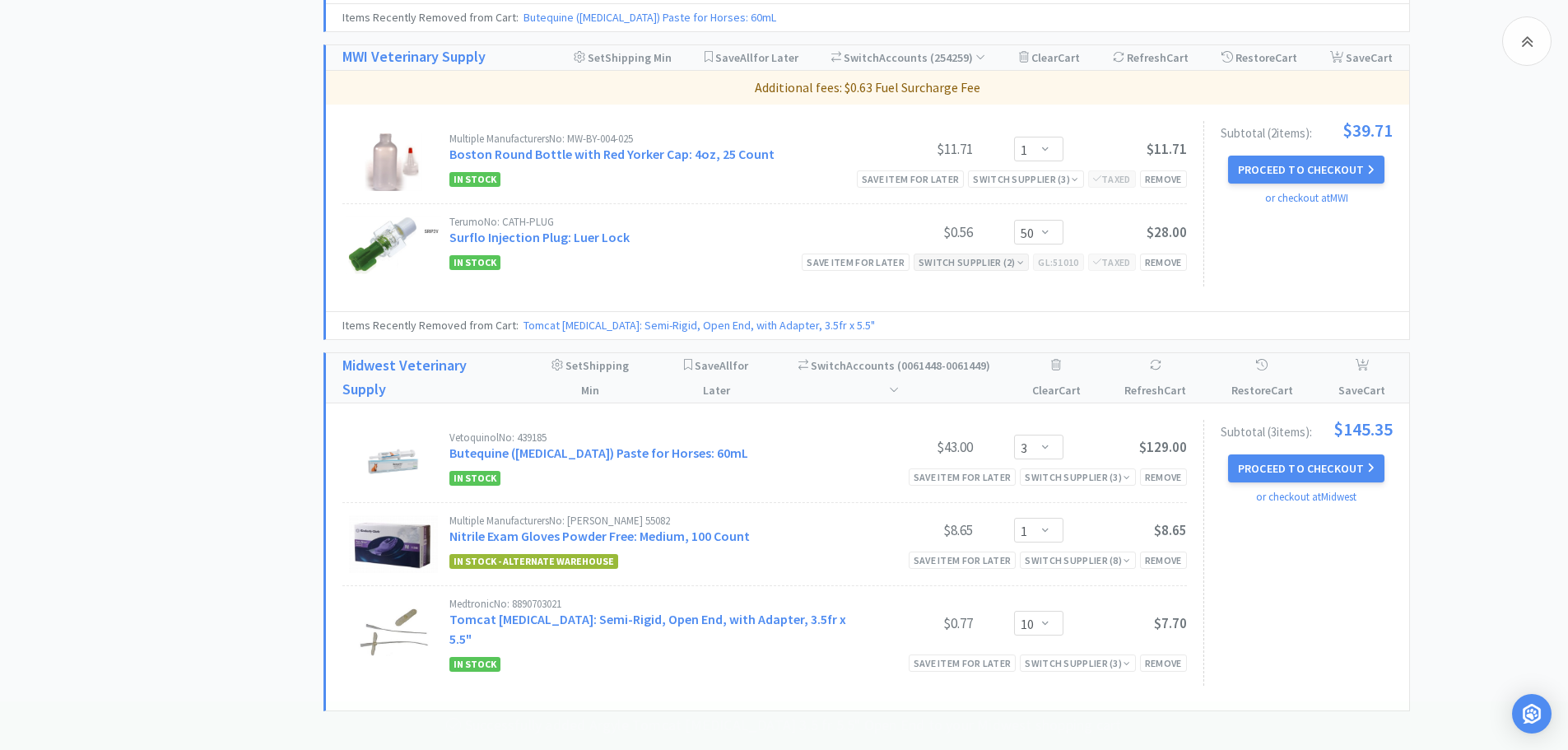
click at [980, 265] on div "Switch Supplier ( 2 )" at bounding box center [971, 263] width 105 height 16
click at [981, 260] on div "Switch Supplier ( 2 )" at bounding box center [971, 263] width 105 height 16
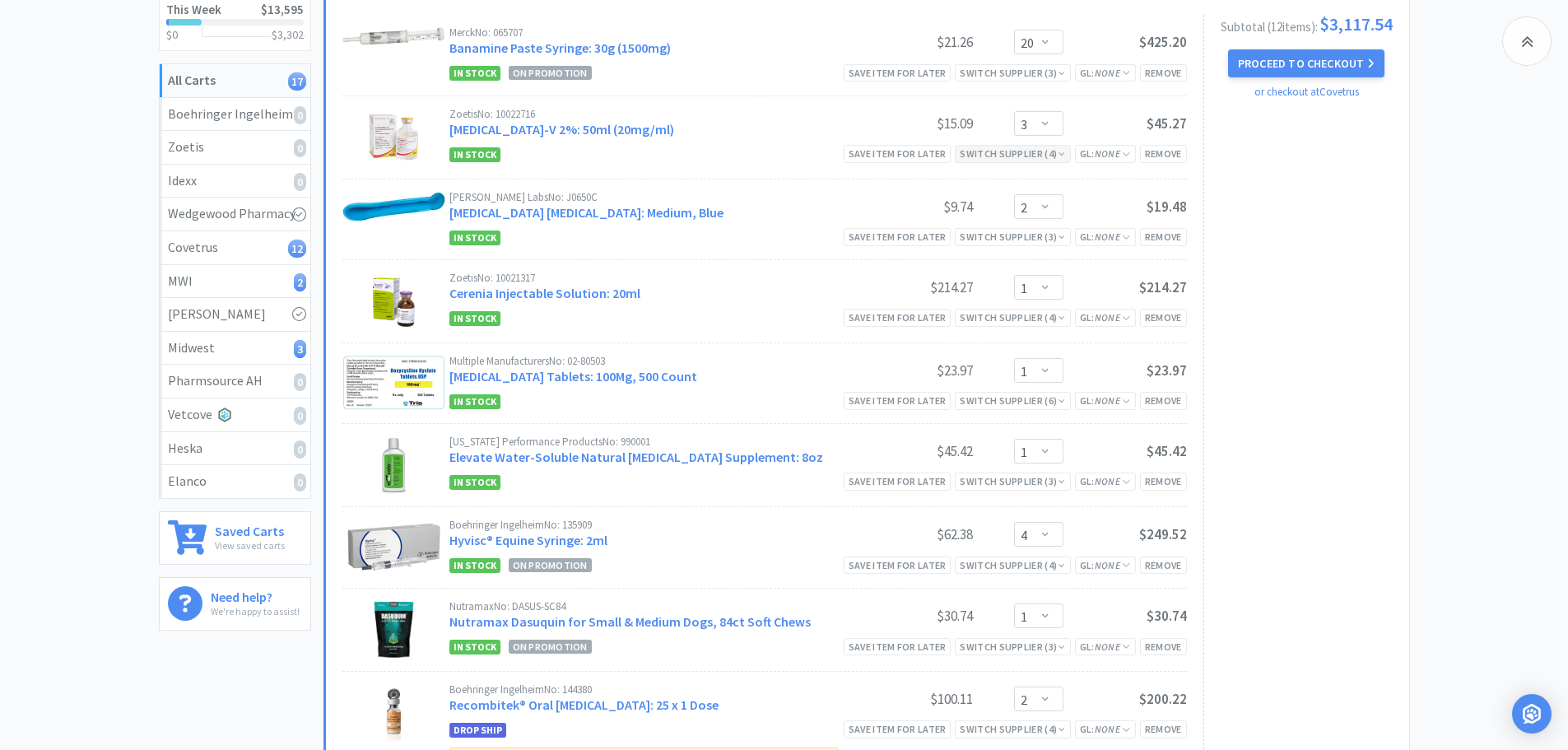
scroll to position [210, 0]
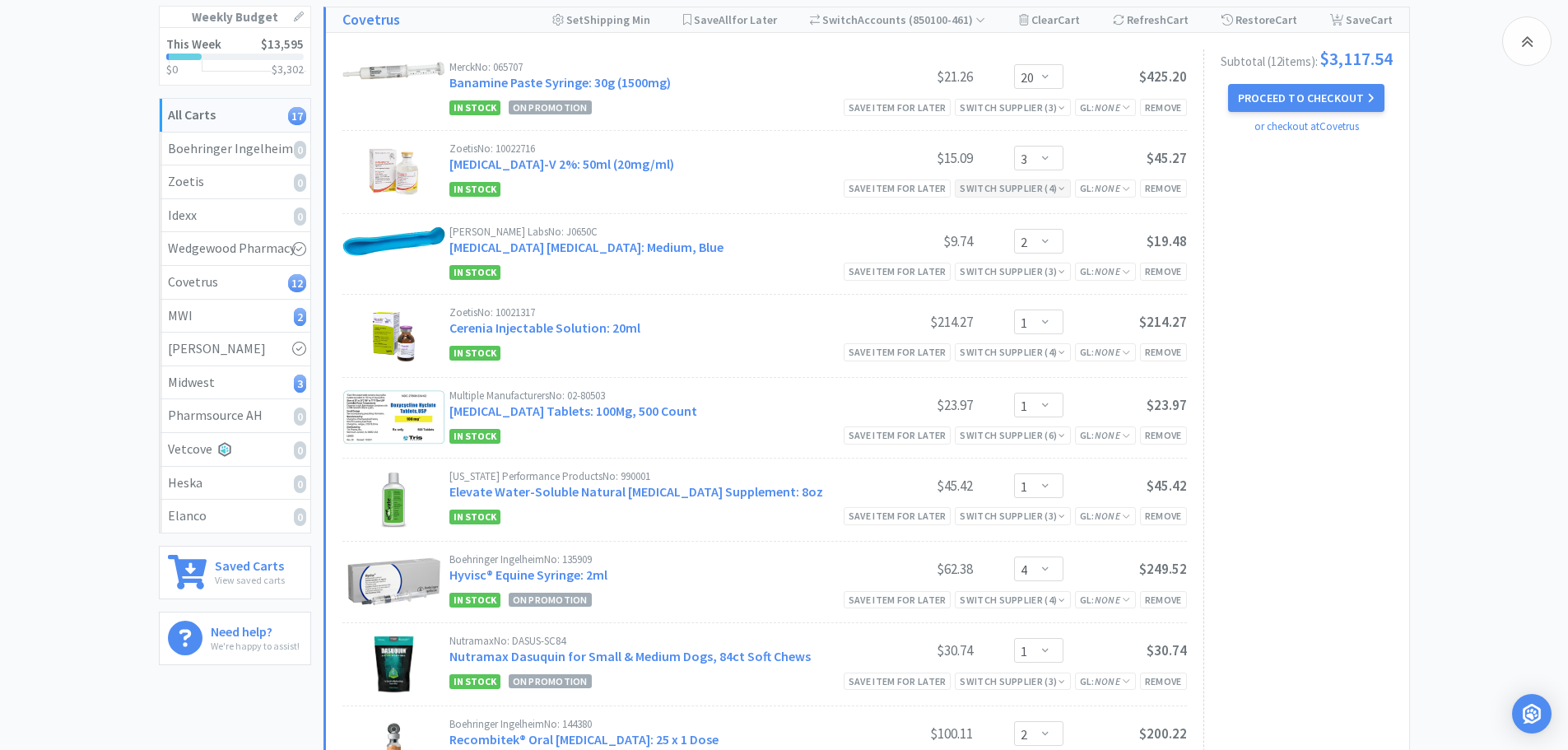
click at [1025, 420] on div "Multiple Manufacturers No: 02-80503 [MEDICAL_DATA] Tablets: 100Mg, 500 Count $2…" at bounding box center [818, 406] width 737 height 33
click at [1032, 432] on div "Switch Supplier ( 6 )" at bounding box center [1012, 435] width 105 height 16
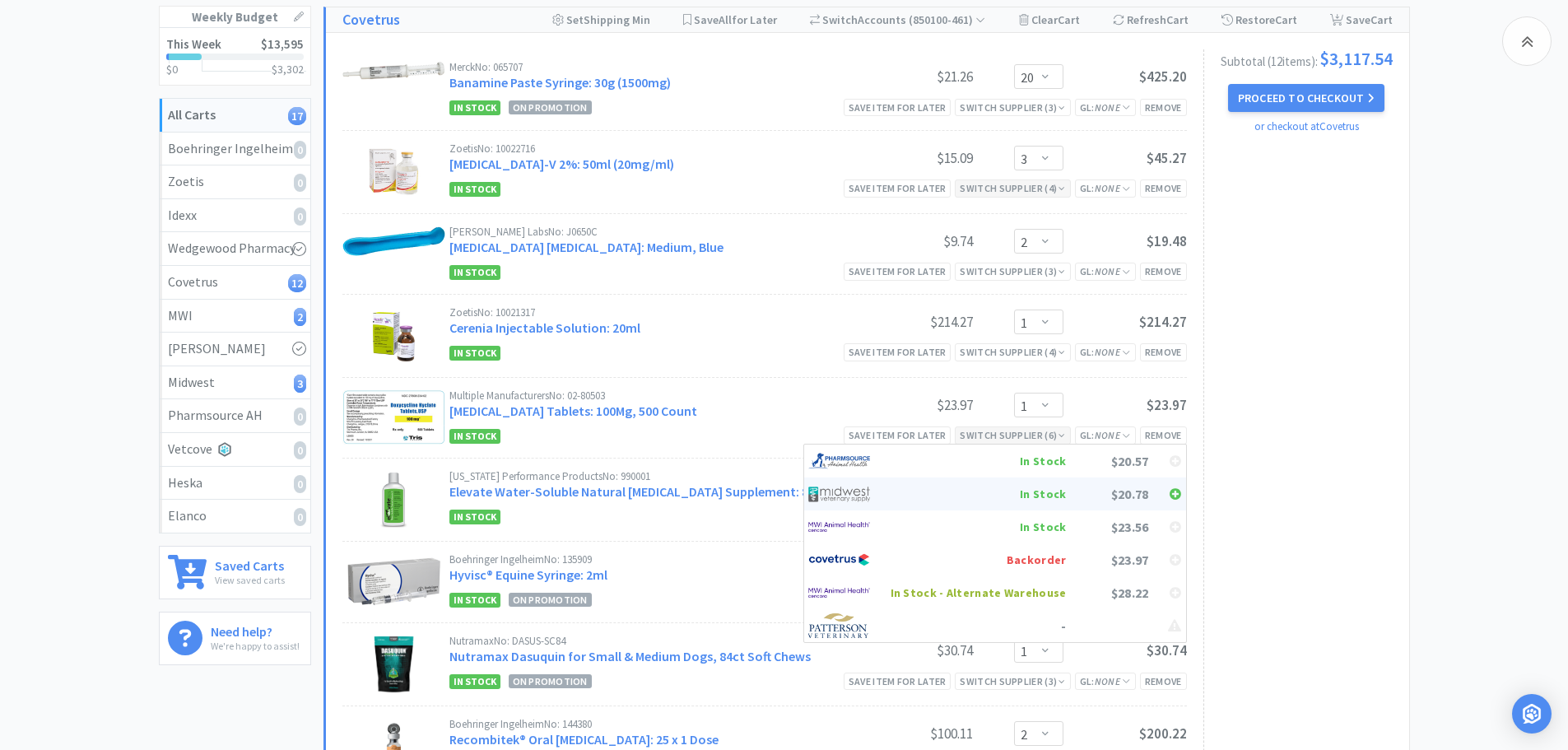
click at [1054, 489] on div "In Stock" at bounding box center [979, 493] width 176 height 25
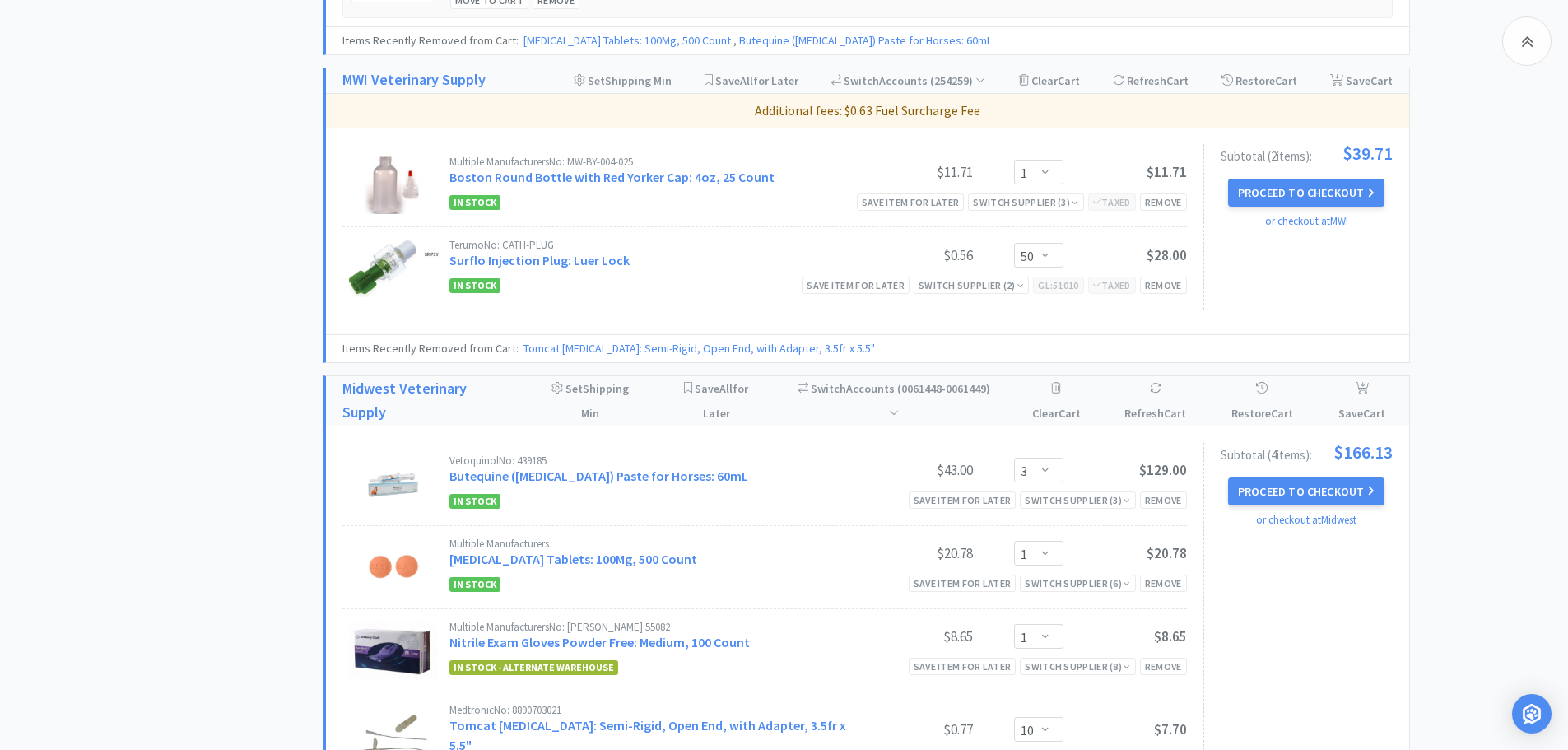
scroll to position [1444, 0]
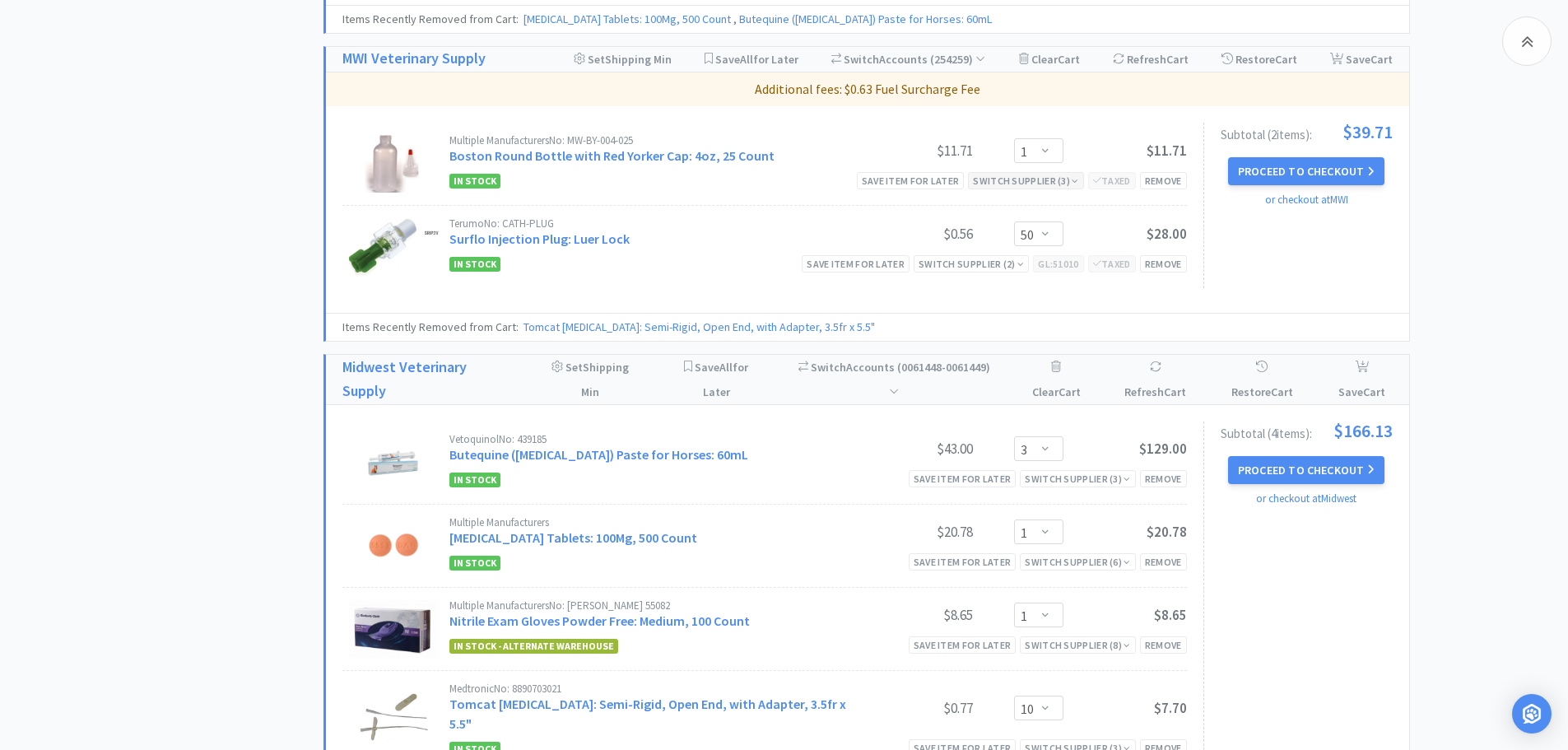
click at [1005, 182] on div "Switch Supplier ( 3 )" at bounding box center [1025, 181] width 105 height 16
click at [690, 163] on link "Boston Round Bottle with Red Yorker Cap: 4oz, 25 Count" at bounding box center [612, 156] width 326 height 16
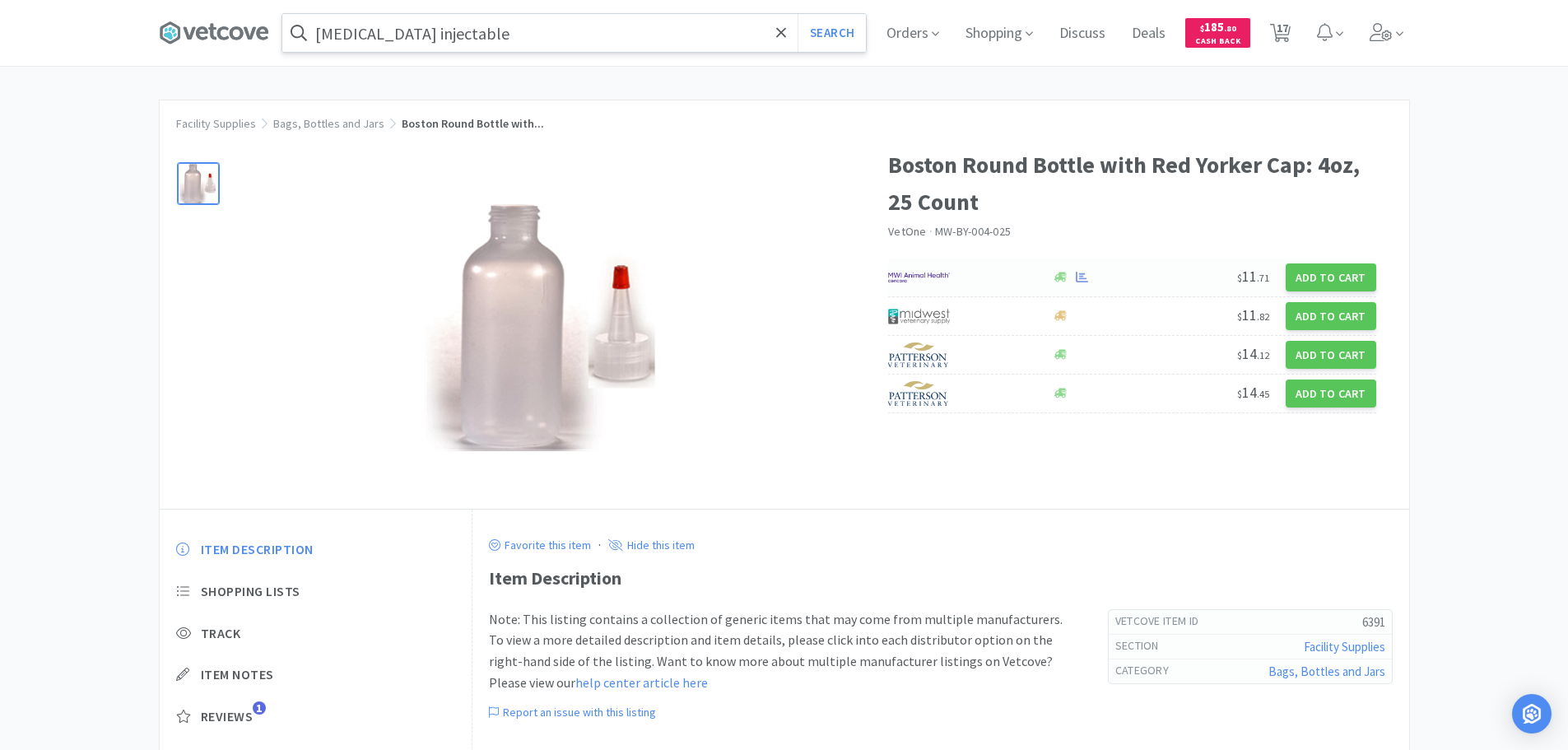
click at [1003, 286] on div at bounding box center [961, 278] width 147 height 28
click at [1281, 30] on span "17" at bounding box center [1282, 28] width 12 height 66
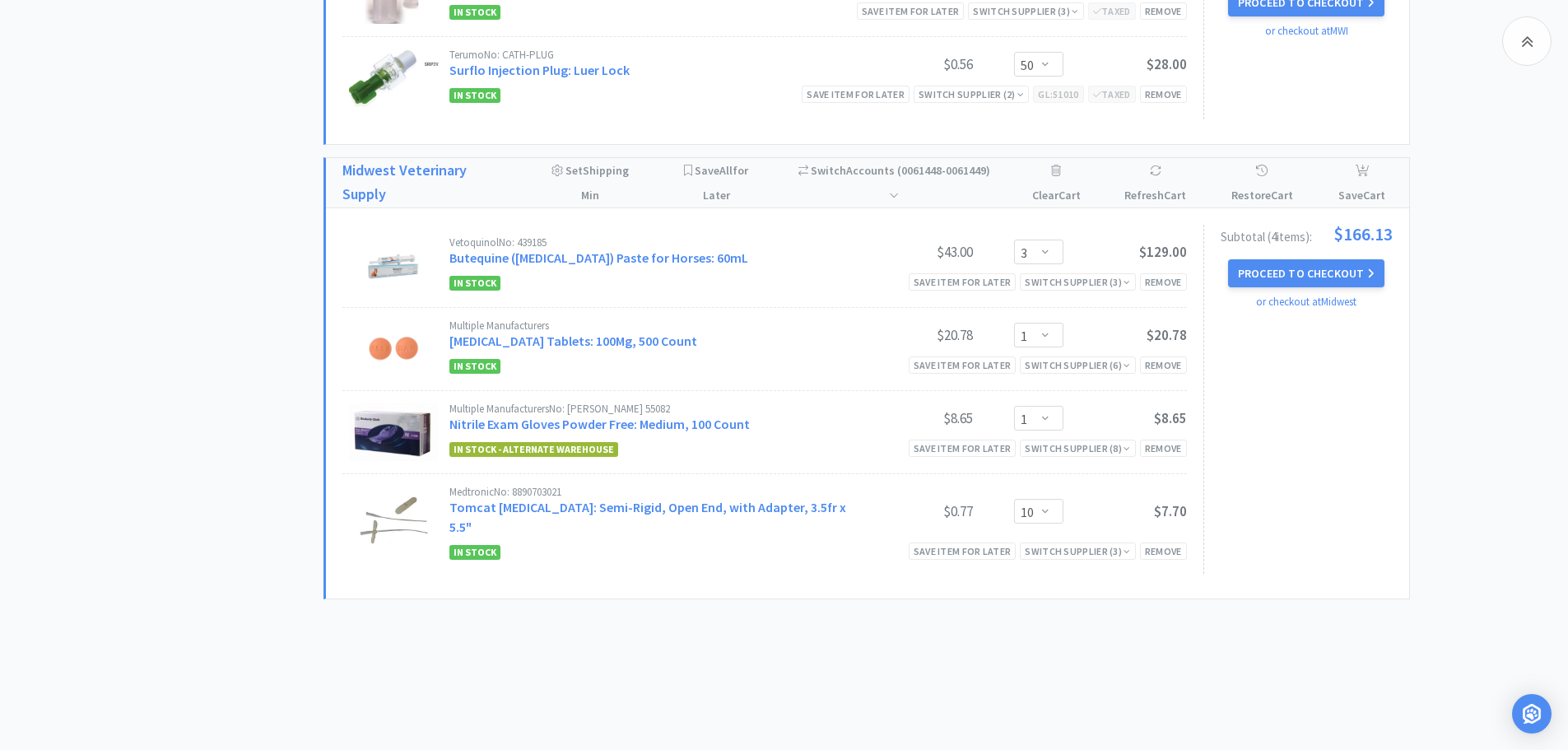
scroll to position [1587, 0]
click at [1286, 274] on button "Proceed to Checkout" at bounding box center [1306, 273] width 157 height 28
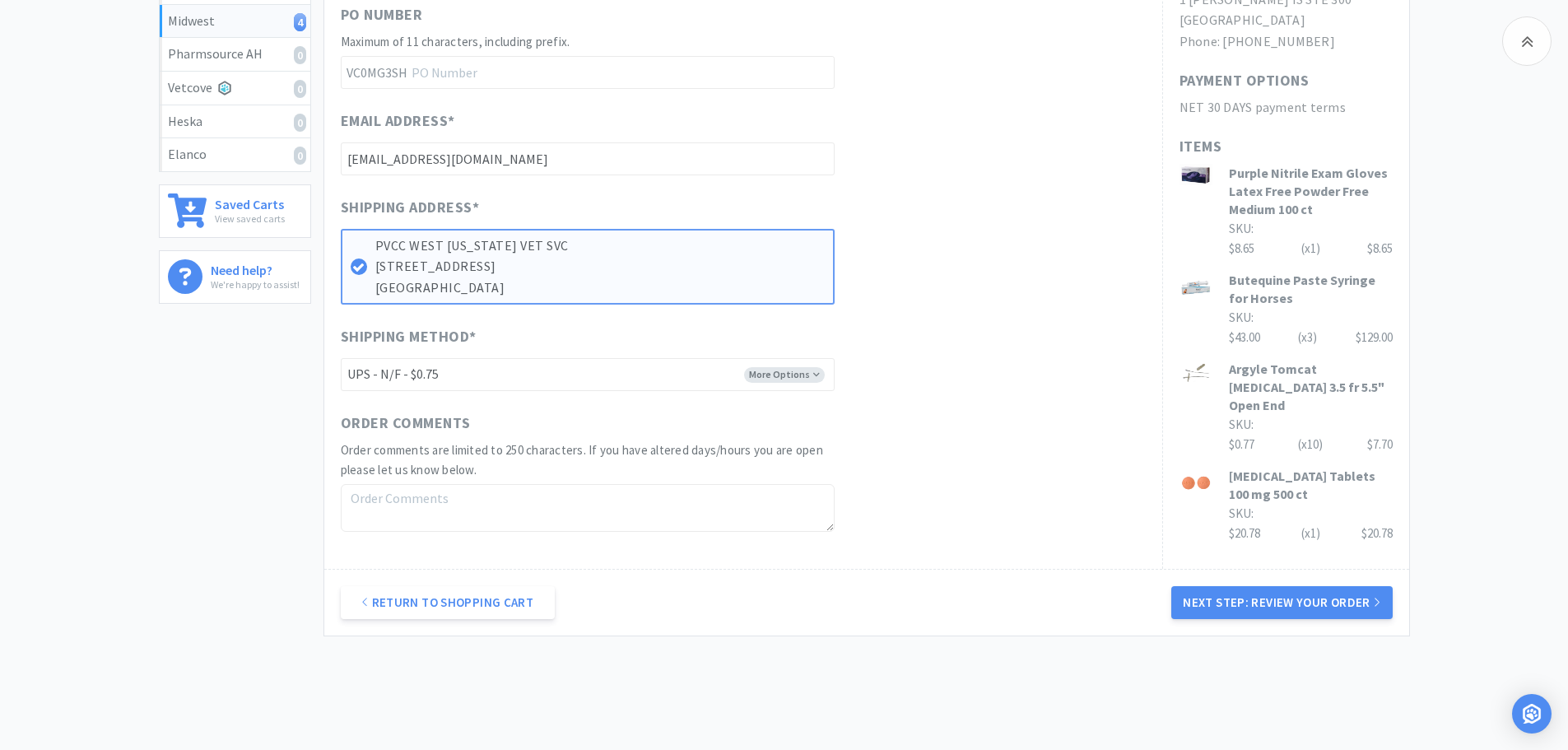
scroll to position [626, 0]
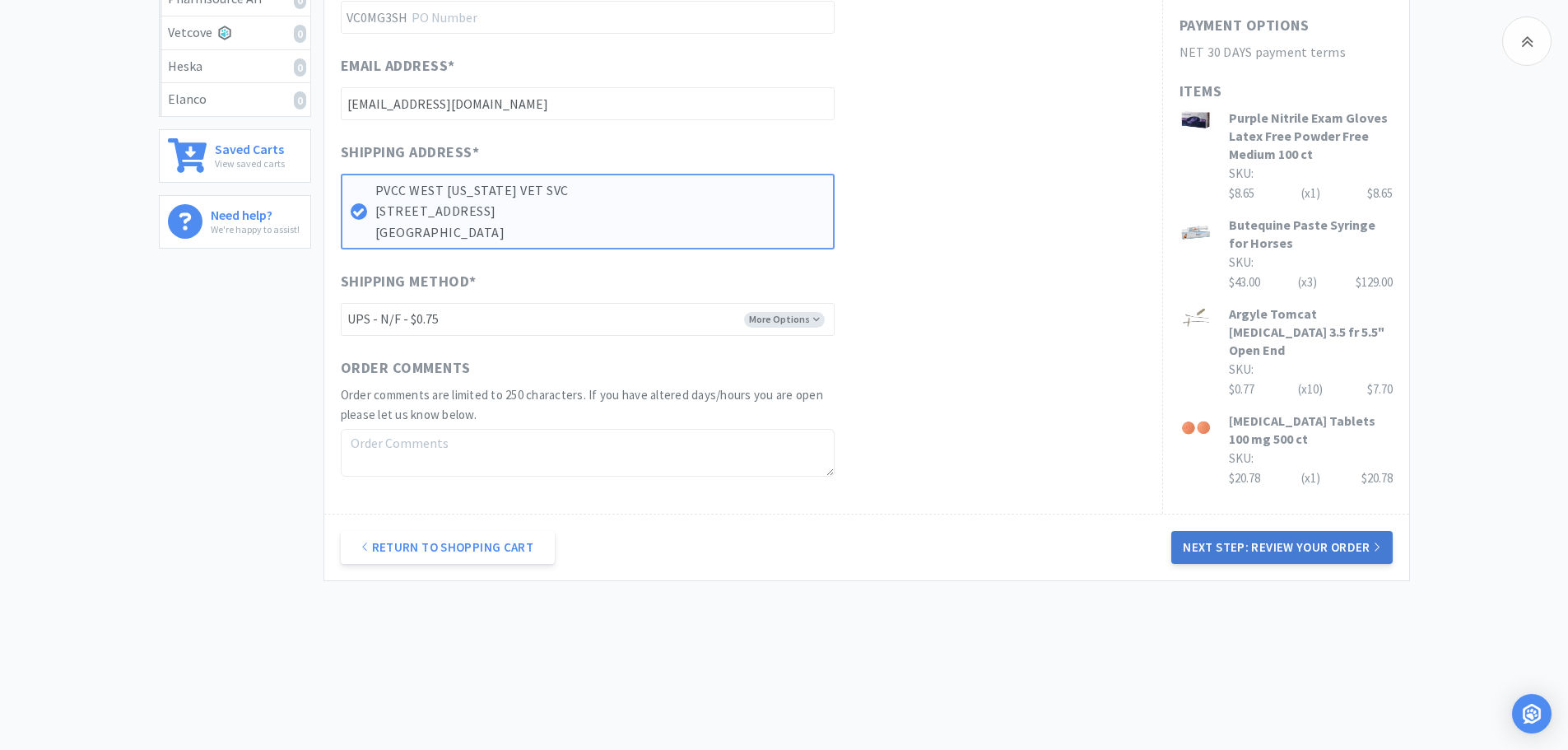
click at [1242, 545] on button "Next Step: Review Your Order" at bounding box center [1281, 547] width 221 height 33
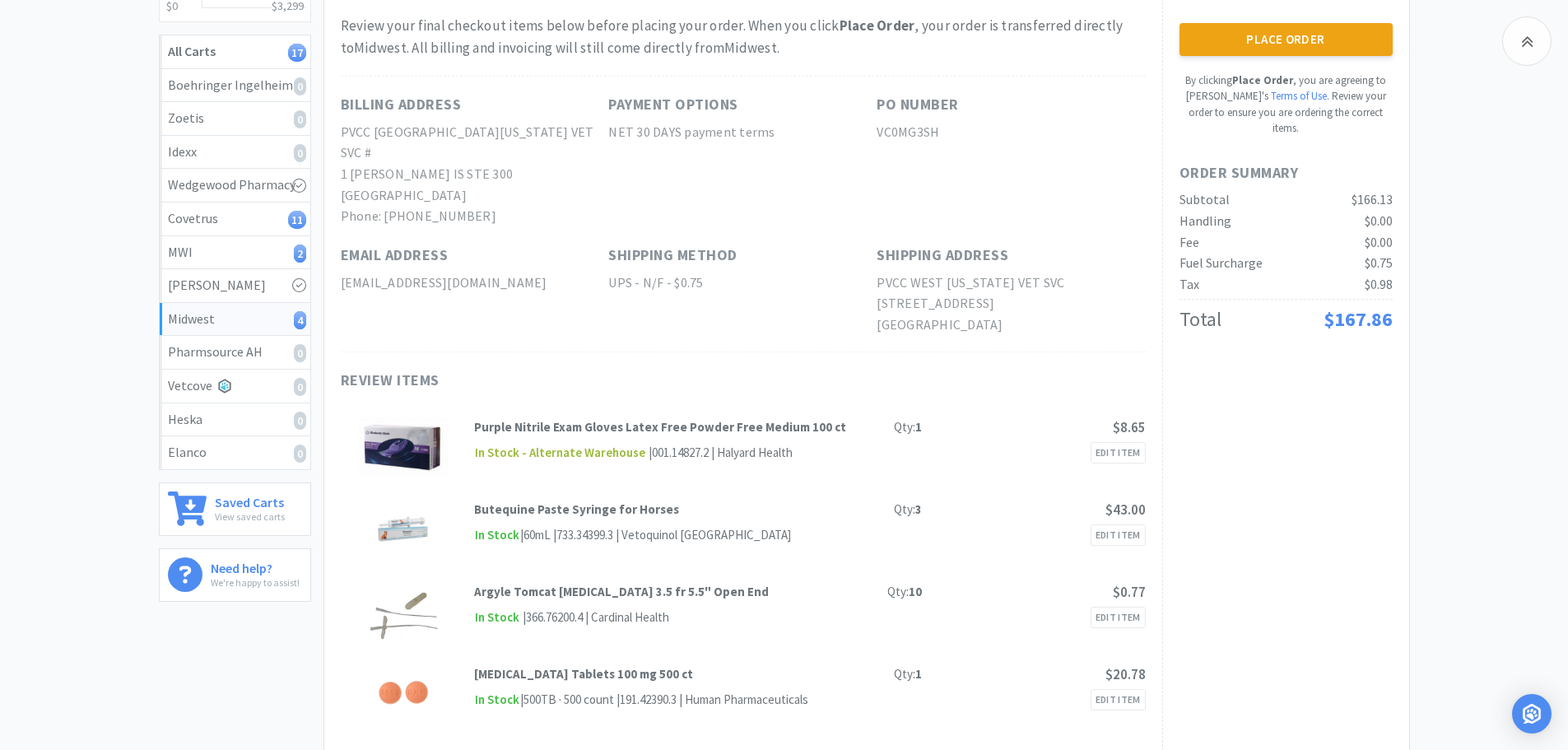
scroll to position [247, 0]
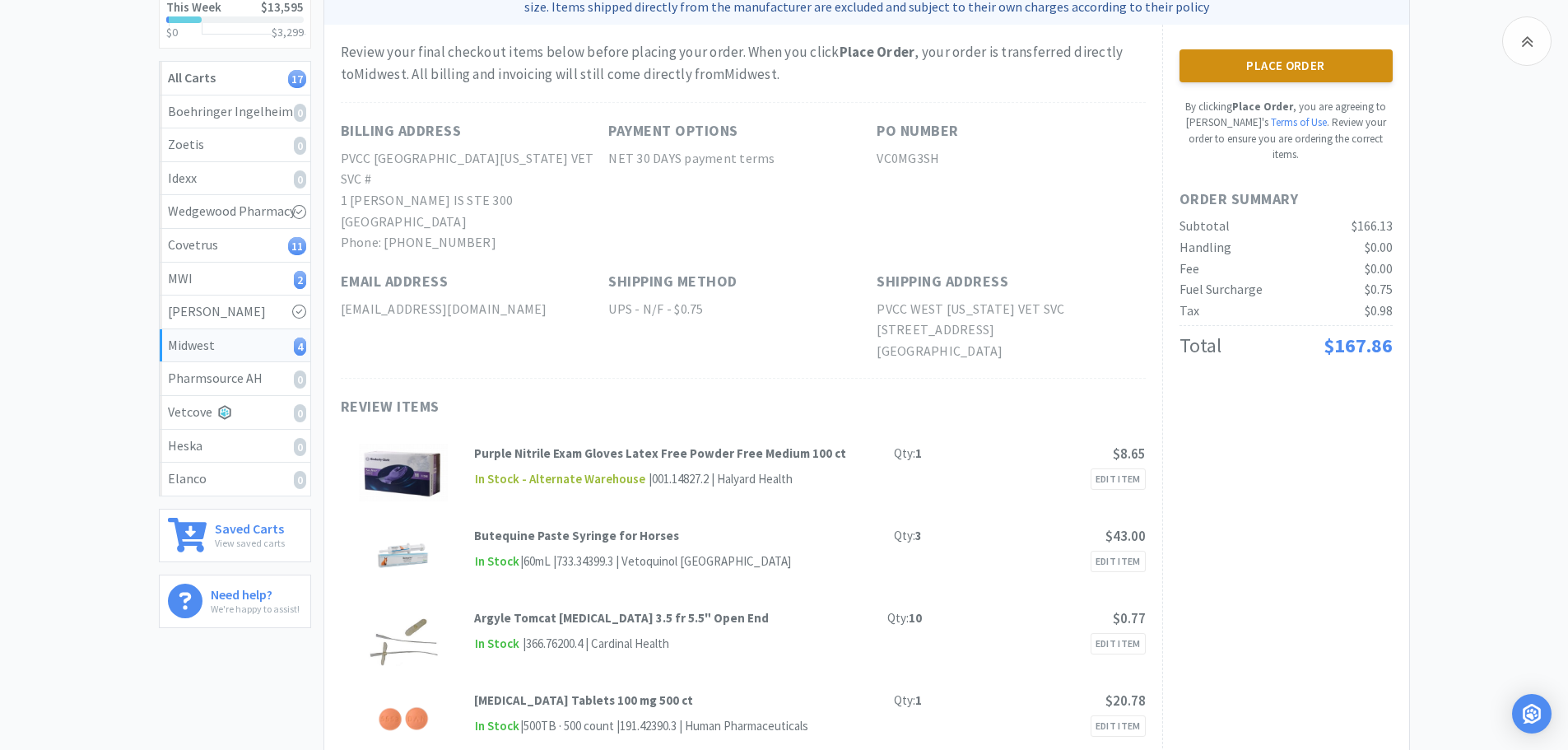
click at [1301, 73] on button "Place Order" at bounding box center [1285, 65] width 213 height 33
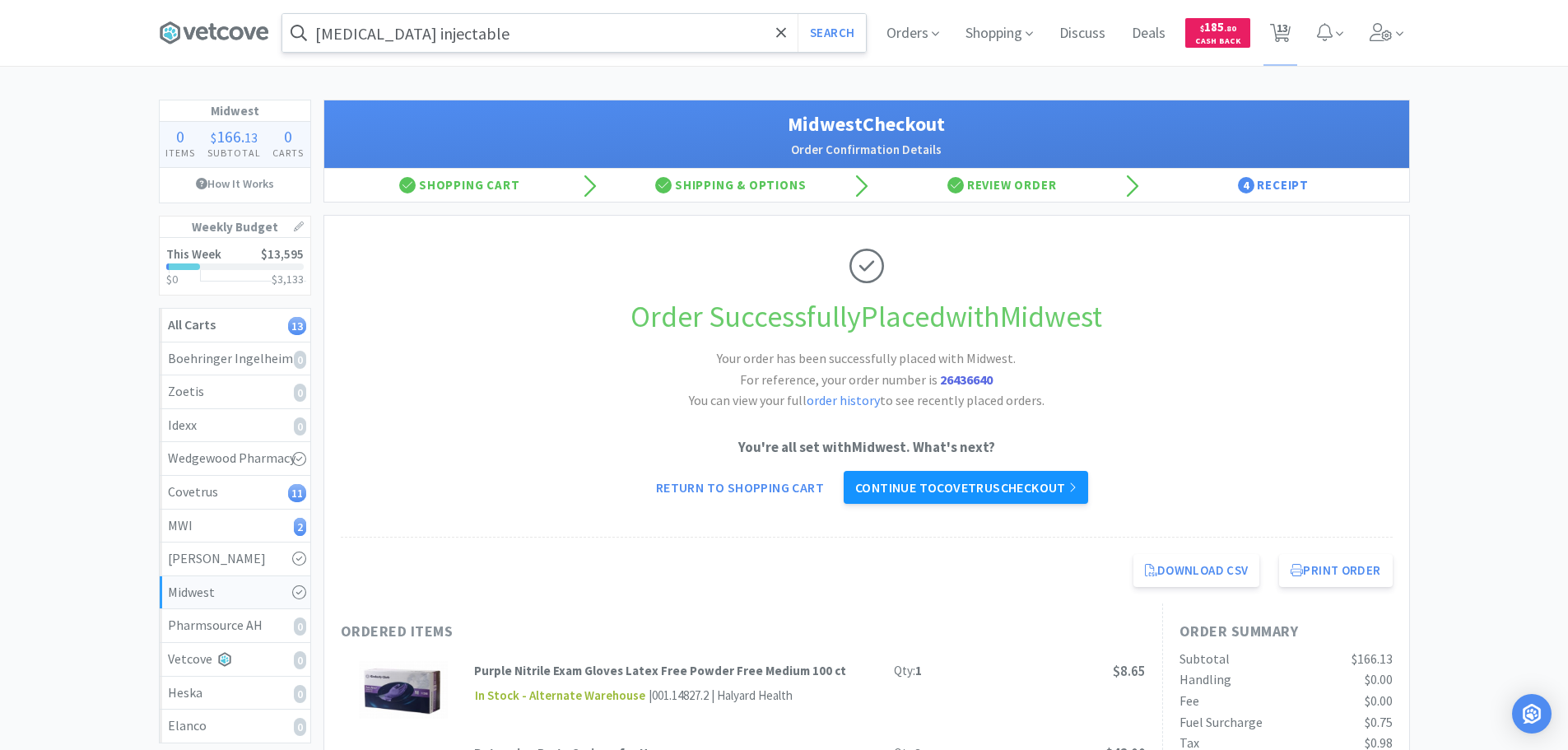
click at [1046, 489] on link "Continue to Covetrus checkout" at bounding box center [966, 486] width 245 height 33
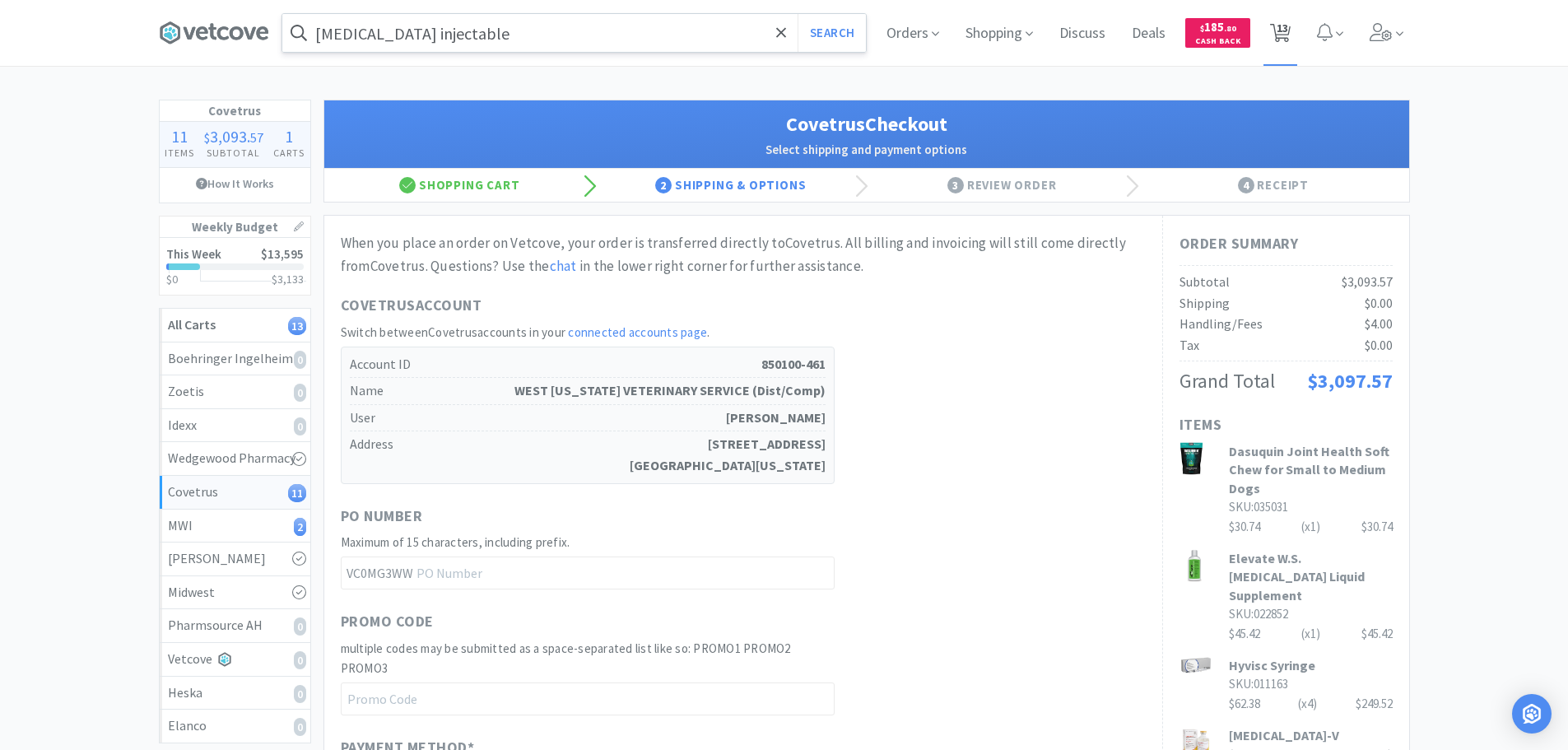
click at [1277, 30] on span "13" at bounding box center [1282, 28] width 12 height 66
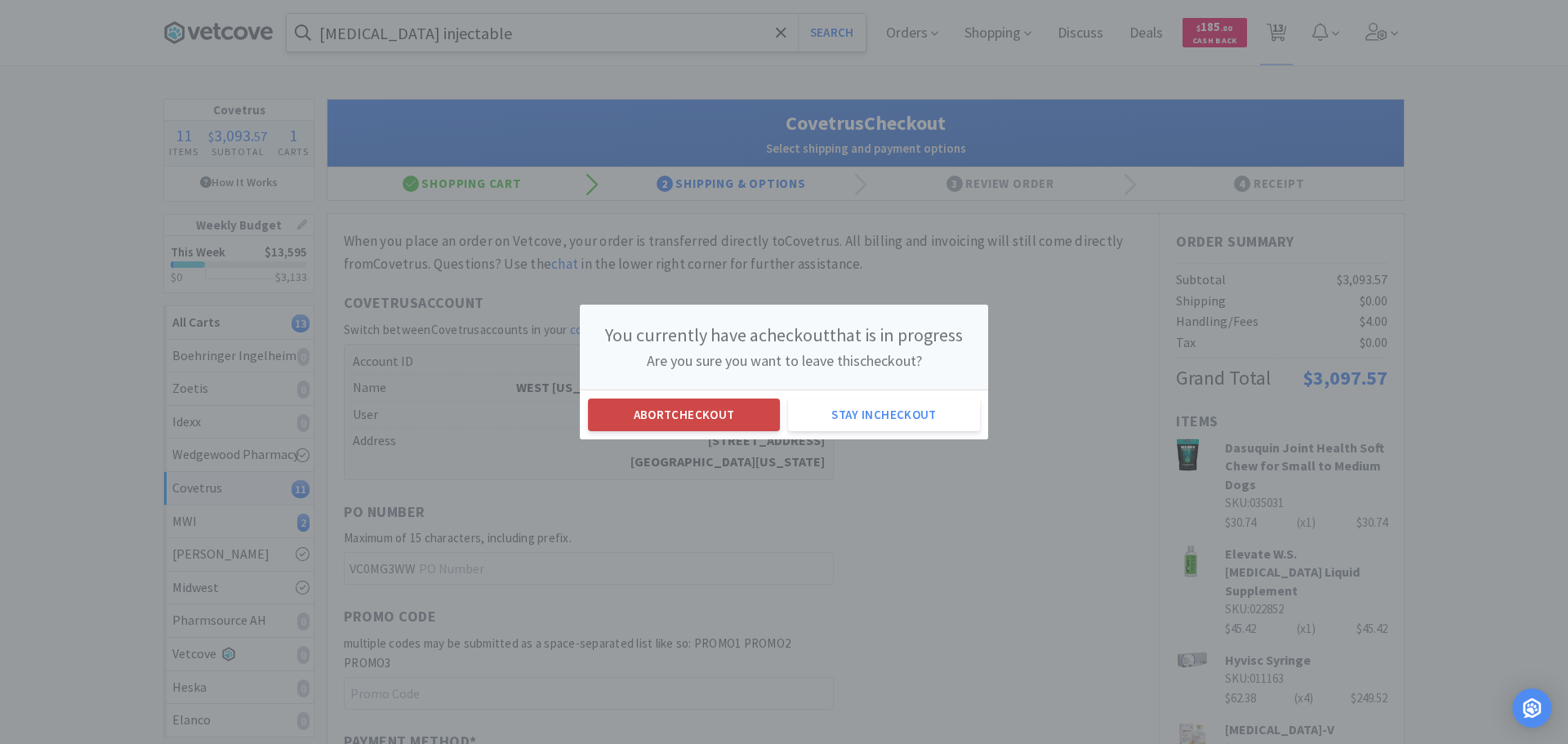
click at [717, 424] on button "Abort checkout" at bounding box center [684, 414] width 192 height 33
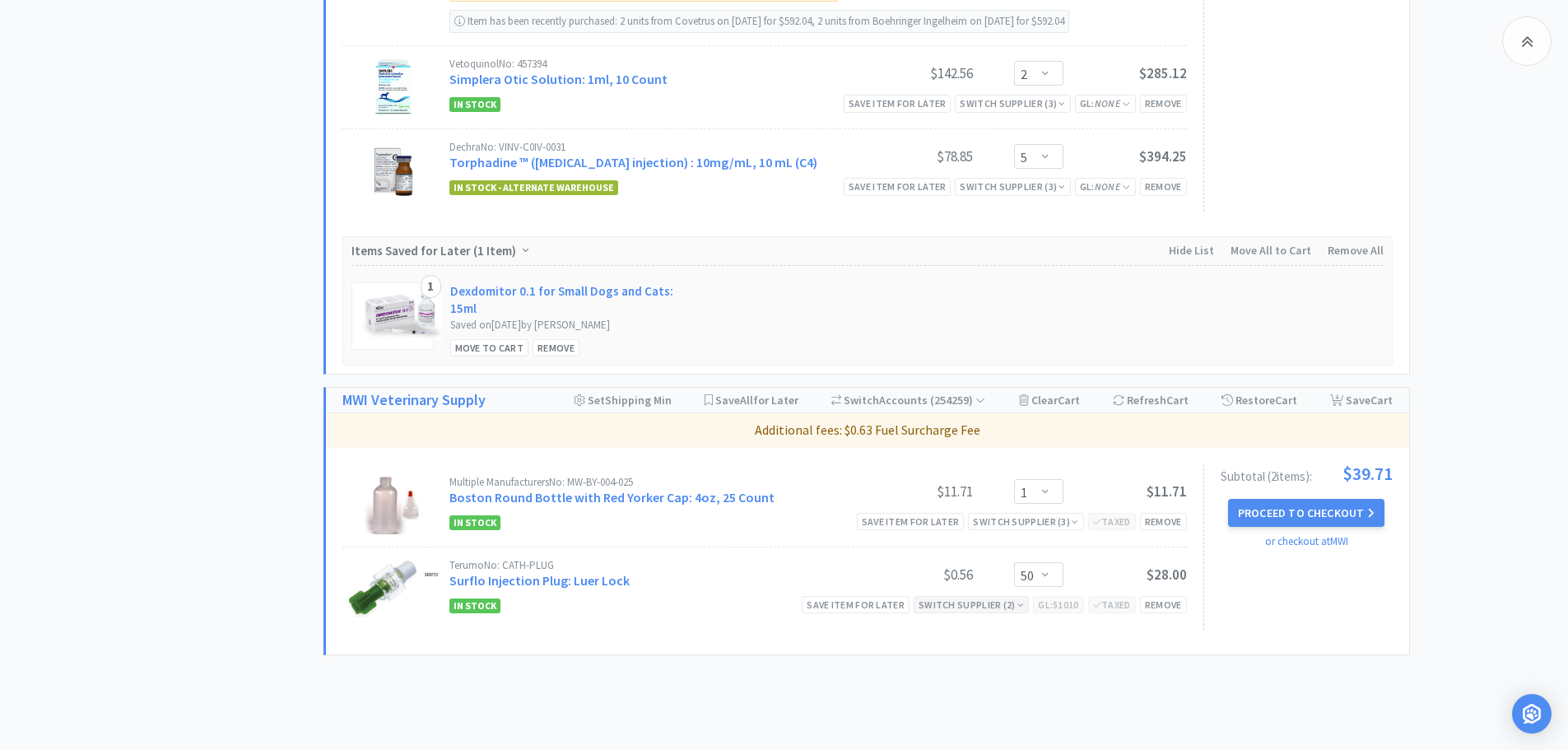
scroll to position [1149, 0]
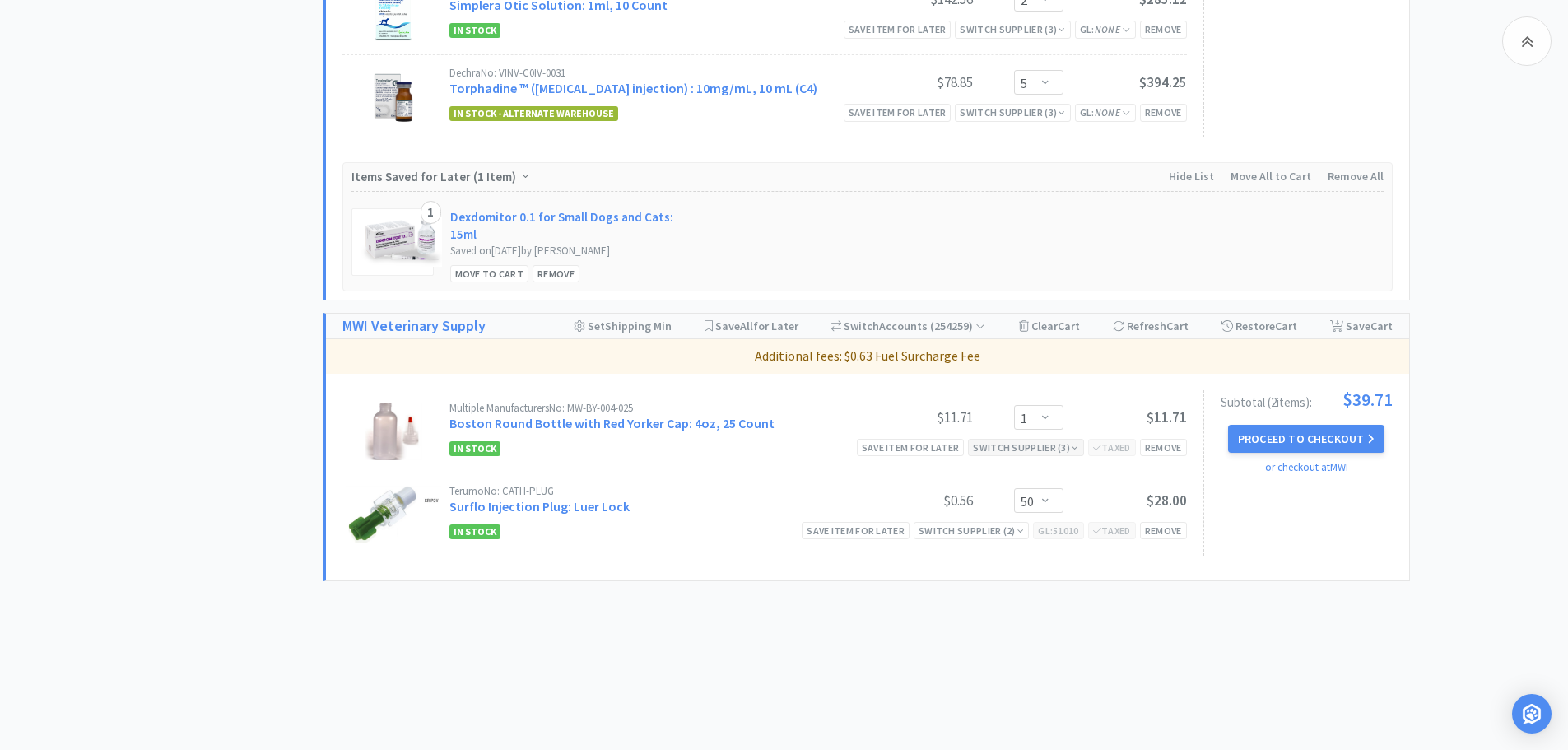
click at [1000, 445] on div "Switch Supplier ( 3 )" at bounding box center [1025, 447] width 105 height 16
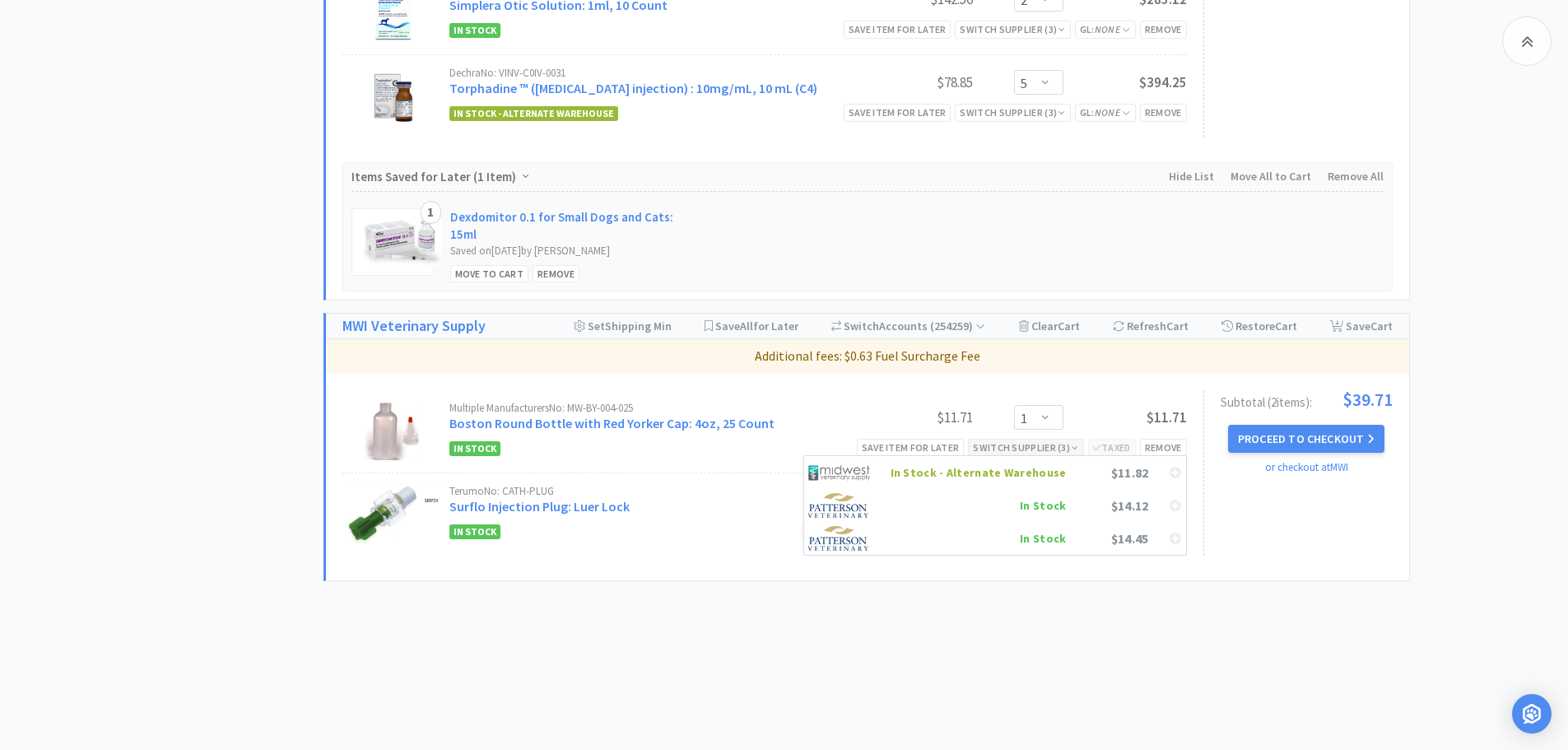
click at [1000, 445] on div "Switch Supplier ( 3 )" at bounding box center [1025, 447] width 105 height 16
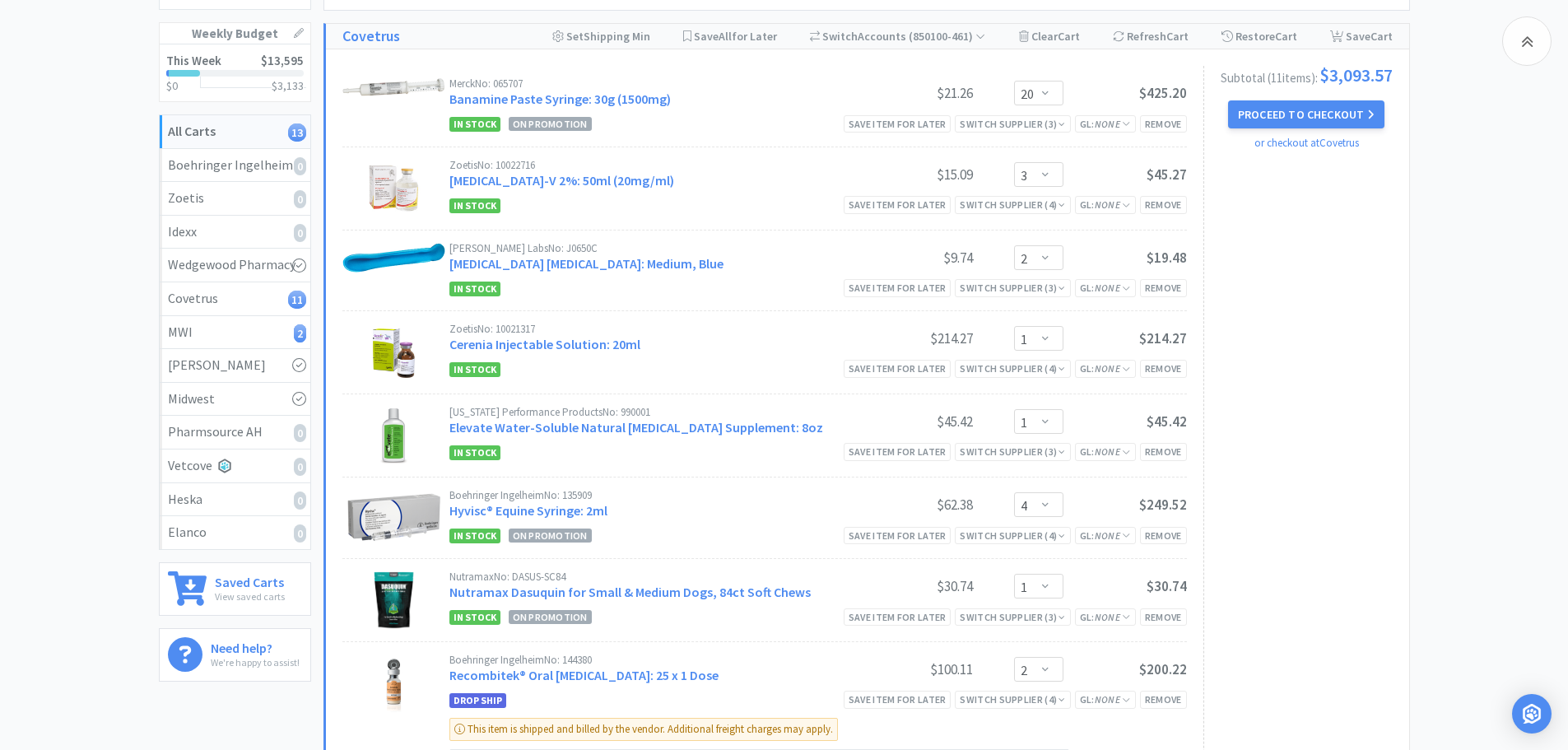
scroll to position [0, 0]
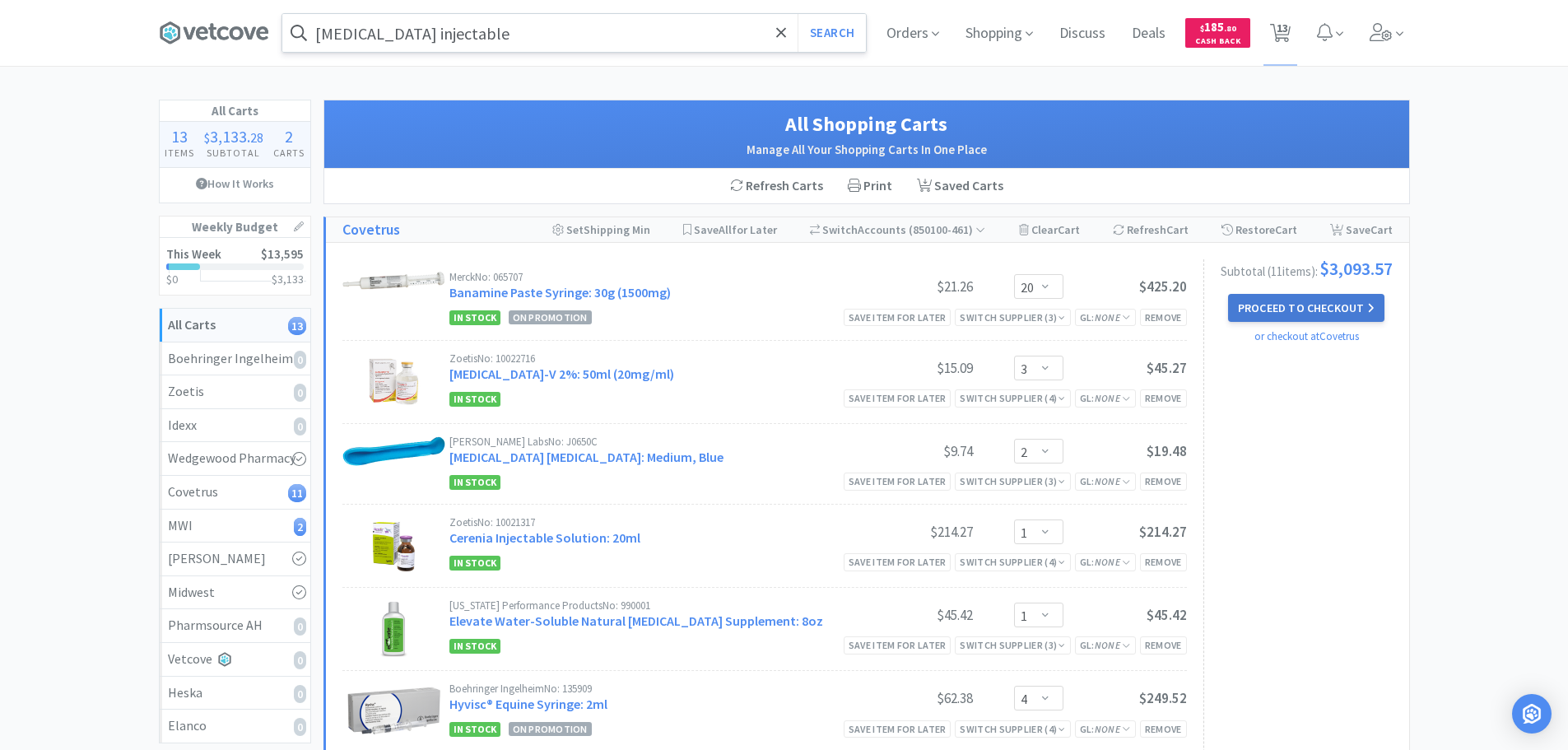
click at [1268, 306] on button "Proceed to Checkout" at bounding box center [1306, 308] width 157 height 28
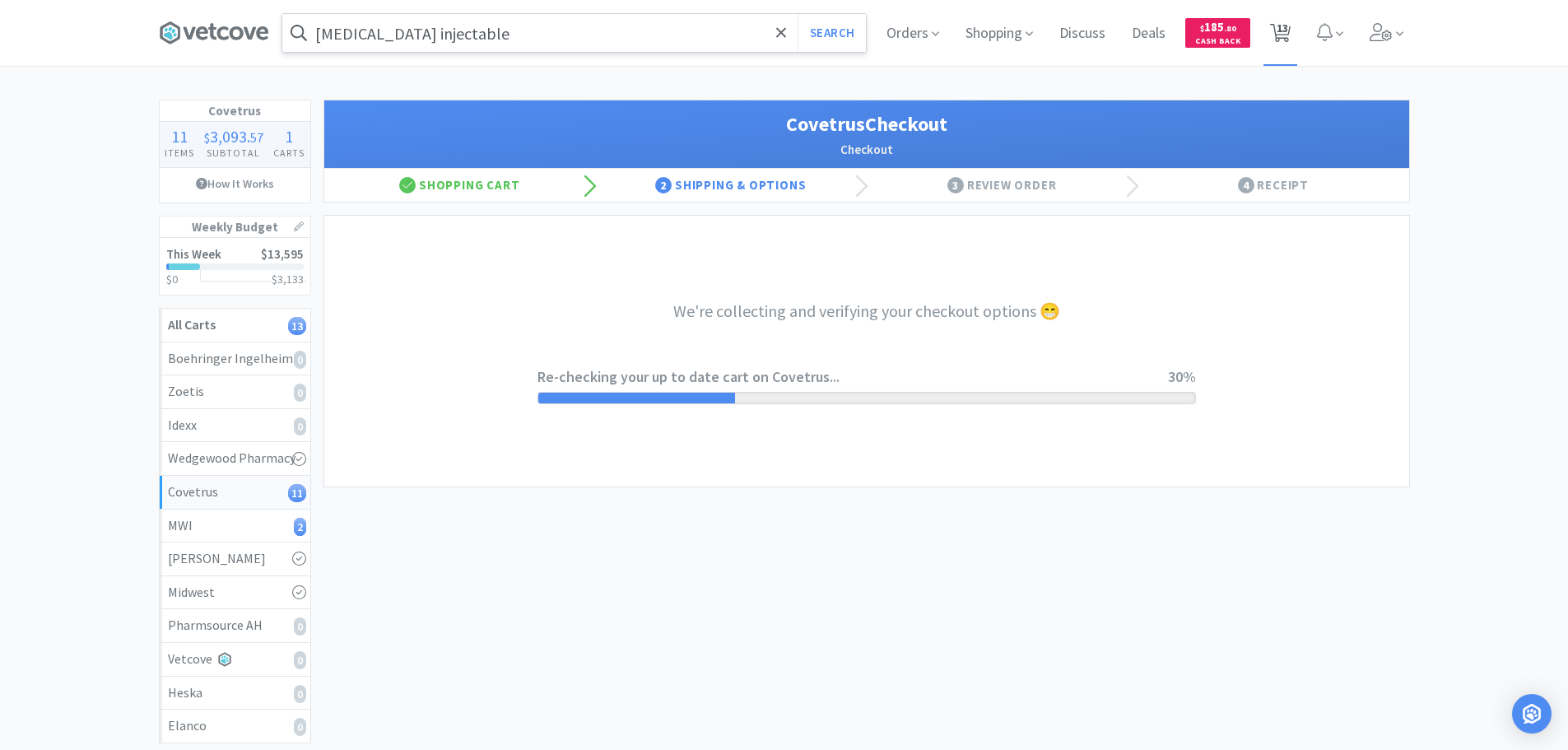
click at [1278, 32] on span "13" at bounding box center [1282, 28] width 12 height 66
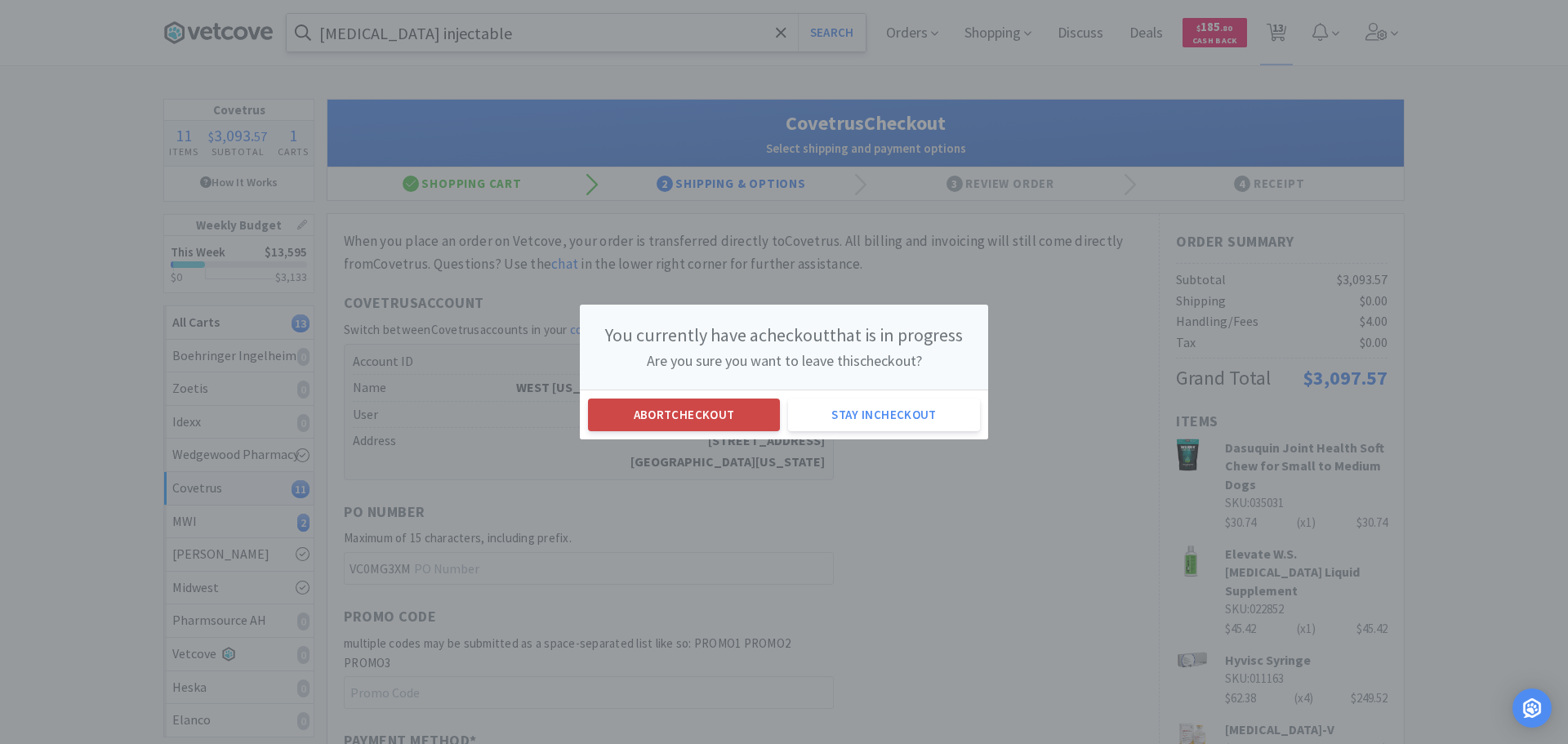
click at [713, 407] on button "Abort checkout" at bounding box center [684, 414] width 192 height 33
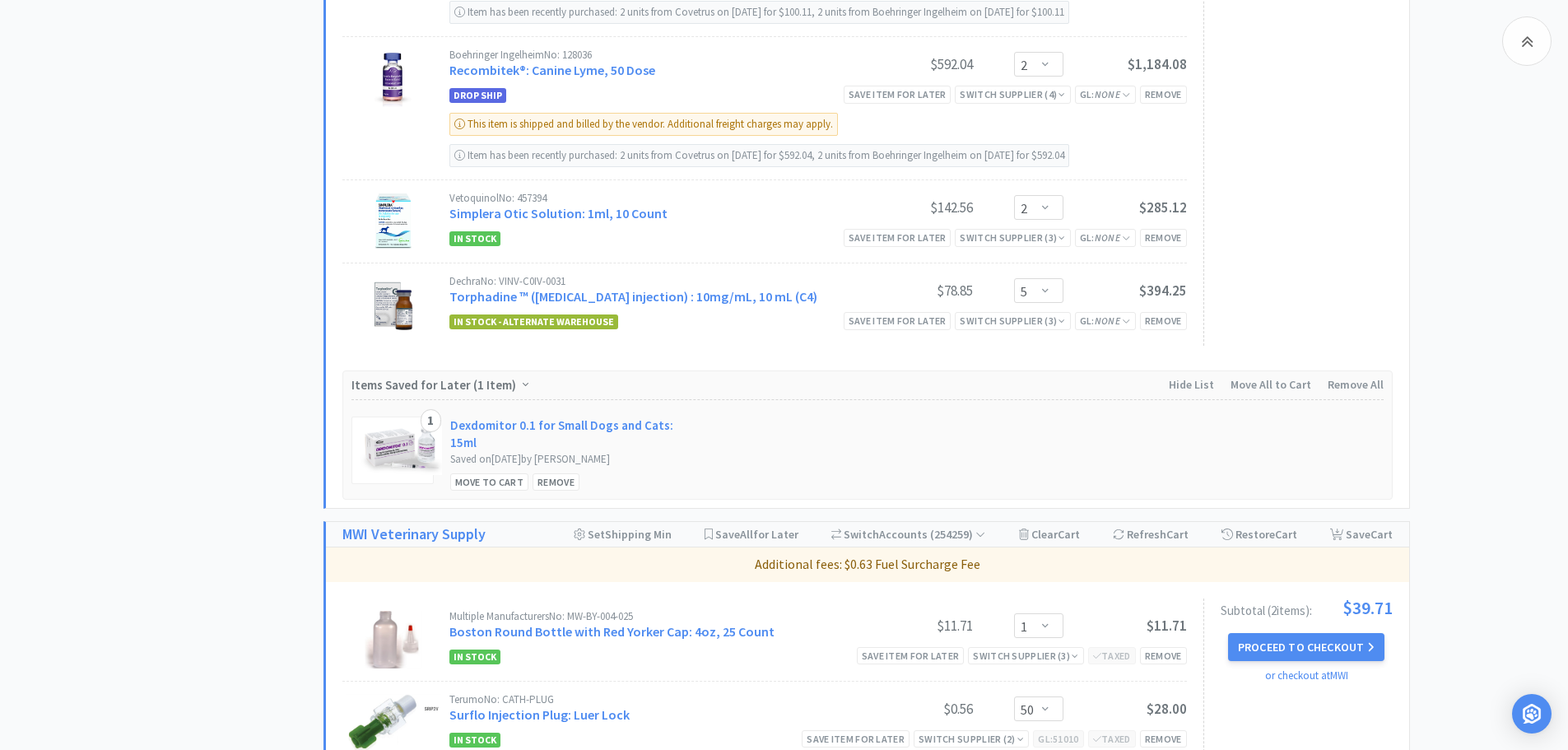
scroll to position [1149, 0]
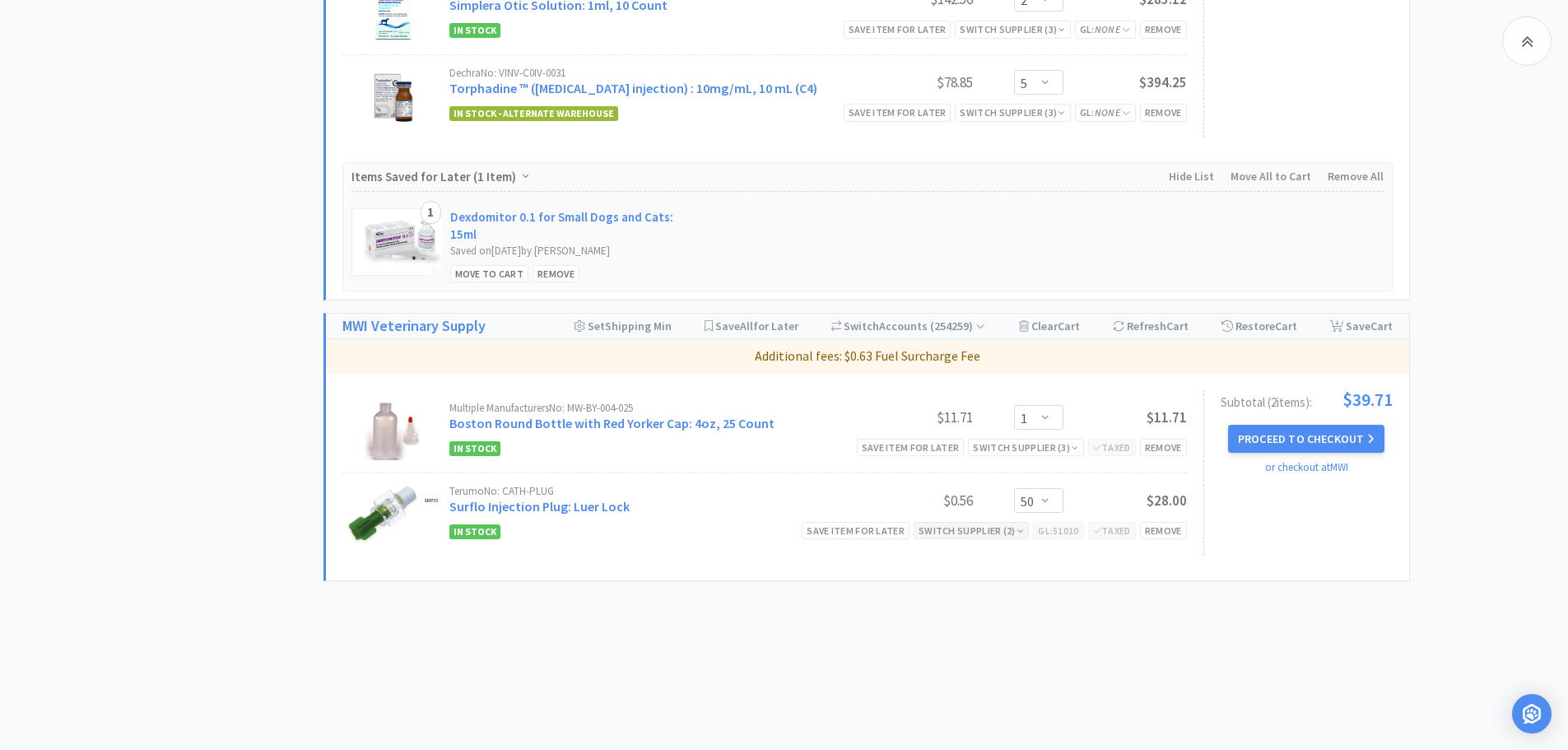
click at [994, 526] on div "Switch Supplier ( 2 )" at bounding box center [971, 530] width 105 height 16
click at [1047, 555] on div "In Stock" at bounding box center [1006, 555] width 122 height 25
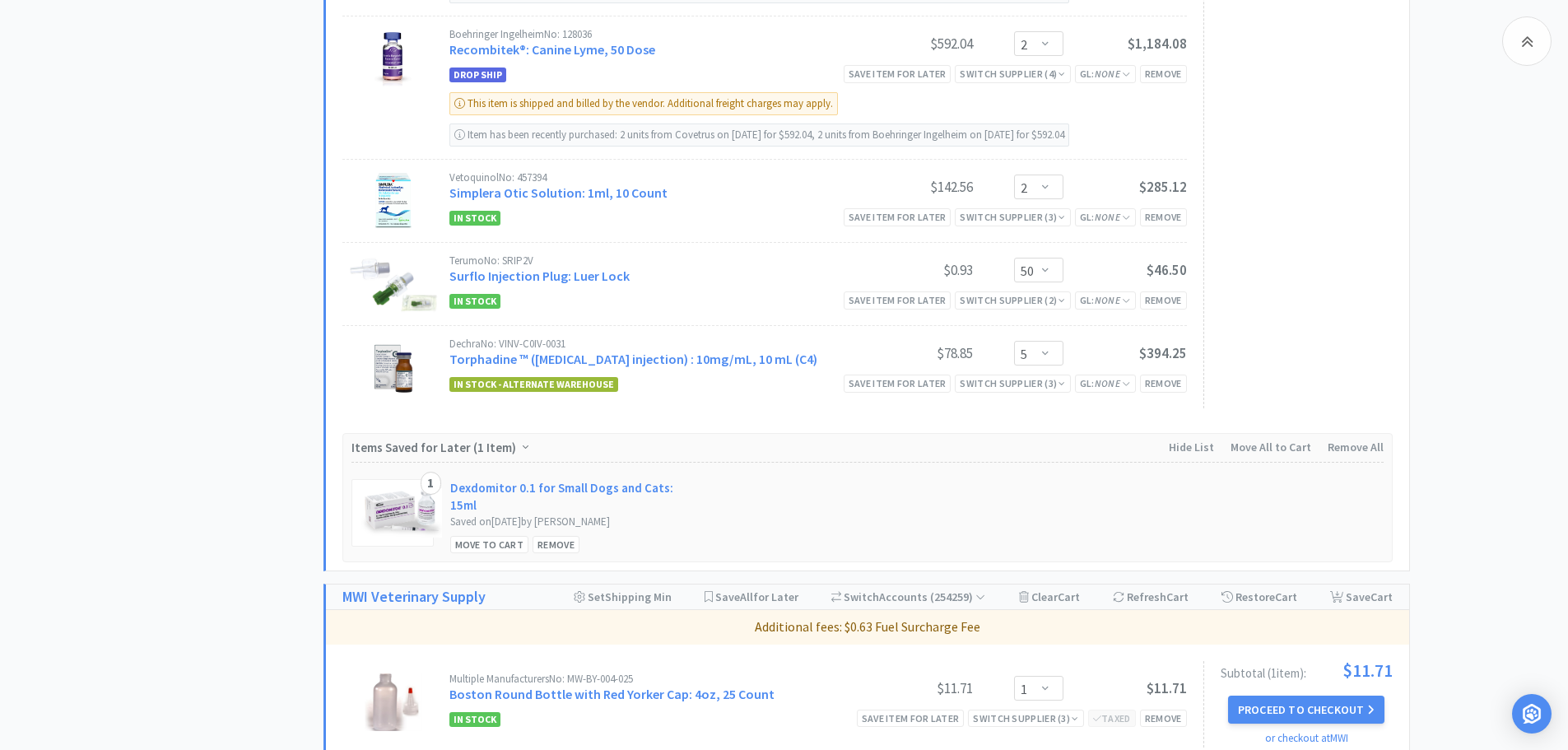
scroll to position [934, 0]
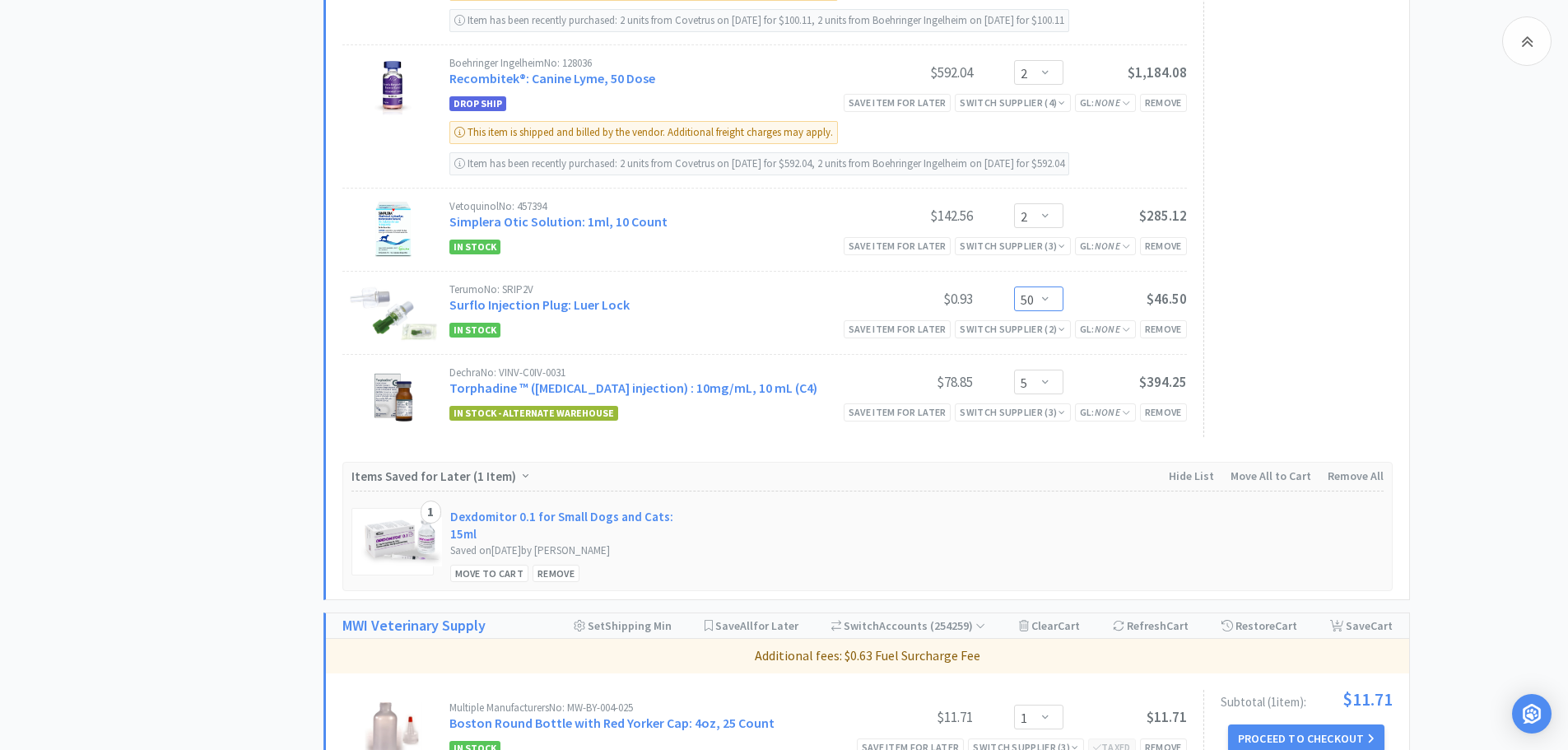
click at [1035, 301] on select "Enter Quantity 1 2 3 4 5 6 7 8 9 10 11 12 13 14 15 16 17 18 19 20 50 Enter Quan…" at bounding box center [1038, 299] width 49 height 25
click at [565, 307] on link "Surflo Injection Plug: Luer Lock" at bounding box center [539, 305] width 180 height 16
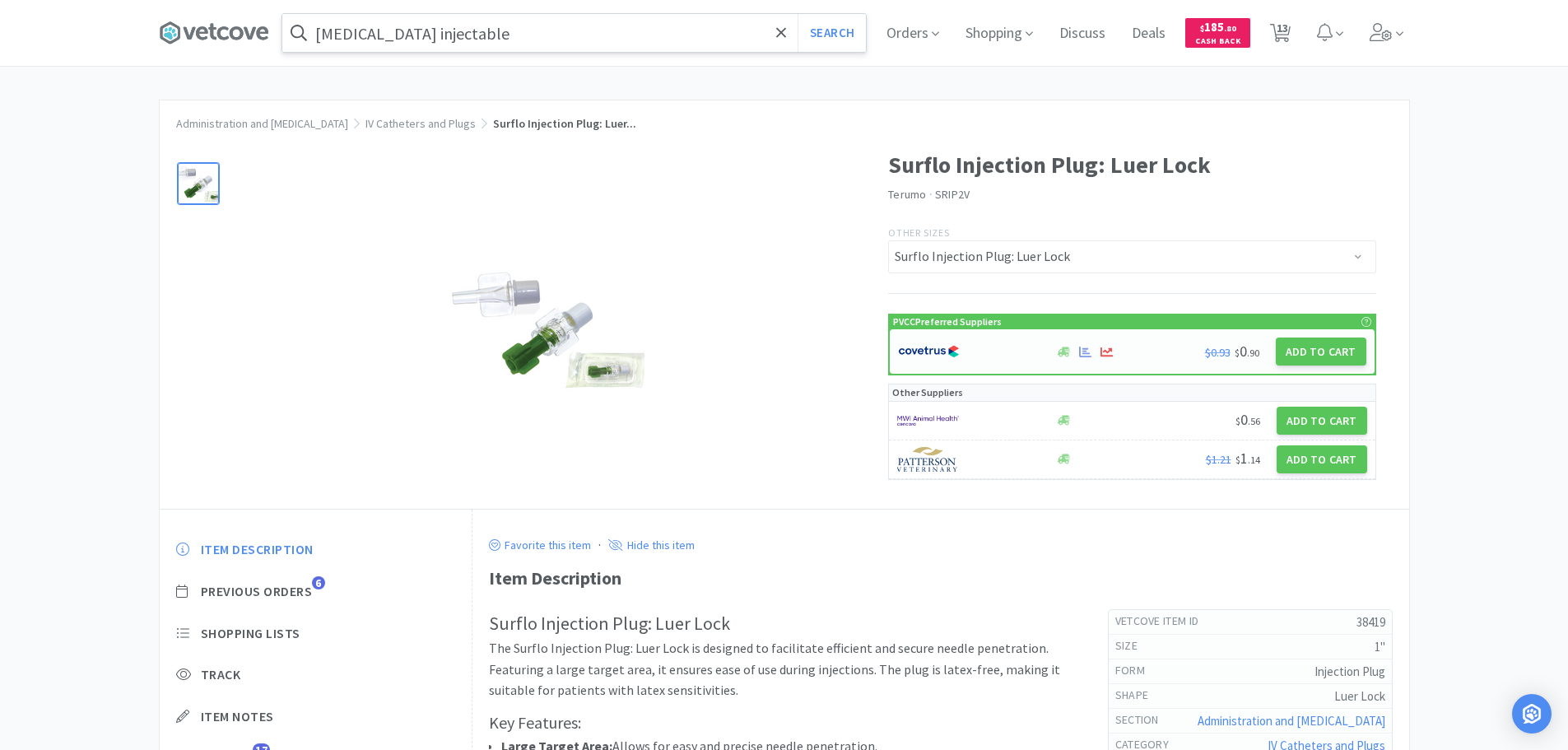
click at [986, 354] on div at bounding box center [968, 352] width 140 height 28
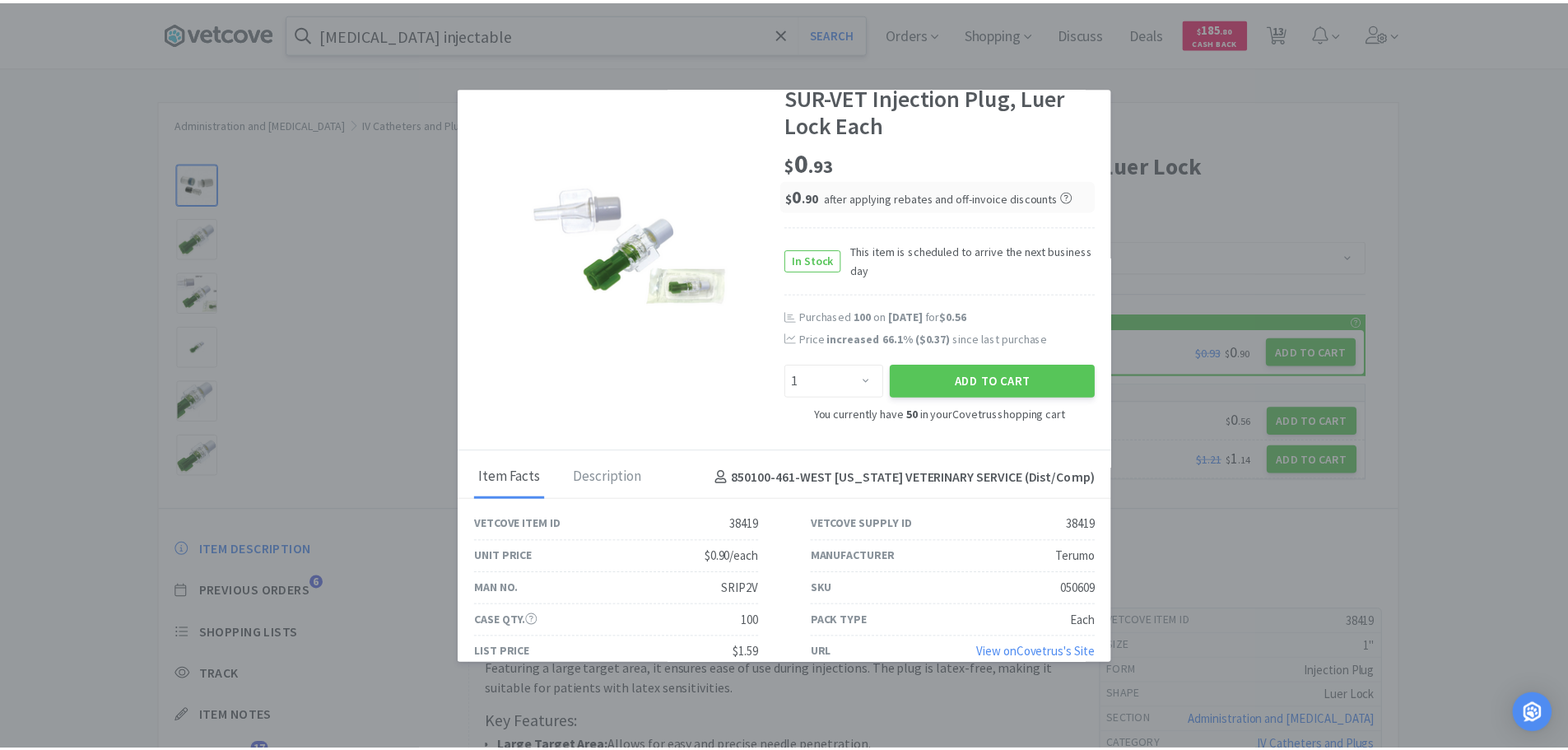
scroll to position [64, 0]
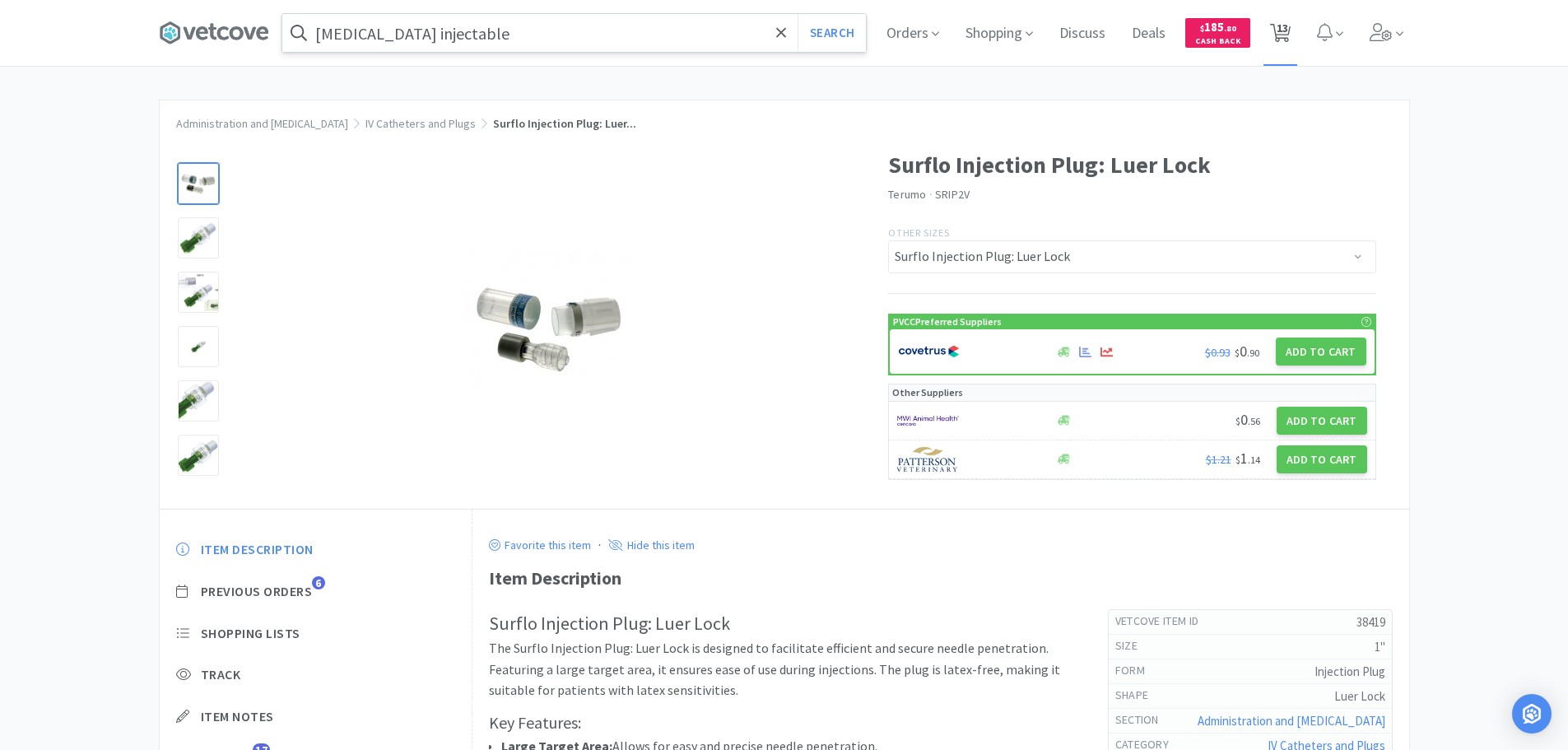
click at [1288, 25] on span "13" at bounding box center [1282, 28] width 12 height 66
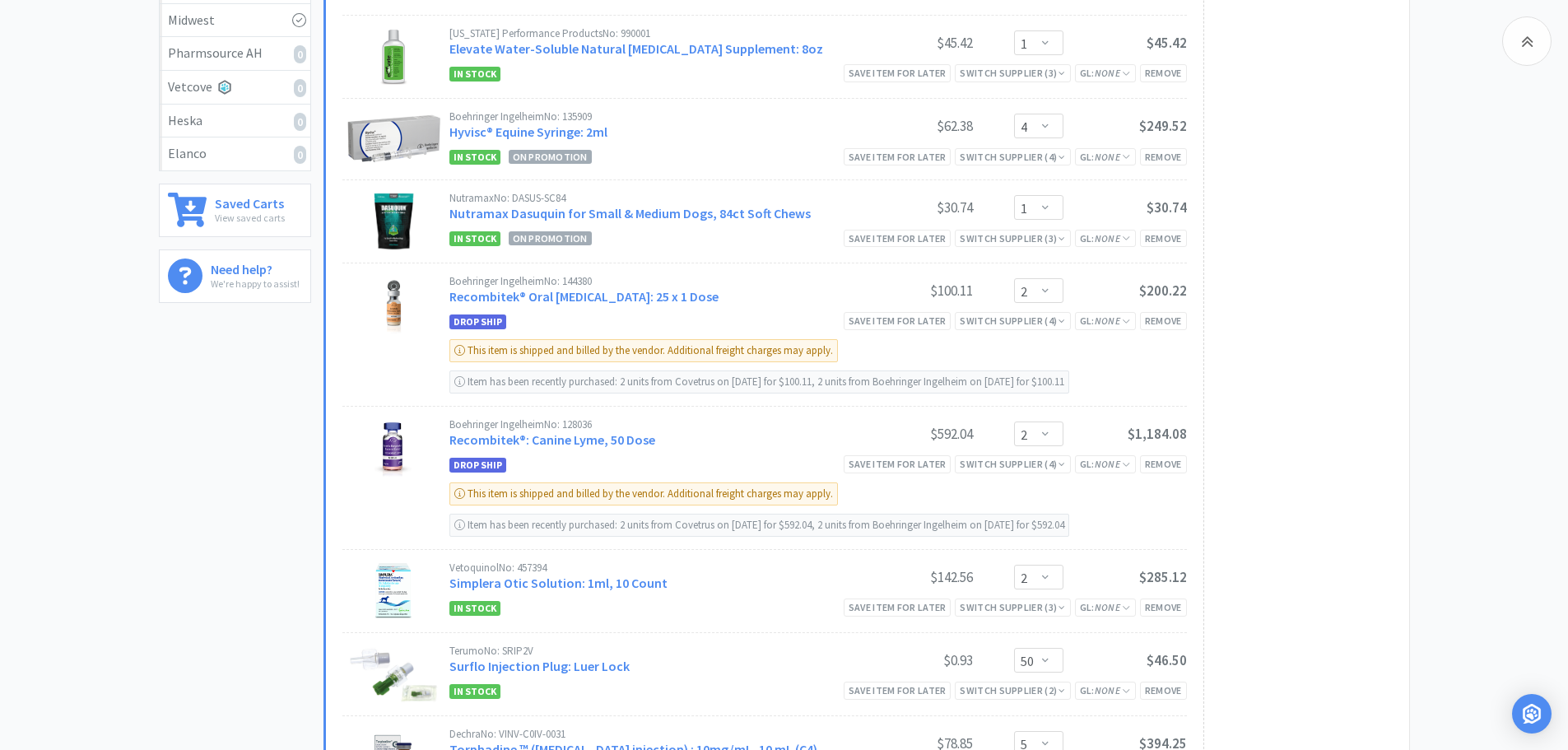
scroll to position [741, 0]
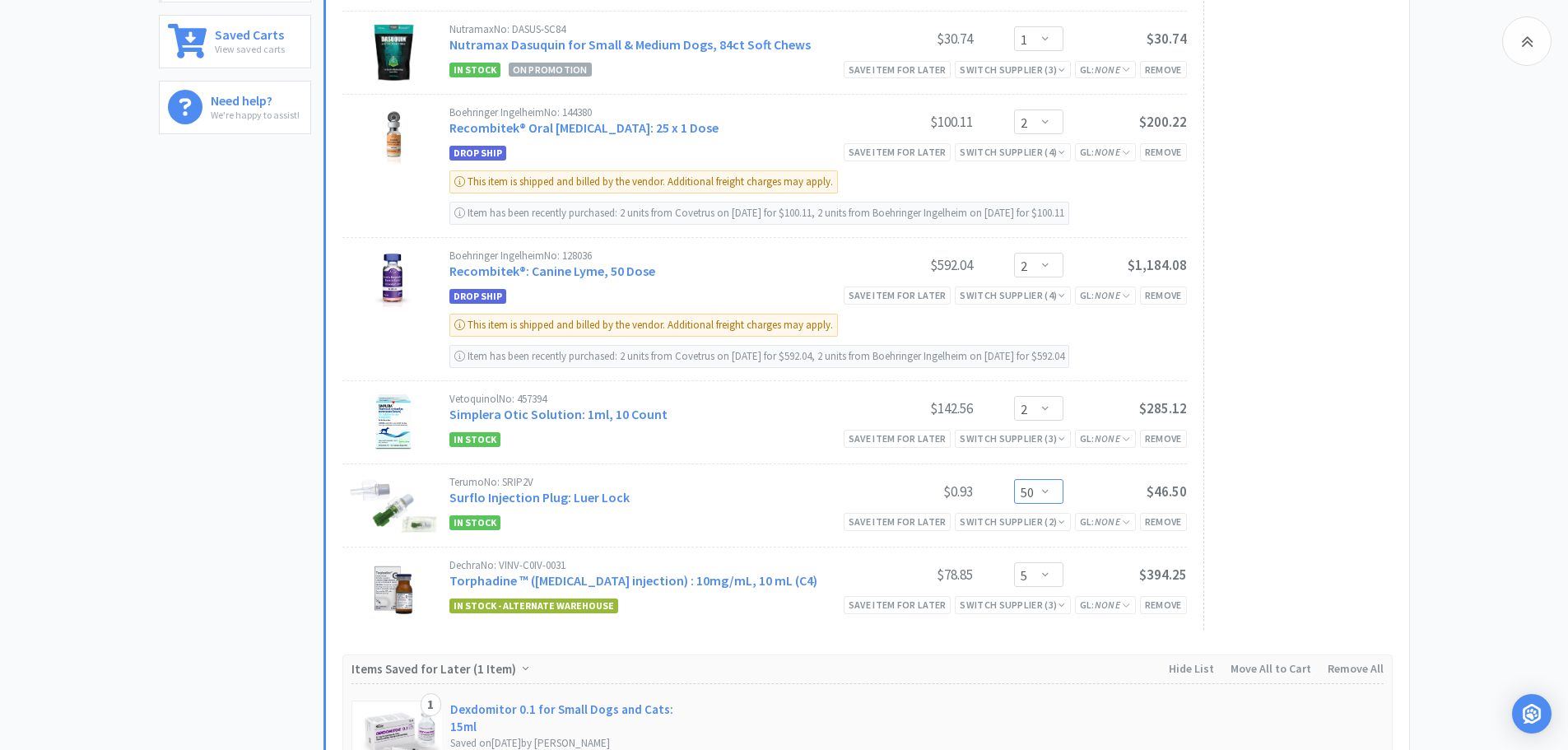
click at [1035, 489] on select "Enter Quantity 1 2 3 4 5 6 7 8 9 10 11 12 13 14 15 16 17 18 19 20 50 Enter Quan…" at bounding box center [1038, 491] width 49 height 25
click at [690, 501] on div "Terumo No: SRIP2V Surflo Injection Plug: Luer Lock" at bounding box center [649, 491] width 400 height 30
click at [1049, 498] on select "Enter Quantity 1 2 3 4 5 6 7 8 9 10 11 12 13 14 15 16 17 18 19 20 50 Enter Quan…" at bounding box center [1038, 491] width 49 height 25
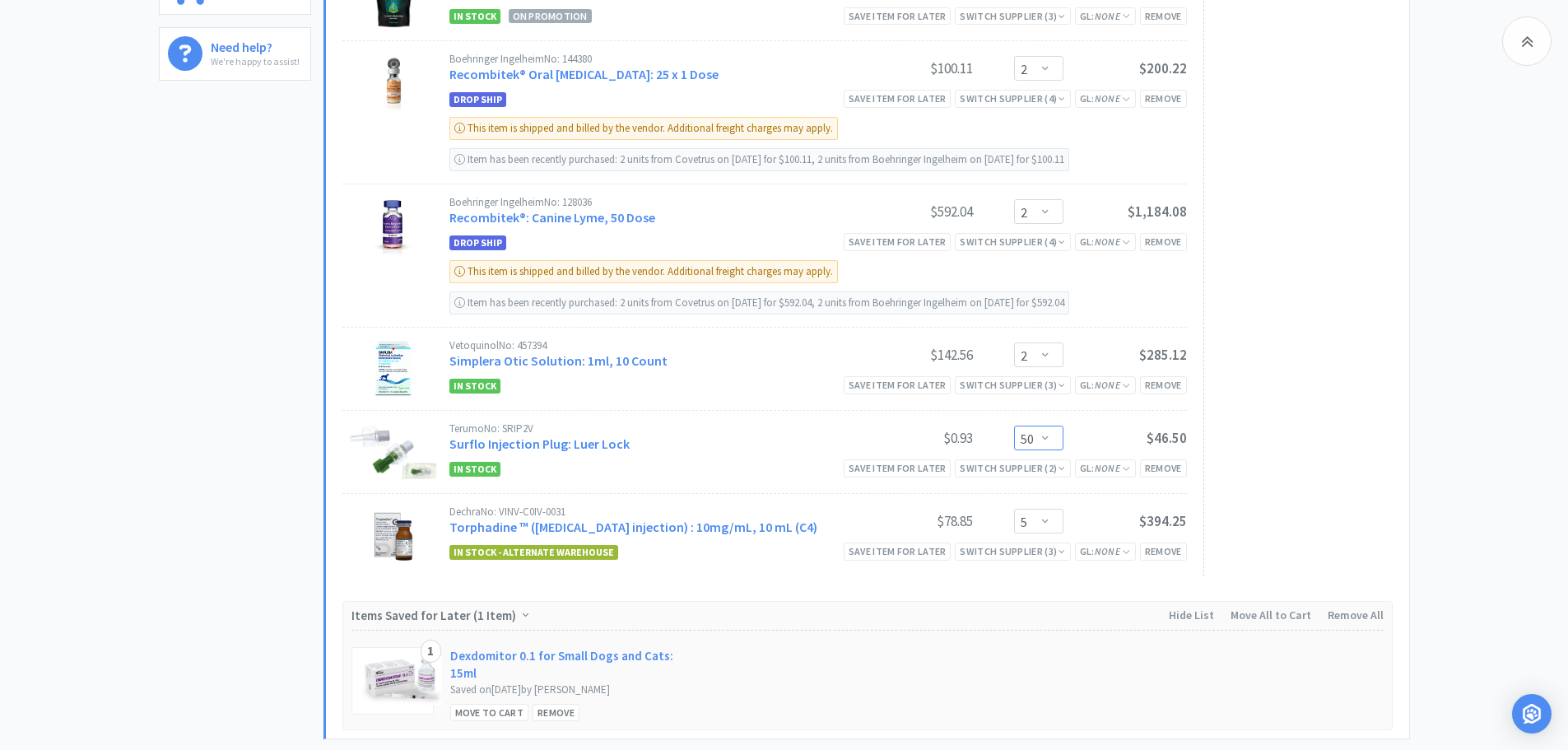
scroll to position [823, 0]
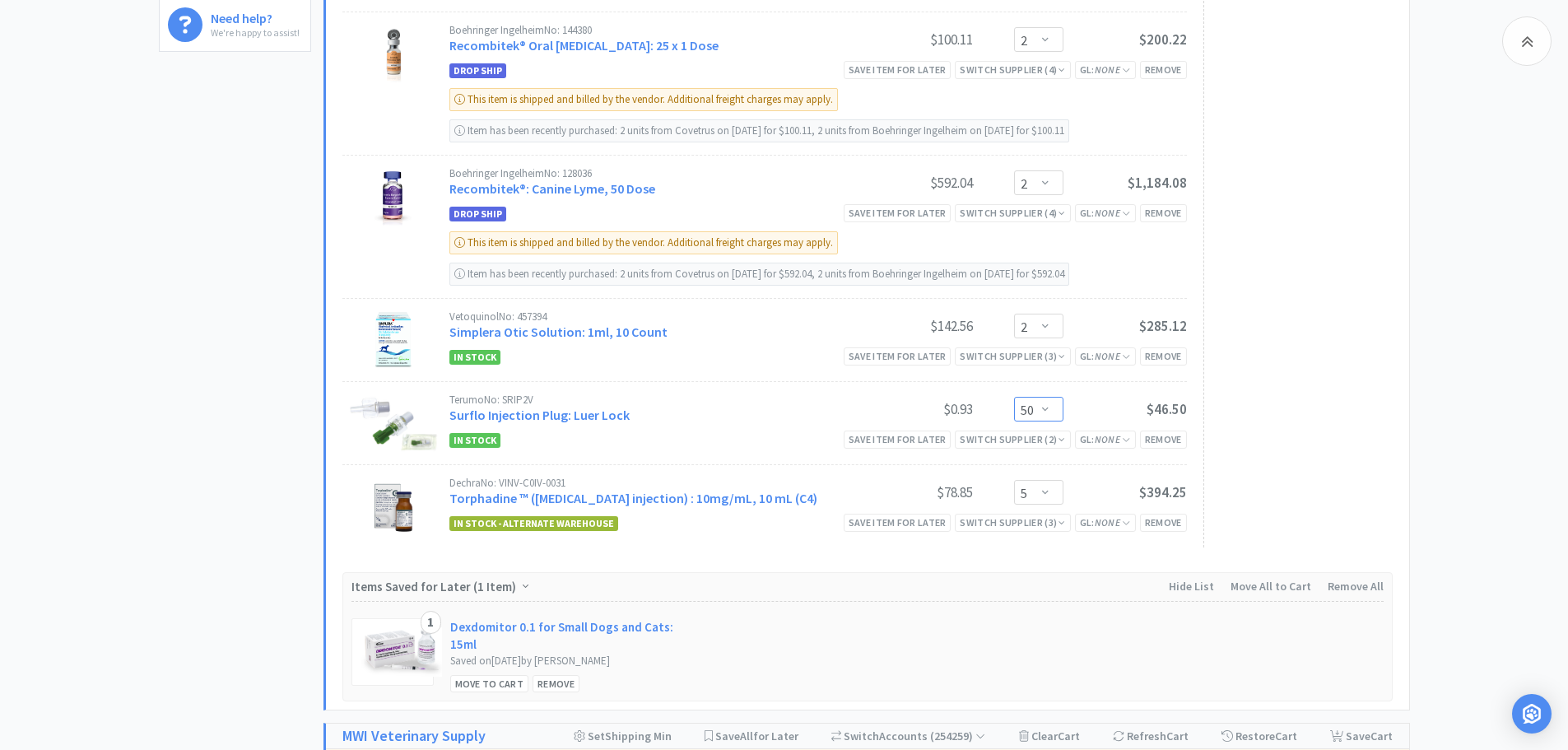
click at [1033, 404] on select "Enter Quantity 1 2 3 4 5 6 7 8 9 10 11 12 13 14 15 16 17 18 19 20 50 Enter Quan…" at bounding box center [1038, 408] width 49 height 25
click at [1093, 404] on button "Update" at bounding box center [1089, 407] width 55 height 25
click at [547, 413] on link "Surflo Injection Plug: Luer Lock" at bounding box center [539, 414] width 180 height 16
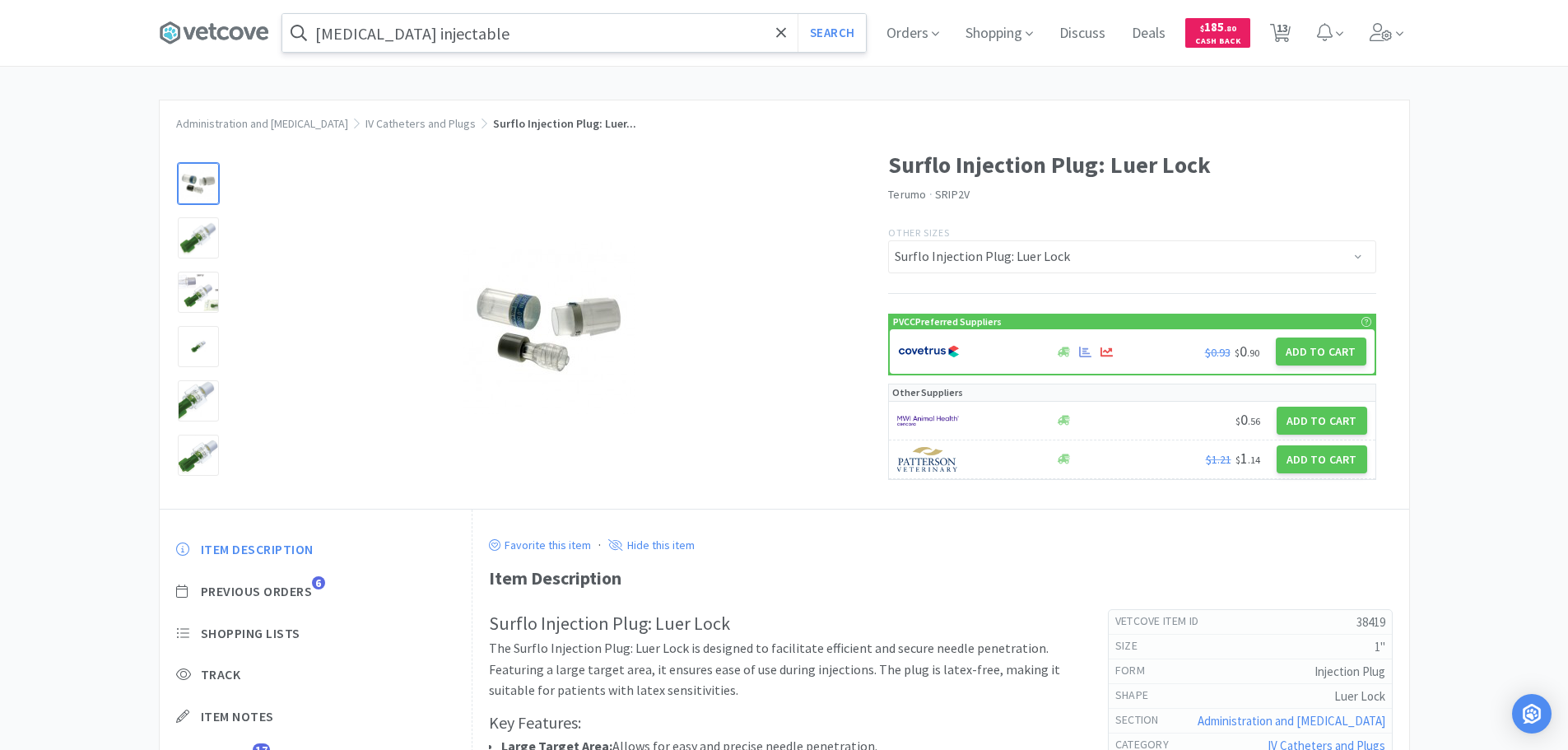
click at [522, 30] on input "[MEDICAL_DATA] injectable" at bounding box center [574, 33] width 583 height 38
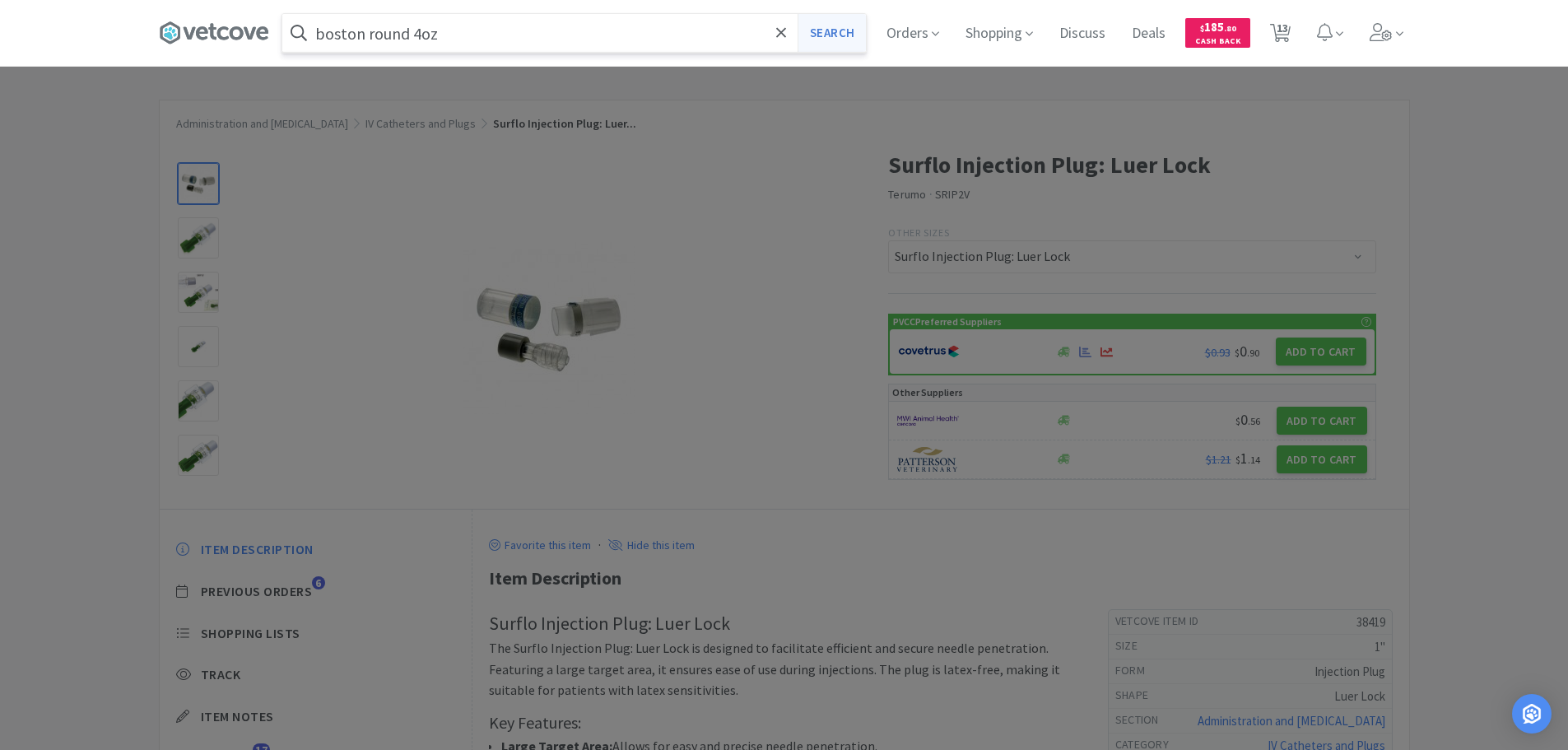
click at [832, 30] on button "Search" at bounding box center [832, 33] width 68 height 38
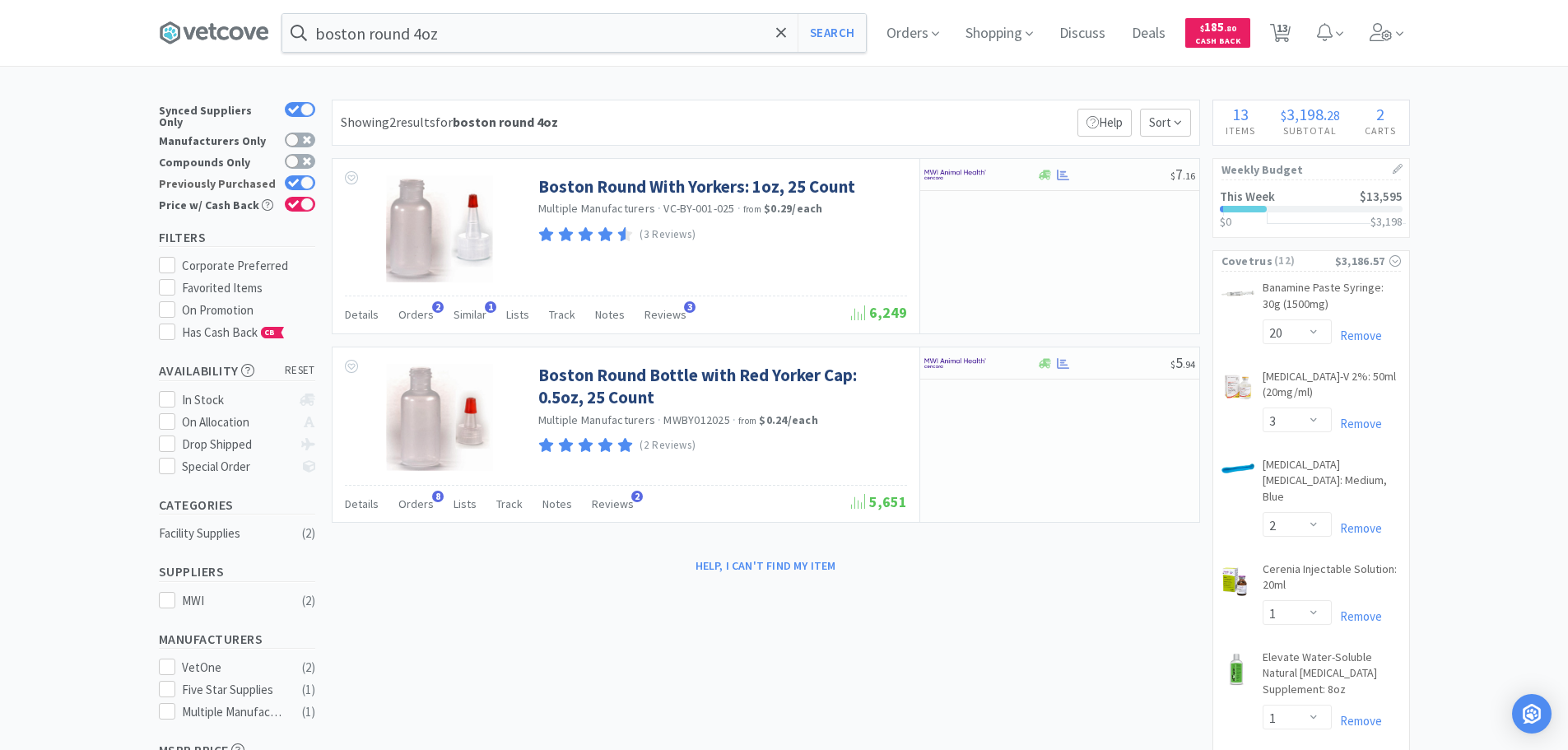
click at [289, 179] on icon at bounding box center [294, 183] width 12 height 9
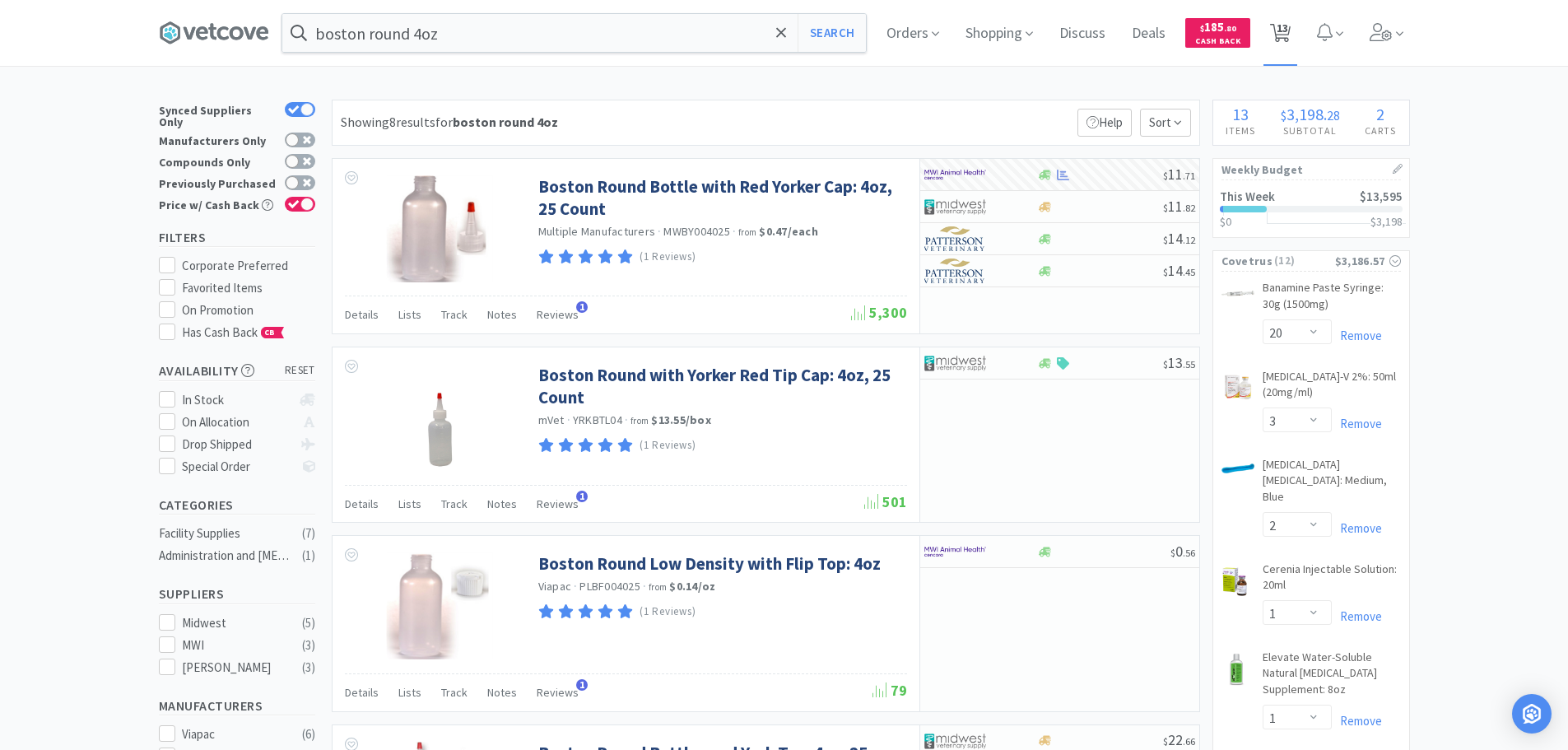
click at [1290, 37] on icon at bounding box center [1280, 33] width 21 height 18
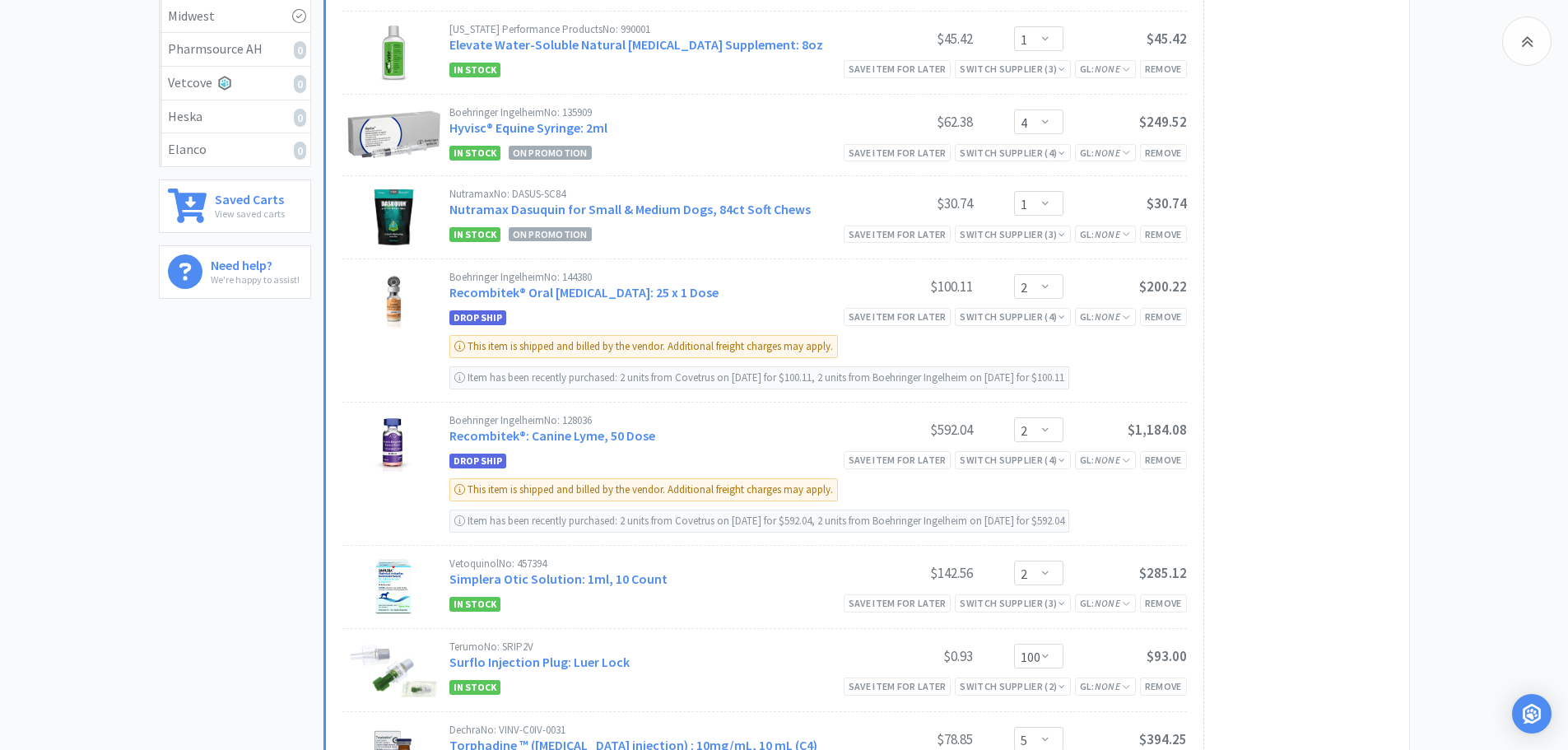
scroll to position [1152, 0]
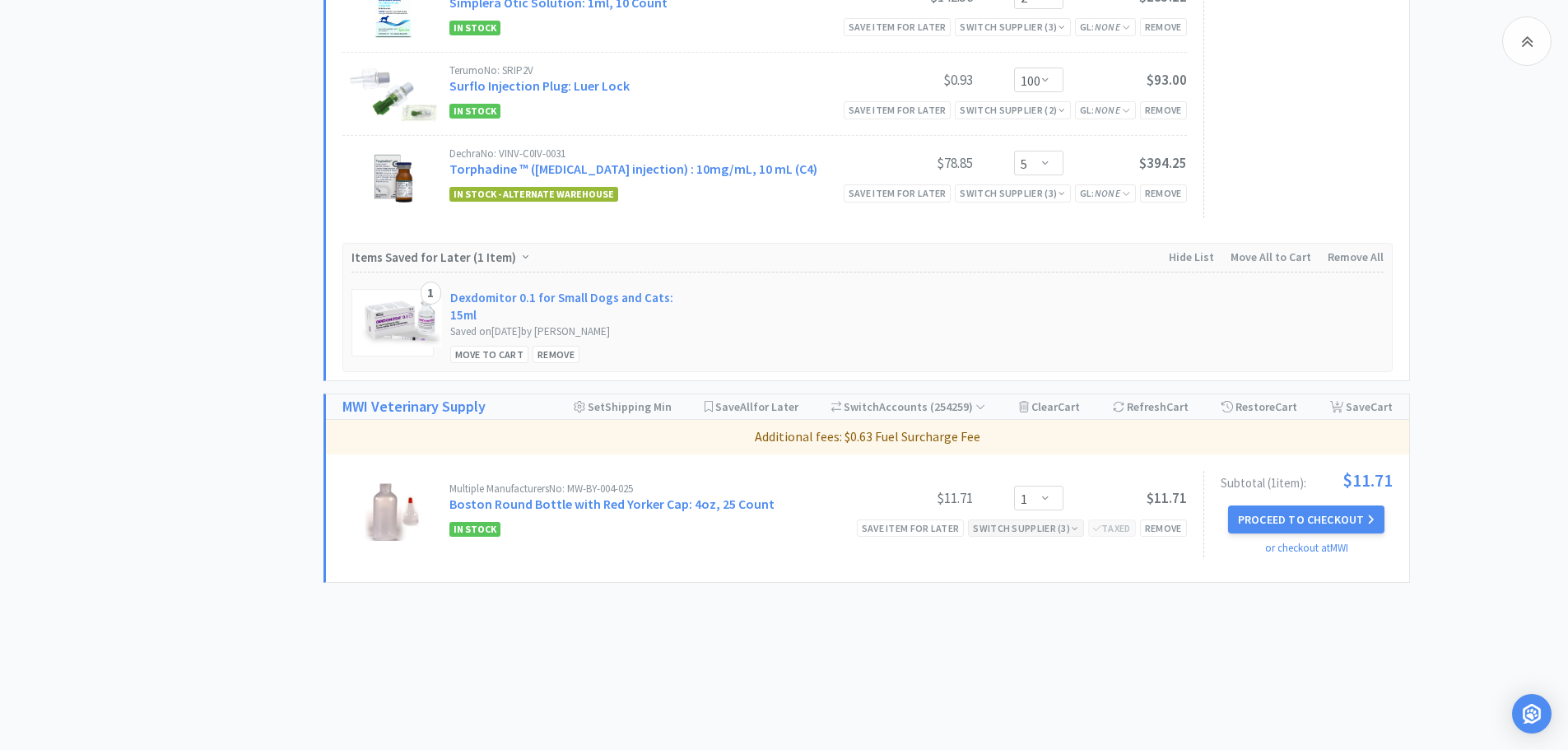
click at [1041, 522] on div "Switch Supplier ( 3 )" at bounding box center [1025, 528] width 105 height 16
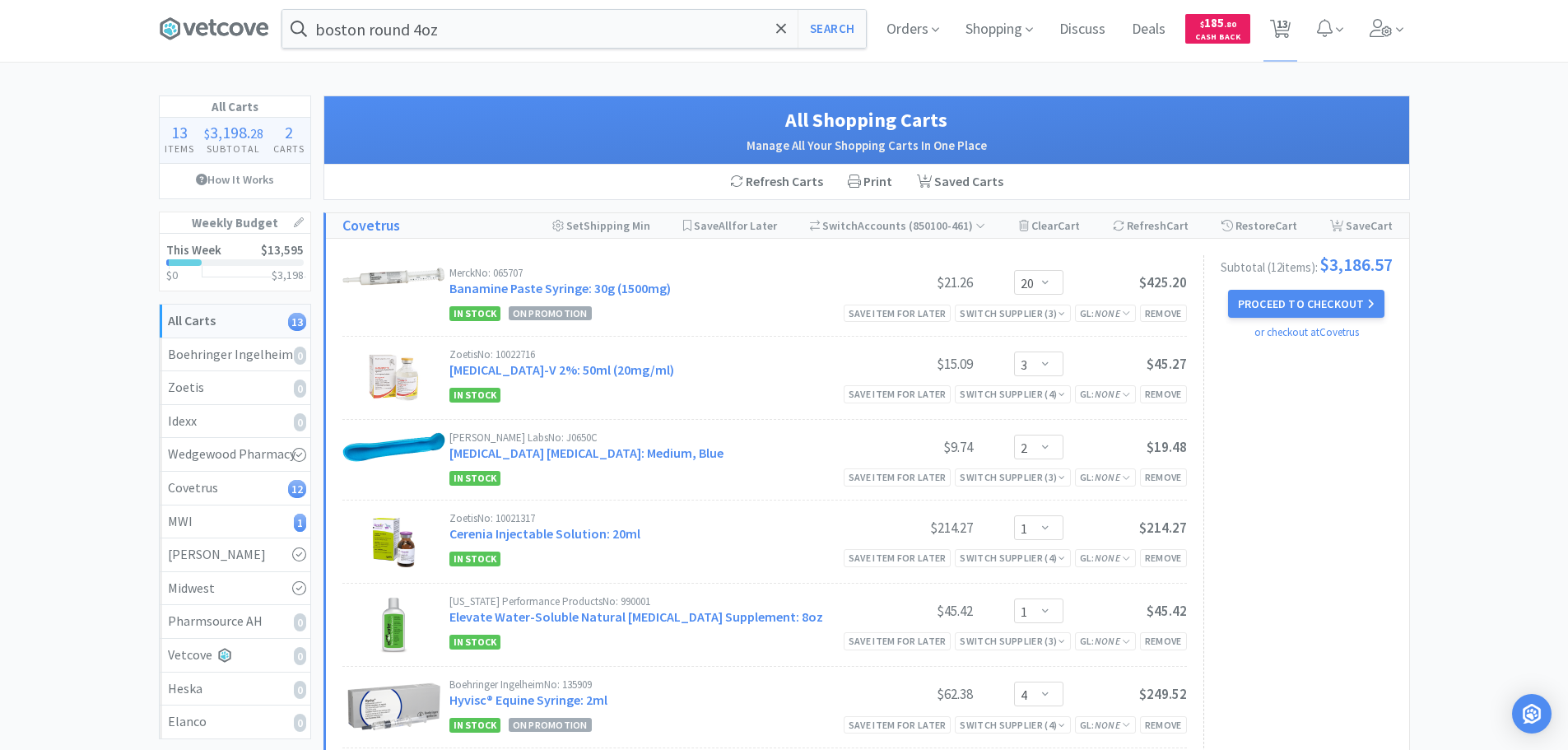
scroll to position [0, 0]
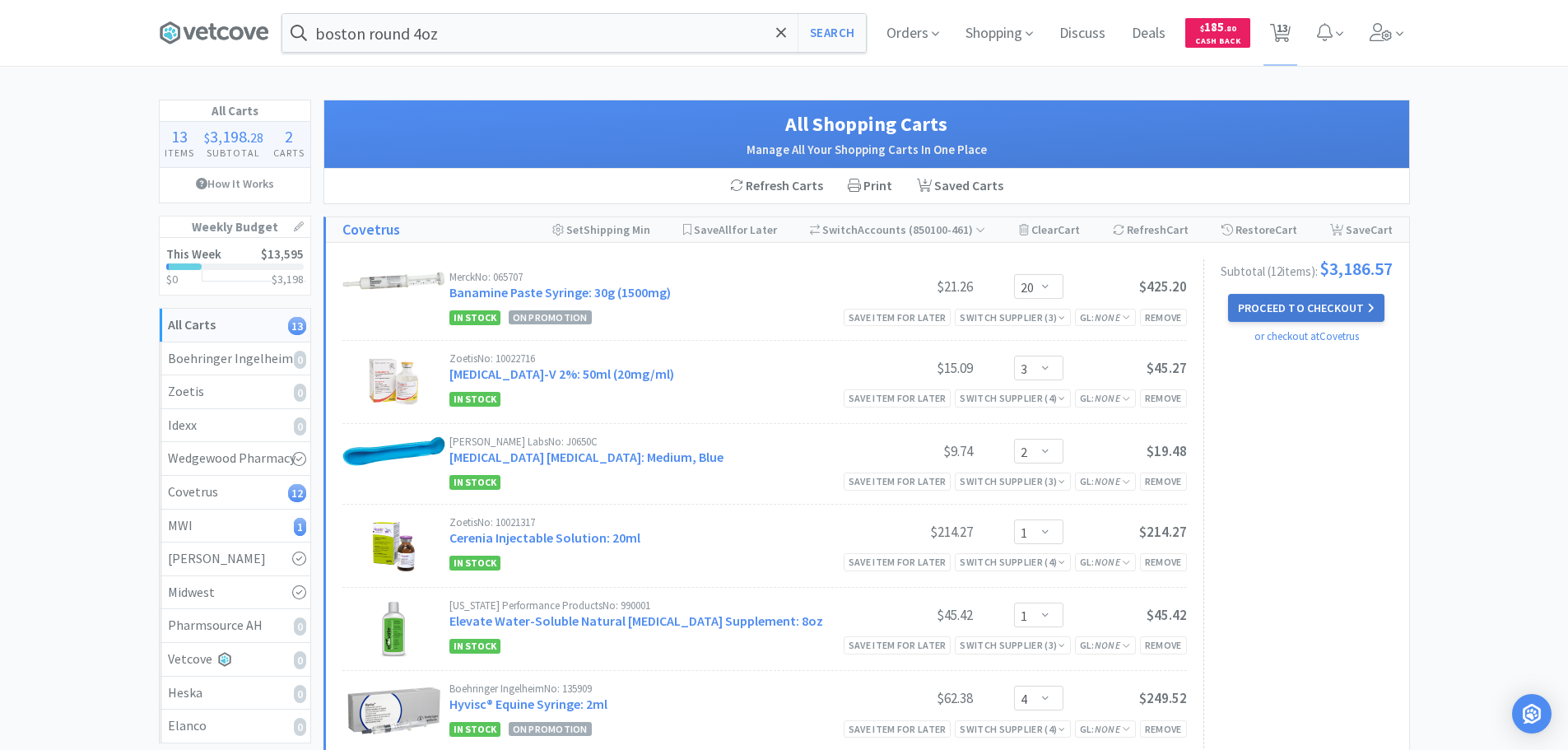
click at [1269, 312] on button "Proceed to Checkout" at bounding box center [1306, 308] width 157 height 28
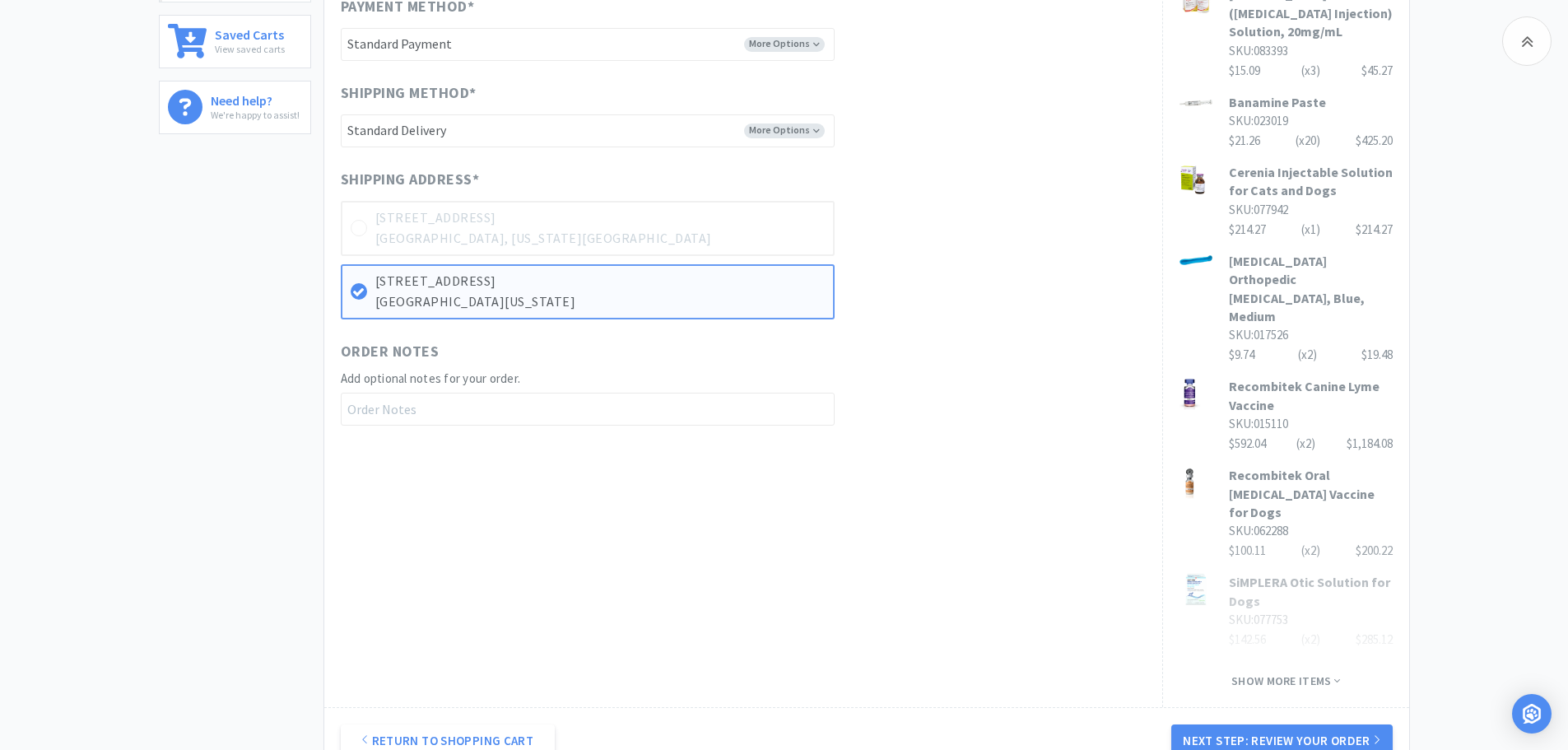
click at [1378, 733] on icon at bounding box center [1376, 739] width 7 height 12
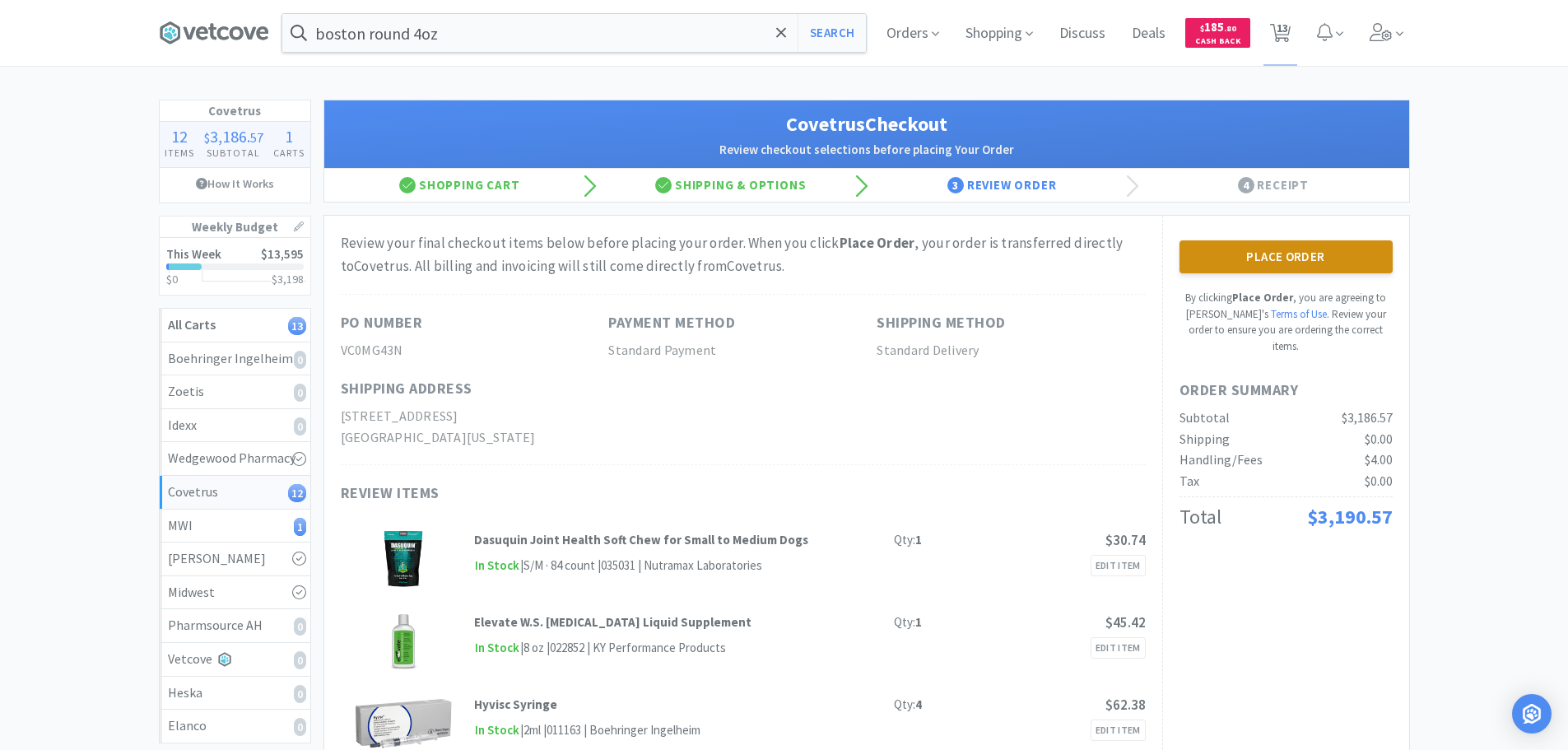
click at [1329, 268] on button "Place Order" at bounding box center [1285, 257] width 213 height 33
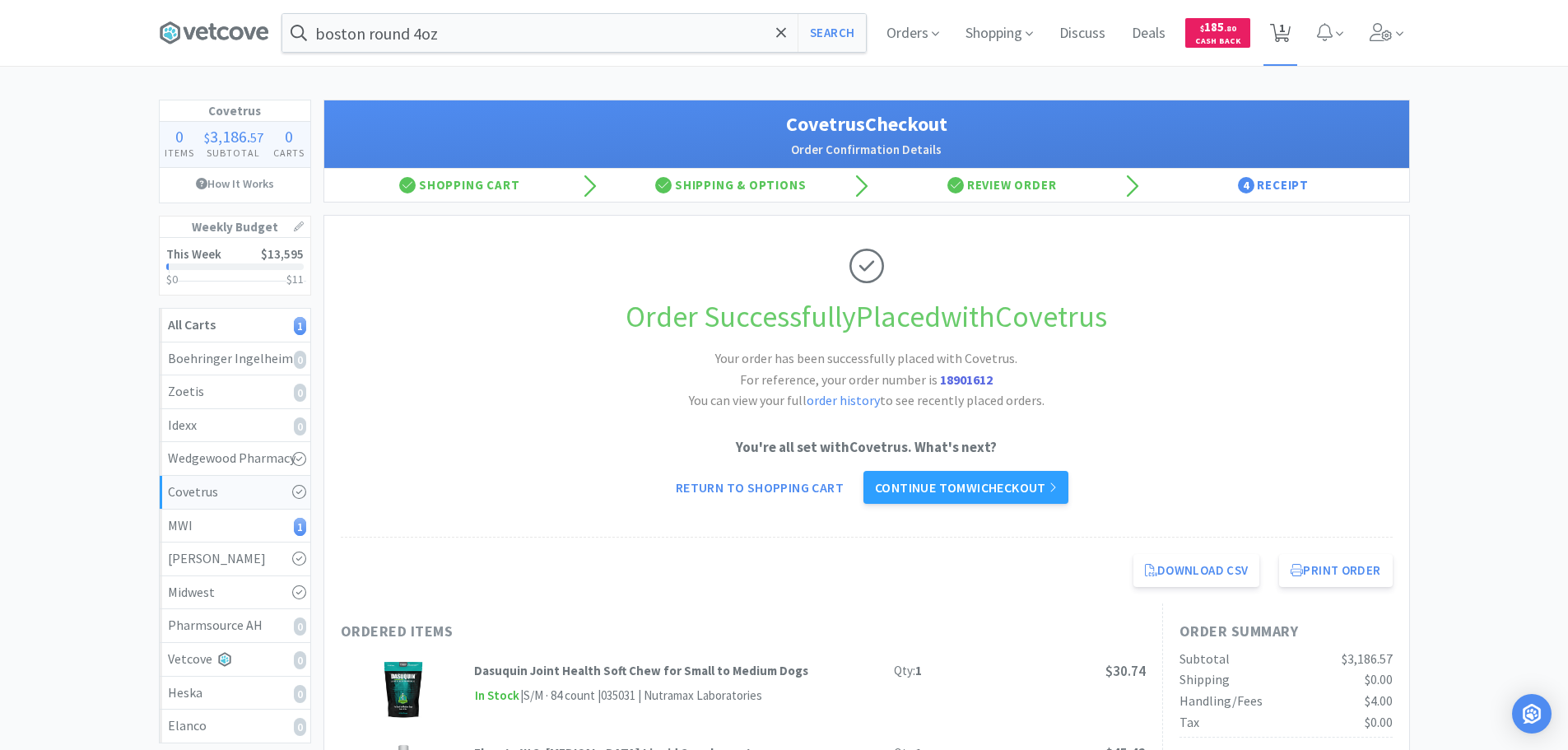
click at [1287, 28] on icon at bounding box center [1280, 33] width 21 height 18
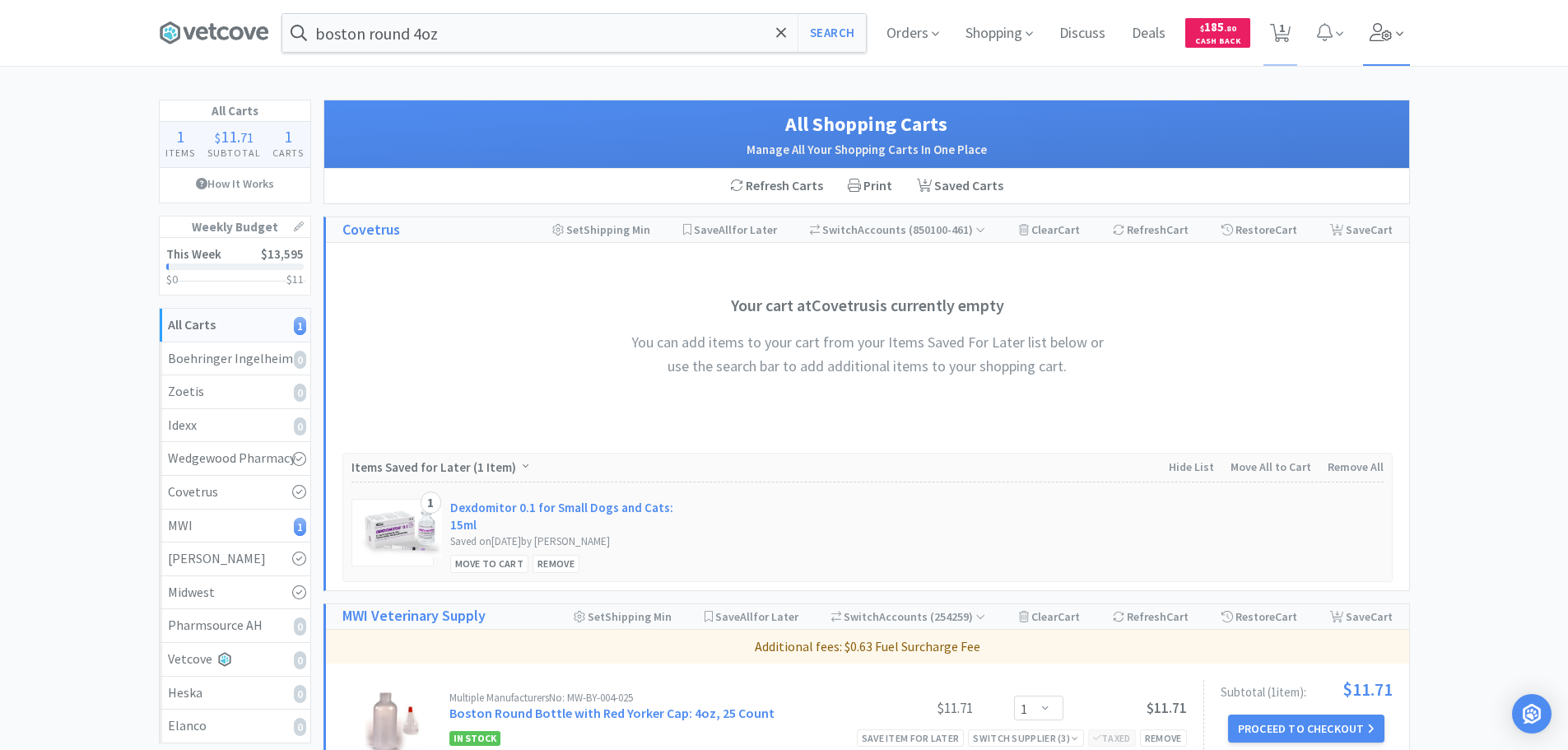
click at [1383, 37] on icon at bounding box center [1380, 32] width 23 height 18
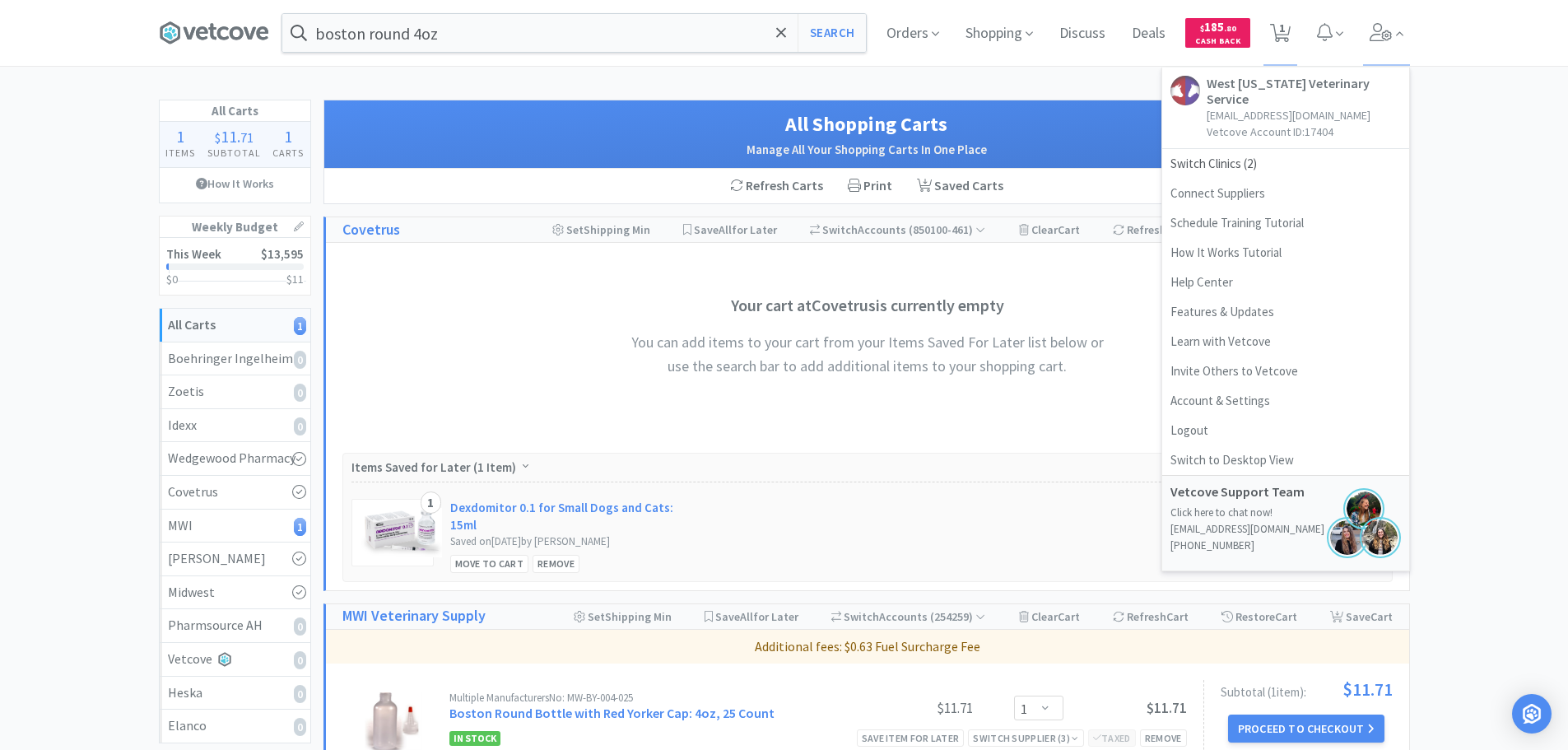
click at [1523, 278] on div "All Carts 1 Items $ 11 . 71 Subtotal 1 Carts How It Works Weekly Budget This We…" at bounding box center [784, 493] width 1568 height 788
